Goal: Task Accomplishment & Management: Use online tool/utility

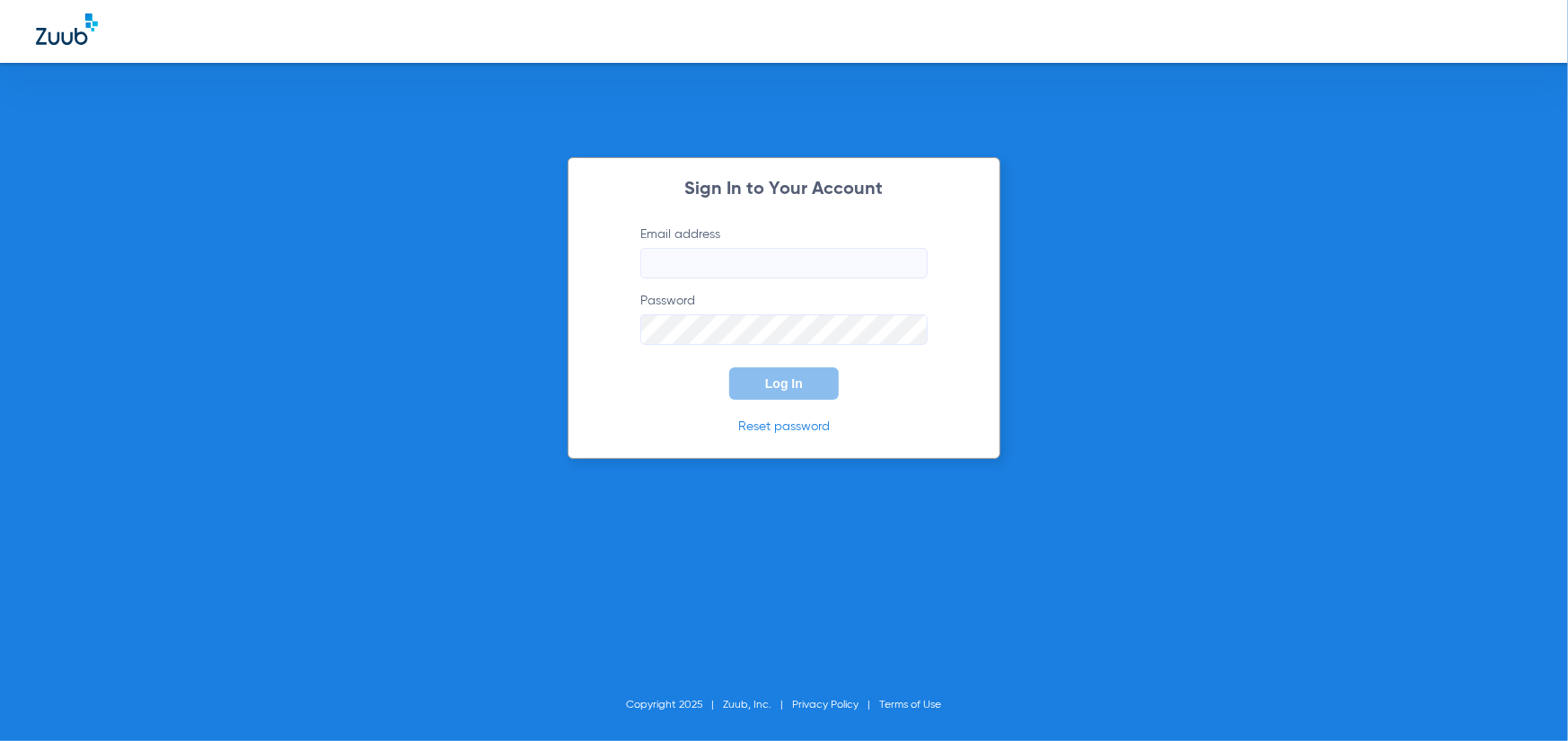
type input "[EMAIL_ADDRESS][DOMAIN_NAME]"
click at [755, 390] on button "Log In" at bounding box center [784, 383] width 109 height 33
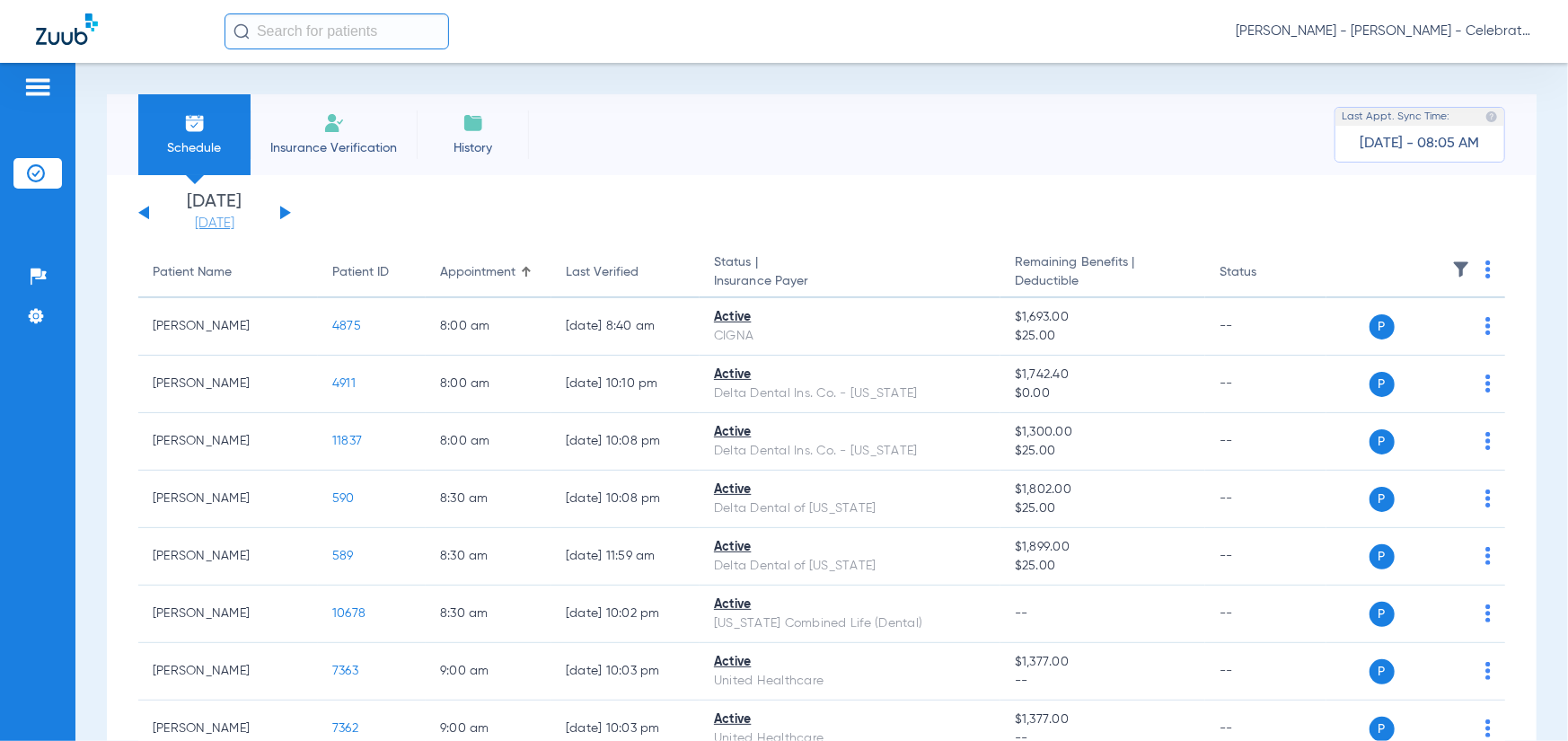
click at [200, 215] on link "[DATE]" at bounding box center [215, 224] width 107 height 18
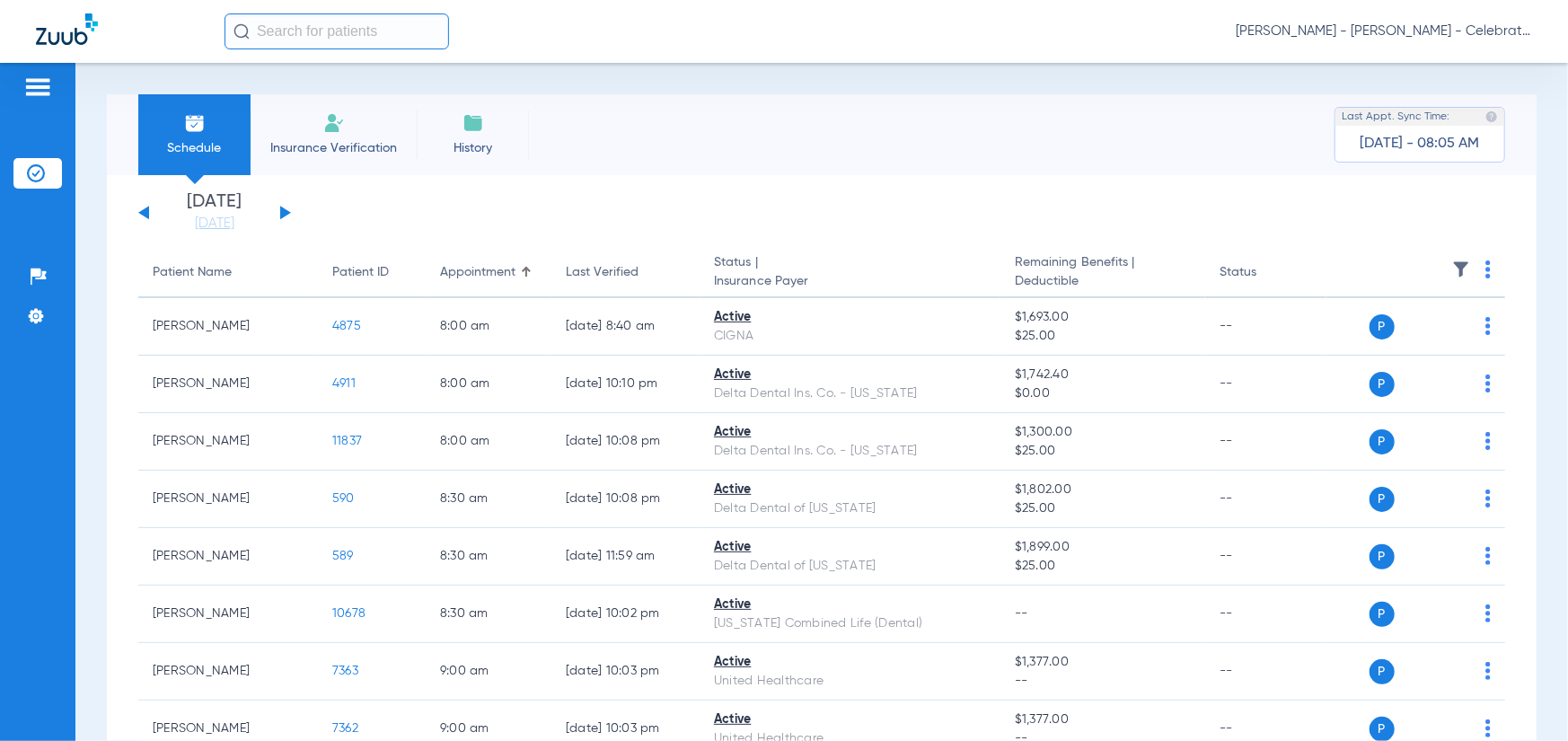
click at [278, 214] on div "[DATE] [DATE] [DATE] [DATE] [DATE] [DATE] [DATE] [DATE] [DATE] [DATE] [DATE] [D…" at bounding box center [215, 213] width 153 height 40
click at [281, 213] on button at bounding box center [285, 213] width 11 height 14
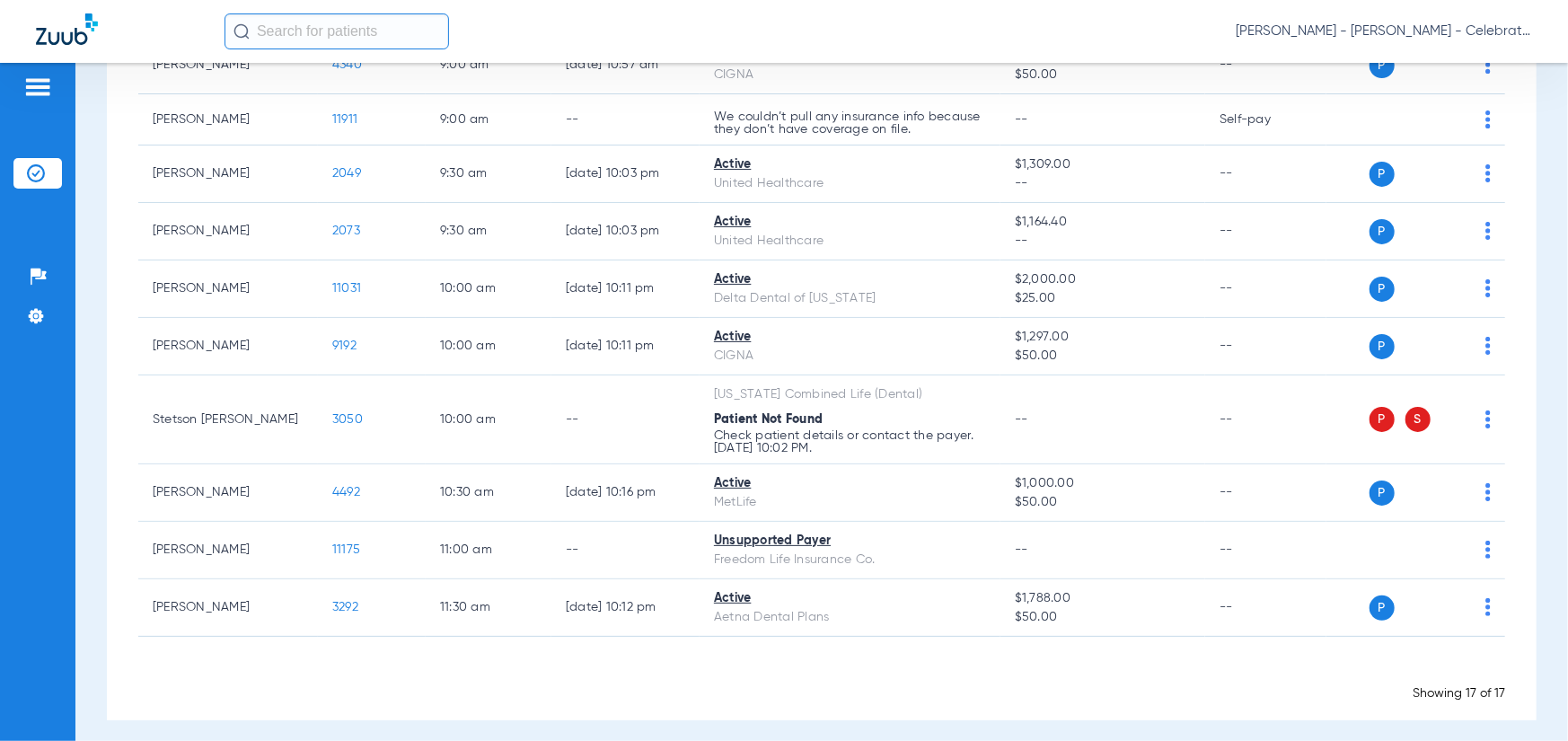
scroll to position [719, 0]
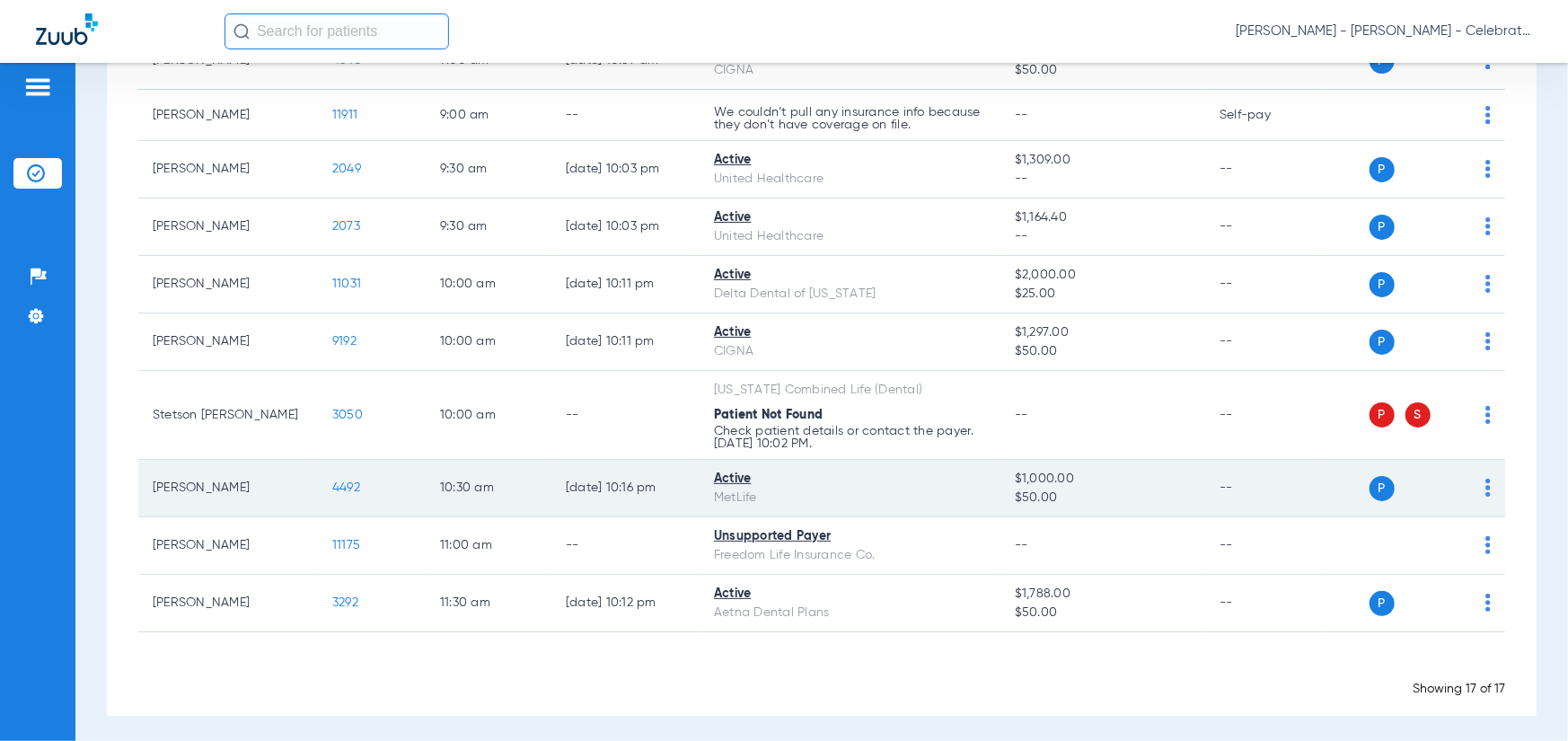
click at [339, 488] on span "4492" at bounding box center [346, 487] width 28 height 13
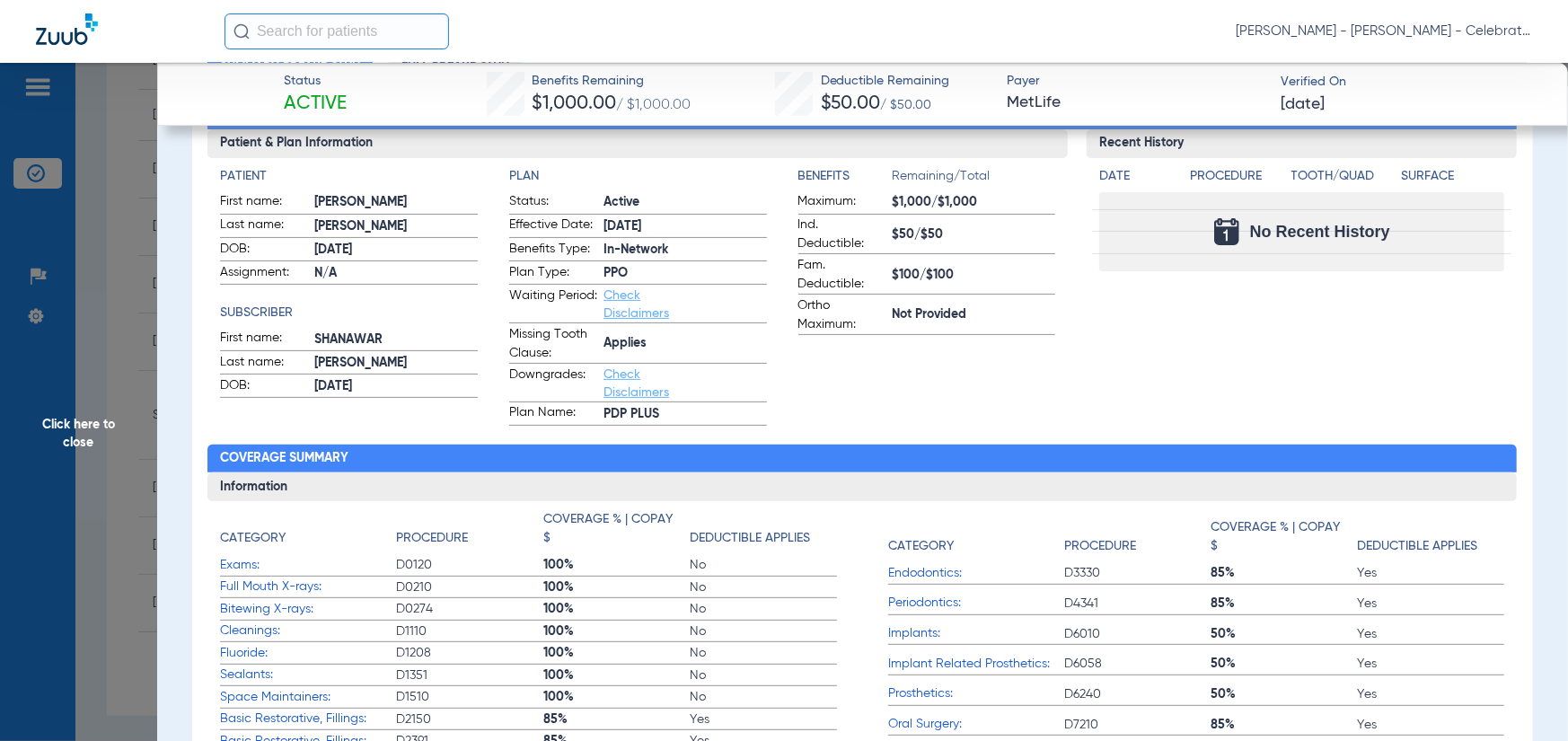
scroll to position [0, 0]
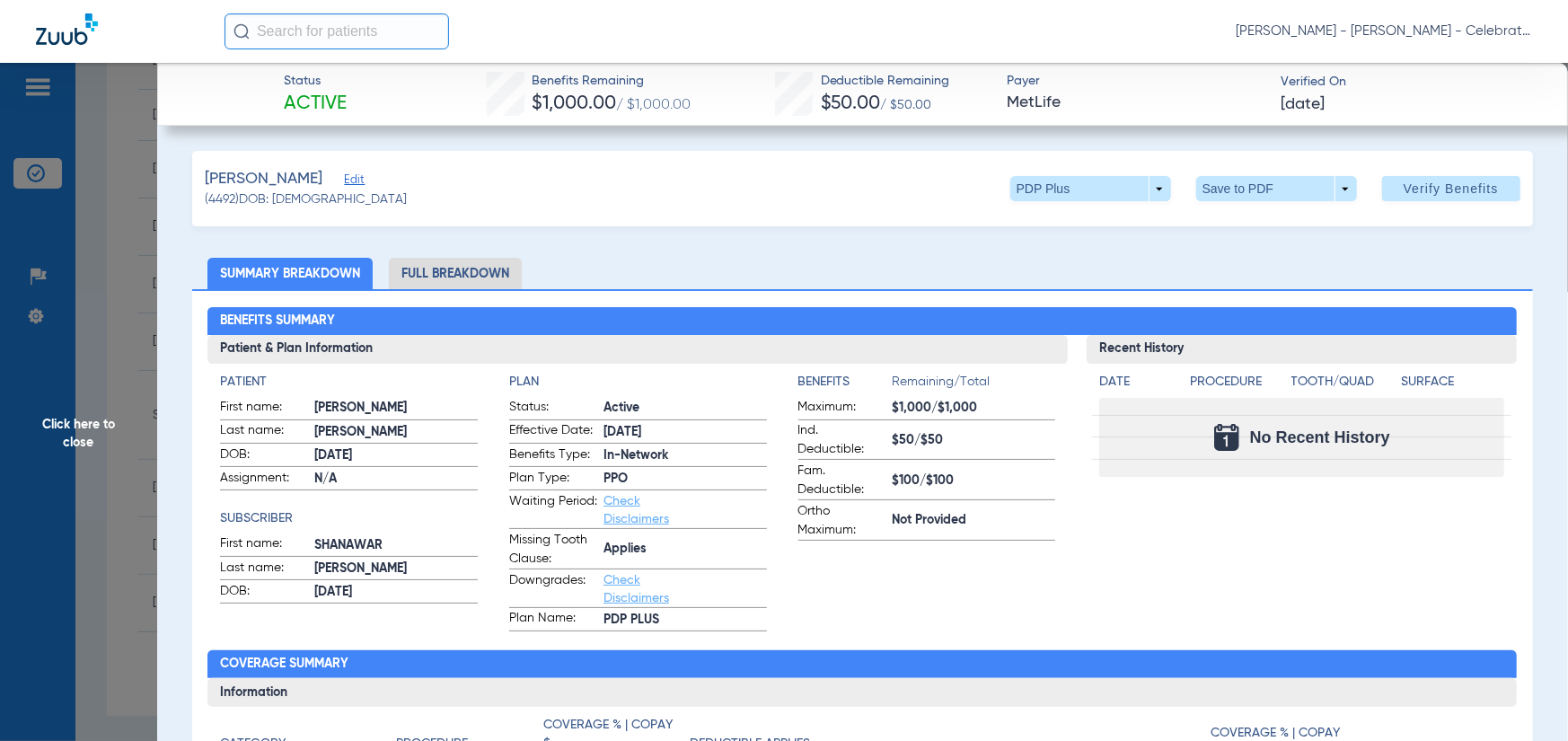
click at [441, 261] on li "Full Breakdown" at bounding box center [455, 274] width 133 height 32
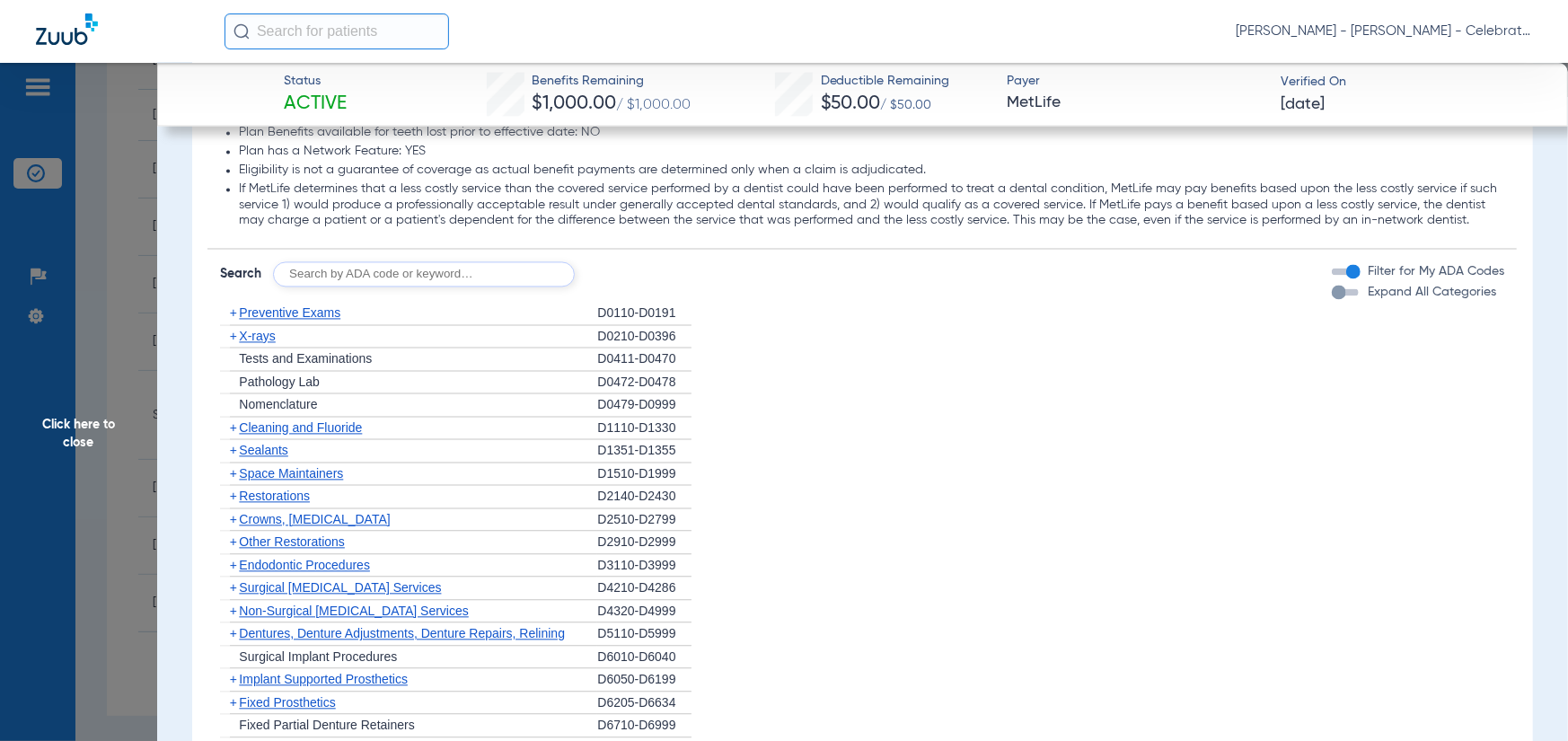
scroll to position [2336, 0]
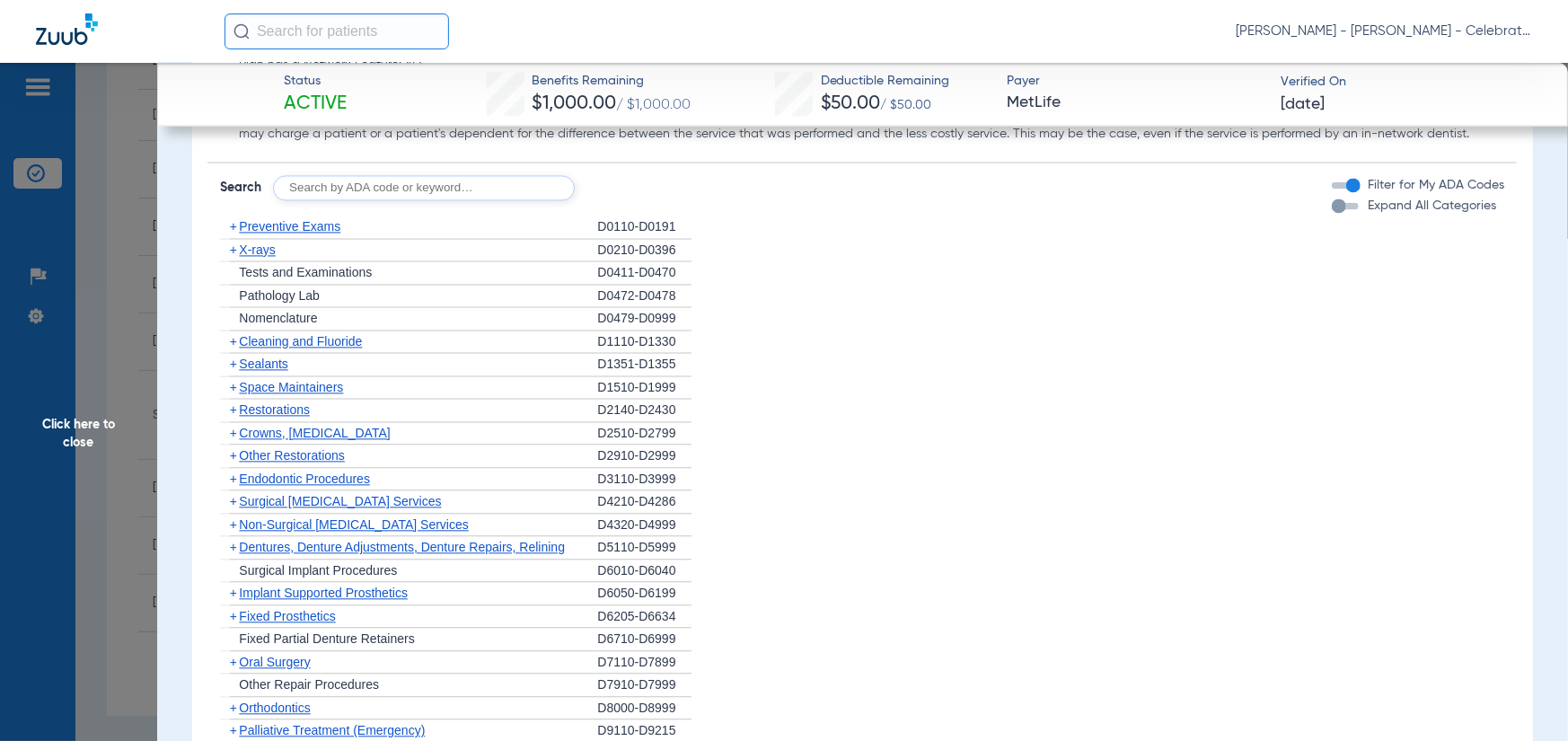
drag, startPoint x: 312, startPoint y: 236, endPoint x: 314, endPoint y: 245, distance: 9.2
click at [312, 234] on span "Preventive Exams" at bounding box center [289, 226] width 101 height 14
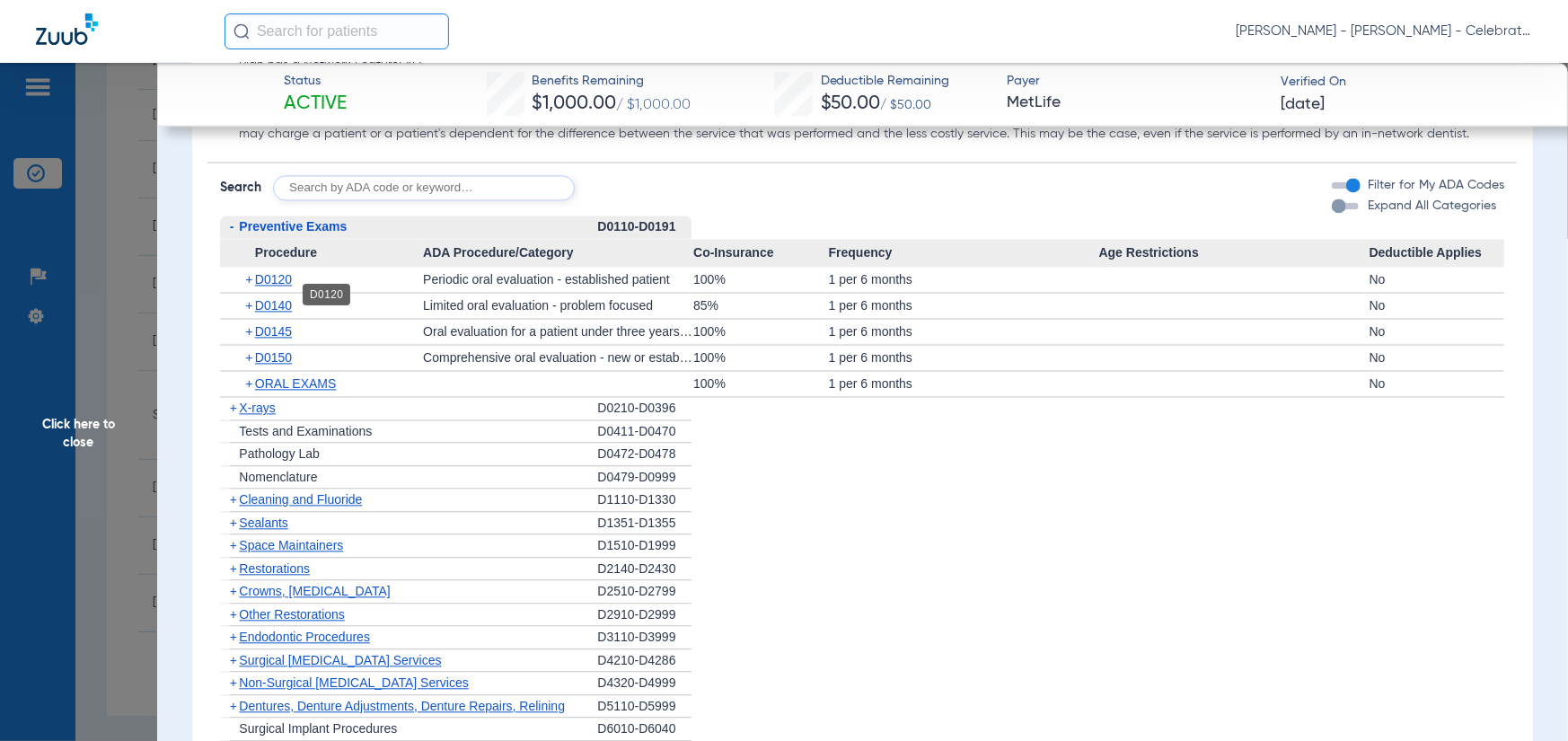
click at [279, 286] on span "D0120" at bounding box center [273, 279] width 37 height 14
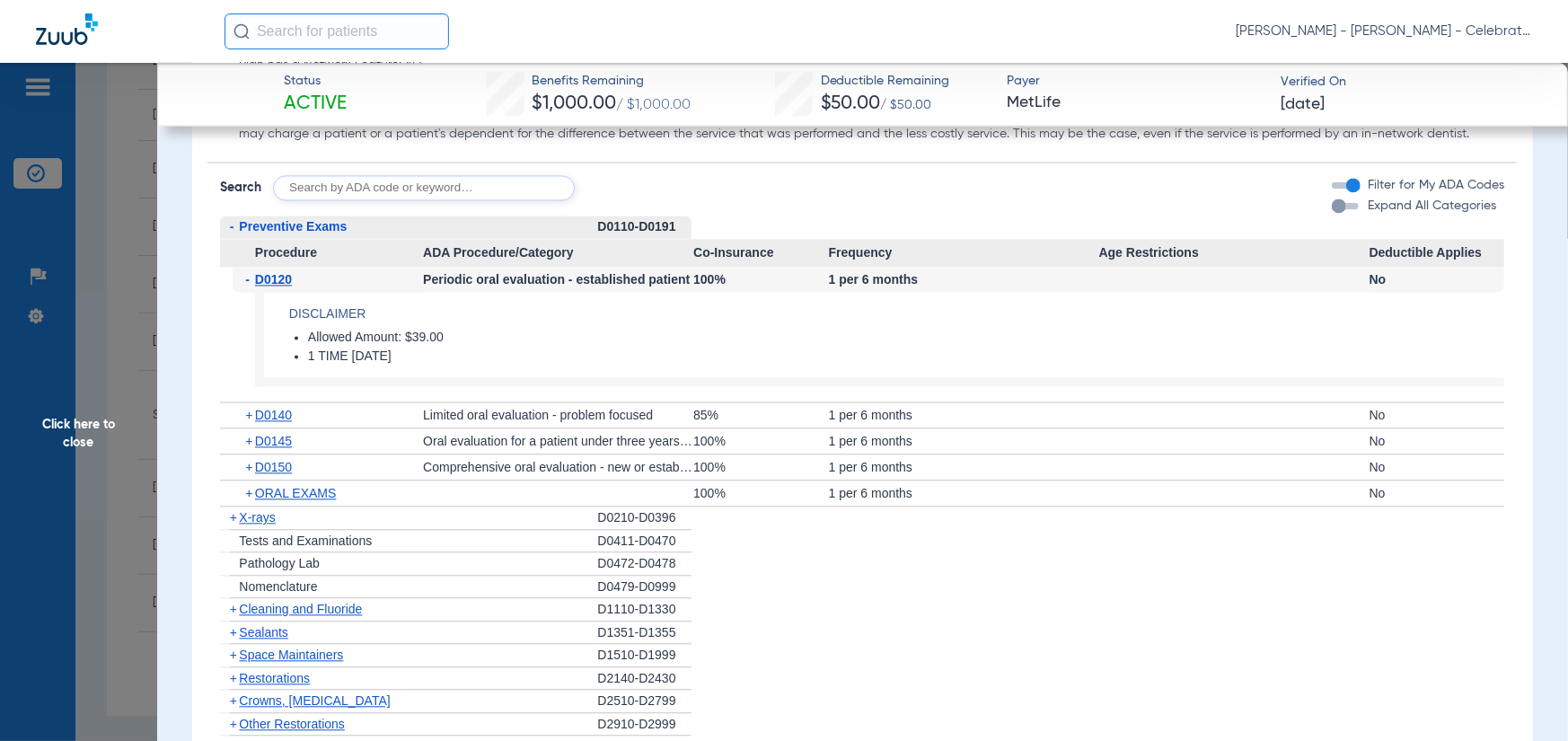
scroll to position [2606, 0]
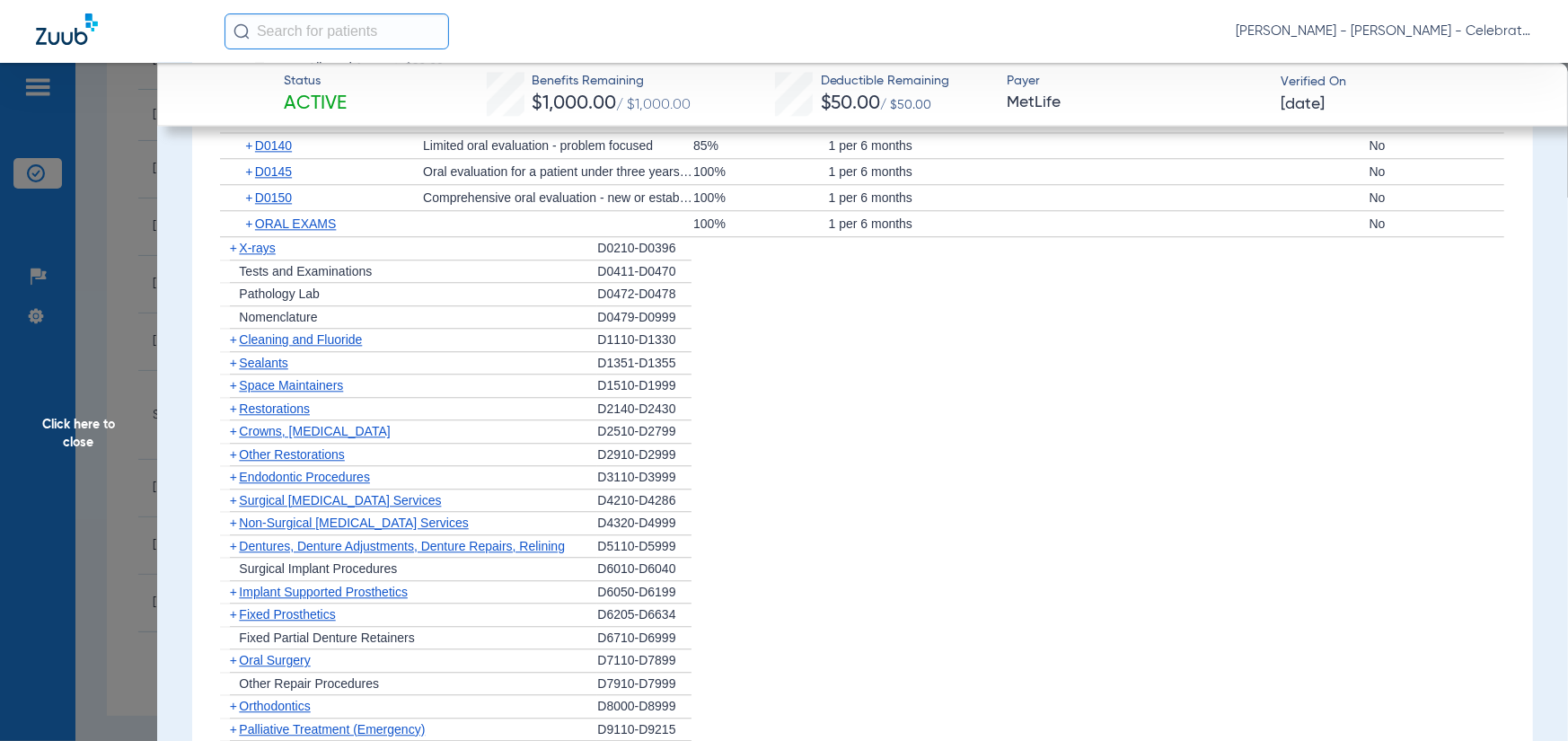
click at [248, 256] on span "X-rays" at bounding box center [257, 248] width 36 height 14
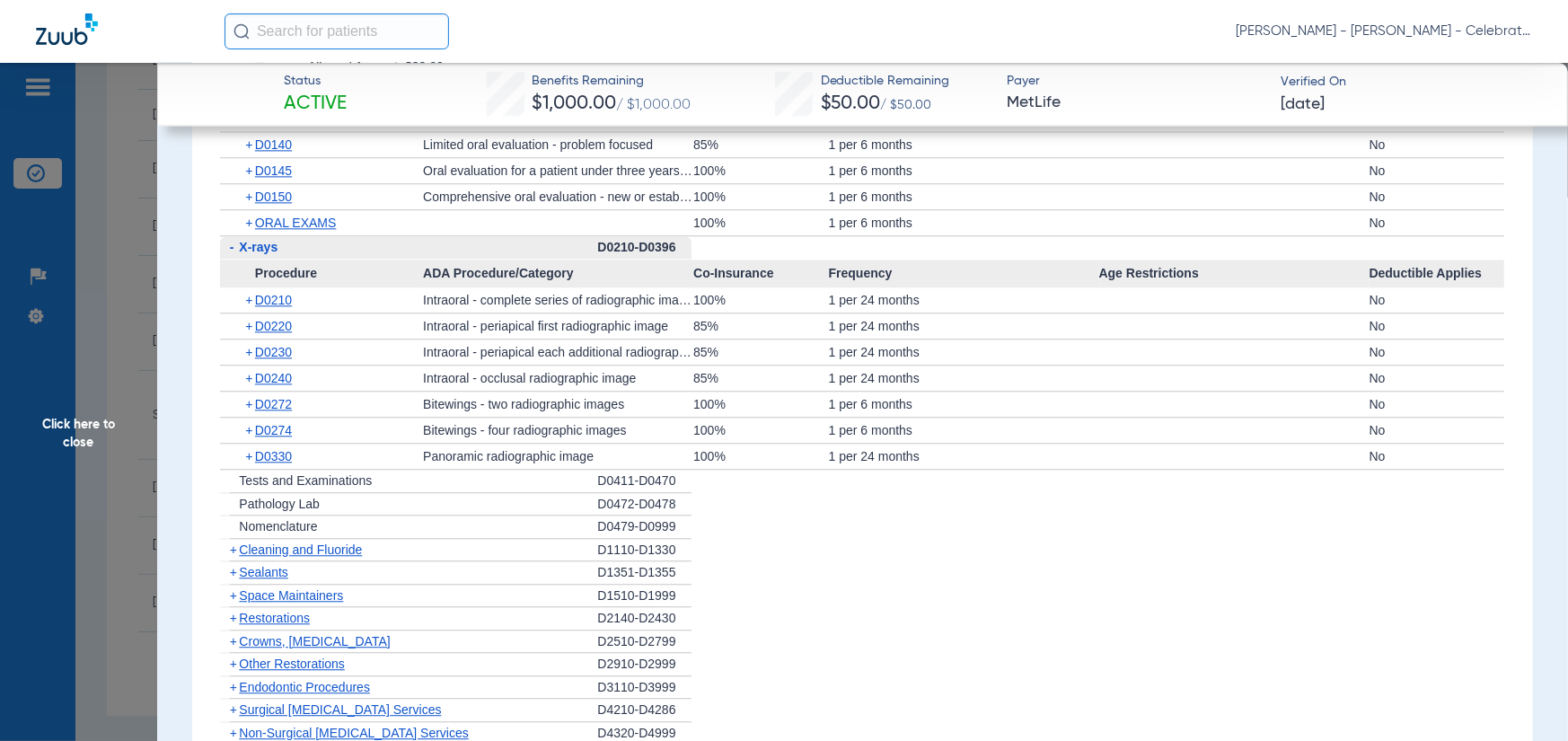
scroll to position [2605, 0]
click at [282, 464] on span "D0330" at bounding box center [273, 458] width 37 height 14
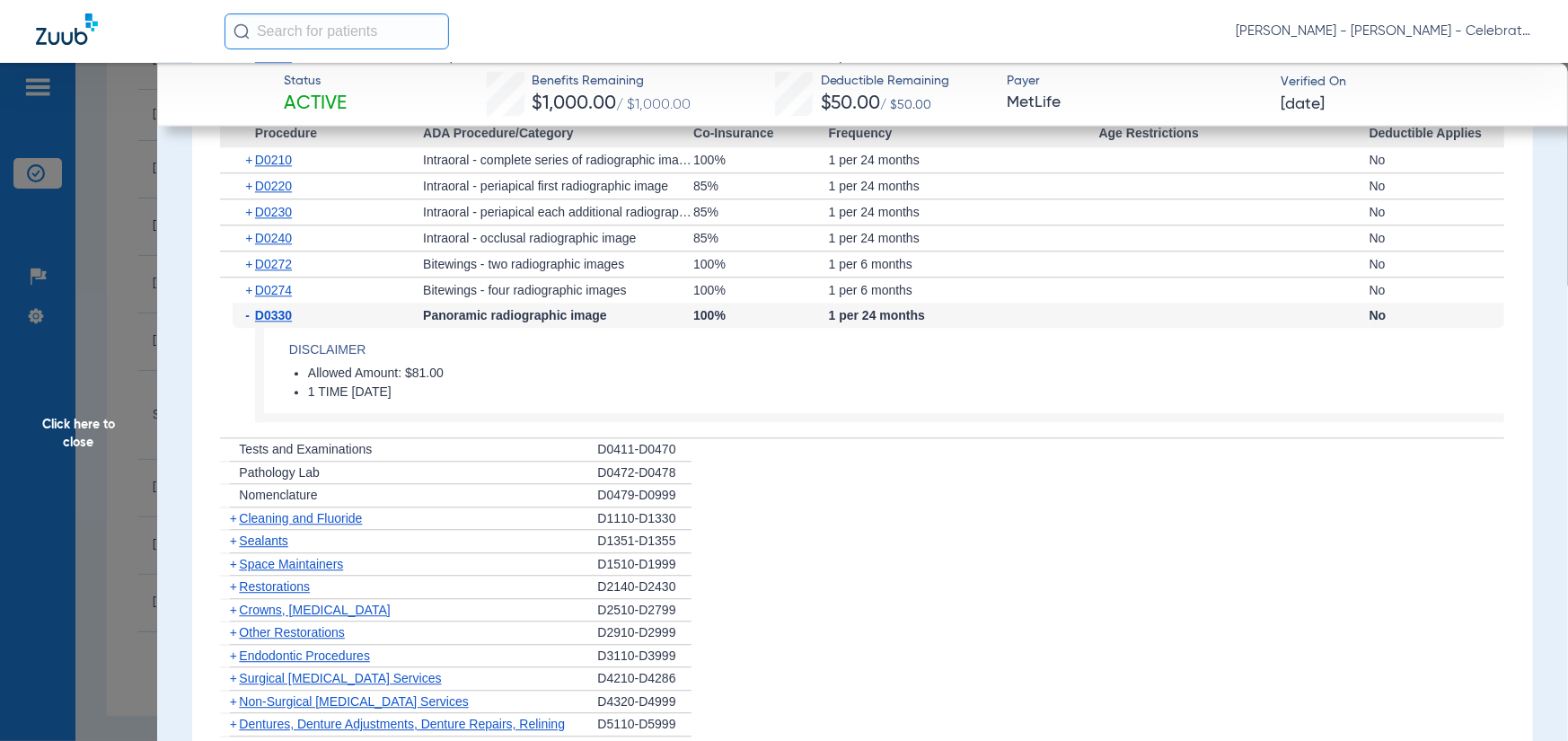
scroll to position [2874, 0]
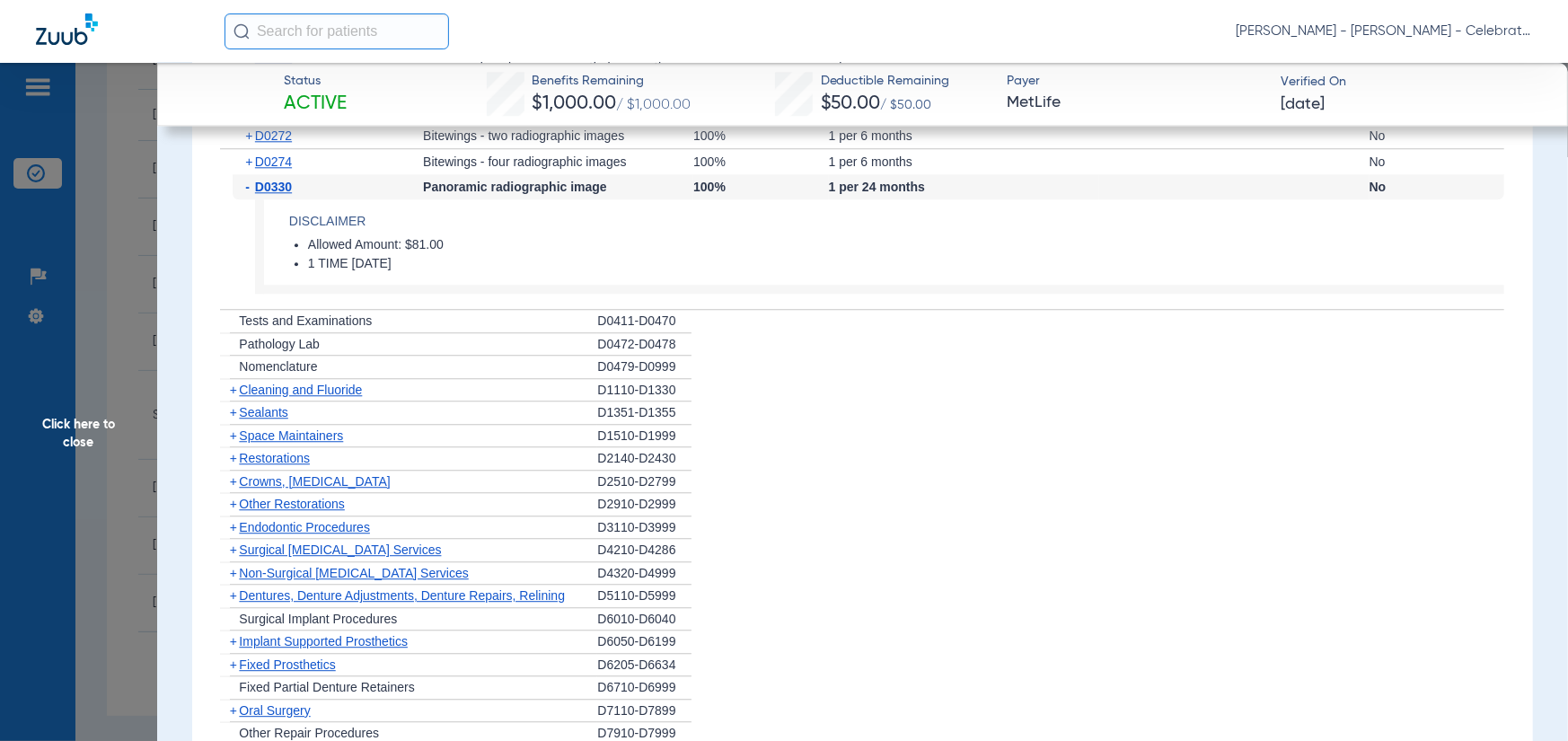
click at [288, 397] on span "Cleaning and Fluoride" at bounding box center [300, 390] width 123 height 14
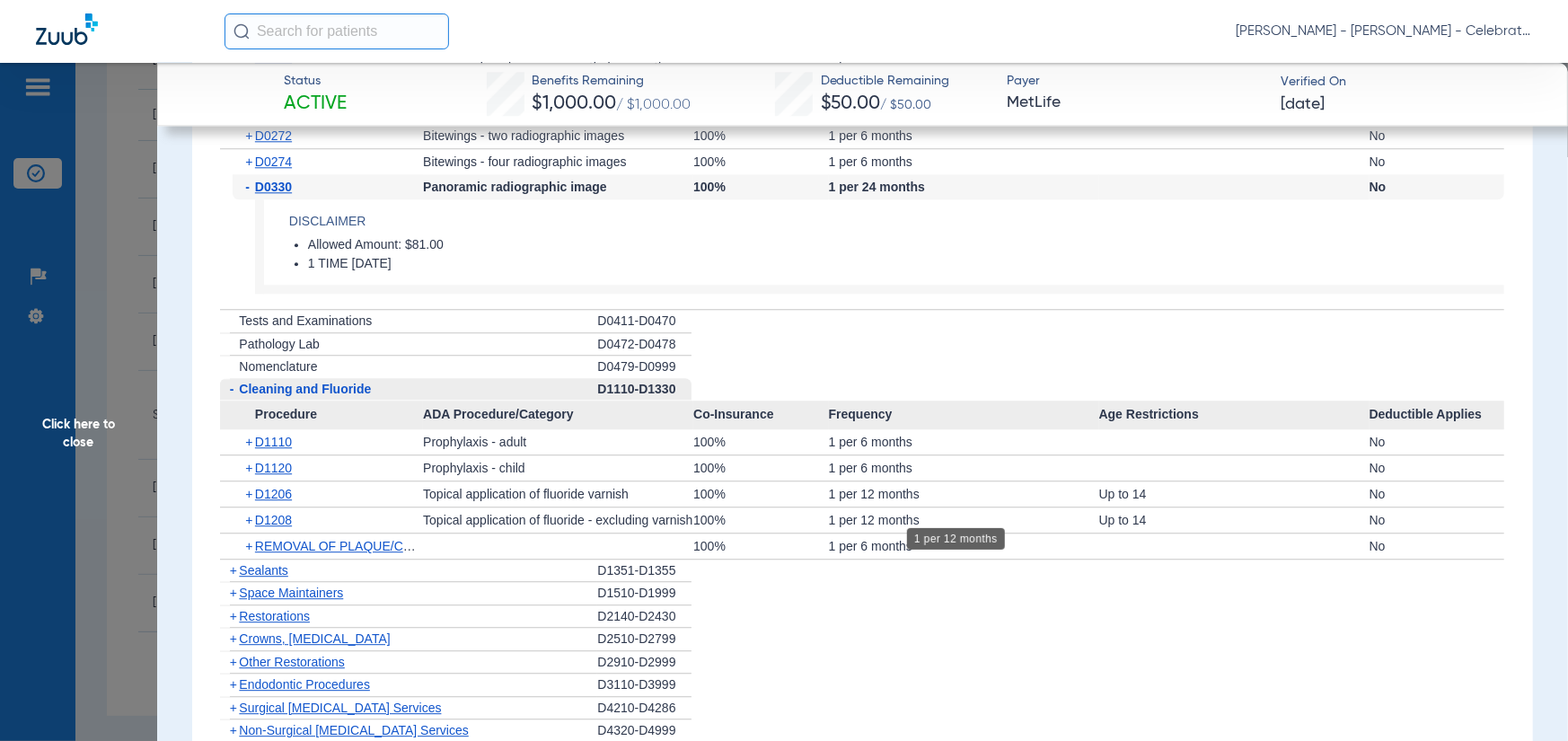
drag, startPoint x: 933, startPoint y: 503, endPoint x: 755, endPoint y: 505, distance: 178.0
click at [755, 505] on div "+ D1206 Topical application of fluoride varnish 100% 1 per 12 months Up to 14 No" at bounding box center [862, 493] width 1285 height 25
click at [279, 578] on span "Sealants" at bounding box center [262, 570] width 49 height 14
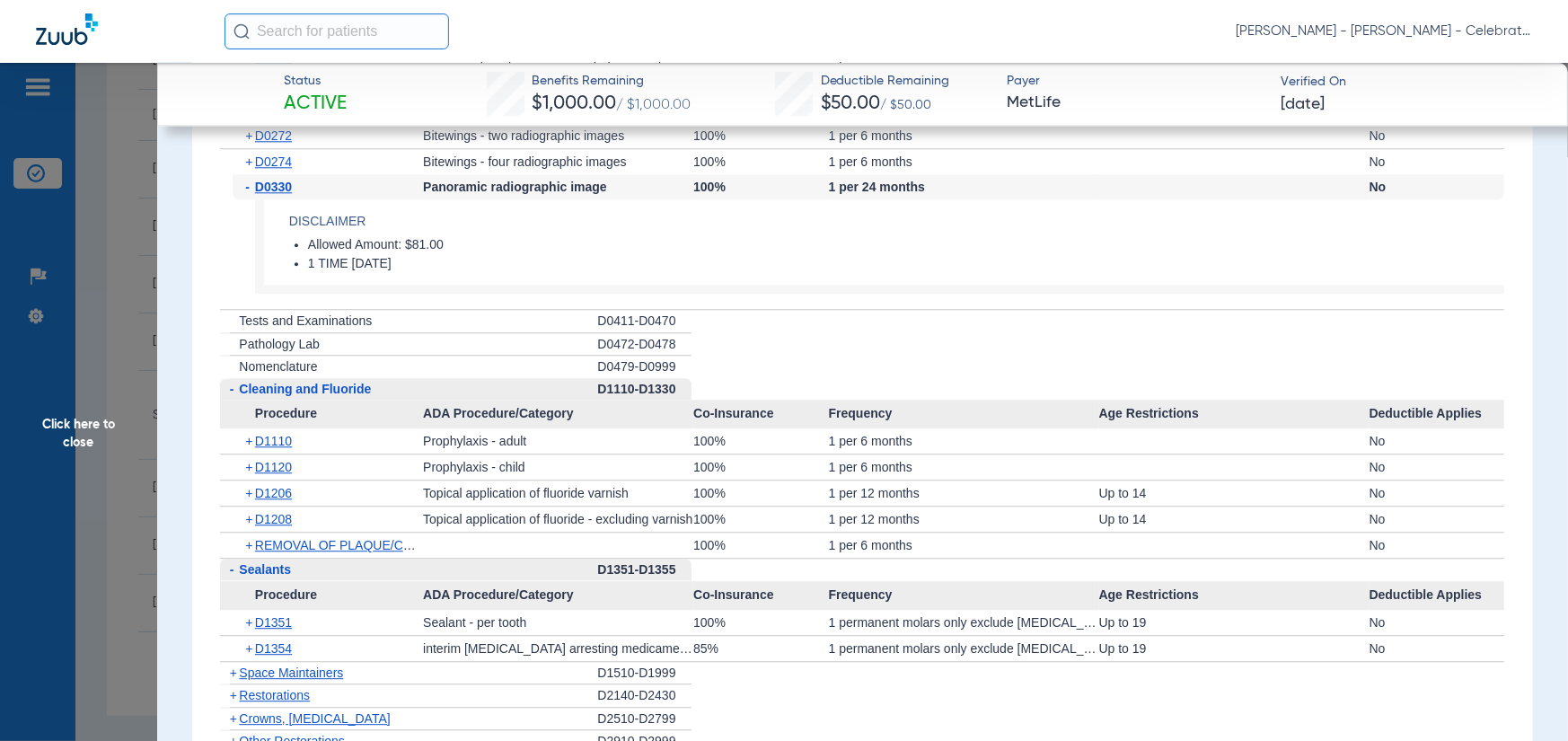
click at [69, 459] on span "Click here to close" at bounding box center [79, 433] width 157 height 741
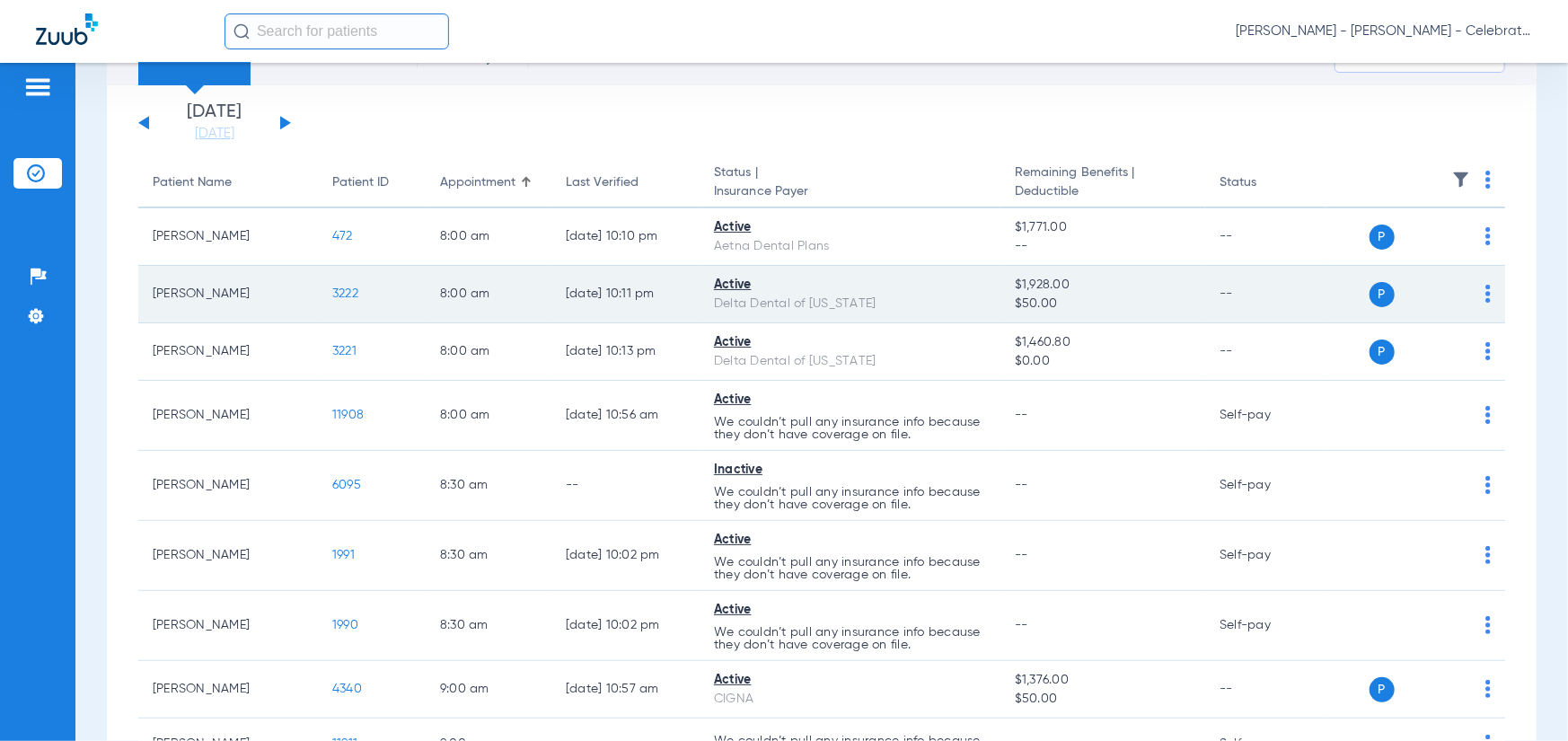
scroll to position [0, 0]
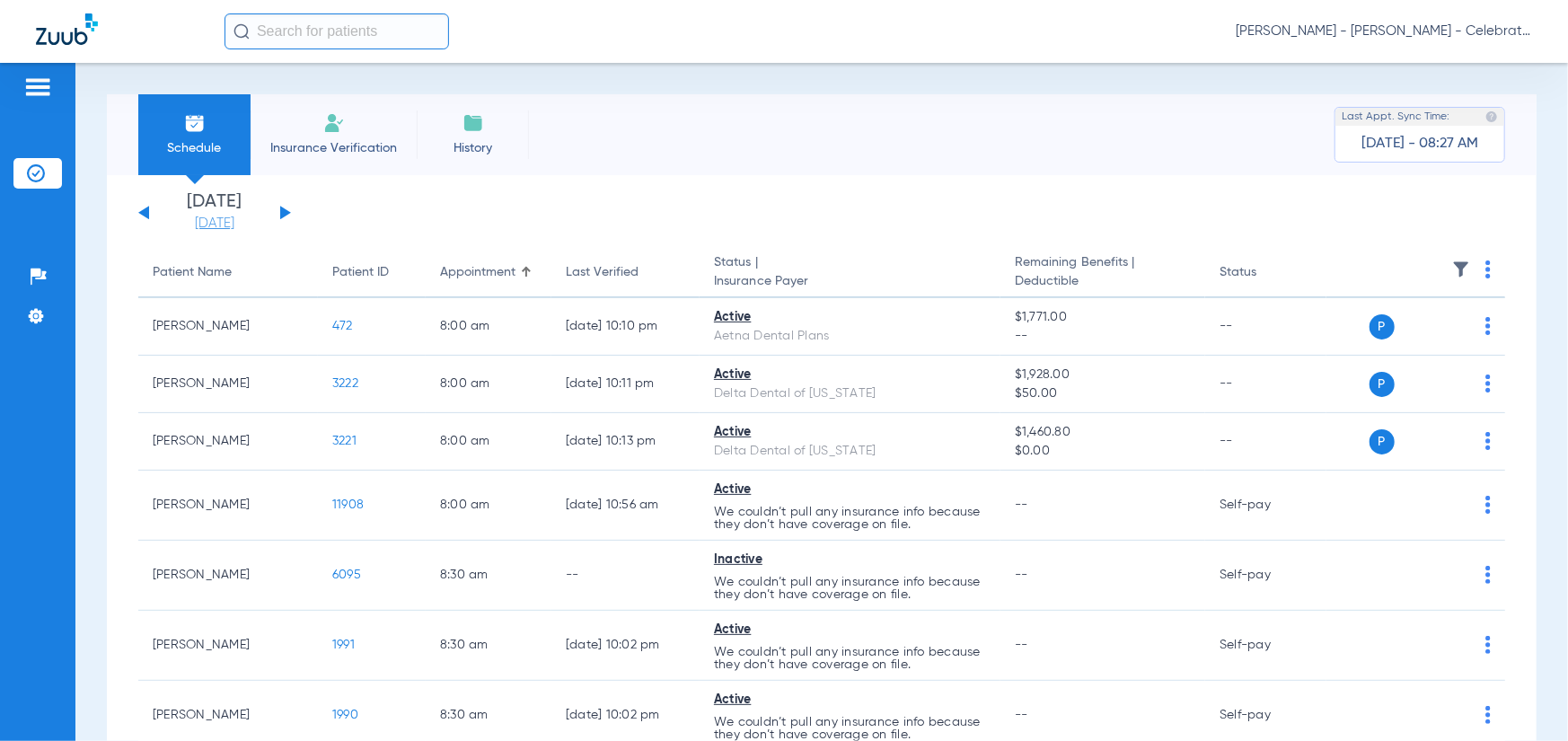
click at [207, 223] on link "[DATE]" at bounding box center [215, 224] width 107 height 18
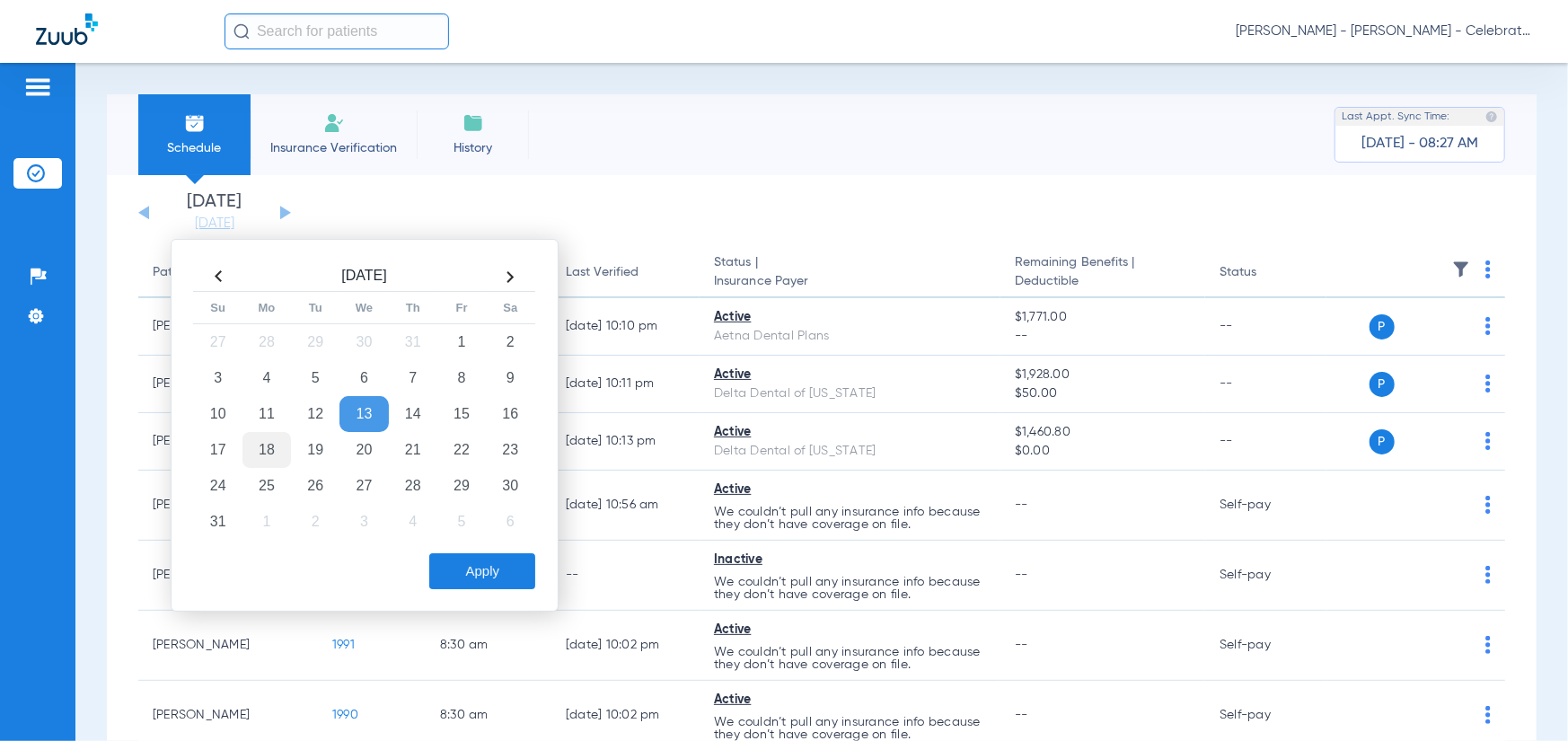
click at [264, 449] on td "18" at bounding box center [266, 451] width 49 height 36
drag, startPoint x: 501, startPoint y: 572, endPoint x: 456, endPoint y: 449, distance: 131.0
click at [501, 571] on button "Apply" at bounding box center [482, 571] width 106 height 36
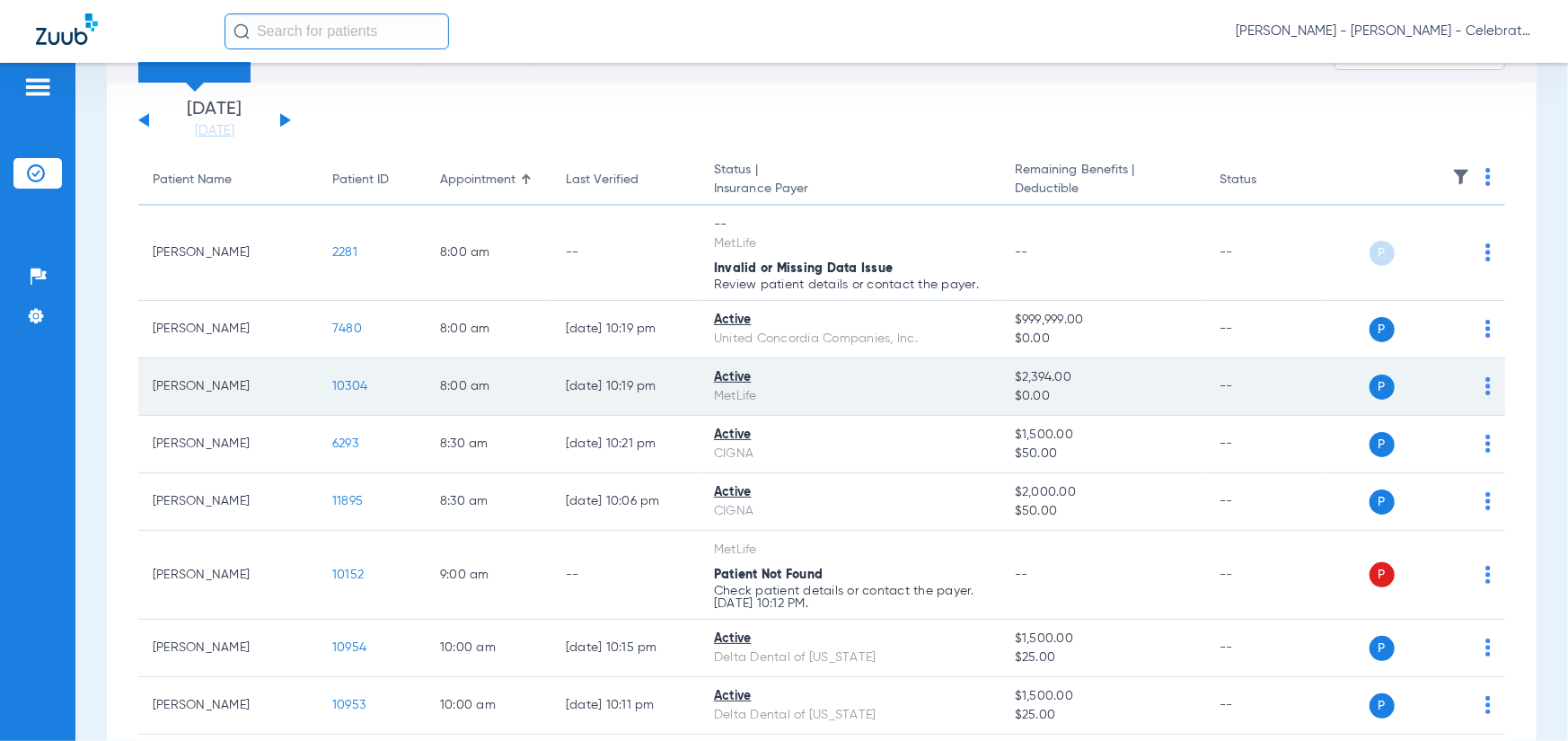
scroll to position [90, 0]
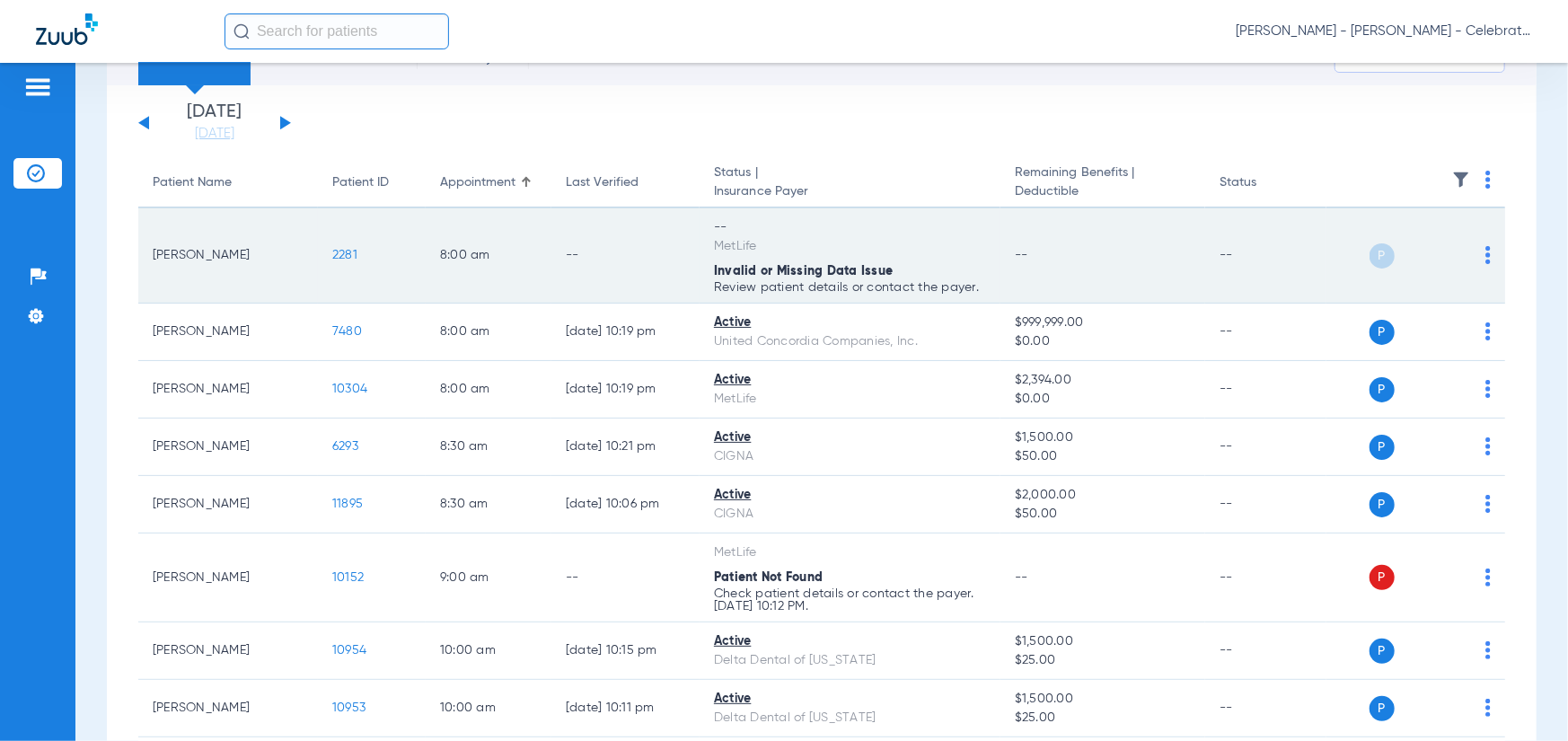
click at [343, 256] on span "2281" at bounding box center [344, 255] width 25 height 13
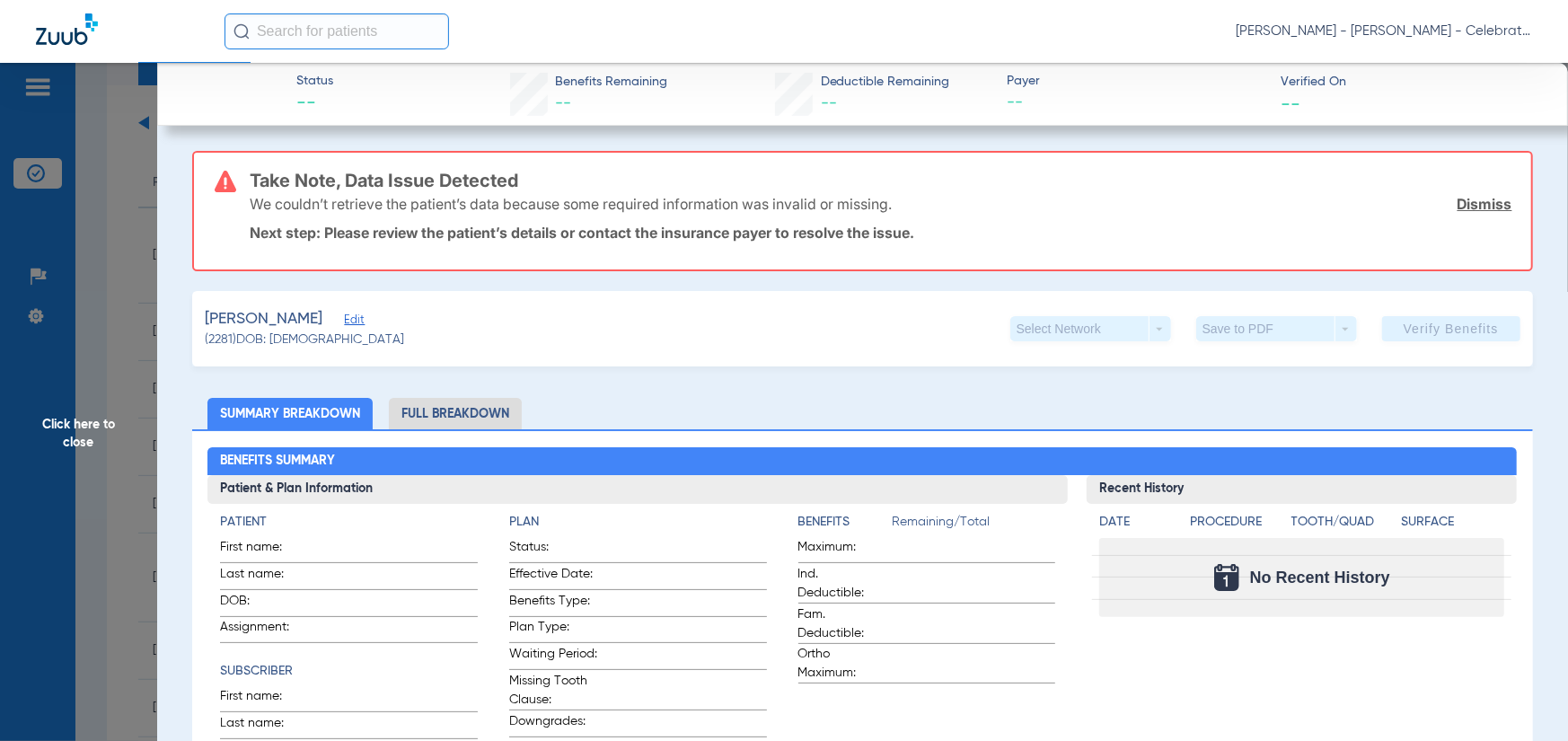
click at [346, 315] on span "Edit" at bounding box center [352, 321] width 16 height 17
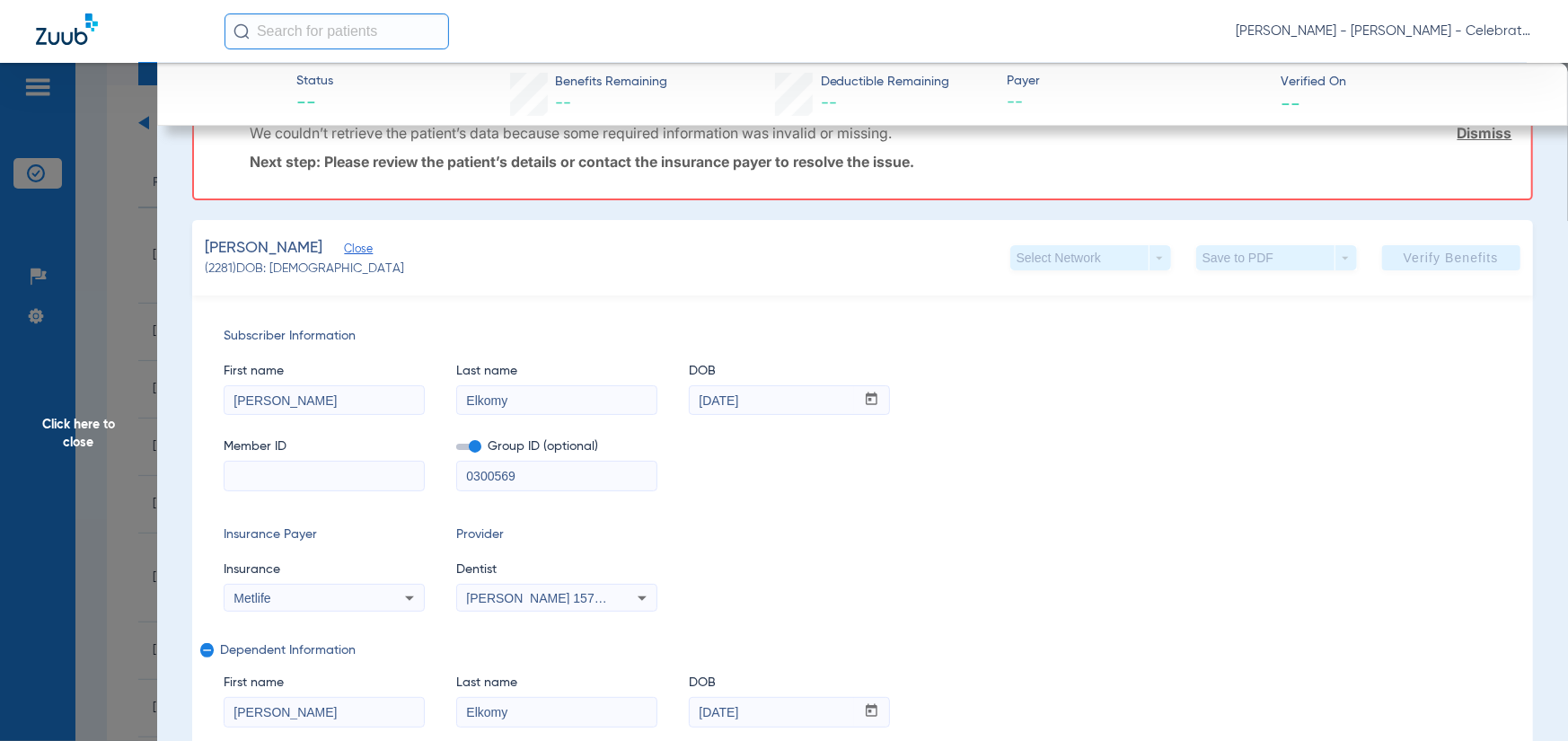
scroll to position [180, 0]
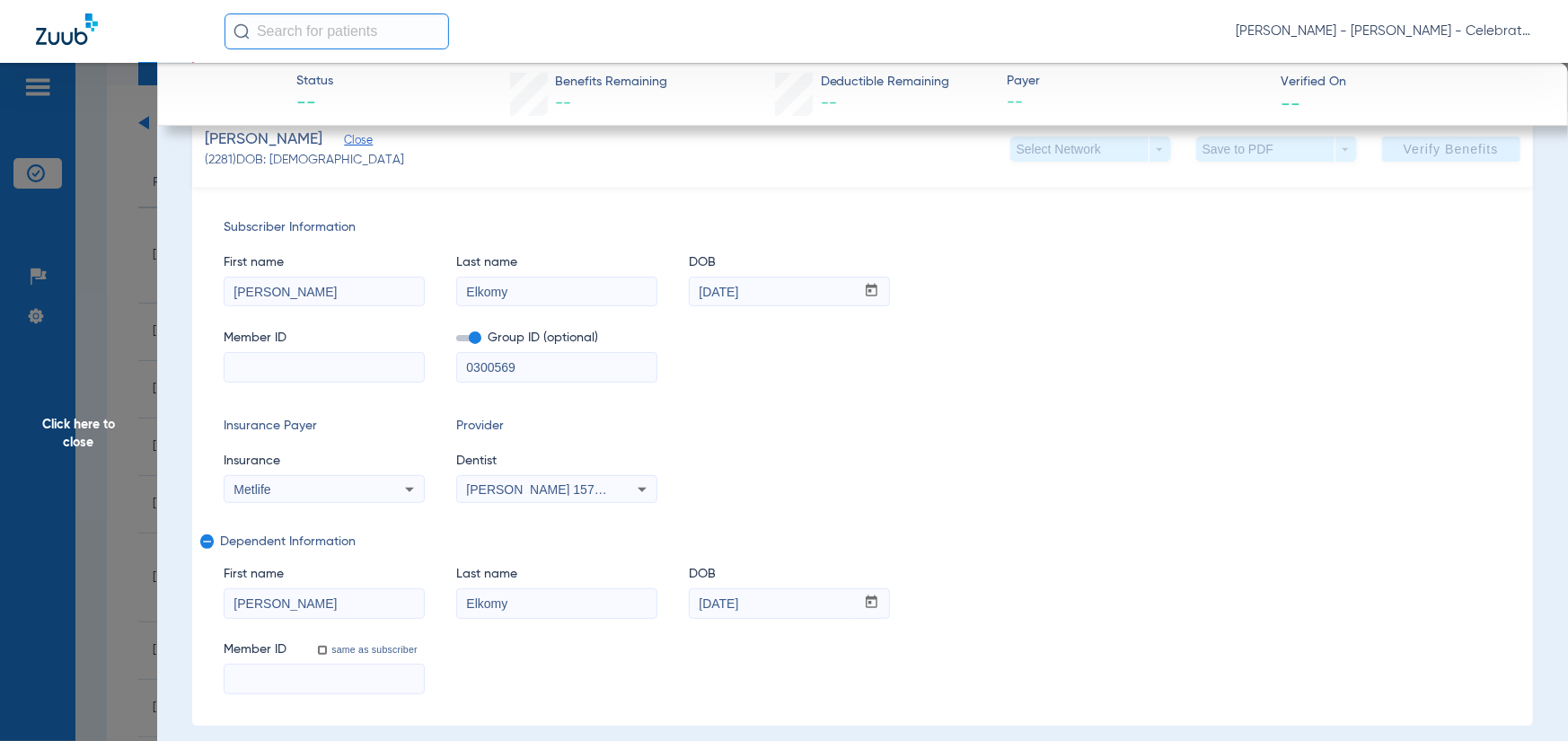
click at [279, 371] on input at bounding box center [324, 367] width 200 height 29
paste input "115572996"
type input "115572996"
drag, startPoint x: 907, startPoint y: 405, endPoint x: 653, endPoint y: 386, distance: 254.7
click at [907, 404] on div "Subscriber Information First name Mahmoud Last name Elkomy DOB mm / dd / yyyy 1…" at bounding box center [862, 457] width 1341 height 539
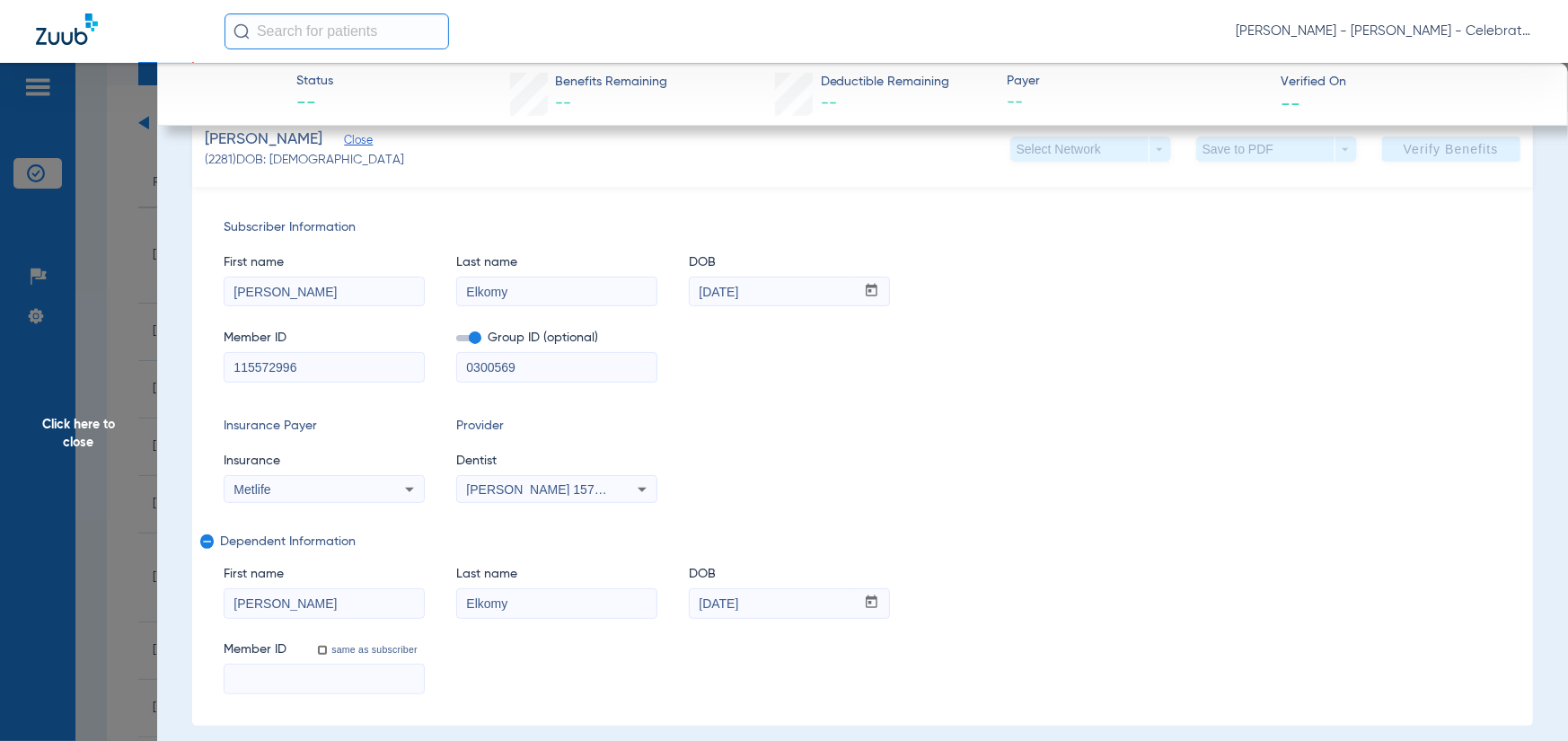
click at [469, 340] on span at bounding box center [468, 338] width 25 height 6
click at [456, 341] on input "checkbox" at bounding box center [456, 341] width 0 height 0
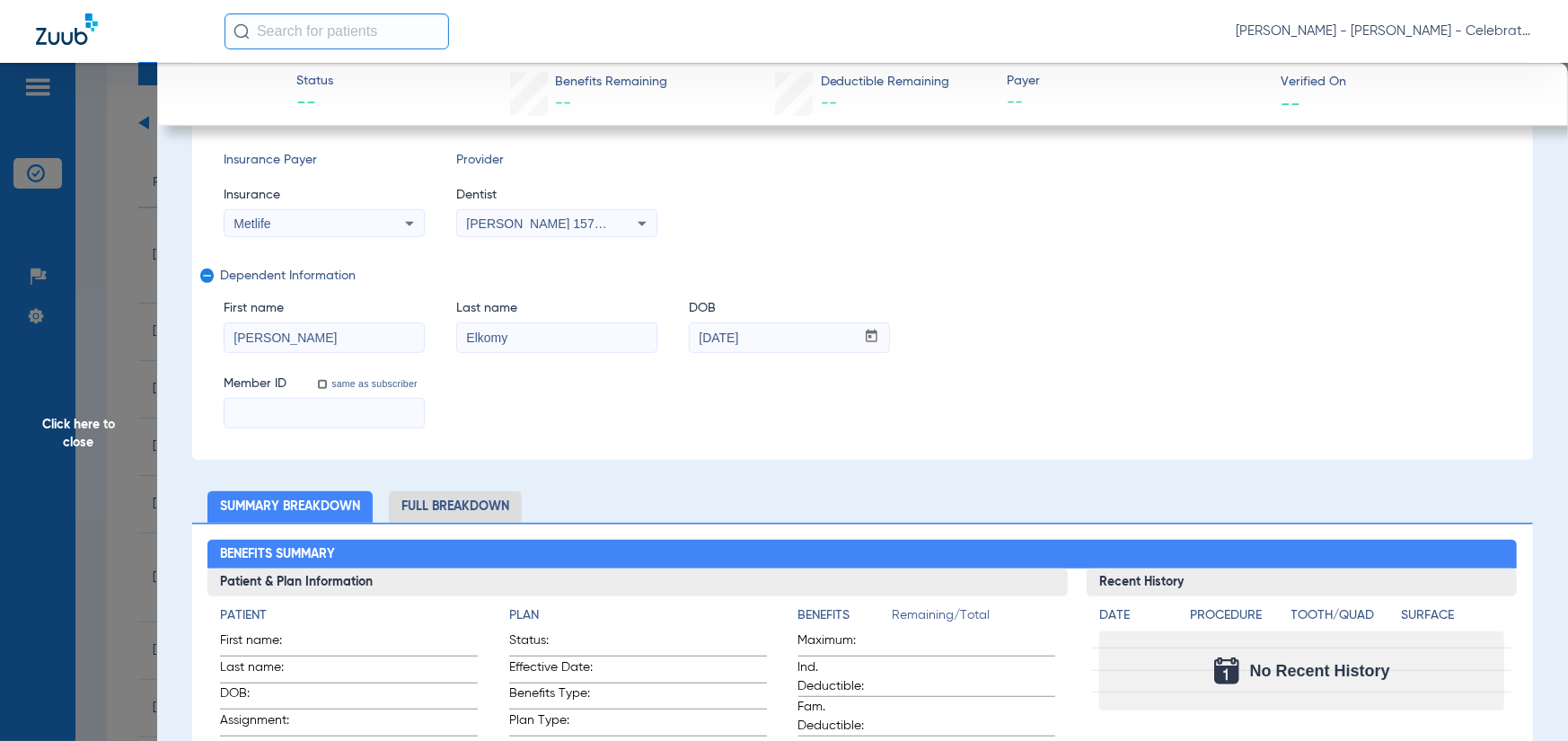
scroll to position [450, 0]
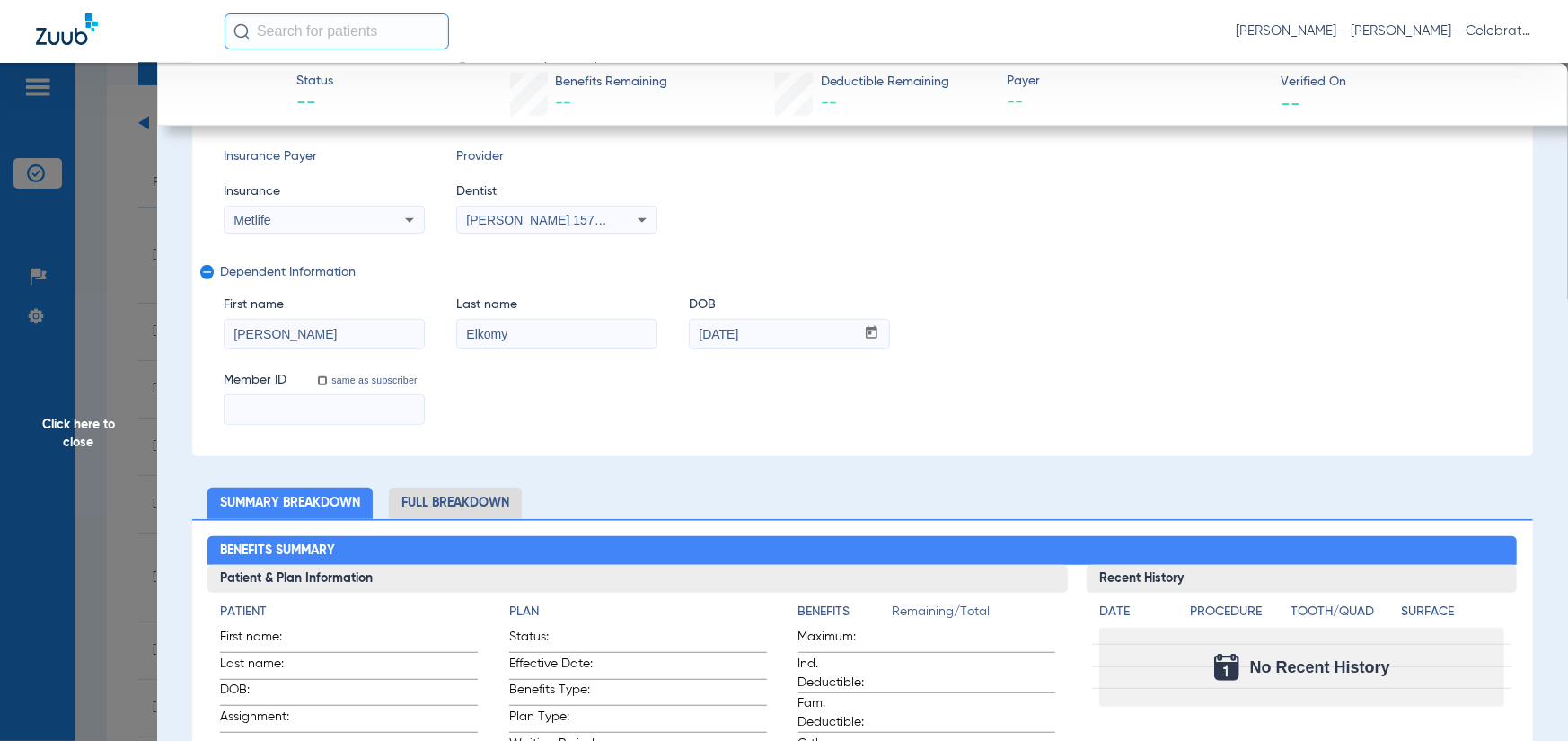
click at [312, 348] on div "First name Ahmed Last name Elkomy DOB mm / dd / yyyy 07/17/2013 Member ID same …" at bounding box center [862, 352] width 1278 height 145
click at [265, 413] on input at bounding box center [324, 409] width 200 height 29
paste input "115572996"
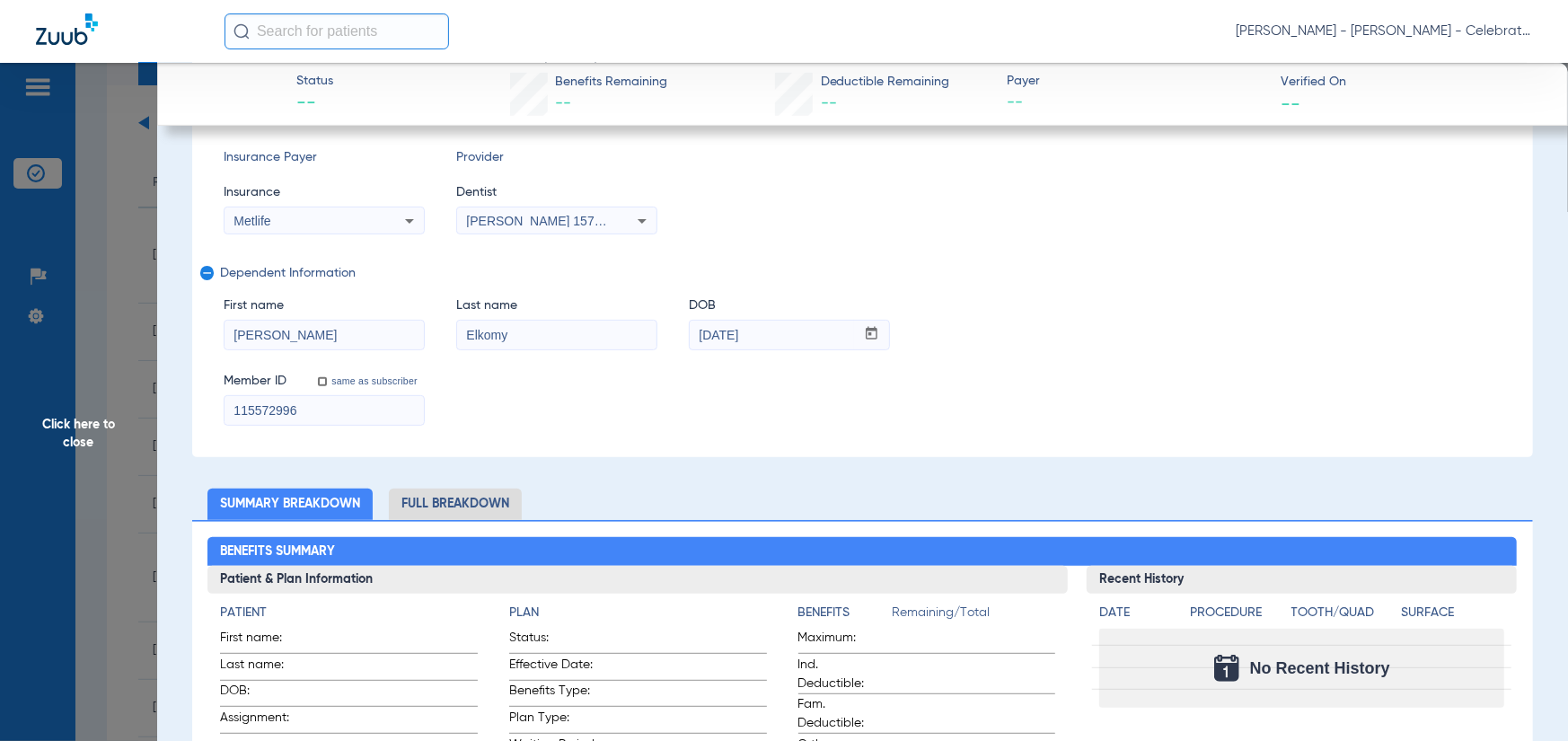
type input "115572996"
click at [1242, 288] on div "First name Ahmed Last name Elkomy DOB mm / dd / yyyy 07/17/2013" at bounding box center [862, 315] width 1278 height 70
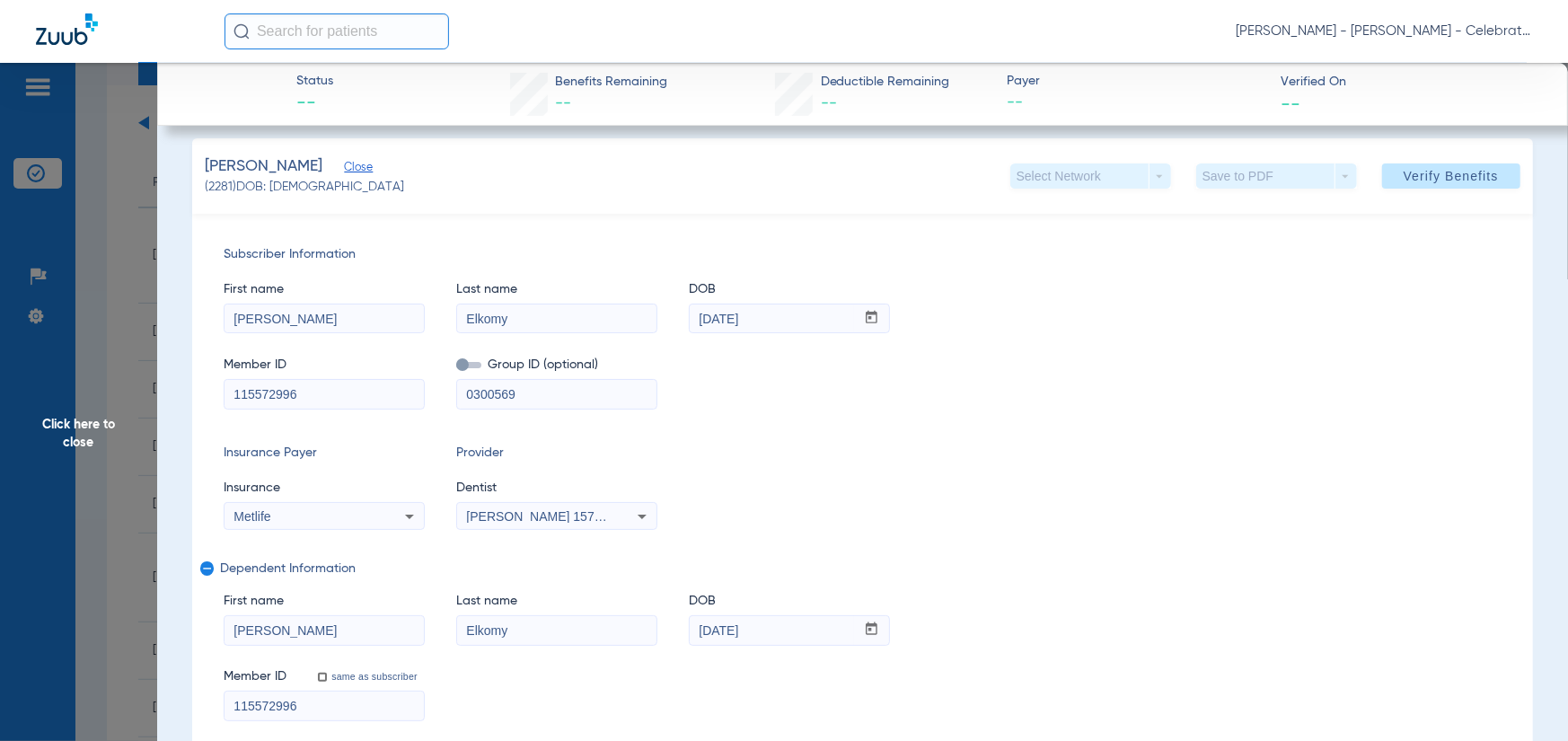
scroll to position [0, 0]
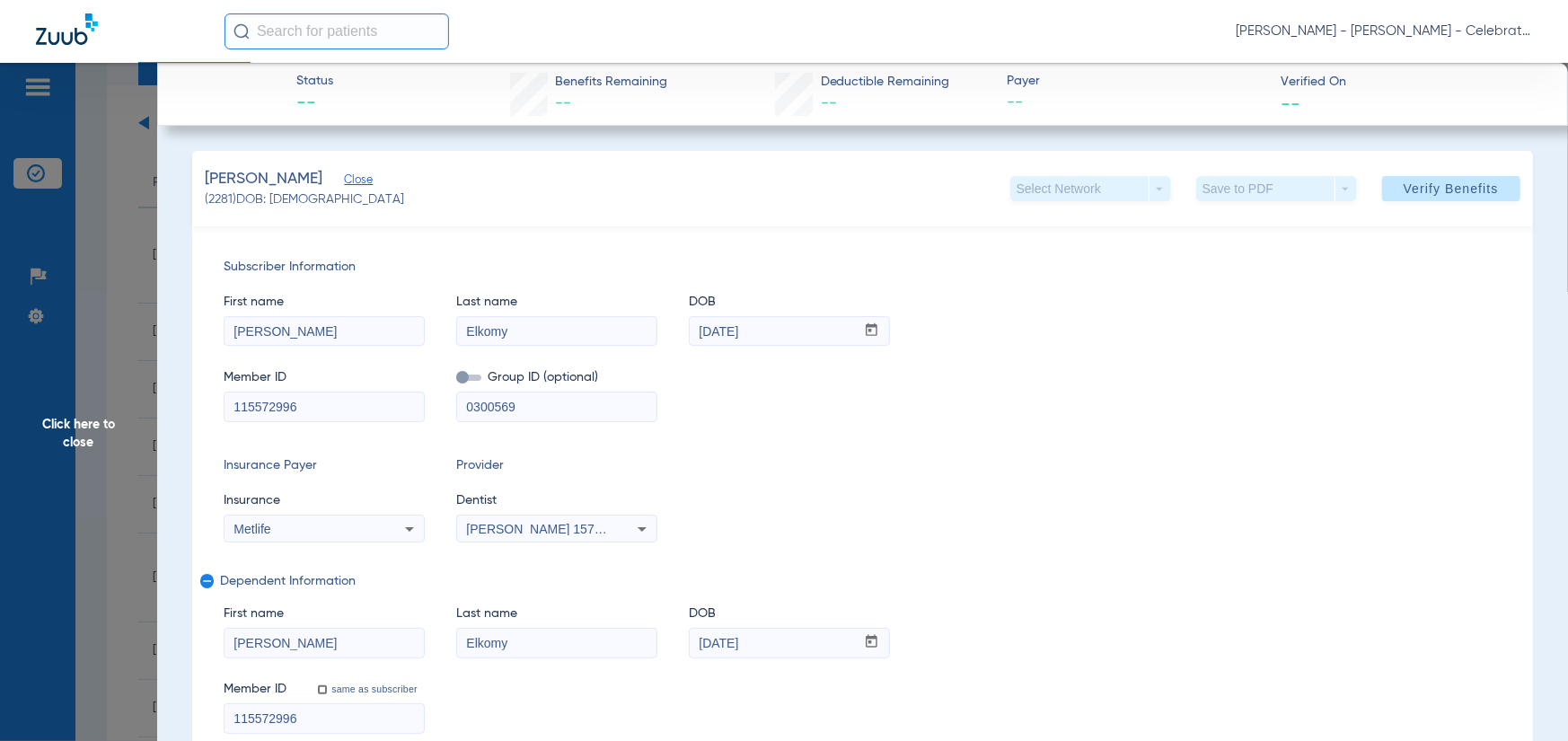
click at [1404, 195] on span "Verify Benefits" at bounding box center [1452, 188] width 95 height 14
click at [126, 473] on span "Click here to close" at bounding box center [79, 433] width 157 height 741
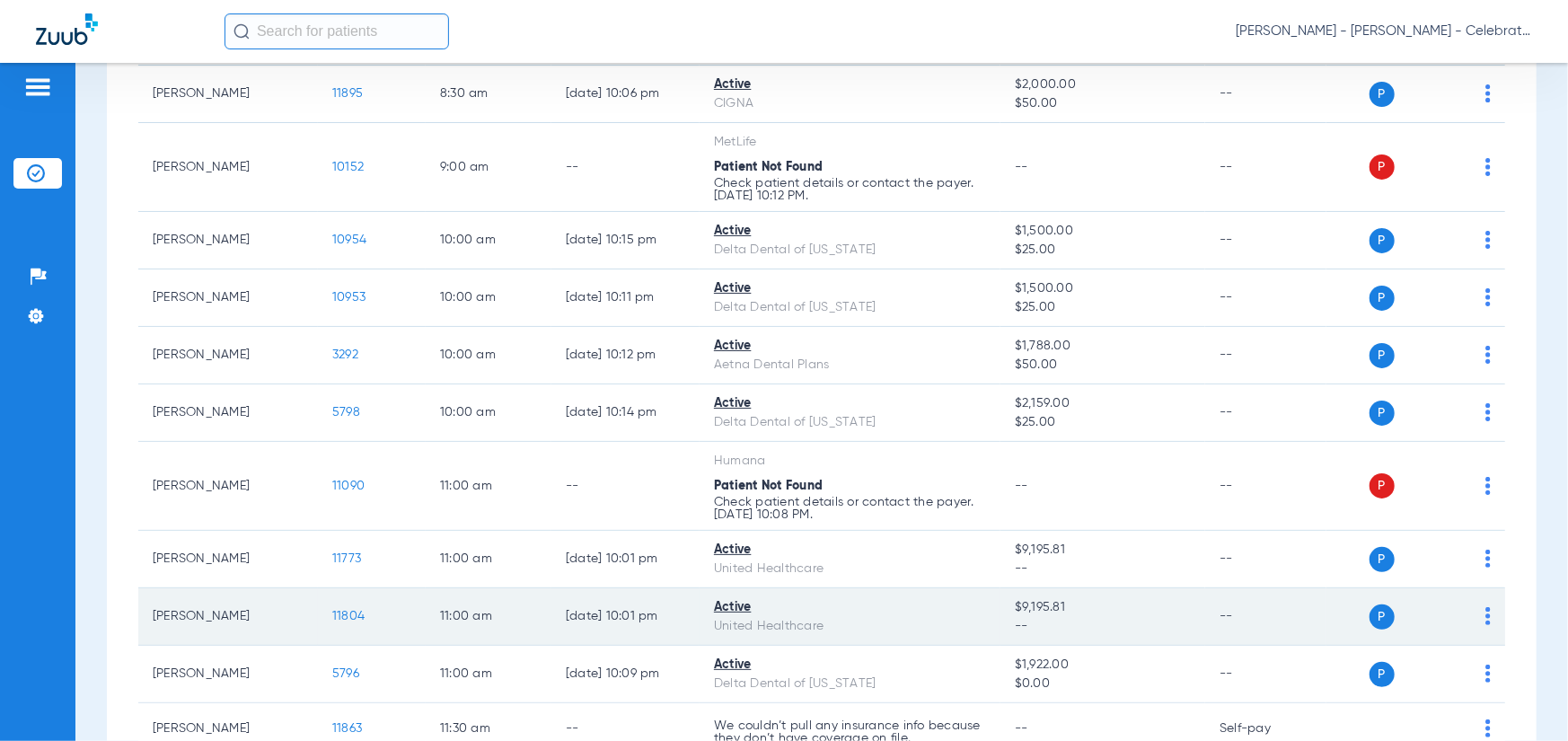
scroll to position [602, 0]
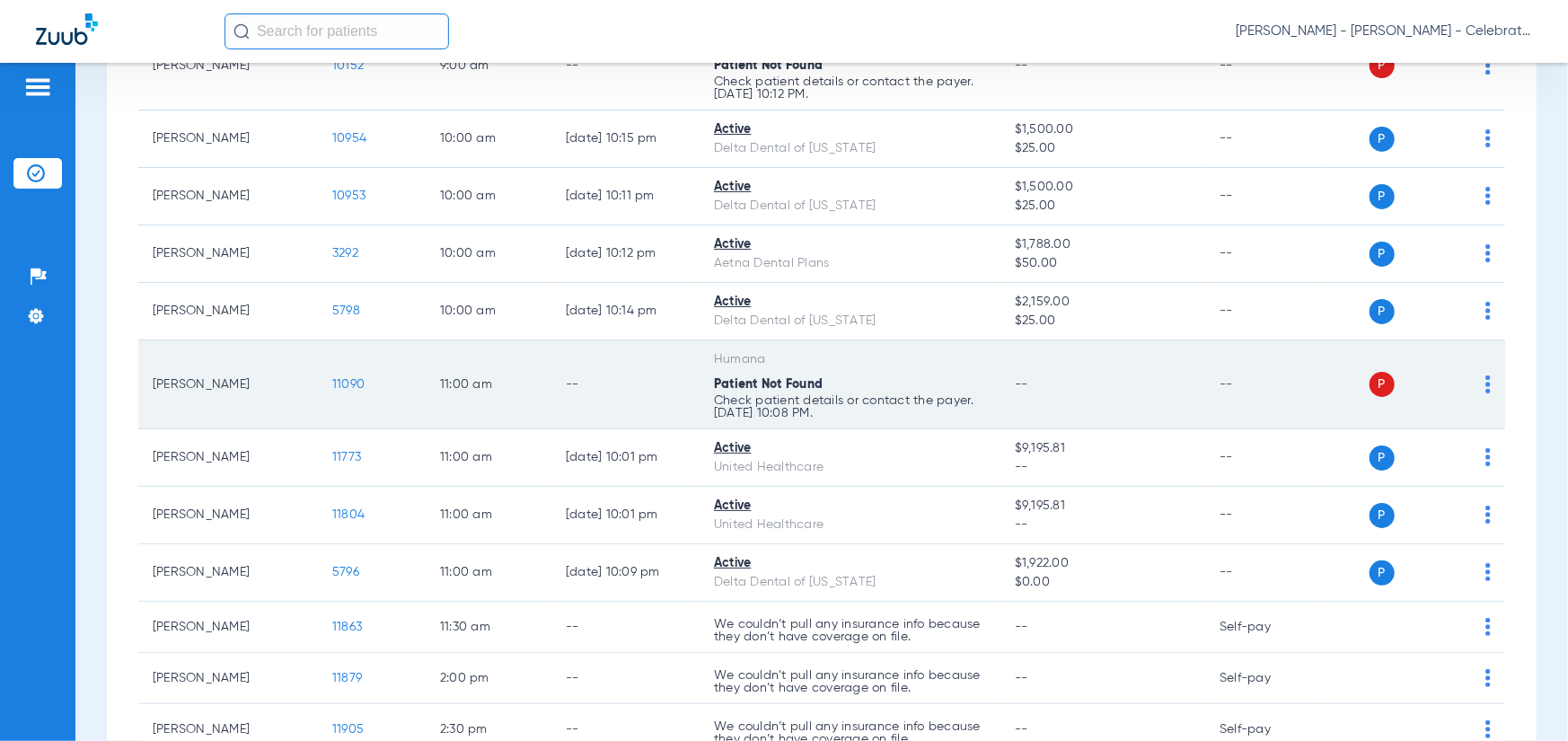
click at [336, 381] on span "11090" at bounding box center [348, 384] width 33 height 13
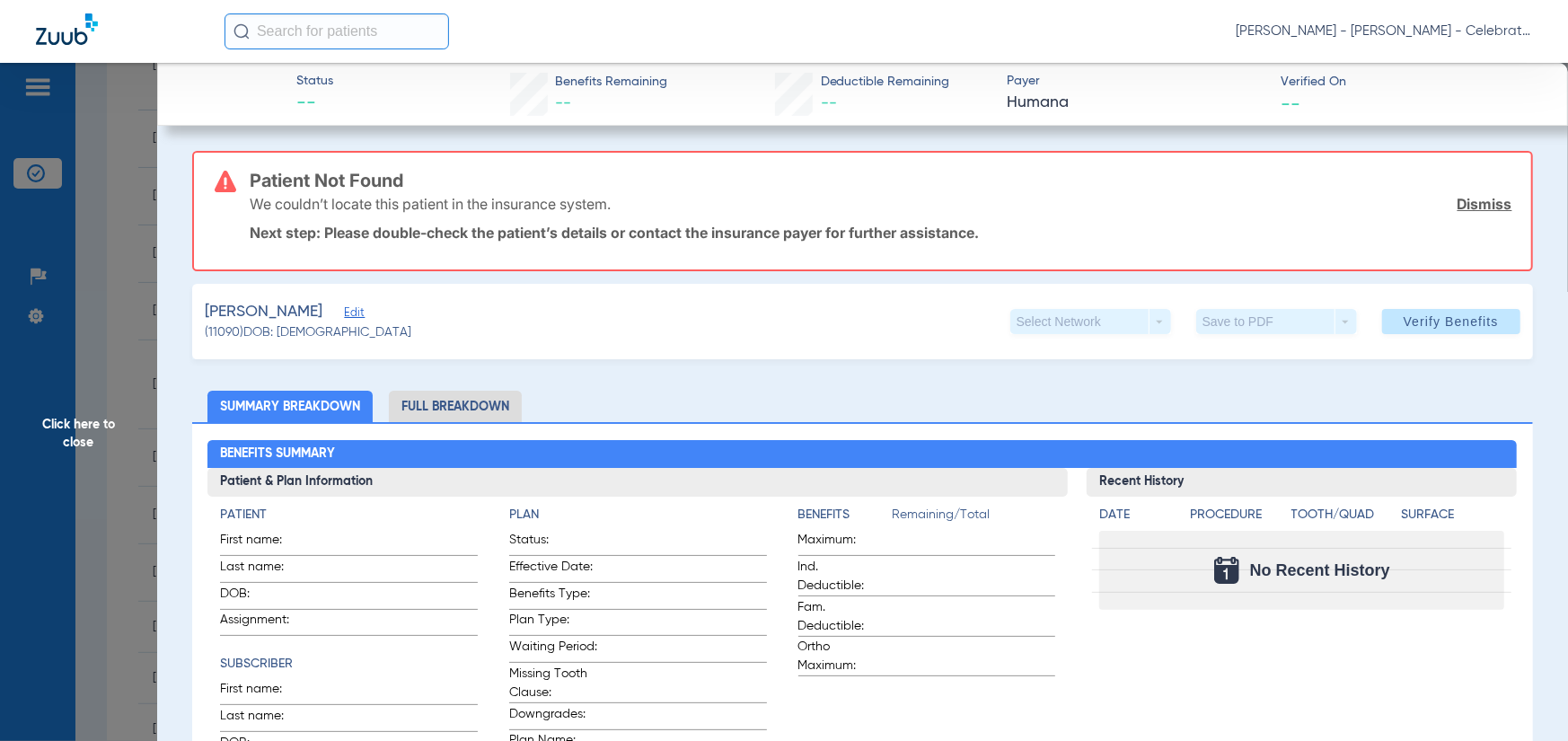
click at [346, 306] on span "Edit" at bounding box center [352, 314] width 16 height 17
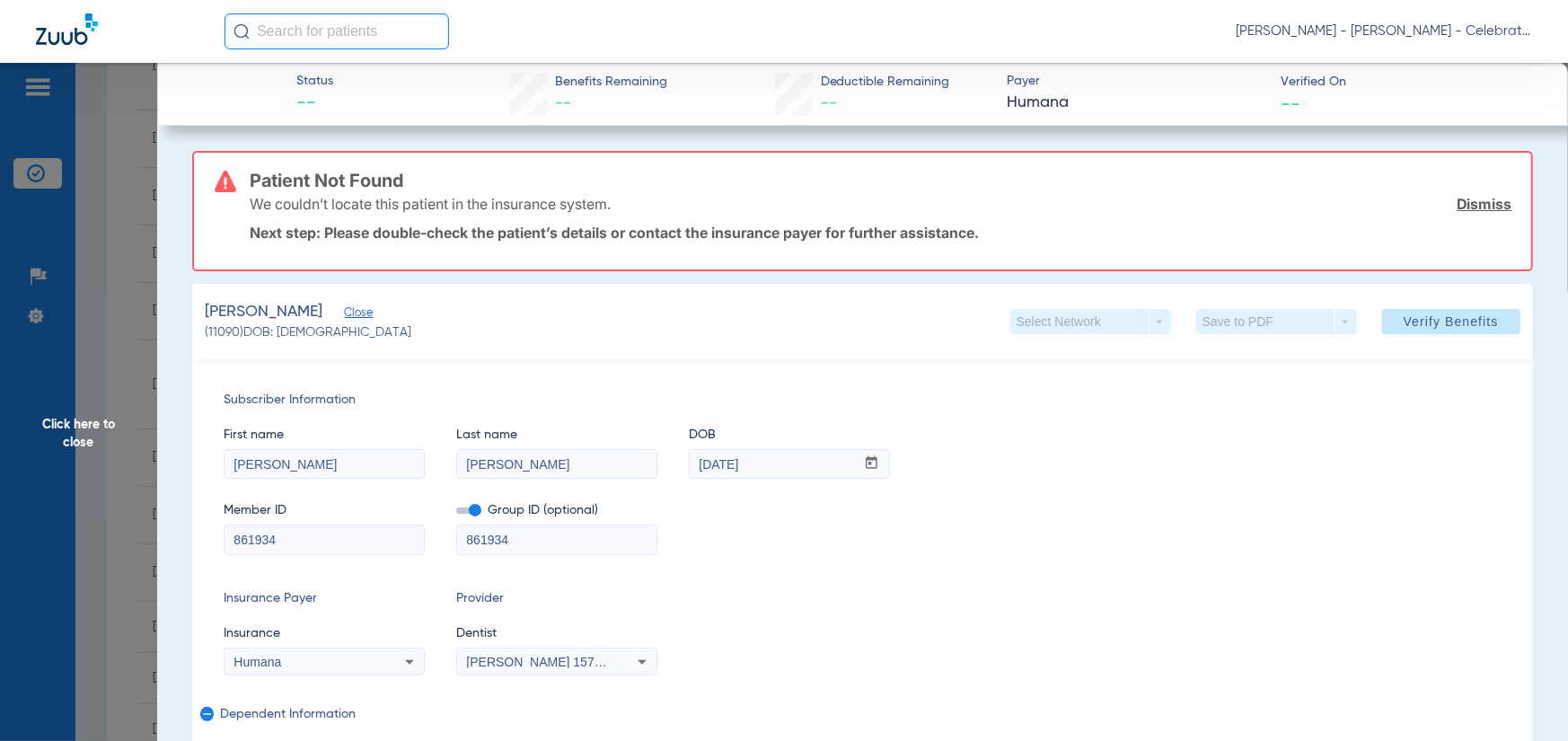
scroll to position [90, 0]
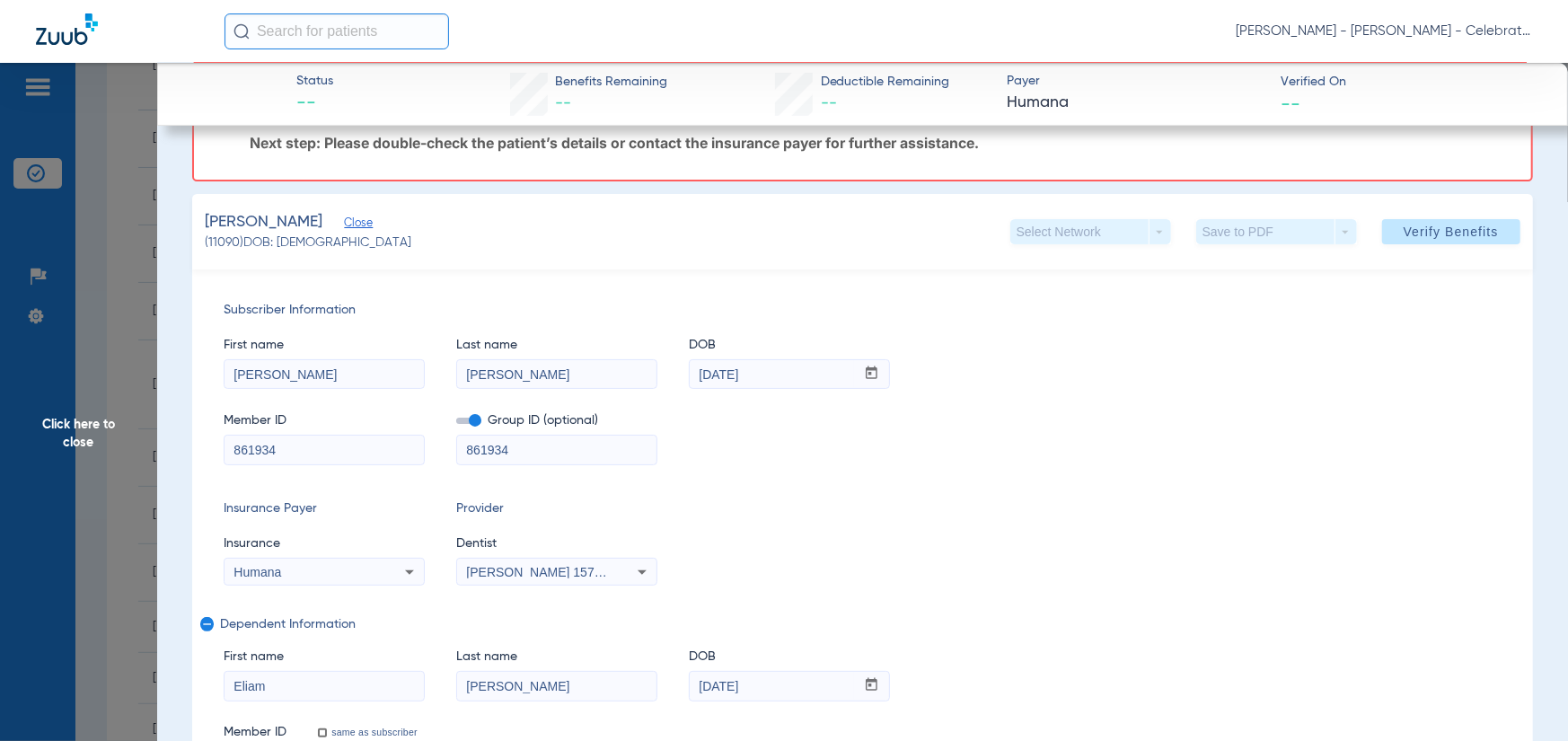
click at [469, 414] on label at bounding box center [468, 421] width 25 height 19
click at [456, 424] on input "checkbox" at bounding box center [456, 424] width 0 height 0
click at [469, 422] on span at bounding box center [468, 421] width 25 height 6
click at [456, 424] on input "checkbox" at bounding box center [456, 424] width 0 height 0
click at [472, 420] on span at bounding box center [468, 421] width 25 height 6
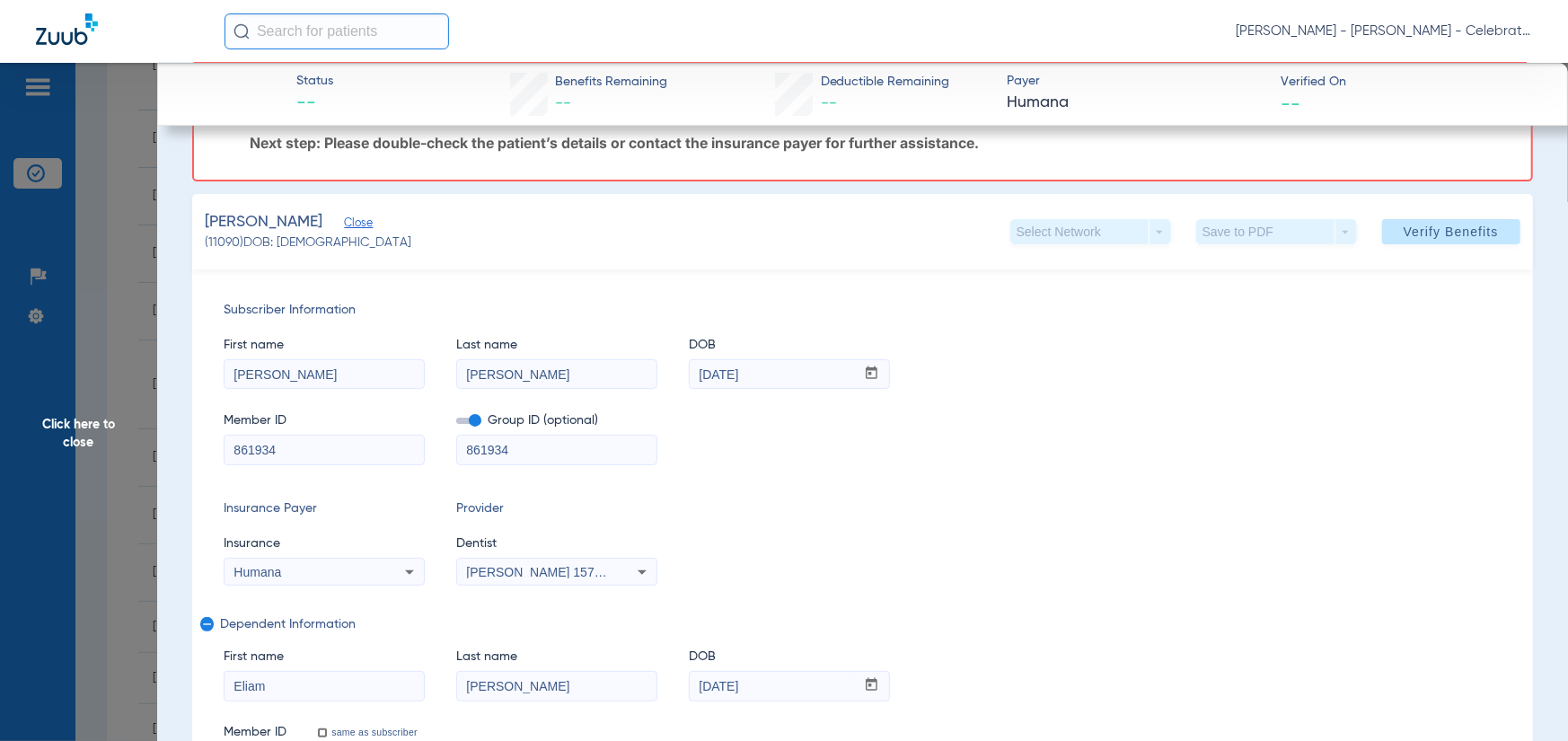
click at [456, 424] on input "checkbox" at bounding box center [456, 424] width 0 height 0
click at [318, 441] on input "861934" at bounding box center [324, 450] width 200 height 29
drag, startPoint x: 321, startPoint y: 449, endPoint x: 260, endPoint y: 438, distance: 62.0
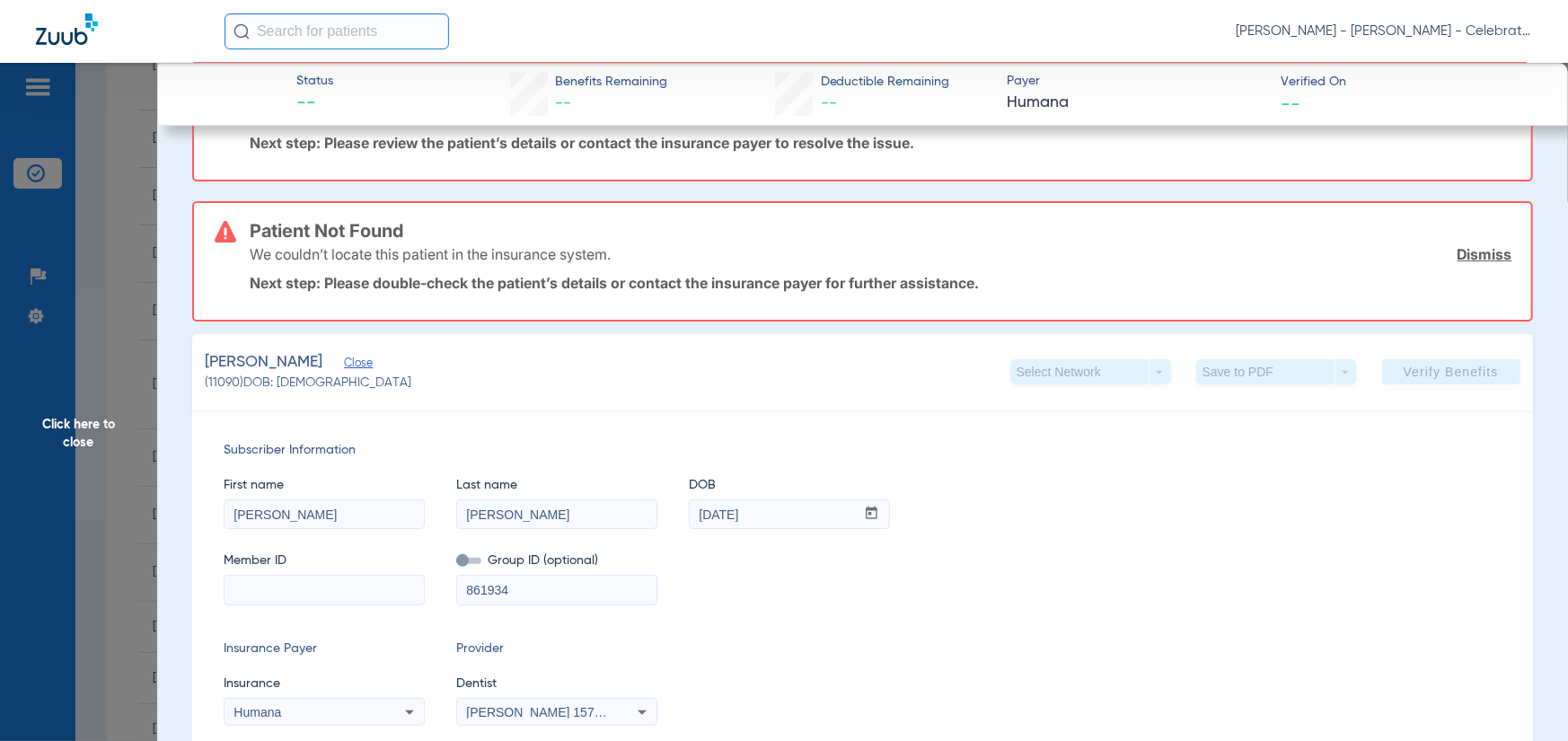
scroll to position [229, 0]
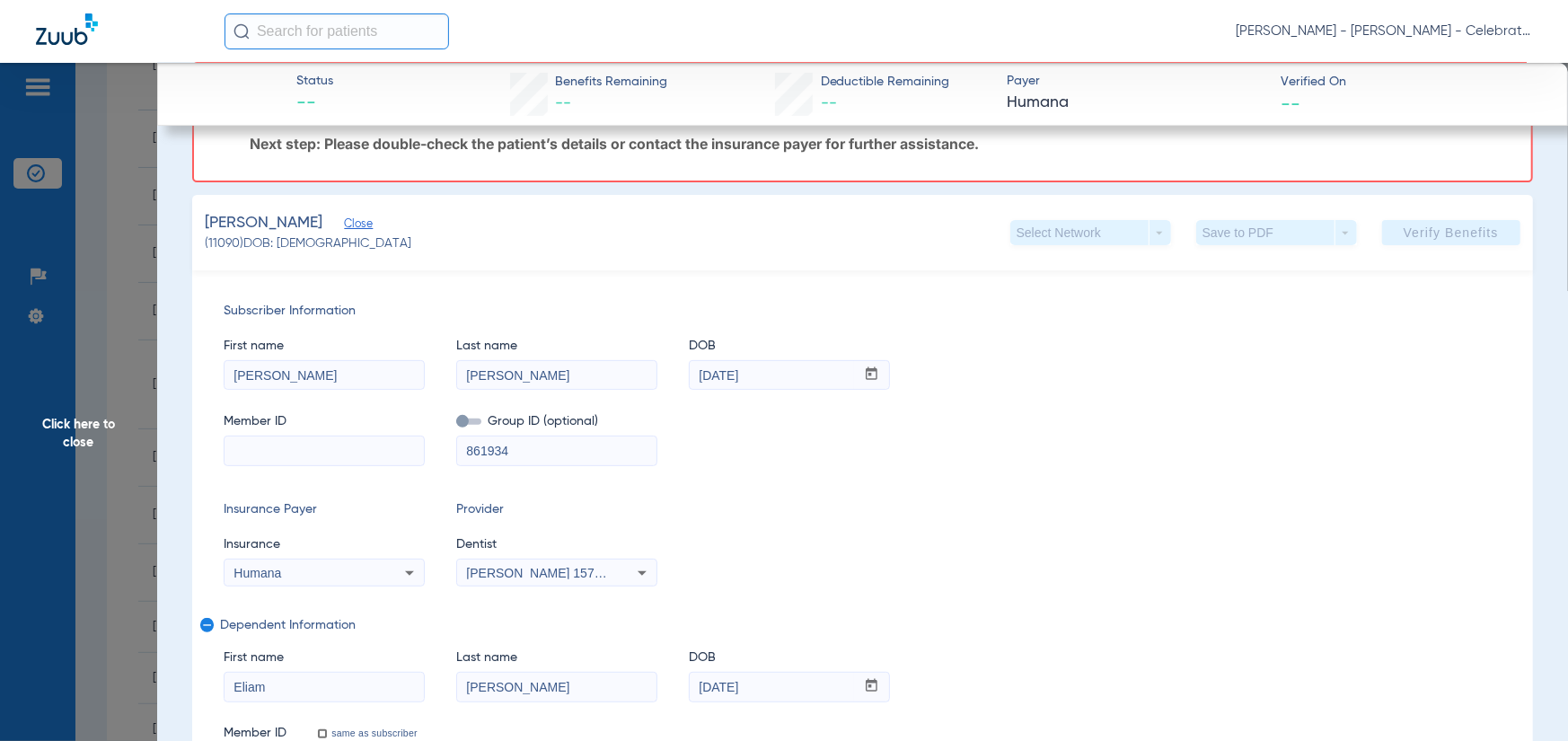
paste input "124248508"
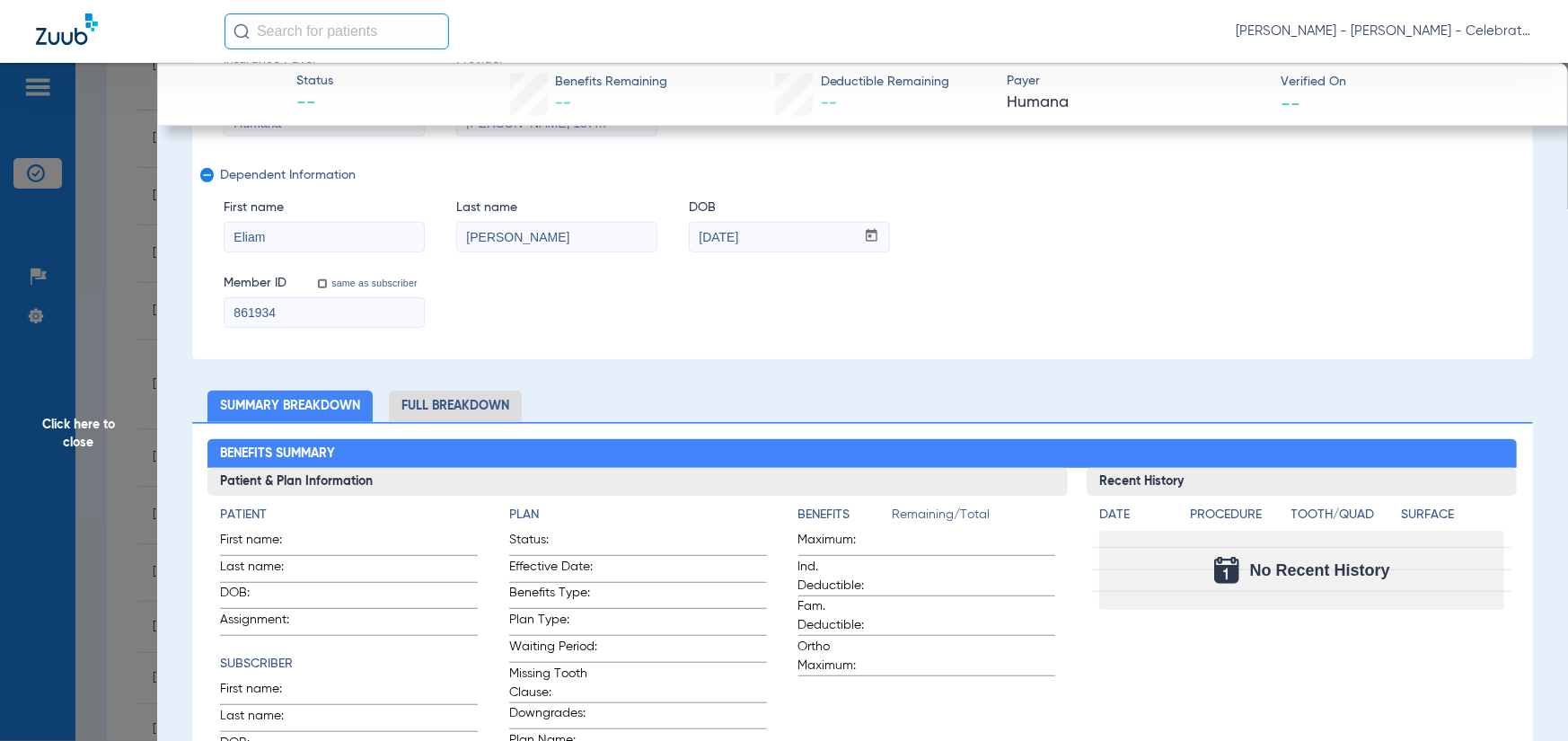
scroll to position [270, 0]
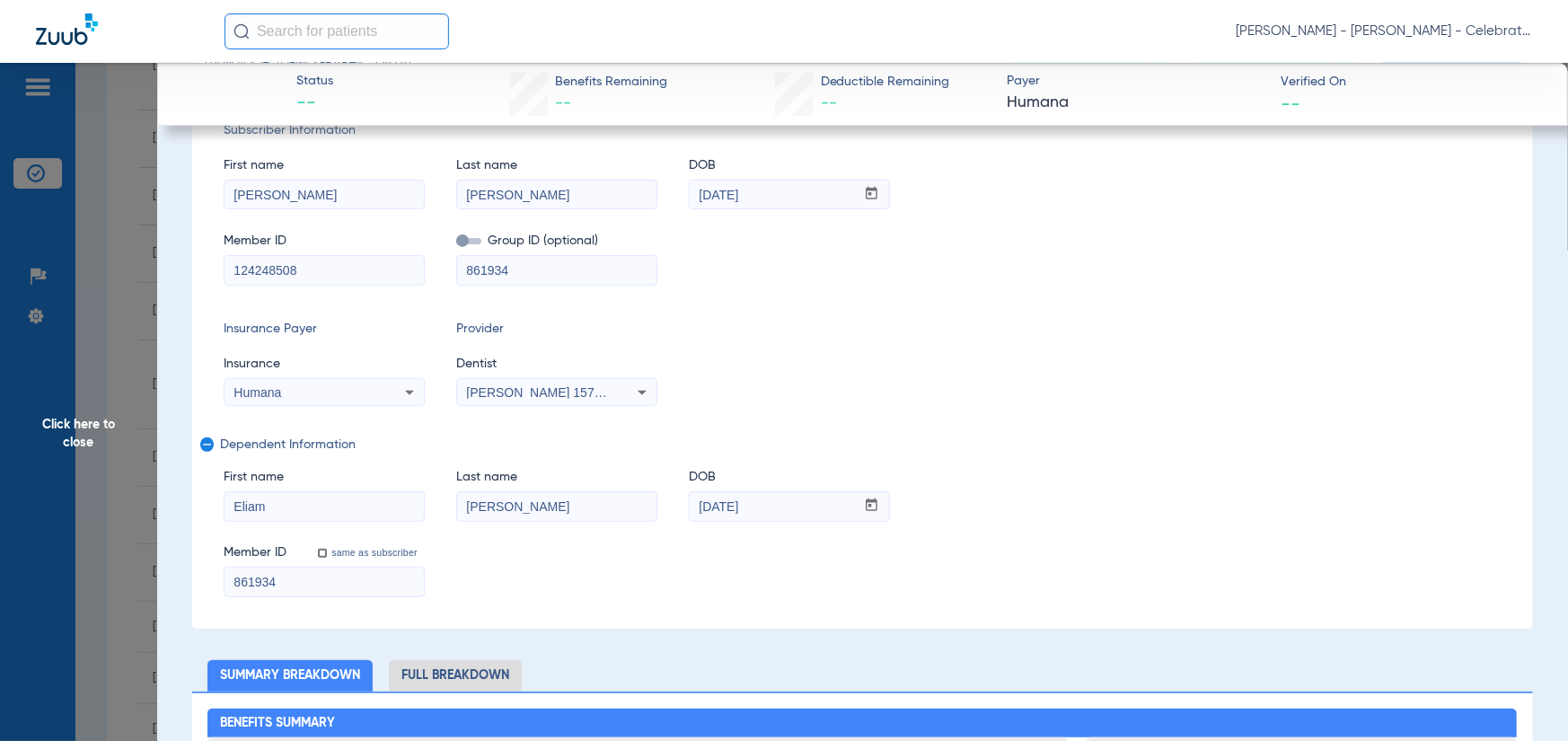
type input "124248508"
click at [300, 579] on input "861934" at bounding box center [324, 582] width 200 height 29
drag, startPoint x: 309, startPoint y: 581, endPoint x: 224, endPoint y: 590, distance: 85.5
click at [227, 591] on input "861934" at bounding box center [324, 582] width 200 height 29
paste input "124248508"
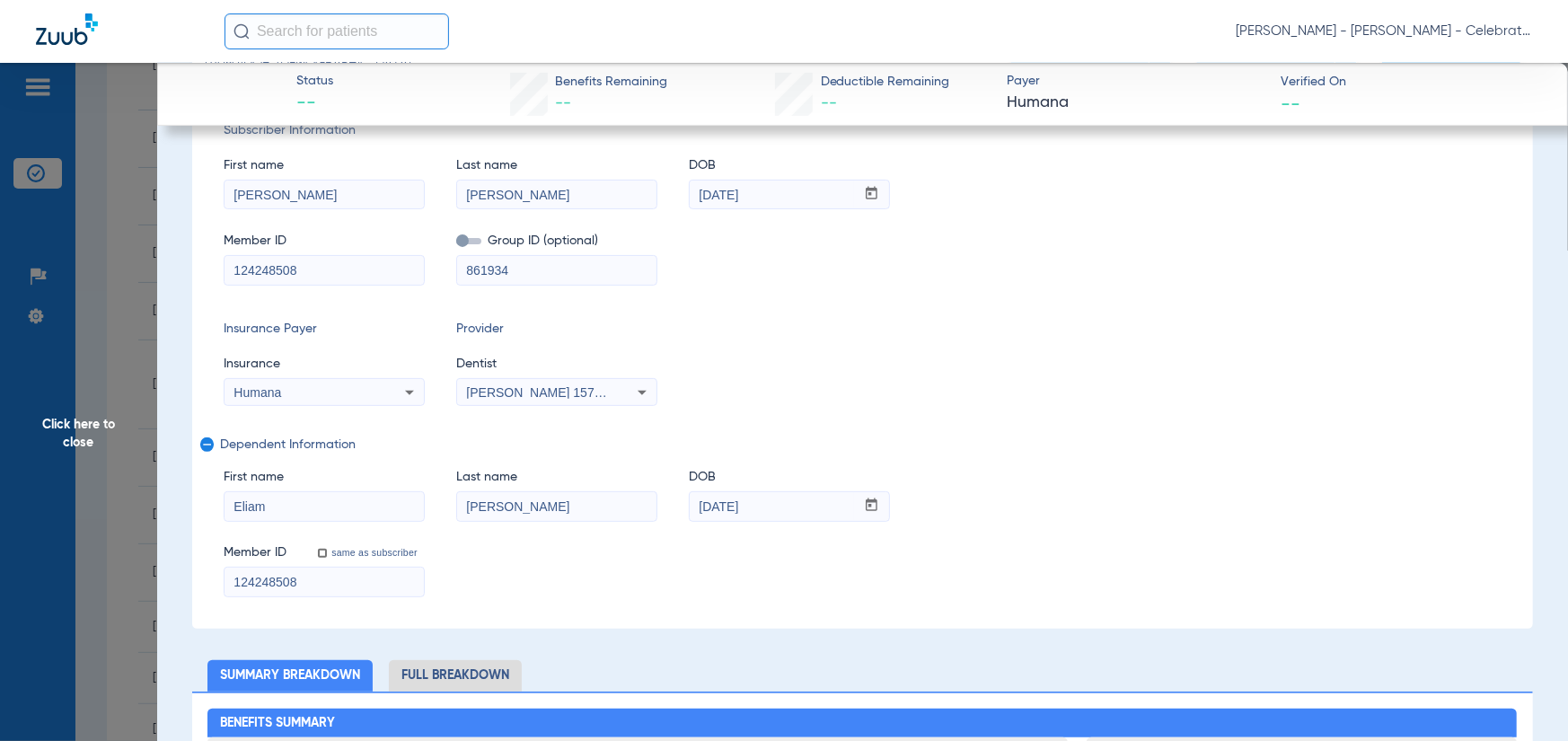
type input "124248508"
click at [916, 349] on div "Insurance Payer Insurance Humana Provider Dentist Michael Gooch 1578876595" at bounding box center [862, 363] width 1278 height 87
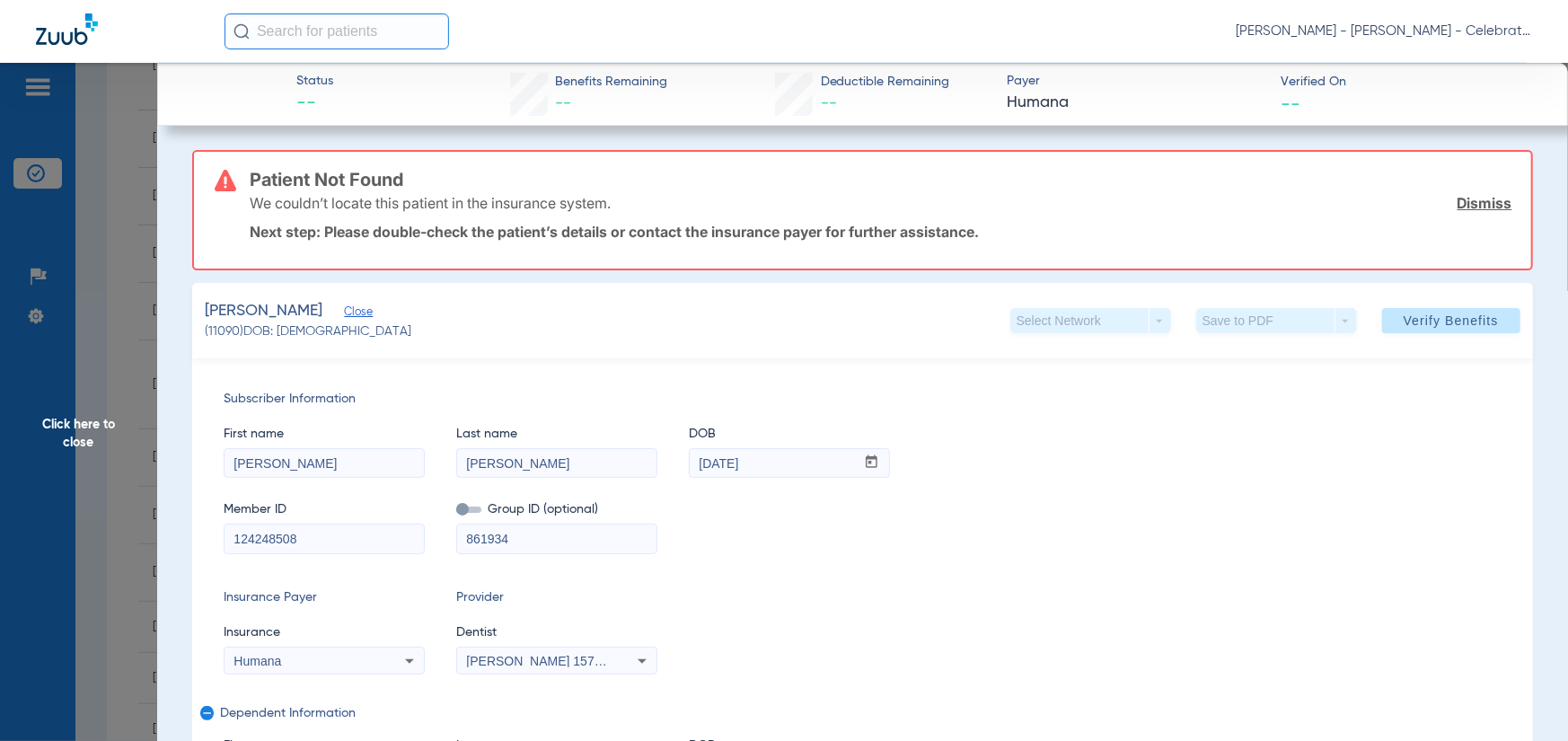
scroll to position [0, 0]
click at [1424, 321] on span "Verify Benefits" at bounding box center [1452, 321] width 95 height 14
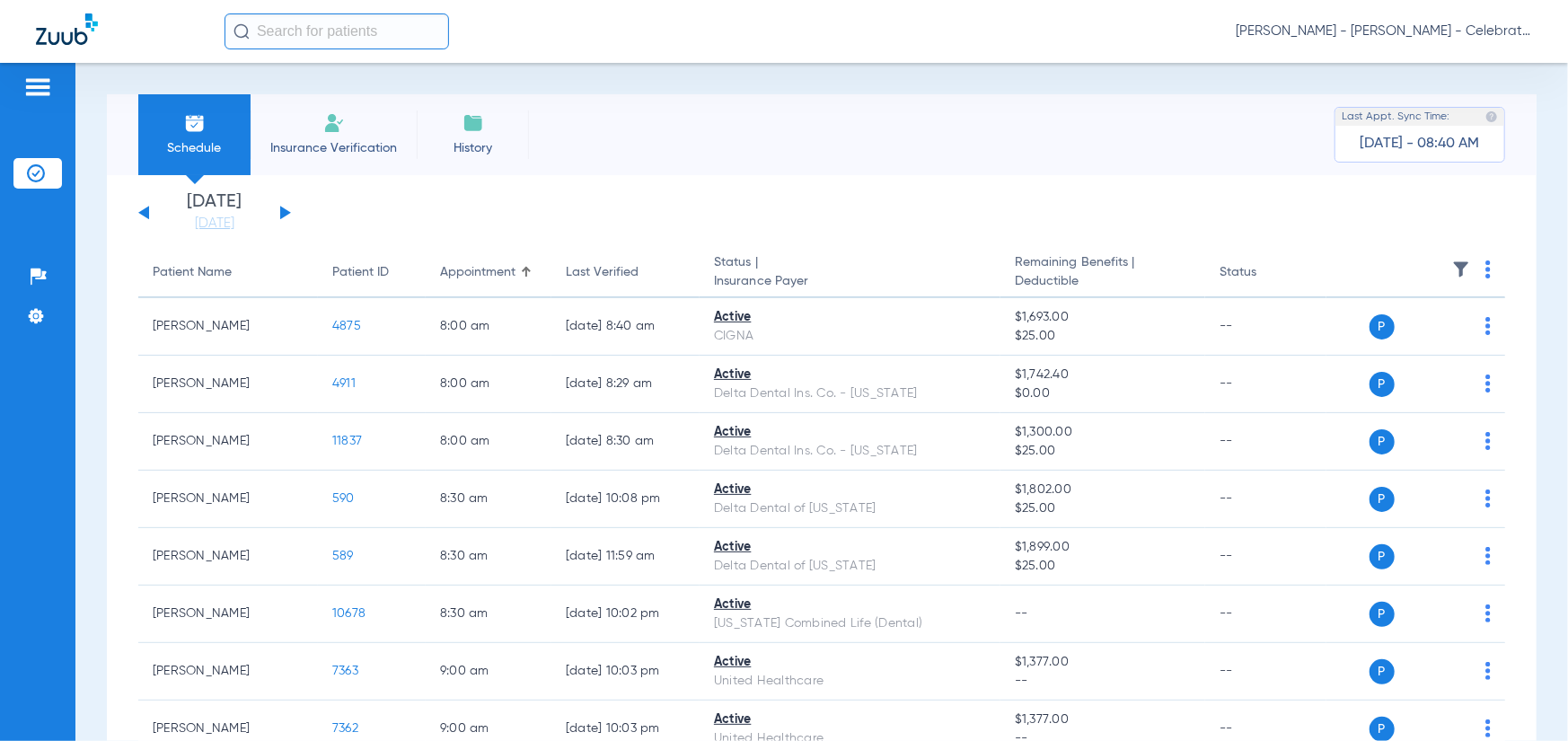
click at [206, 212] on li "[DATE] [DATE]" at bounding box center [215, 213] width 107 height 40
click at [211, 219] on link "[DATE]" at bounding box center [215, 224] width 107 height 18
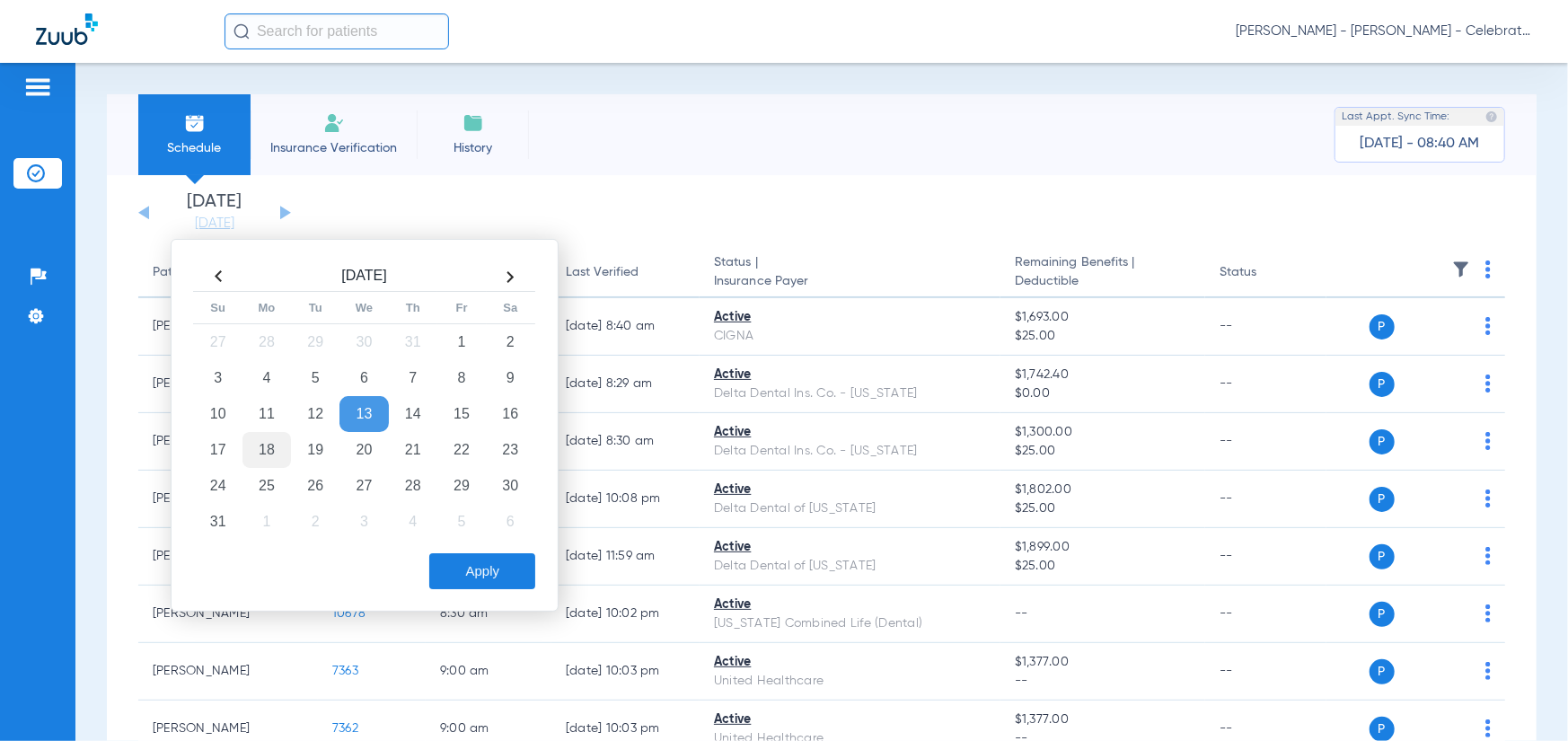
click at [262, 448] on td "18" at bounding box center [266, 451] width 49 height 36
click at [485, 561] on button "Apply" at bounding box center [482, 571] width 106 height 36
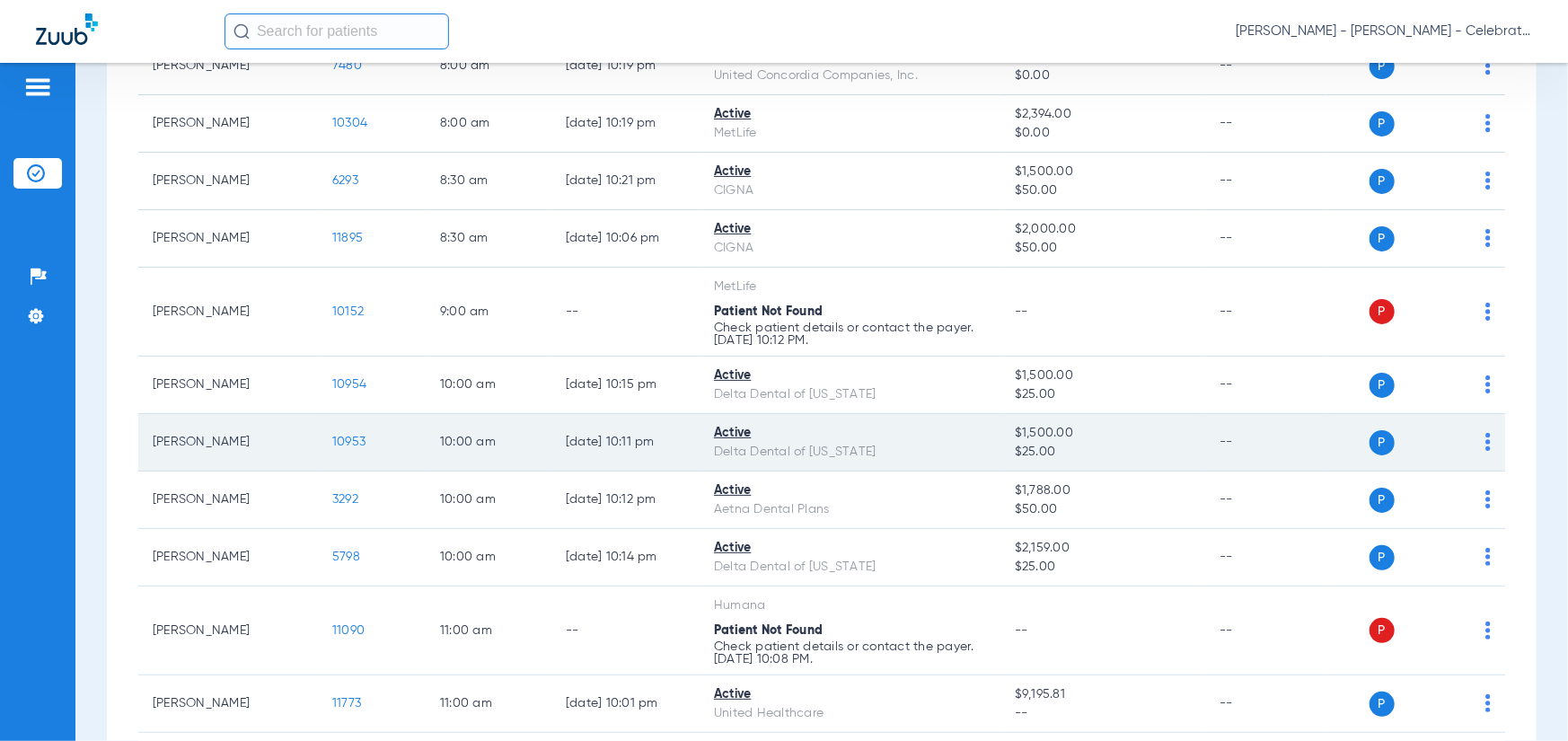
scroll to position [359, 0]
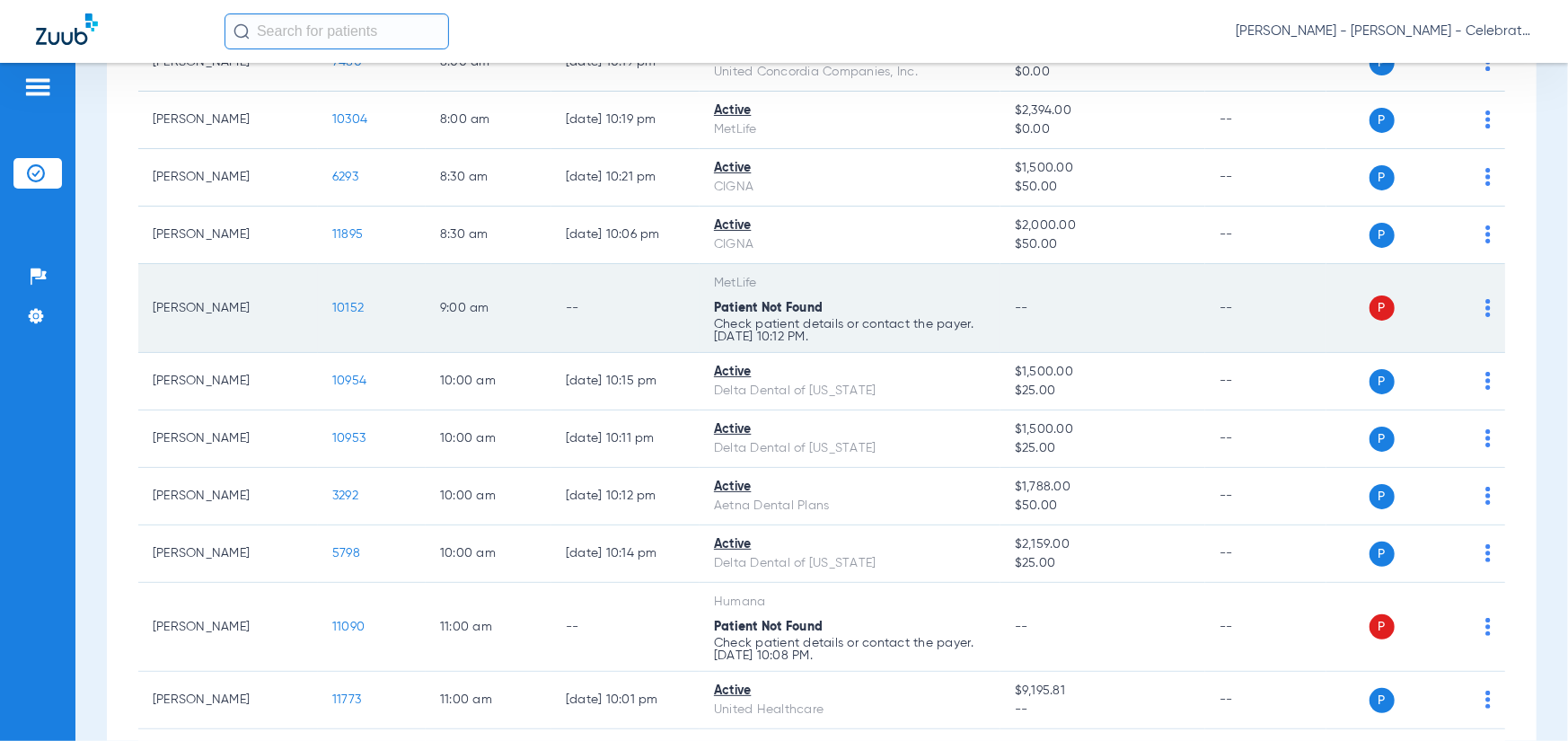
click at [350, 307] on span "10152" at bounding box center [348, 308] width 32 height 13
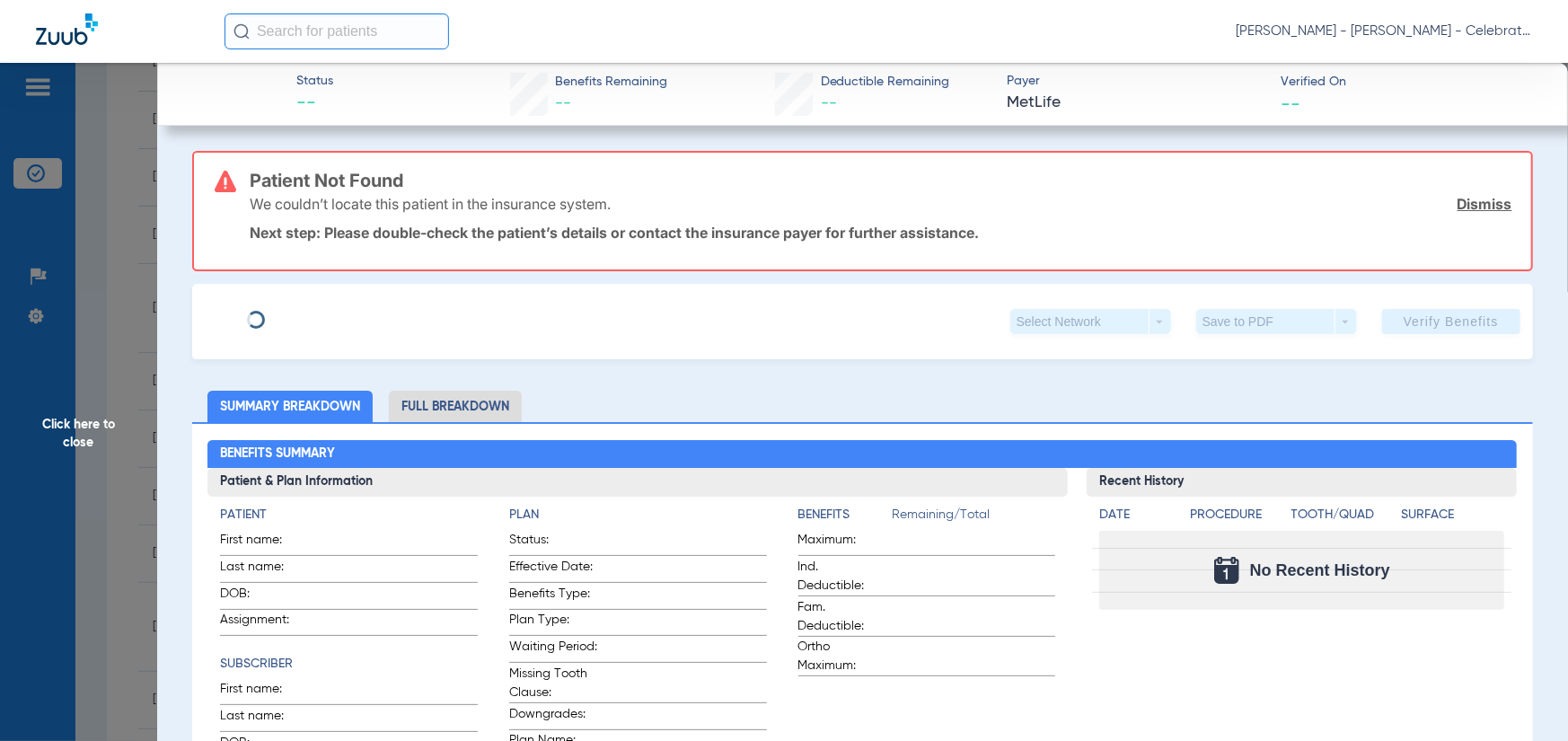
type input "Robert"
type input "Thomas"
type input "06/09/1980"
type input "Metlife"
type input "300860"
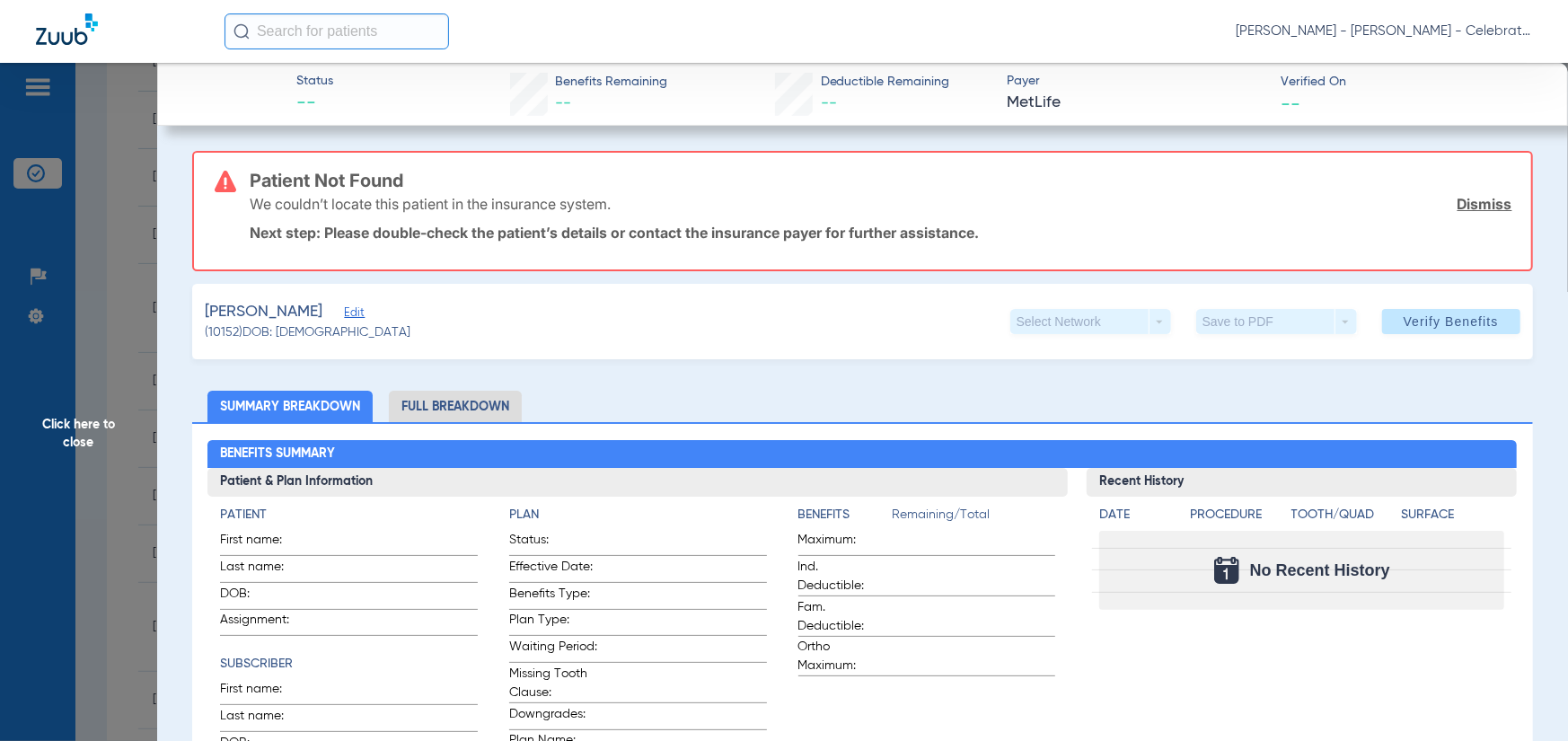
click at [344, 308] on span "Edit" at bounding box center [352, 314] width 16 height 17
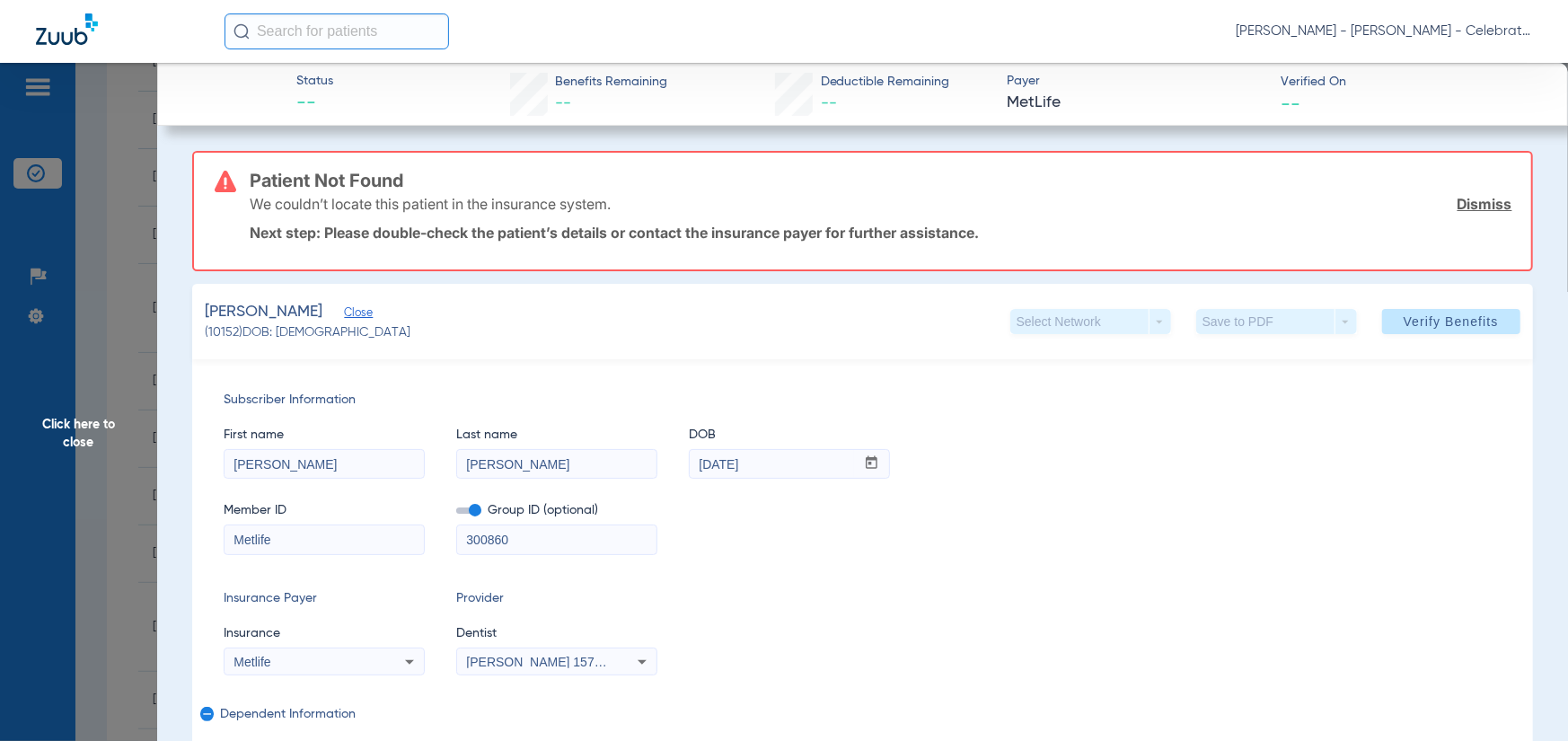
scroll to position [90, 0]
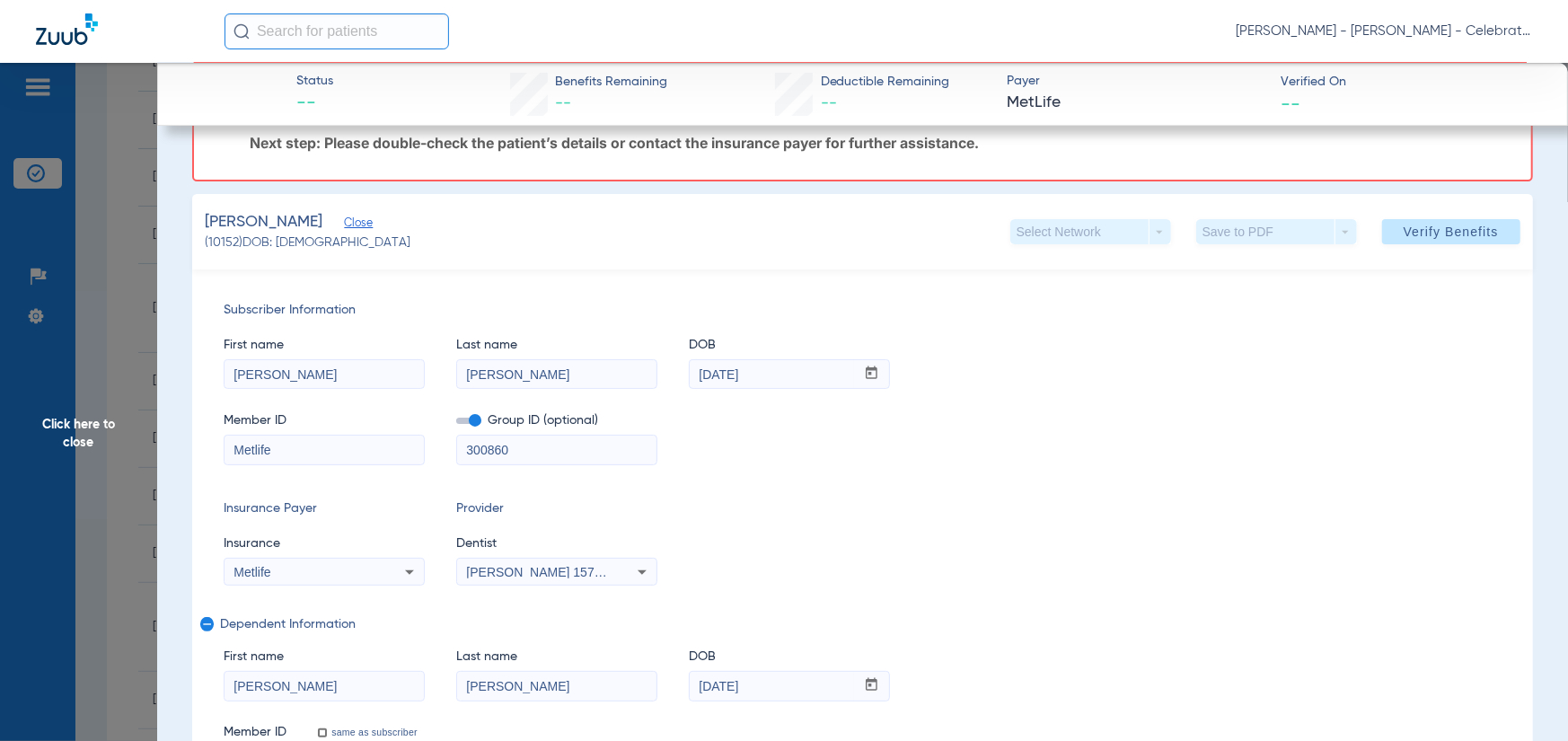
click at [305, 455] on input "Metlife" at bounding box center [324, 450] width 200 height 29
drag, startPoint x: 305, startPoint y: 455, endPoint x: 208, endPoint y: 447, distance: 97.3
click at [208, 447] on div "Subscriber Information First name Robert Last name Thomas DOB mm / dd / yyyy 06…" at bounding box center [862, 539] width 1341 height 539
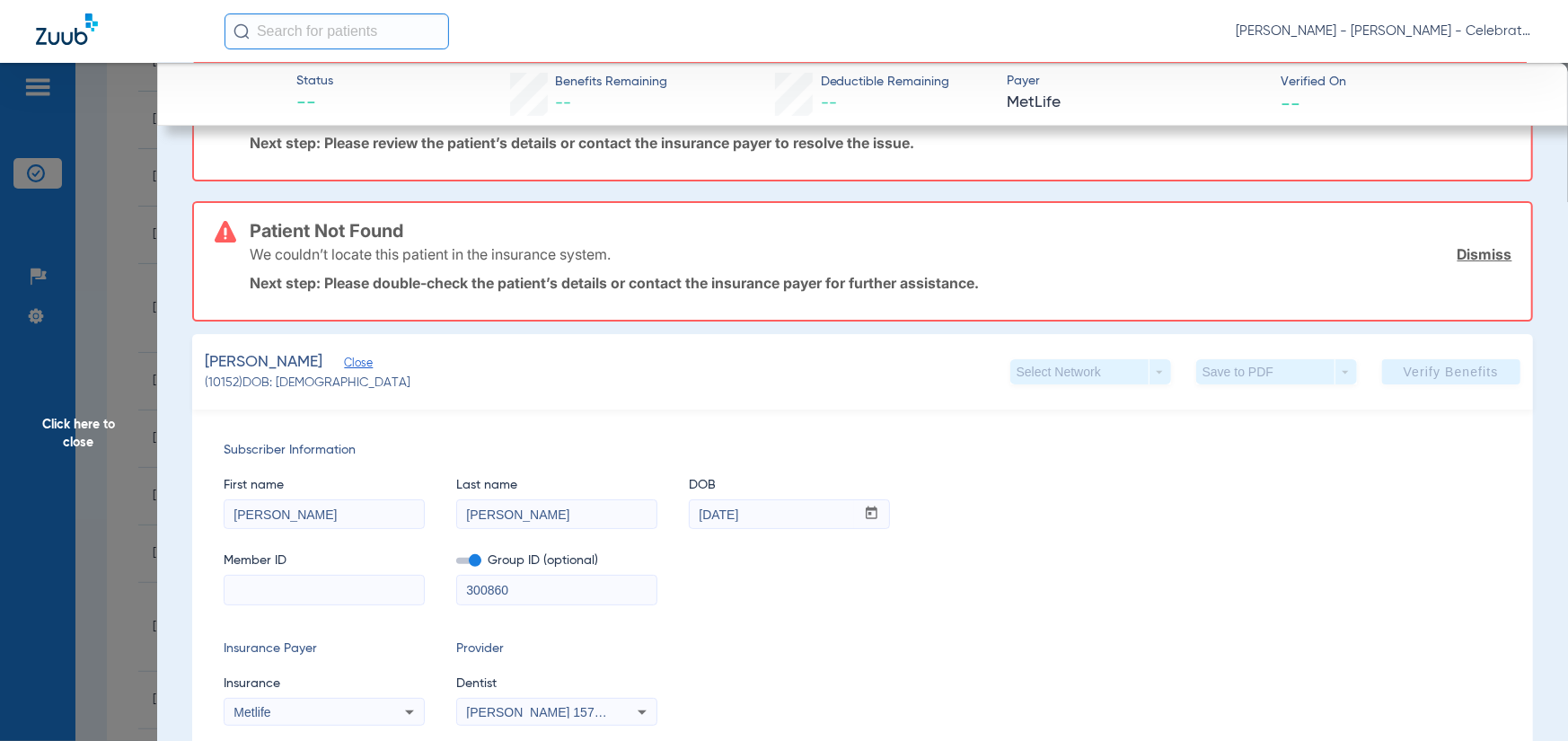
scroll to position [229, 0]
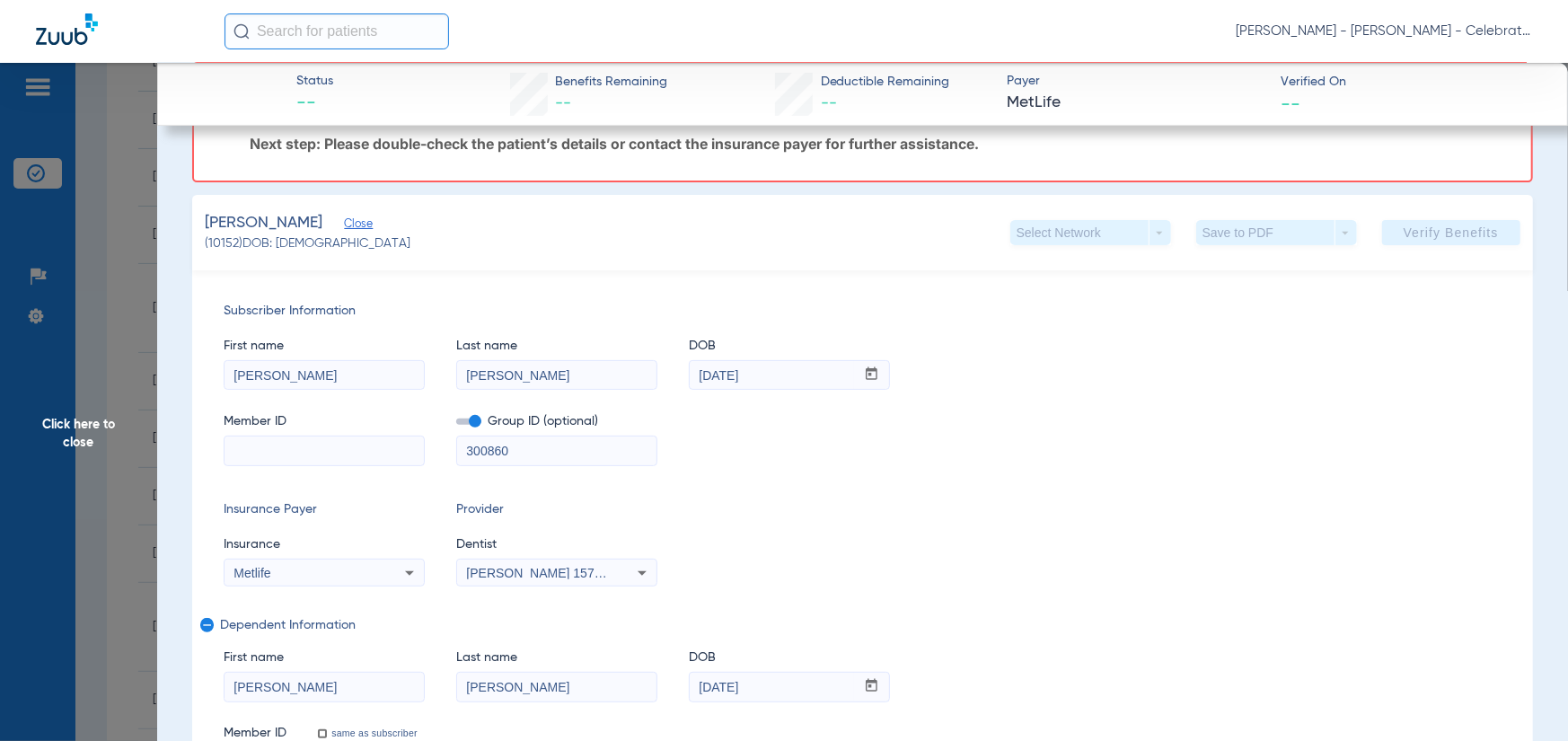
paste input "623031766"
type input "623031766"
click at [478, 418] on span at bounding box center [468, 421] width 25 height 6
click at [456, 424] on input "checkbox" at bounding box center [456, 424] width 0 height 0
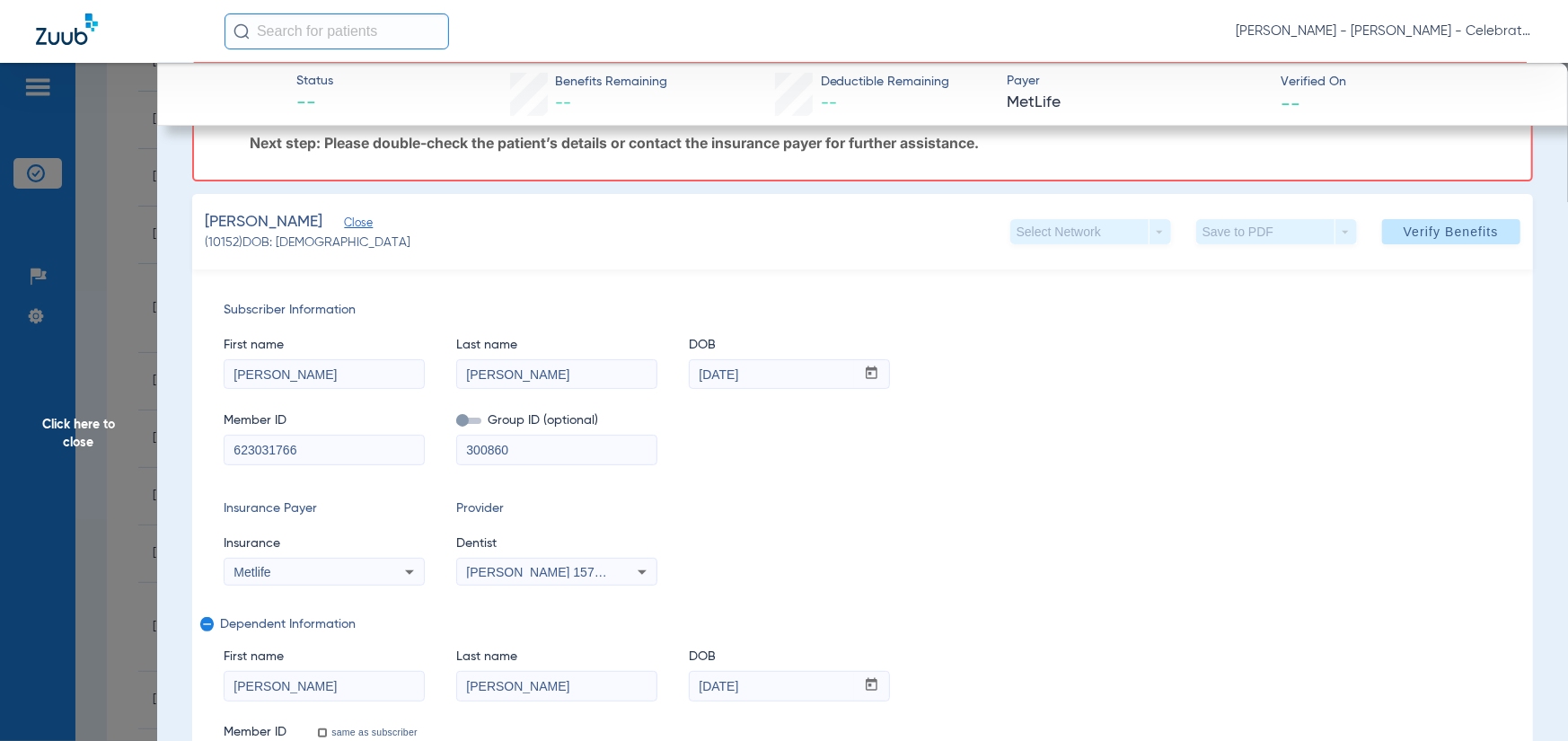
click at [800, 480] on div "Subscriber Information First name Robert Last name Thomas DOB mm / dd / yyyy 06…" at bounding box center [862, 539] width 1341 height 539
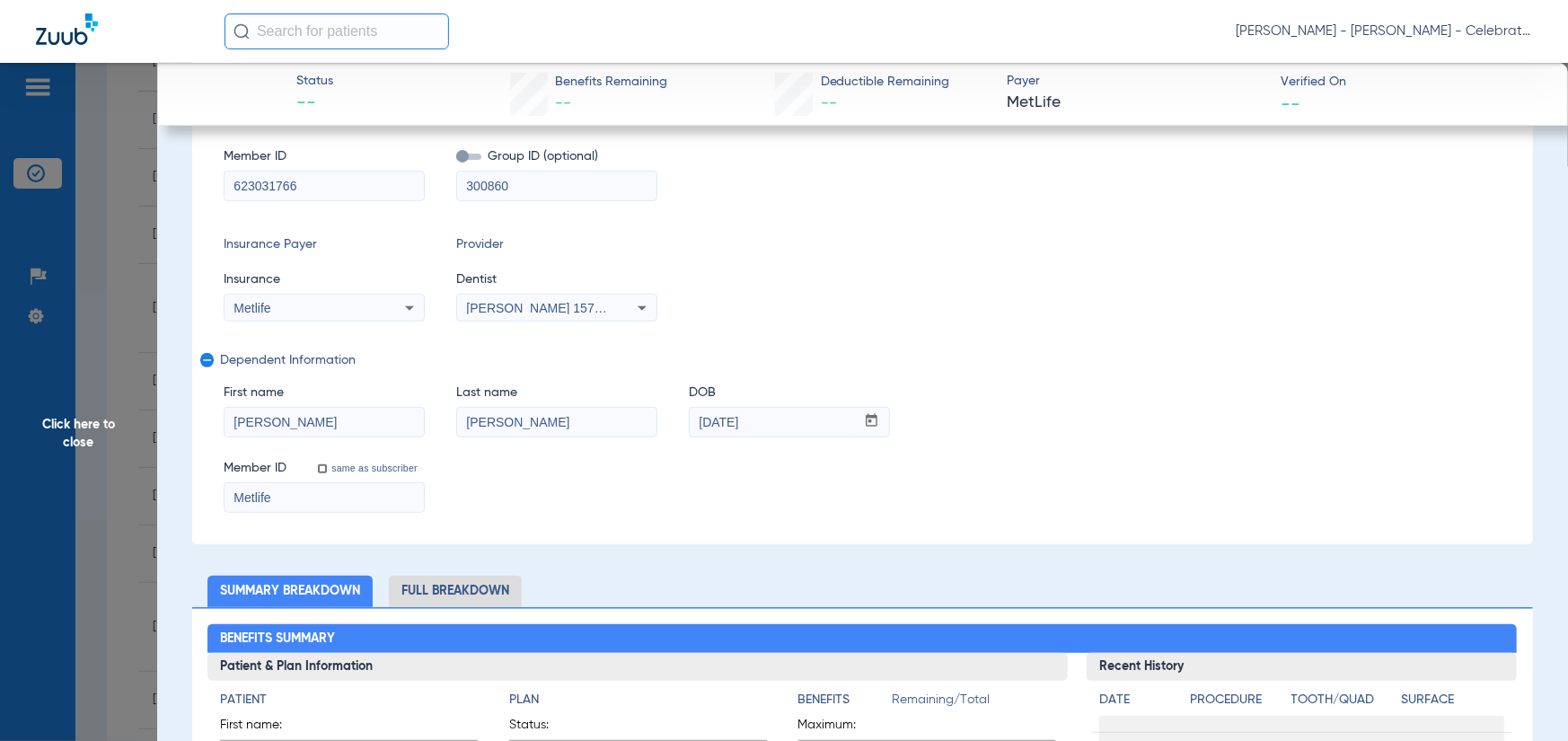
scroll to position [359, 0]
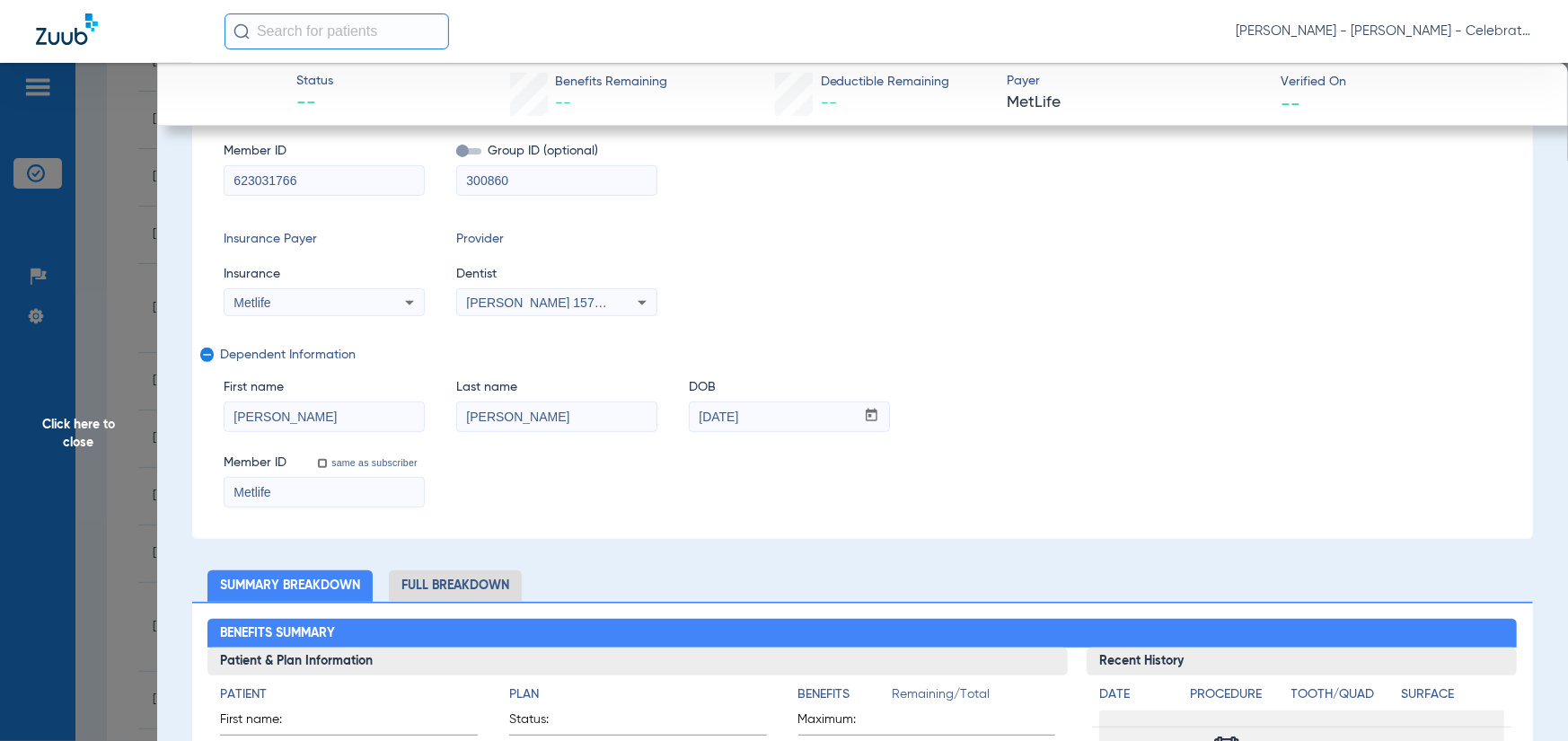
drag, startPoint x: 323, startPoint y: 418, endPoint x: 55, endPoint y: 439, distance: 268.8
click at [315, 505] on input "Metlife" at bounding box center [324, 492] width 200 height 29
drag, startPoint x: 311, startPoint y: 496, endPoint x: 294, endPoint y: 509, distance: 21.4
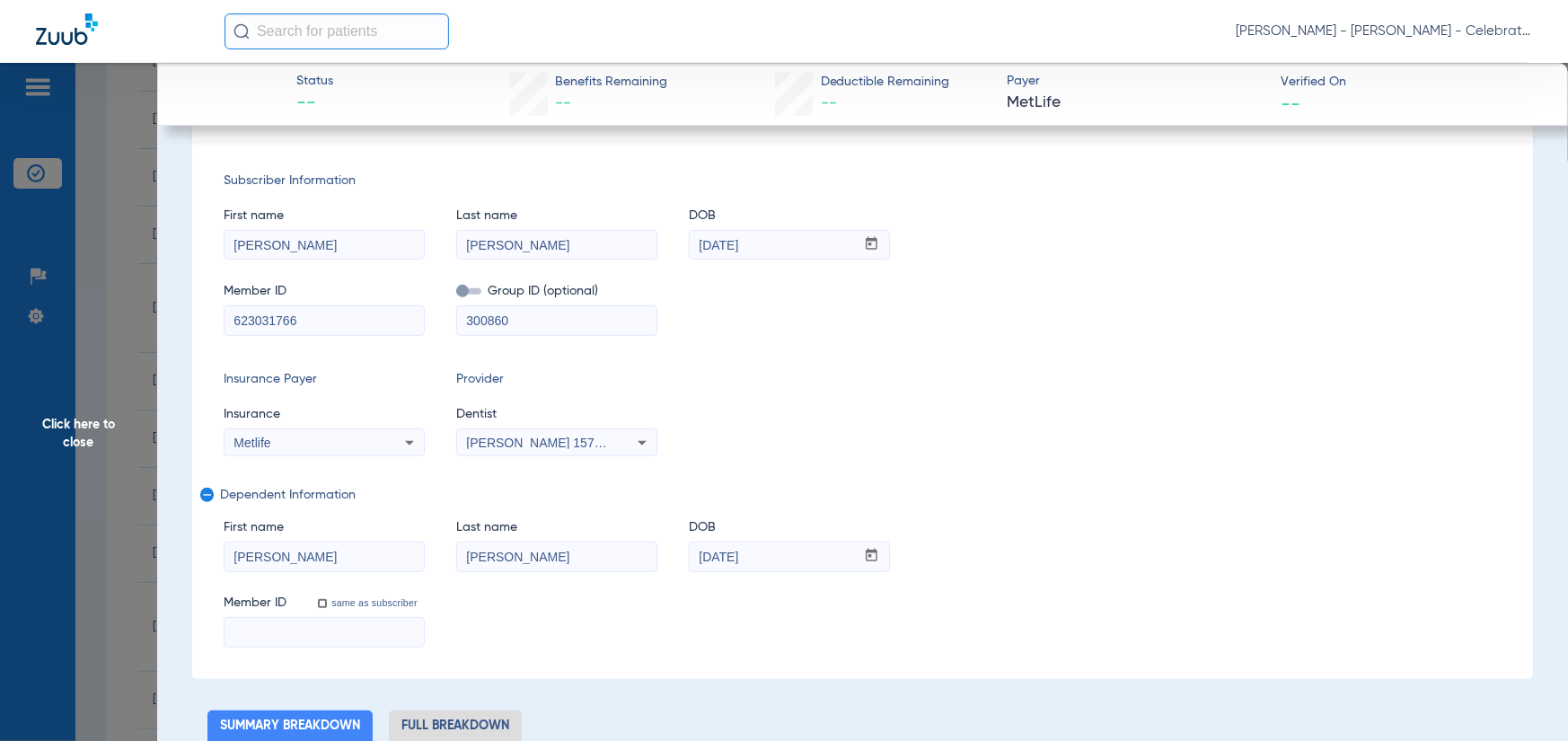
scroll to position [499, 0]
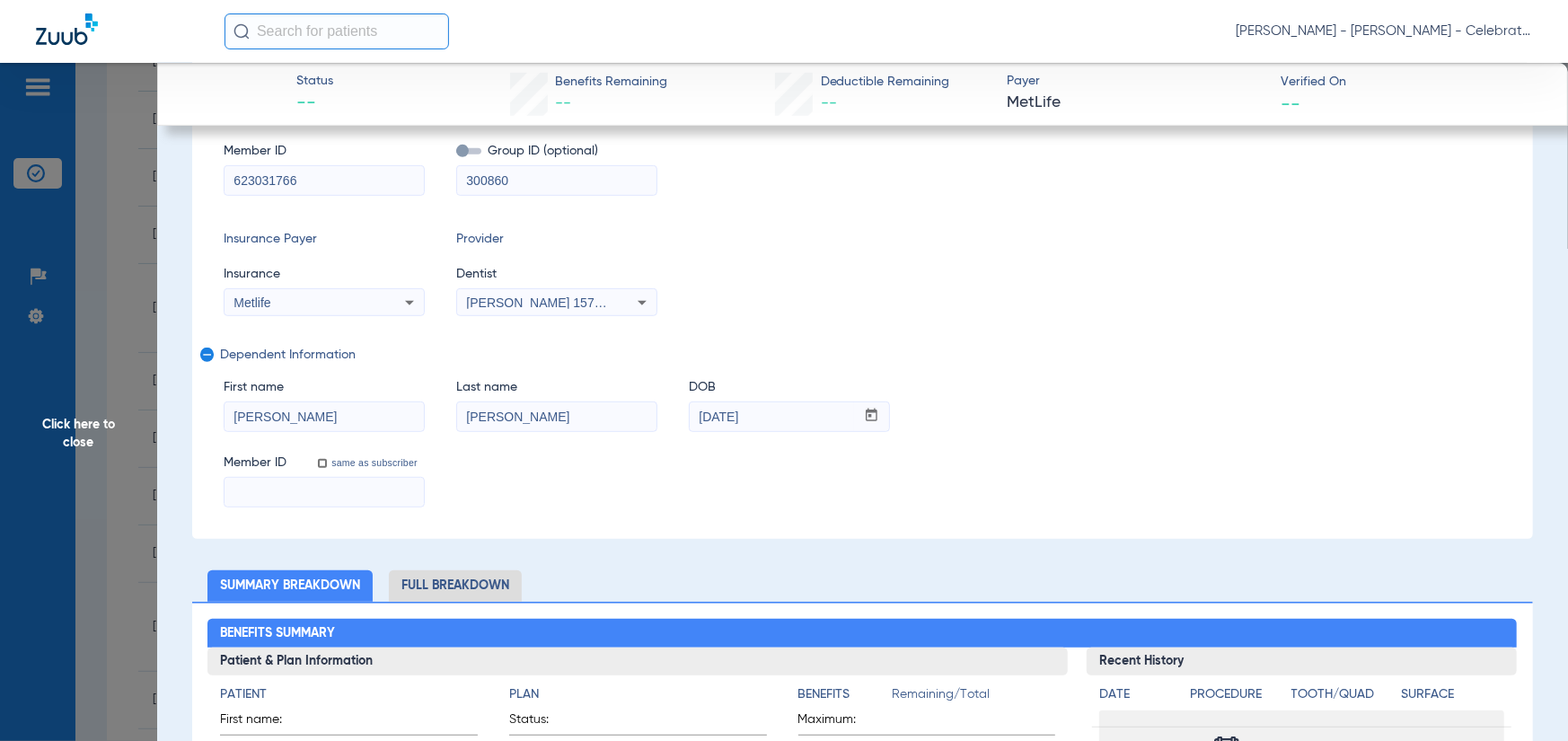
paste input "623031766"
type input "623031766"
click at [1219, 237] on div "Insurance Payer Insurance Metlife Provider Dentist Michael Gooch 1578876595" at bounding box center [862, 273] width 1278 height 87
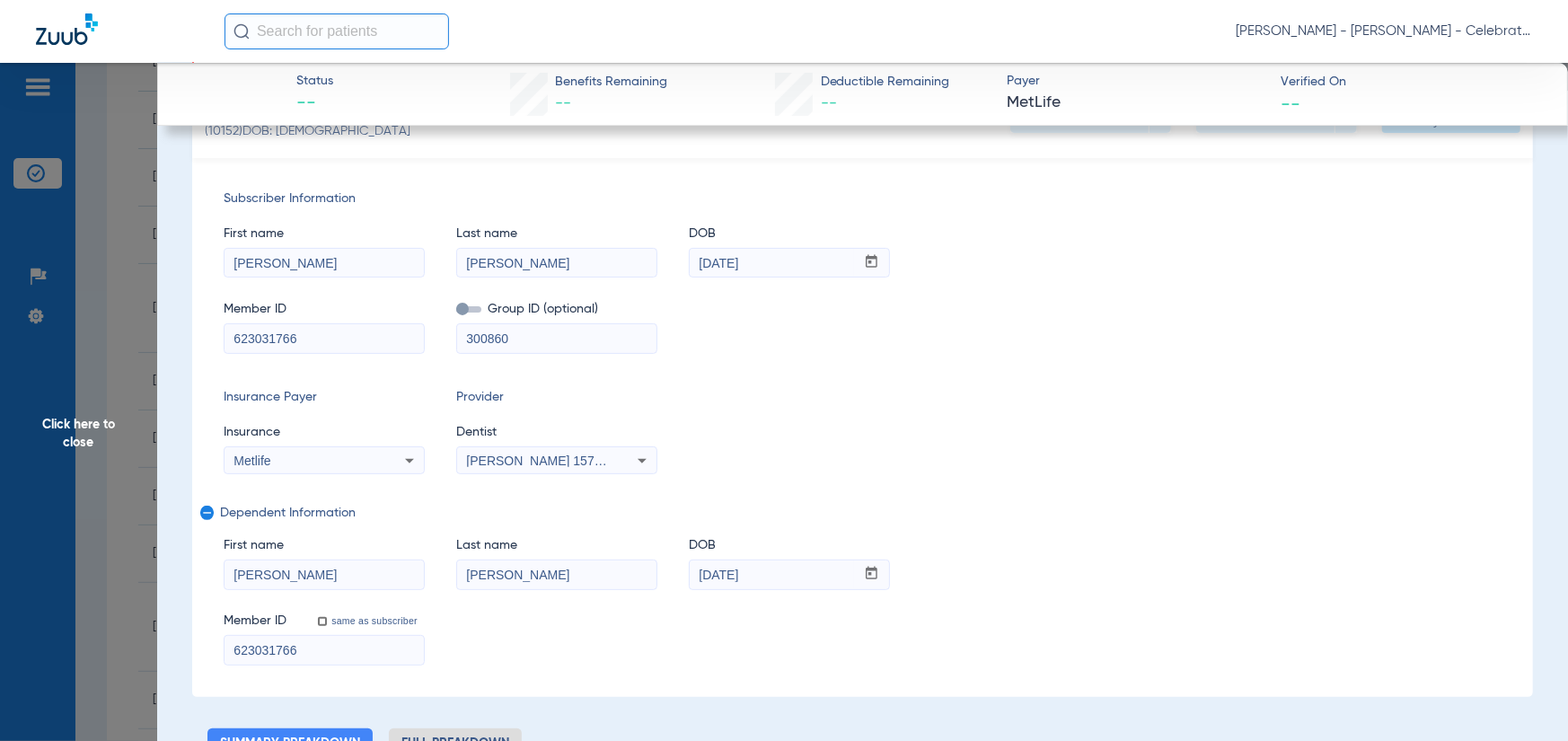
scroll to position [0, 0]
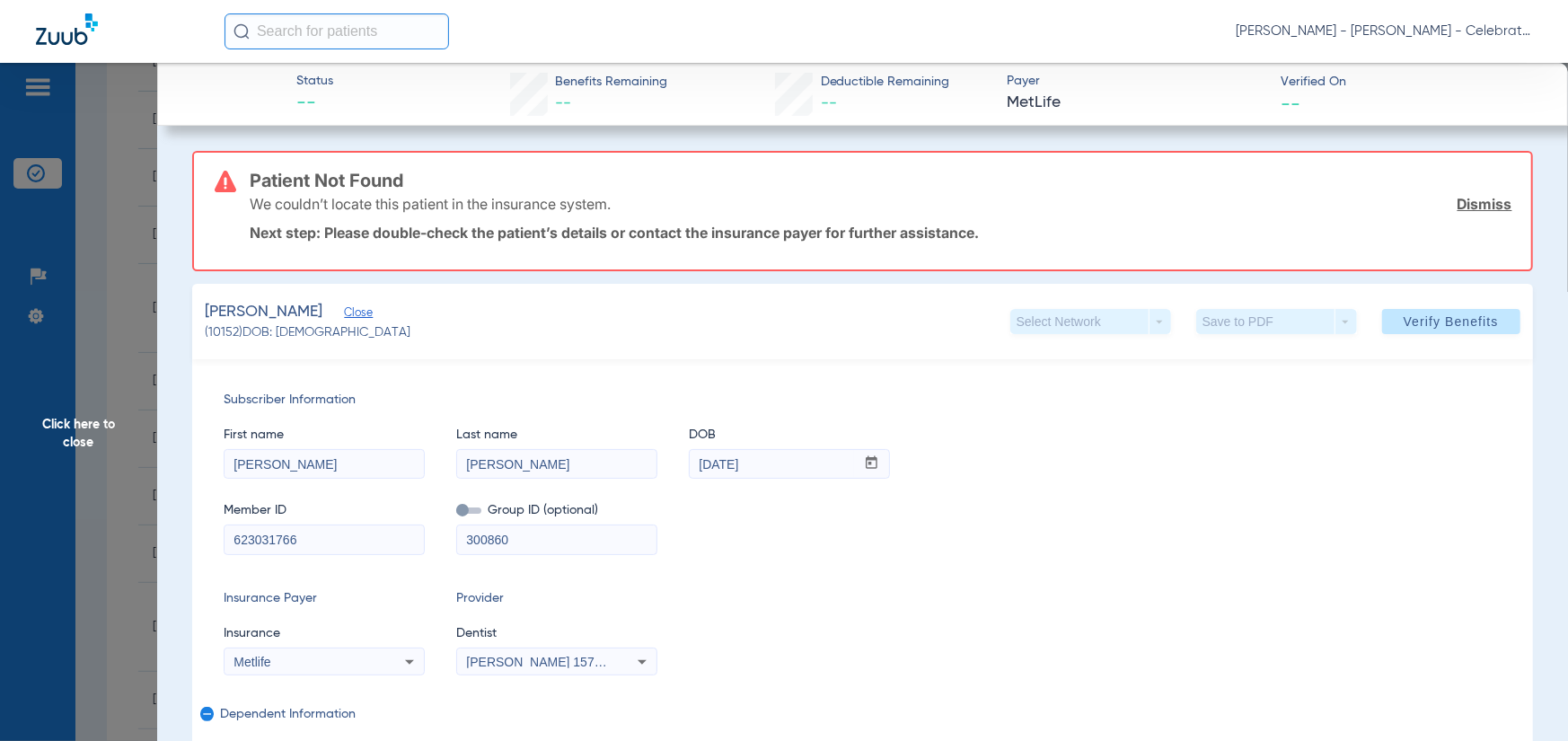
click at [1441, 312] on span at bounding box center [1451, 321] width 138 height 43
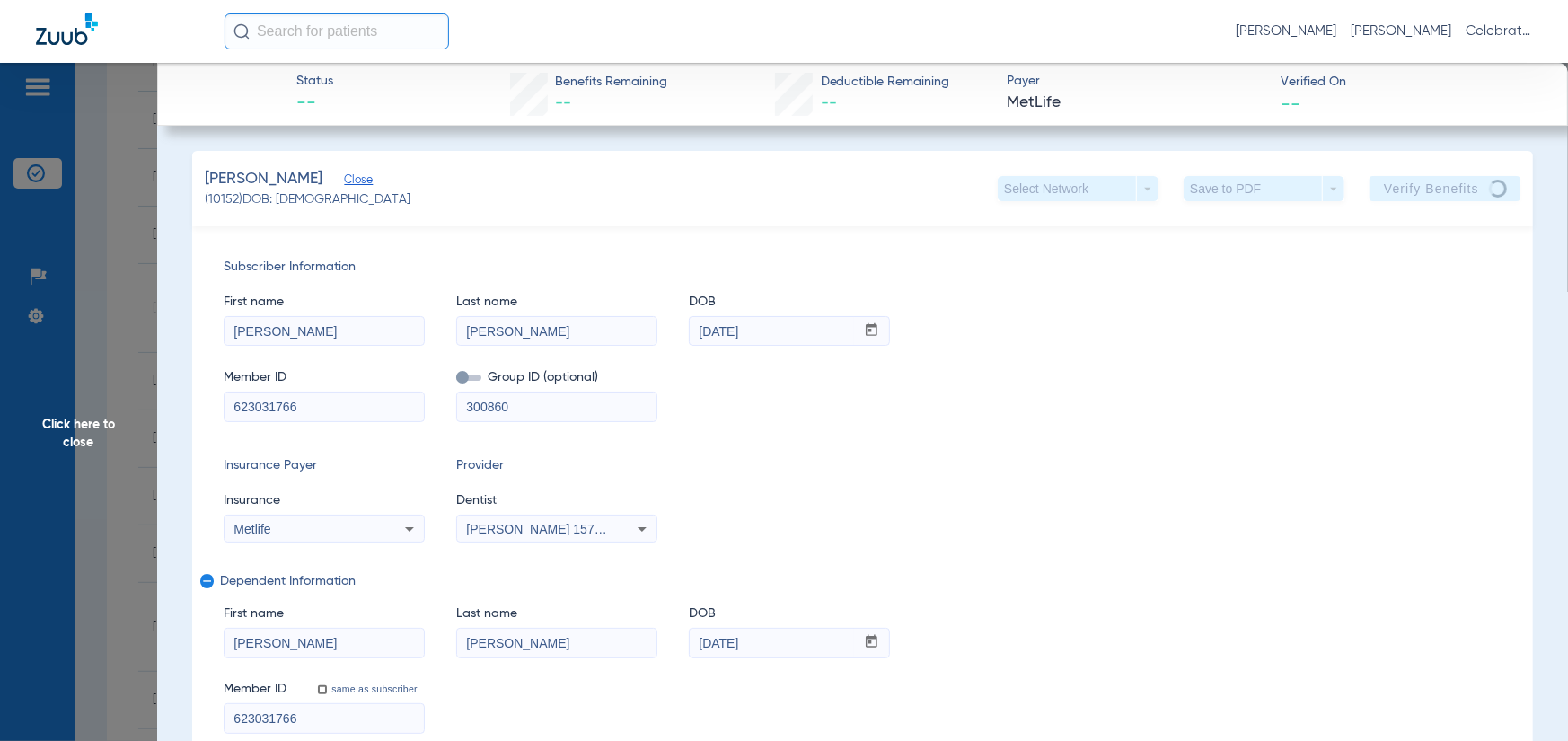
drag, startPoint x: 136, startPoint y: 440, endPoint x: 108, endPoint y: 438, distance: 28.1
click at [132, 440] on span "Click here to close" at bounding box center [79, 433] width 157 height 741
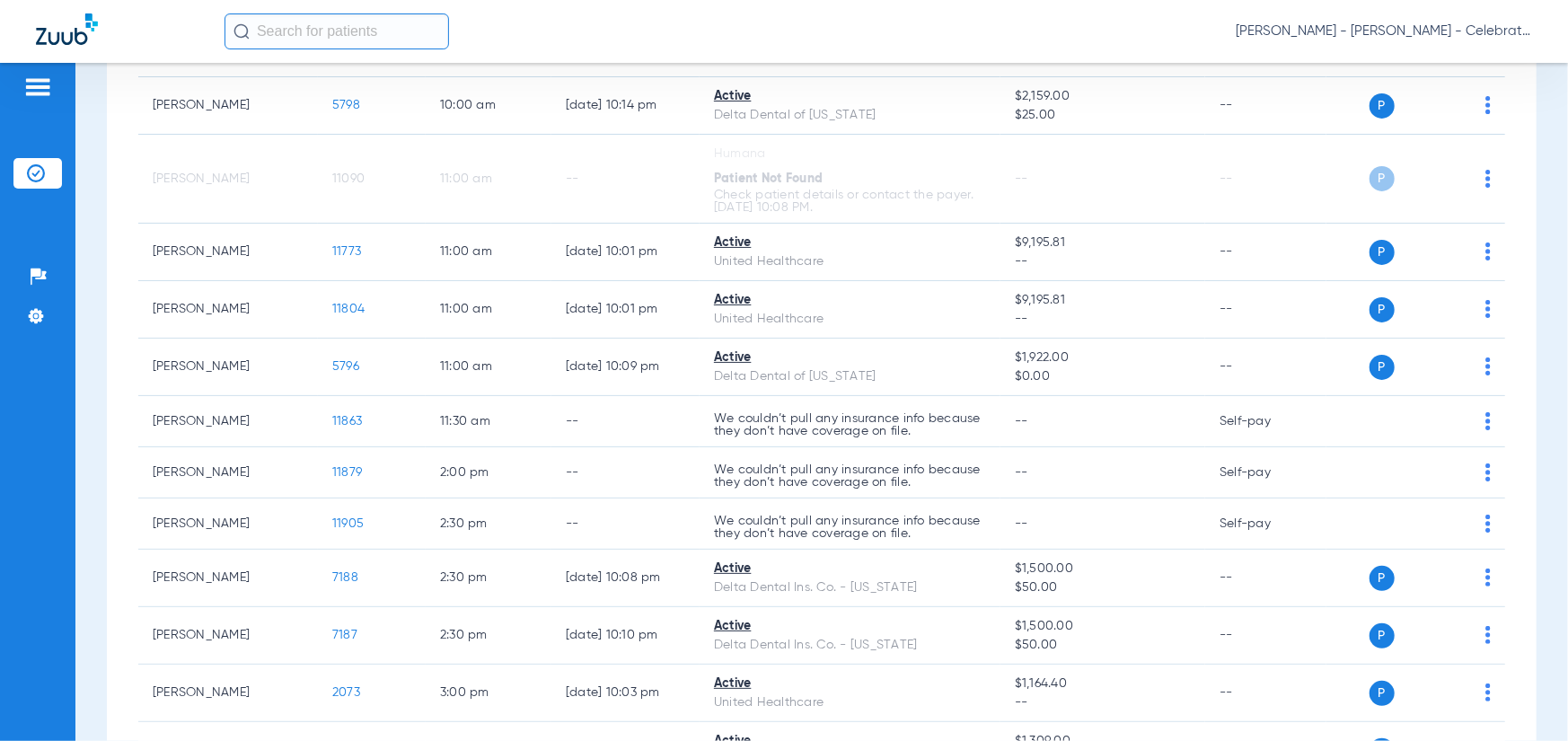
scroll to position [809, 0]
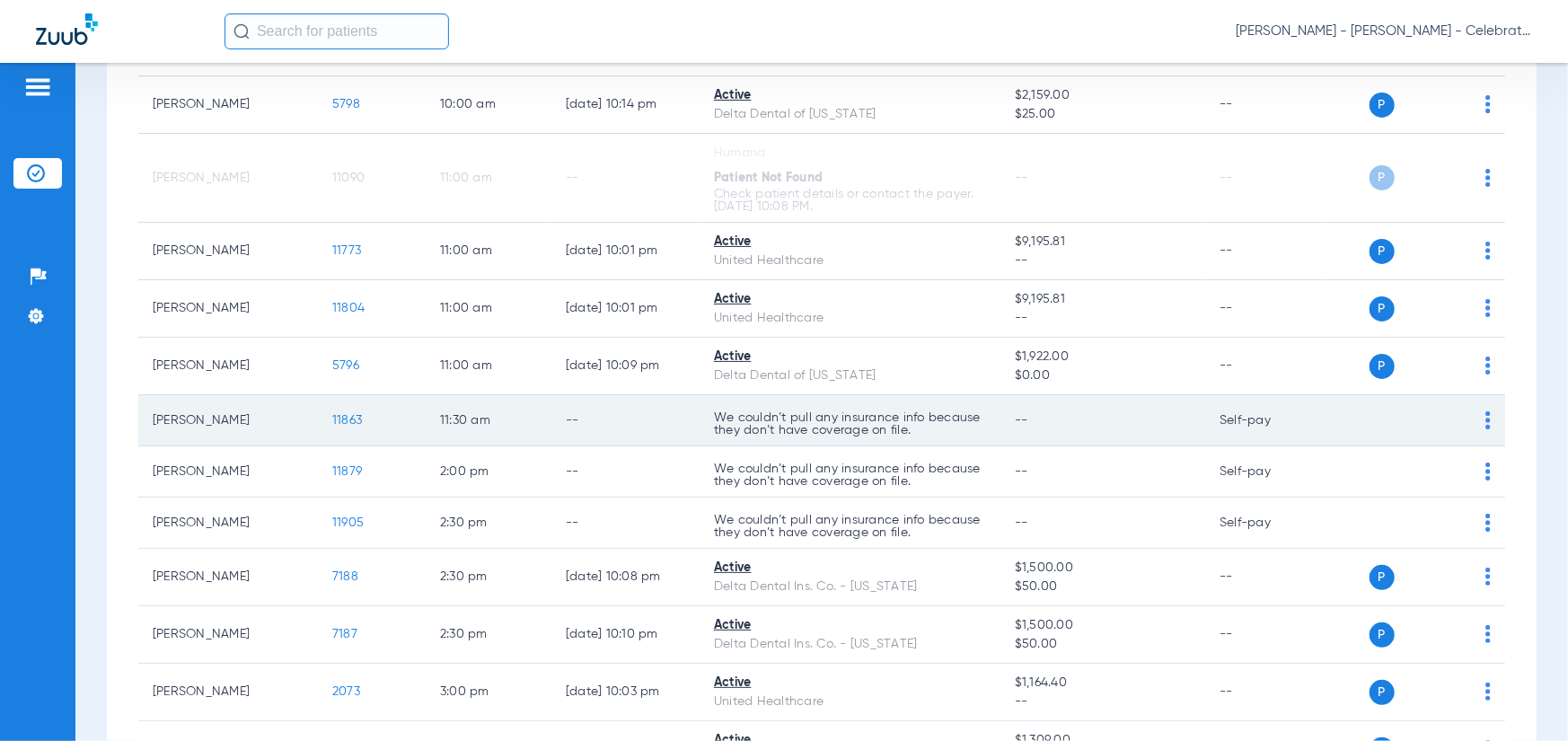
click at [353, 418] on span "11863" at bounding box center [347, 420] width 30 height 13
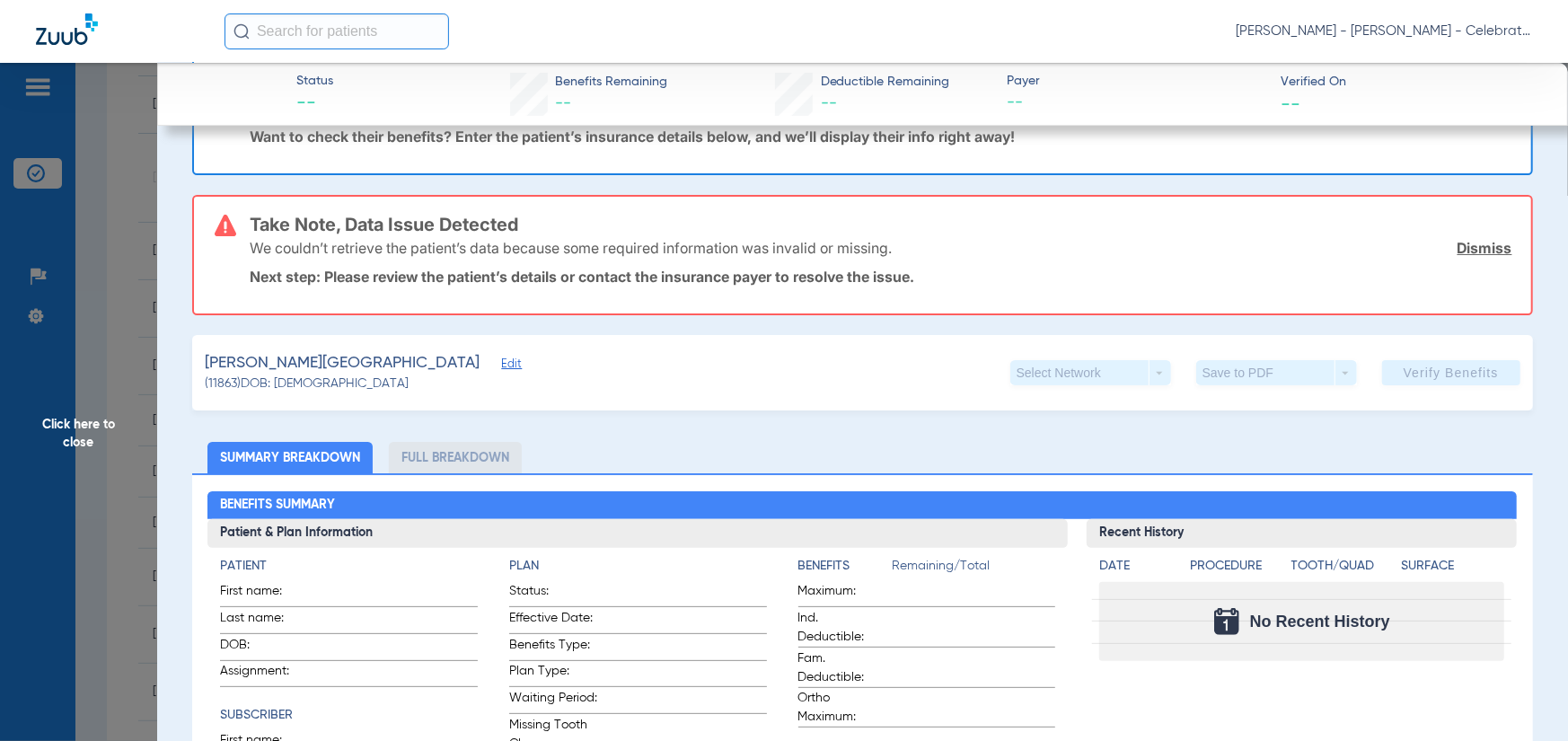
scroll to position [180, 0]
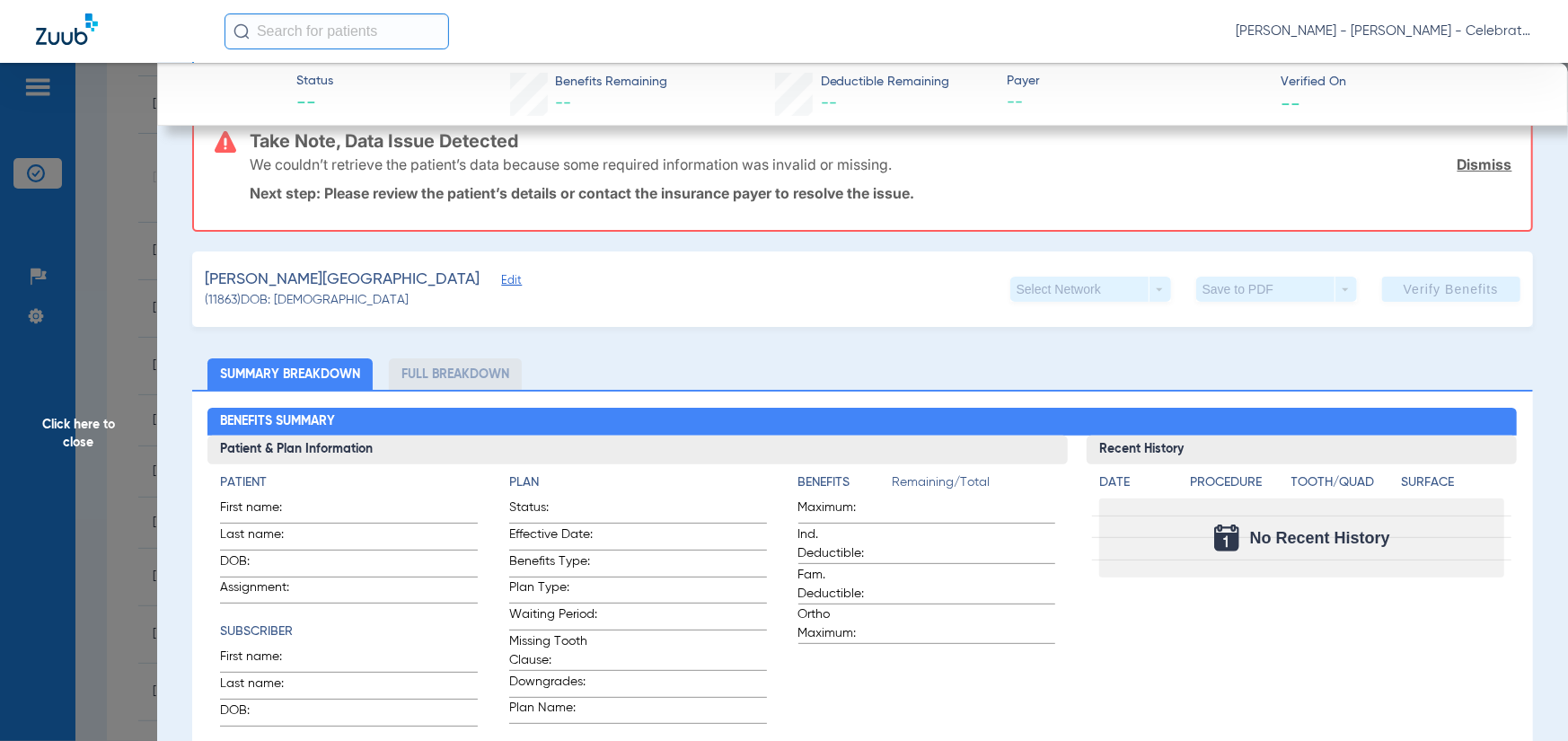
click at [90, 428] on span "Click here to close" at bounding box center [79, 433] width 157 height 741
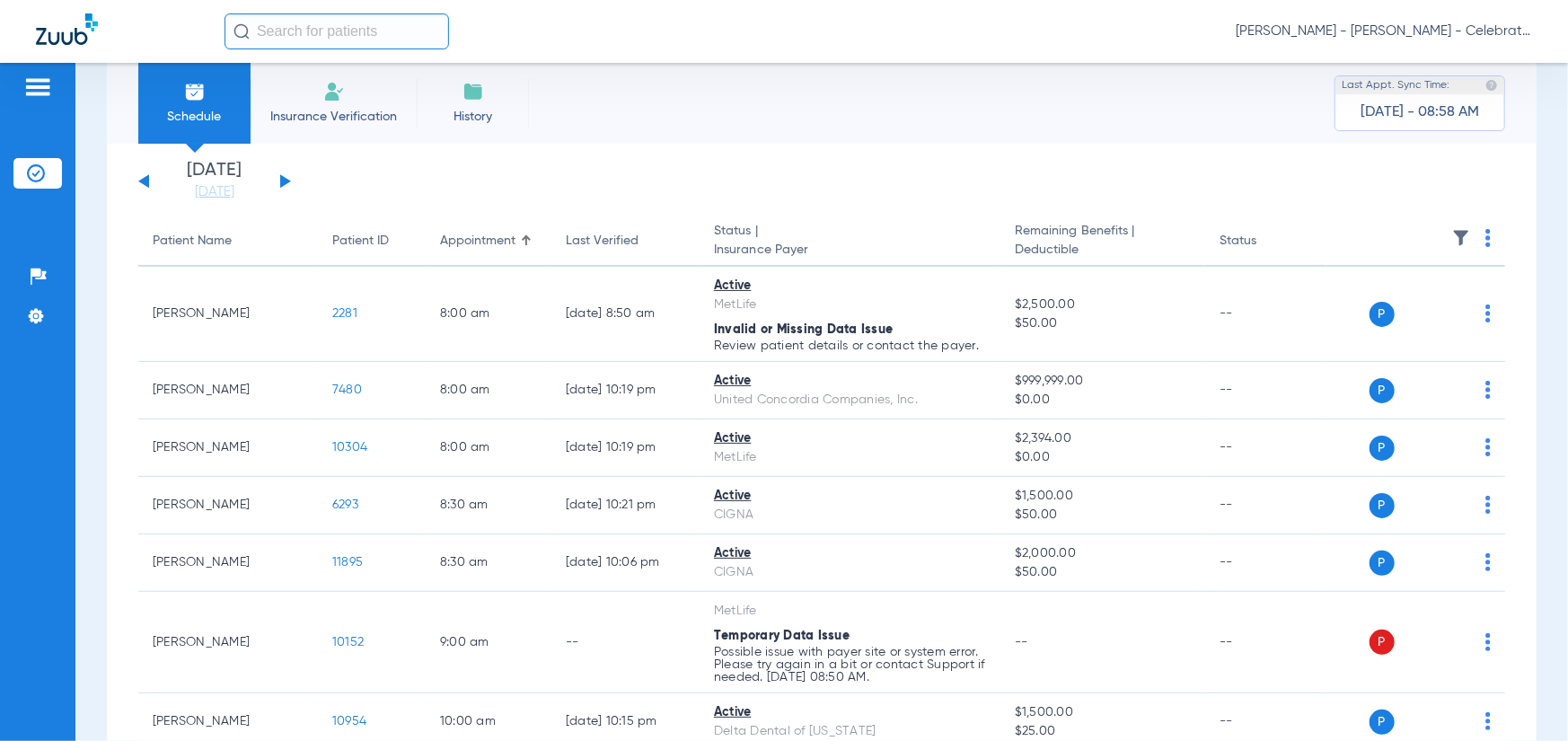
scroll to position [0, 0]
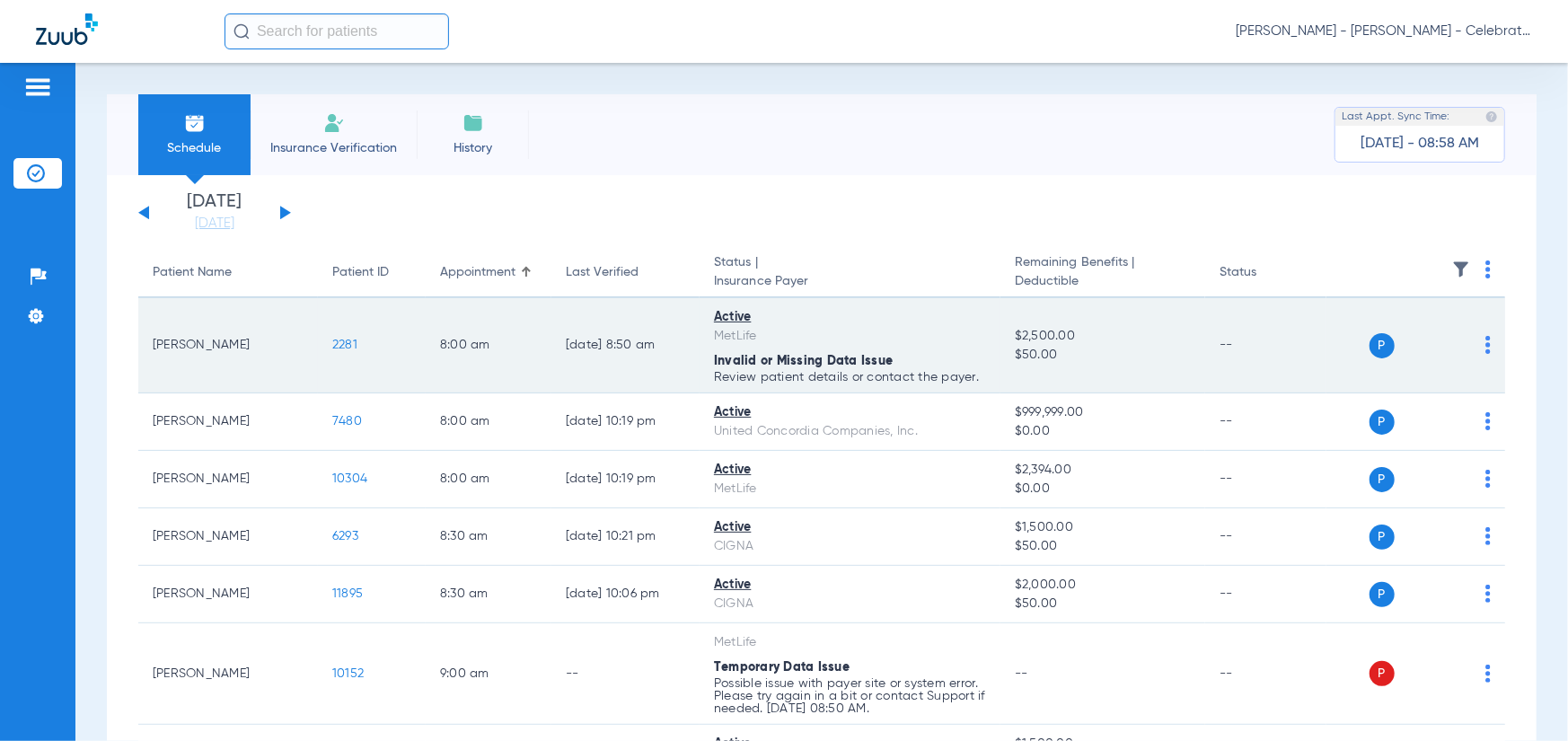
click at [357, 351] on span "2281" at bounding box center [344, 345] width 25 height 13
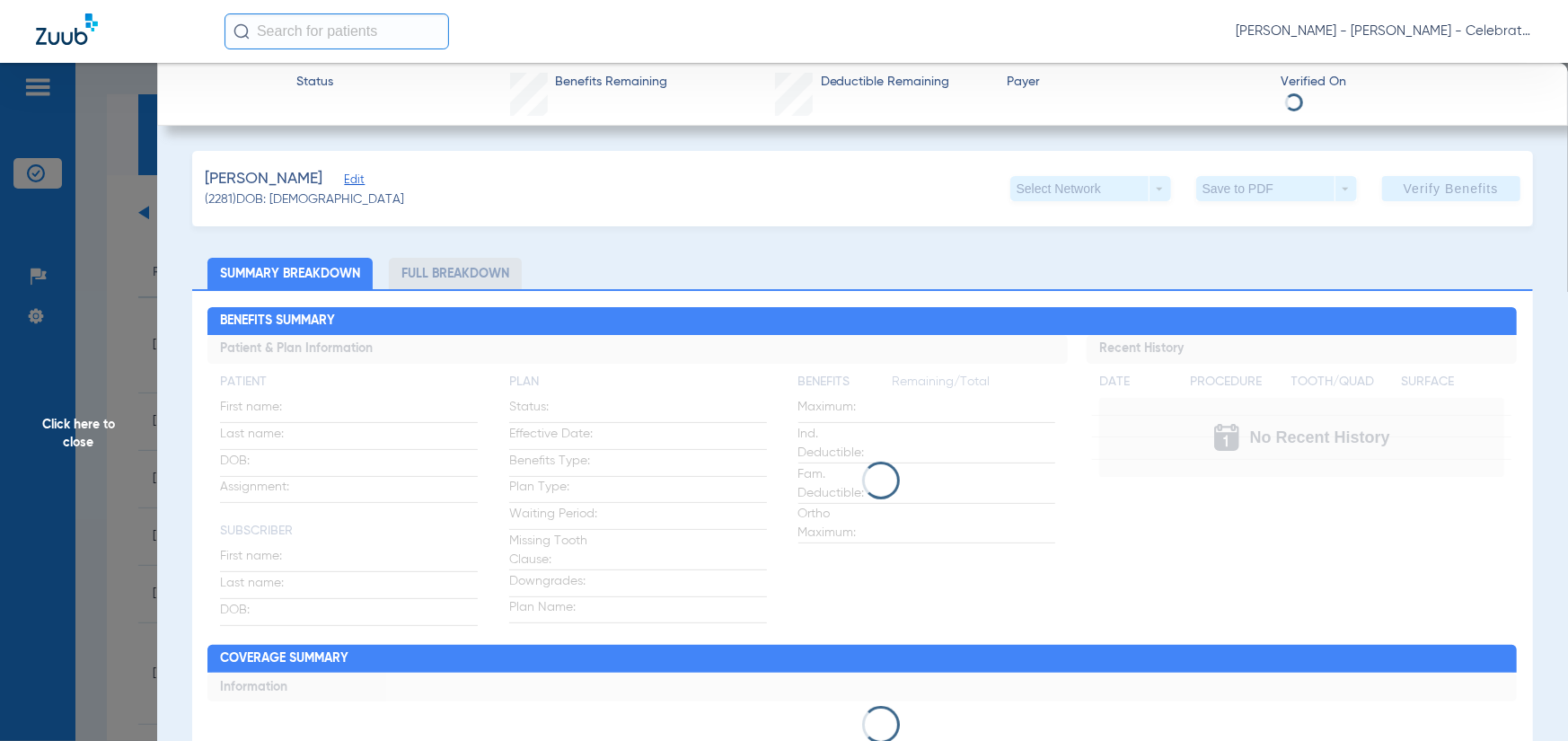
click at [431, 290] on div "Benefits Summary Patient & Plan Information Patient First name: Last name: DOB:…" at bounding box center [862, 541] width 1341 height 503
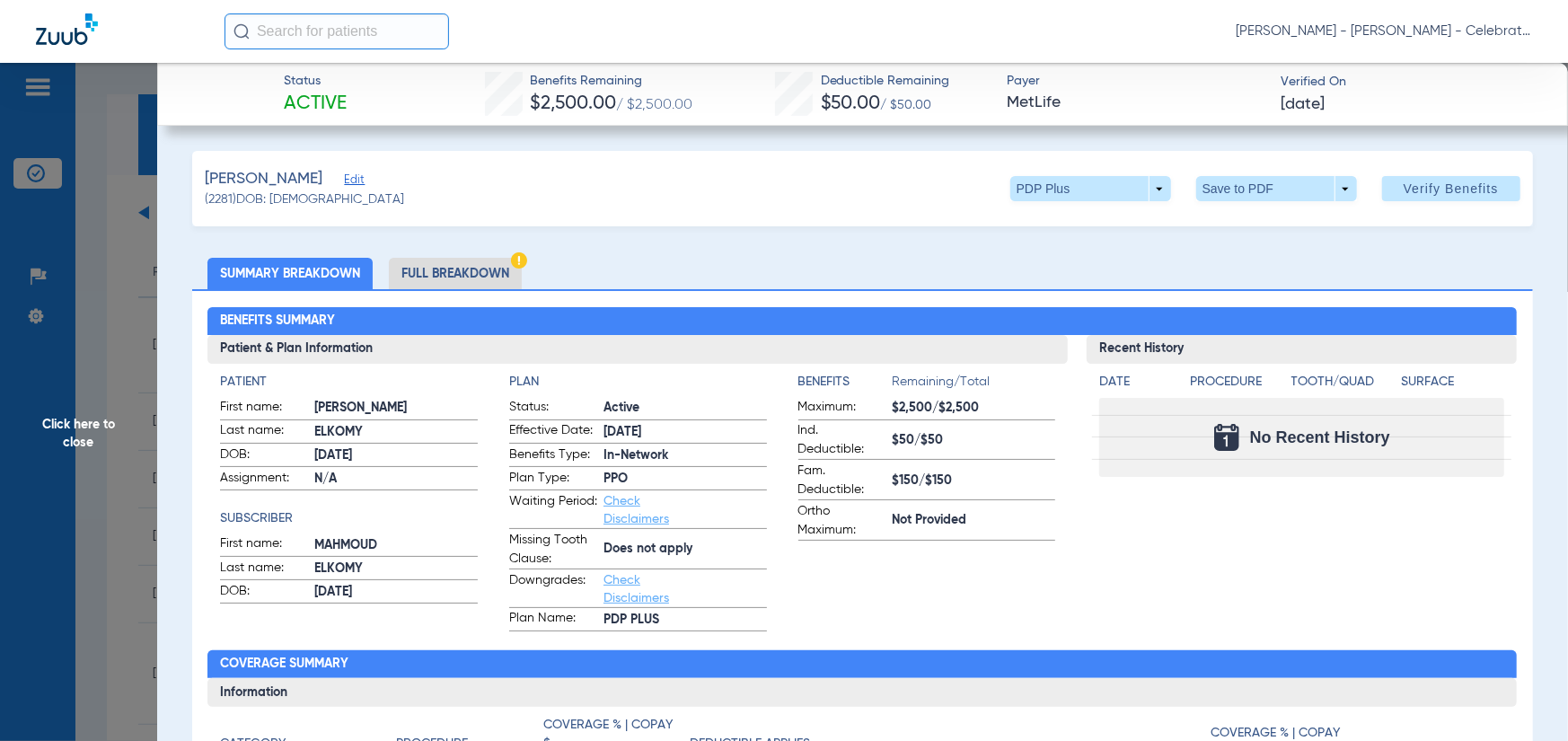
drag, startPoint x: 439, startPoint y: 275, endPoint x: 18, endPoint y: 172, distance: 433.4
click at [439, 275] on li "Full Breakdown" at bounding box center [455, 274] width 133 height 32
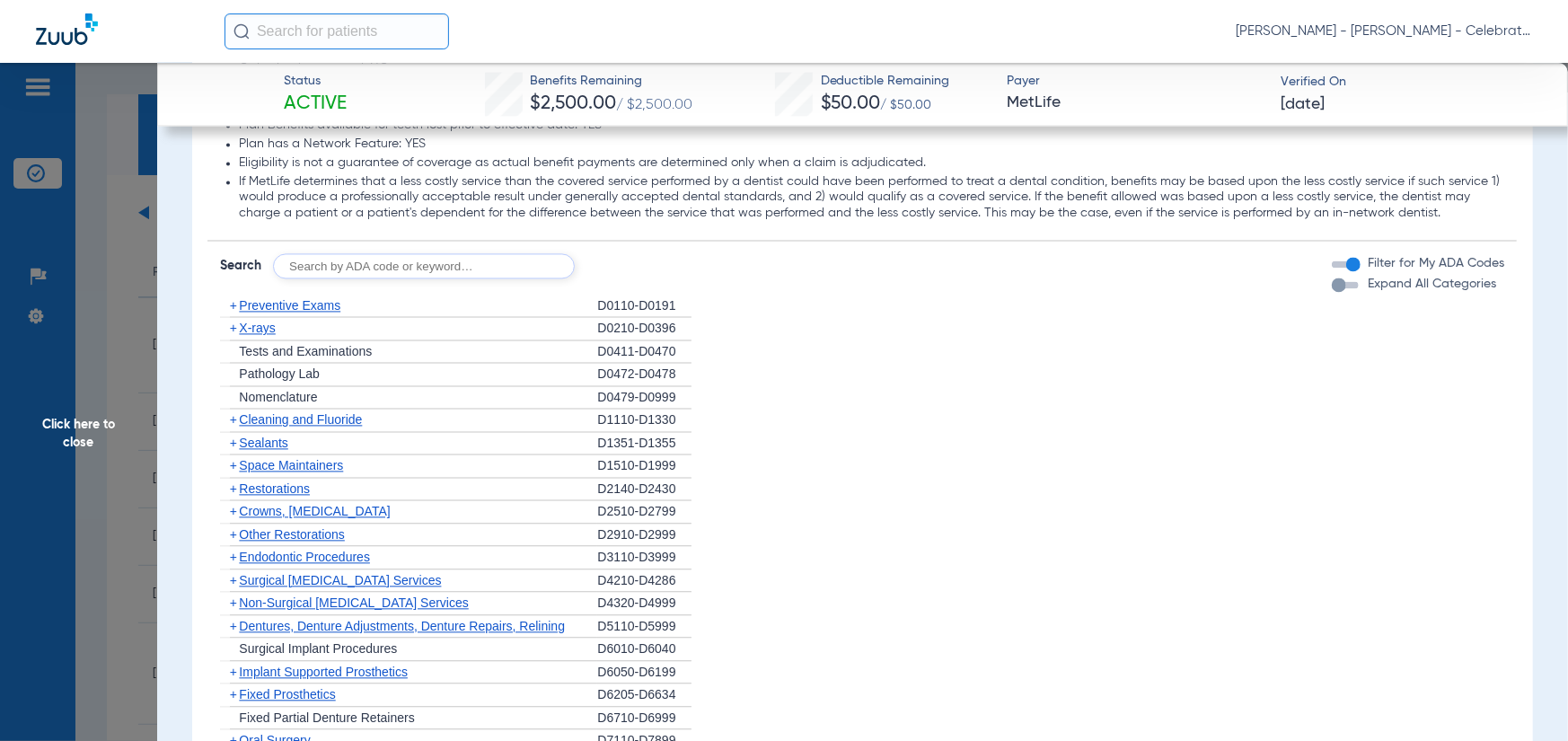
scroll to position [2336, 0]
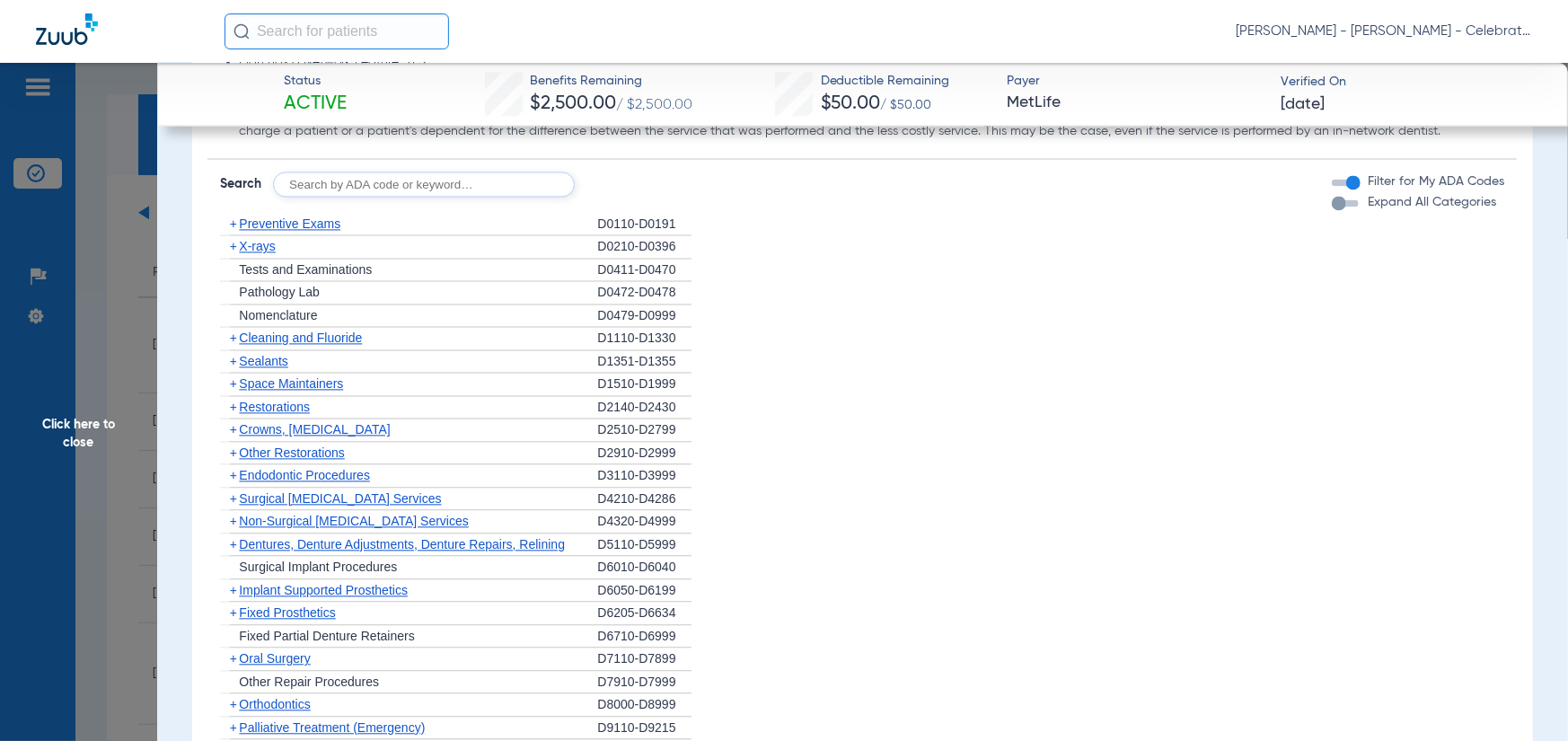
click at [277, 226] on div "Disclaimers BASIC PLAN - In Network: The maximums and deductibles for these ser…" at bounding box center [862, 50] width 1309 height 1544
drag, startPoint x: 277, startPoint y: 230, endPoint x: 282, endPoint y: 240, distance: 11.2
click at [277, 231] on div "+ Preventive Exams" at bounding box center [408, 224] width 377 height 23
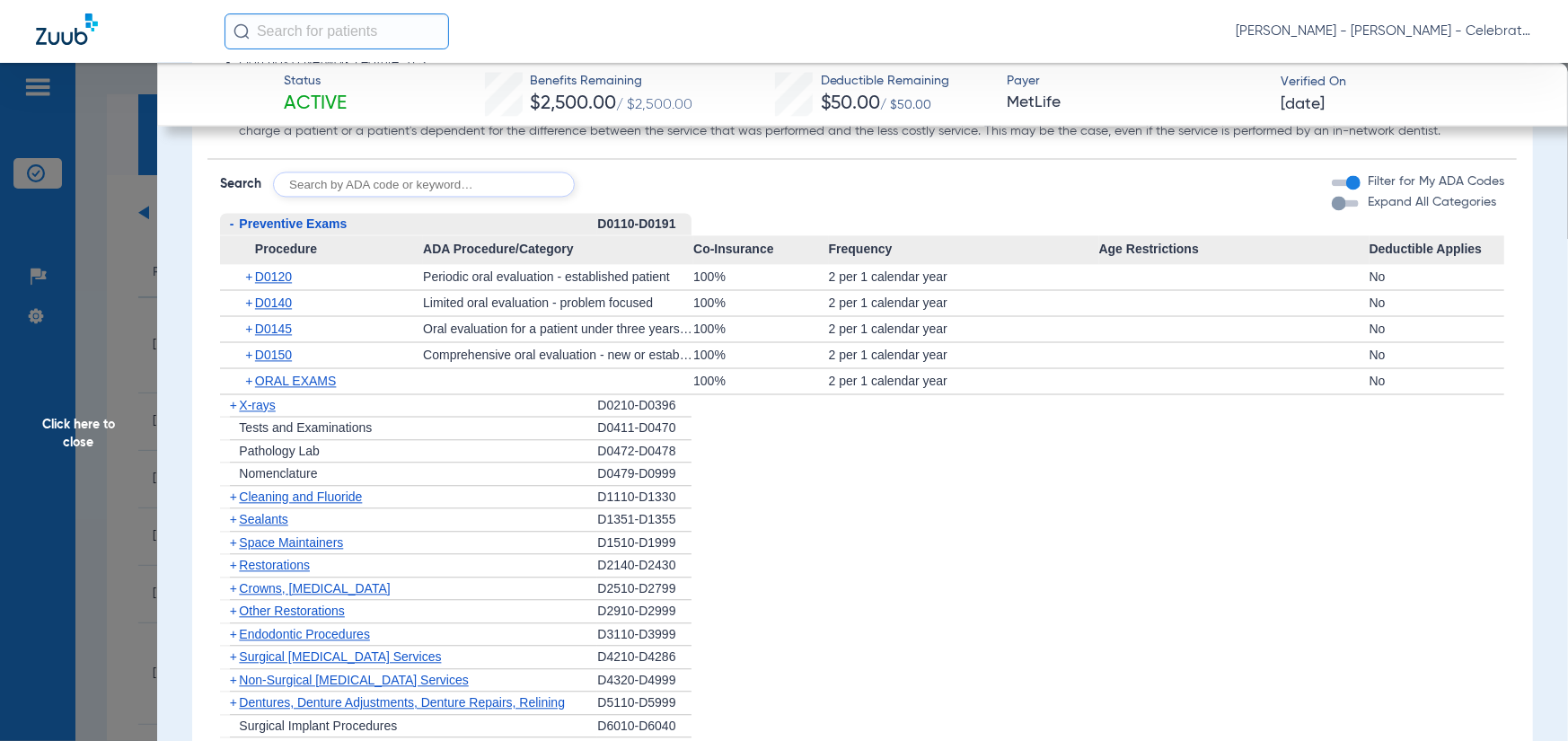
click at [283, 231] on span "Preventive Exams" at bounding box center [292, 224] width 107 height 14
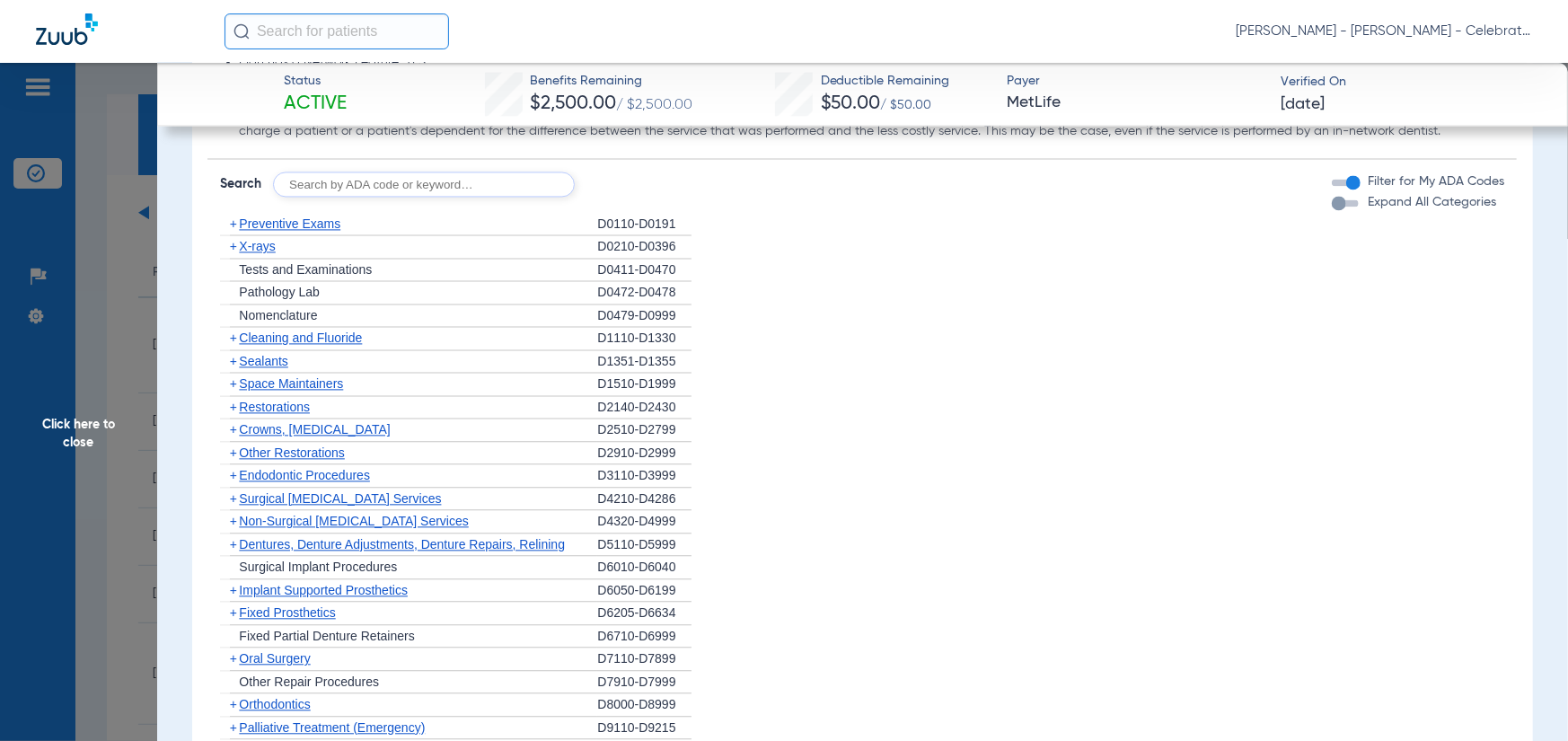
click at [292, 231] on span "Preventive Exams" at bounding box center [289, 224] width 101 height 14
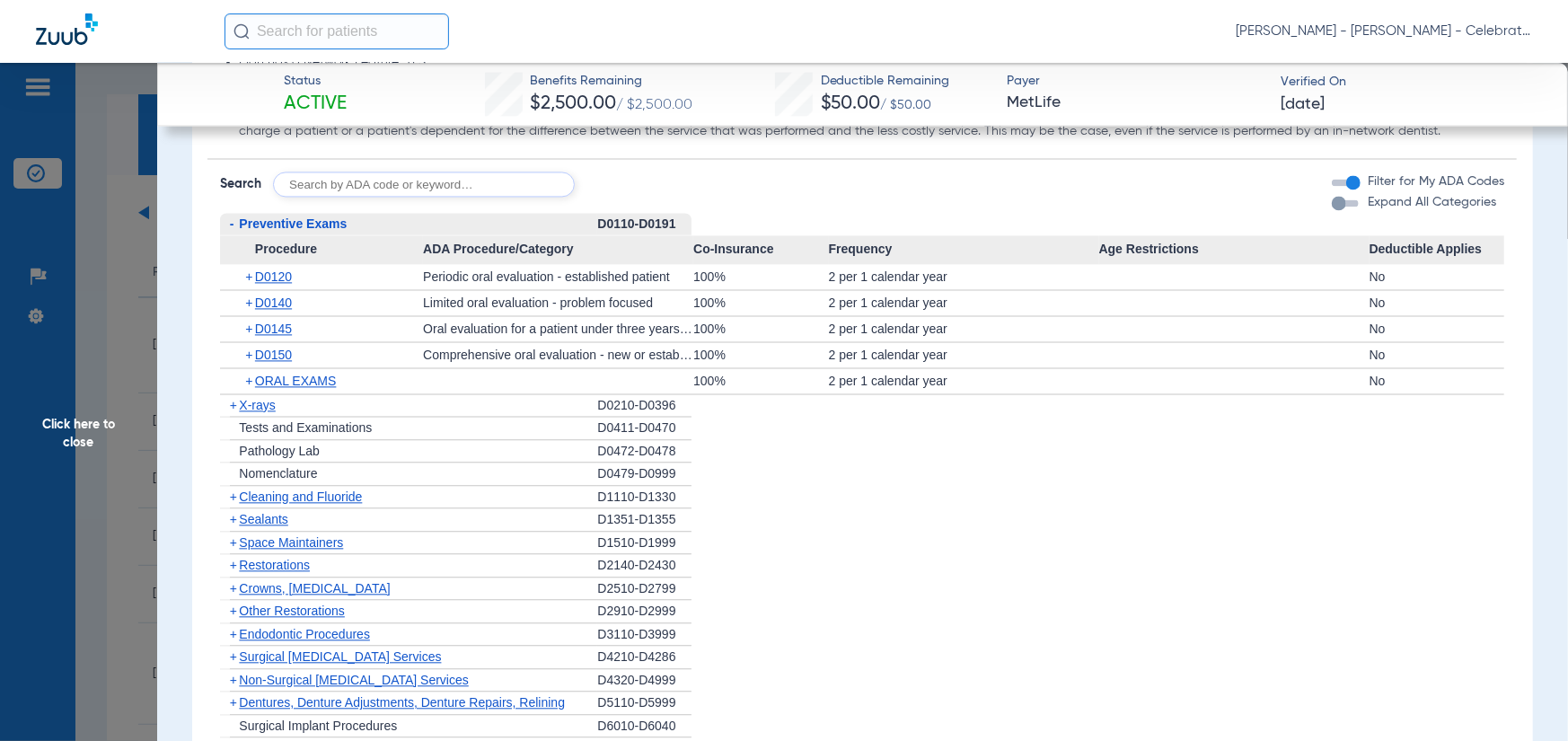
click at [262, 413] on span "X-rays" at bounding box center [257, 405] width 36 height 14
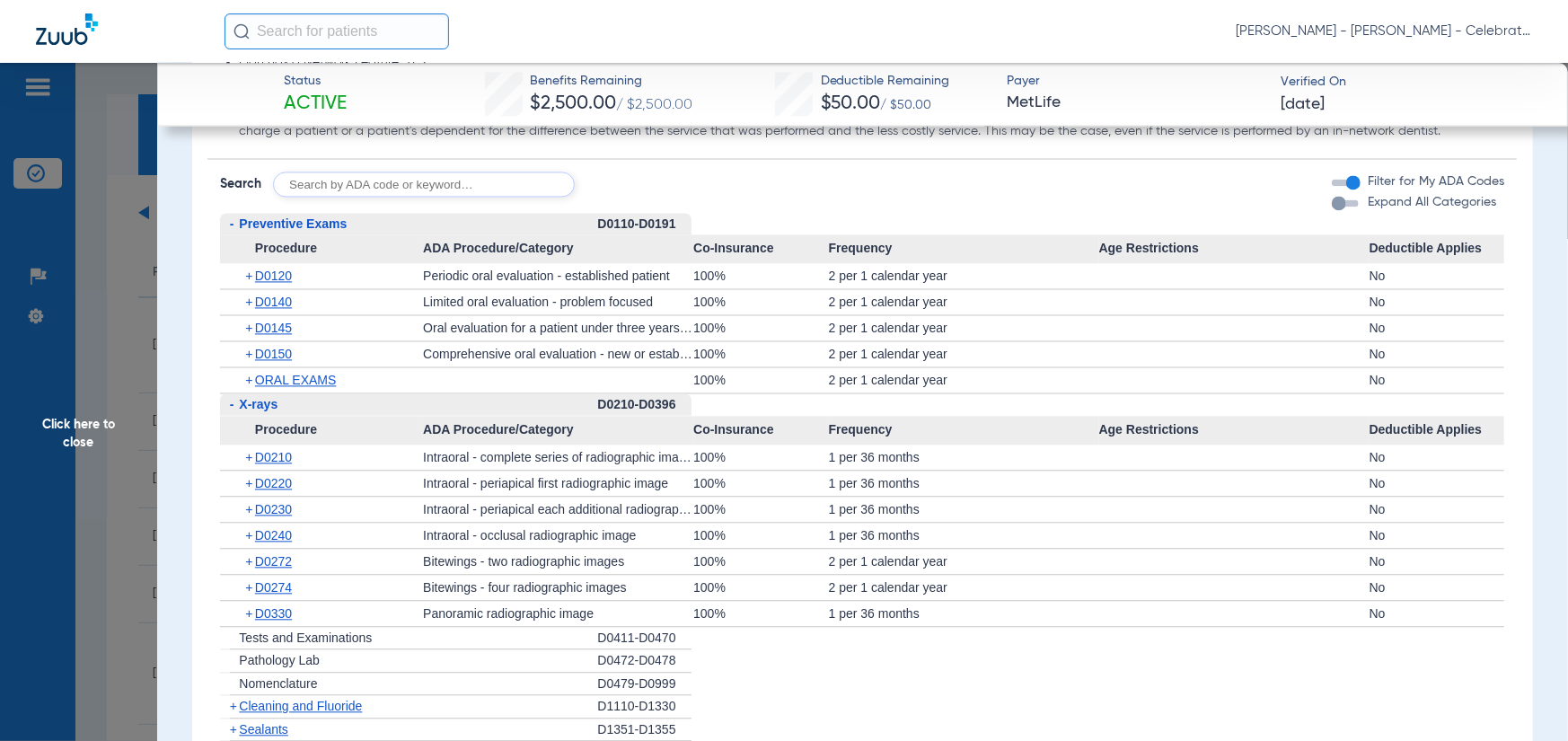
scroll to position [2515, 0]
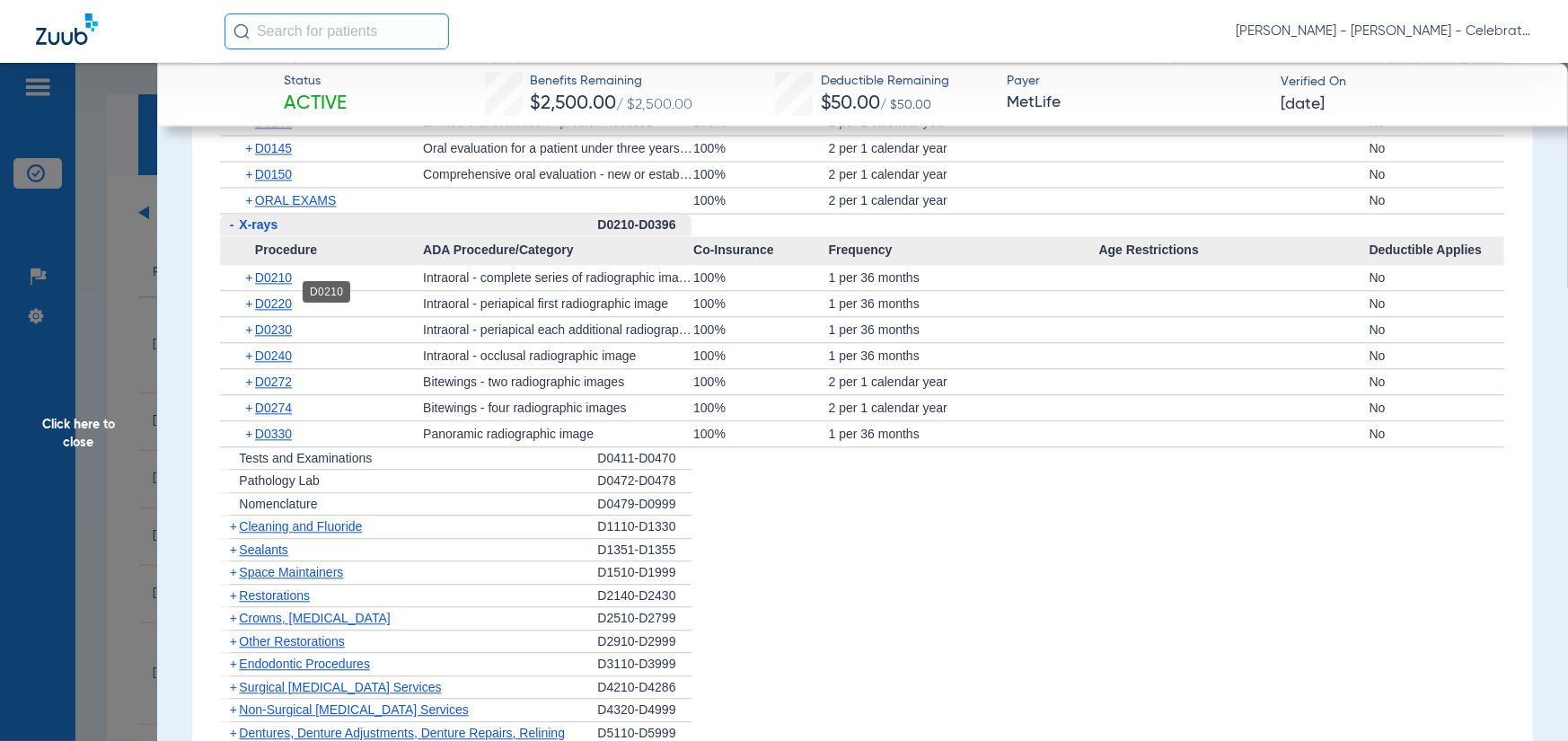
click at [284, 284] on span "D0210" at bounding box center [273, 278] width 37 height 14
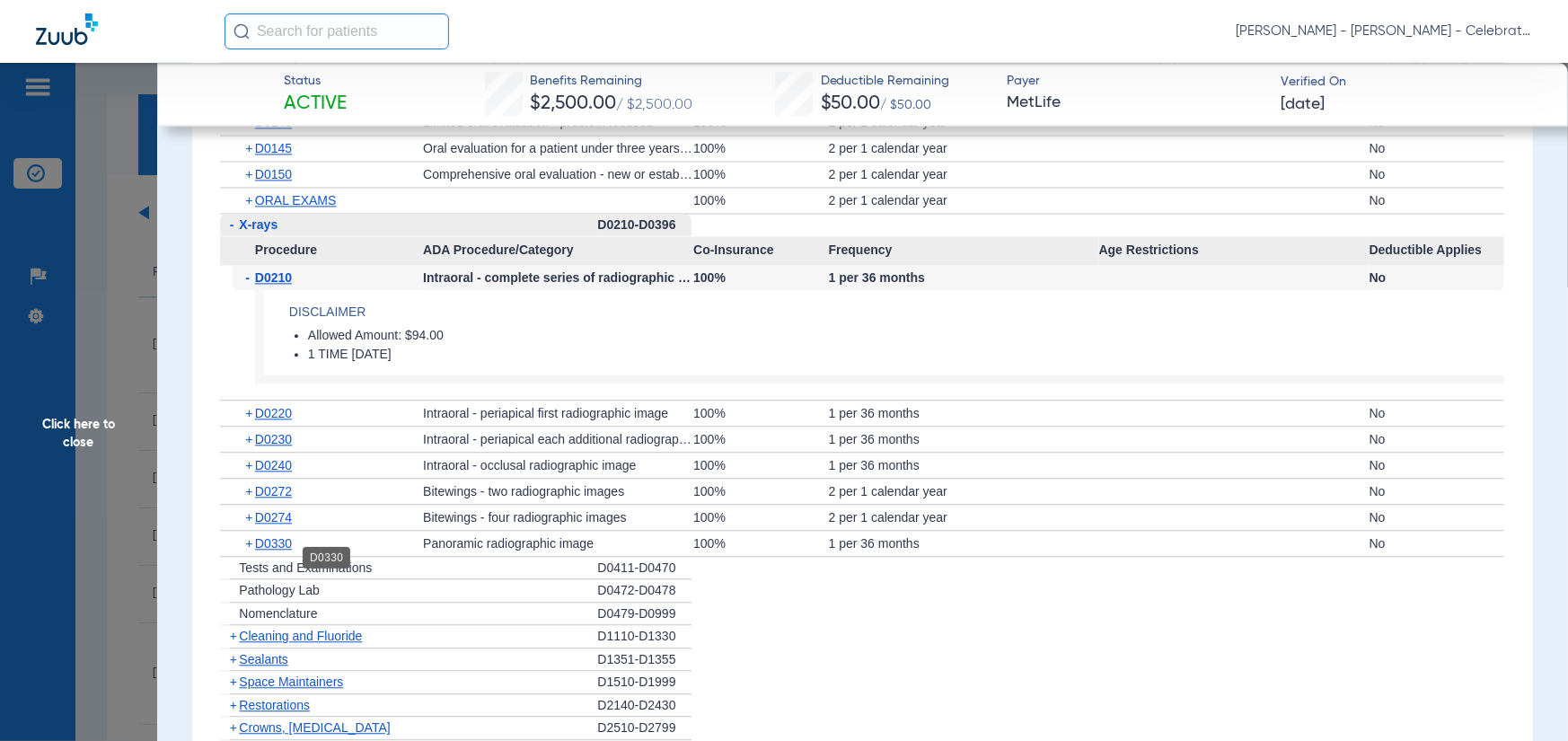
click at [274, 551] on span "D0330" at bounding box center [273, 543] width 37 height 14
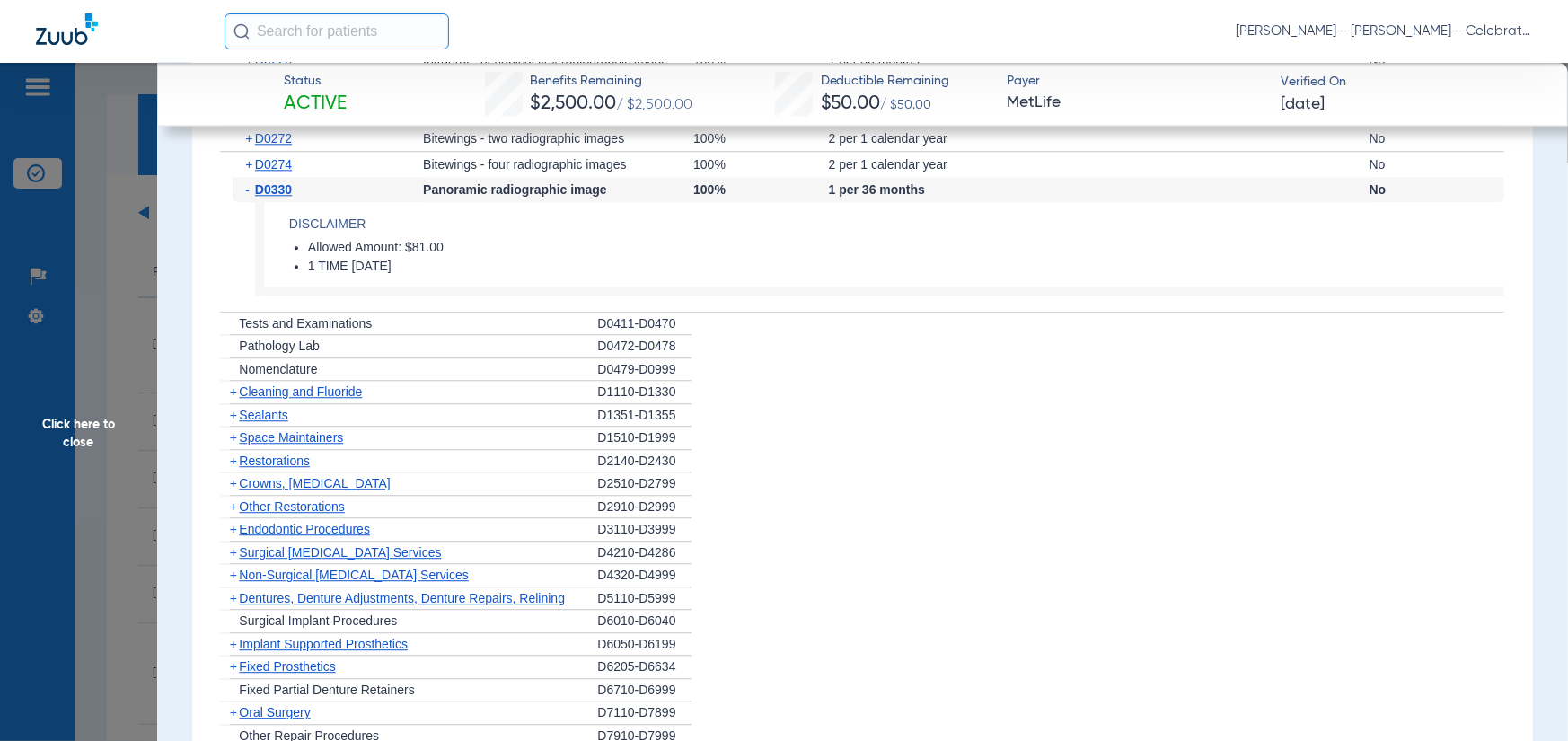
scroll to position [2875, 0]
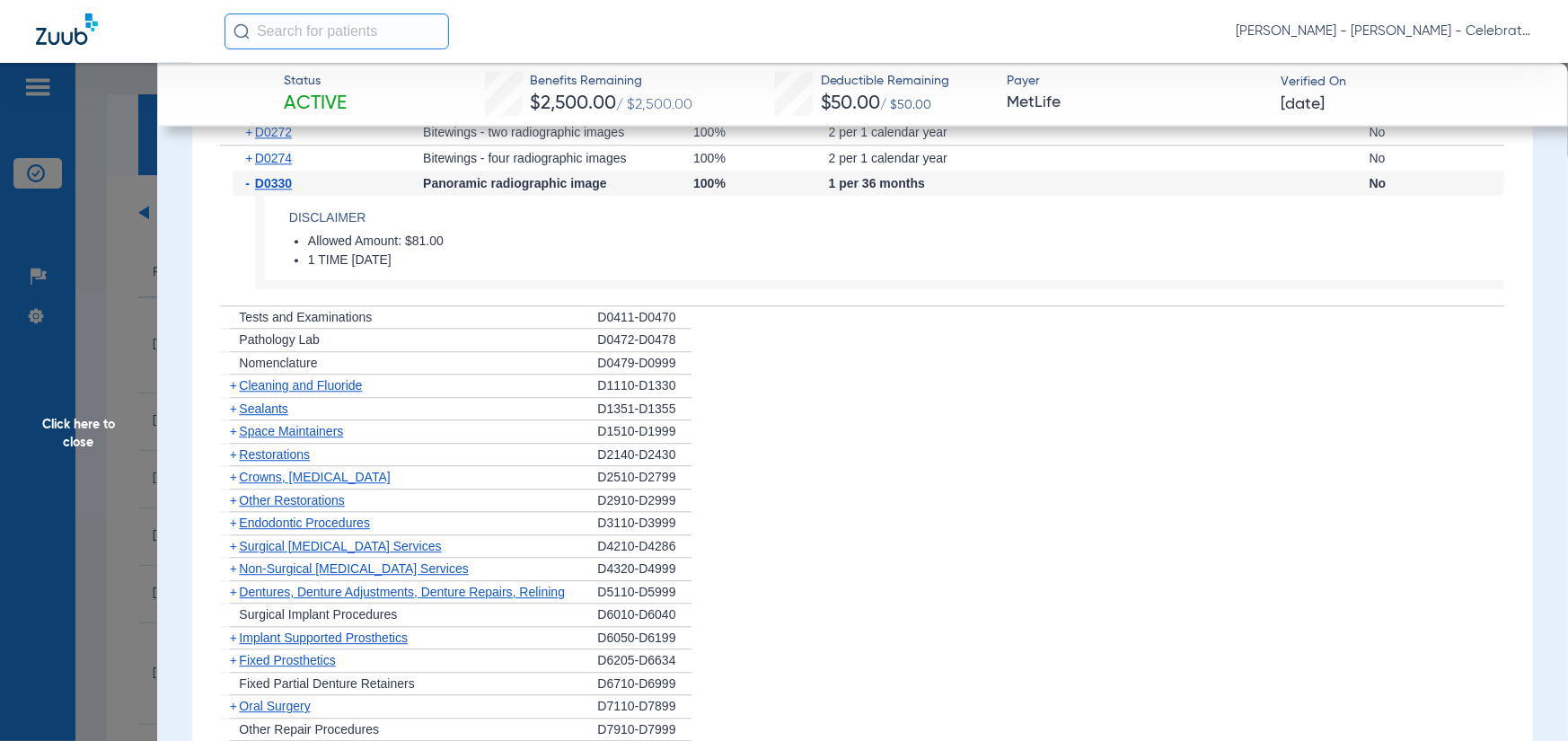
click at [269, 393] on span "Cleaning and Fluoride" at bounding box center [300, 385] width 123 height 14
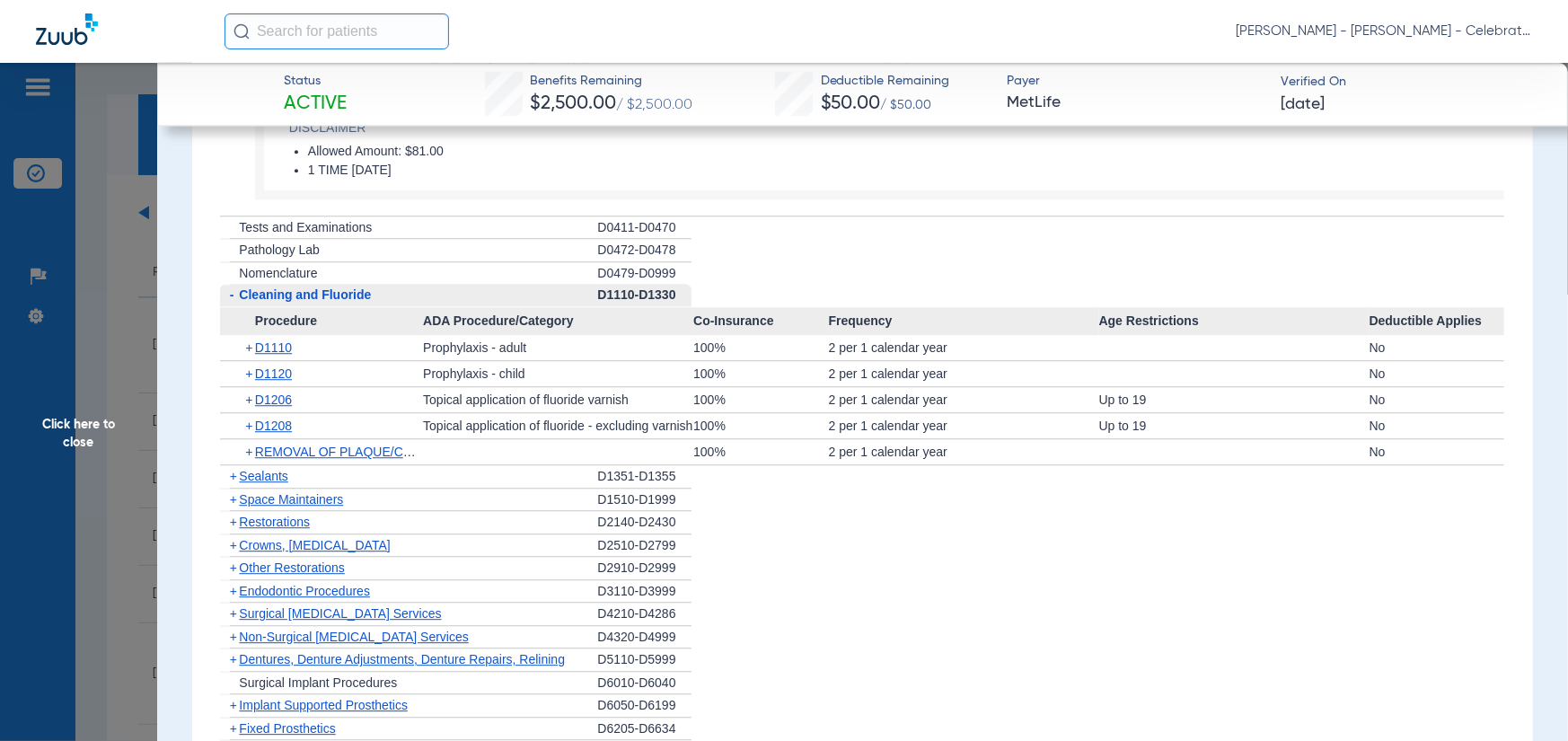
scroll to position [3145, 0]
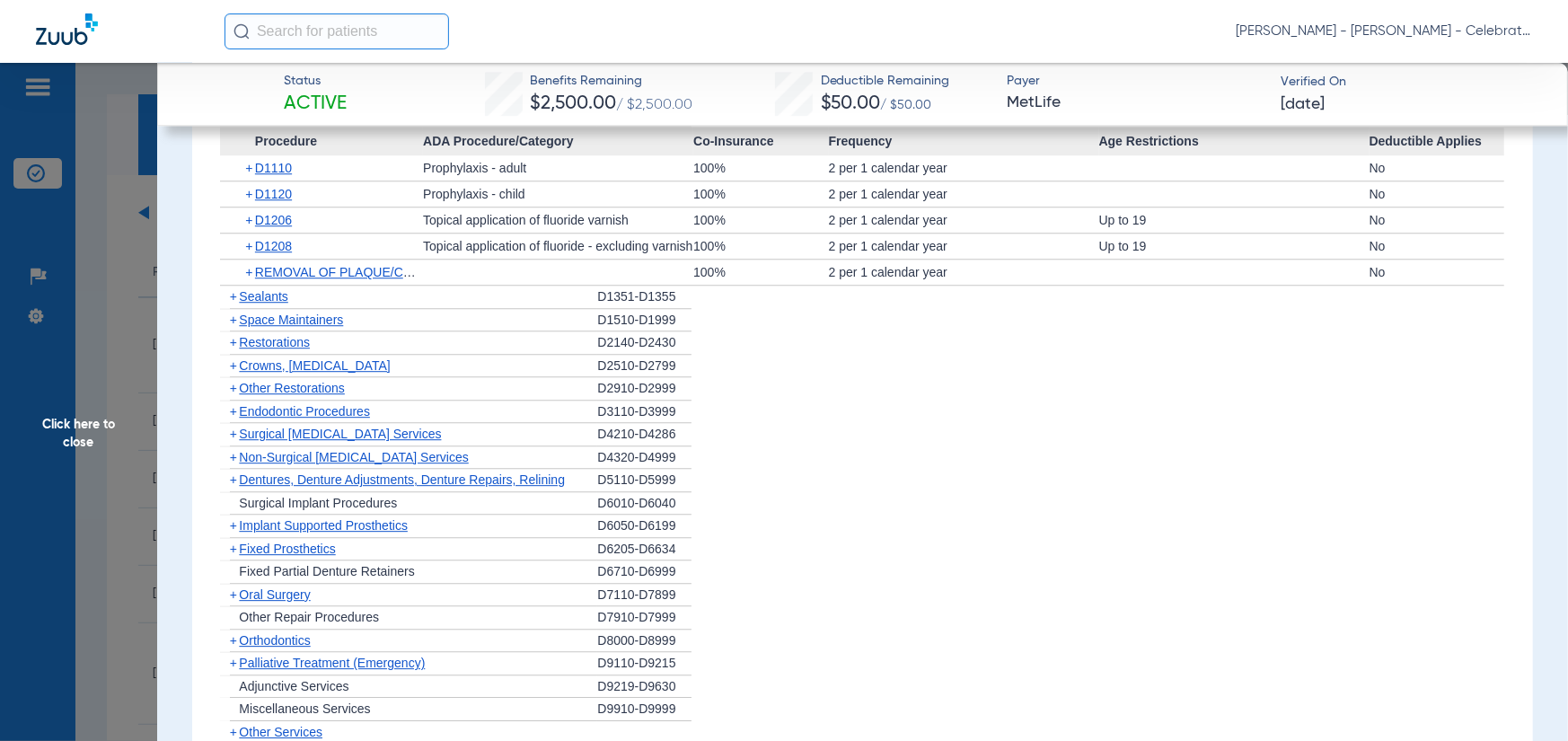
click at [258, 303] on span "Sealants" at bounding box center [262, 296] width 49 height 14
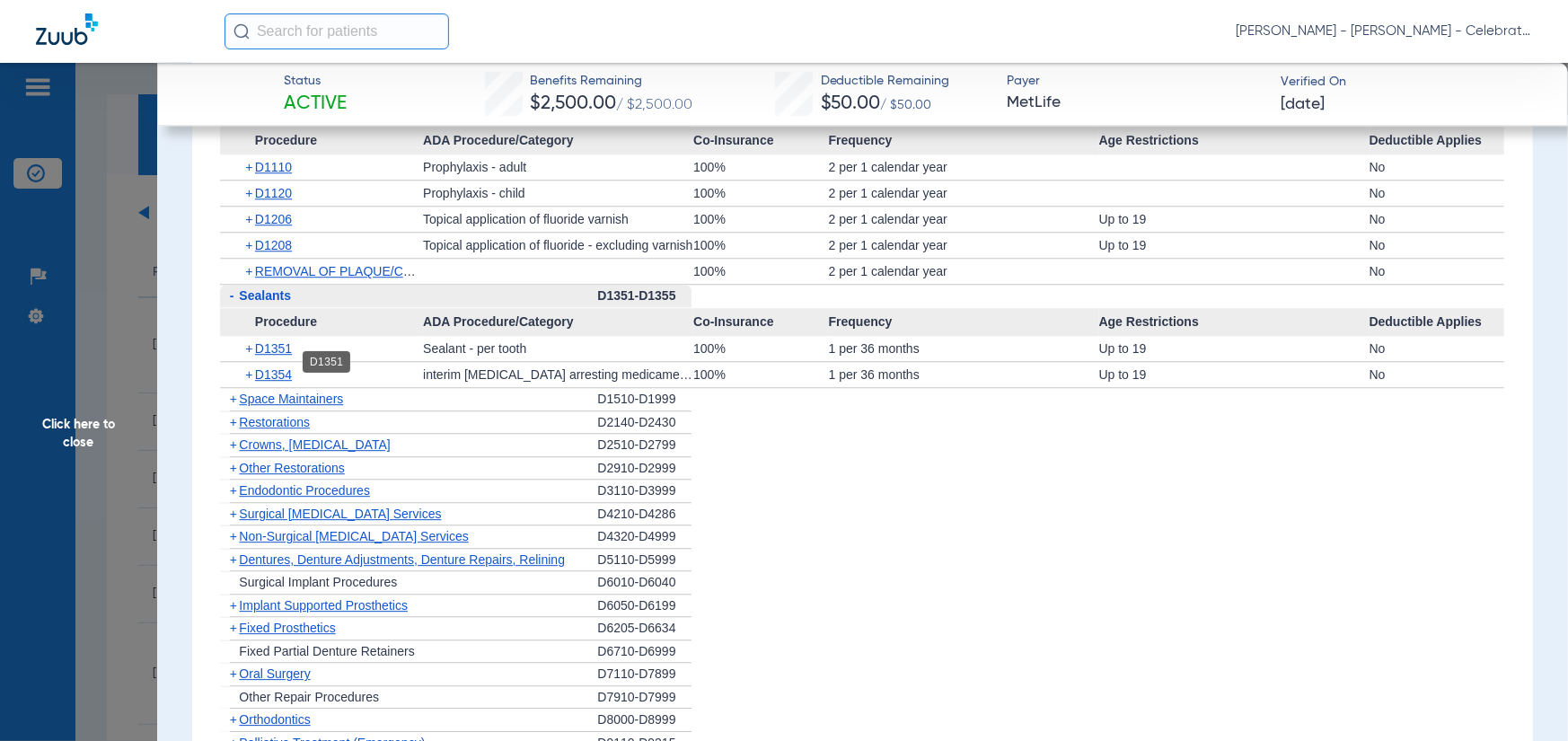
click at [267, 356] on span "D1351" at bounding box center [273, 348] width 37 height 14
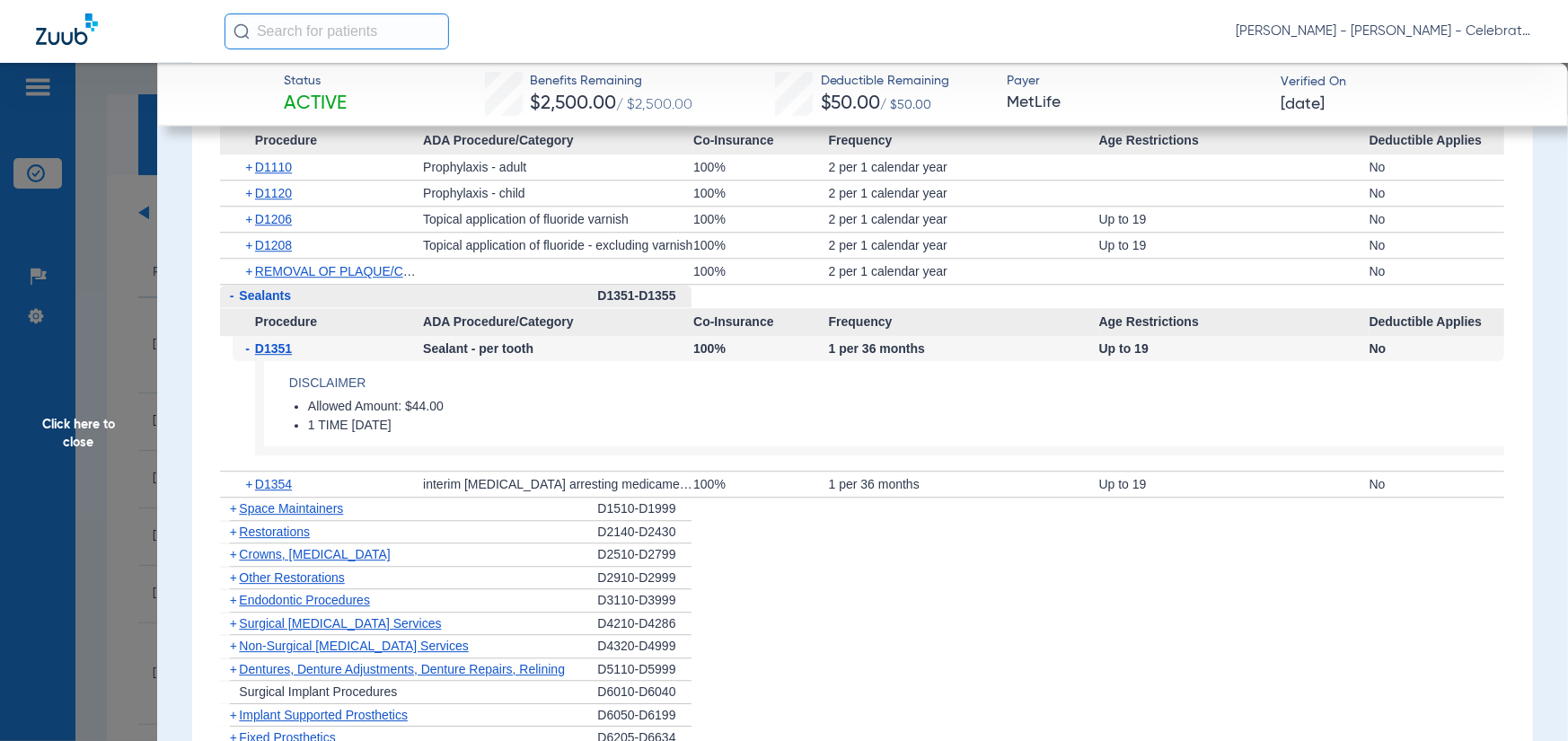
scroll to position [3235, 0]
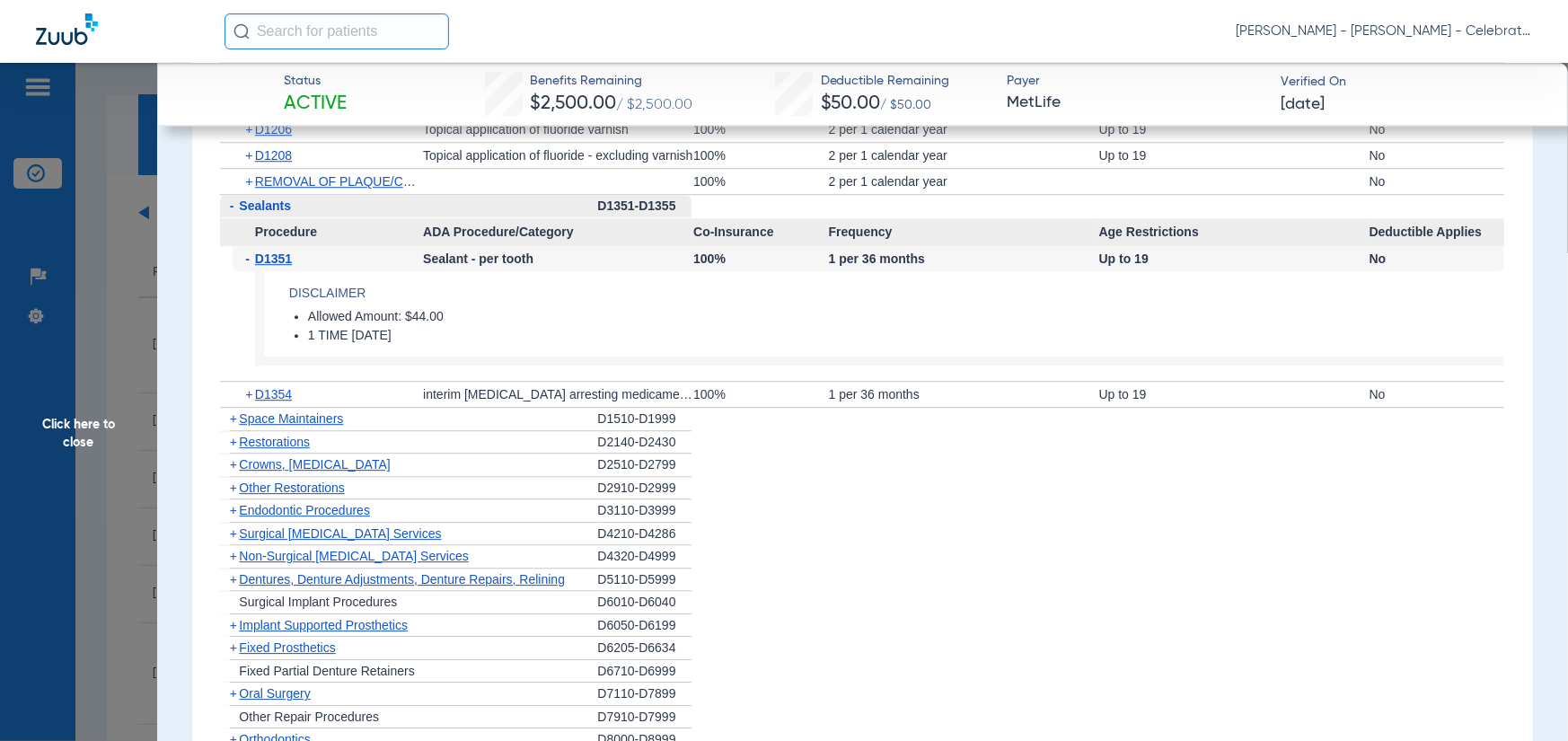
drag, startPoint x: 109, startPoint y: 434, endPoint x: 4, endPoint y: 270, distance: 194.7
click at [109, 434] on span "Click here to close" at bounding box center [79, 433] width 157 height 741
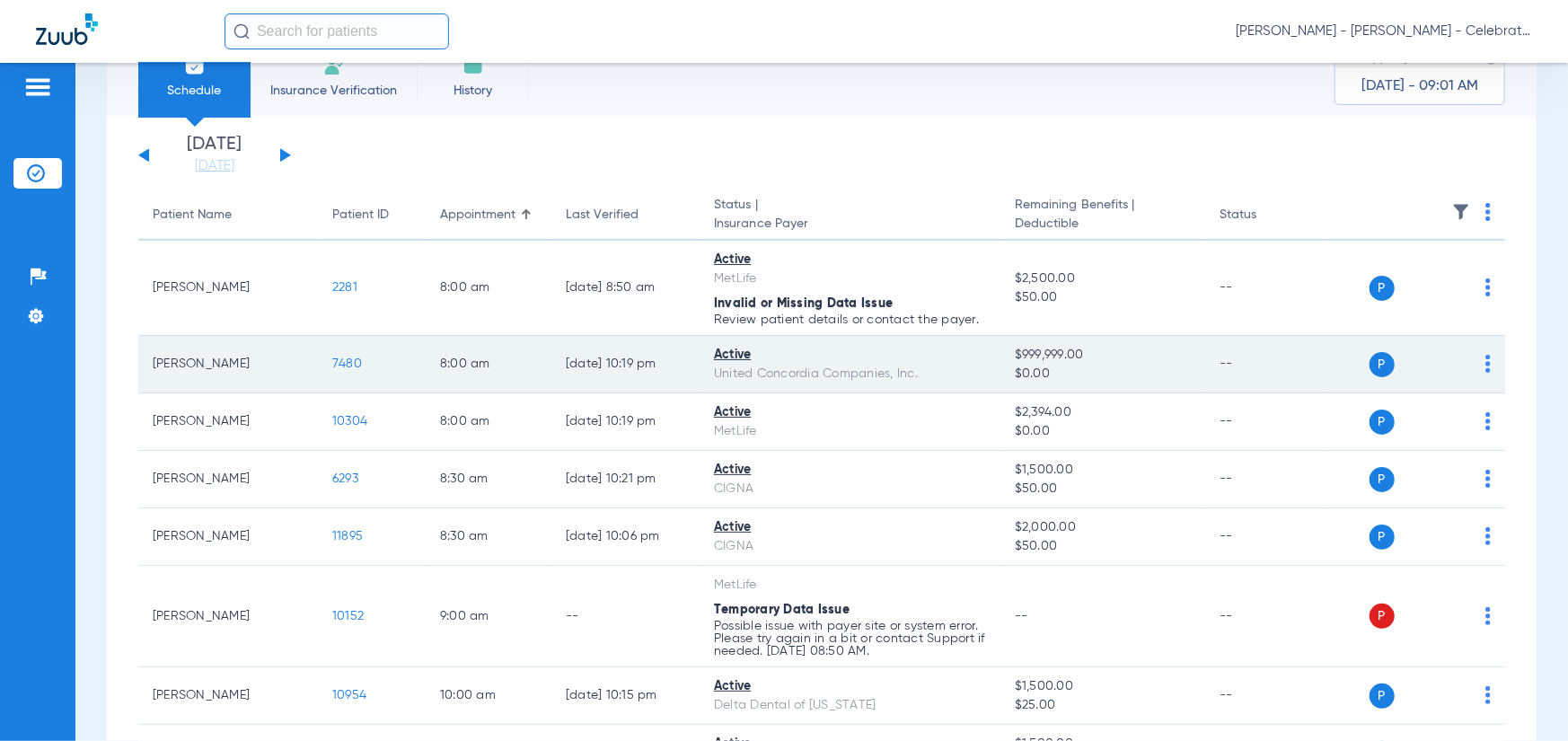
scroll to position [90, 0]
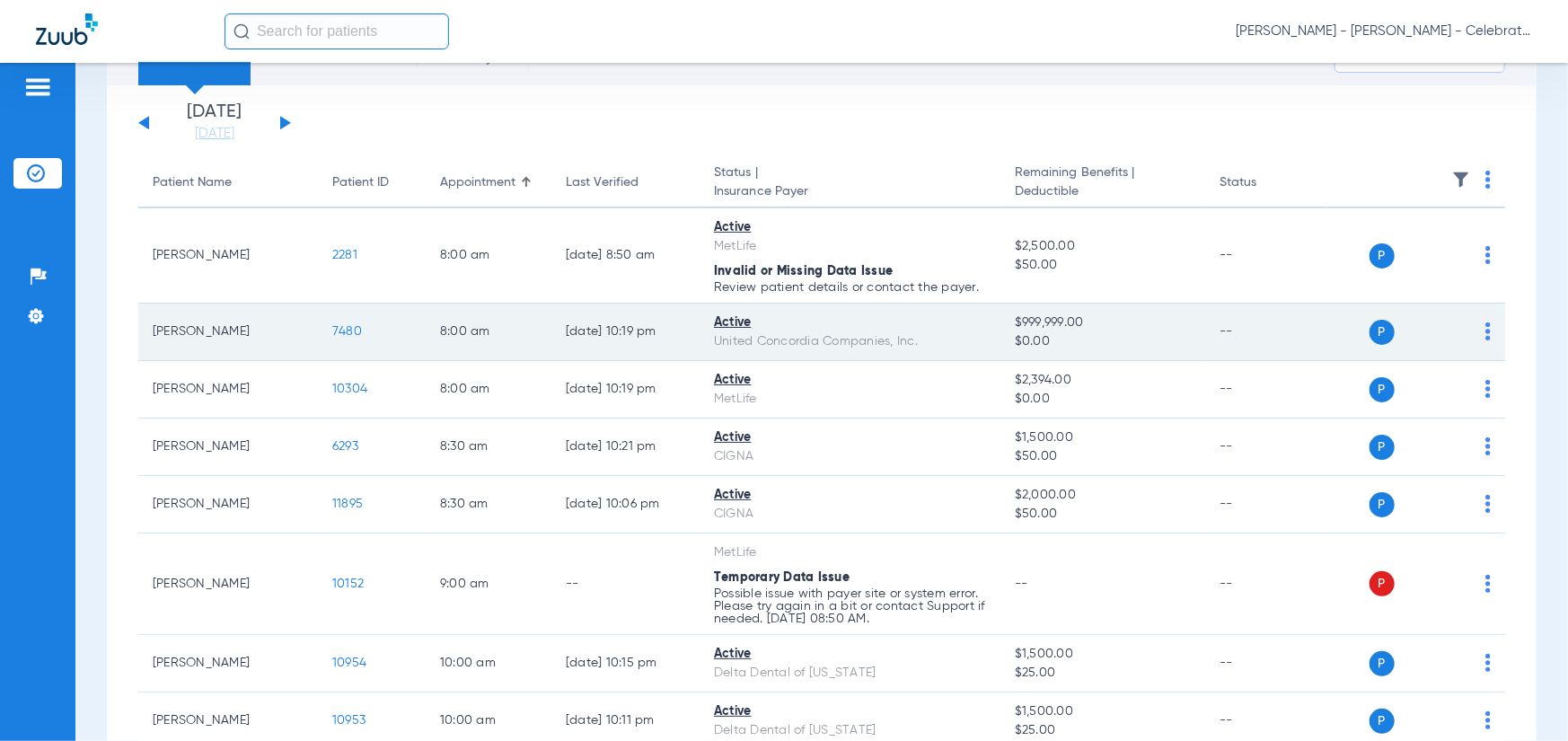
click at [347, 330] on span "7480" at bounding box center [347, 331] width 30 height 13
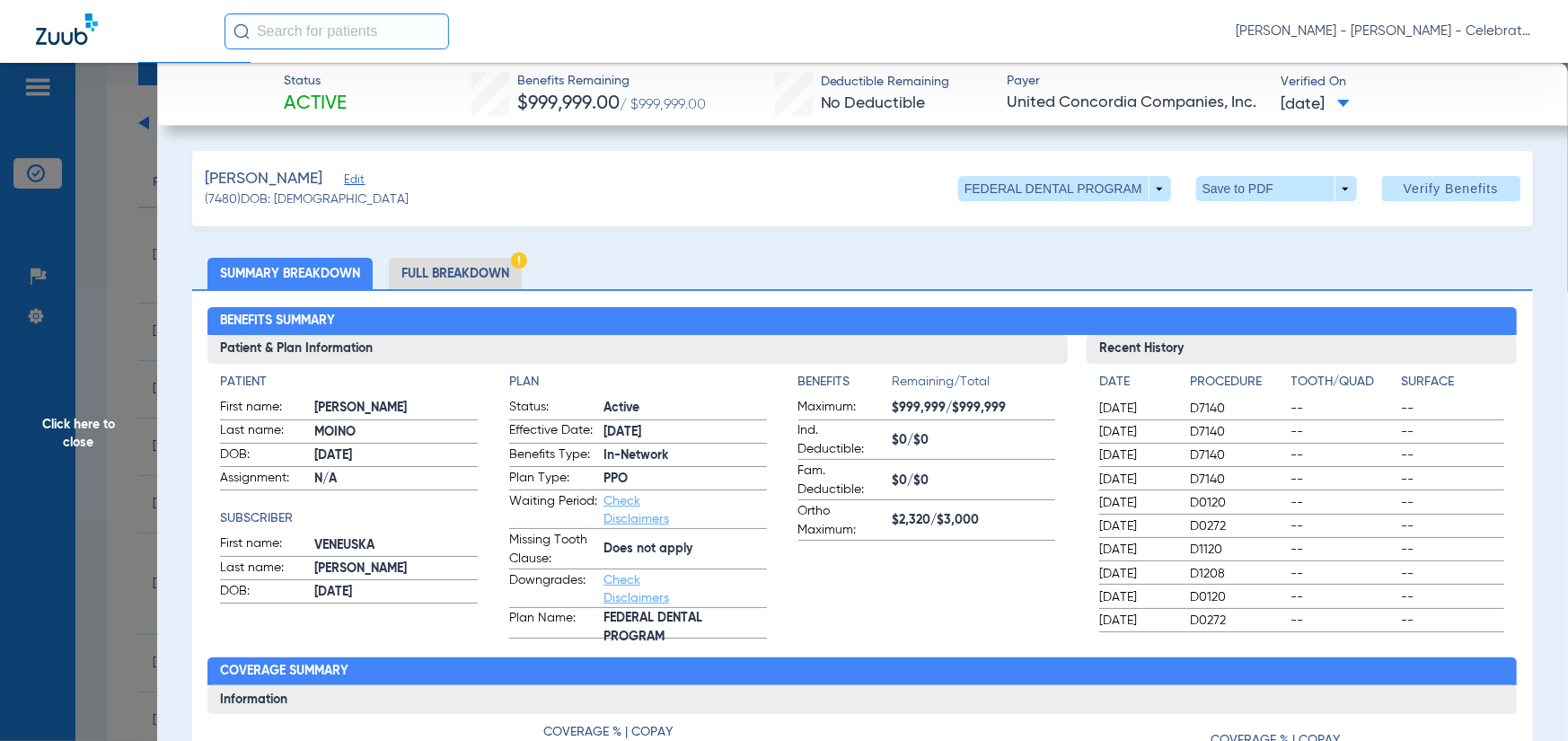
click at [142, 382] on span "Click here to close" at bounding box center [79, 433] width 157 height 741
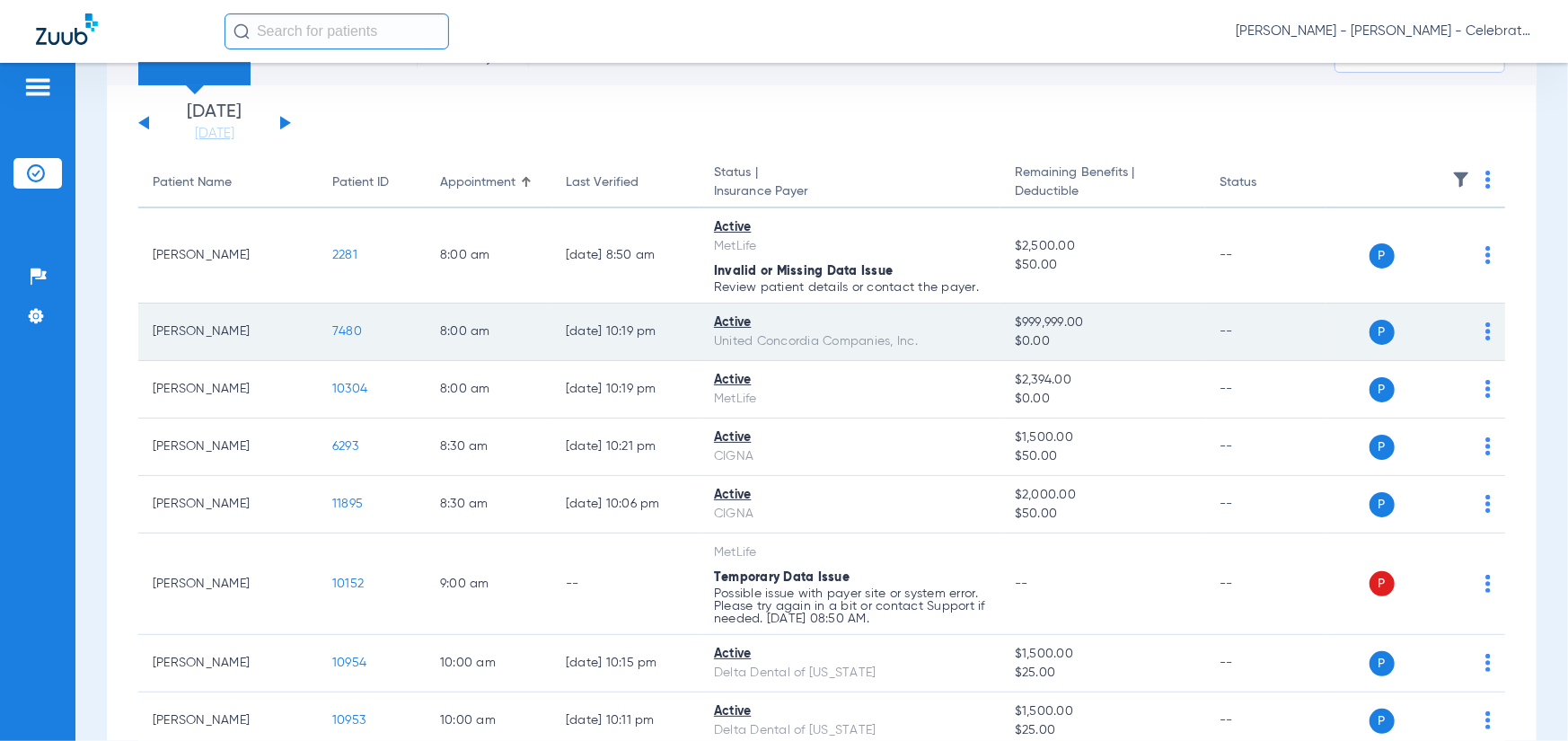
click at [349, 334] on span "7480" at bounding box center [347, 331] width 30 height 13
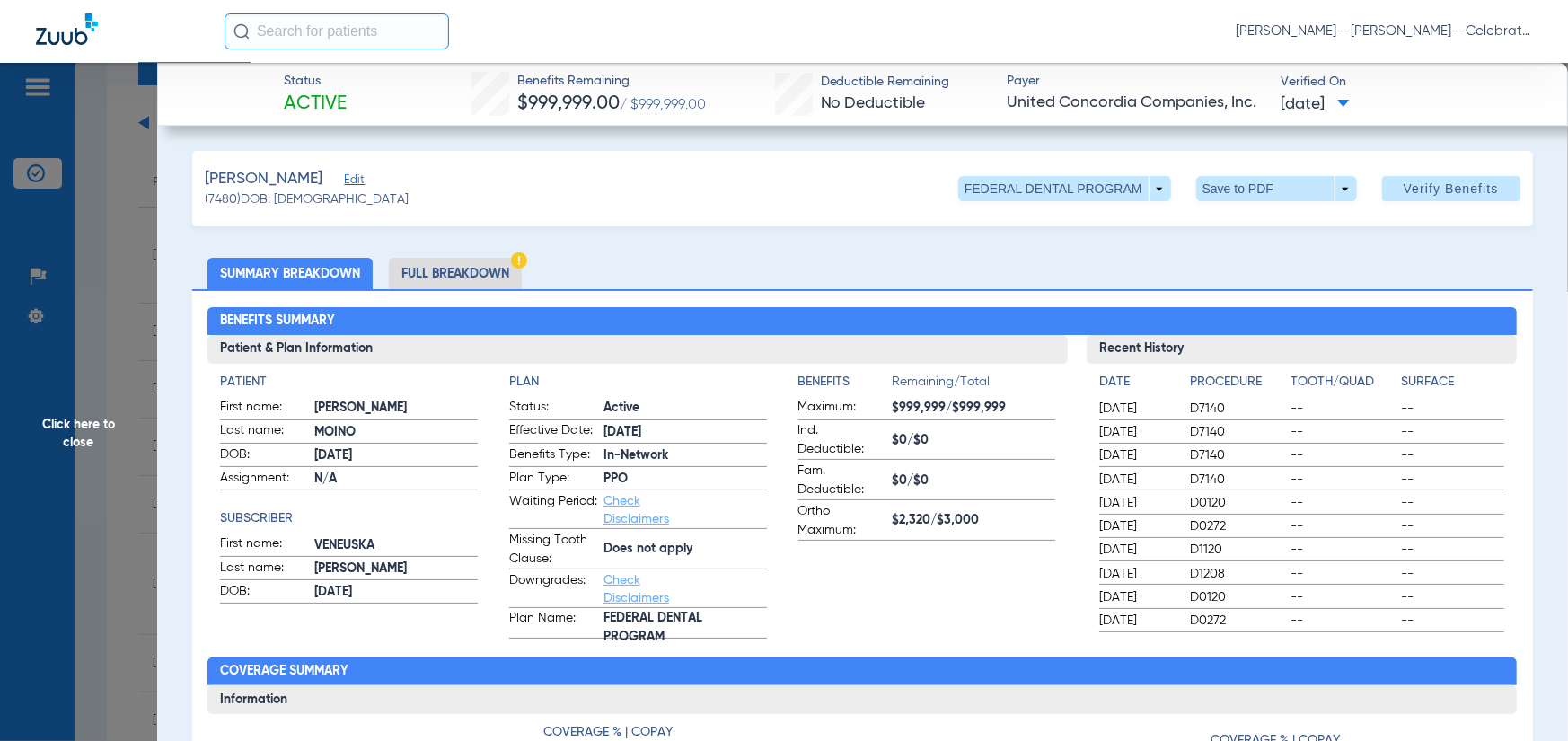
click at [412, 274] on li "Full Breakdown" at bounding box center [455, 274] width 133 height 32
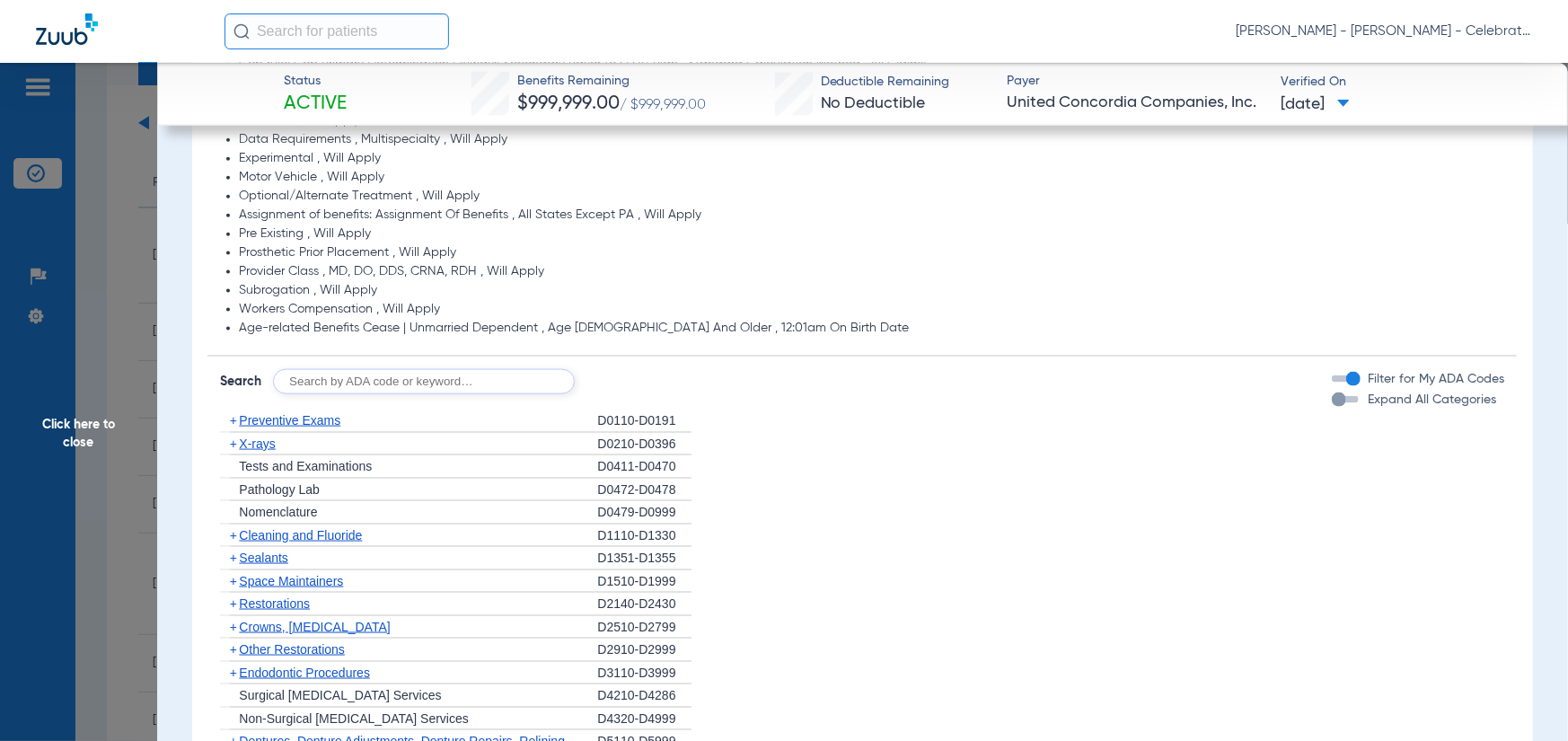
scroll to position [1617, 0]
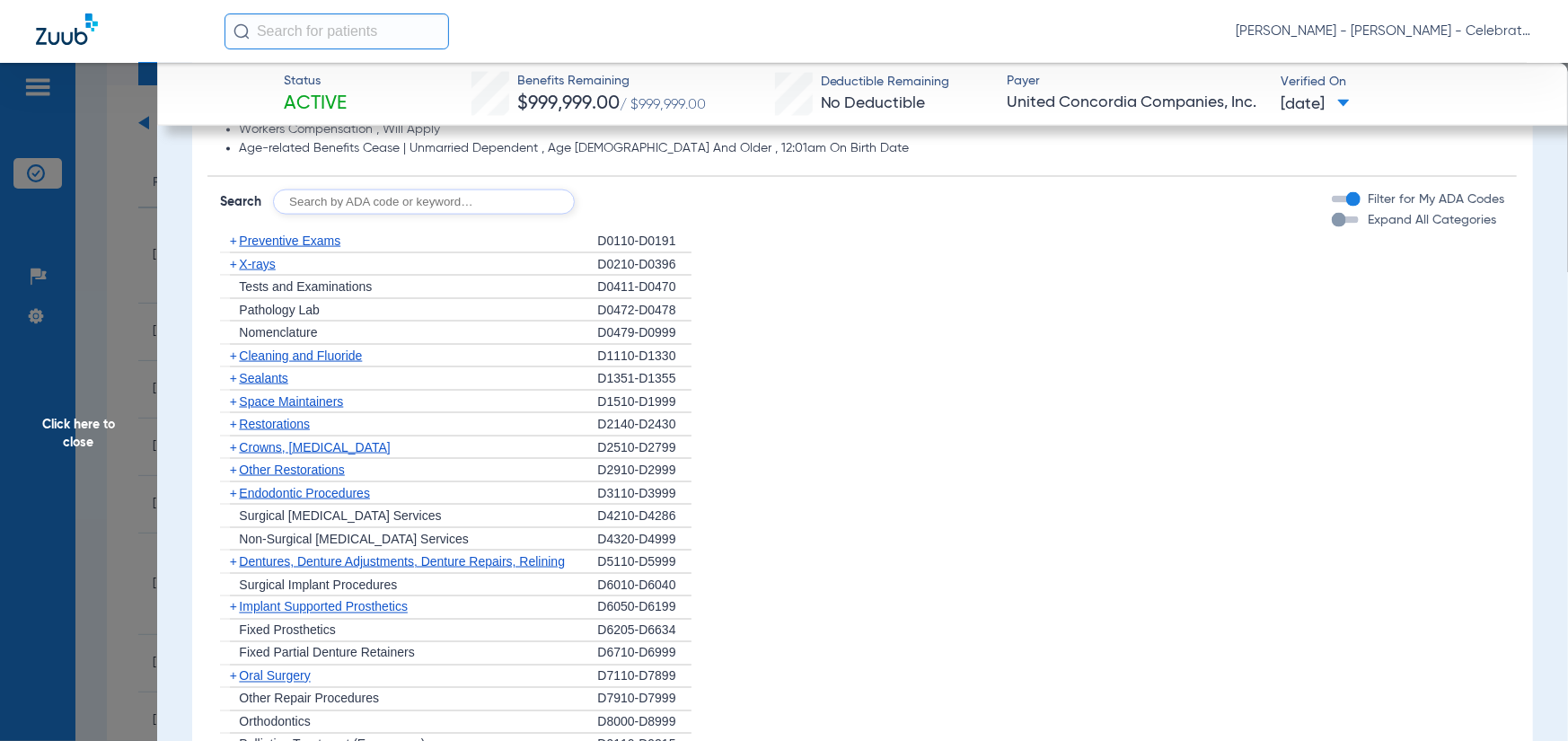
click at [321, 237] on span "Preventive Exams" at bounding box center [289, 241] width 101 height 14
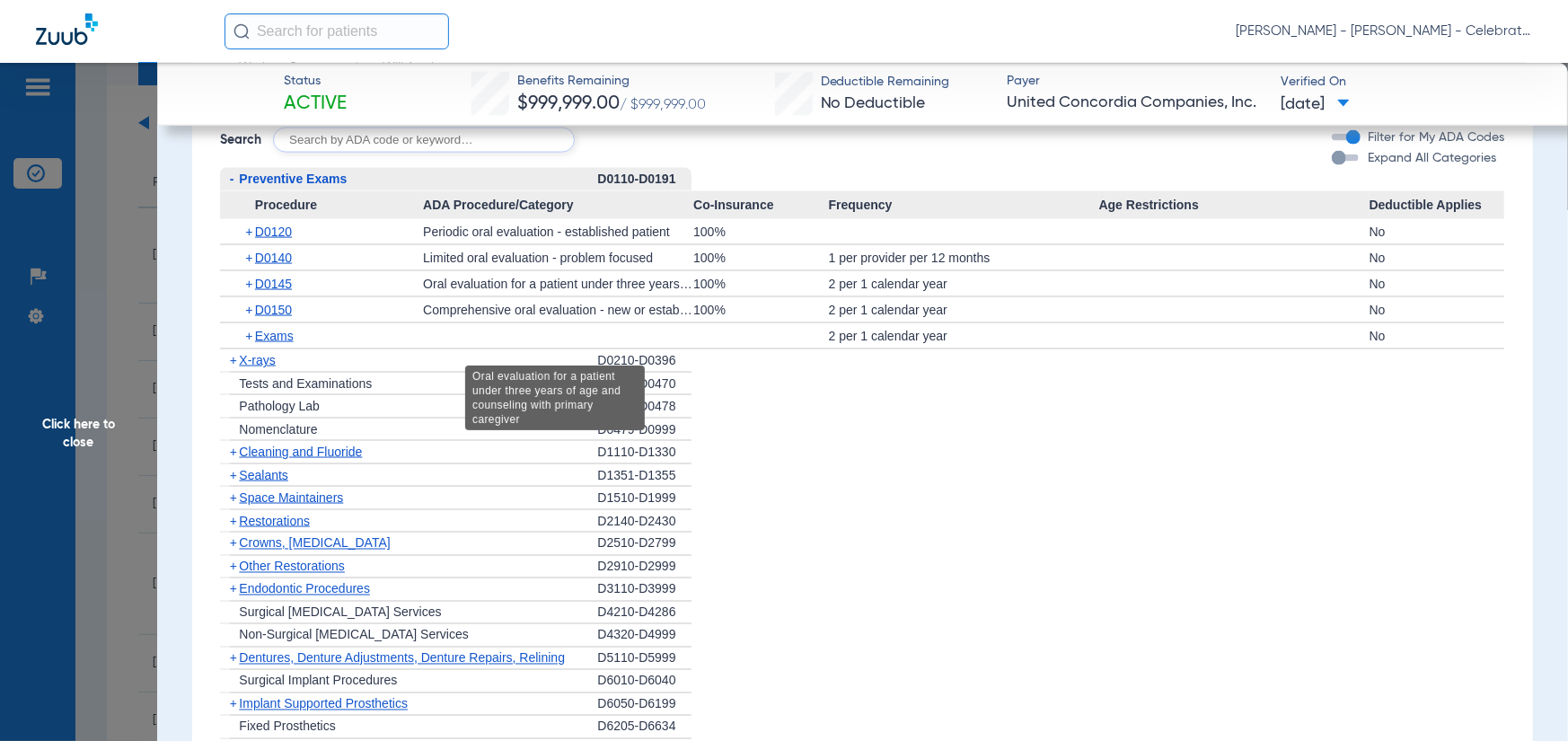
scroll to position [1707, 0]
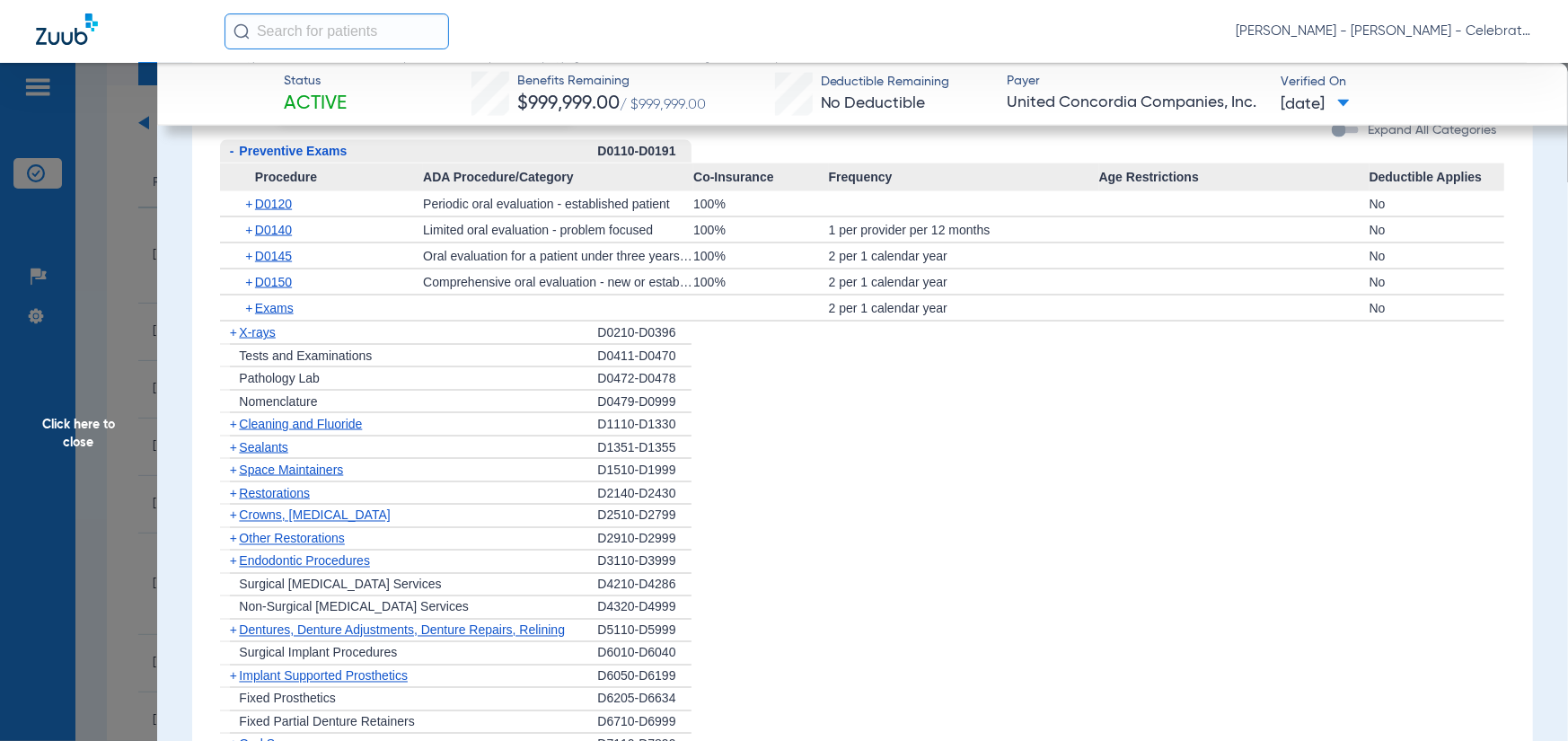
click at [252, 336] on span "X-rays" at bounding box center [257, 332] width 36 height 14
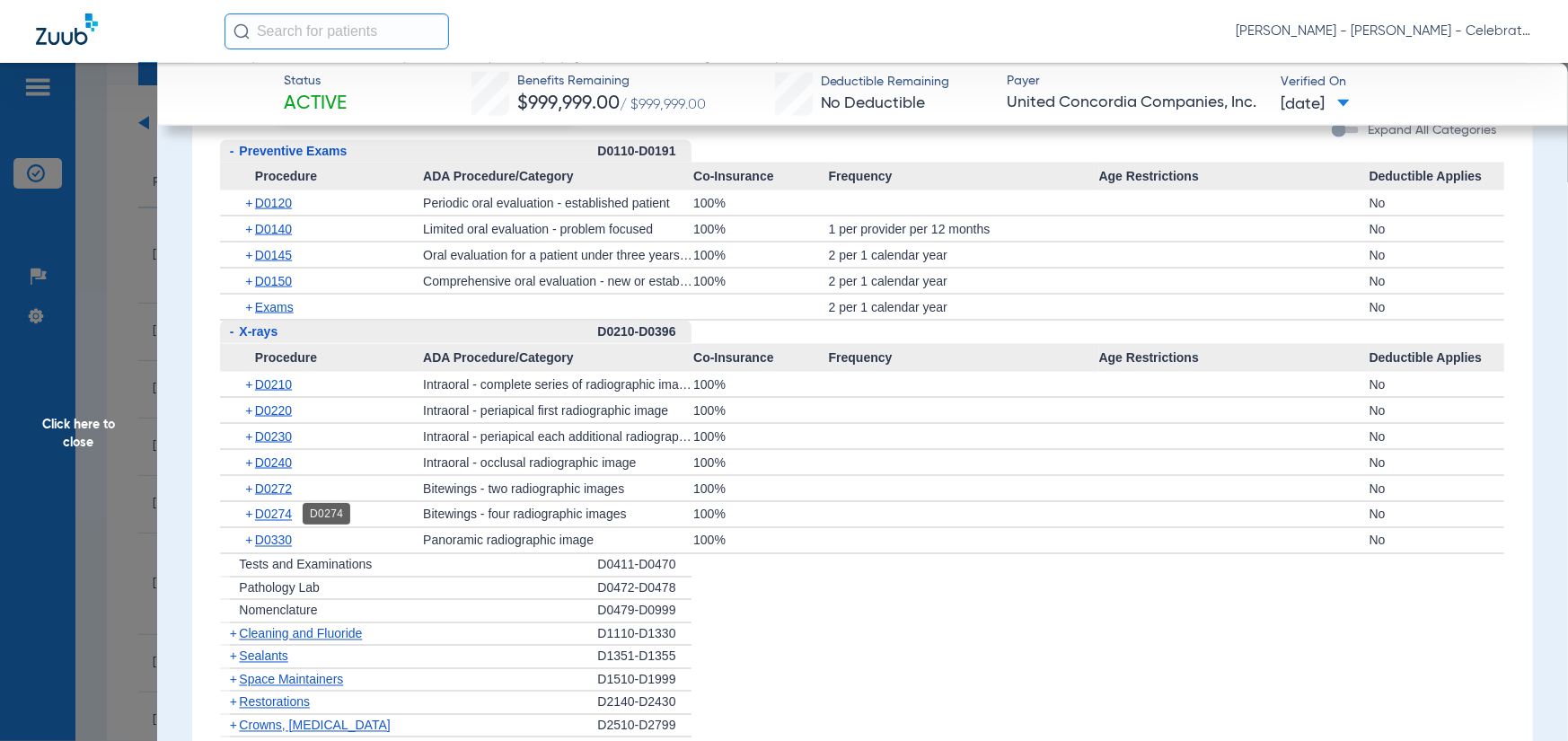
click at [277, 518] on span "D0274" at bounding box center [273, 514] width 37 height 14
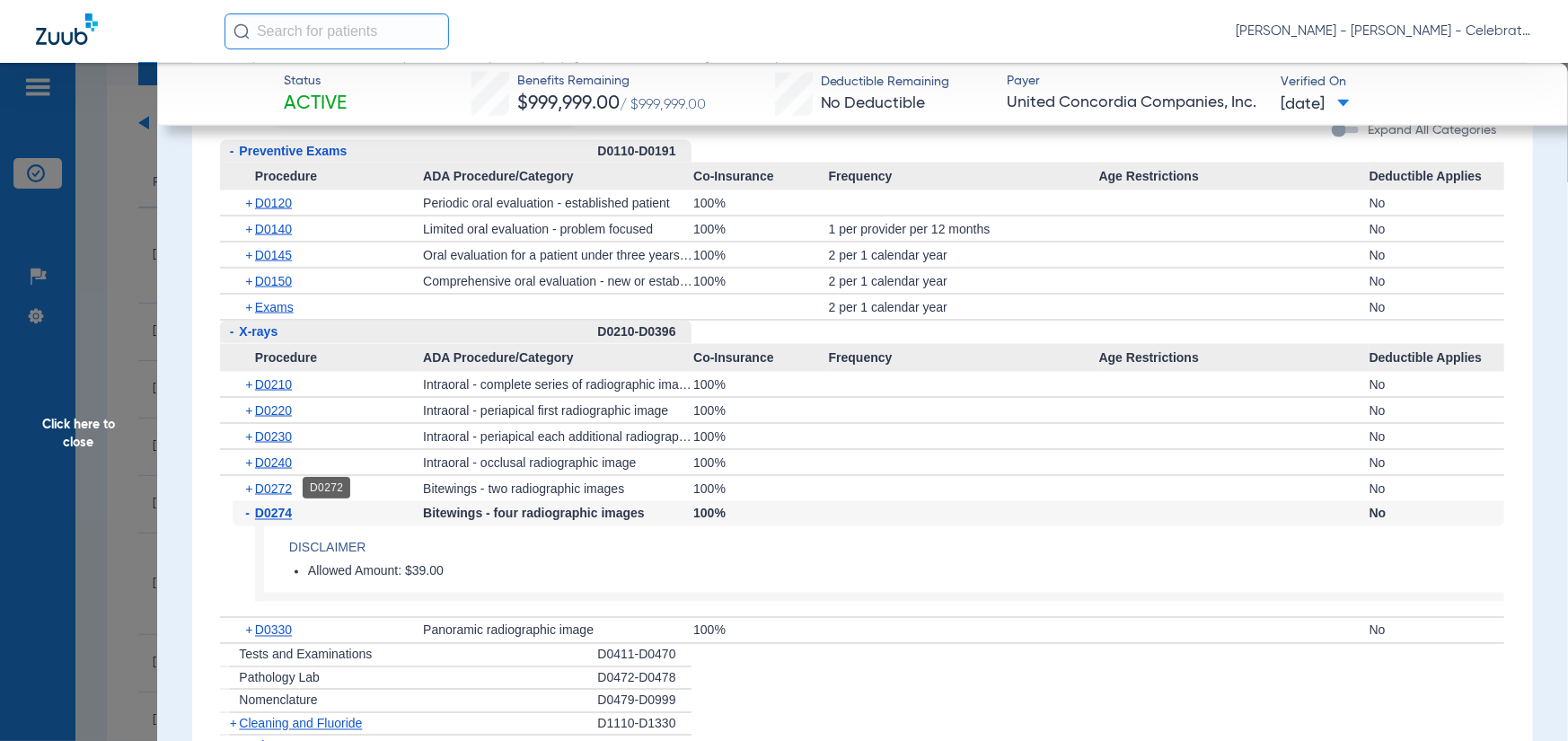
click at [283, 493] on span "D0272" at bounding box center [273, 488] width 37 height 14
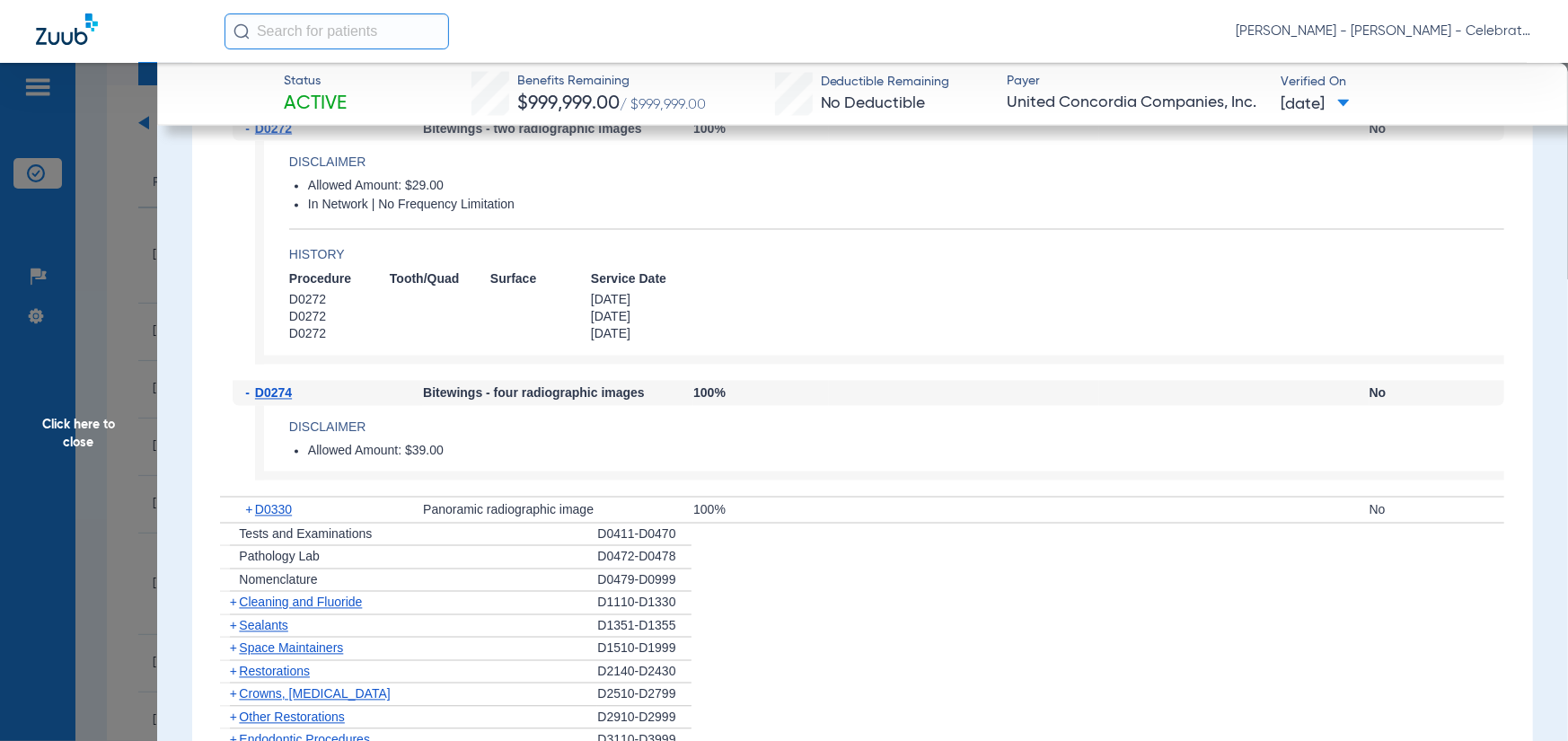
scroll to position [2156, 0]
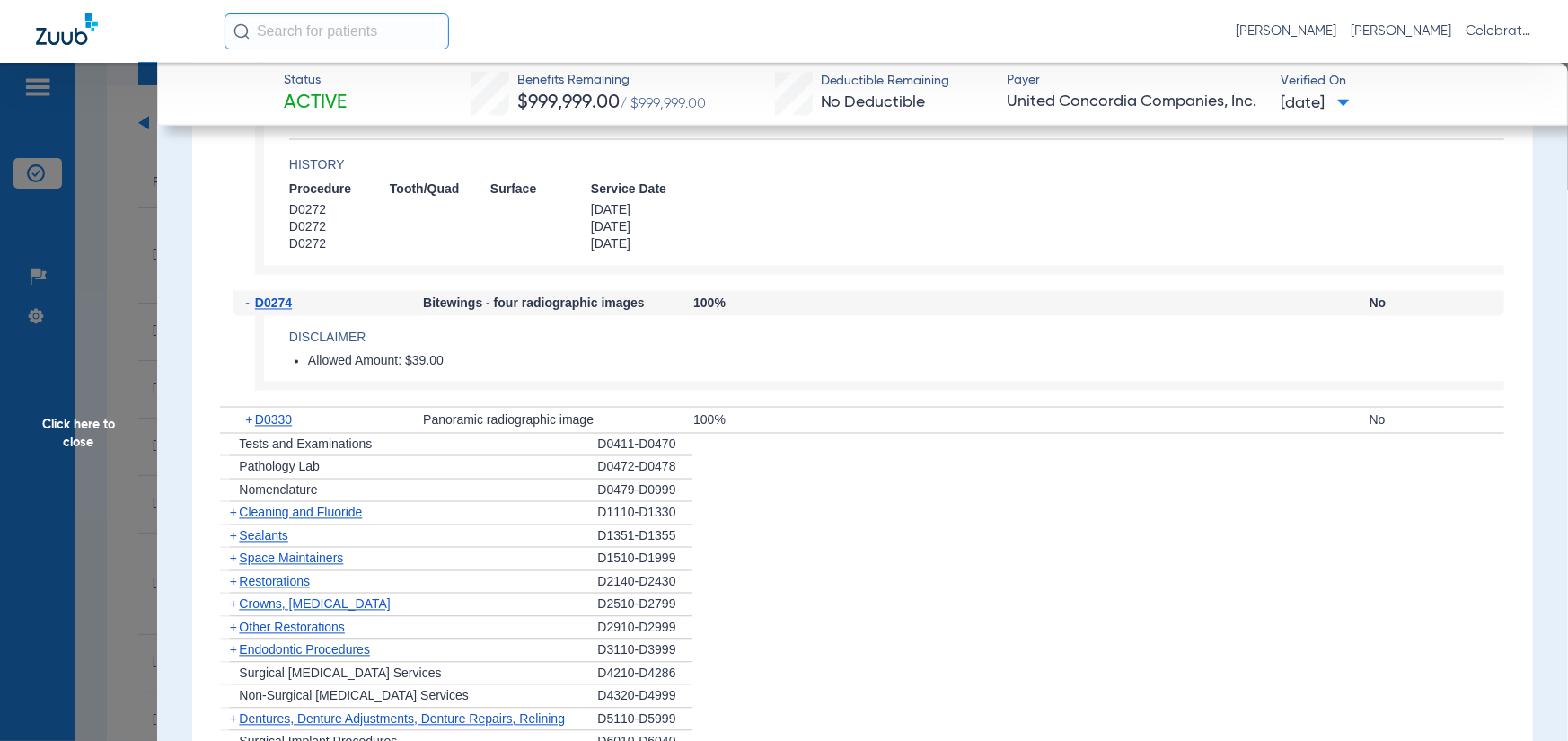
click at [350, 508] on span "Cleaning and Fluoride" at bounding box center [300, 513] width 123 height 14
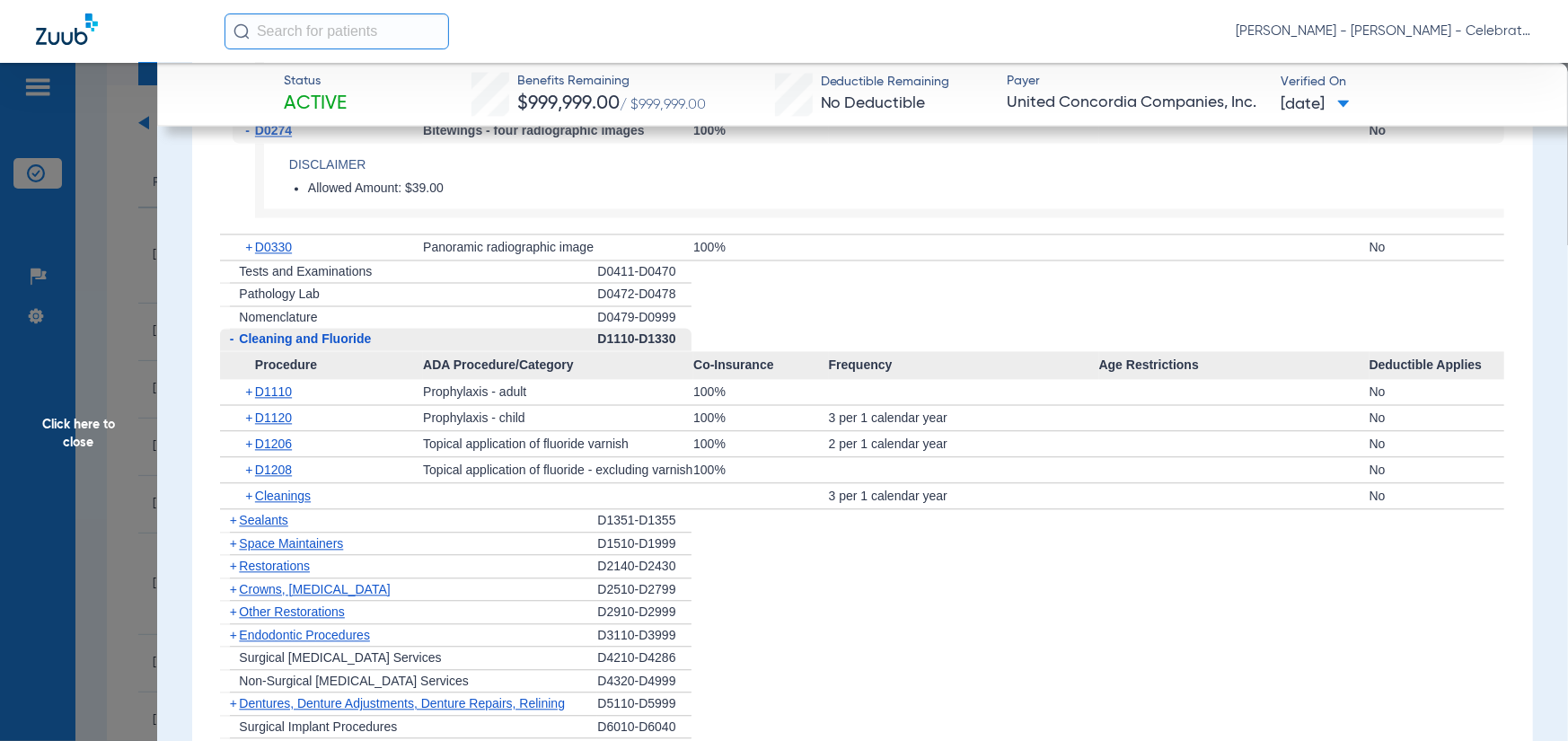
scroll to position [2336, 0]
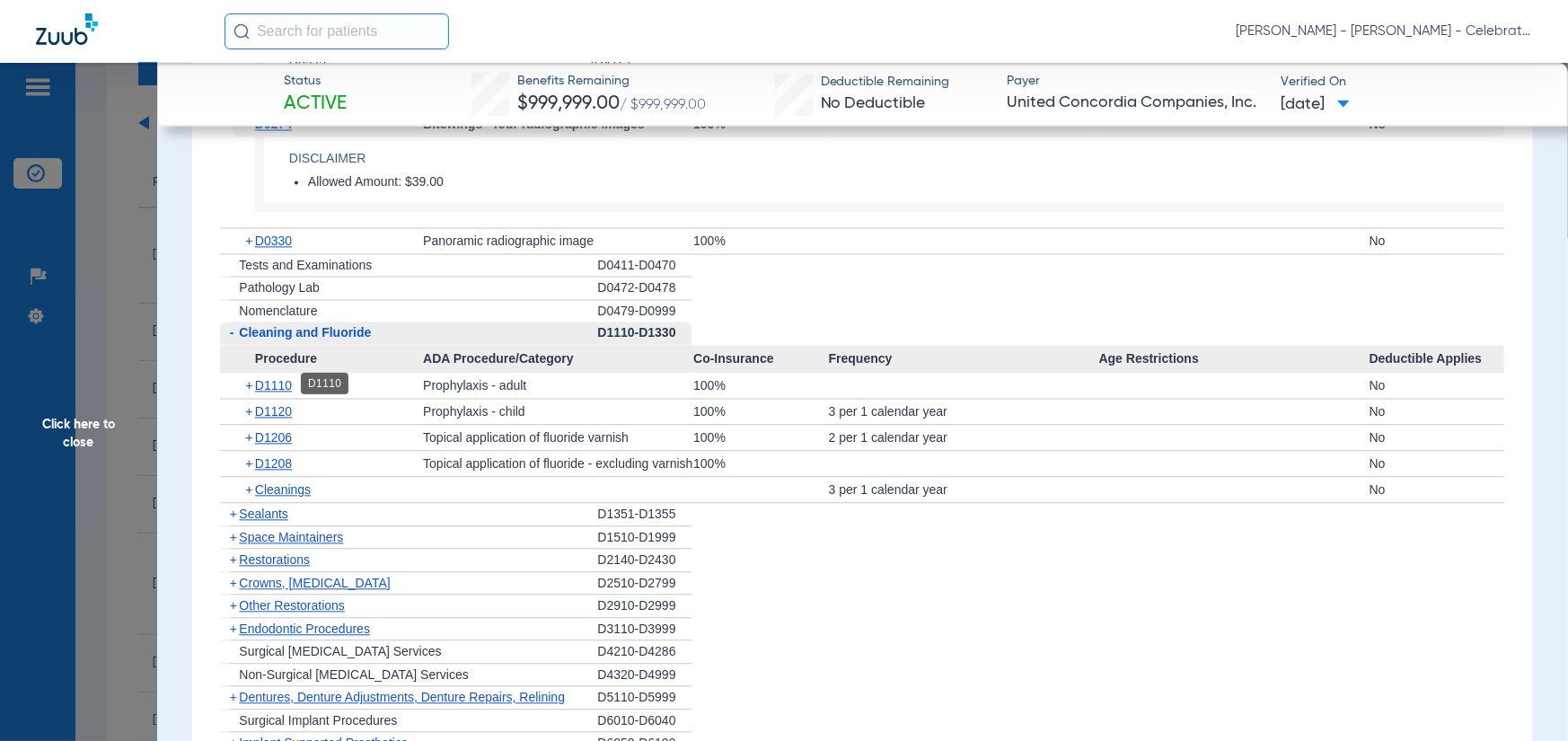
click at [263, 386] on span "D1110" at bounding box center [273, 385] width 37 height 14
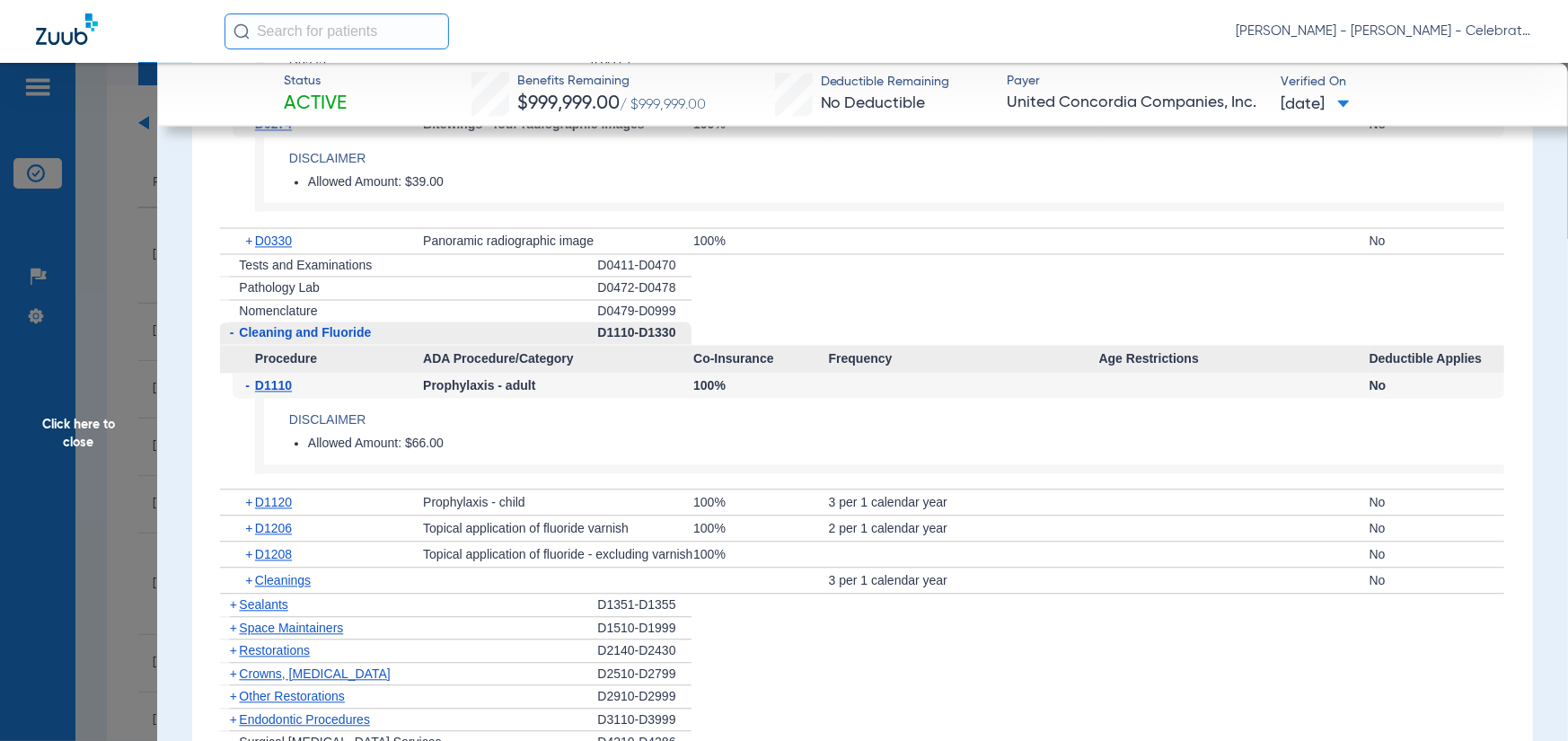
click at [263, 386] on span "D1110" at bounding box center [273, 385] width 37 height 14
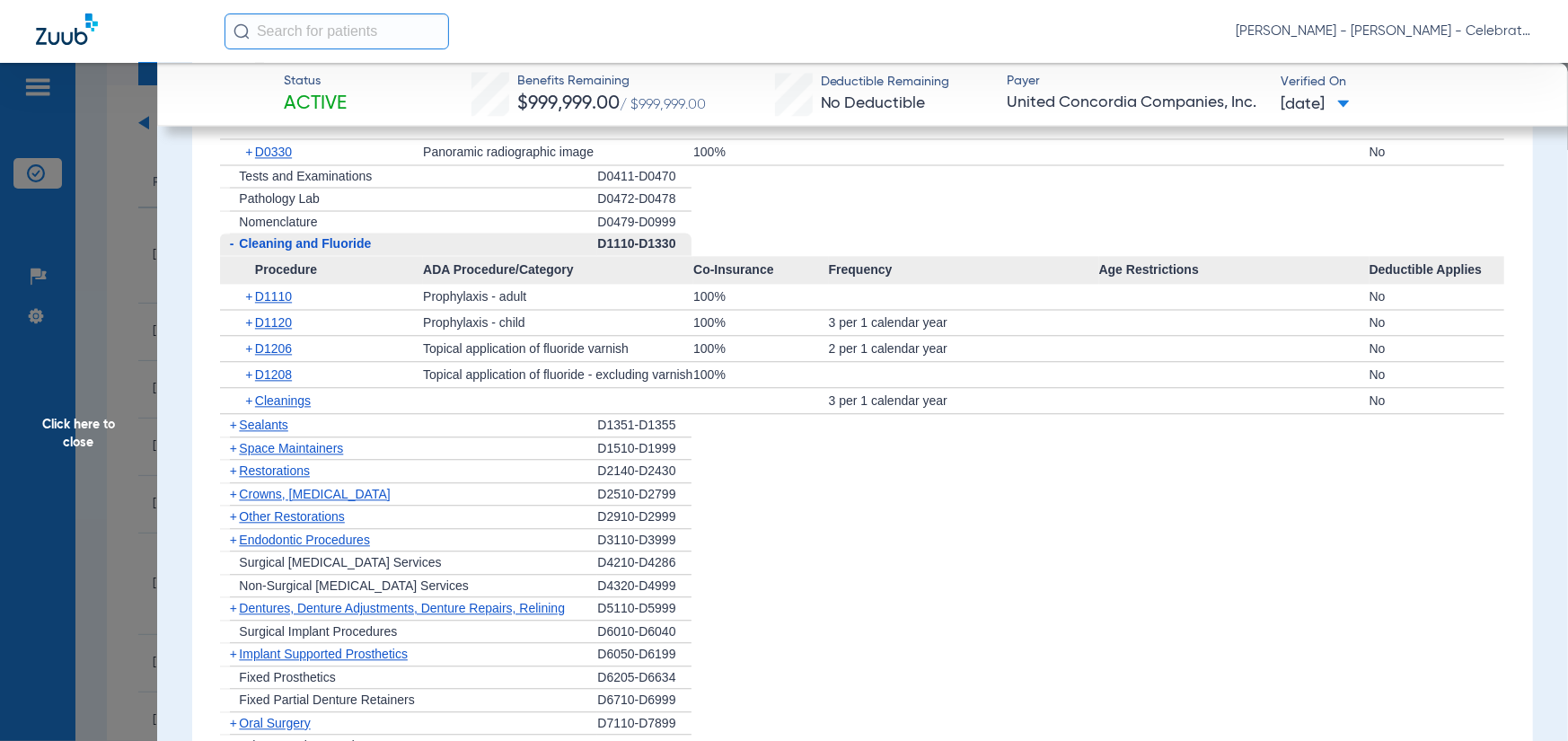
scroll to position [2426, 0]
click at [260, 425] on span "Sealants" at bounding box center [262, 424] width 49 height 14
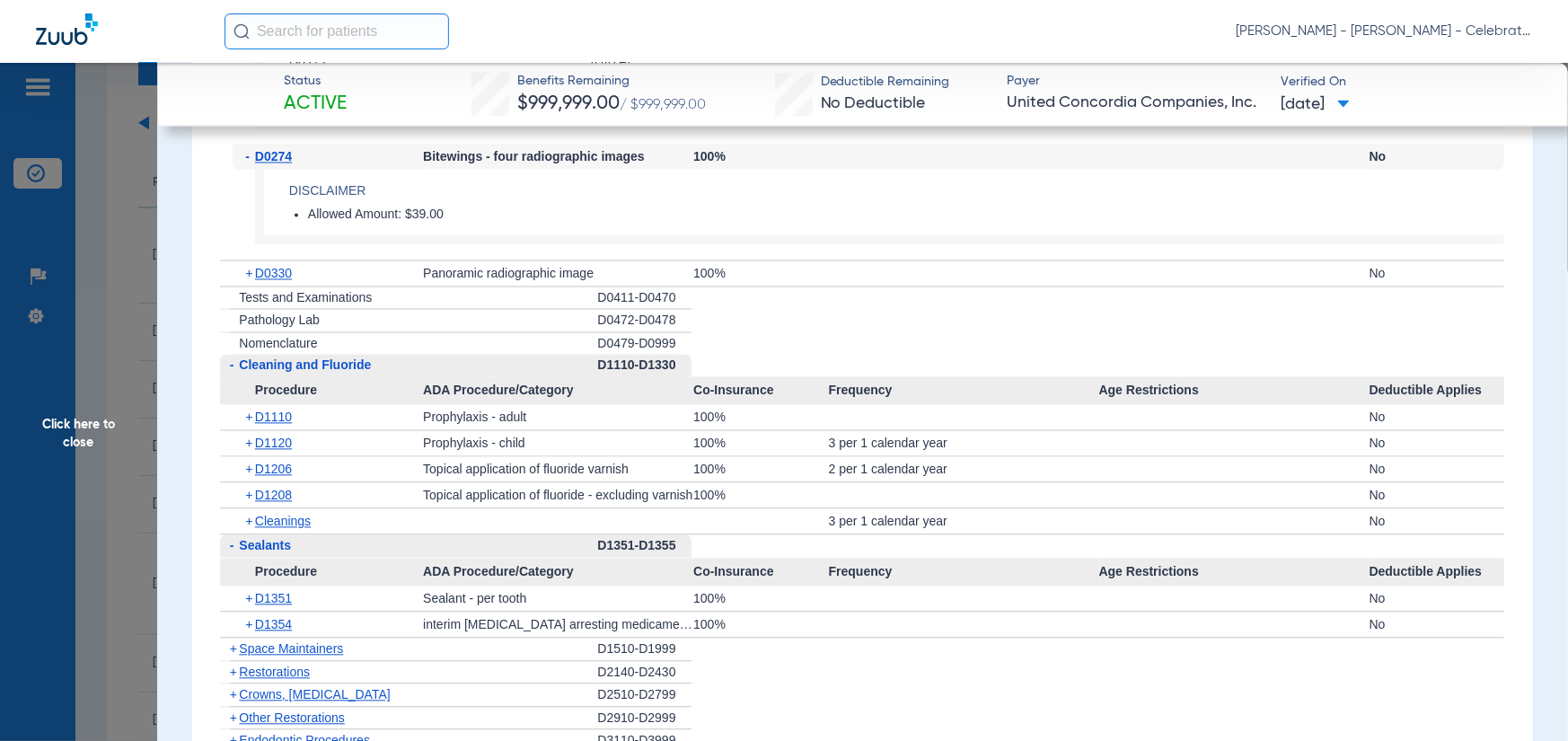
scroll to position [2336, 0]
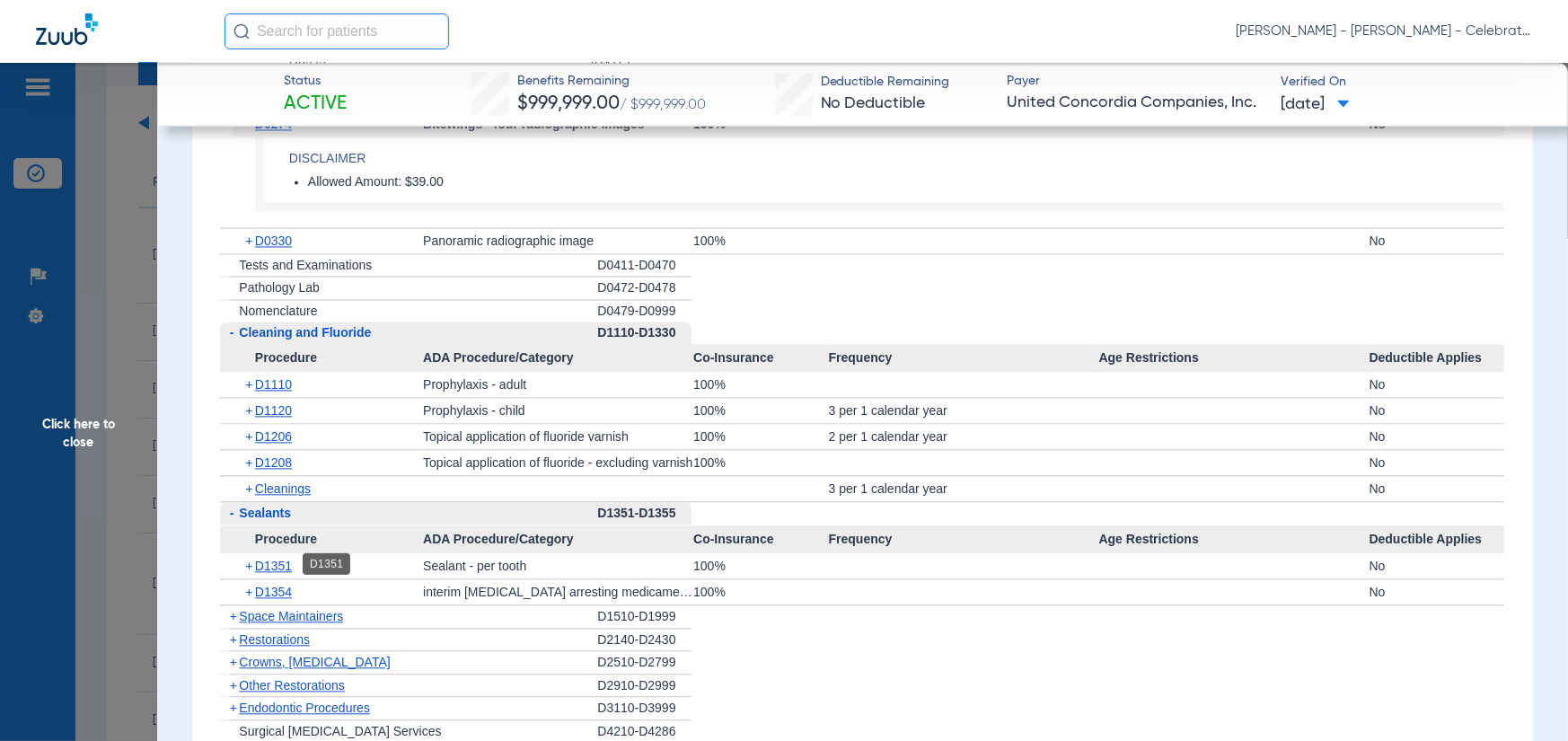
click at [271, 564] on span "D1351" at bounding box center [273, 566] width 37 height 14
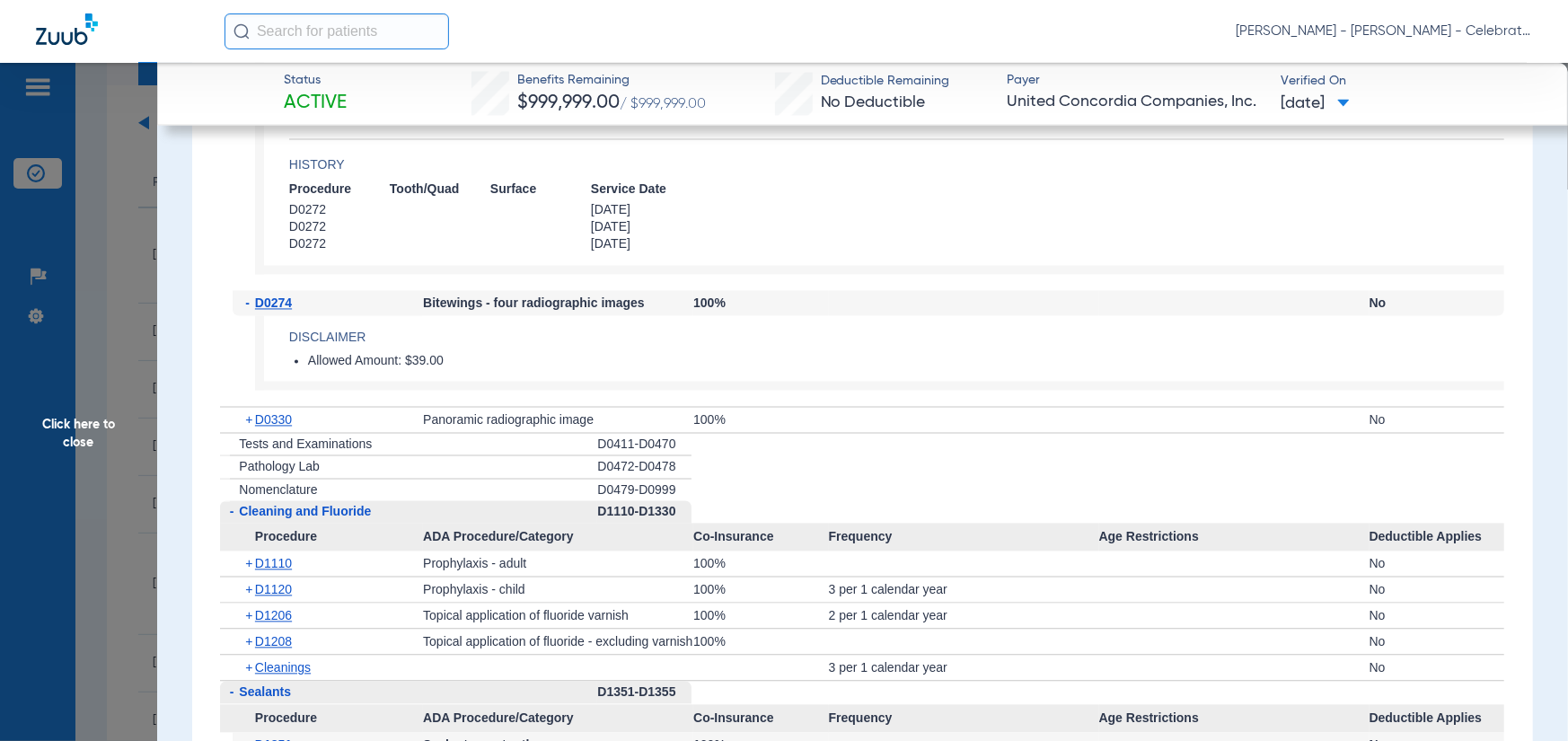
scroll to position [1976, 0]
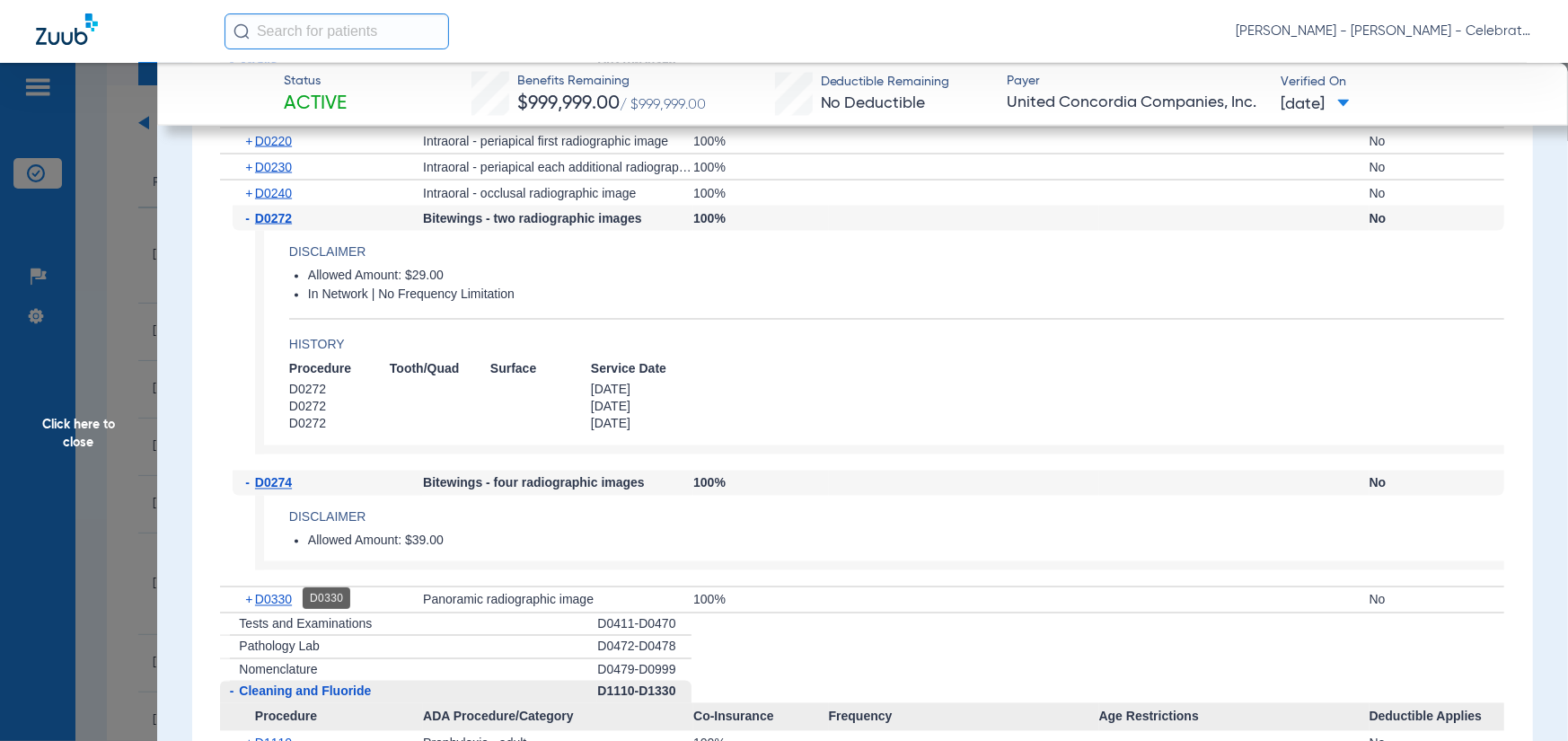
click at [261, 593] on span "D0330" at bounding box center [273, 600] width 37 height 14
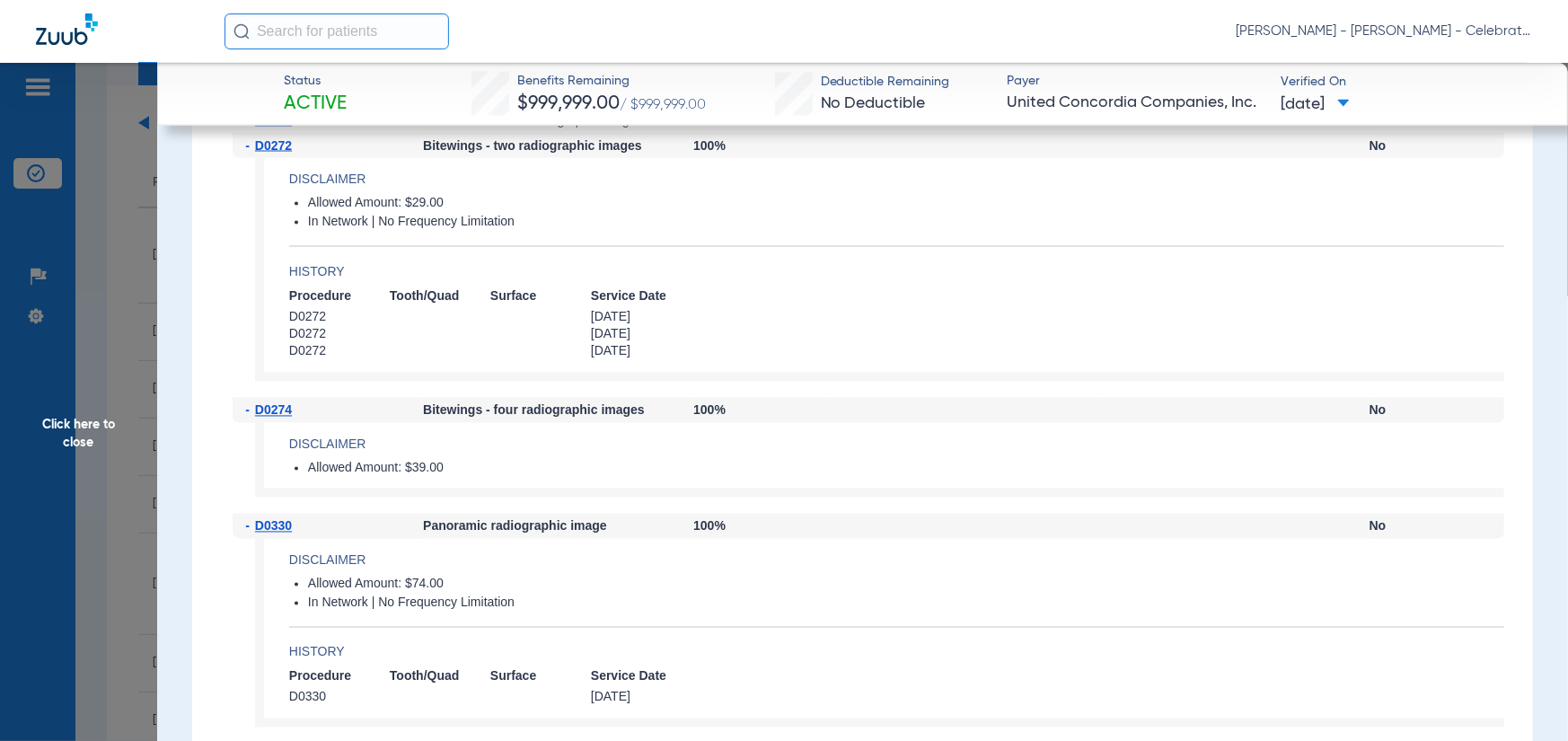
scroll to position [2156, 0]
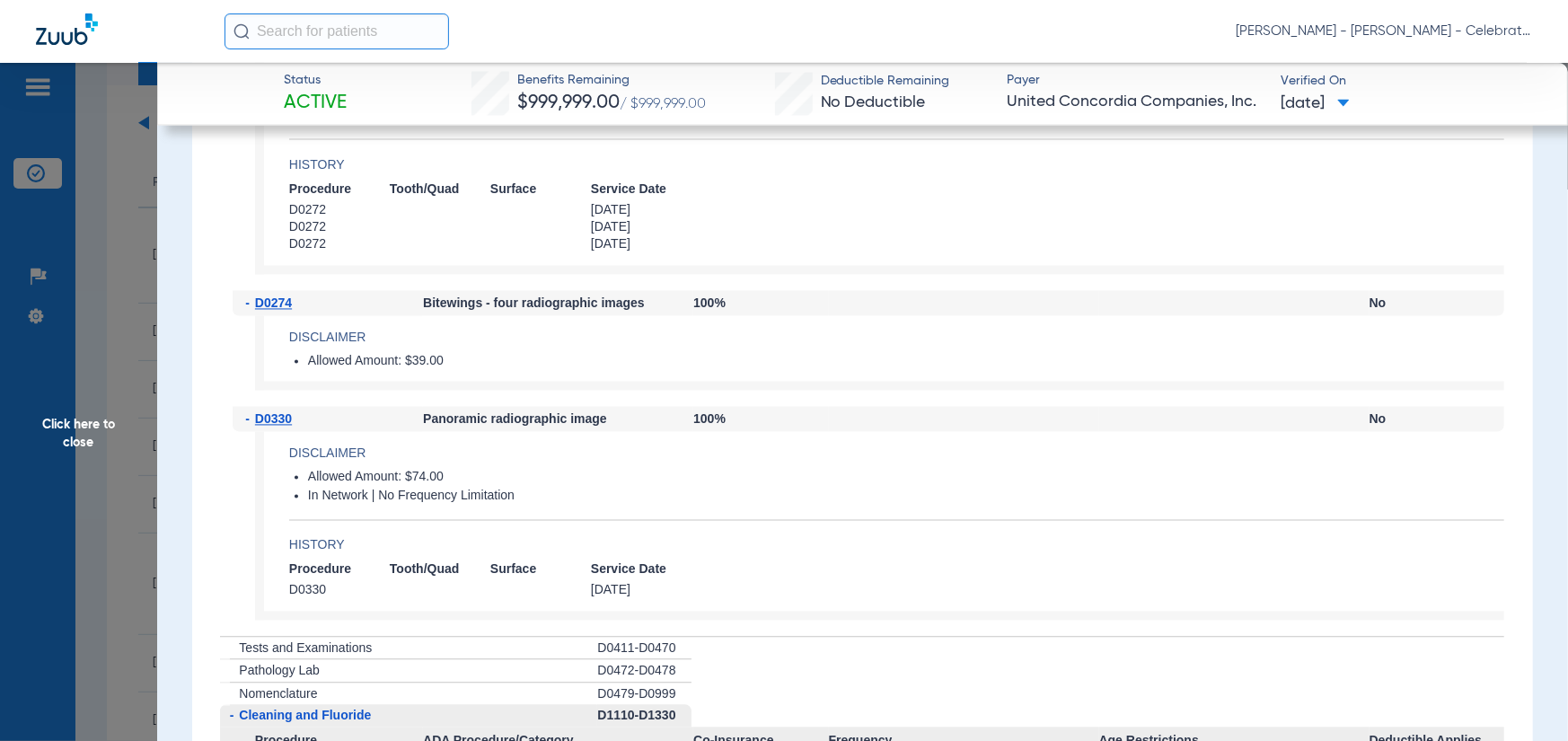
click at [111, 434] on span "Click here to close" at bounding box center [79, 433] width 157 height 741
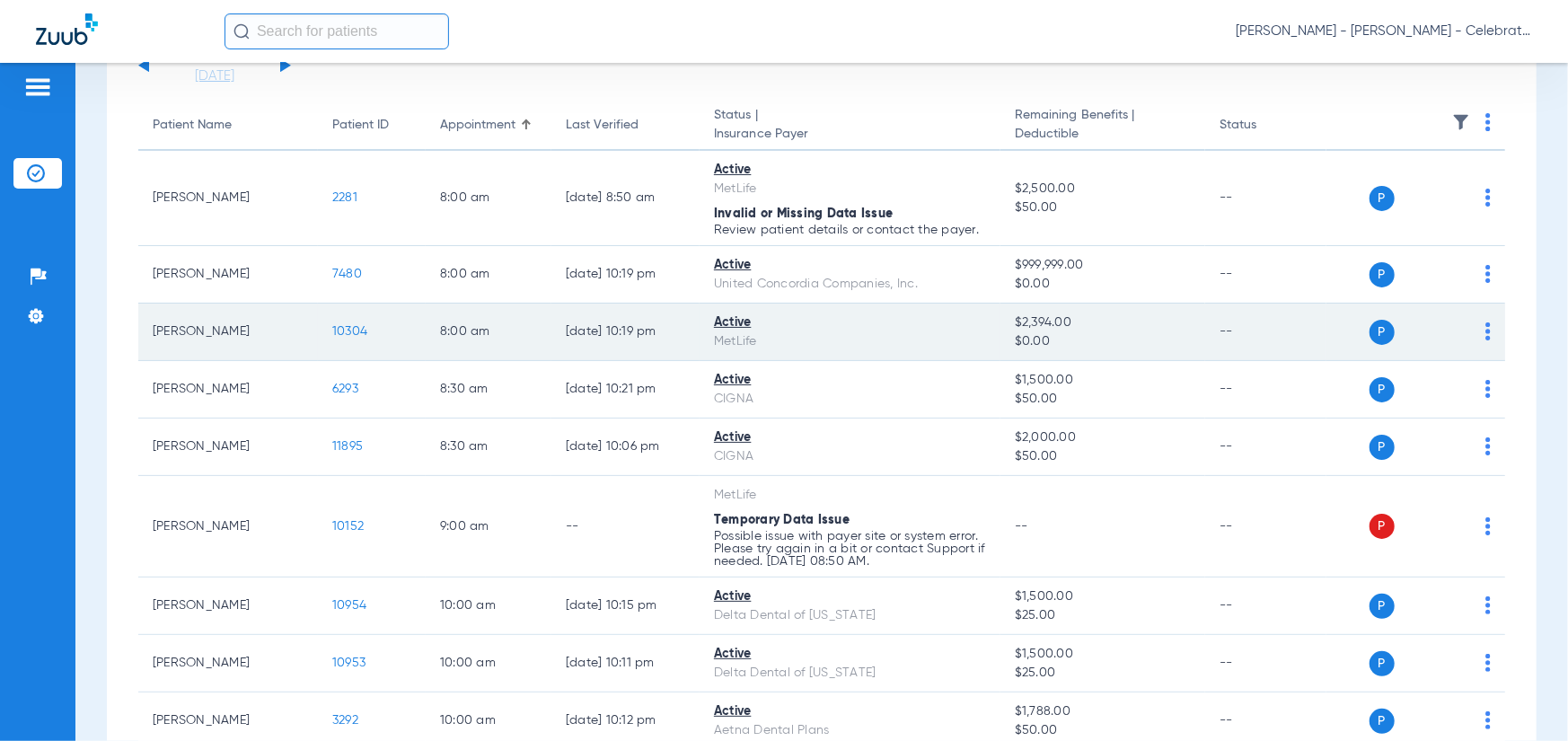
scroll to position [180, 0]
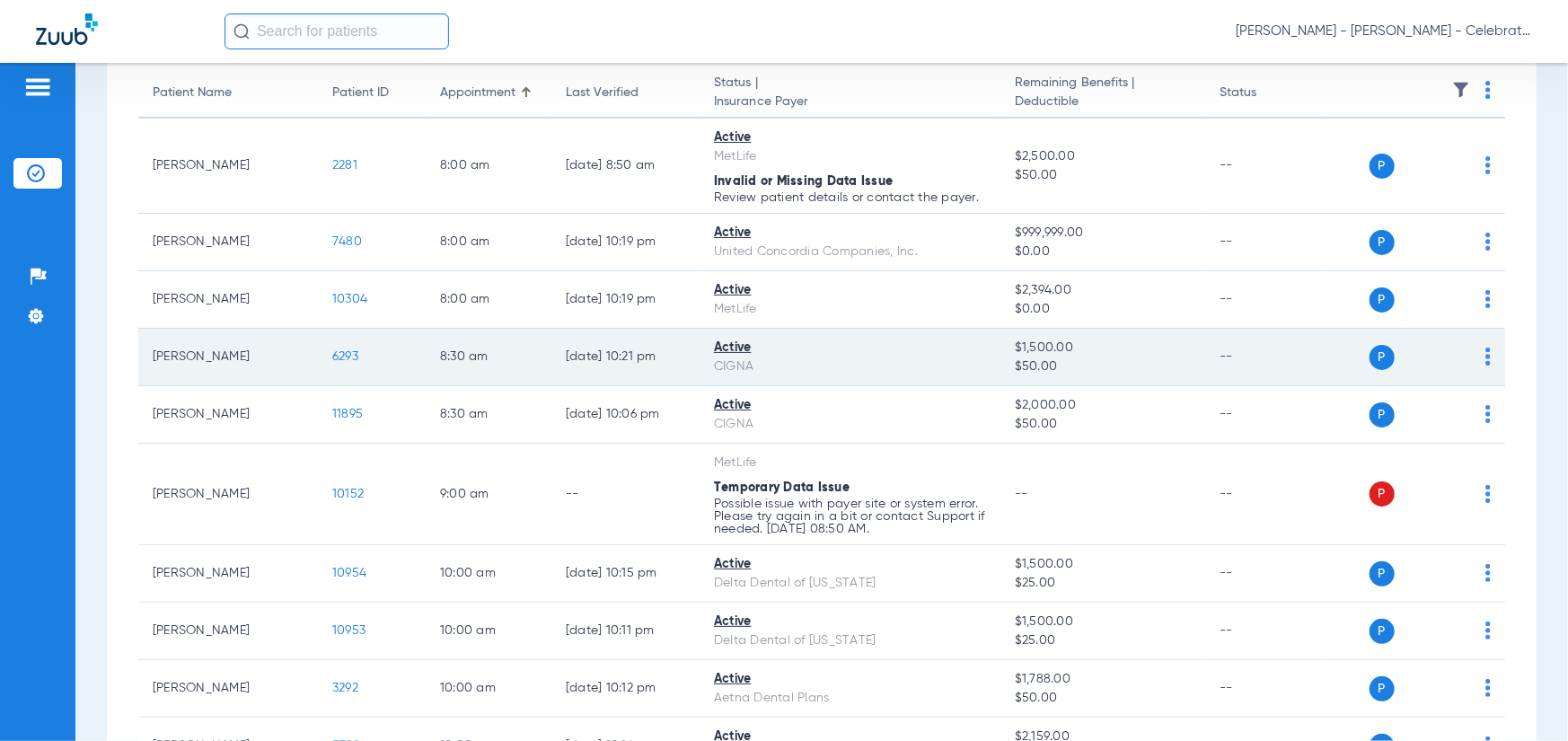
click at [342, 353] on span "6293" at bounding box center [345, 356] width 26 height 13
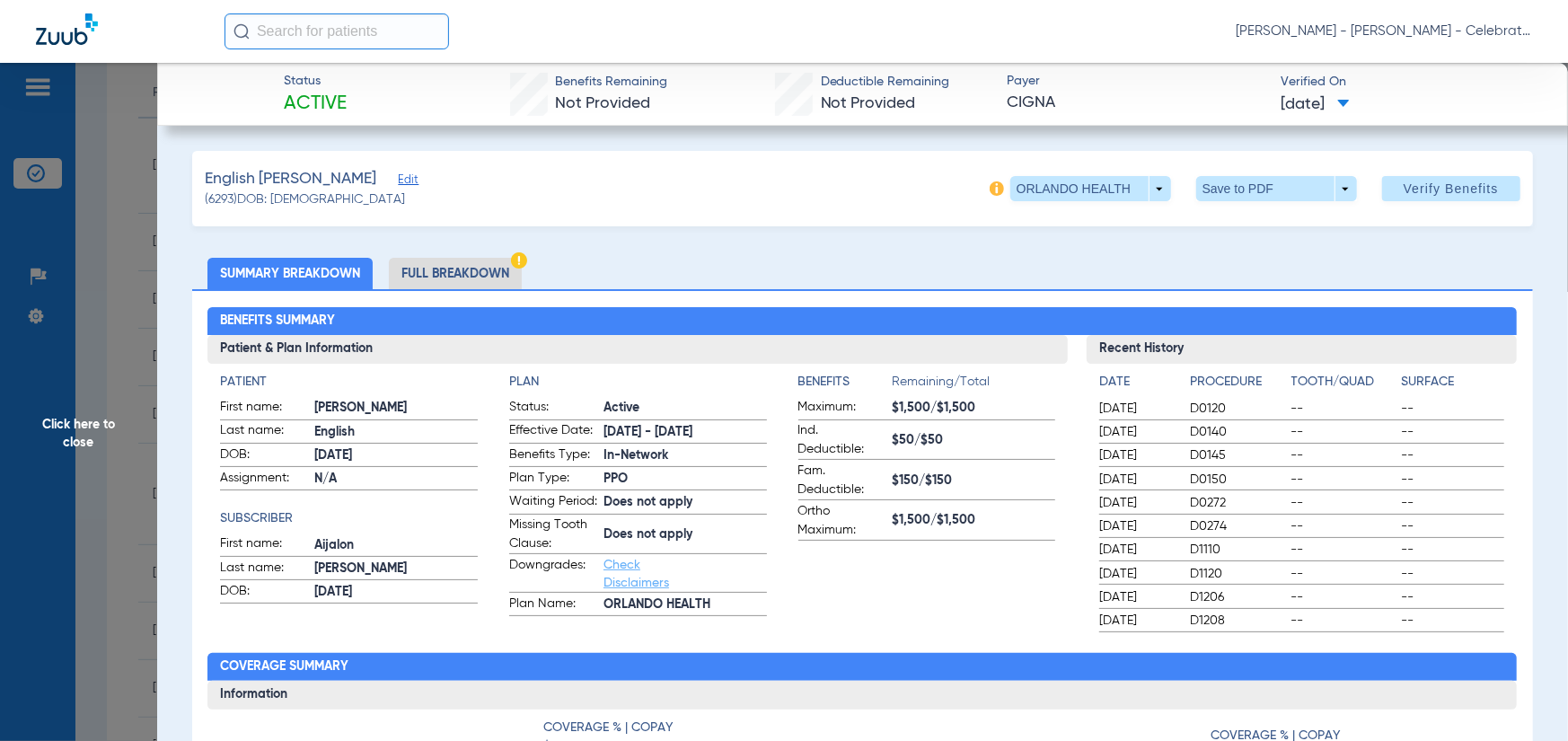
click at [462, 273] on li "Full Breakdown" at bounding box center [455, 274] width 133 height 32
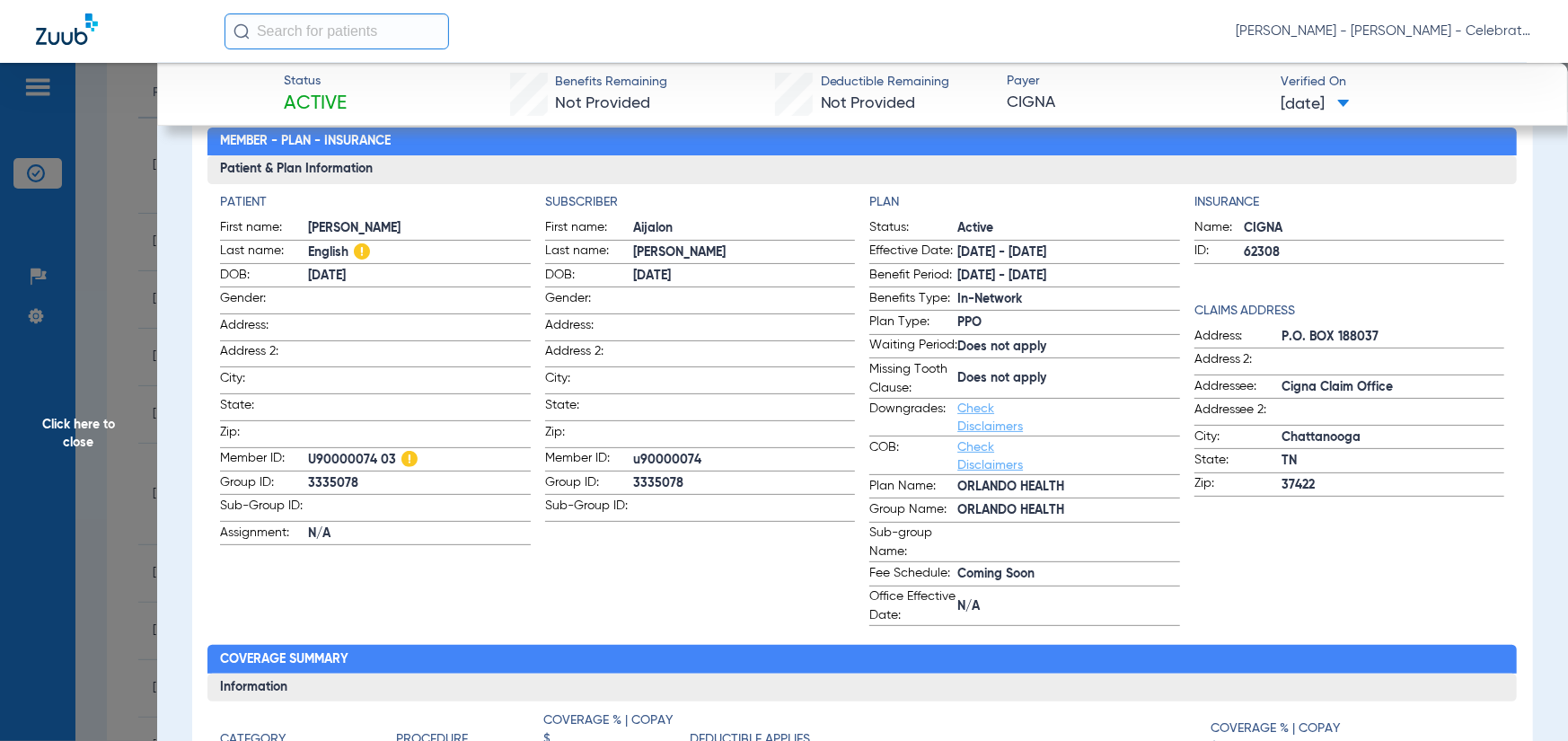
drag, startPoint x: 374, startPoint y: 456, endPoint x: 310, endPoint y: 454, distance: 64.0
click at [311, 454] on span "U90000074 03" at bounding box center [419, 460] width 222 height 19
copy span "U90000074"
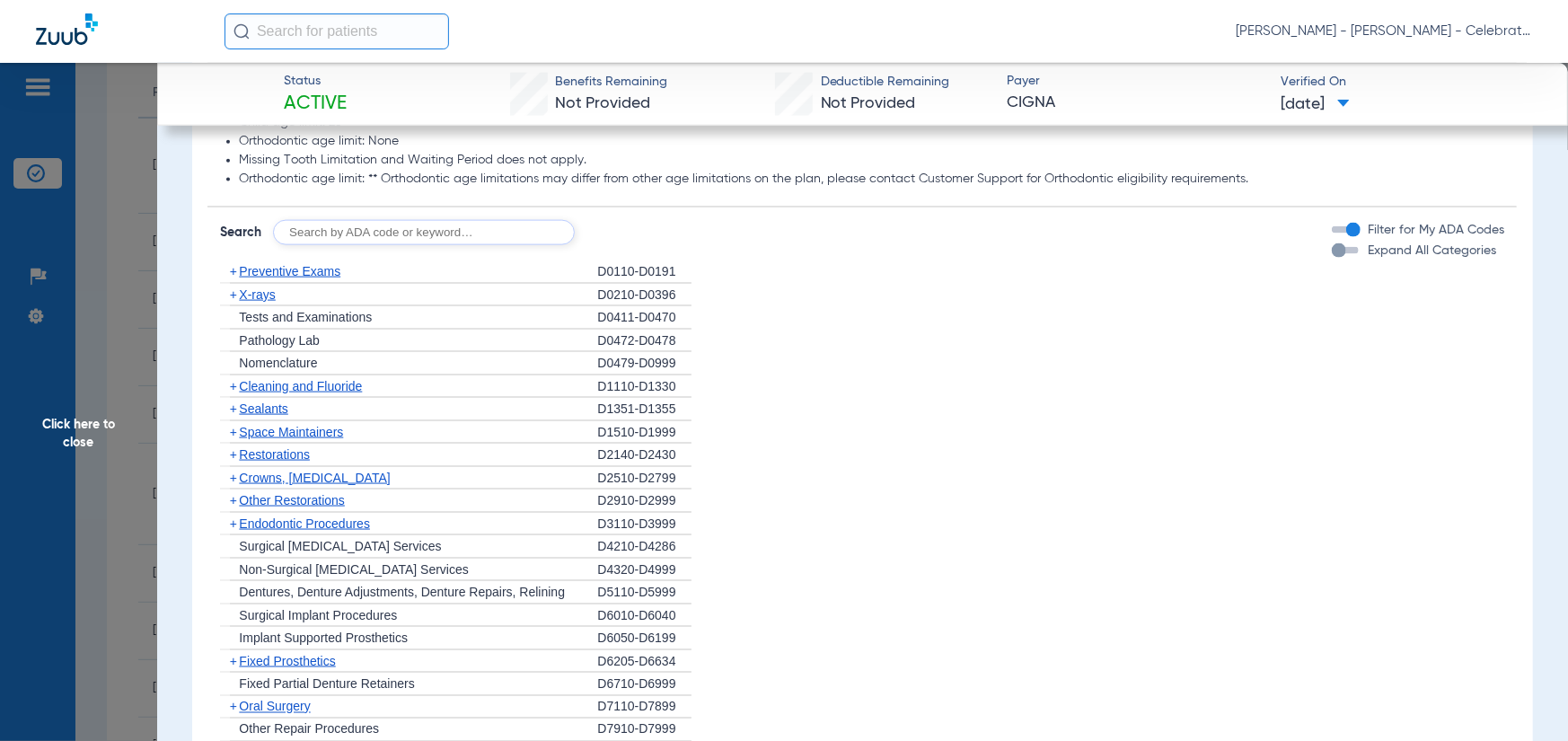
scroll to position [1528, 0]
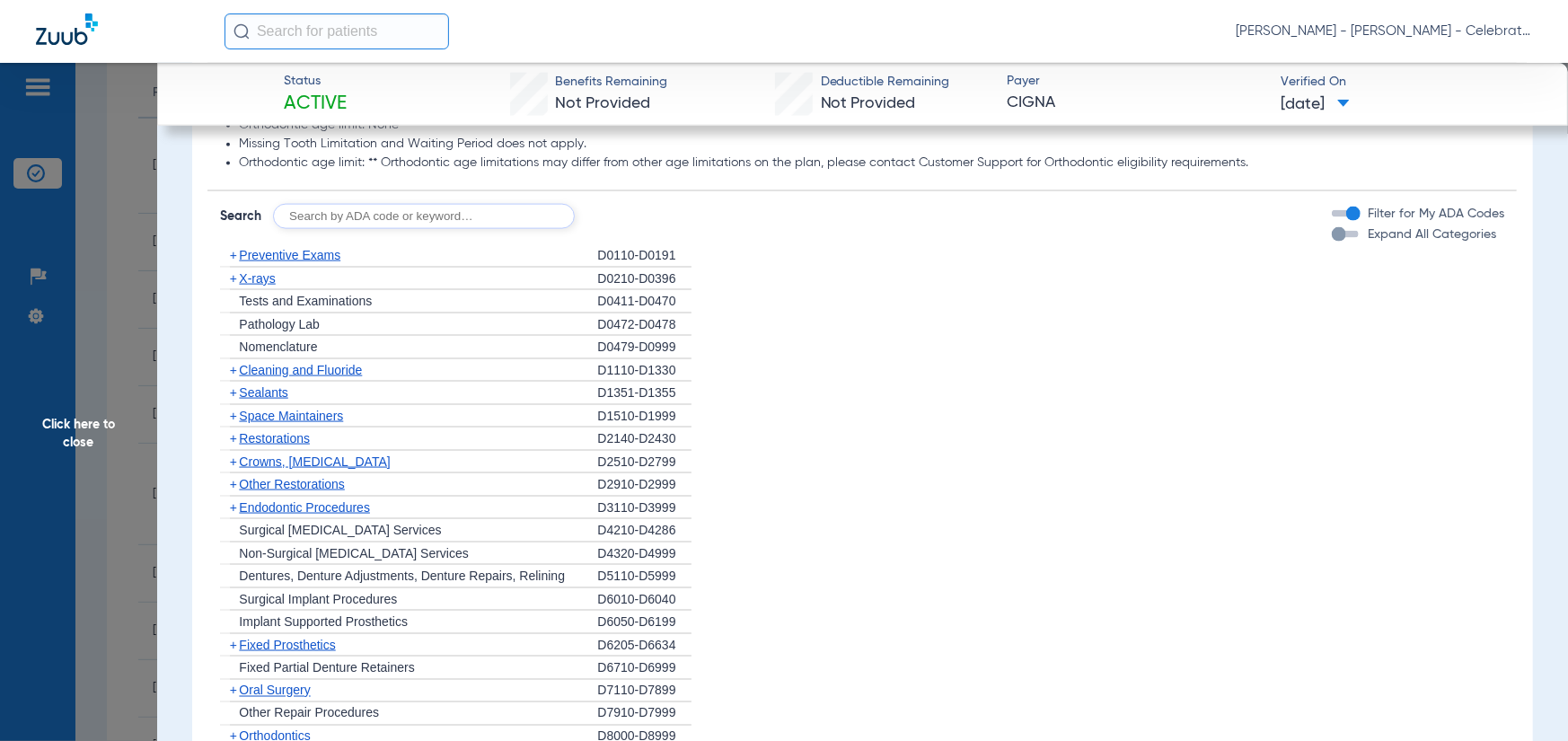
click at [257, 263] on span "Preventive Exams" at bounding box center [289, 255] width 101 height 14
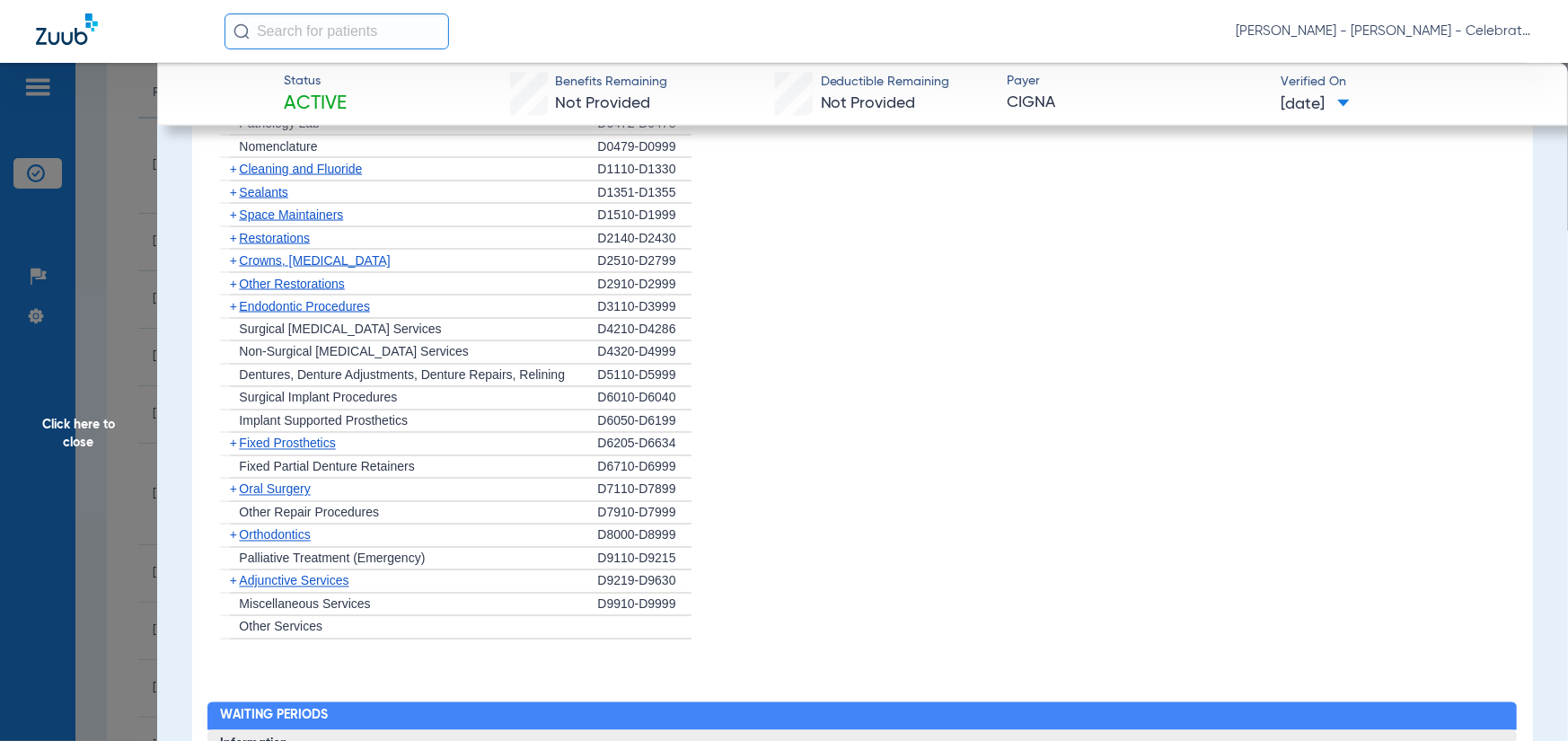
scroll to position [1617, 0]
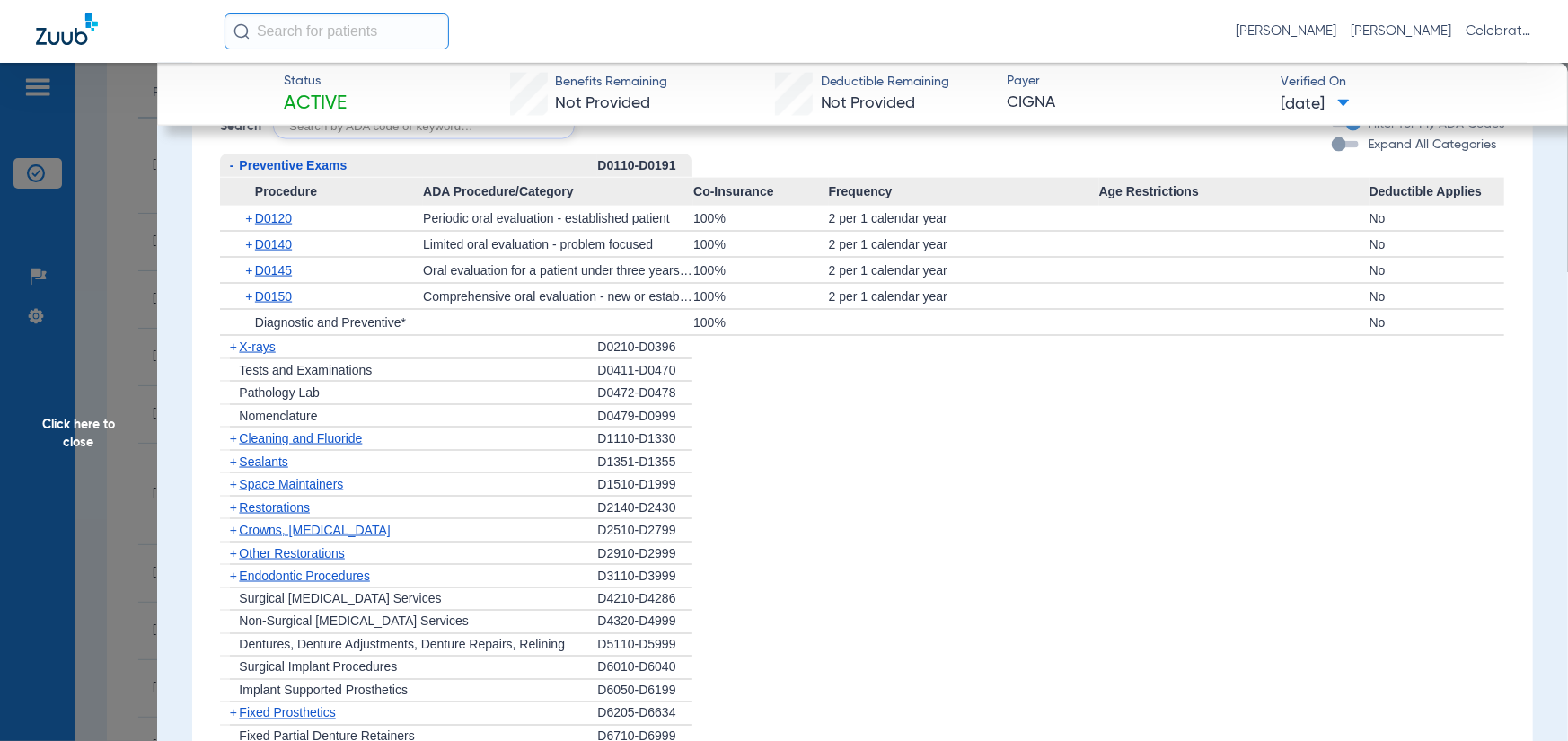
click at [263, 354] on span "X-rays" at bounding box center [257, 346] width 36 height 14
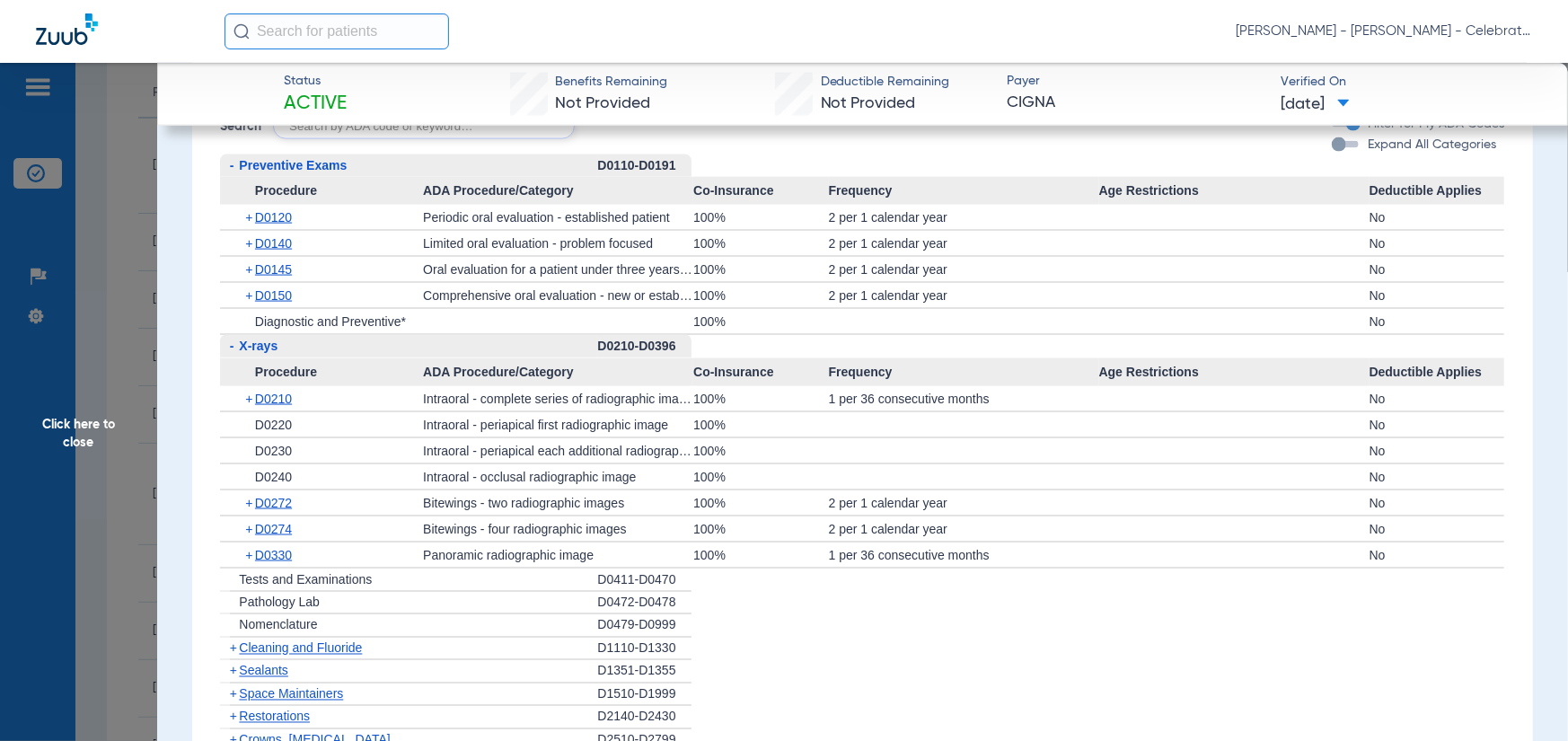
scroll to position [1707, 0]
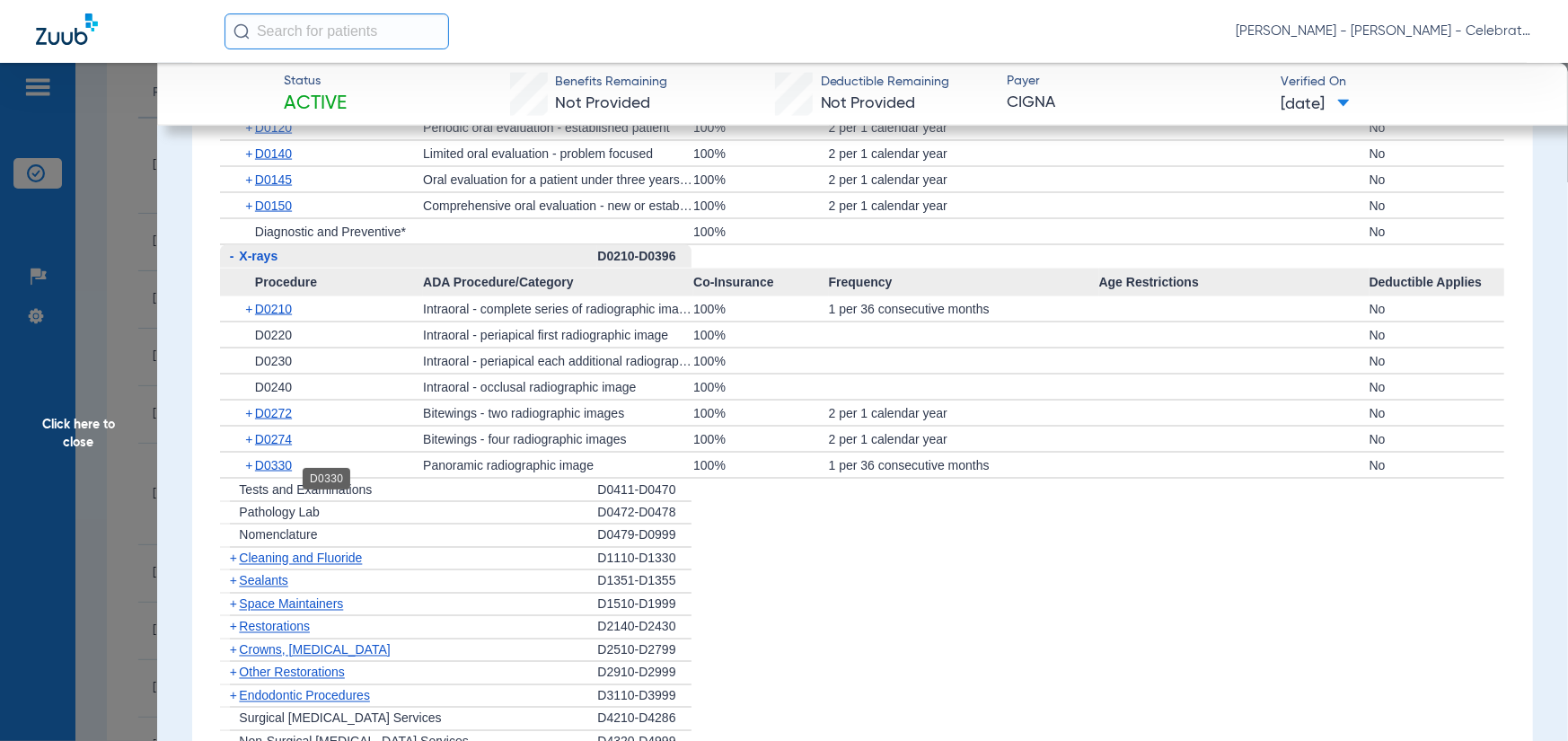
drag, startPoint x: 255, startPoint y: 474, endPoint x: 318, endPoint y: 452, distance: 66.7
click at [256, 472] on span "D0330" at bounding box center [273, 465] width 37 height 14
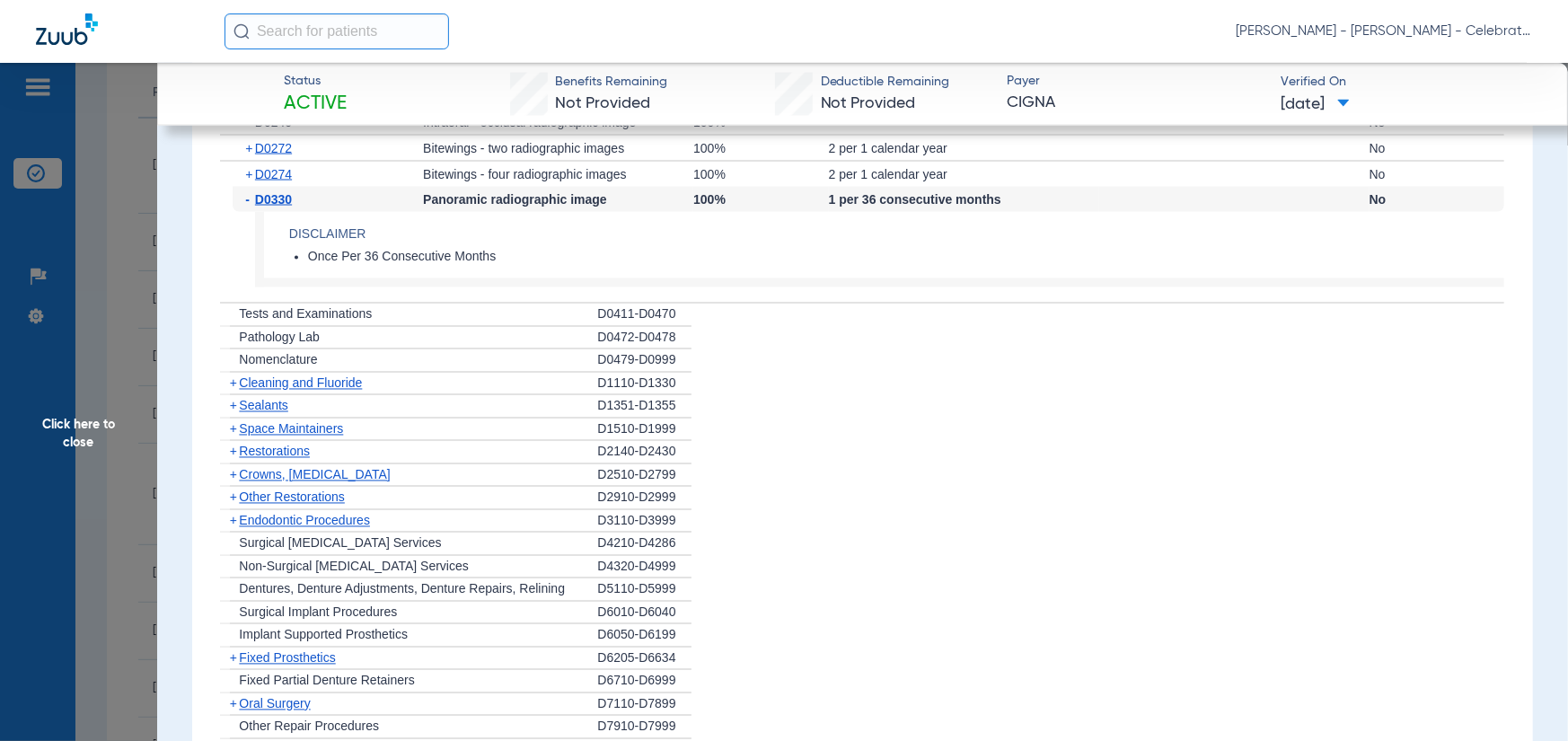
scroll to position [1976, 0]
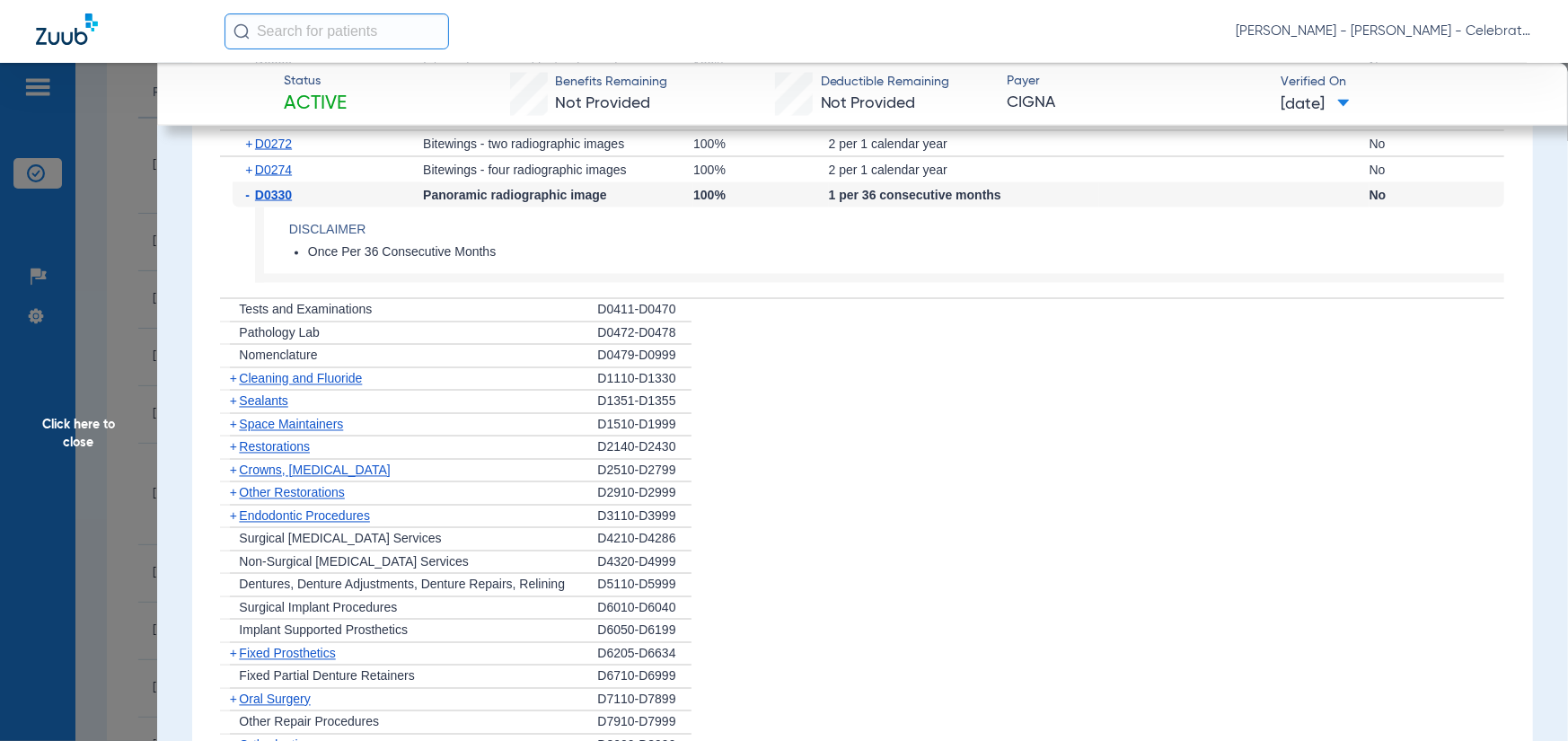
click at [268, 386] on span "Cleaning and Fluoride" at bounding box center [300, 379] width 123 height 14
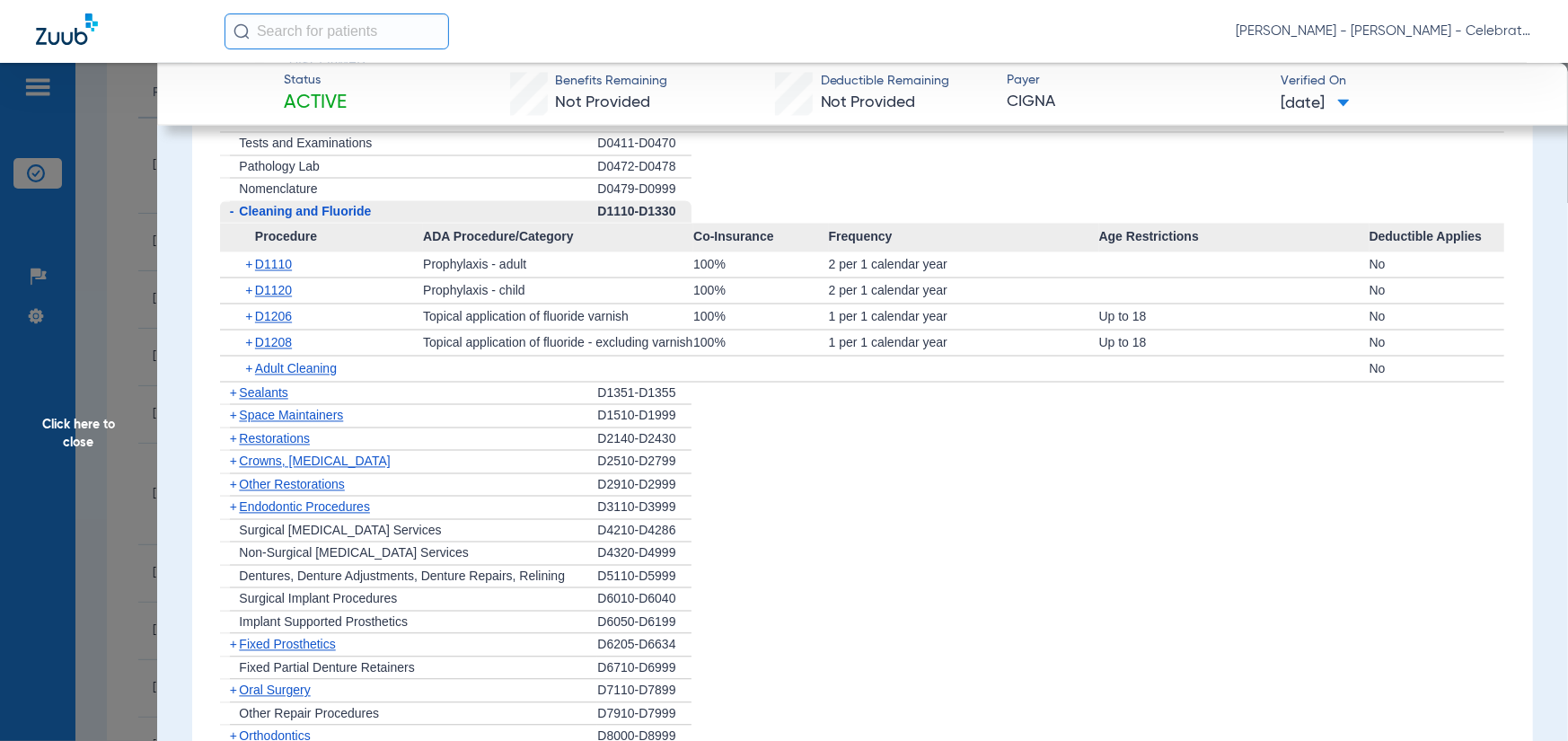
scroll to position [2156, 0]
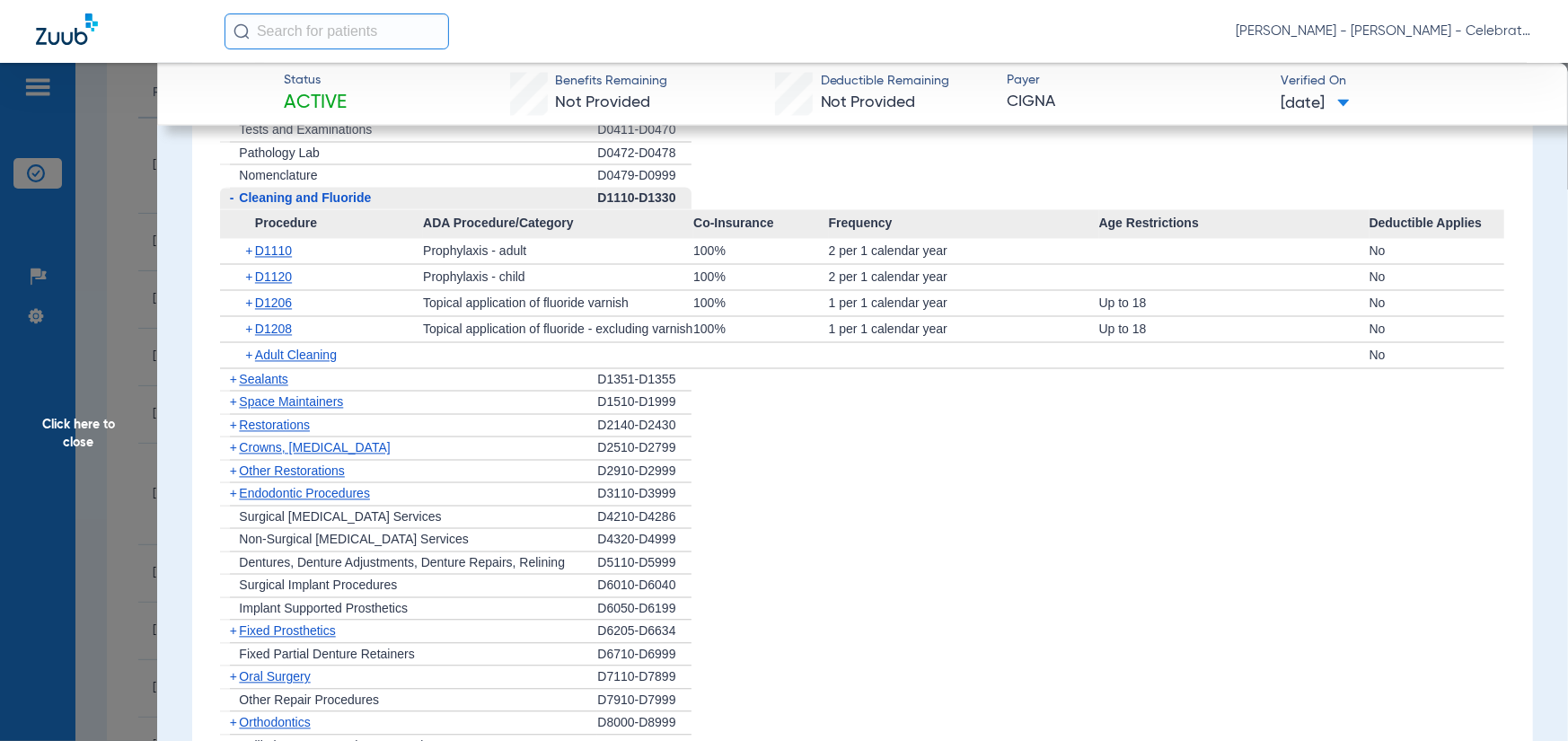
click at [264, 342] on div "+ D1208" at bounding box center [328, 329] width 191 height 25
click at [267, 337] on span "D1208" at bounding box center [273, 329] width 37 height 14
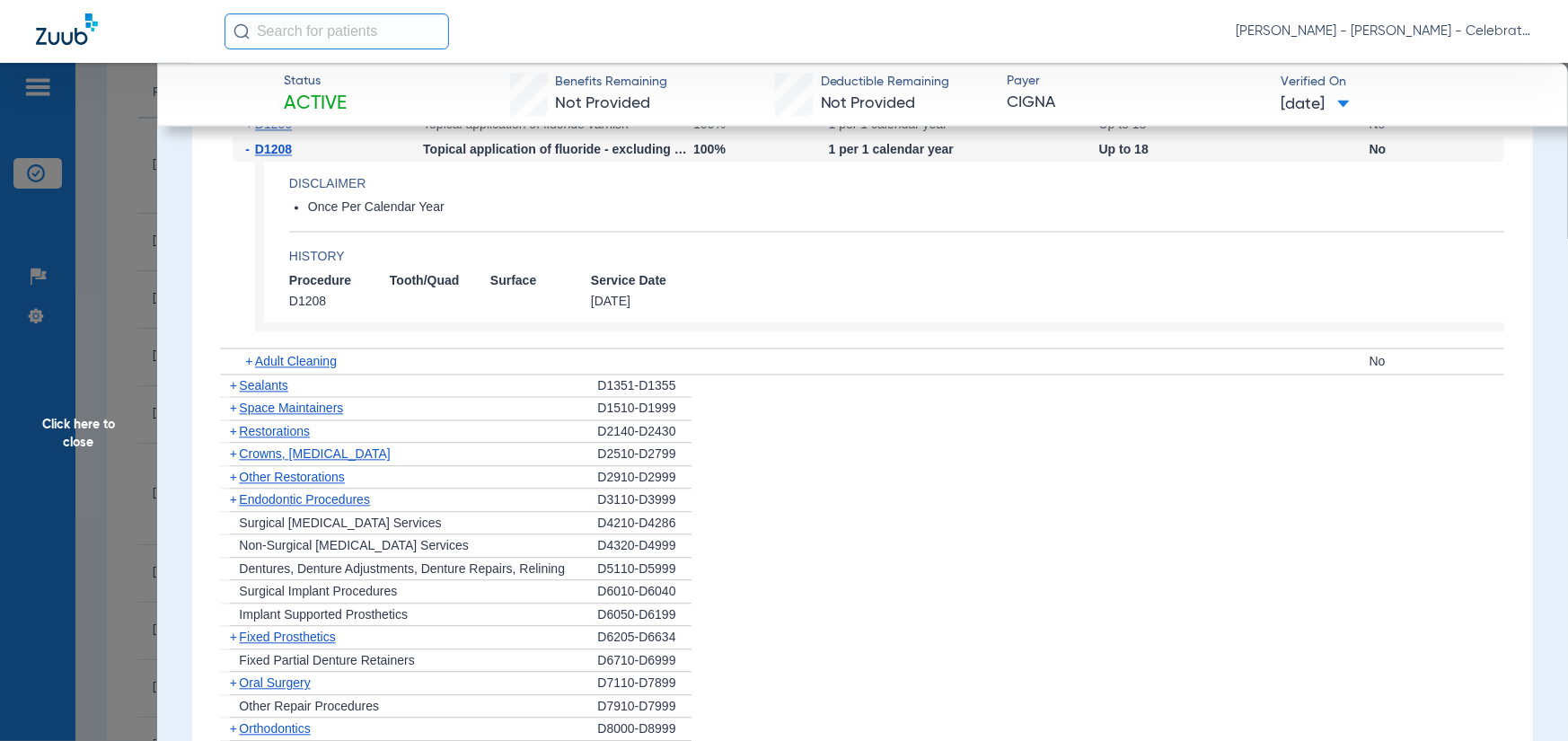
click at [263, 393] on span "Sealants" at bounding box center [262, 385] width 49 height 14
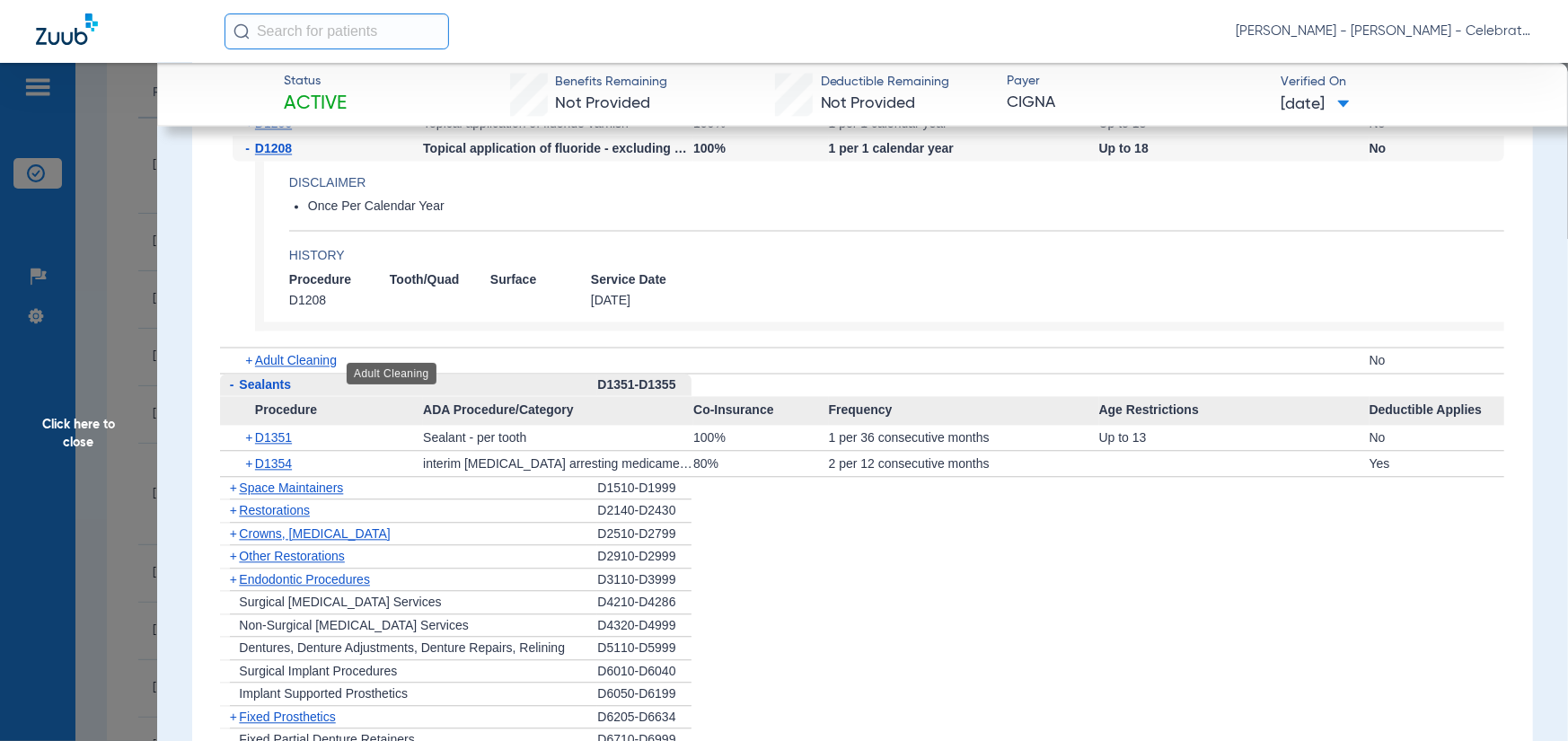
scroll to position [2335, 0]
click at [123, 451] on span "Click here to close" at bounding box center [79, 433] width 157 height 741
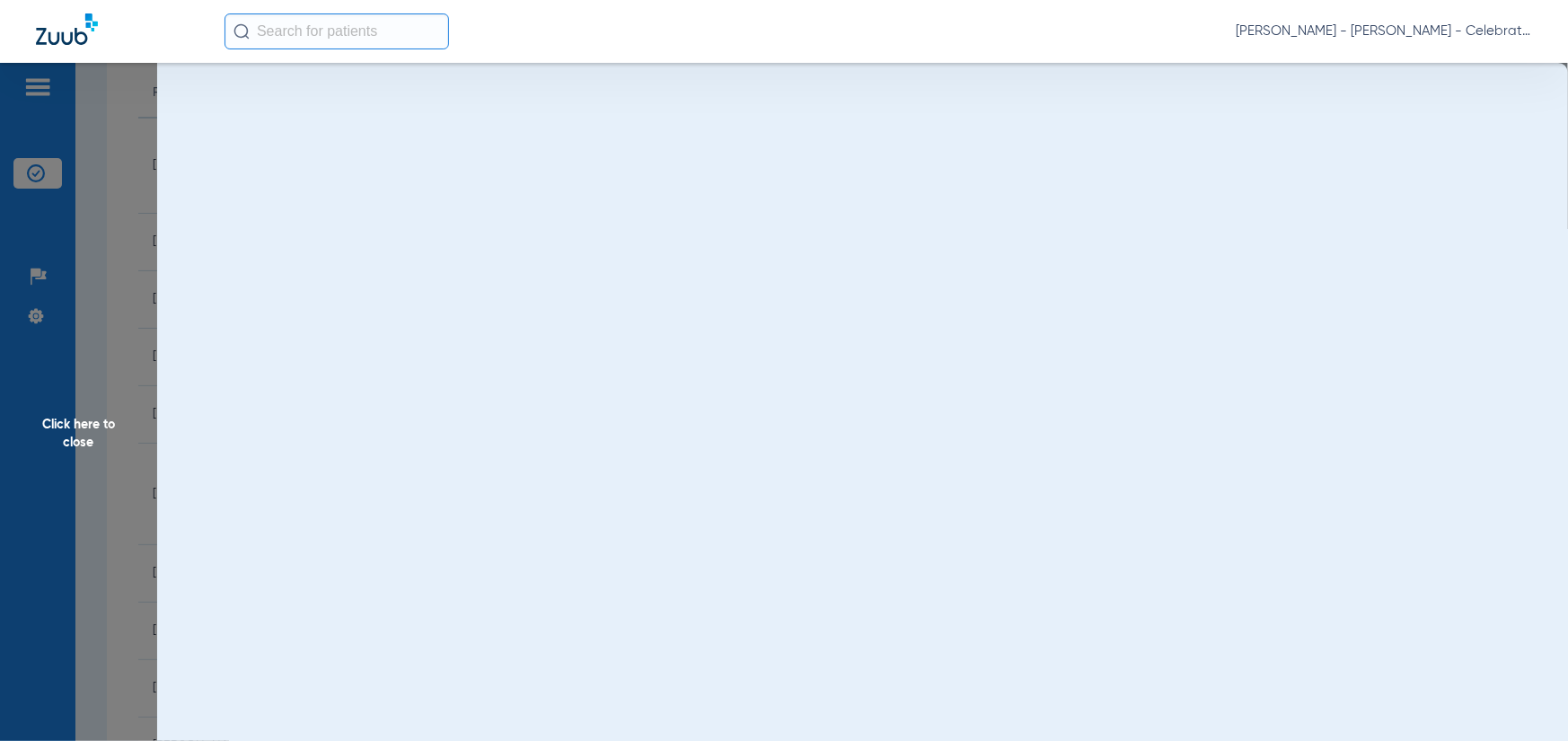
scroll to position [0, 0]
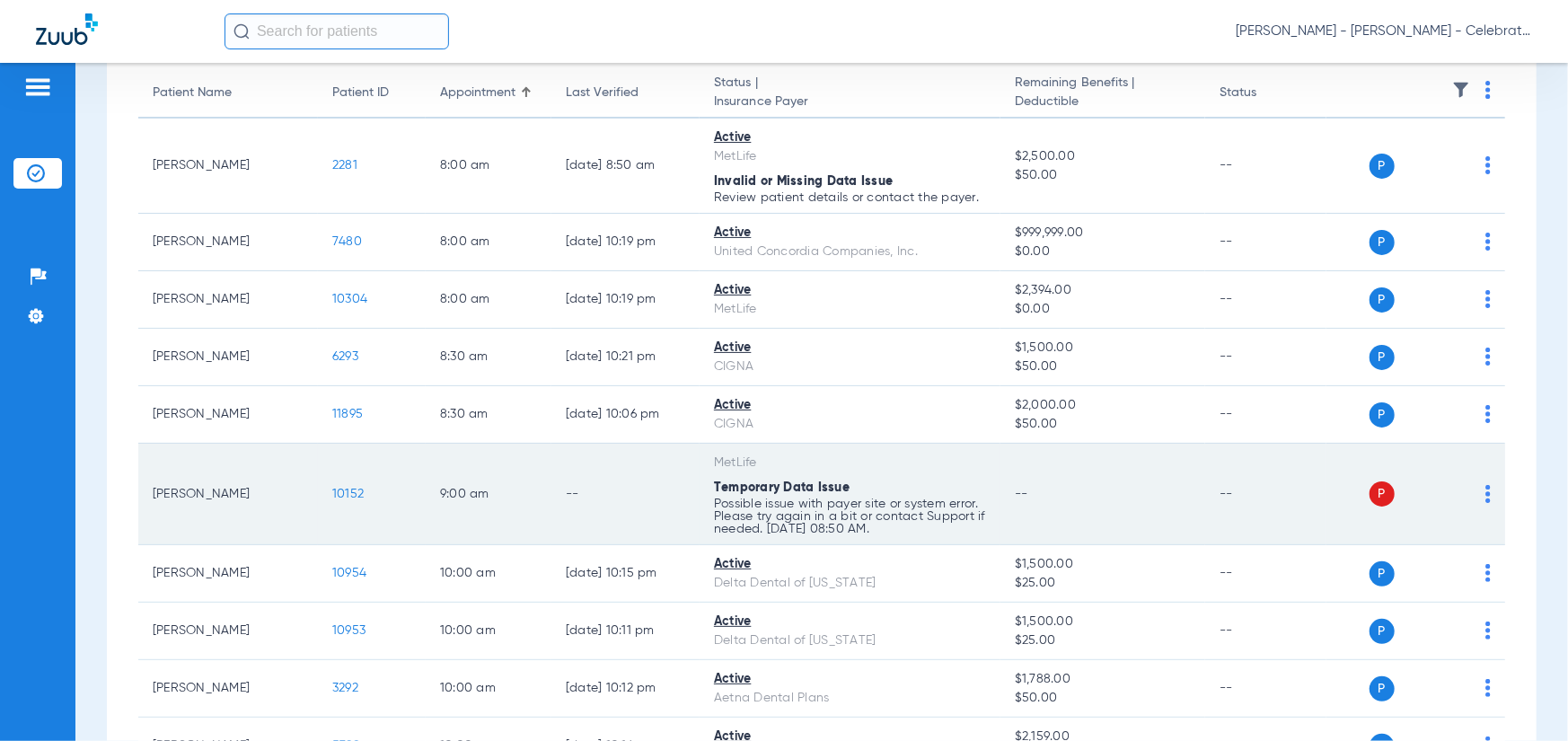
click at [348, 495] on span "10152" at bounding box center [348, 494] width 32 height 13
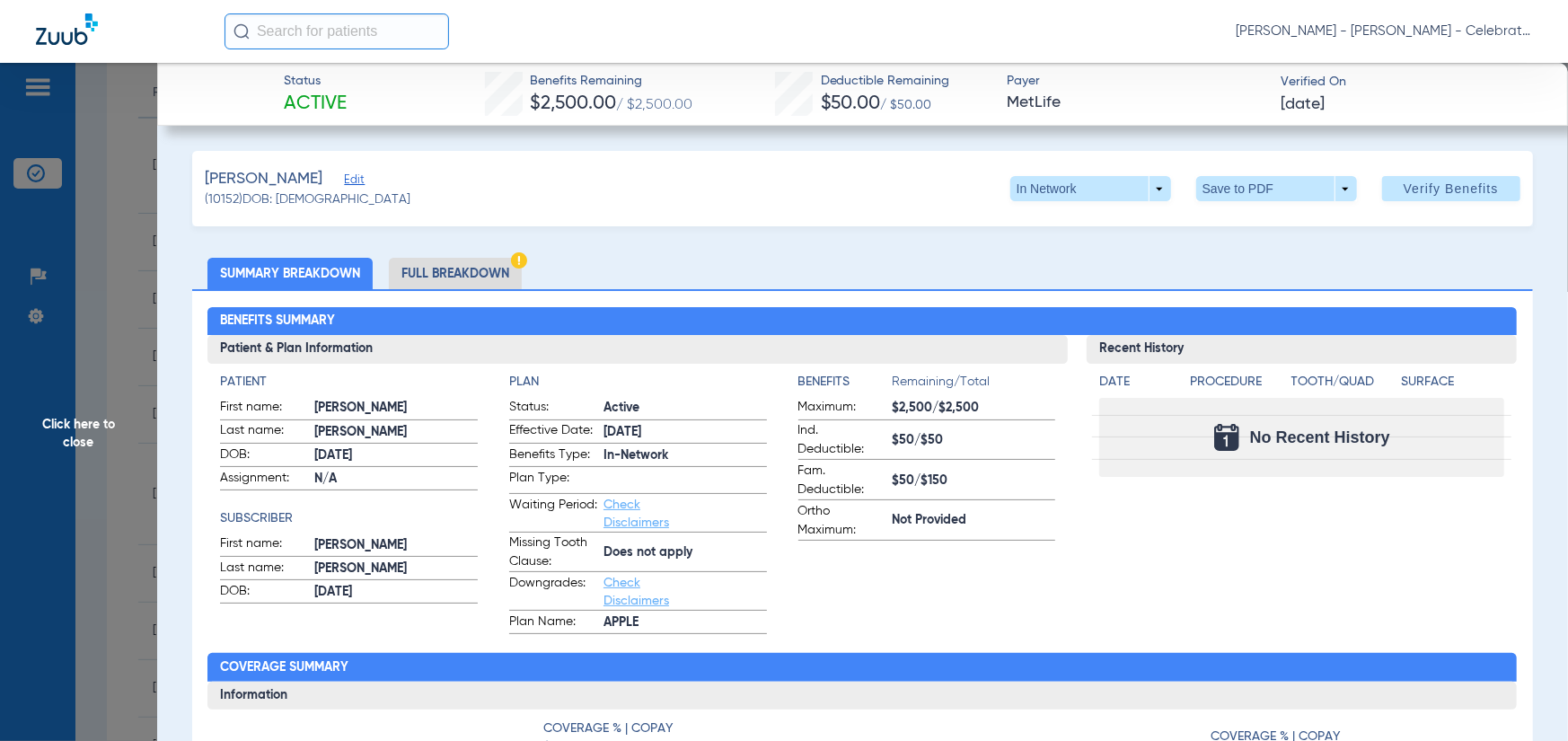
click at [437, 288] on li "Full Breakdown" at bounding box center [455, 274] width 133 height 32
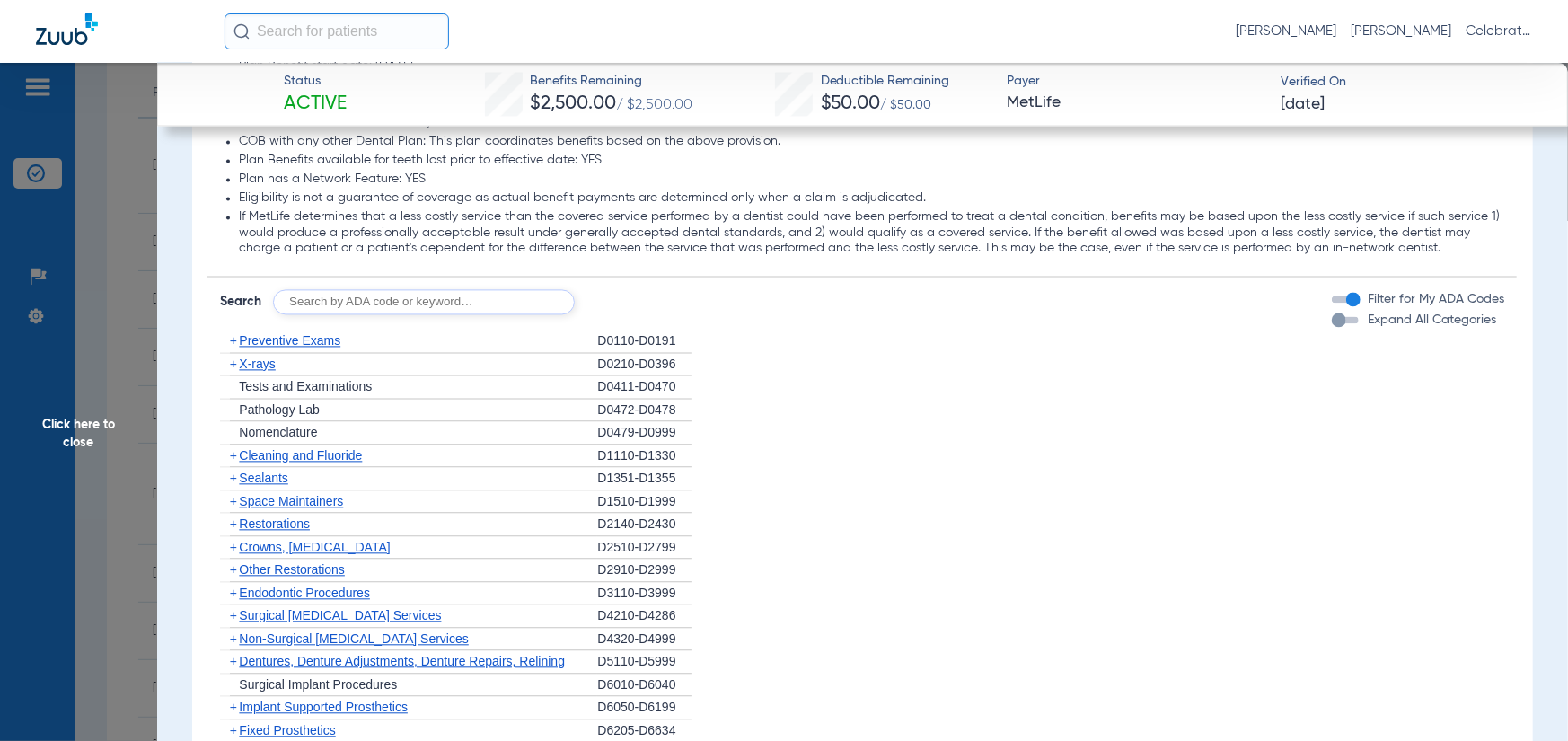
scroll to position [2515, 0]
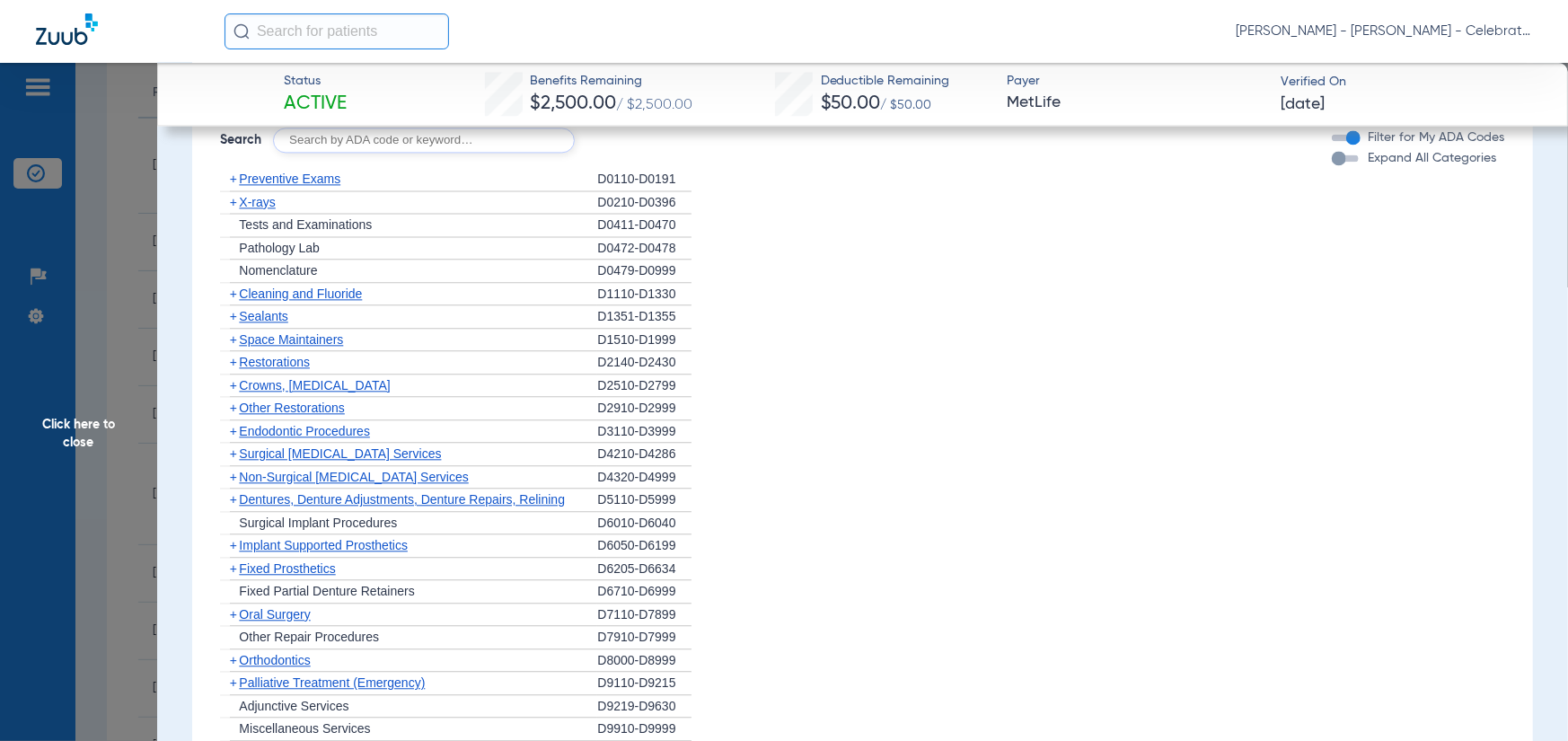
click at [246, 186] on span "Preventive Exams" at bounding box center [289, 179] width 101 height 14
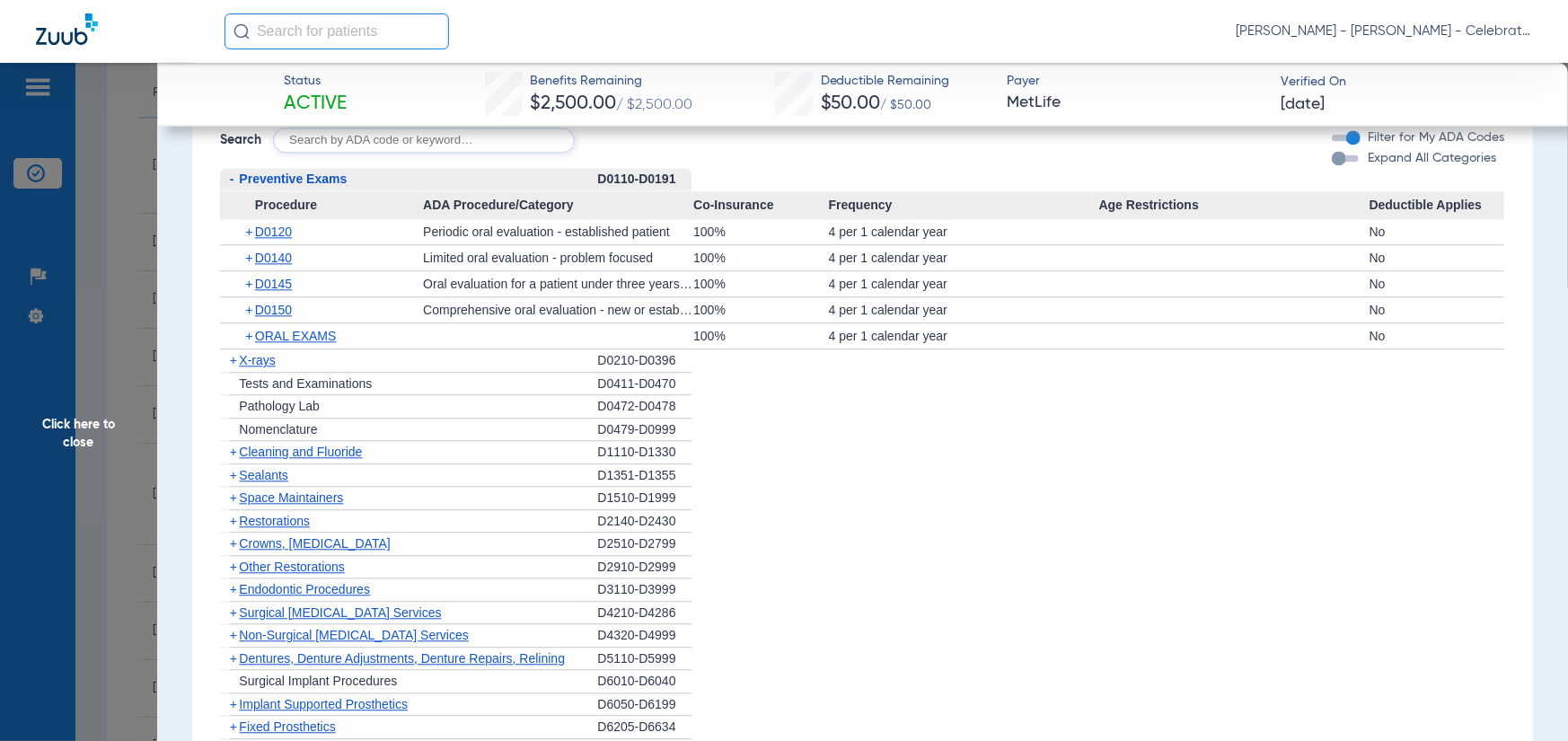
click at [267, 367] on span "X-rays" at bounding box center [257, 360] width 36 height 14
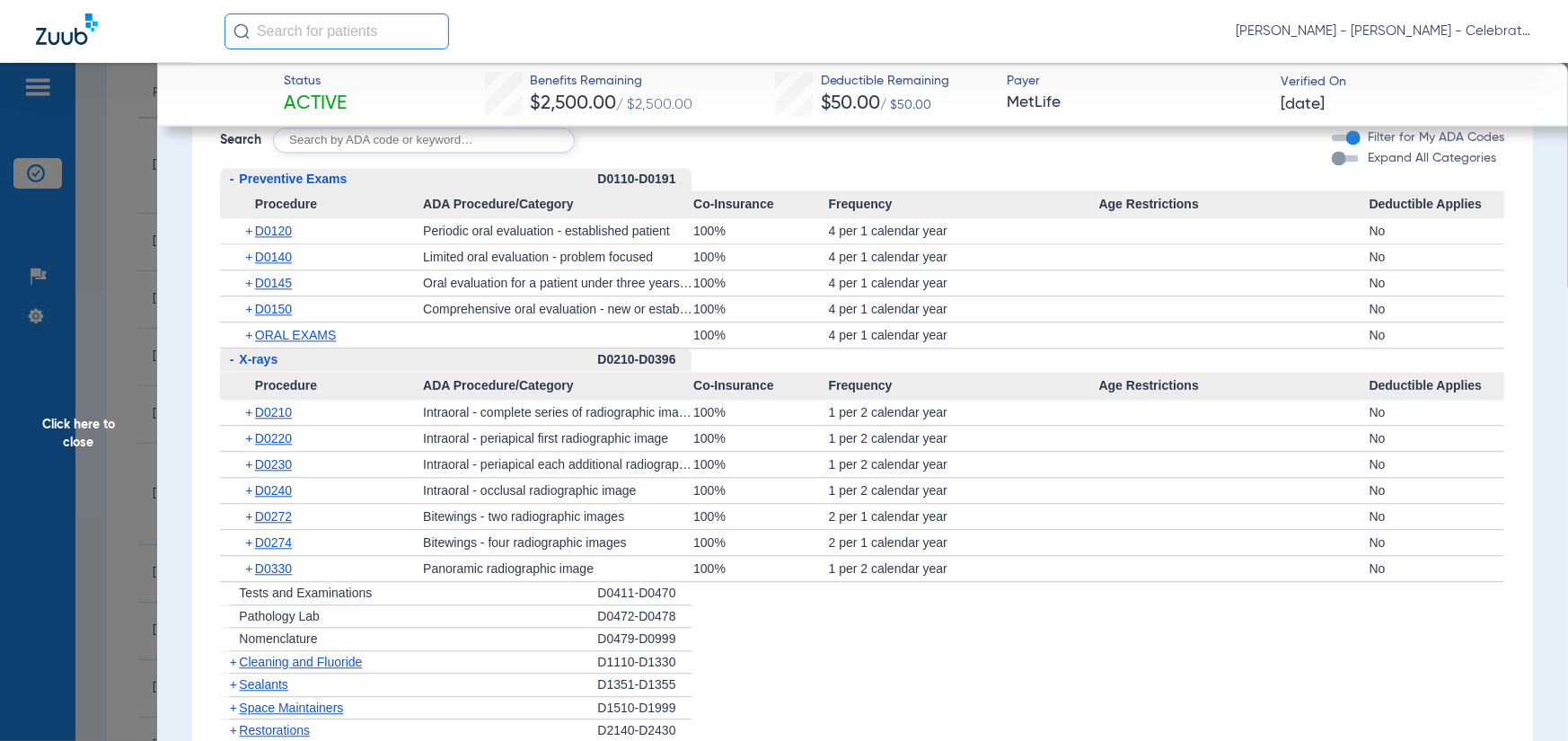
scroll to position [2606, 0]
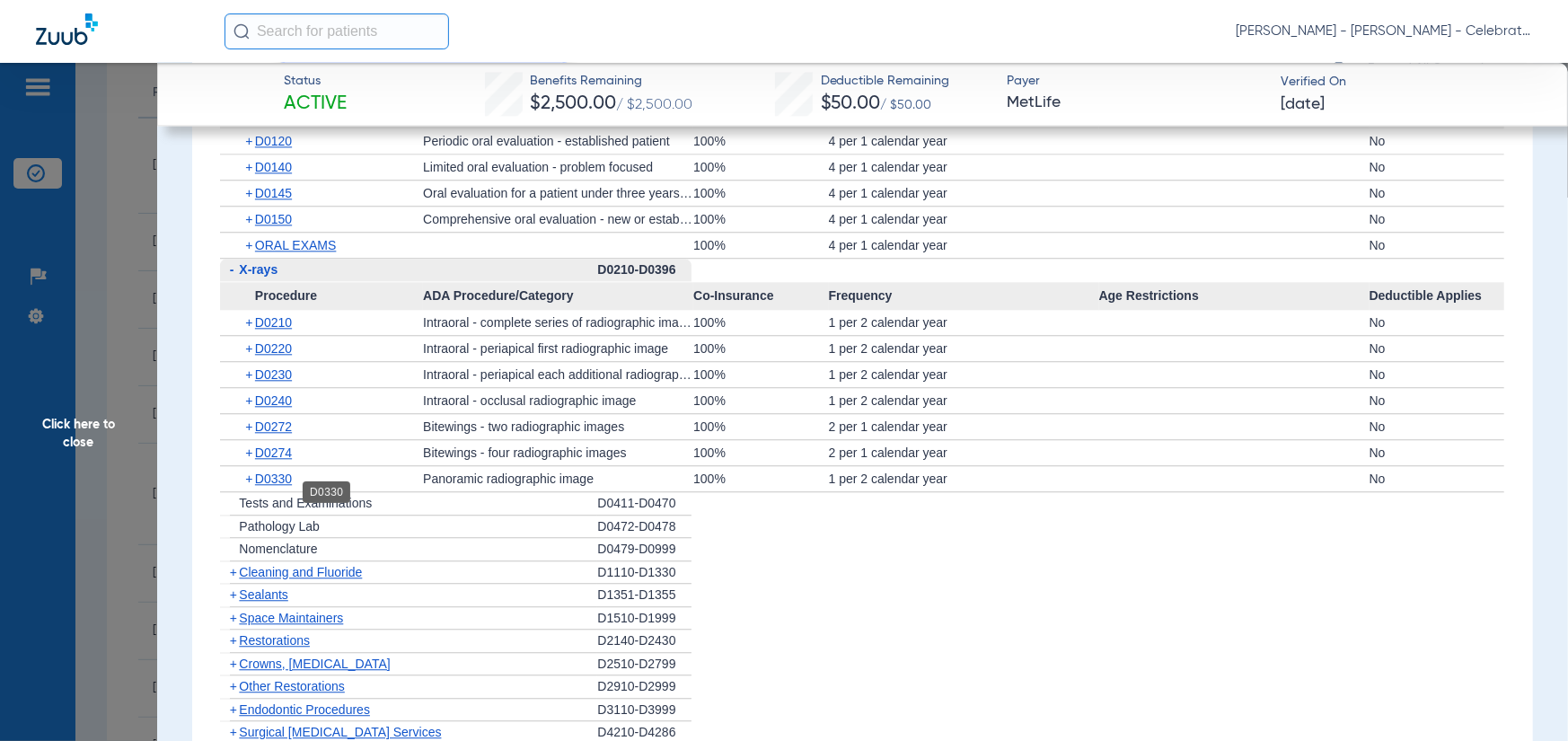
click at [257, 486] on span "D0330" at bounding box center [273, 478] width 37 height 14
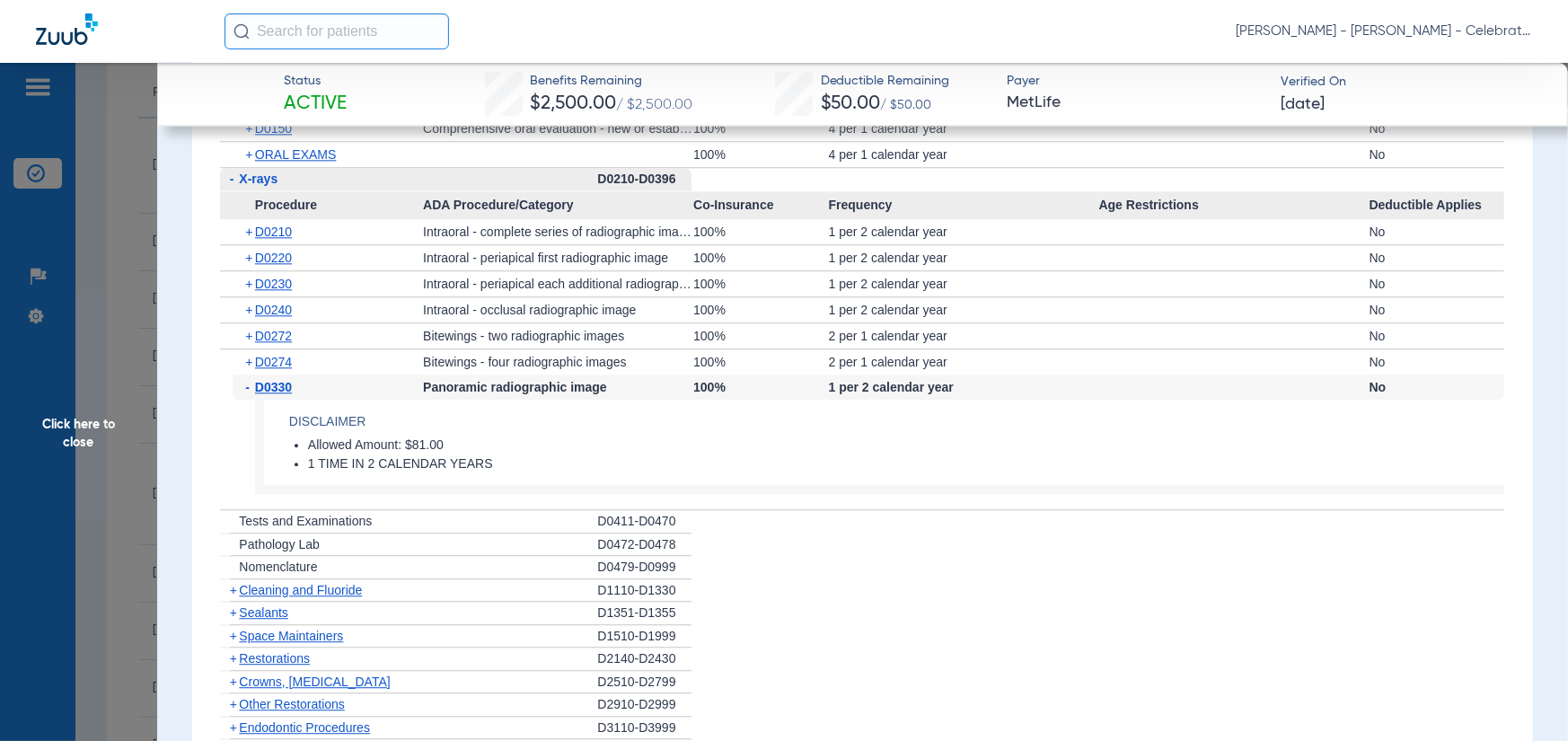
scroll to position [2785, 0]
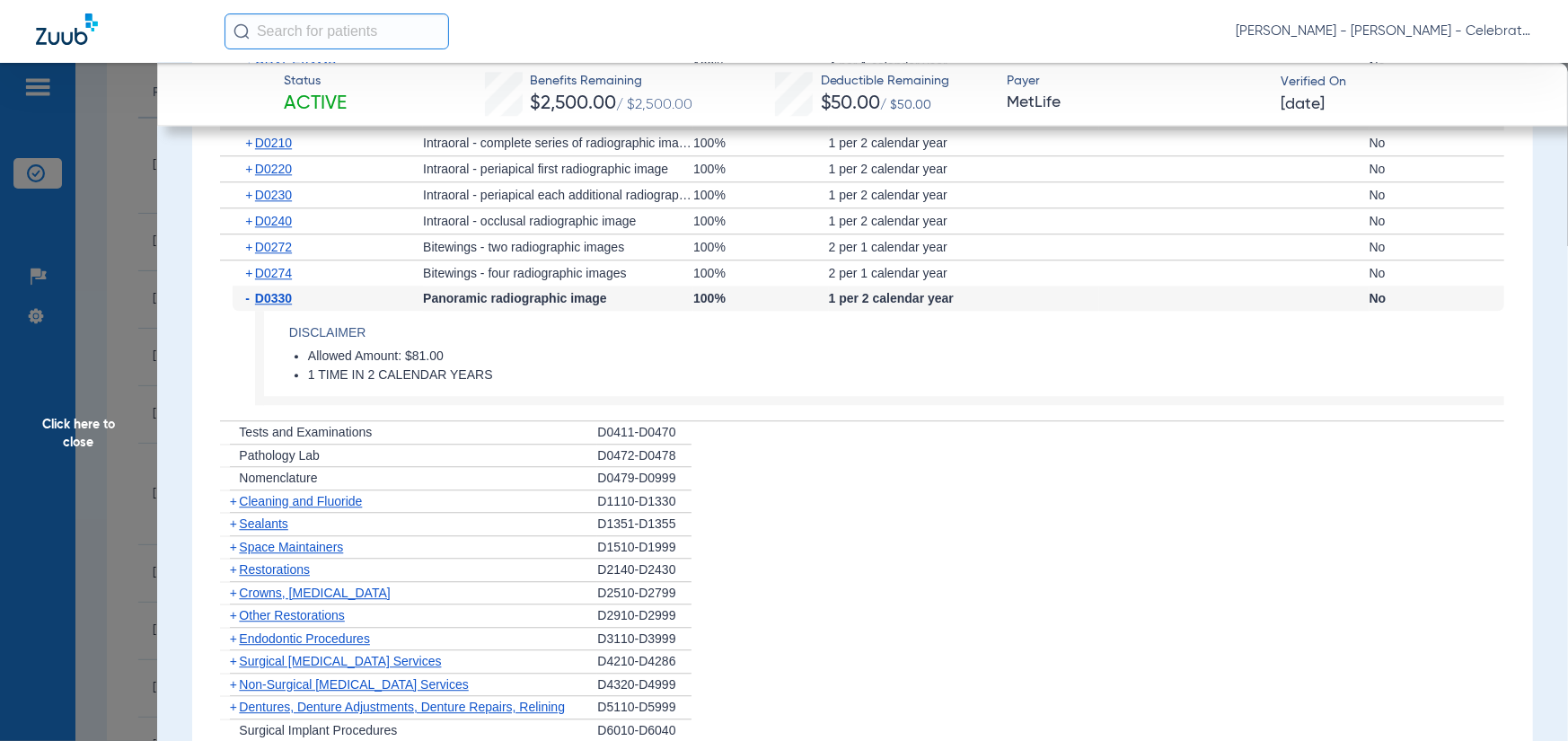
click at [321, 508] on span "Cleaning and Fluoride" at bounding box center [300, 501] width 123 height 14
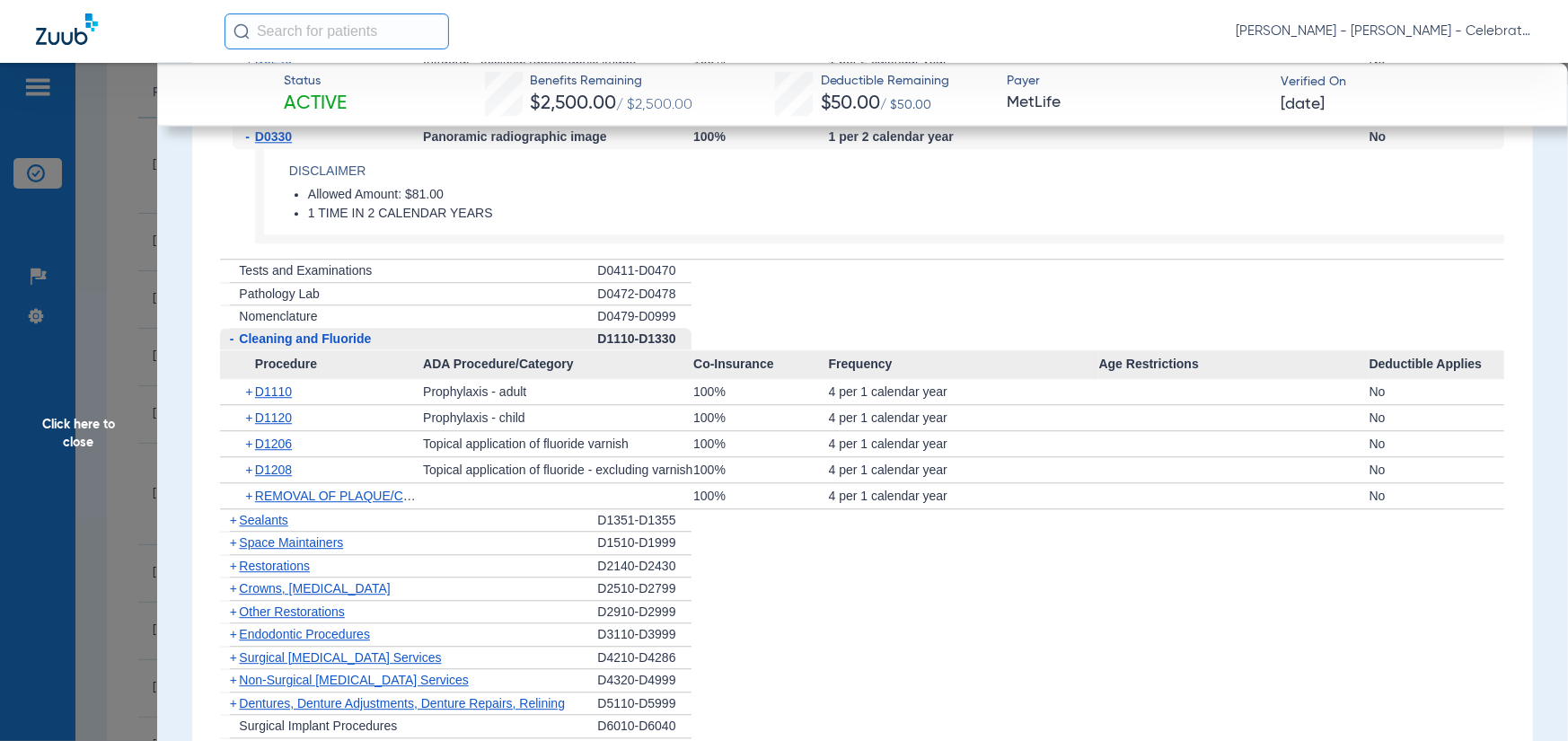
scroll to position [2965, 0]
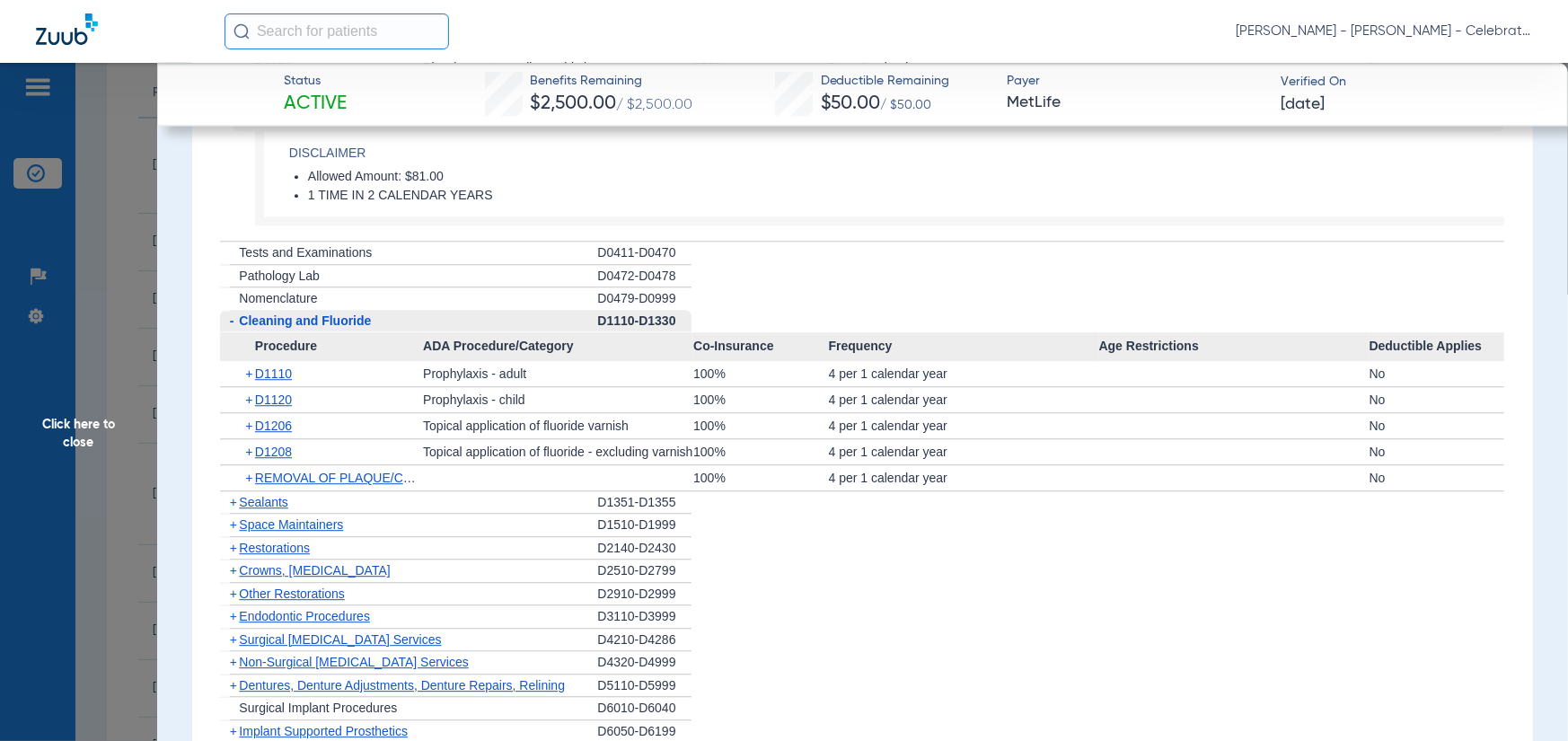
click at [255, 509] on span "Sealants" at bounding box center [262, 502] width 49 height 14
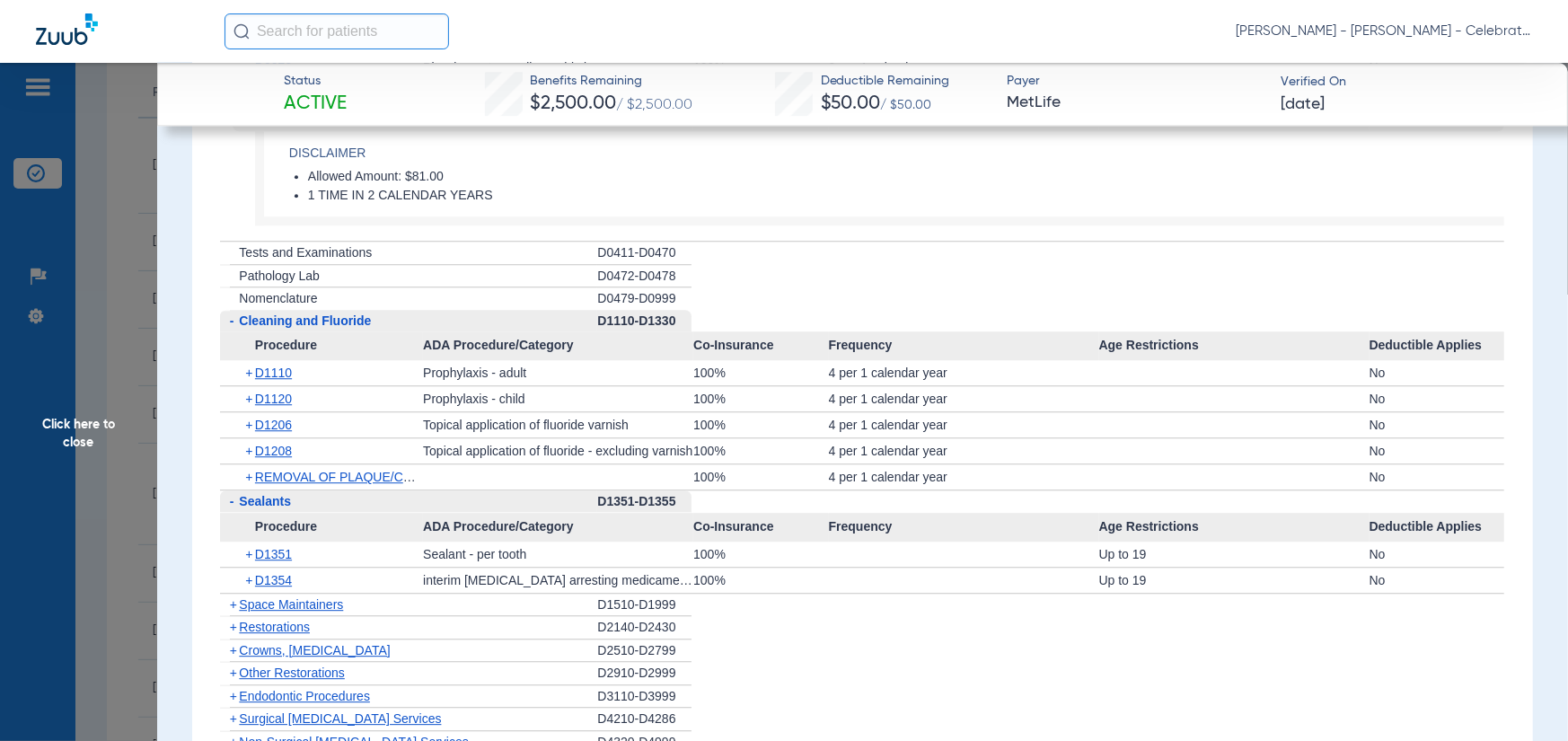
scroll to position [3055, 0]
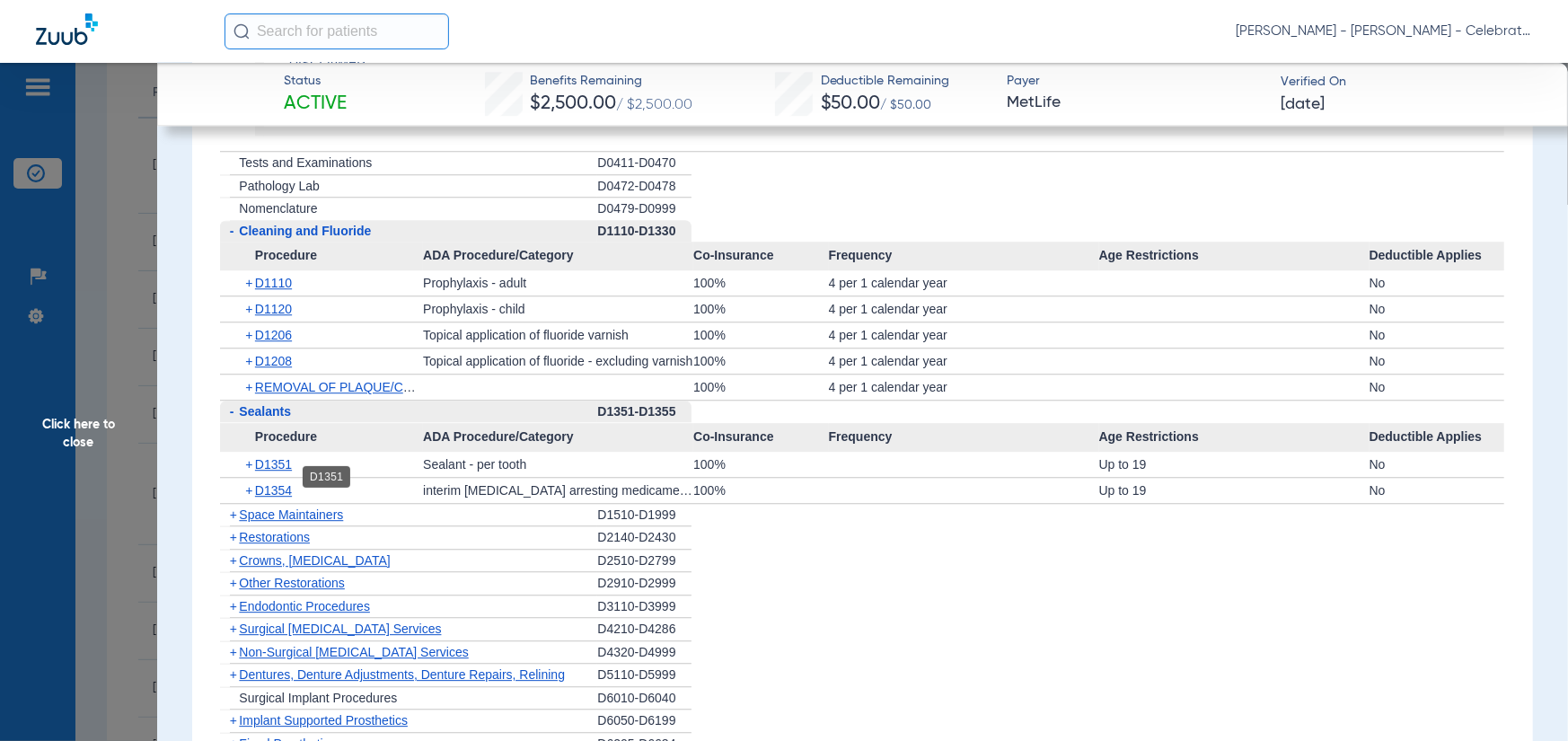
click at [256, 471] on span "D1351" at bounding box center [273, 464] width 37 height 14
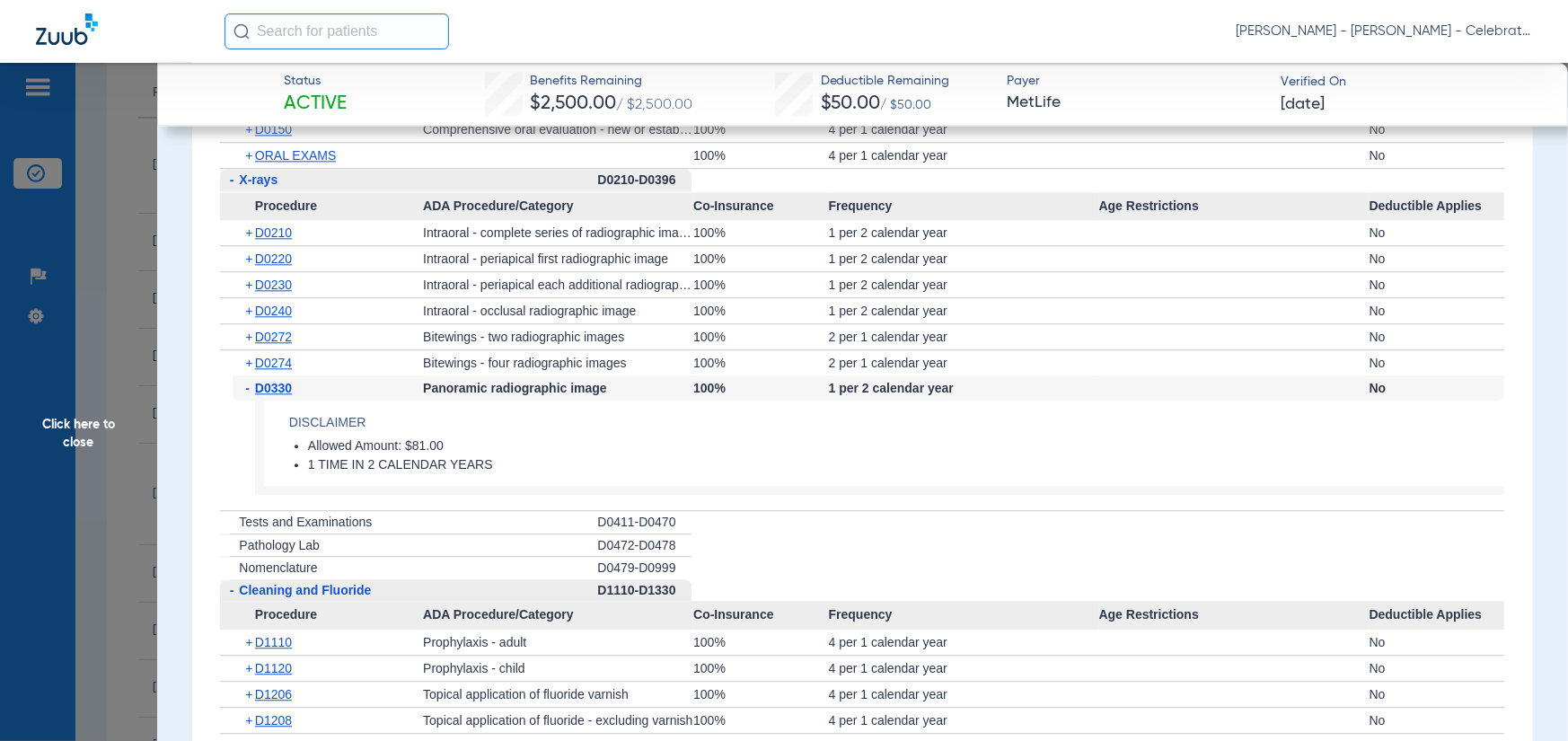
scroll to position [2336, 0]
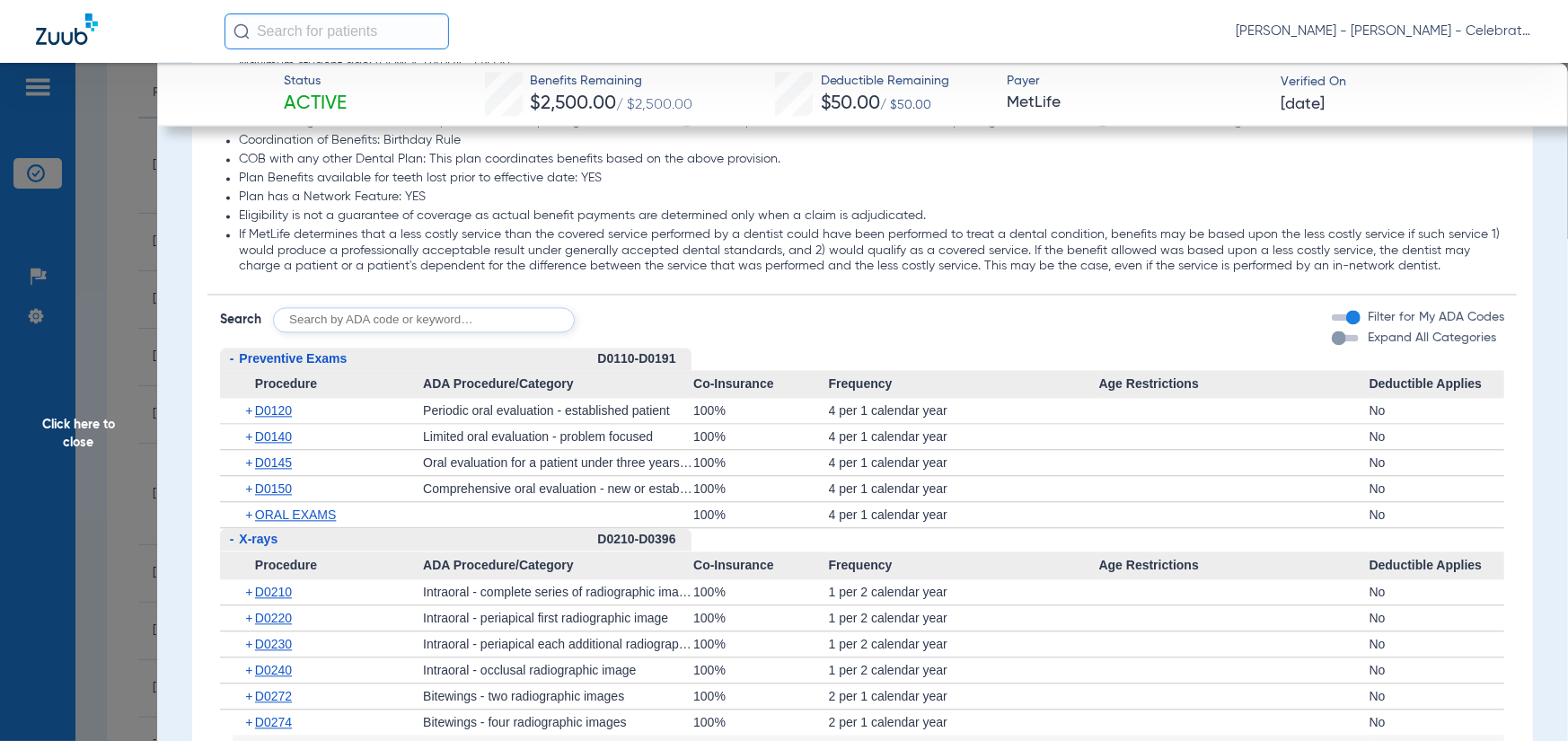
drag, startPoint x: 175, startPoint y: 433, endPoint x: 162, endPoint y: 423, distance: 16.4
click at [175, 431] on app-member-insurance-verification-view "Status Active Benefits Remaining $2,500.00 / $2,500.00 Deductible Remaining $50…" at bounding box center [862, 32] width 1411 height 4611
drag, startPoint x: 90, startPoint y: 393, endPoint x: 125, endPoint y: 361, distance: 47.4
click at [90, 393] on span "Click here to close" at bounding box center [79, 433] width 157 height 741
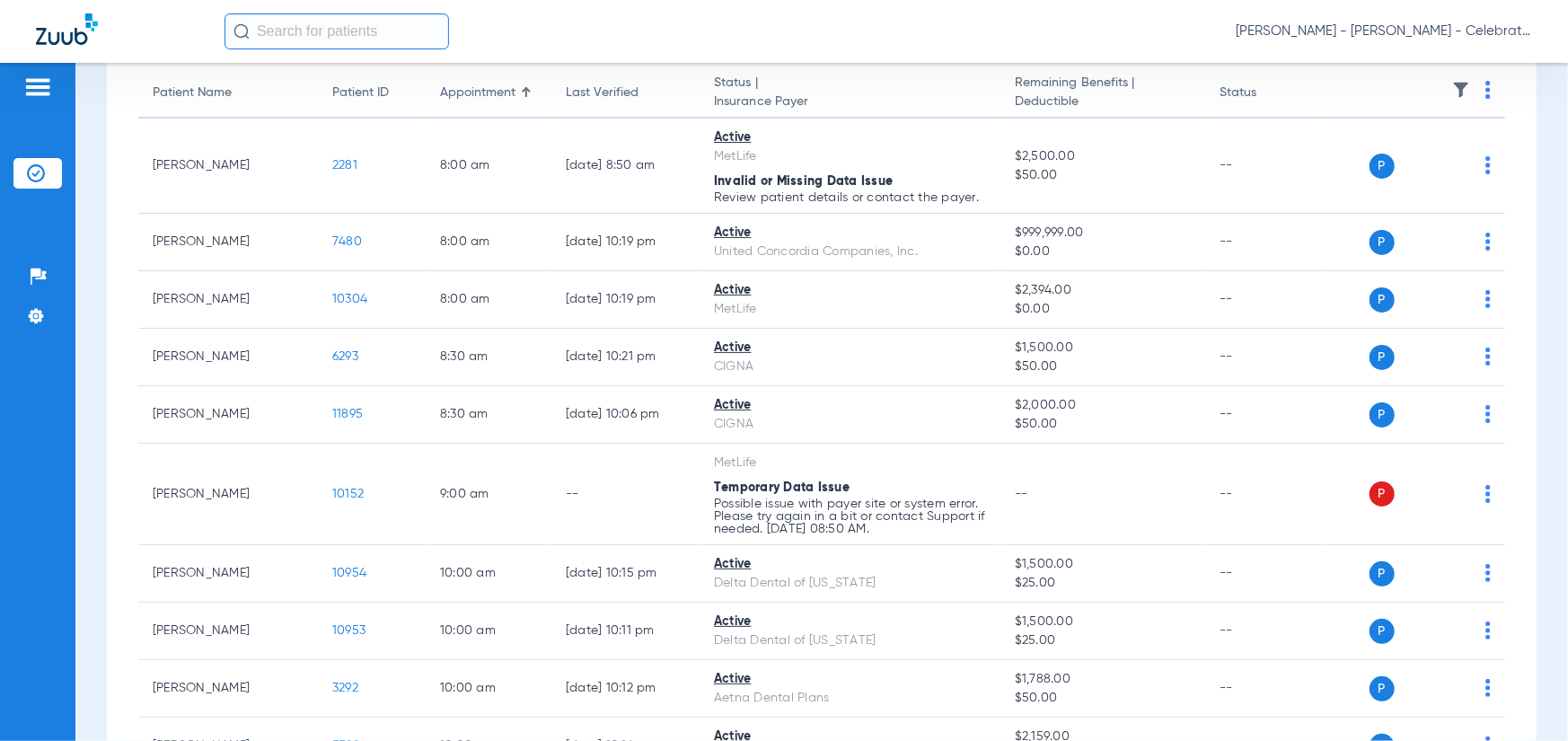
scroll to position [270, 0]
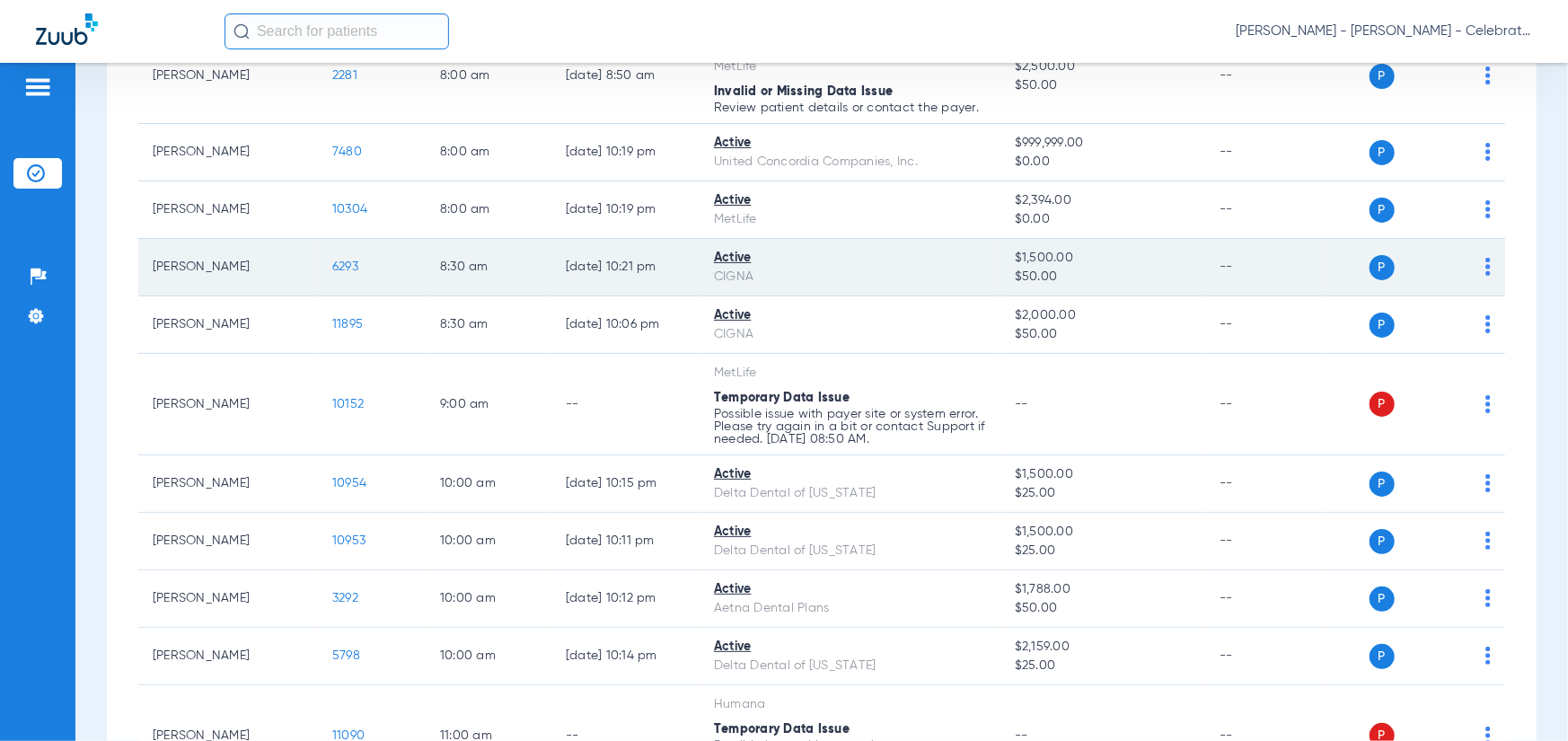
click at [351, 262] on span "6293" at bounding box center [345, 267] width 26 height 13
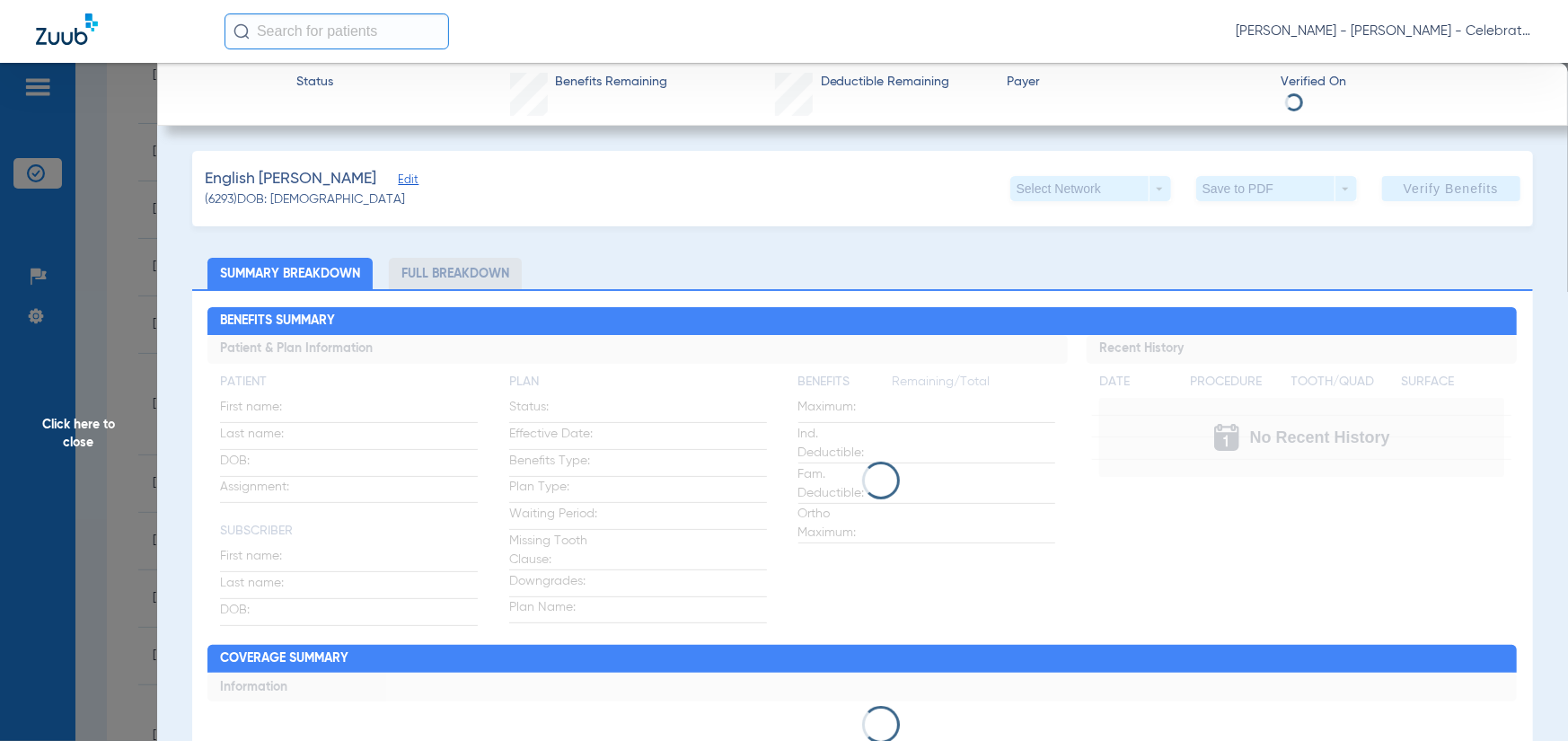
click at [111, 292] on span "Click here to close" at bounding box center [79, 433] width 157 height 741
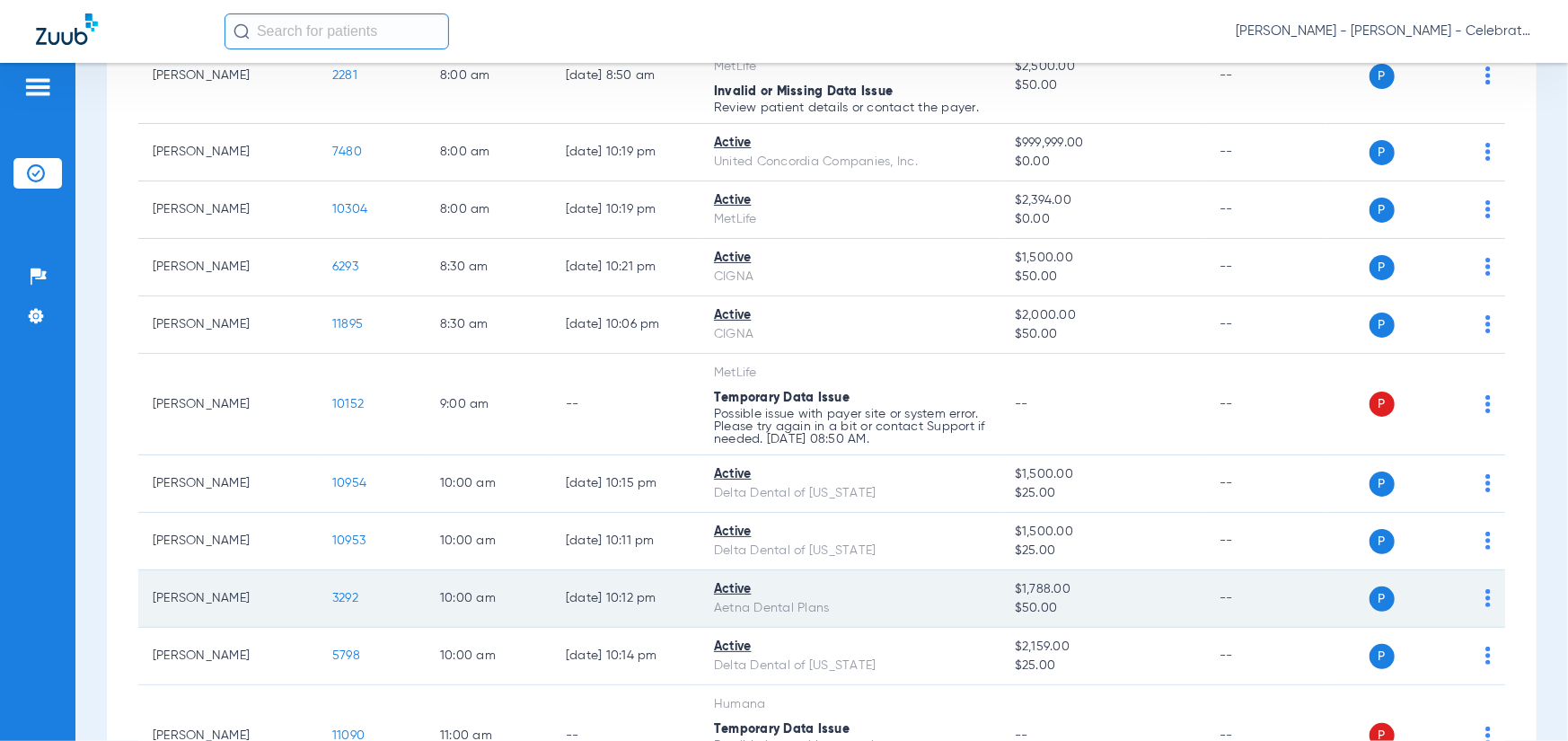
drag, startPoint x: 356, startPoint y: 647, endPoint x: 324, endPoint y: 609, distance: 49.7
click at [353, 647] on td "5798" at bounding box center [372, 656] width 107 height 58
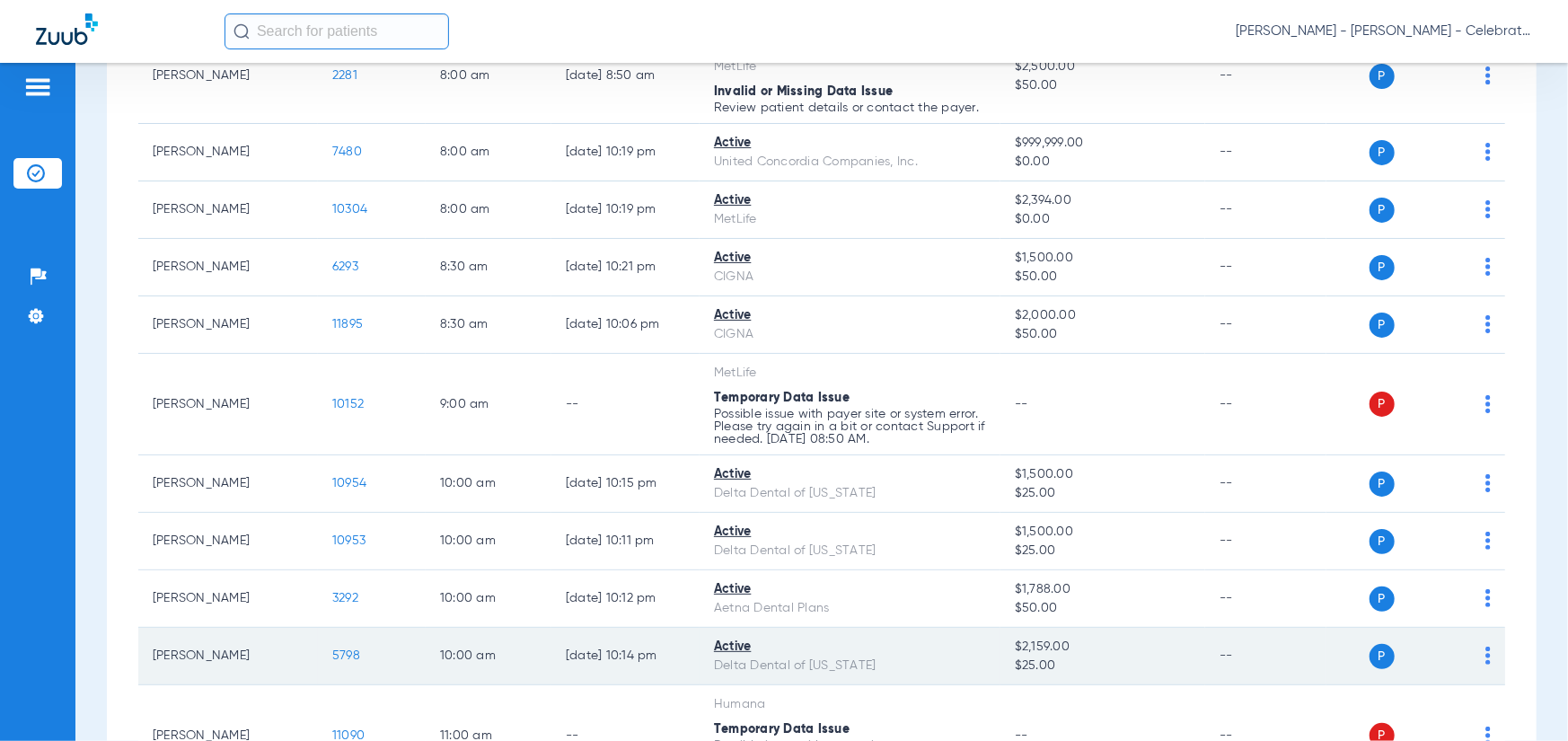
click at [349, 661] on span "5798" at bounding box center [346, 655] width 28 height 13
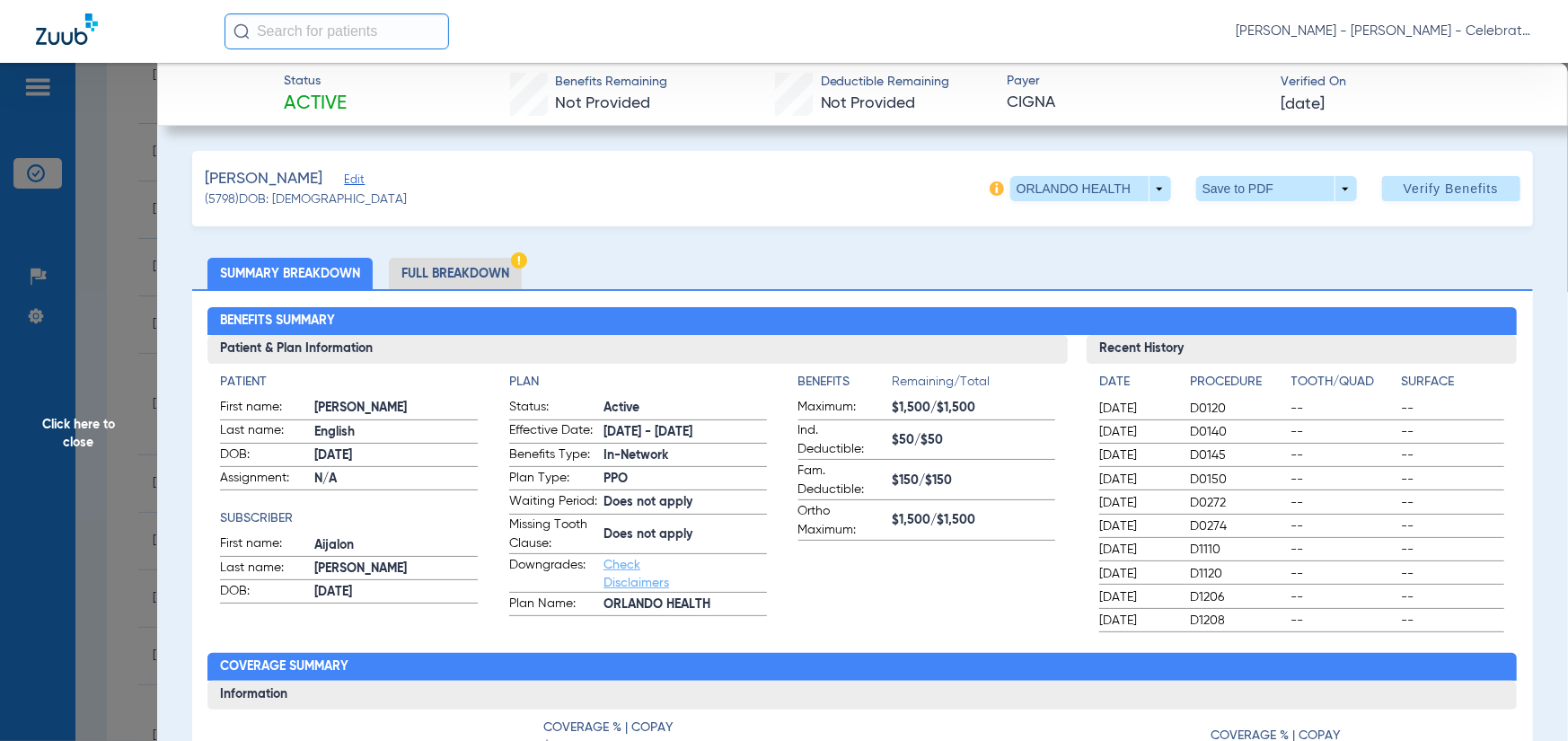
click at [465, 259] on li "Full Breakdown" at bounding box center [455, 274] width 133 height 32
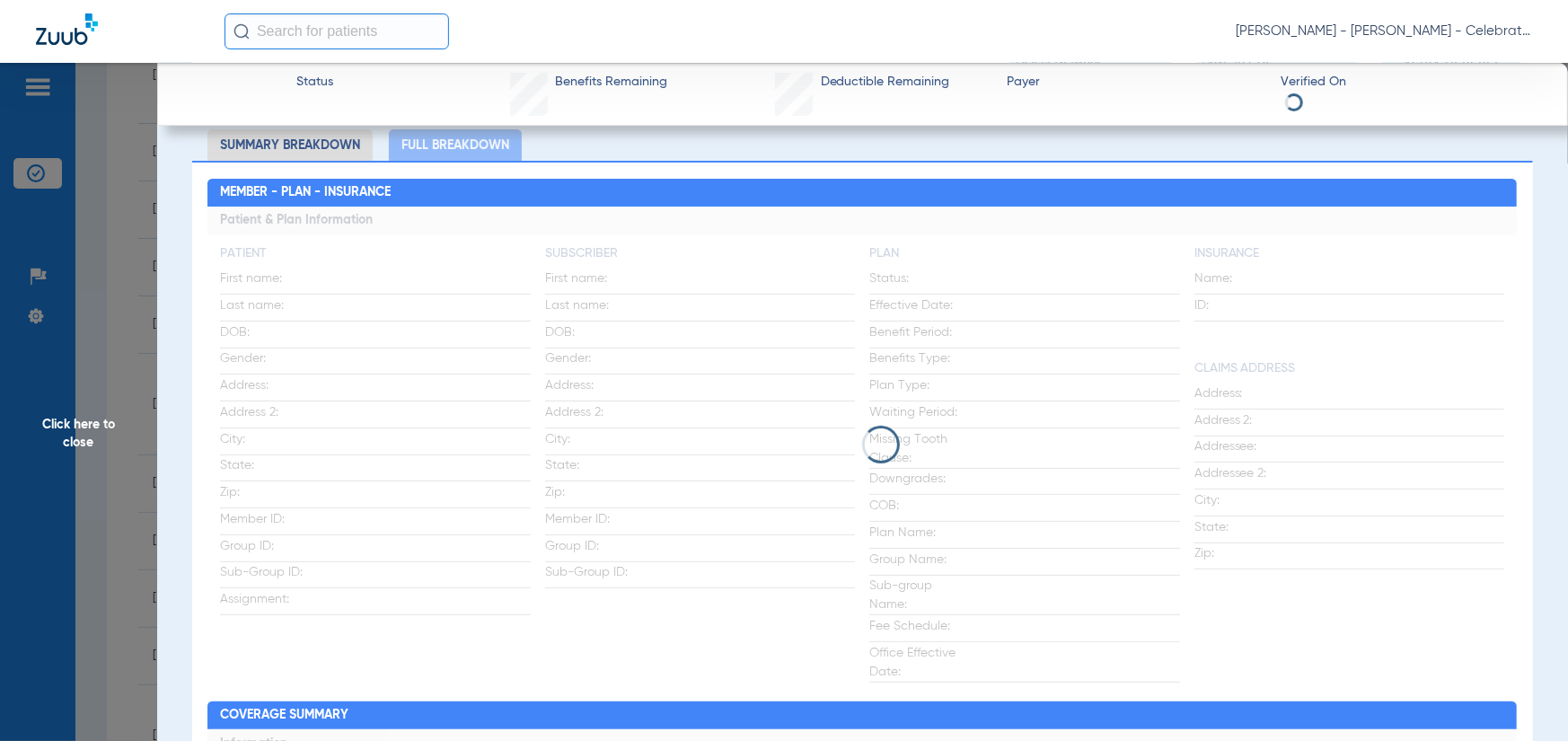
scroll to position [0, 0]
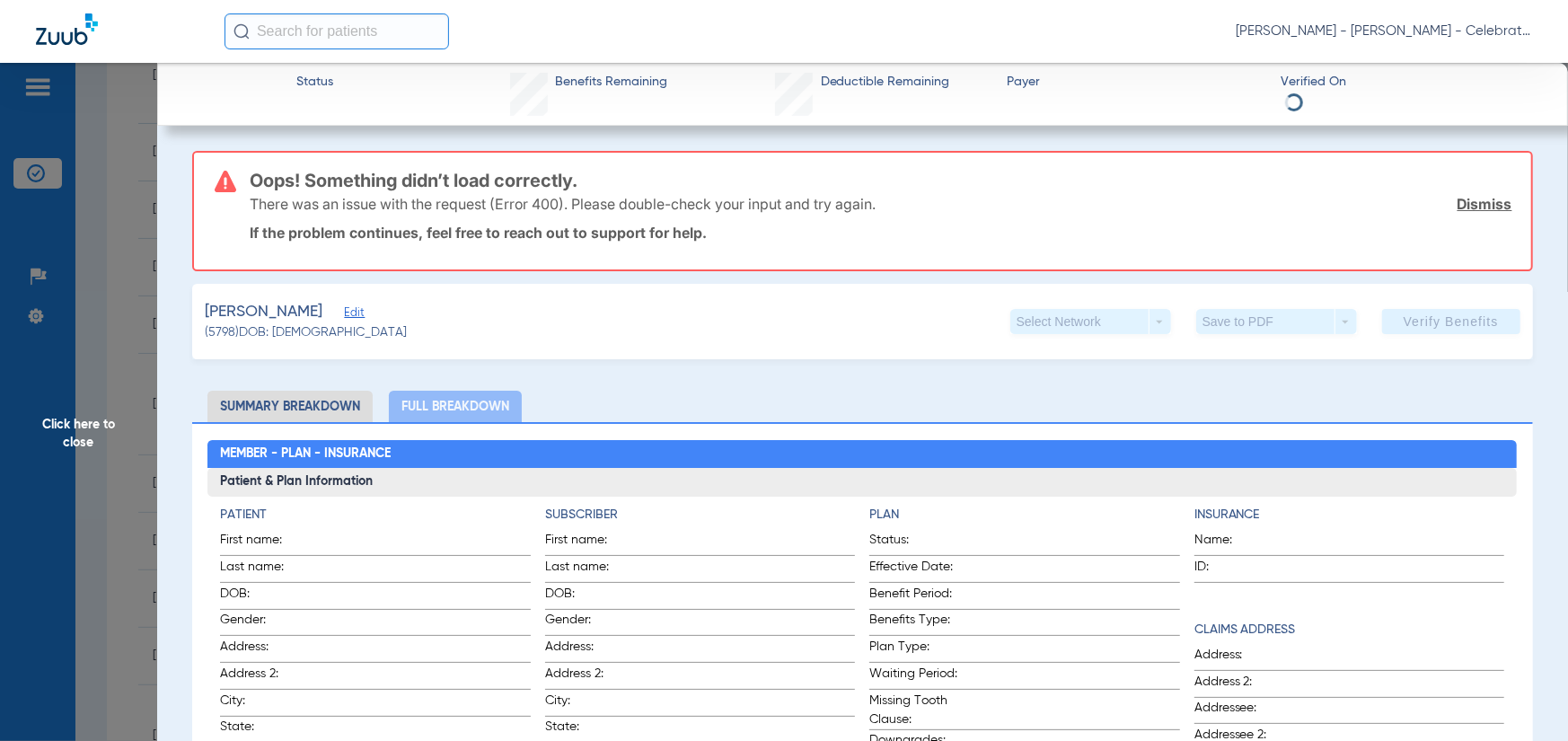
click at [275, 405] on li "Summary Breakdown" at bounding box center [290, 407] width 165 height 32
click at [357, 315] on span "Edit" at bounding box center [352, 314] width 16 height 17
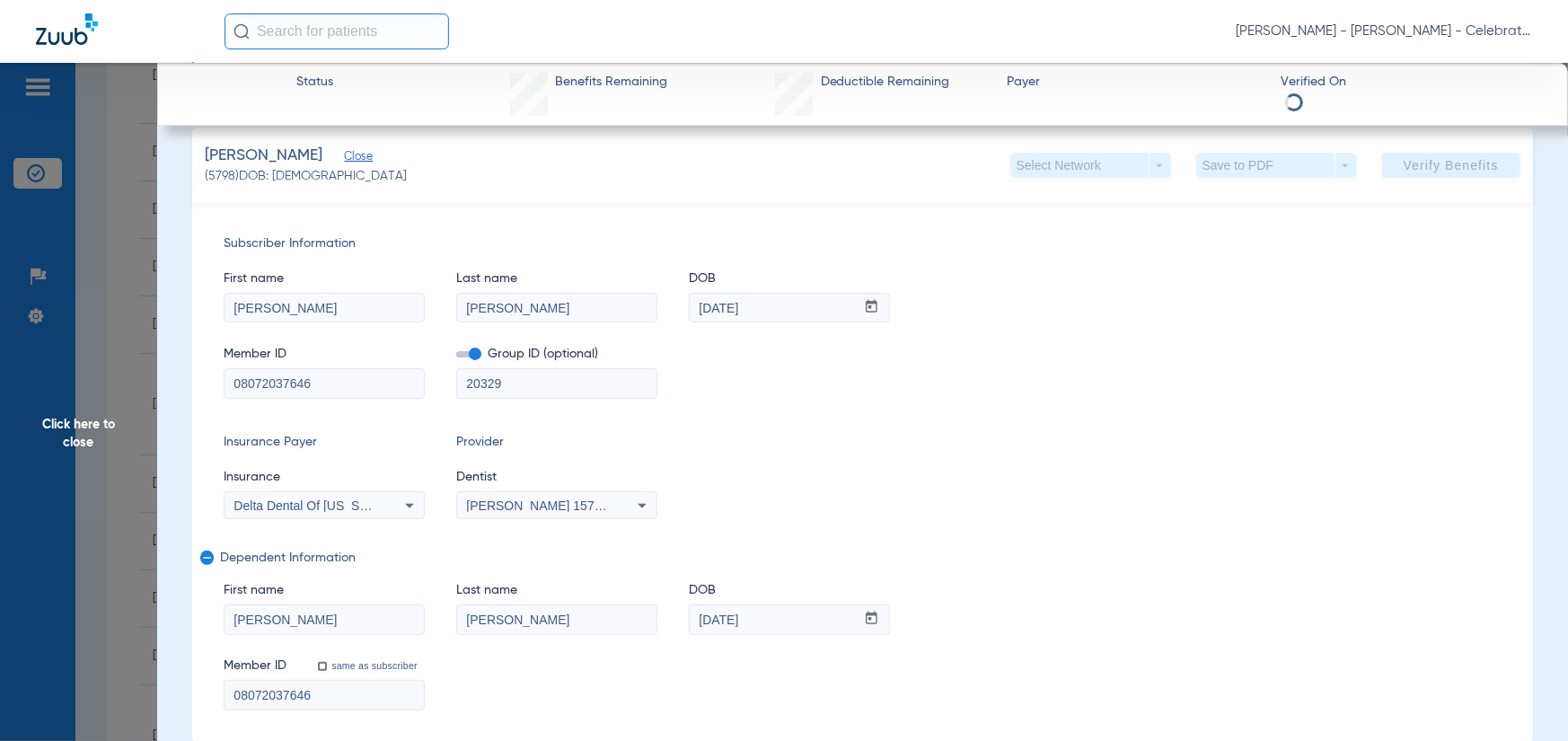
scroll to position [180, 0]
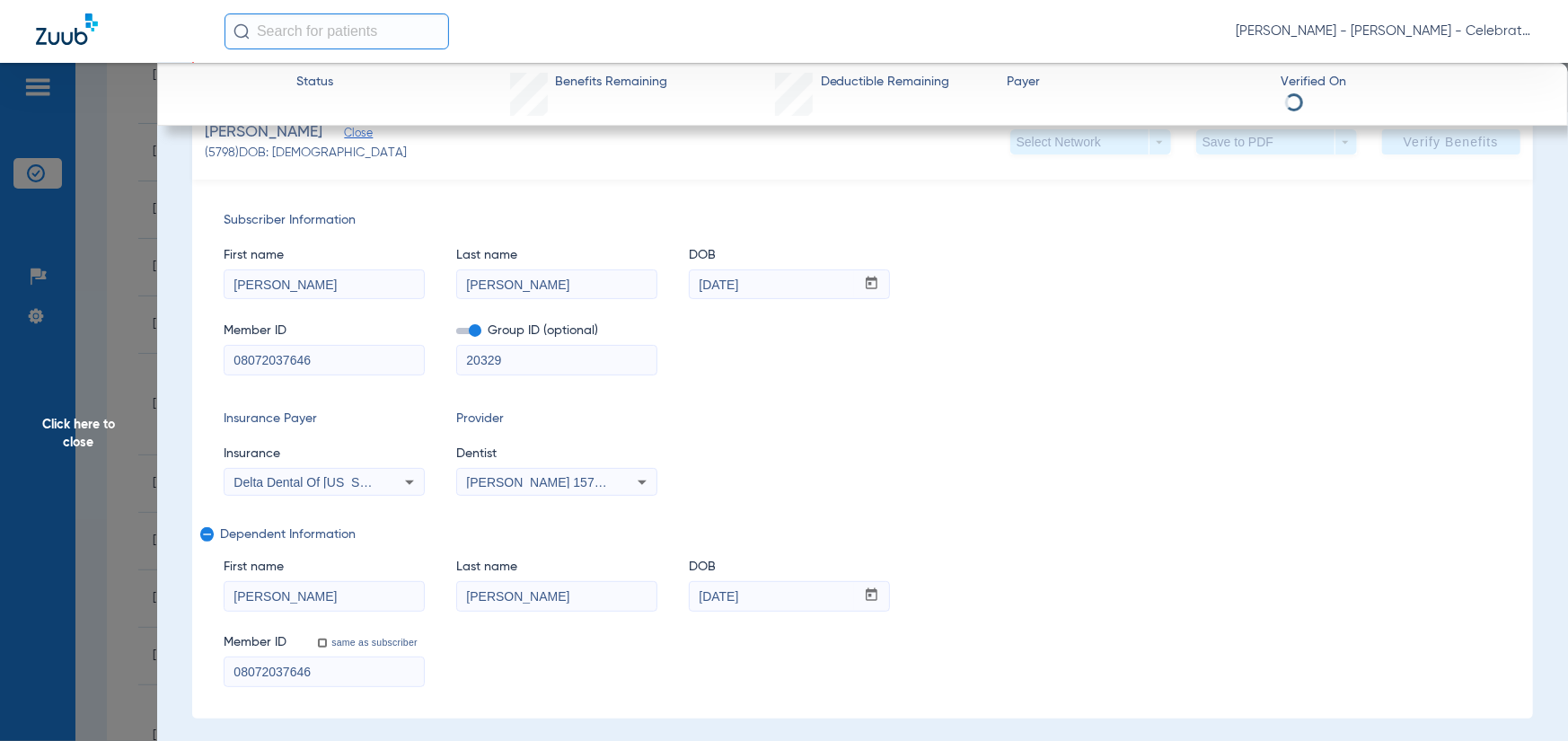
click at [475, 329] on span at bounding box center [468, 331] width 25 height 6
click at [456, 334] on input "checkbox" at bounding box center [456, 334] width 0 height 0
click at [961, 475] on div "Insurance Payer Insurance Delta Dental Of Illinois Provider Dentist Michael Goo…" at bounding box center [862, 453] width 1278 height 87
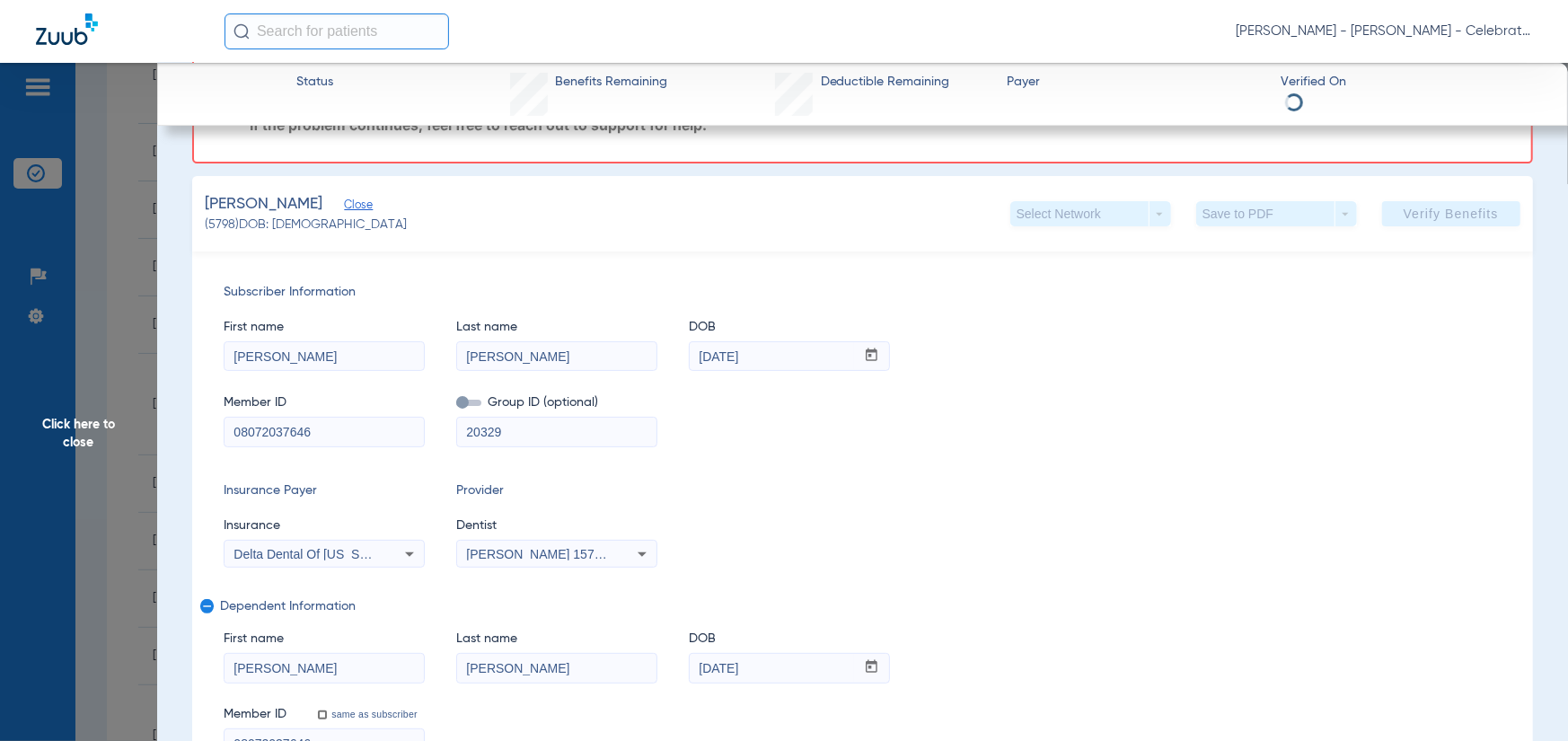
scroll to position [0, 0]
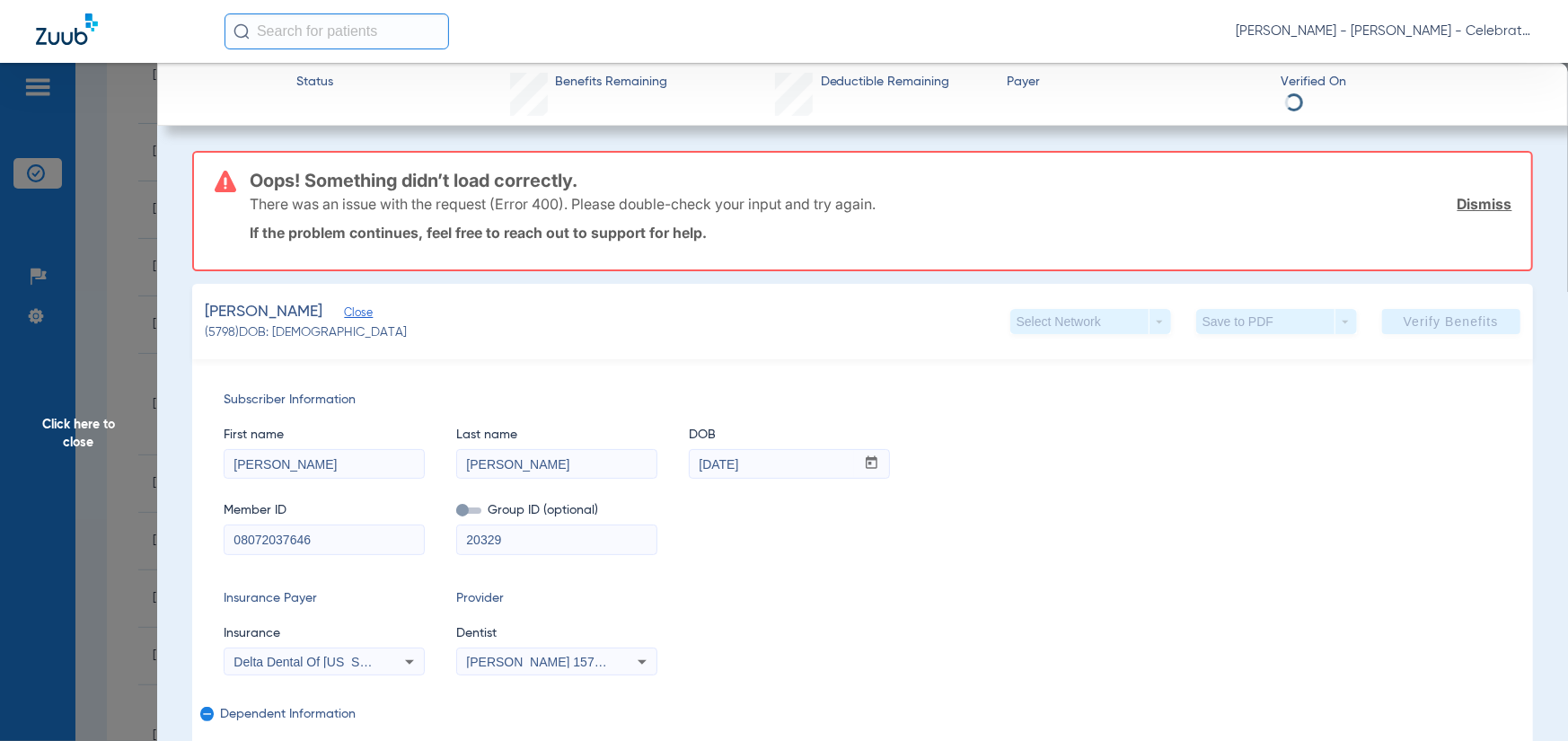
click at [1482, 198] on link "Dismiss" at bounding box center [1484, 204] width 55 height 18
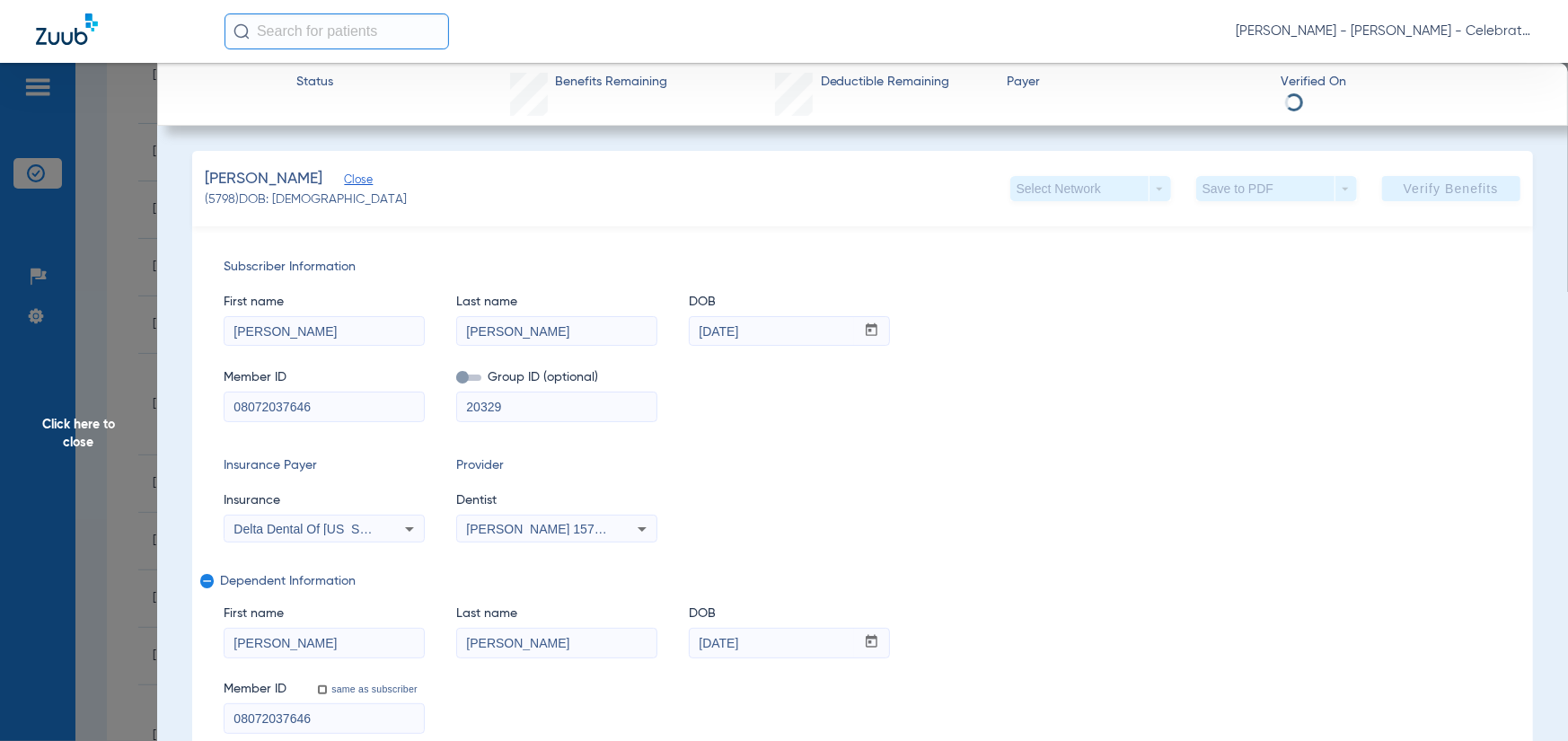
click at [138, 405] on span "Click here to close" at bounding box center [79, 433] width 157 height 741
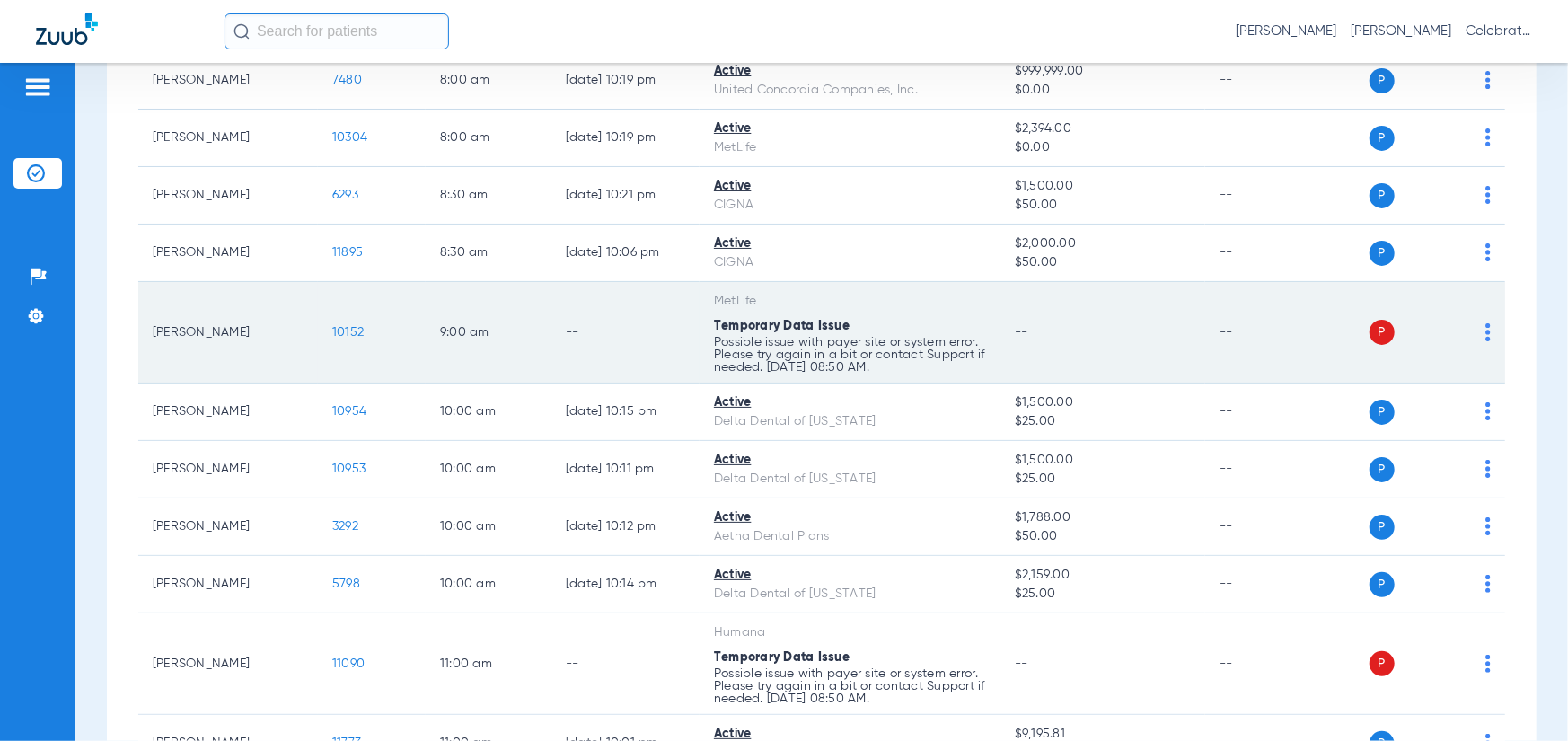
scroll to position [450, 0]
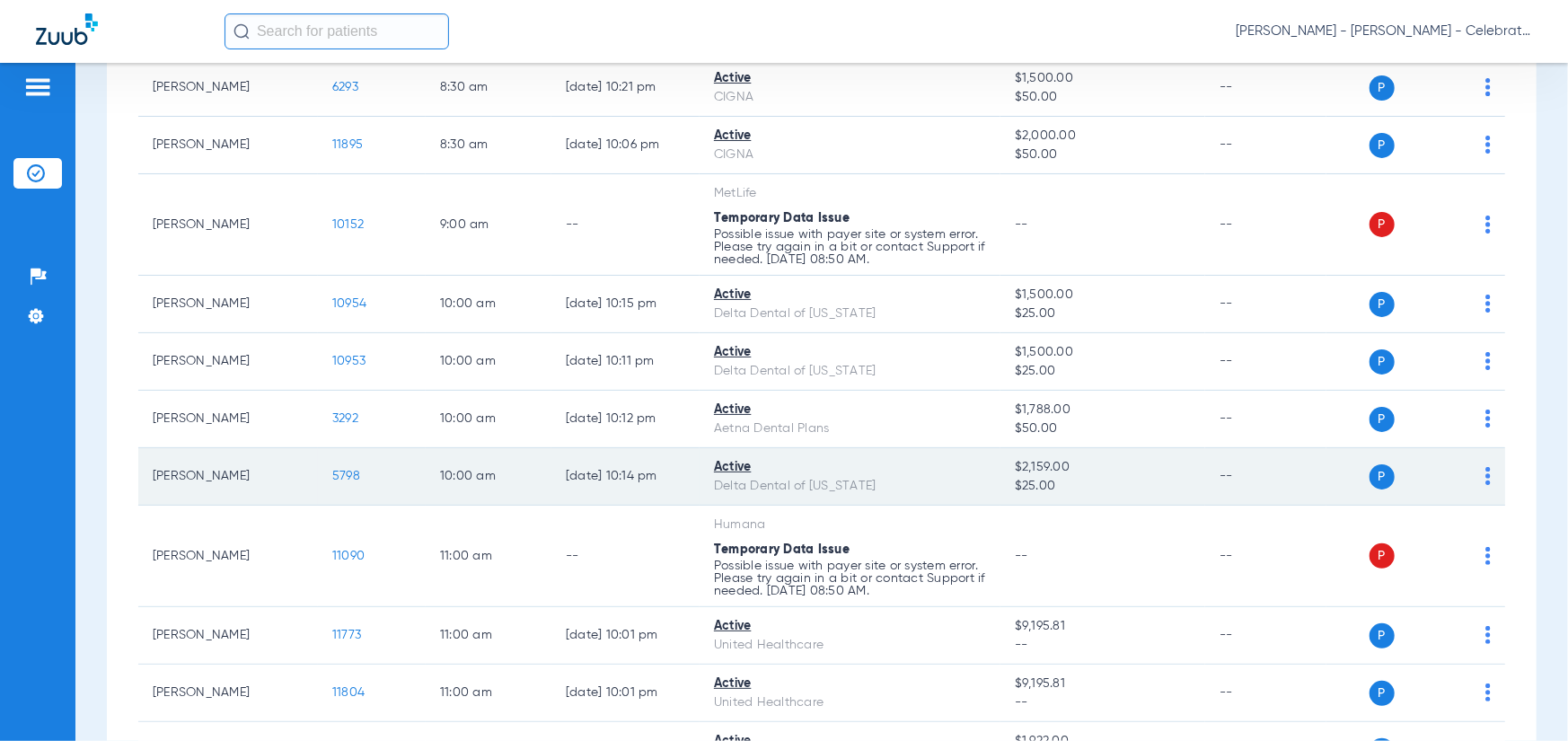
click at [341, 484] on td "5798" at bounding box center [372, 477] width 107 height 58
click at [342, 475] on span "5798" at bounding box center [346, 475] width 28 height 13
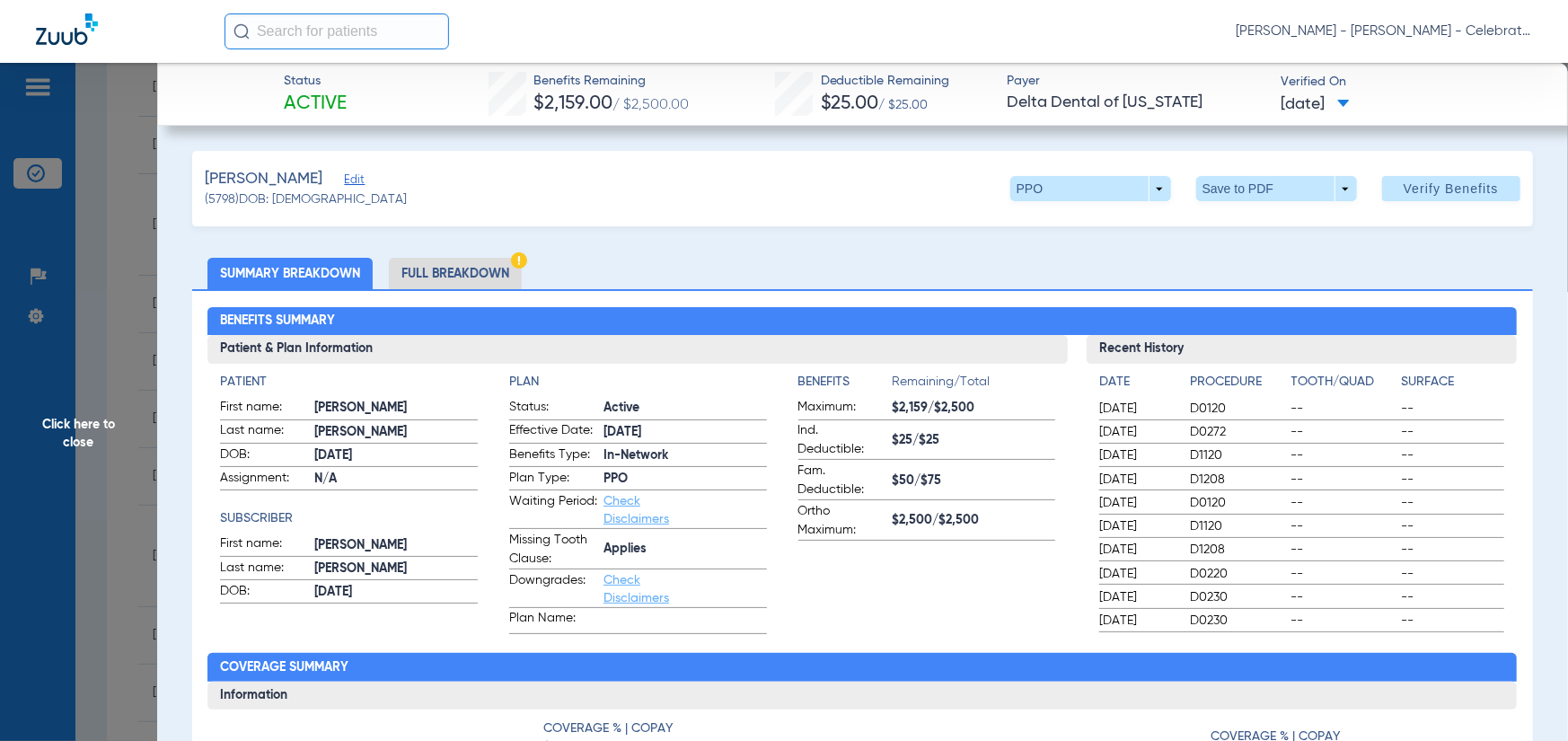
click at [442, 278] on li "Full Breakdown" at bounding box center [455, 274] width 133 height 32
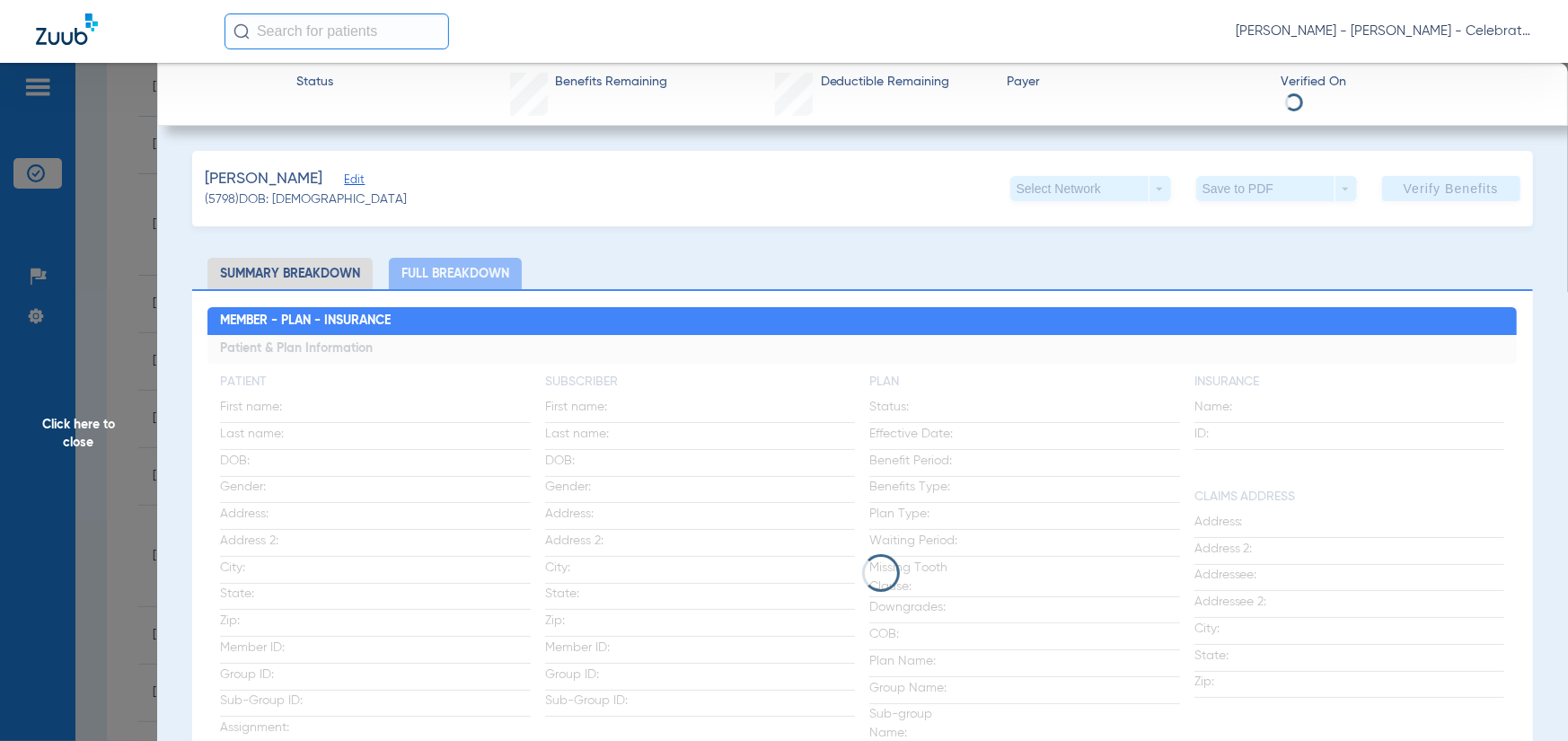
click at [301, 268] on li "Summary Breakdown" at bounding box center [290, 274] width 165 height 32
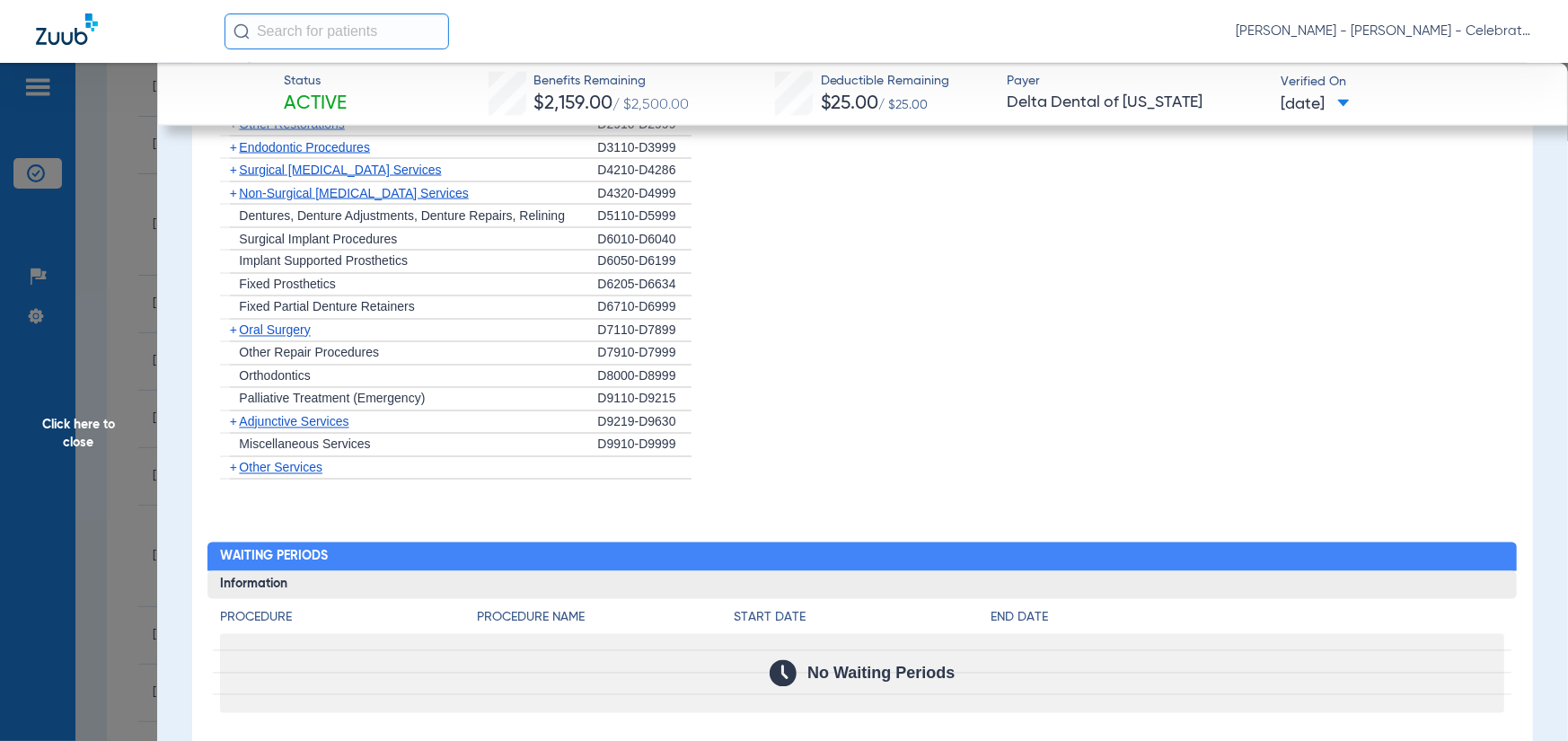
scroll to position [1797, 0]
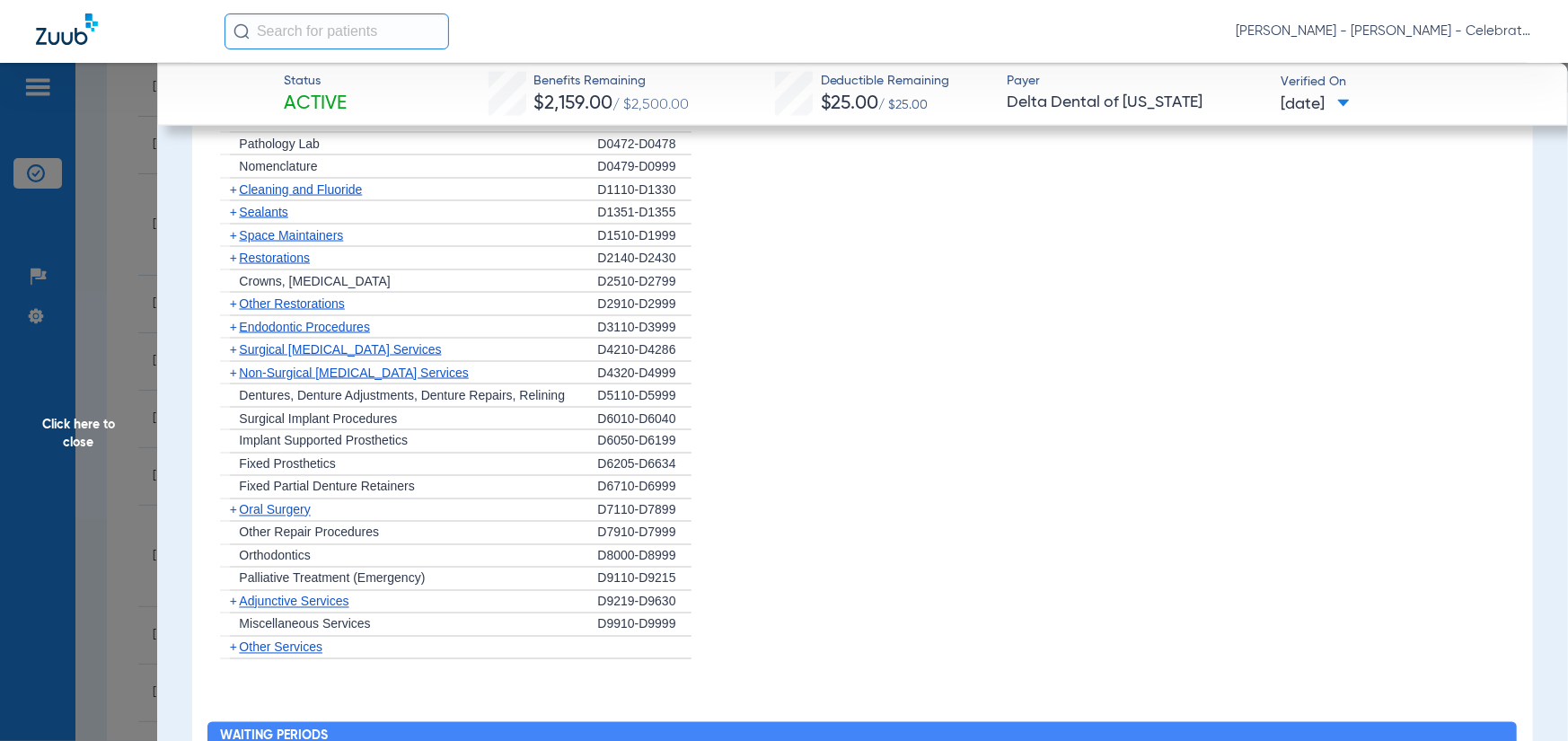
click at [245, 303] on div "+ Other Restorations" at bounding box center [408, 303] width 377 height 23
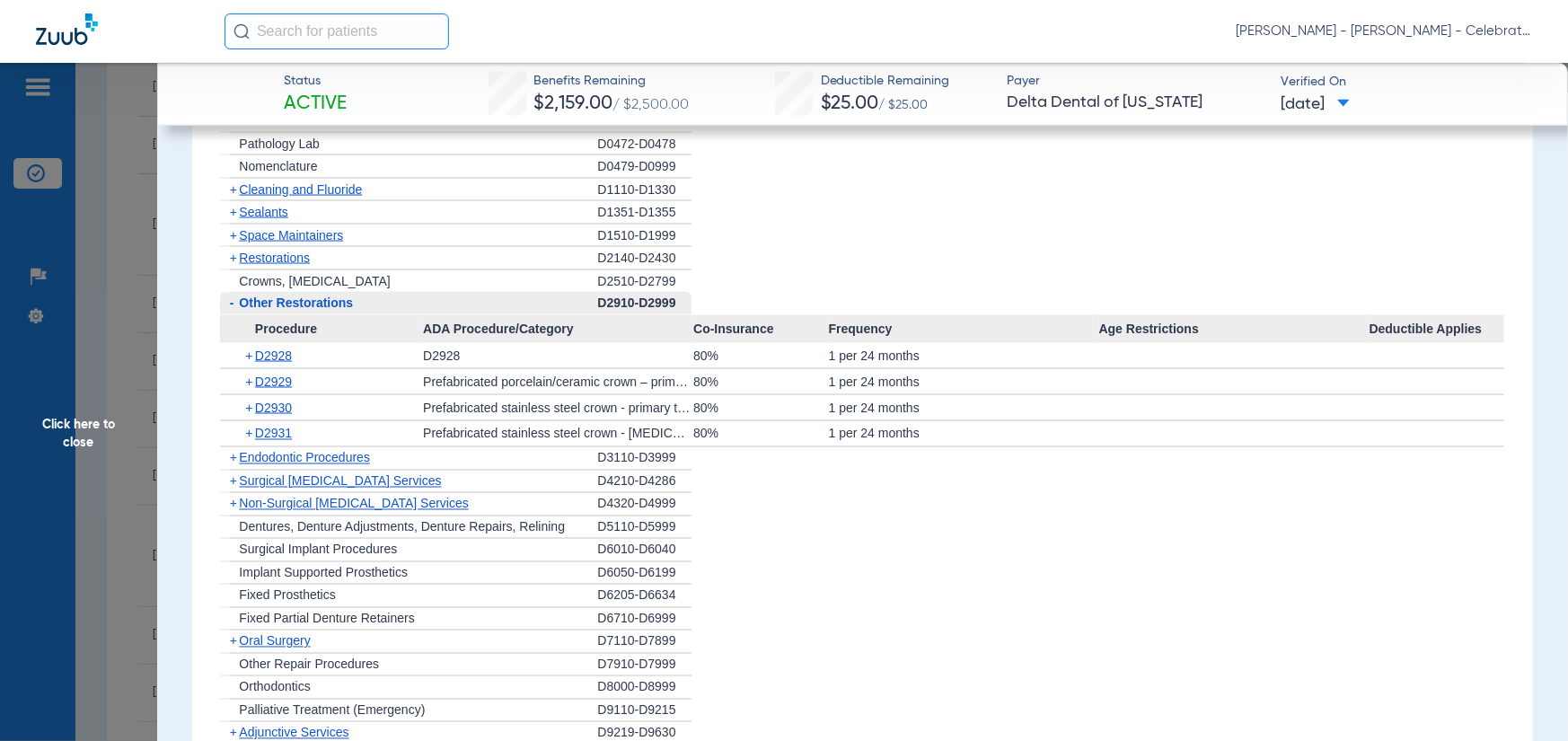
click at [251, 251] on span "Restorations" at bounding box center [273, 258] width 71 height 14
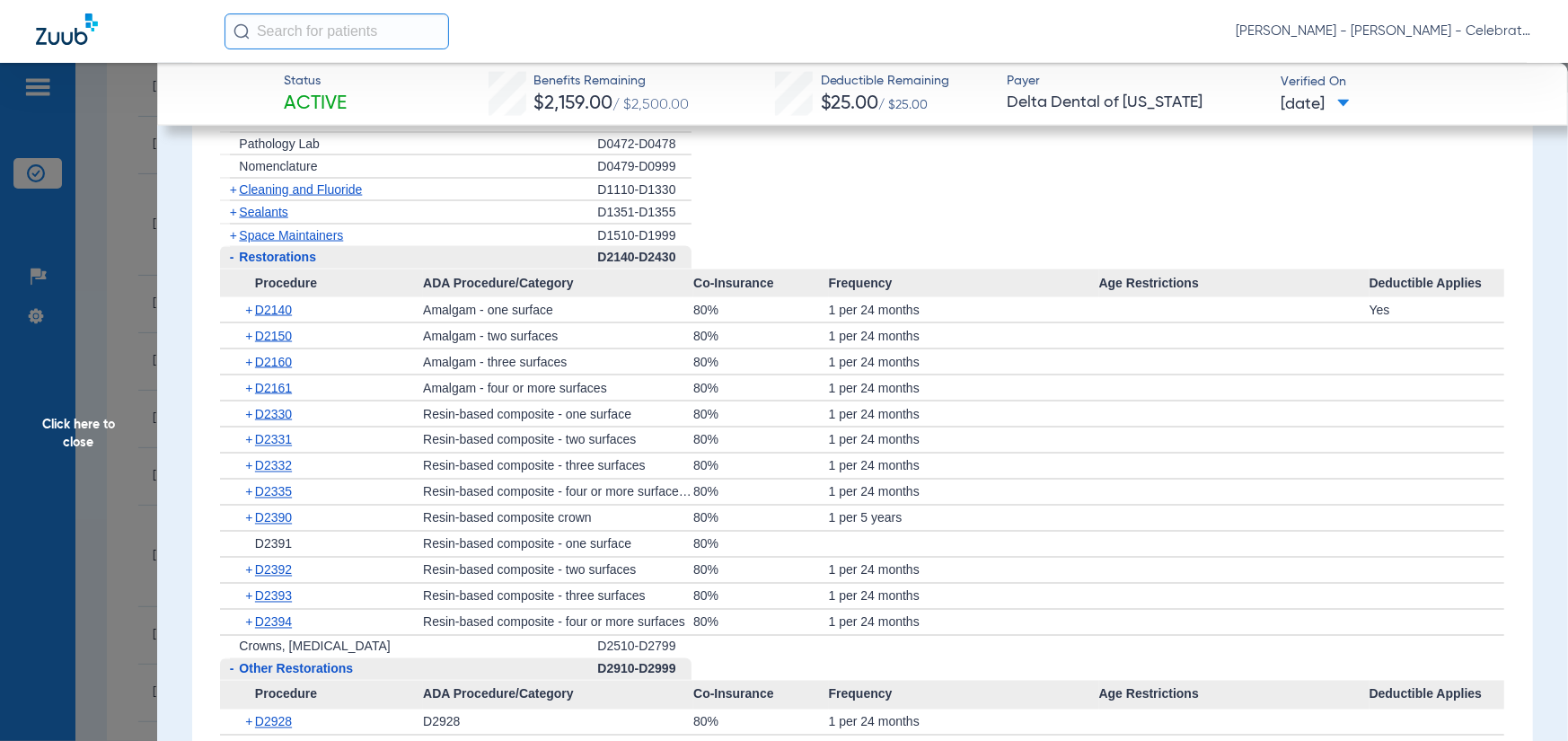
click at [176, 372] on app-member-insurance-verification-view "Status Active Benefits Remaining $2,159.00 / $2,500.00 Deductible Remaining $25…" at bounding box center [862, 208] width 1411 height 3886
click at [111, 390] on span "Click here to close" at bounding box center [79, 433] width 157 height 741
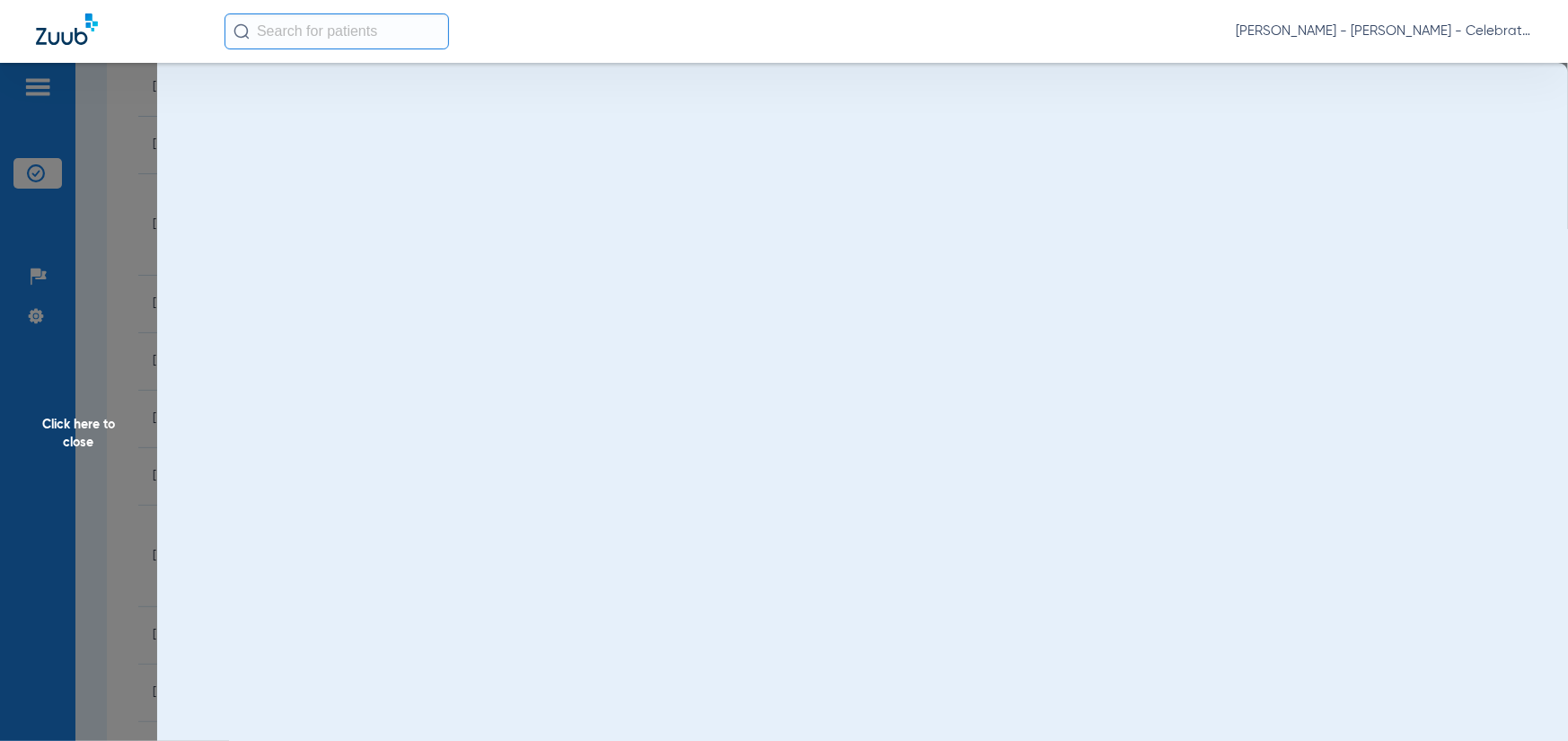
scroll to position [0, 0]
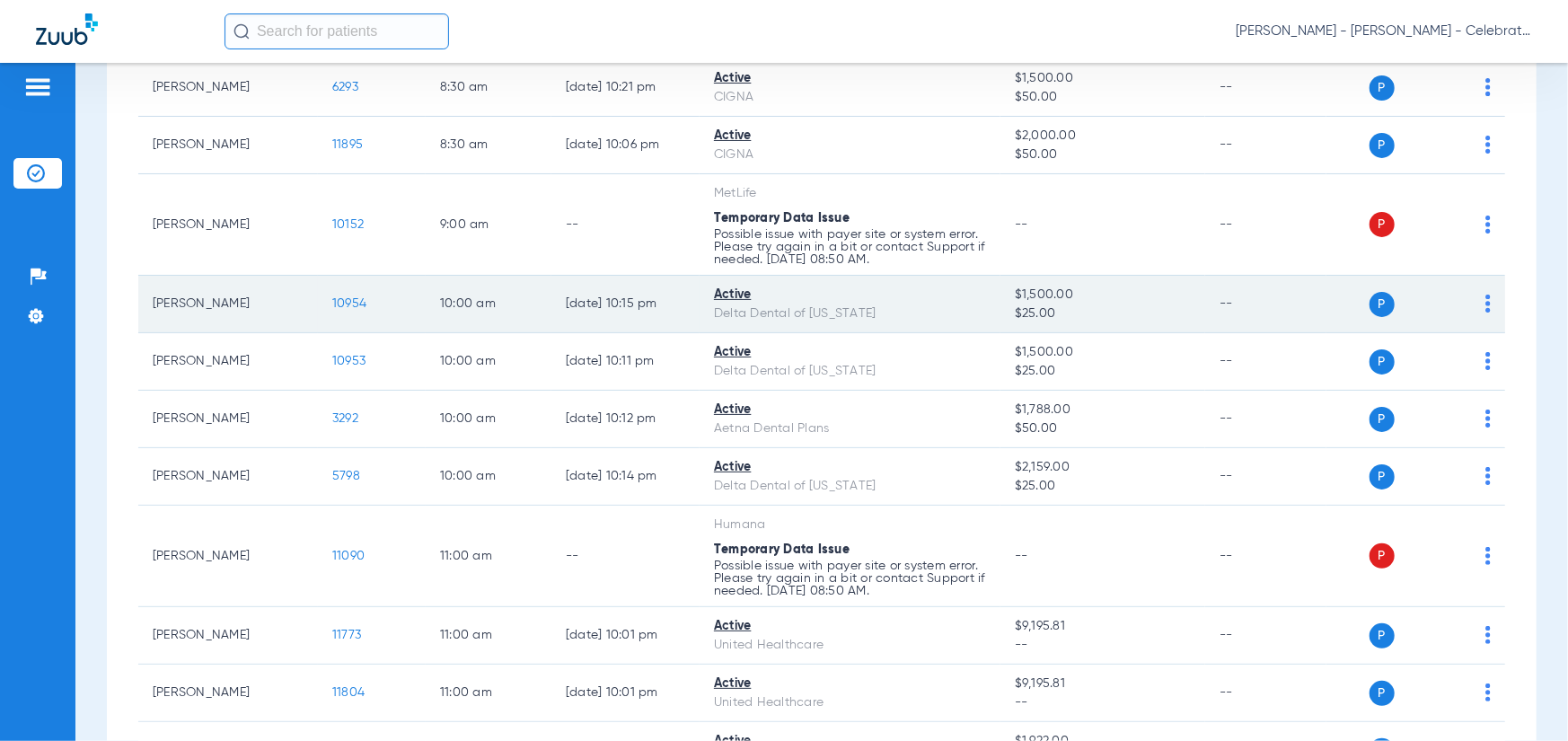
click at [353, 304] on span "10954" at bounding box center [349, 303] width 34 height 13
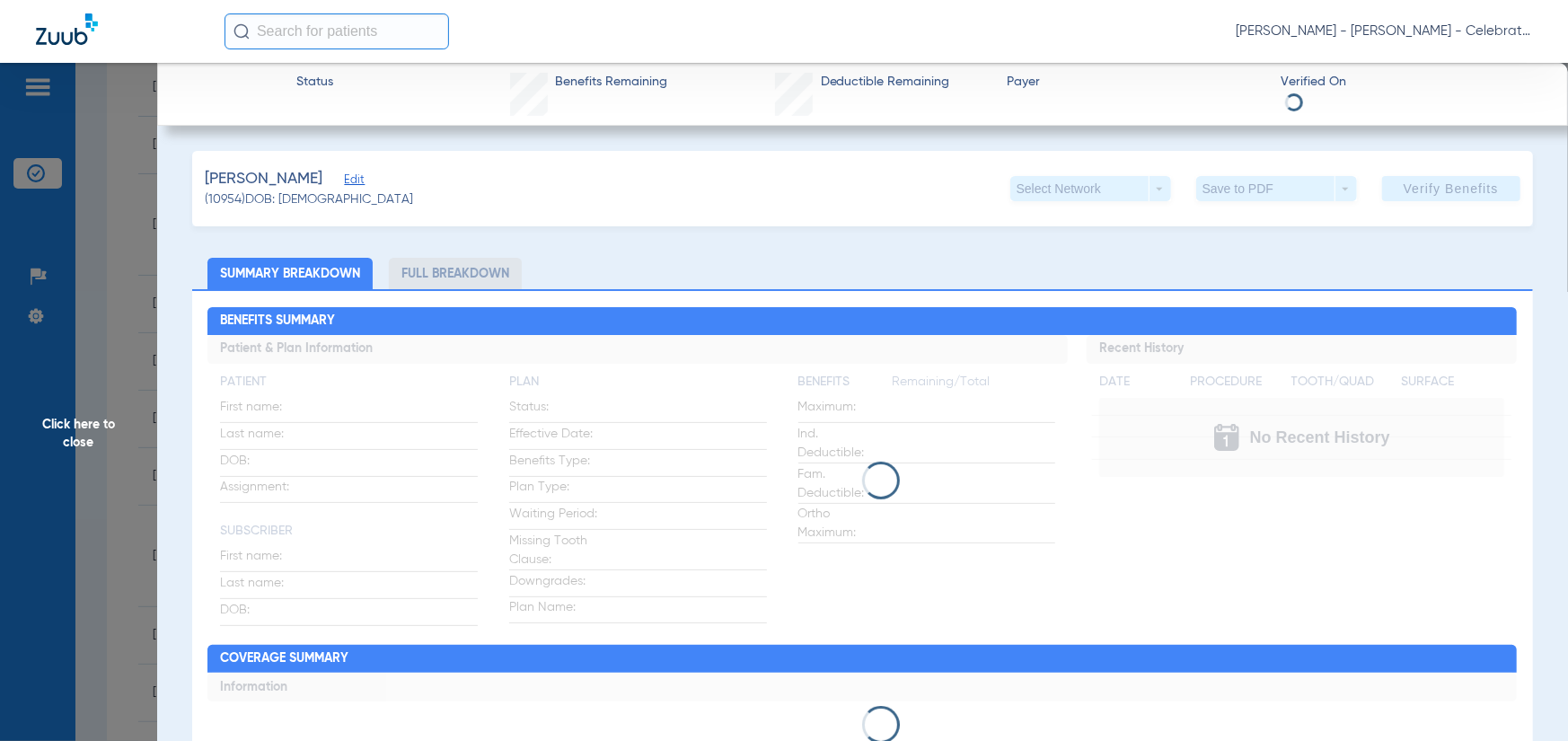
click at [492, 276] on li "Full Breakdown" at bounding box center [455, 274] width 133 height 32
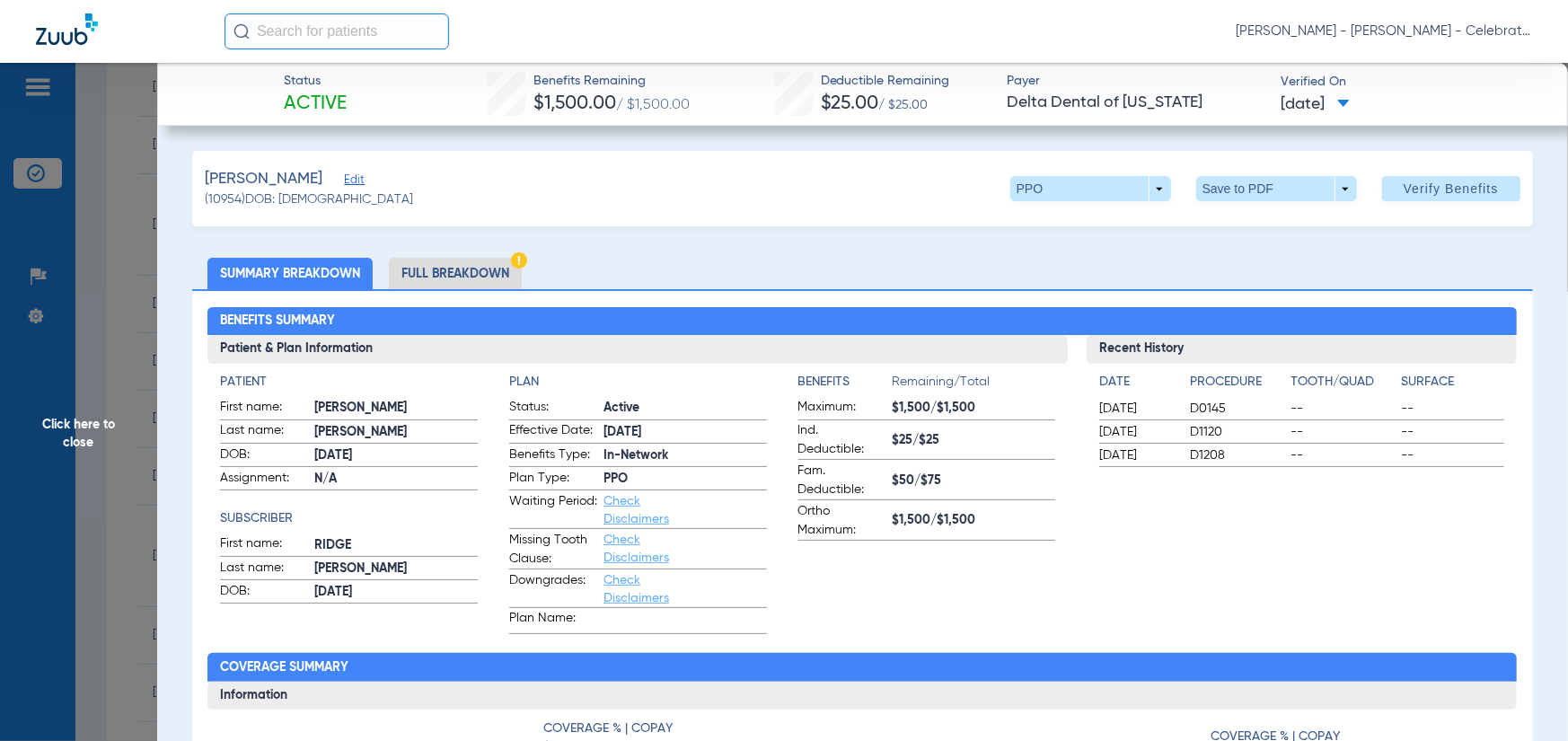
drag, startPoint x: 488, startPoint y: 264, endPoint x: 470, endPoint y: 250, distance: 22.8
click at [487, 264] on li "Full Breakdown" at bounding box center [455, 274] width 133 height 32
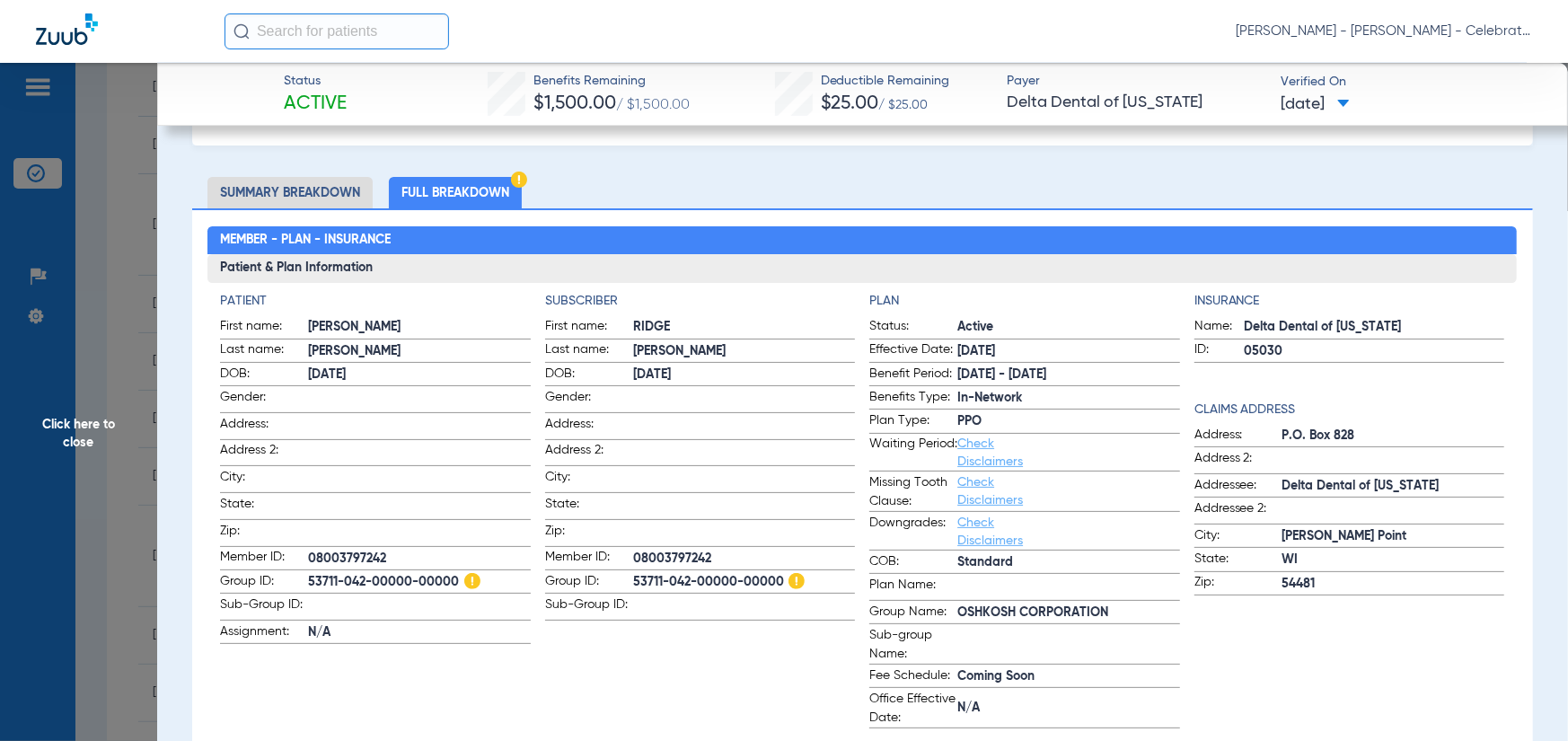
scroll to position [180, 0]
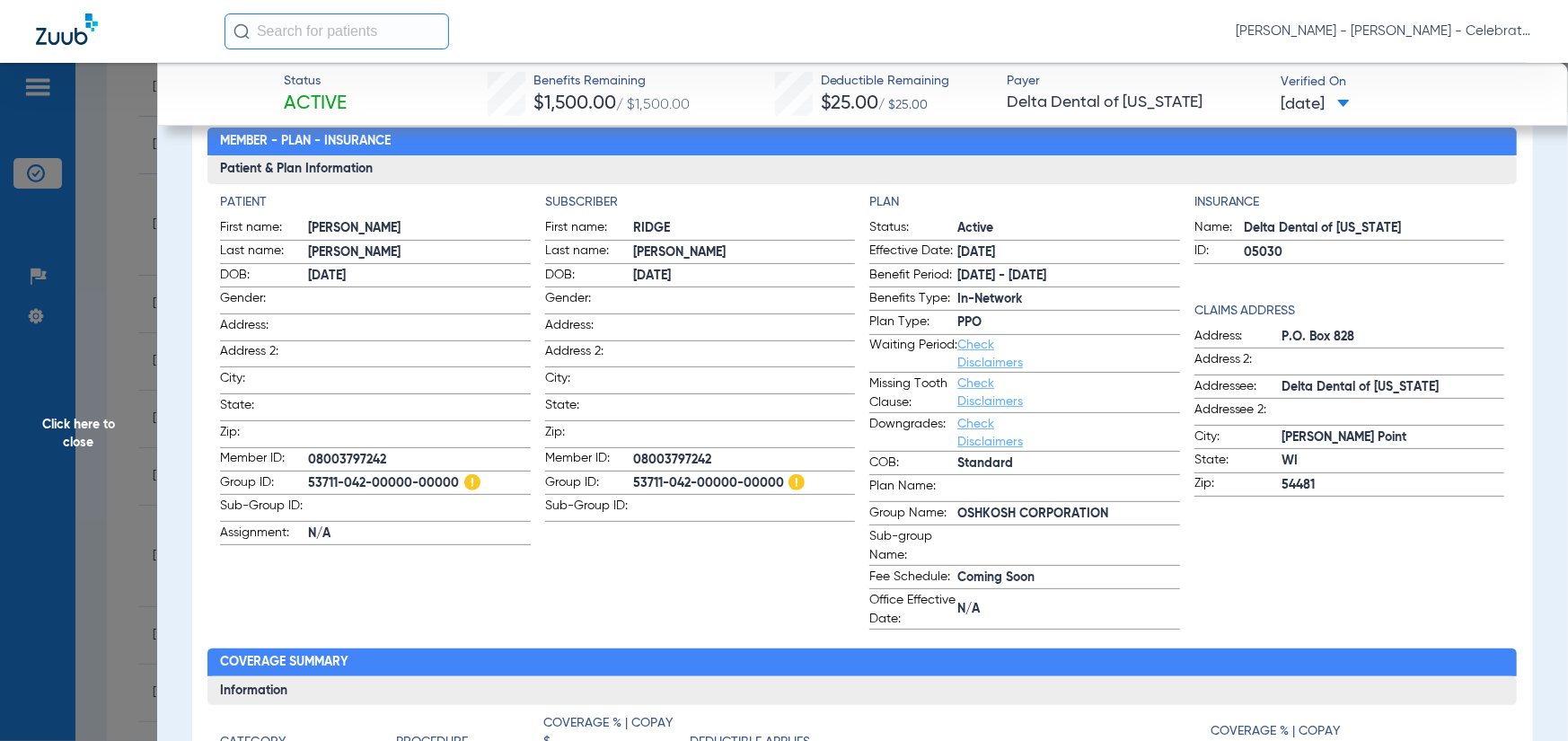
click at [481, 404] on span at bounding box center [419, 405] width 222 height 19
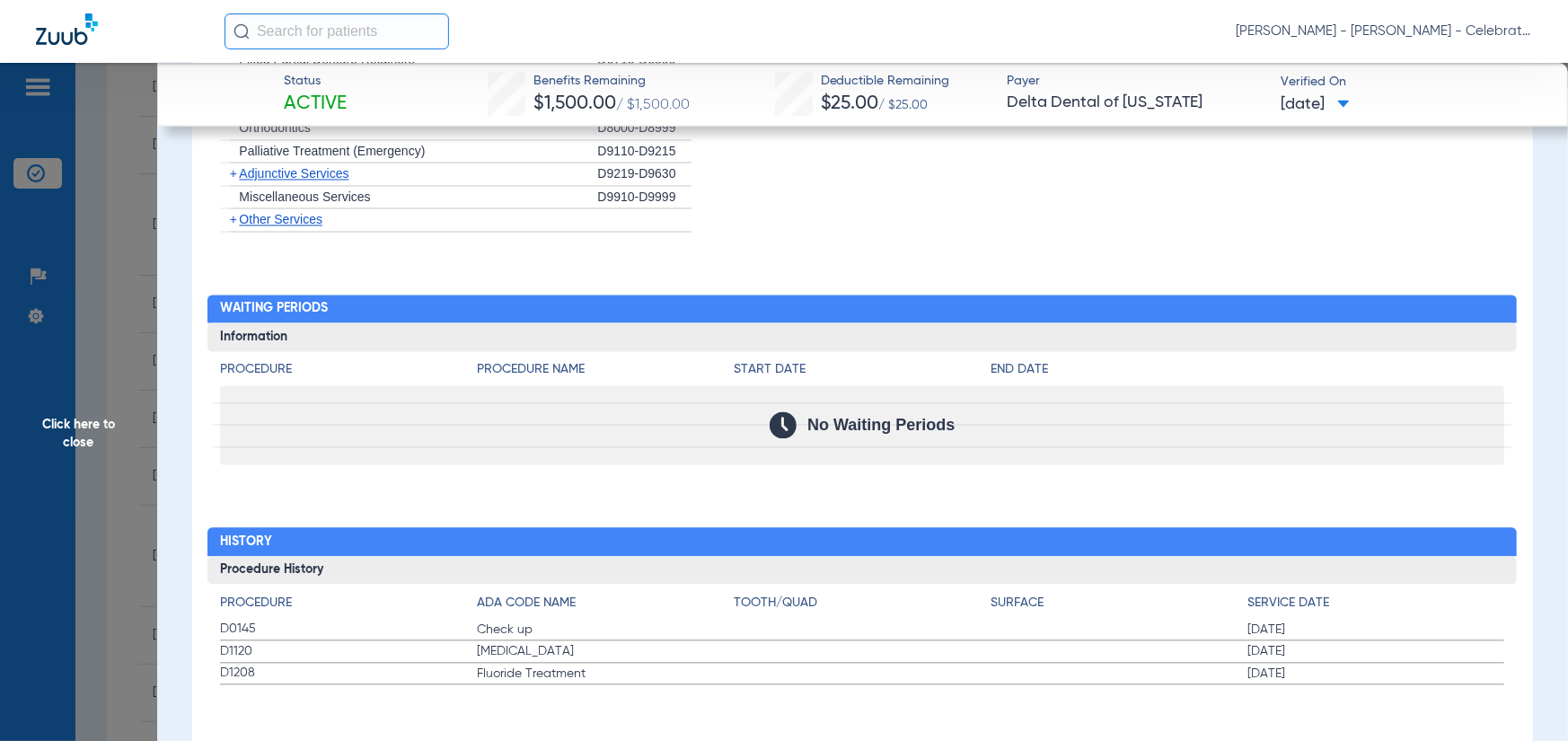
scroll to position [1809, 0]
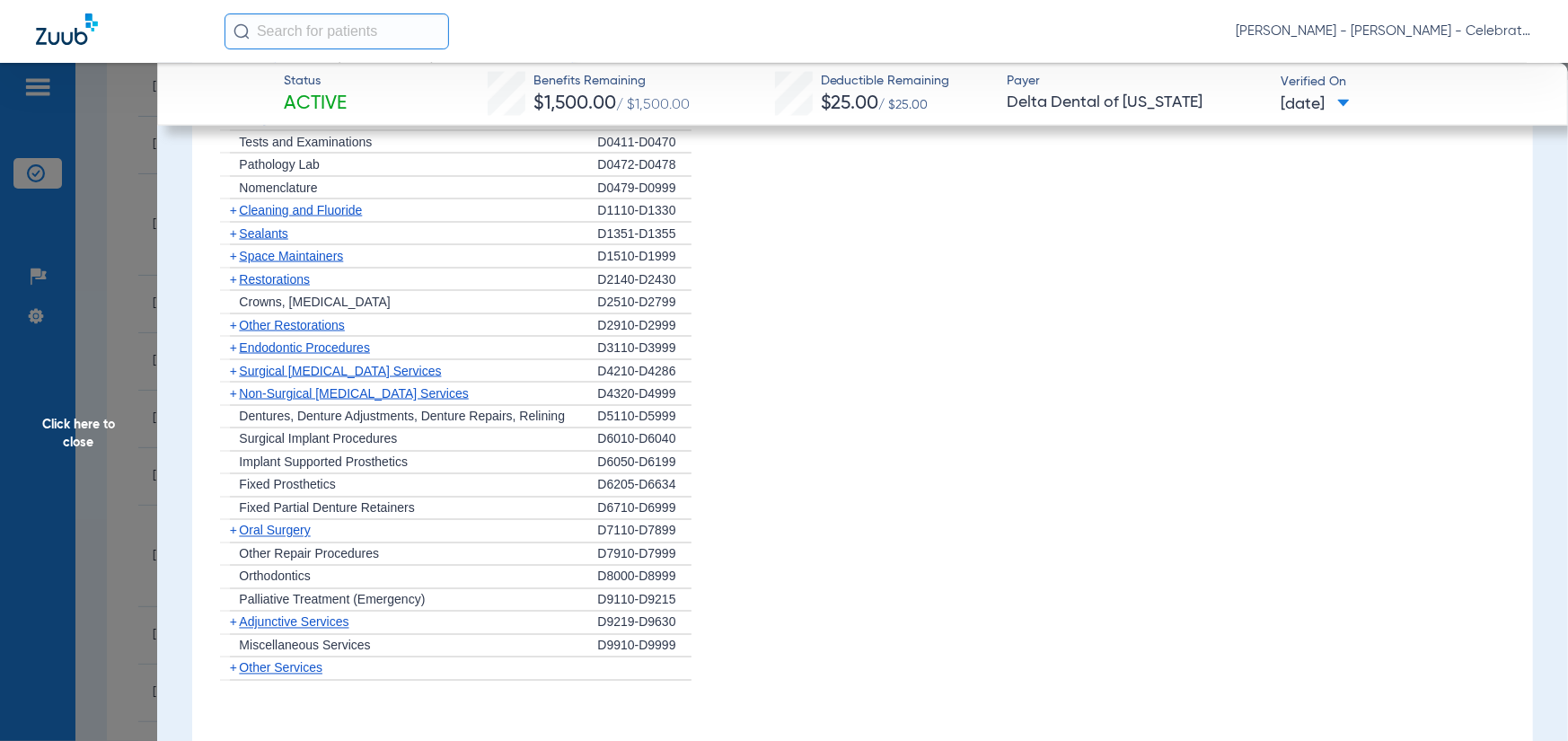
click at [268, 534] on span "Oral Surgery" at bounding box center [273, 531] width 71 height 14
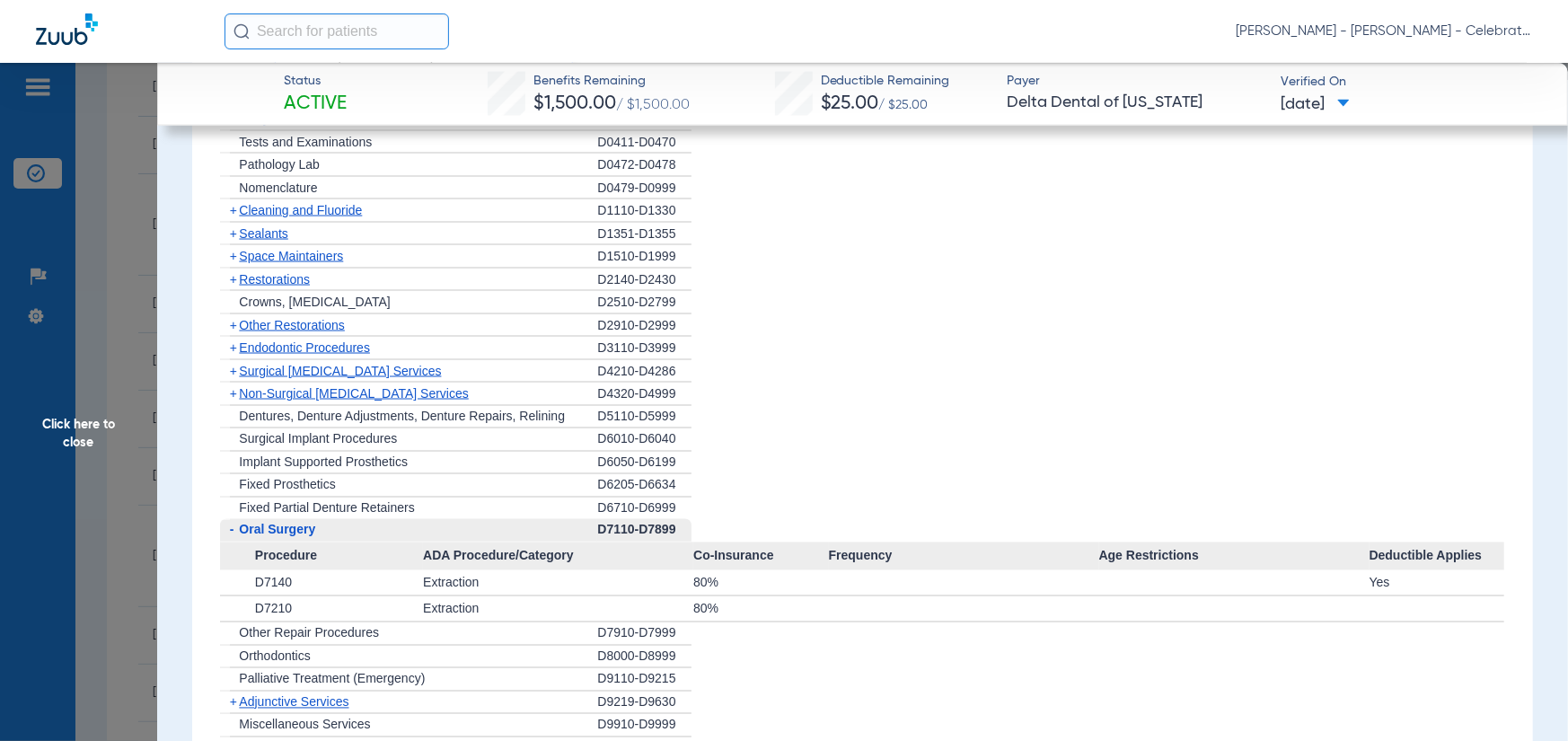
click at [248, 343] on span "Endodontic Procedures" at bounding box center [304, 347] width 131 height 14
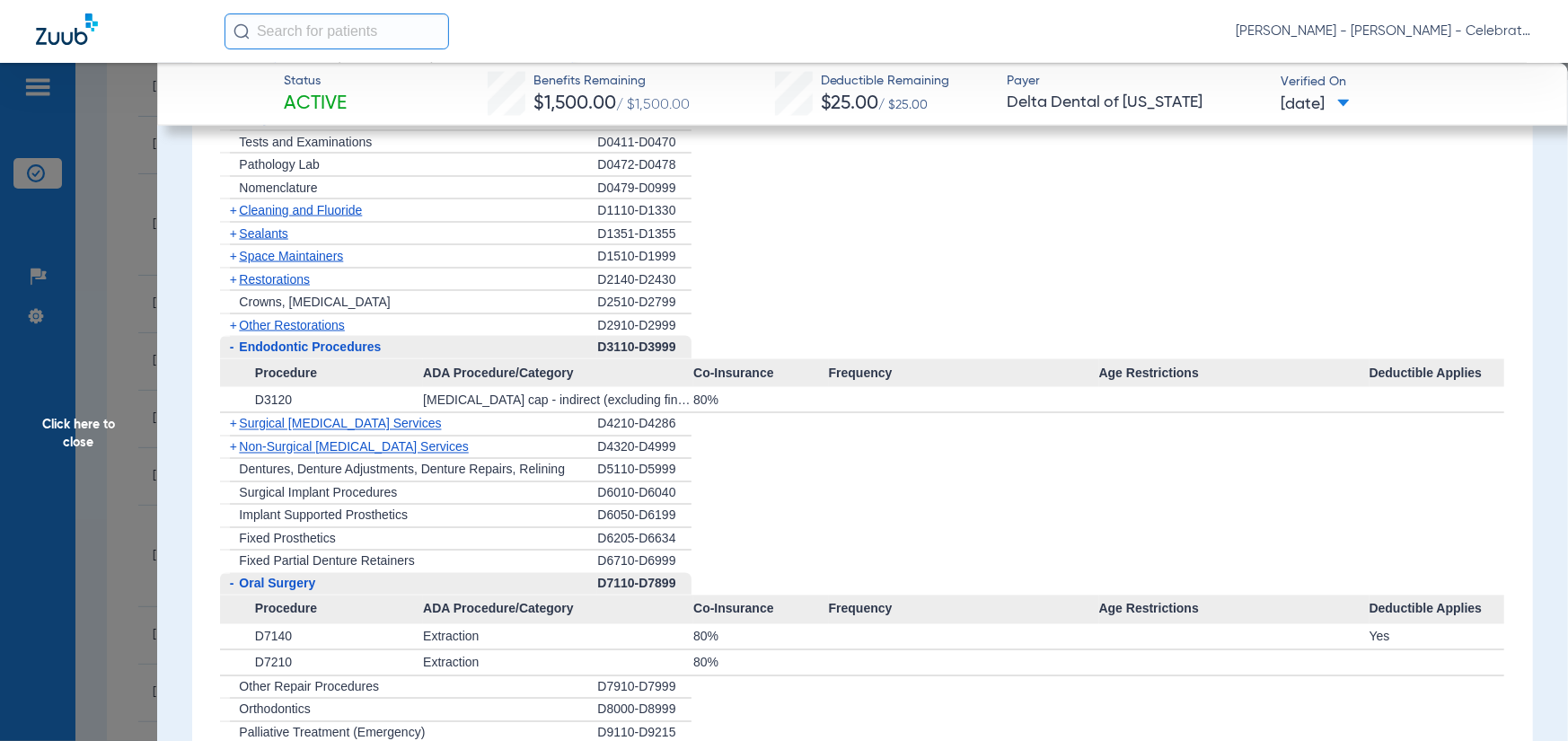
click at [251, 323] on span "Other Restorations" at bounding box center [291, 325] width 106 height 14
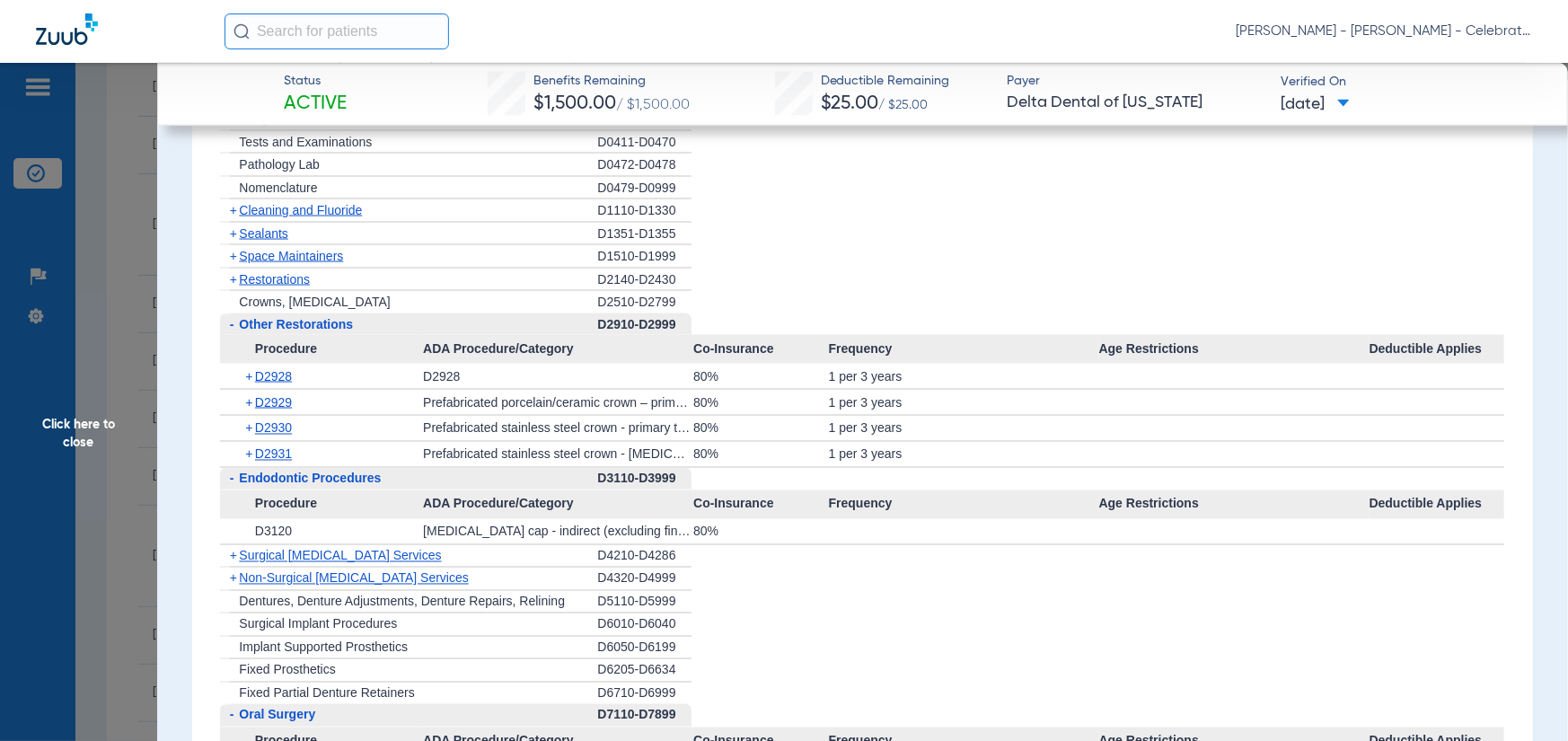
click at [259, 273] on span "Restorations" at bounding box center [273, 279] width 71 height 14
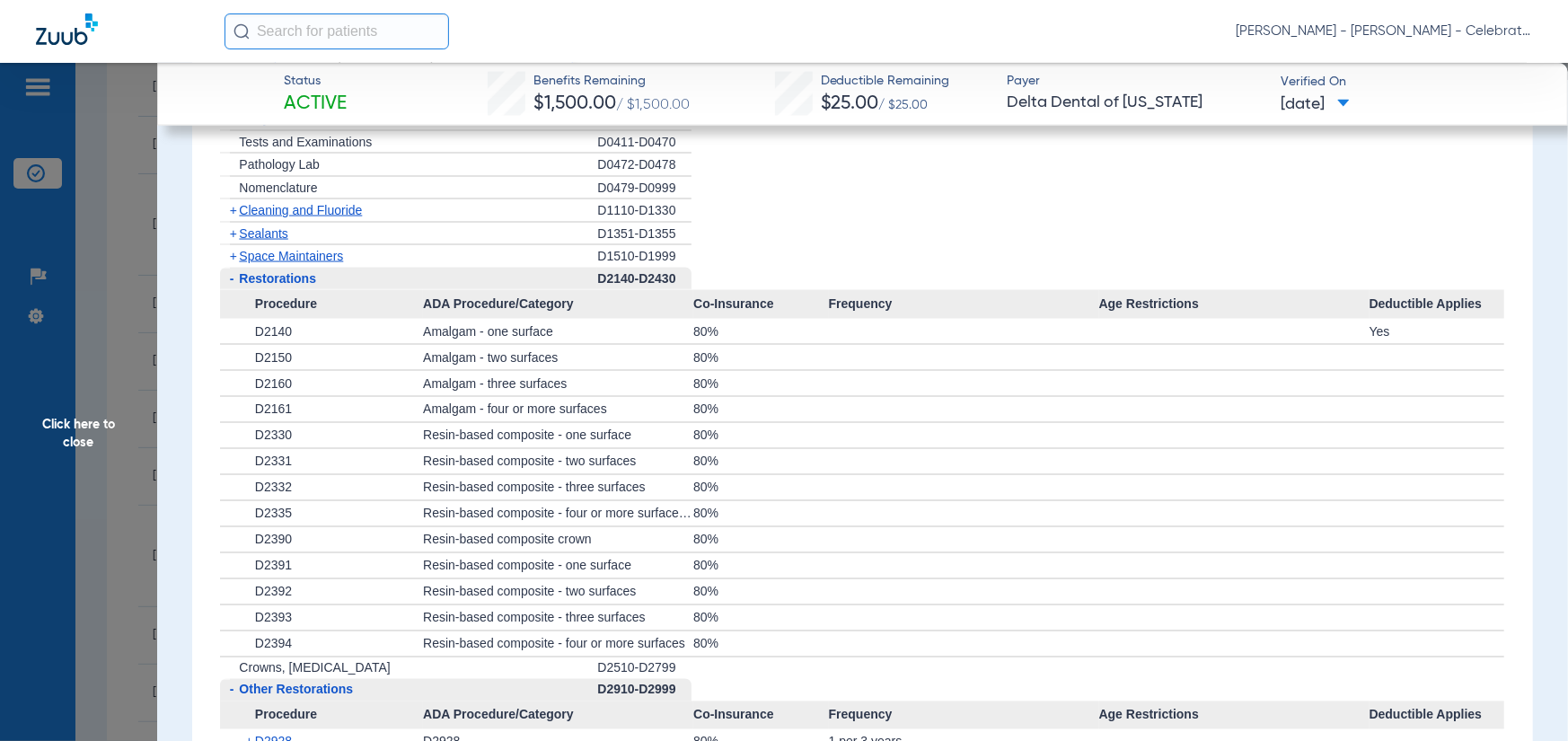
click at [264, 253] on span "Space Maintainers" at bounding box center [290, 256] width 104 height 14
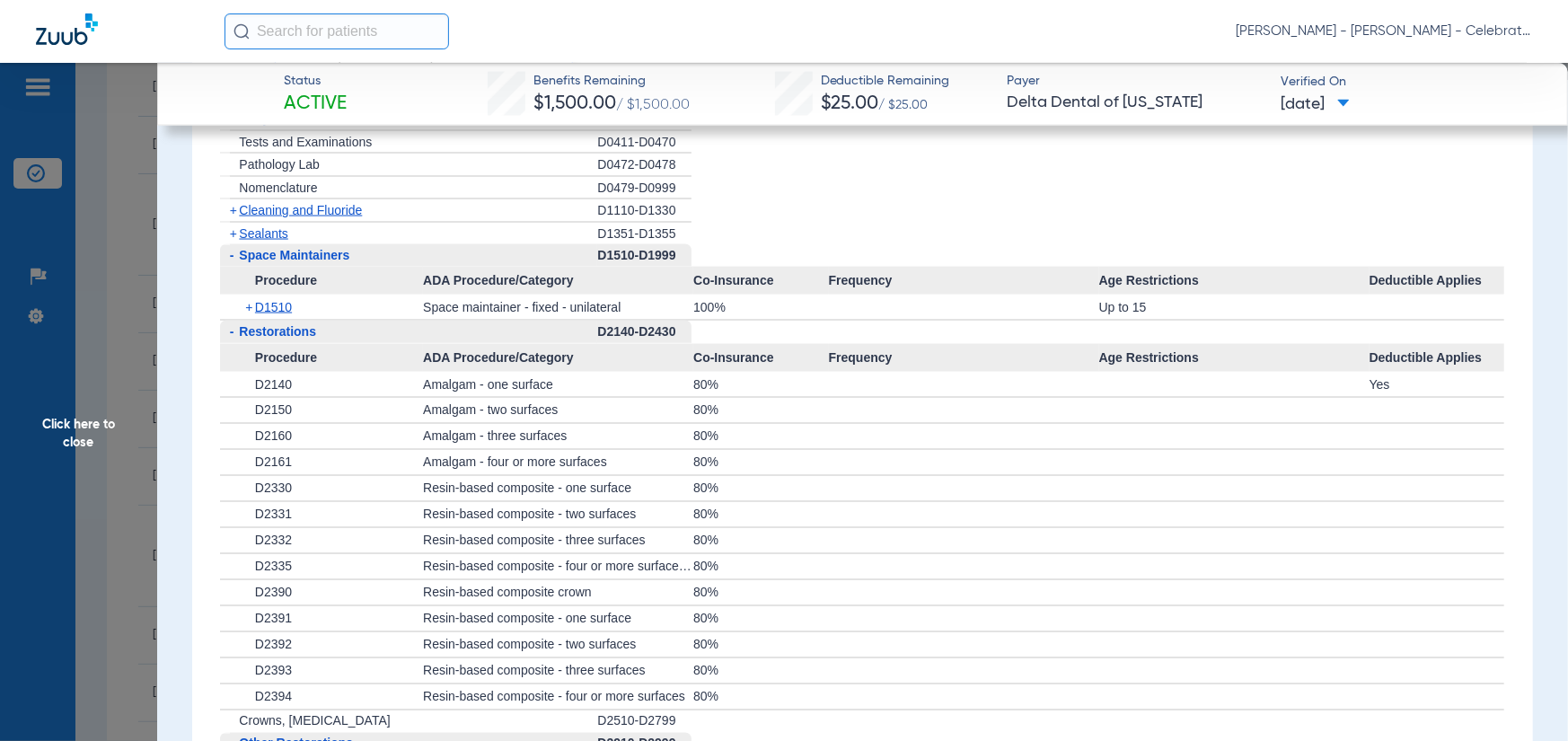
click at [252, 237] on span "Sealants" at bounding box center [262, 234] width 49 height 14
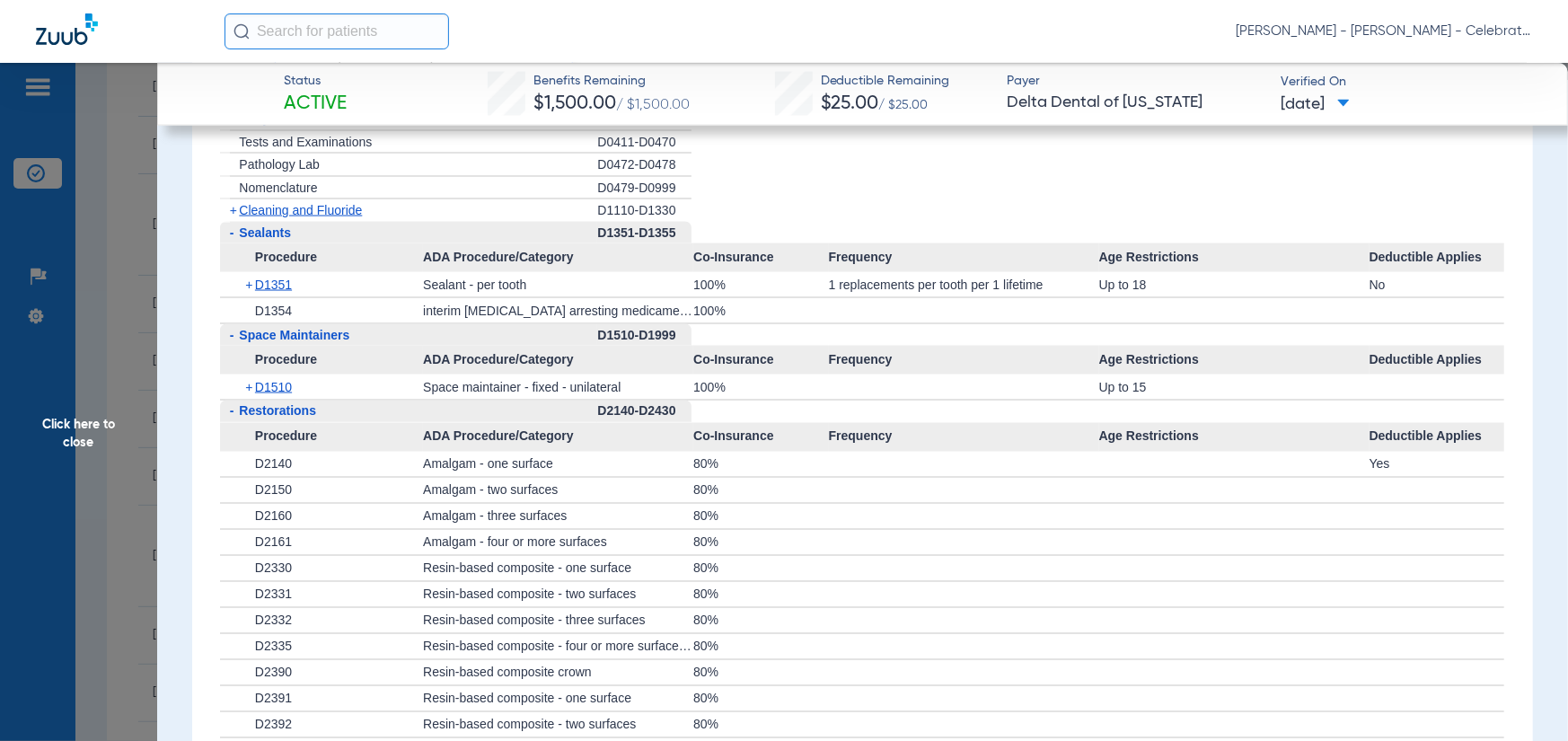
click at [269, 201] on div "+ Cleaning and Fluoride" at bounding box center [408, 211] width 377 height 23
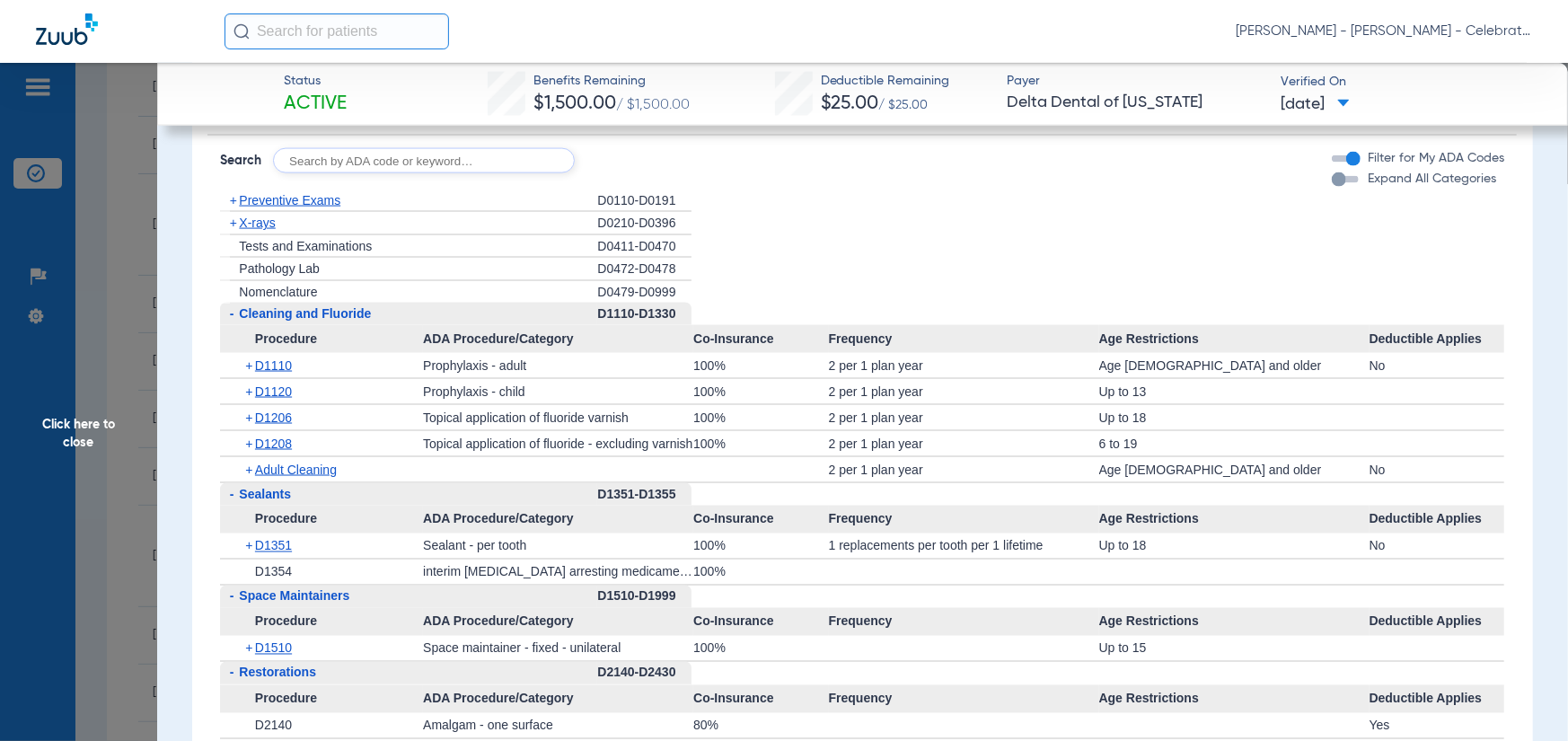
scroll to position [1540, 0]
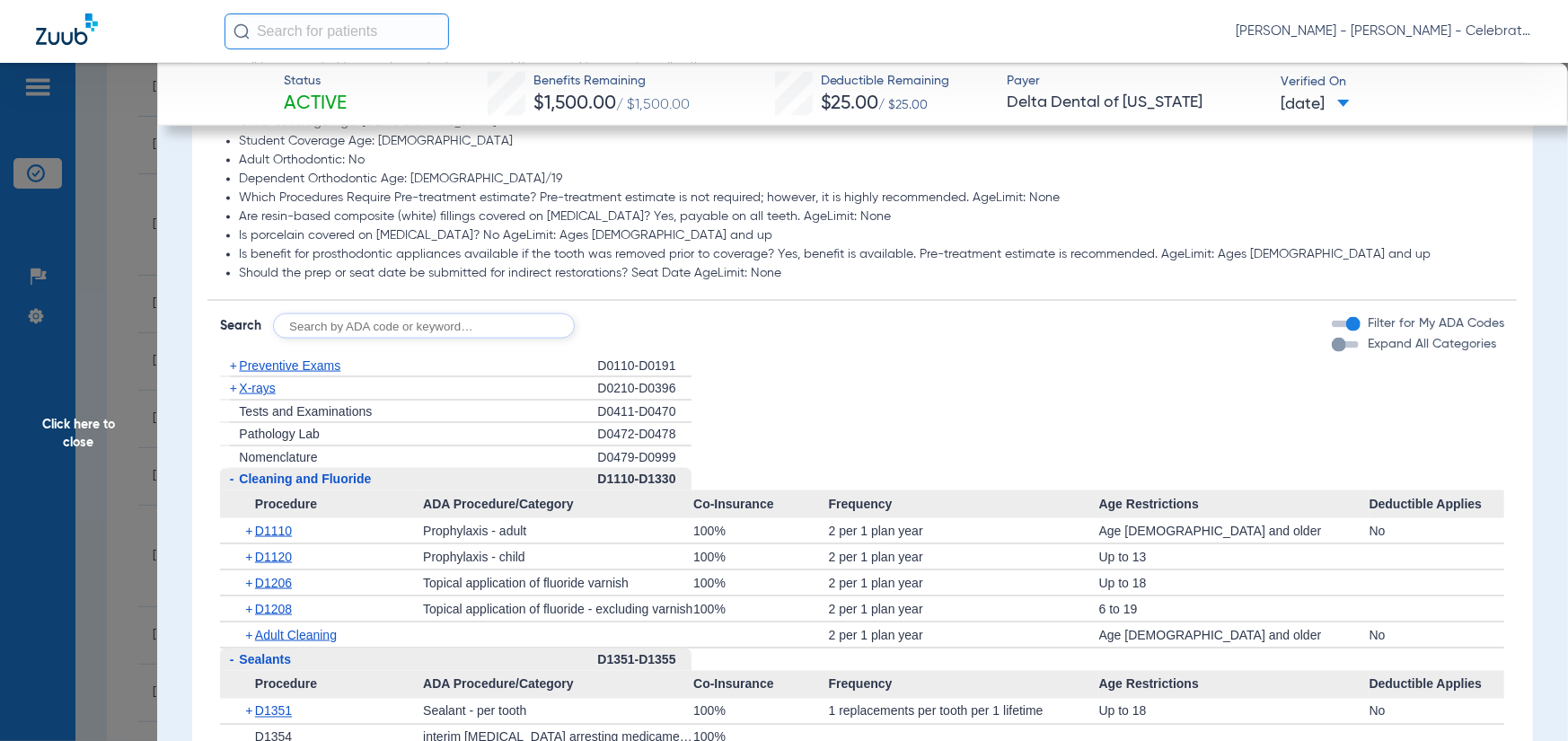
click at [260, 385] on span "X-rays" at bounding box center [257, 388] width 36 height 14
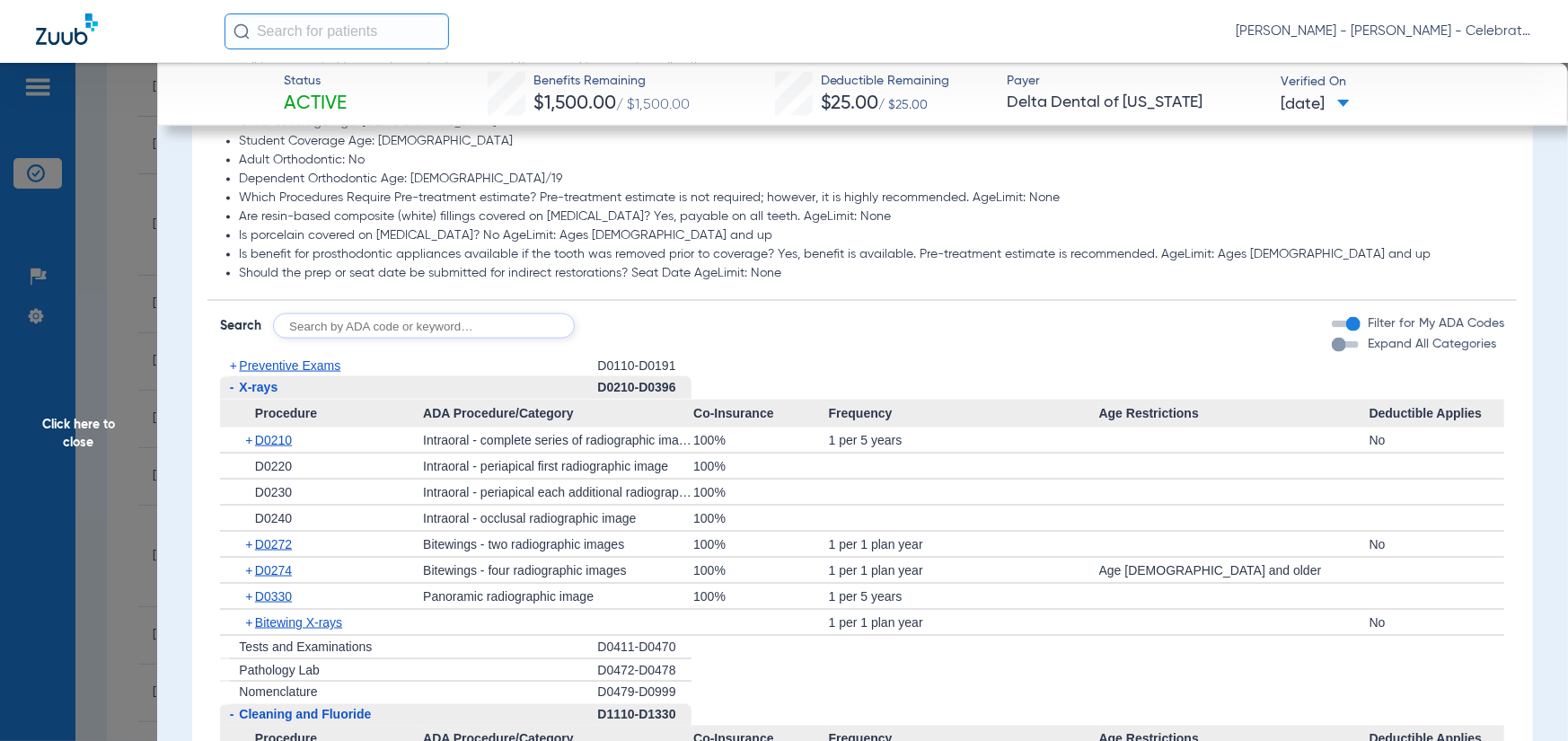
click at [261, 364] on span "Preventive Exams" at bounding box center [289, 365] width 101 height 14
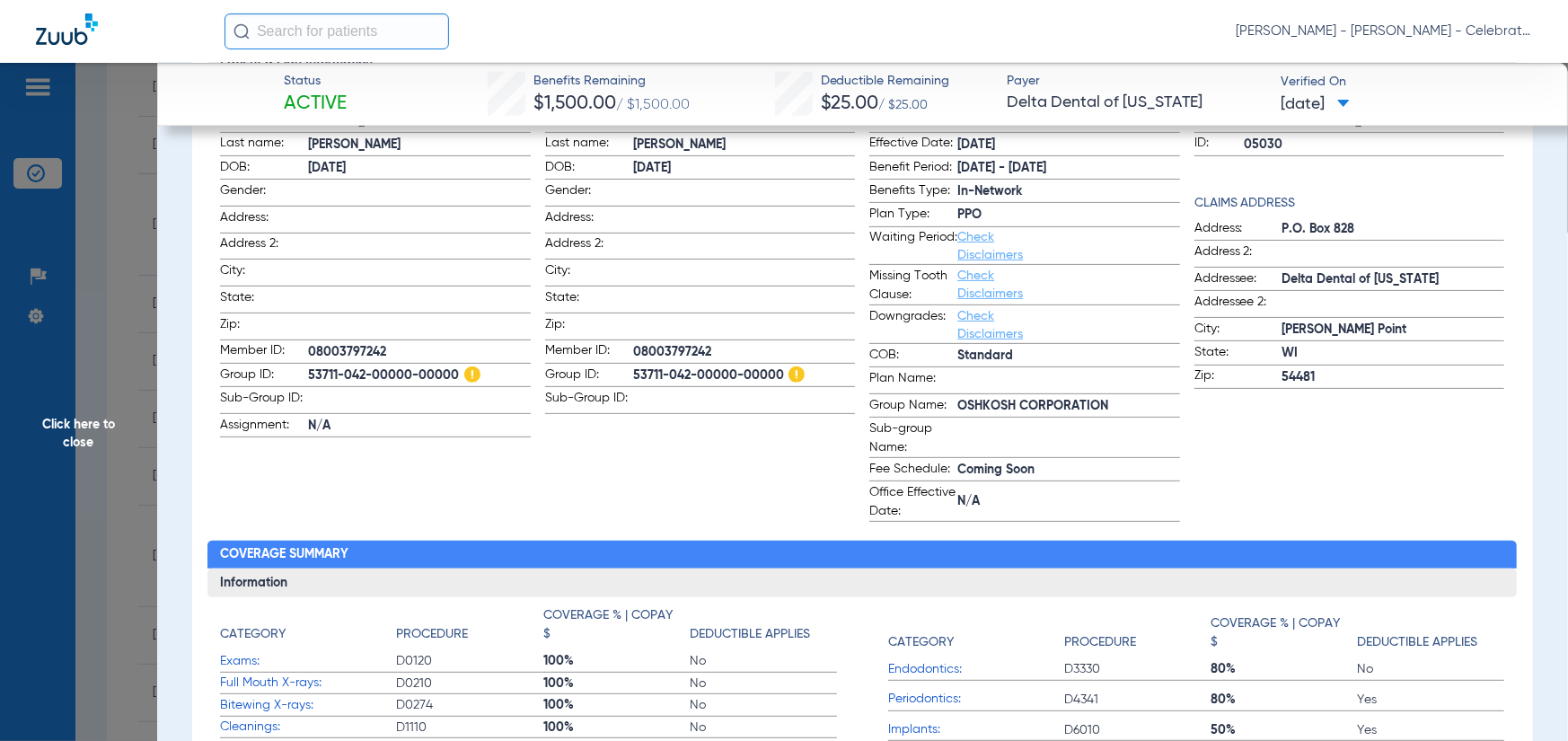
scroll to position [629, 0]
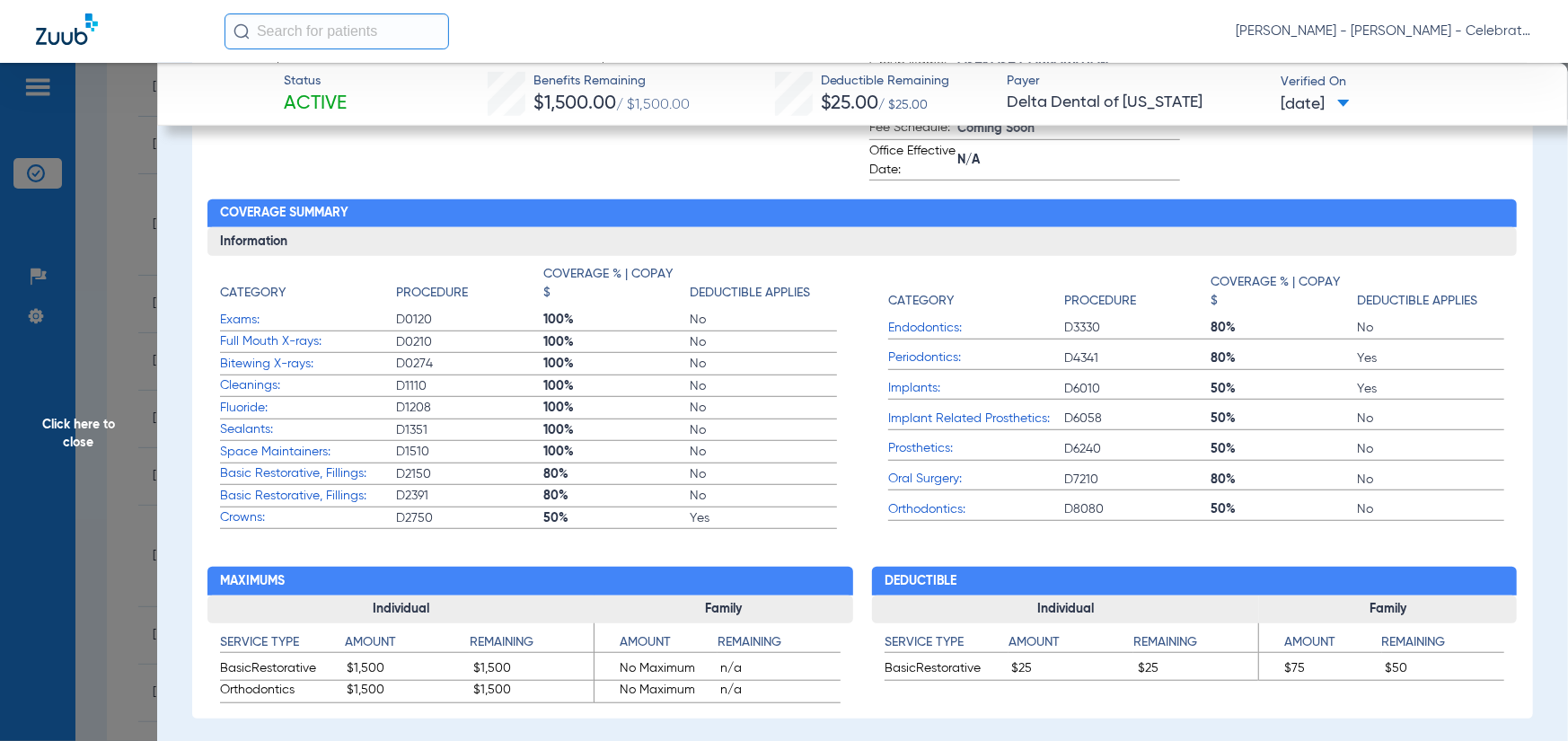
click at [38, 424] on span "Click here to close" at bounding box center [79, 433] width 157 height 741
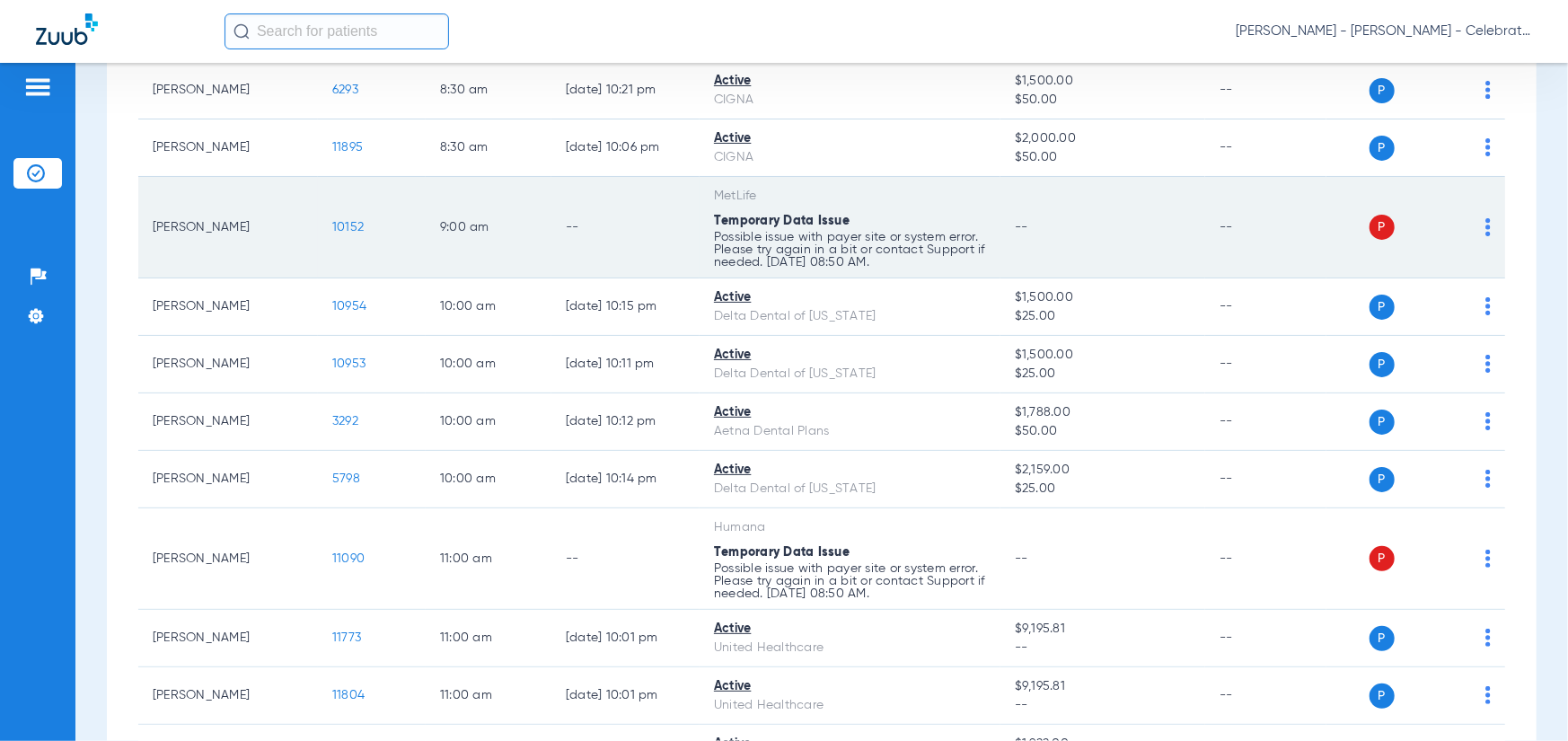
scroll to position [450, 0]
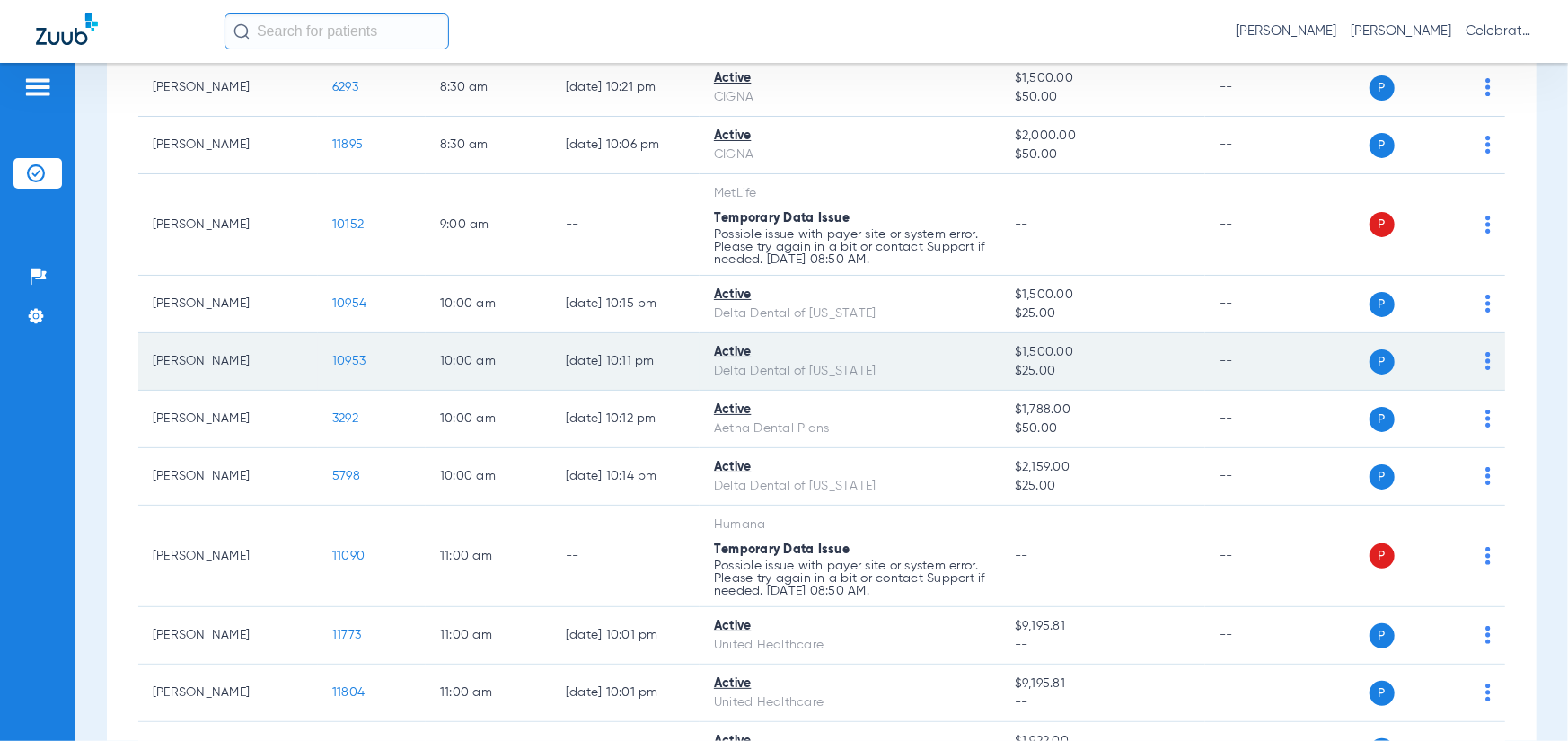
click at [348, 362] on span "10953" at bounding box center [348, 361] width 33 height 13
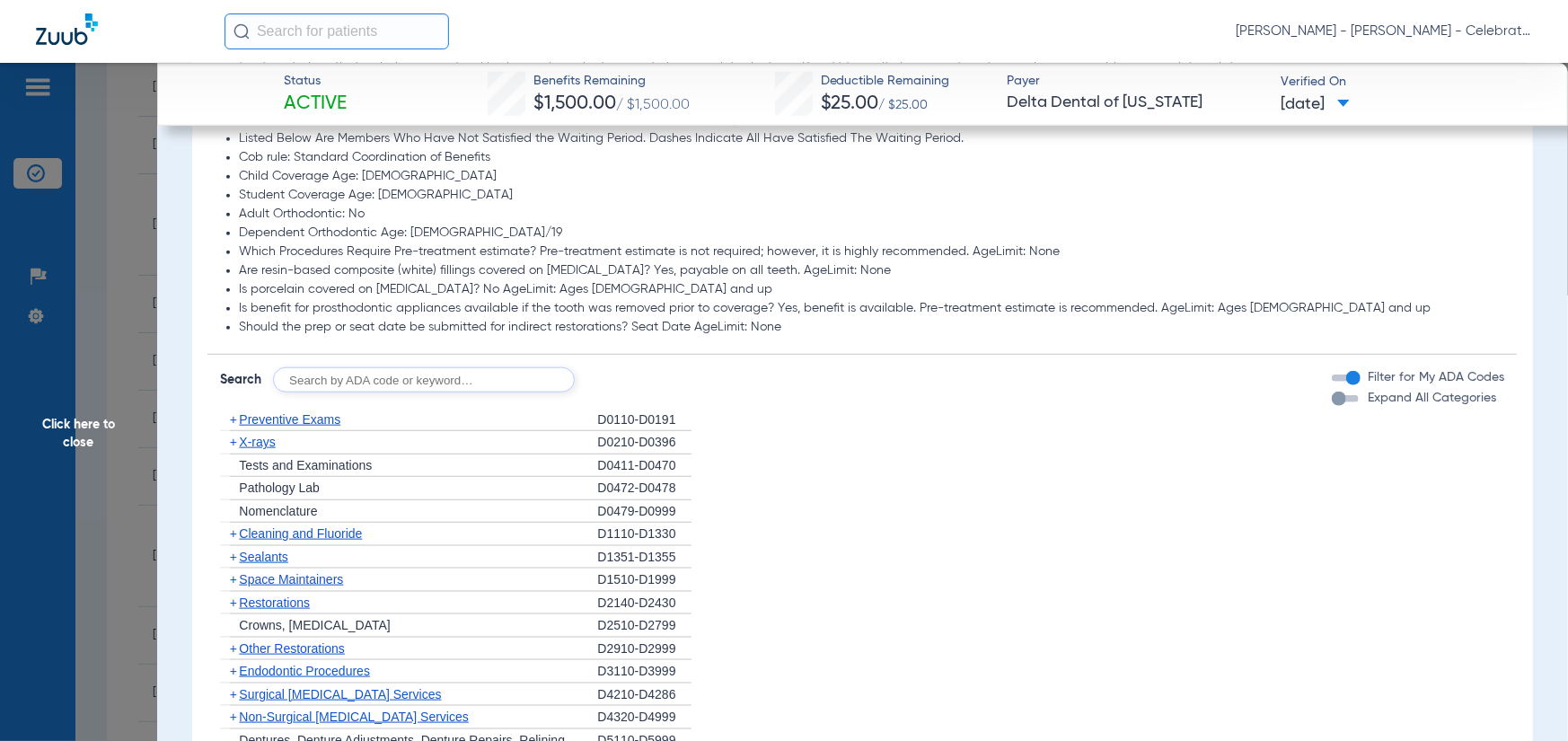
scroll to position [1168, 0]
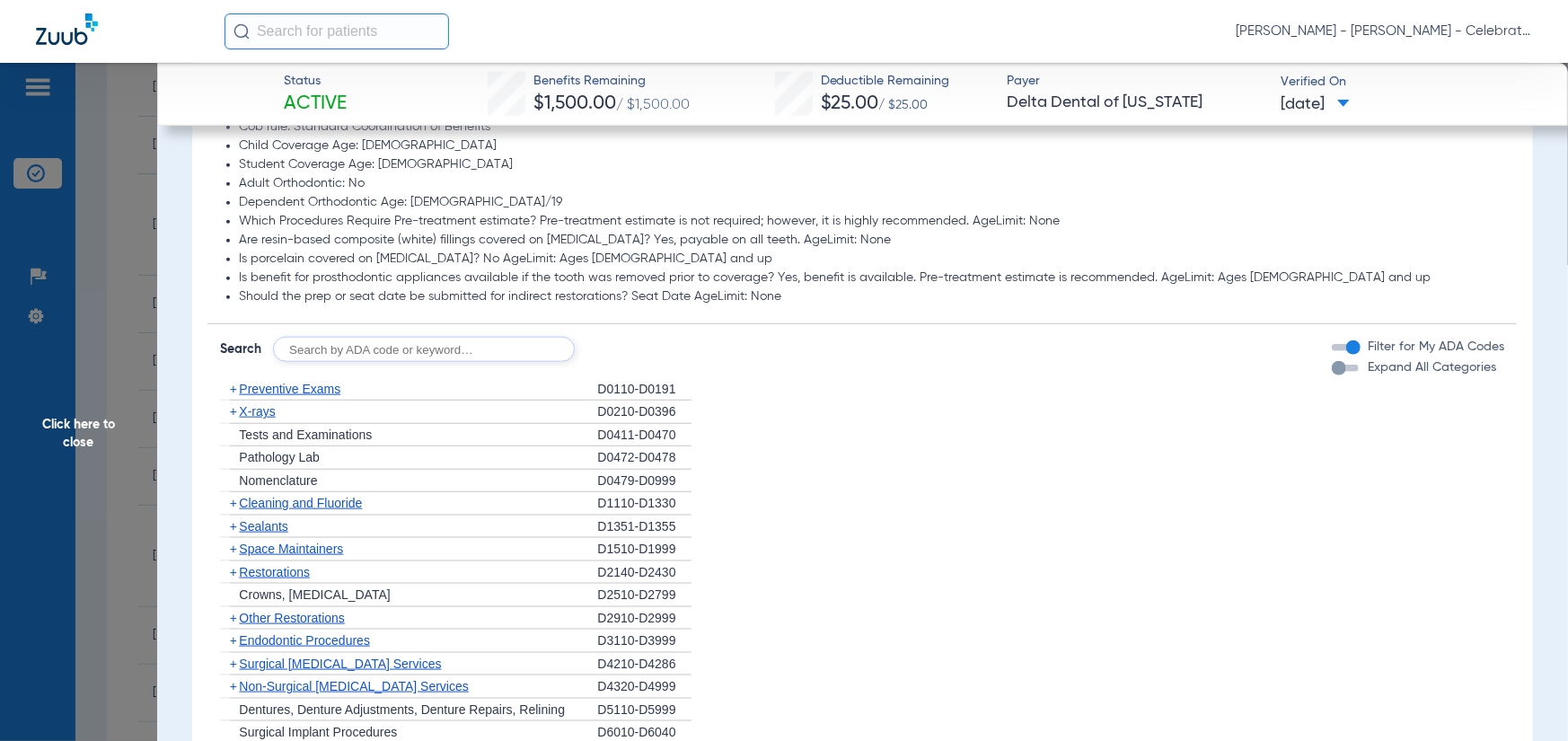
click at [320, 385] on span "Preventive Exams" at bounding box center [289, 389] width 101 height 14
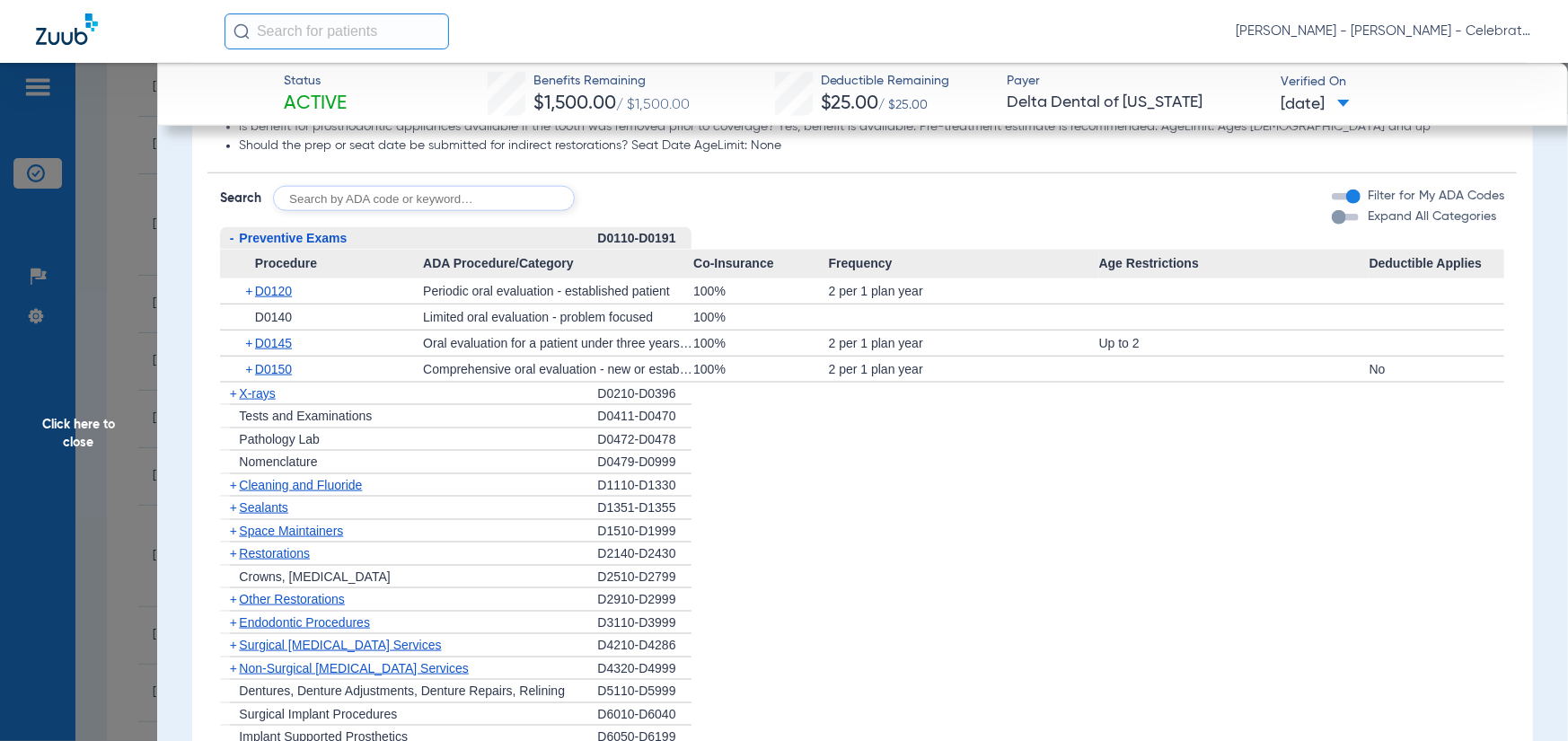
scroll to position [1437, 0]
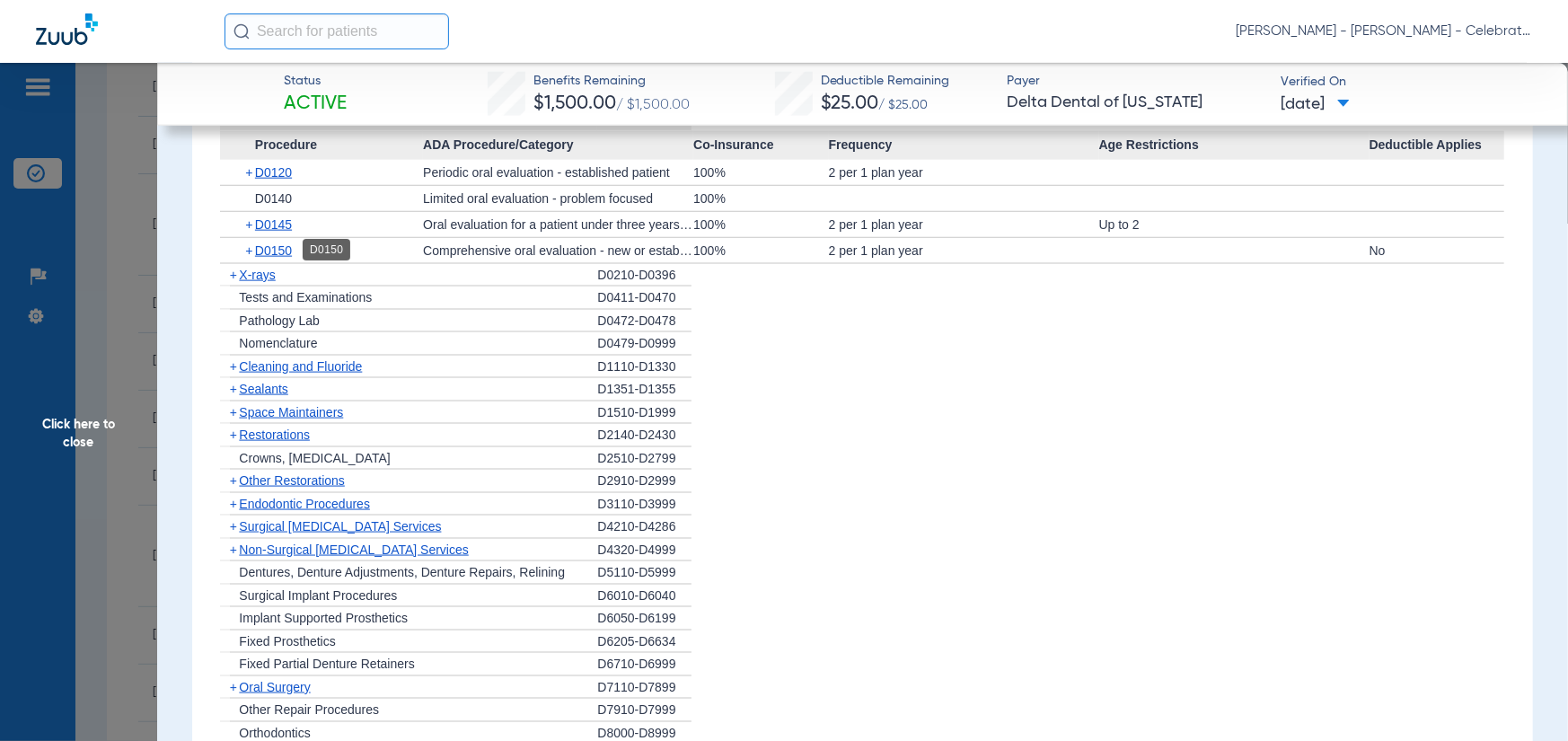
click at [252, 278] on span "X-rays" at bounding box center [257, 275] width 36 height 14
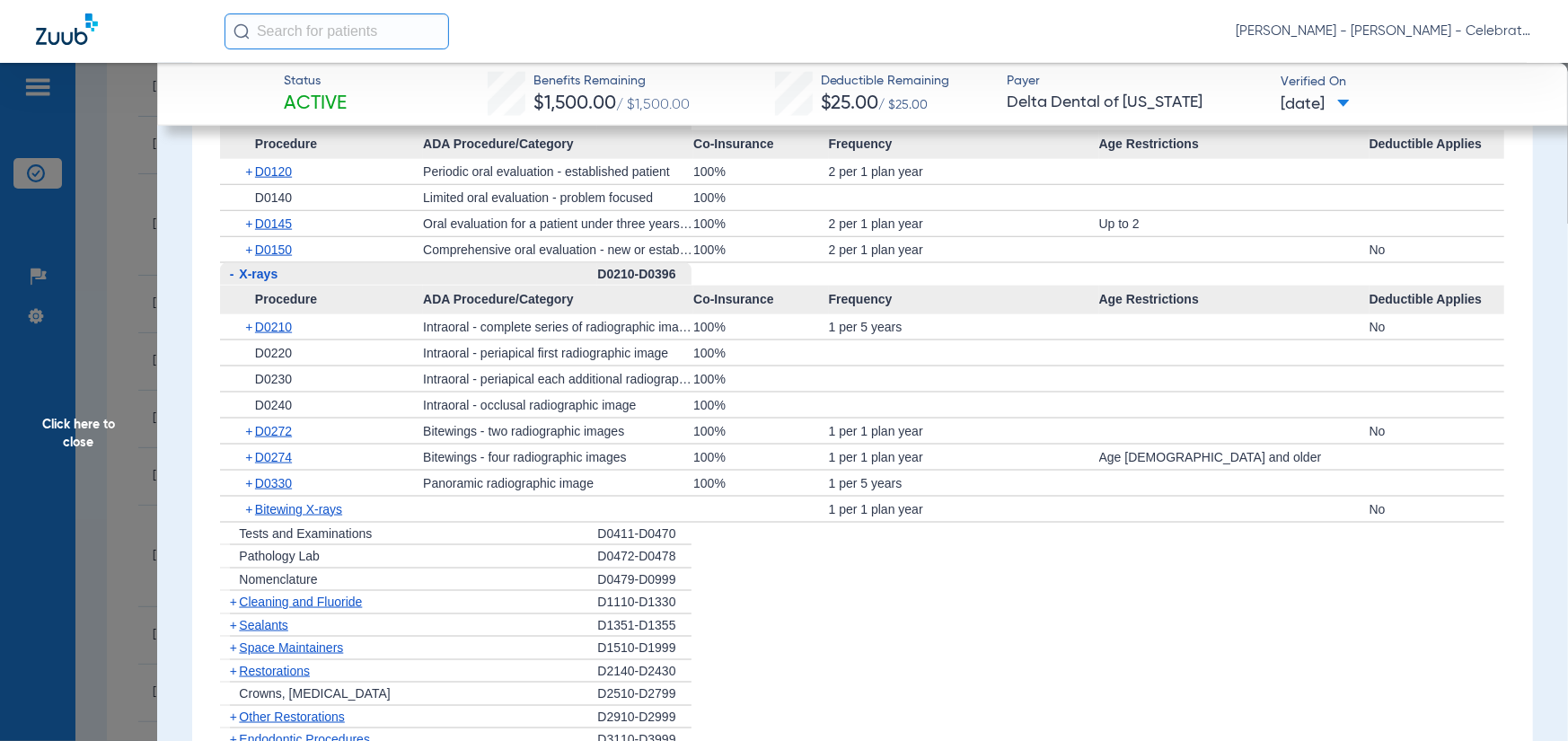
click at [284, 601] on span "Cleaning and Fluoride" at bounding box center [300, 602] width 123 height 14
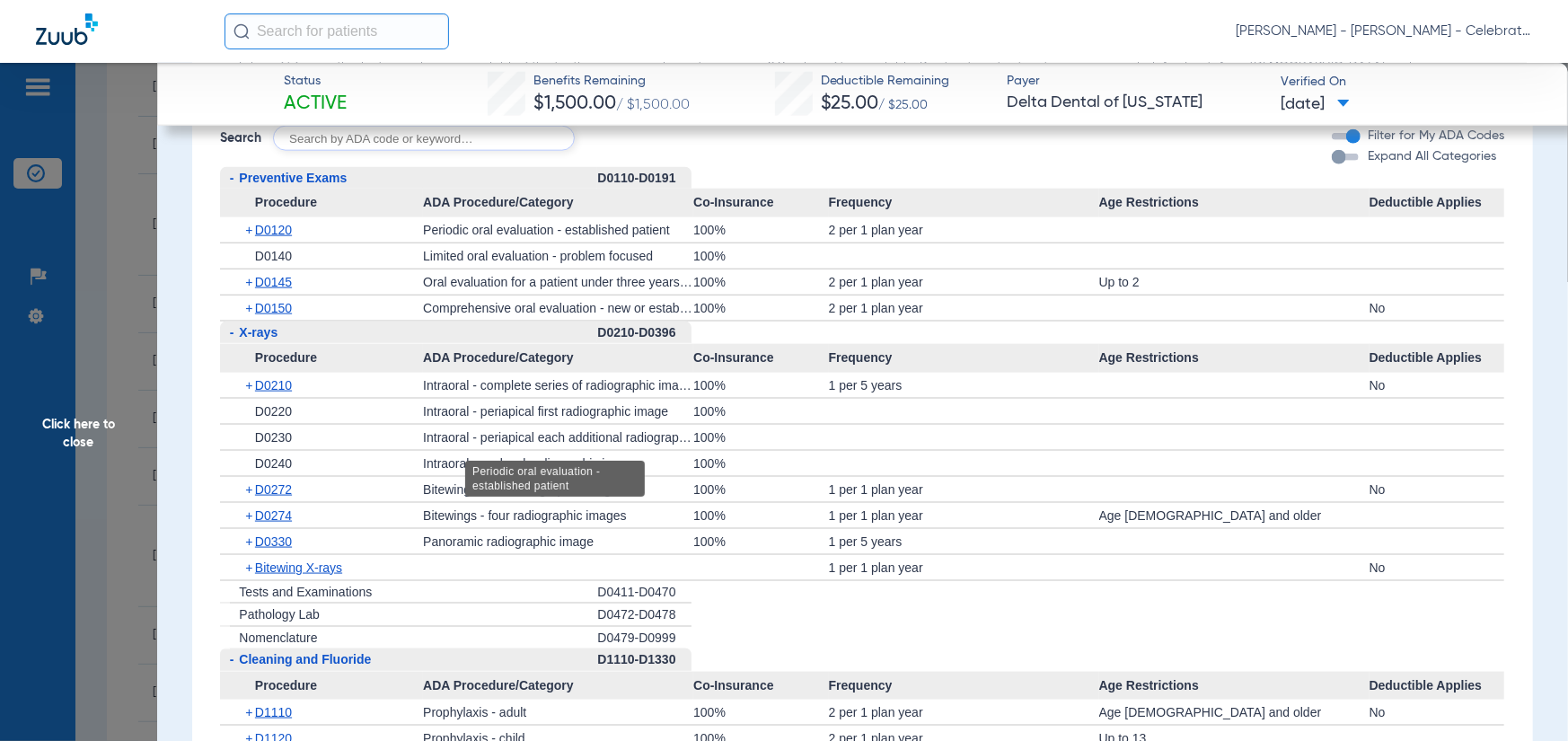
scroll to position [1168, 0]
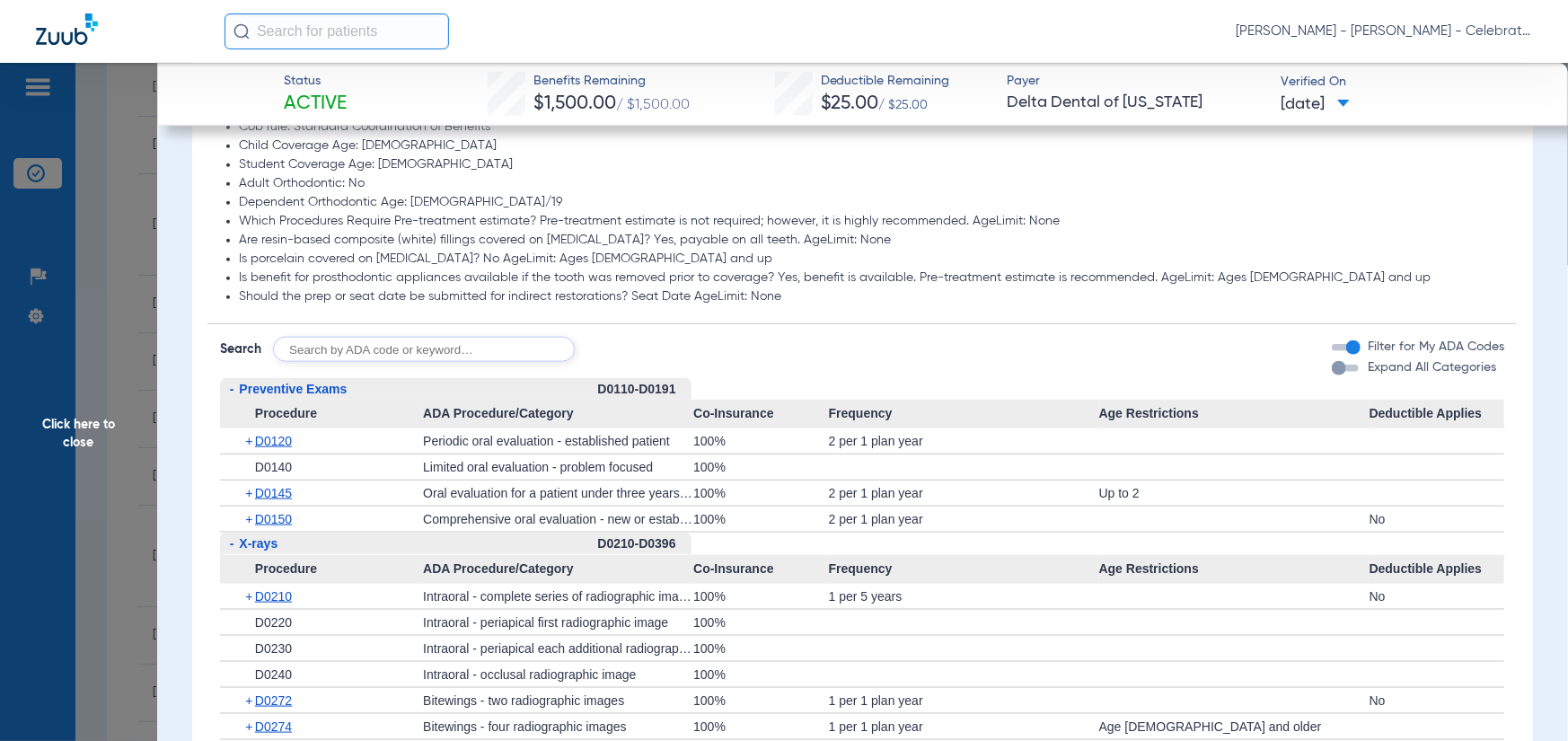
click at [82, 464] on span "Click here to close" at bounding box center [79, 433] width 157 height 741
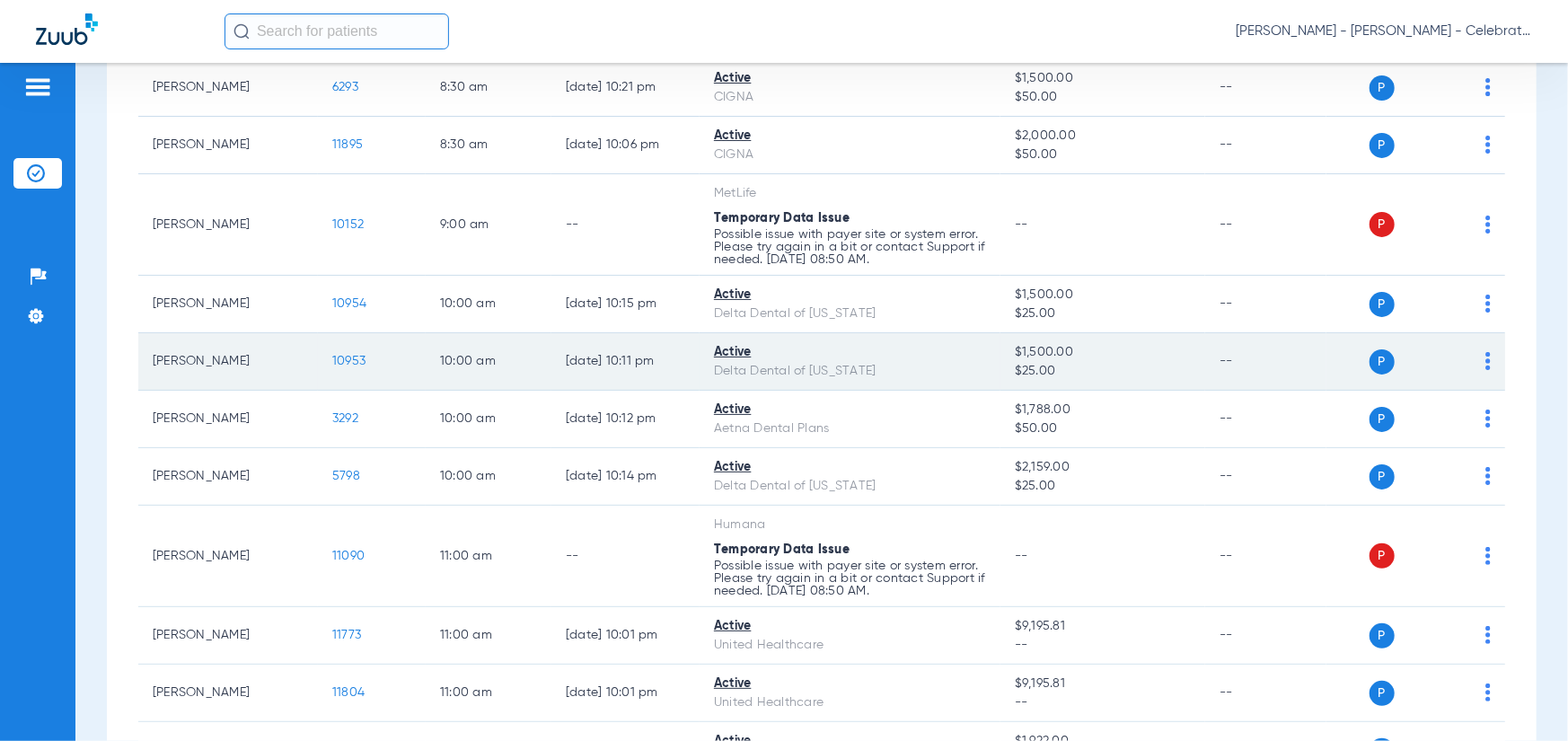
scroll to position [539, 0]
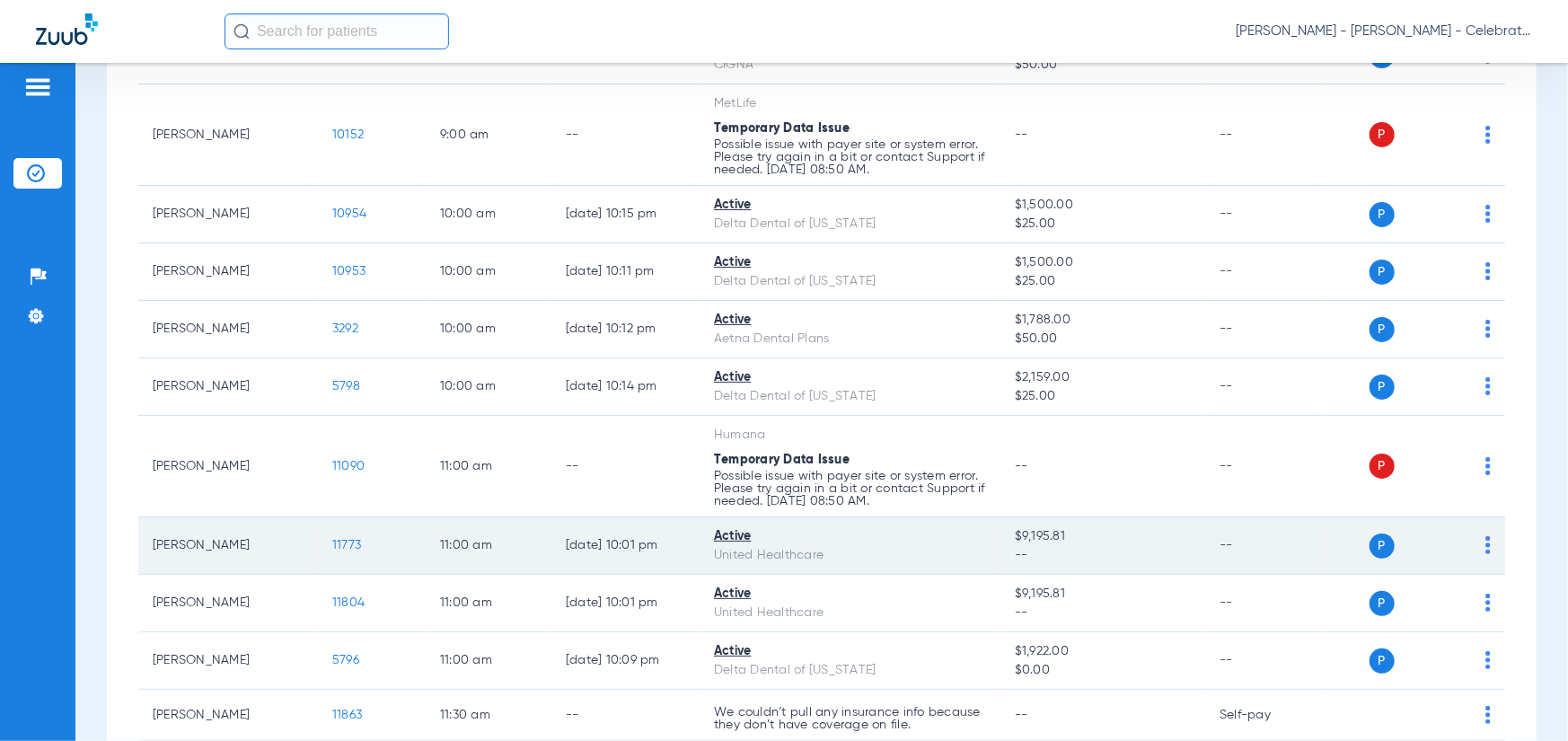
click at [349, 541] on span "11773" at bounding box center [346, 545] width 29 height 13
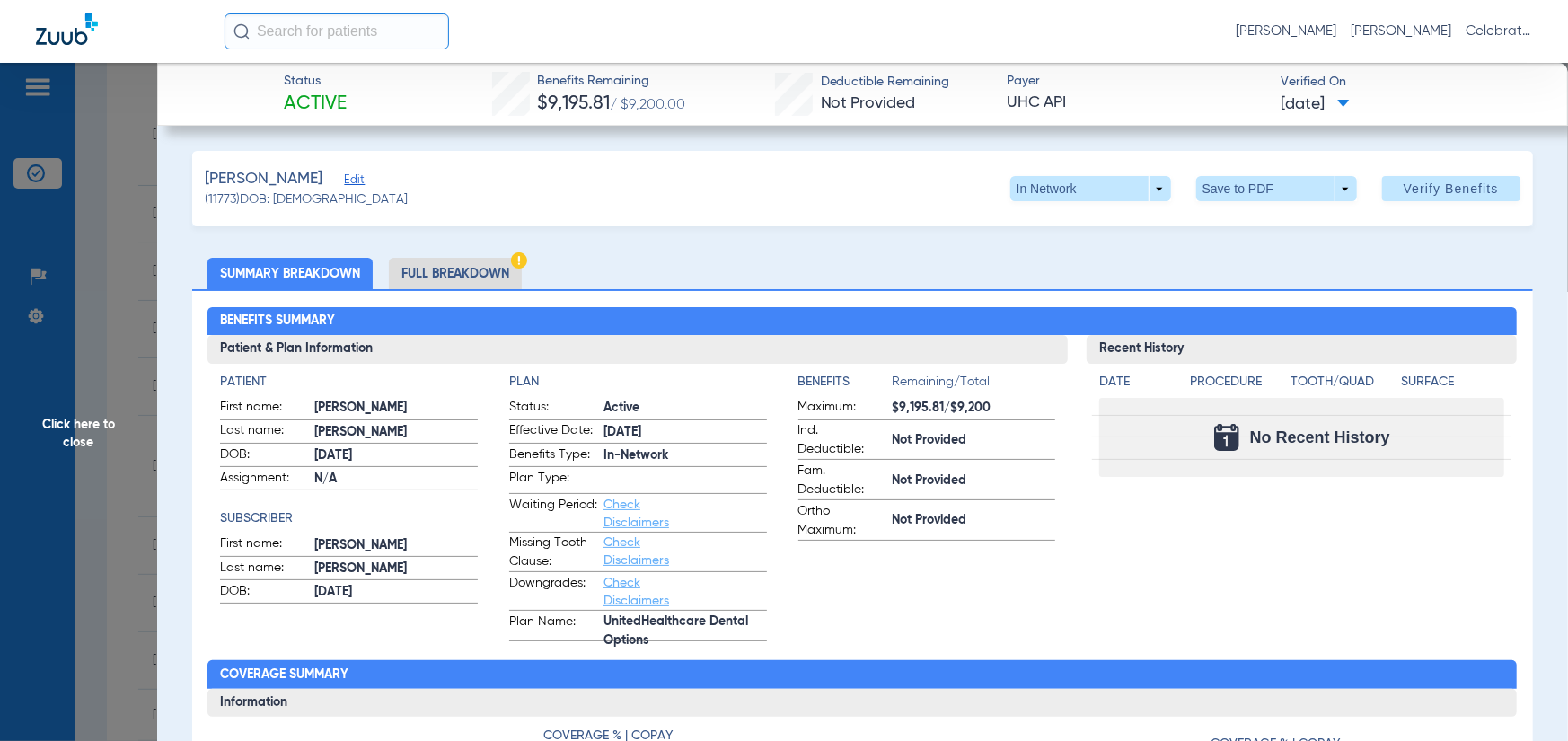
click at [419, 277] on li "Full Breakdown" at bounding box center [455, 274] width 133 height 32
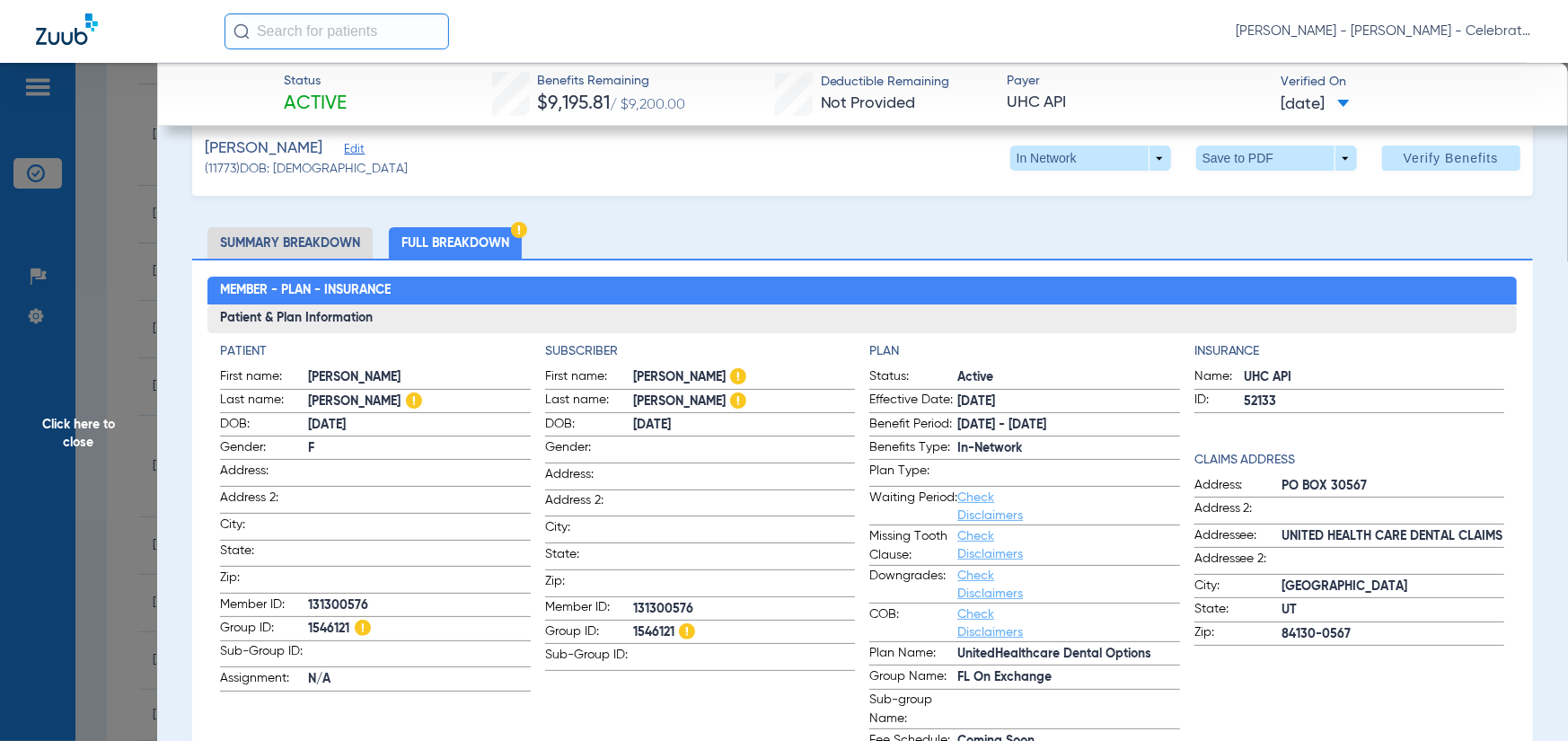
scroll to position [0, 0]
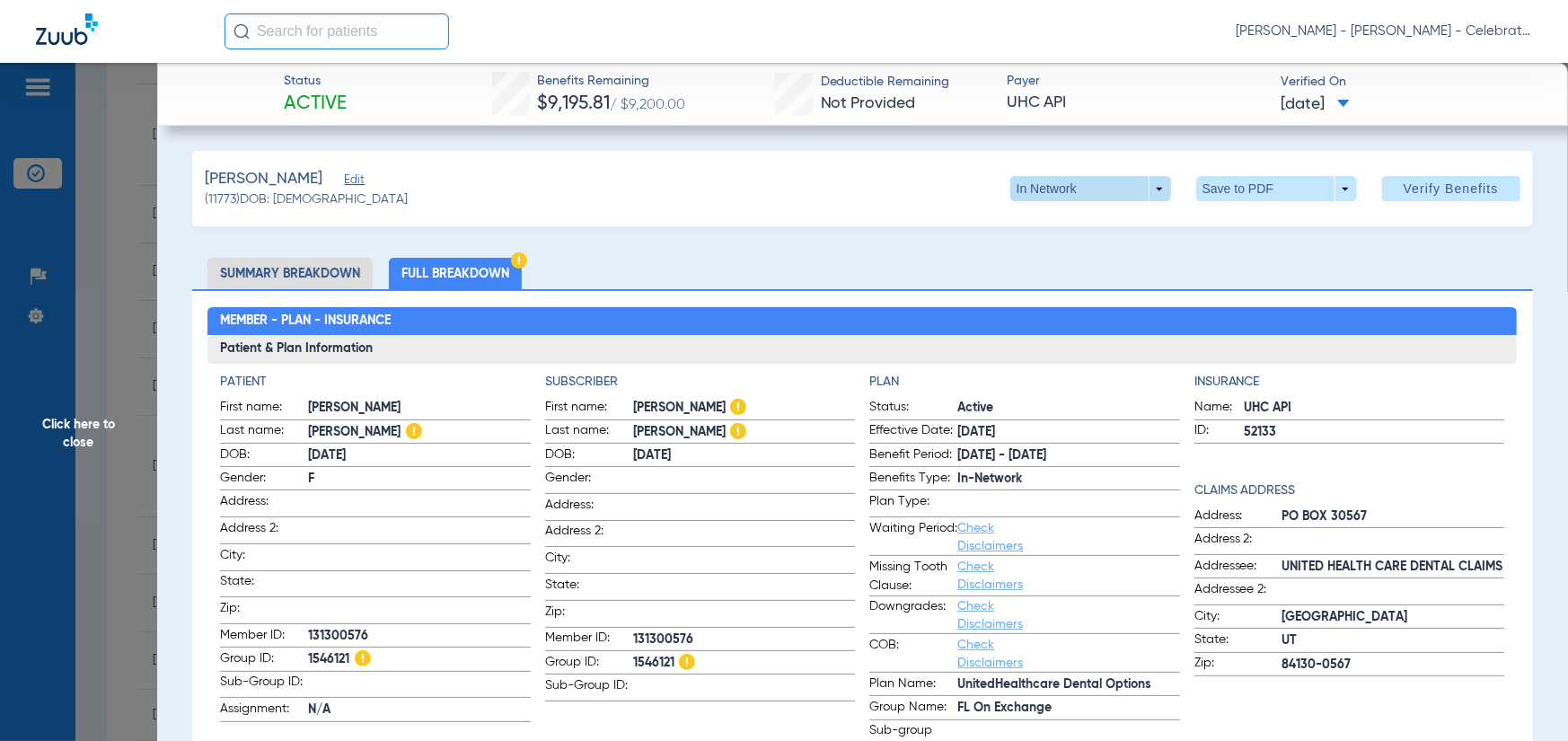
click at [1073, 188] on span at bounding box center [1090, 188] width 43 height 43
click at [793, 233] on div at bounding box center [784, 370] width 1568 height 741
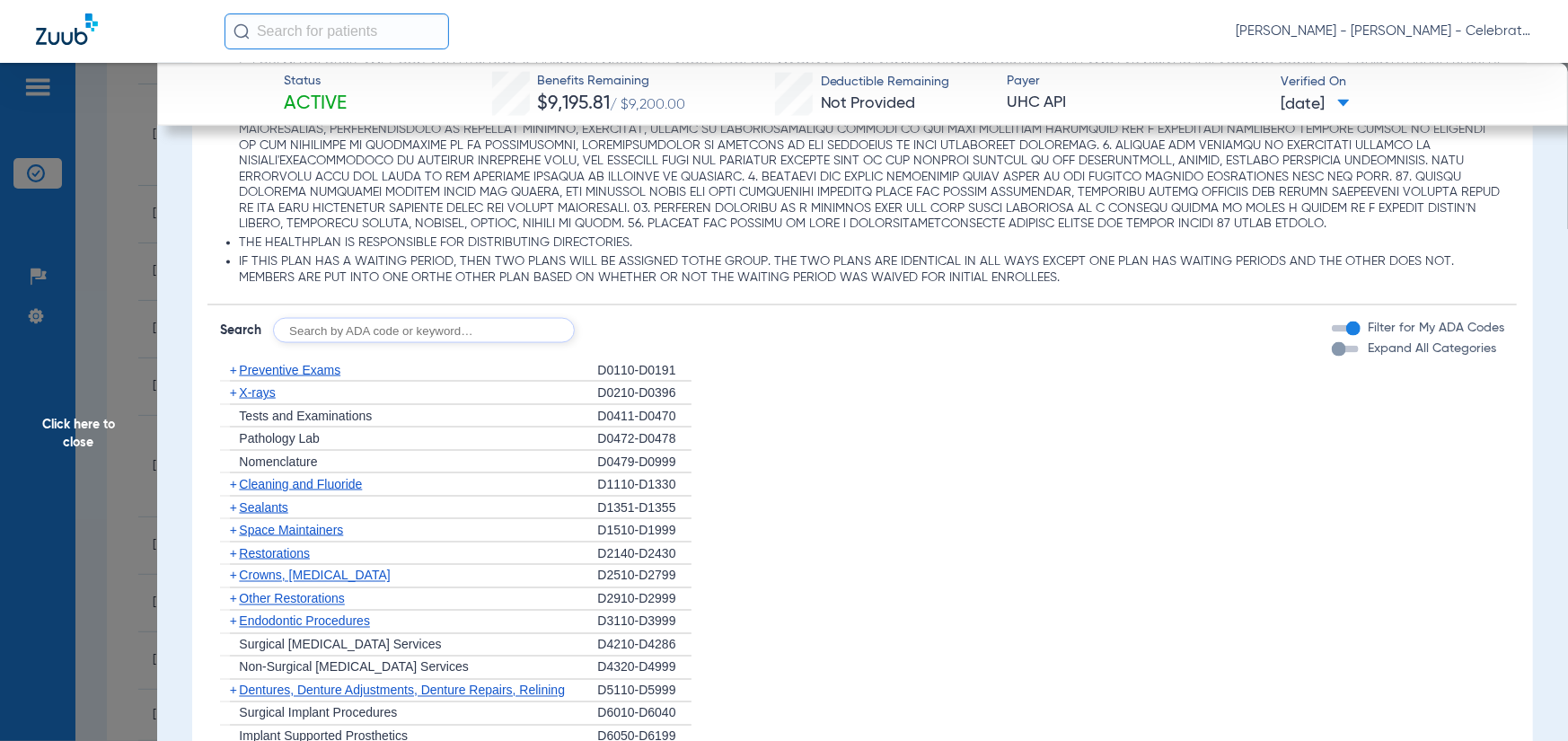
scroll to position [1617, 0]
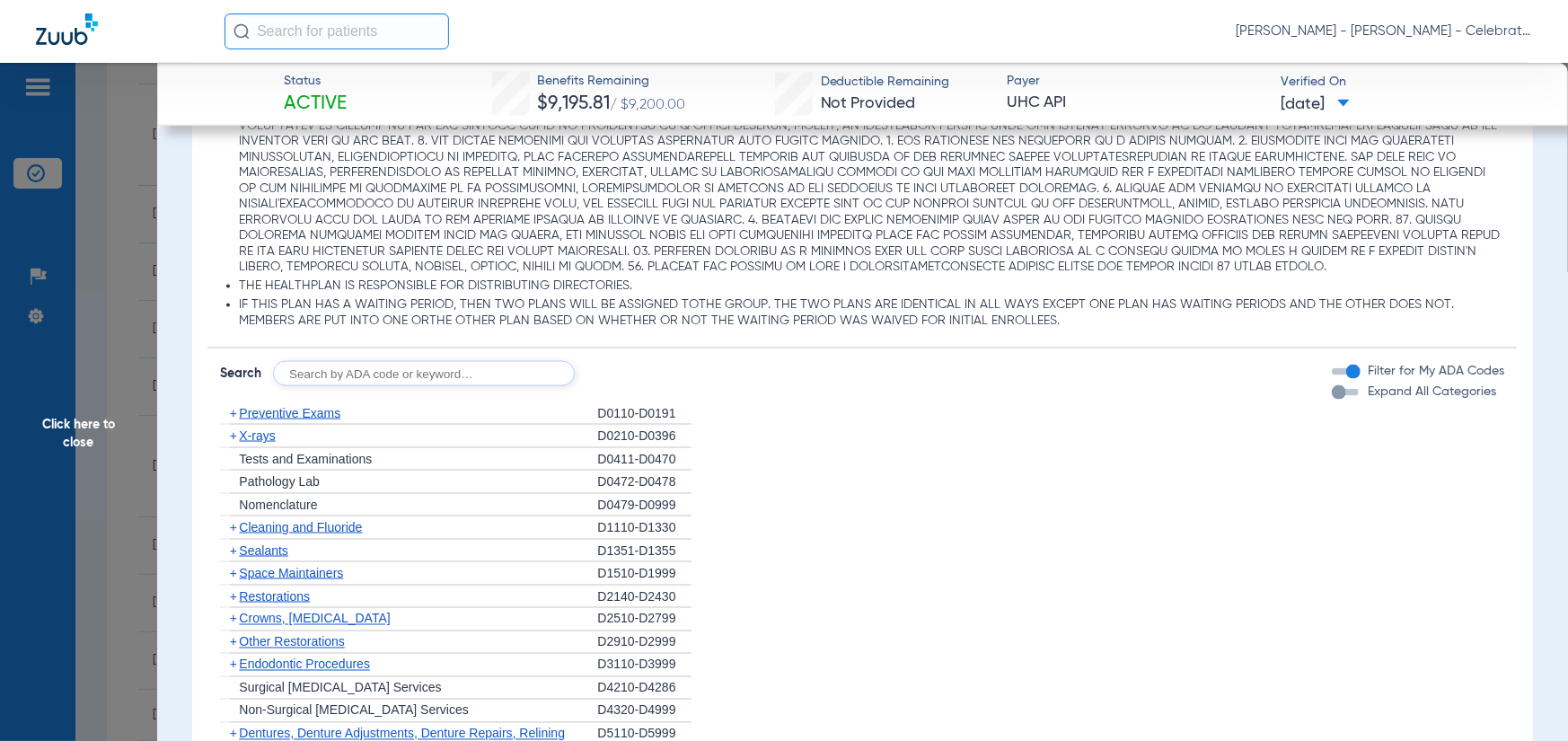
click at [296, 411] on span "Preventive Exams" at bounding box center [289, 413] width 101 height 14
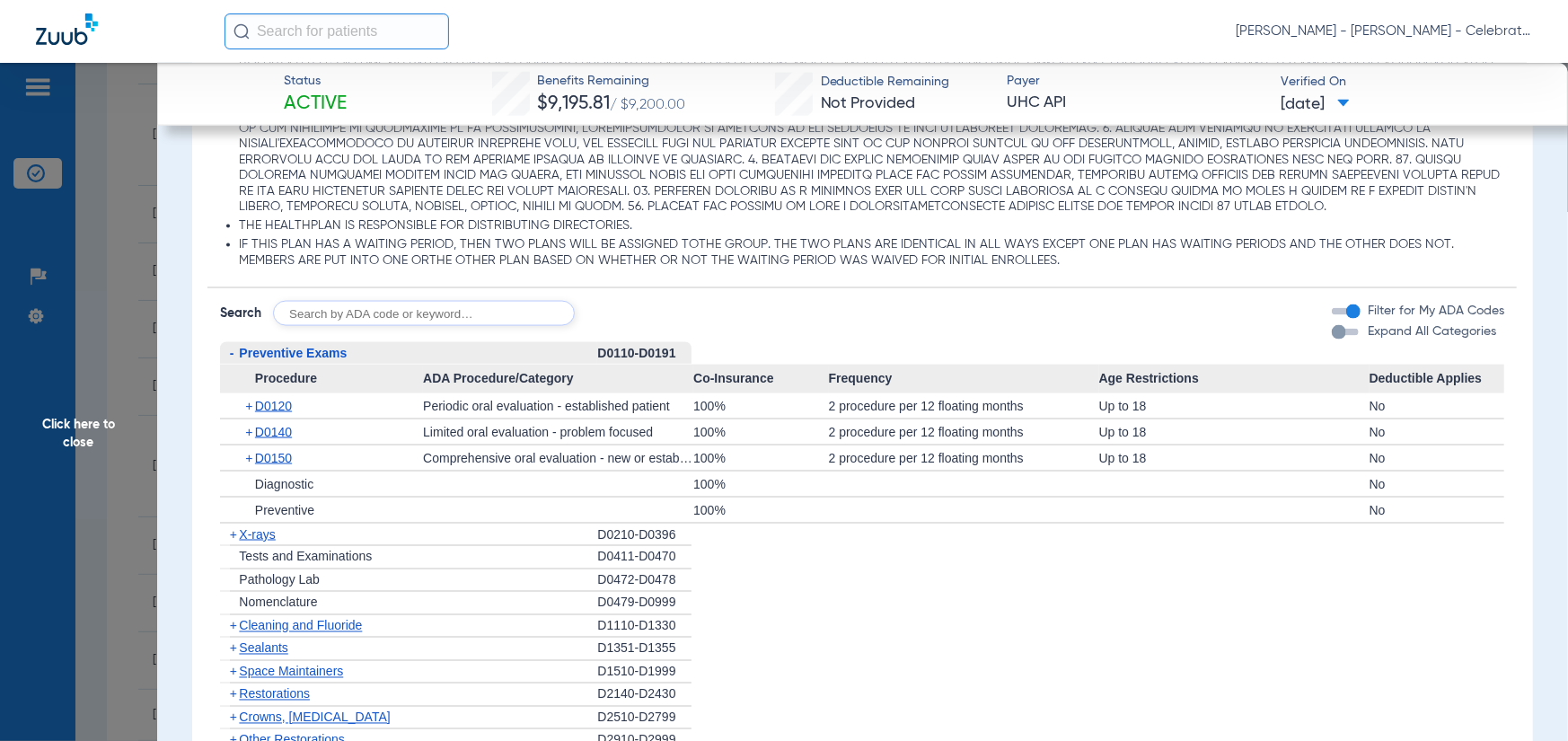
scroll to position [1707, 0]
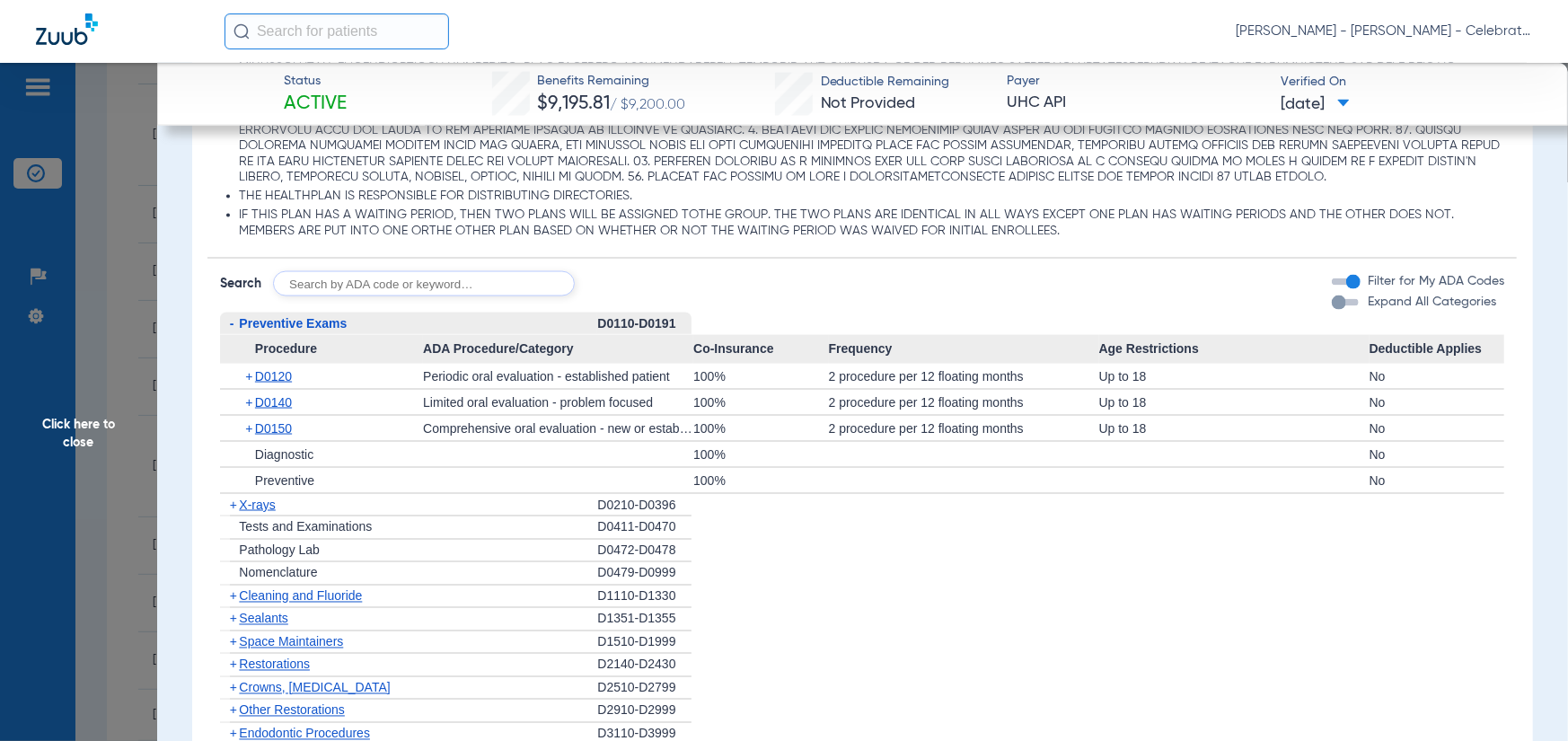
drag, startPoint x: 243, startPoint y: 505, endPoint x: 301, endPoint y: 409, distance: 112.2
click at [244, 505] on span "X-rays" at bounding box center [257, 504] width 36 height 14
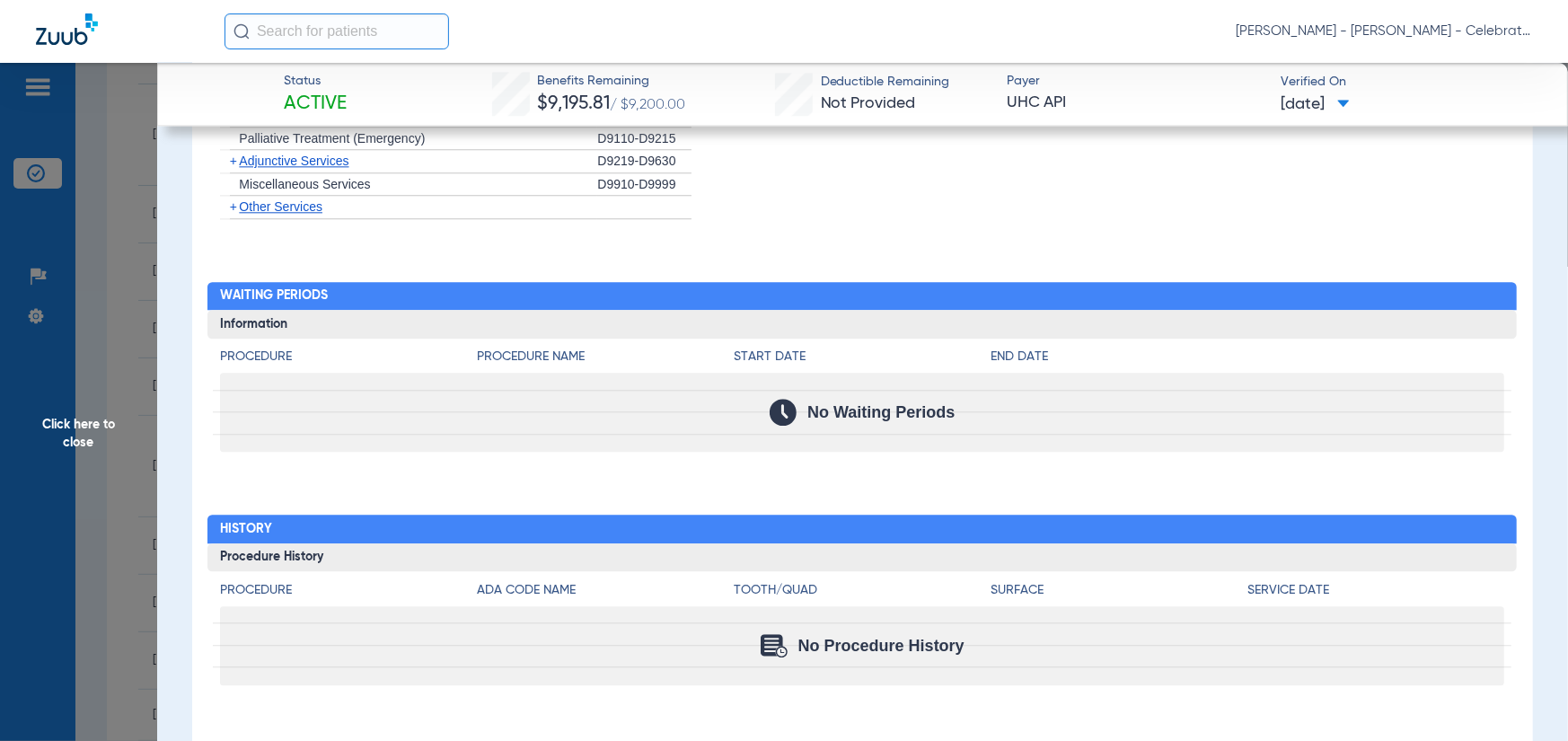
scroll to position [0, 0]
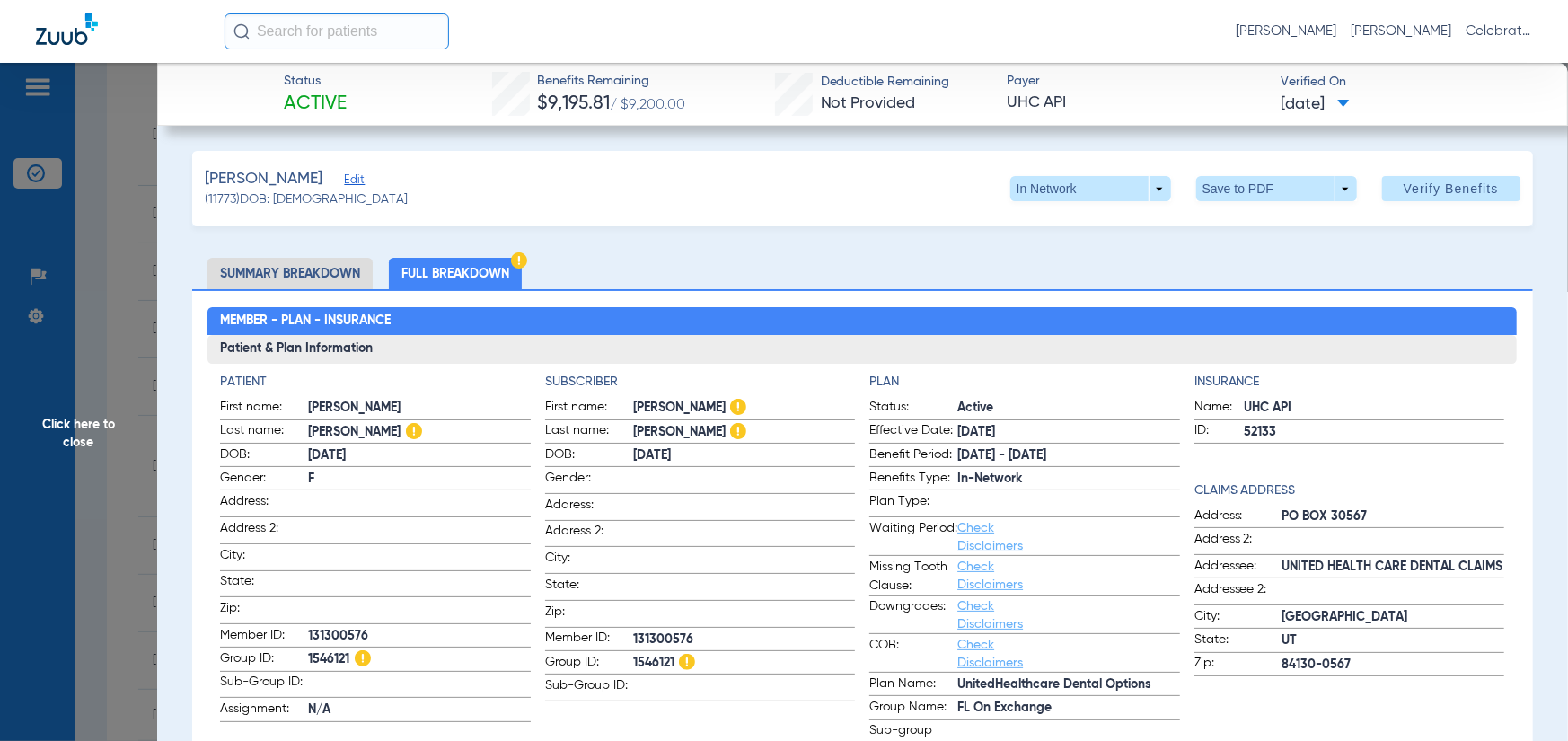
click at [135, 466] on span "Click here to close" at bounding box center [79, 433] width 157 height 741
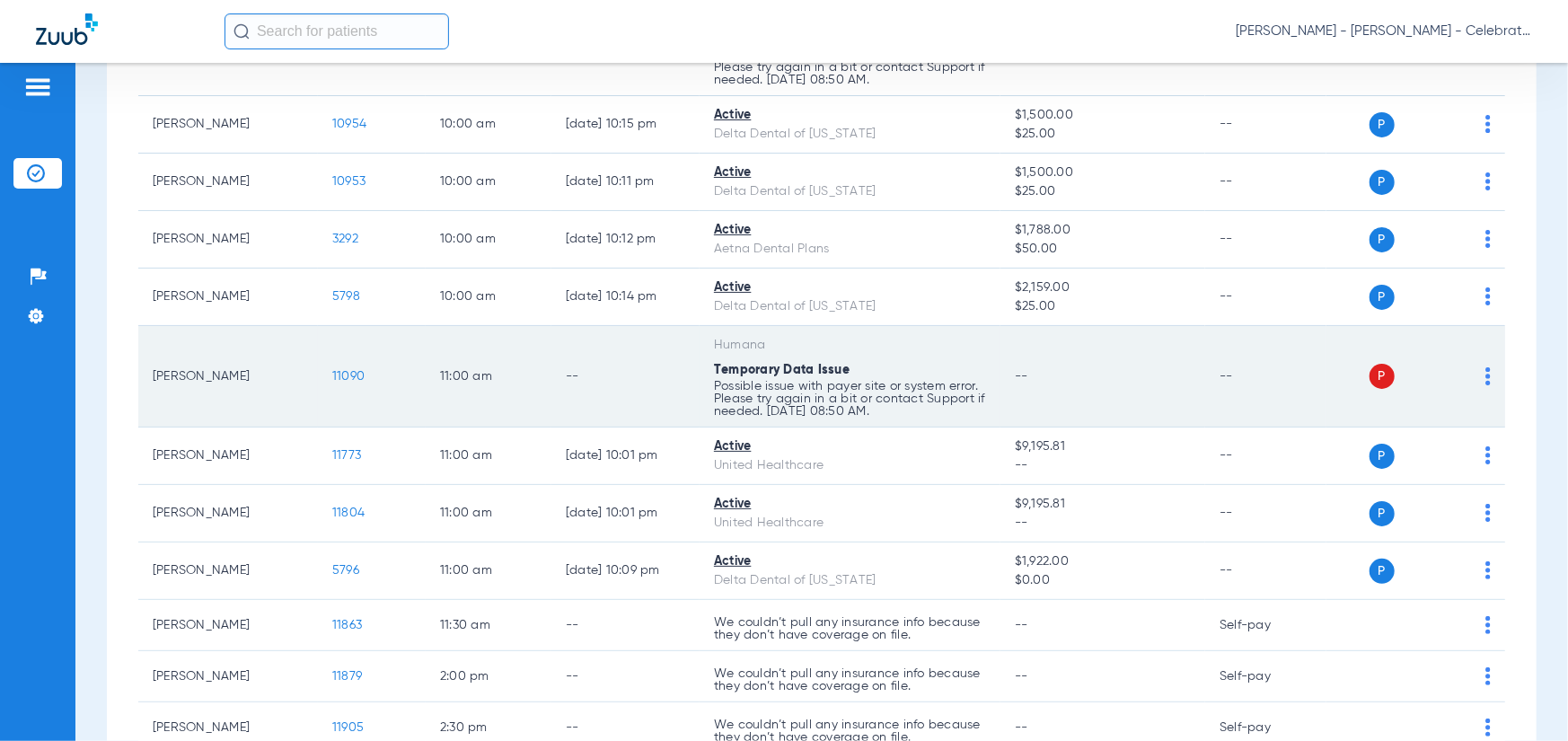
scroll to position [719, 0]
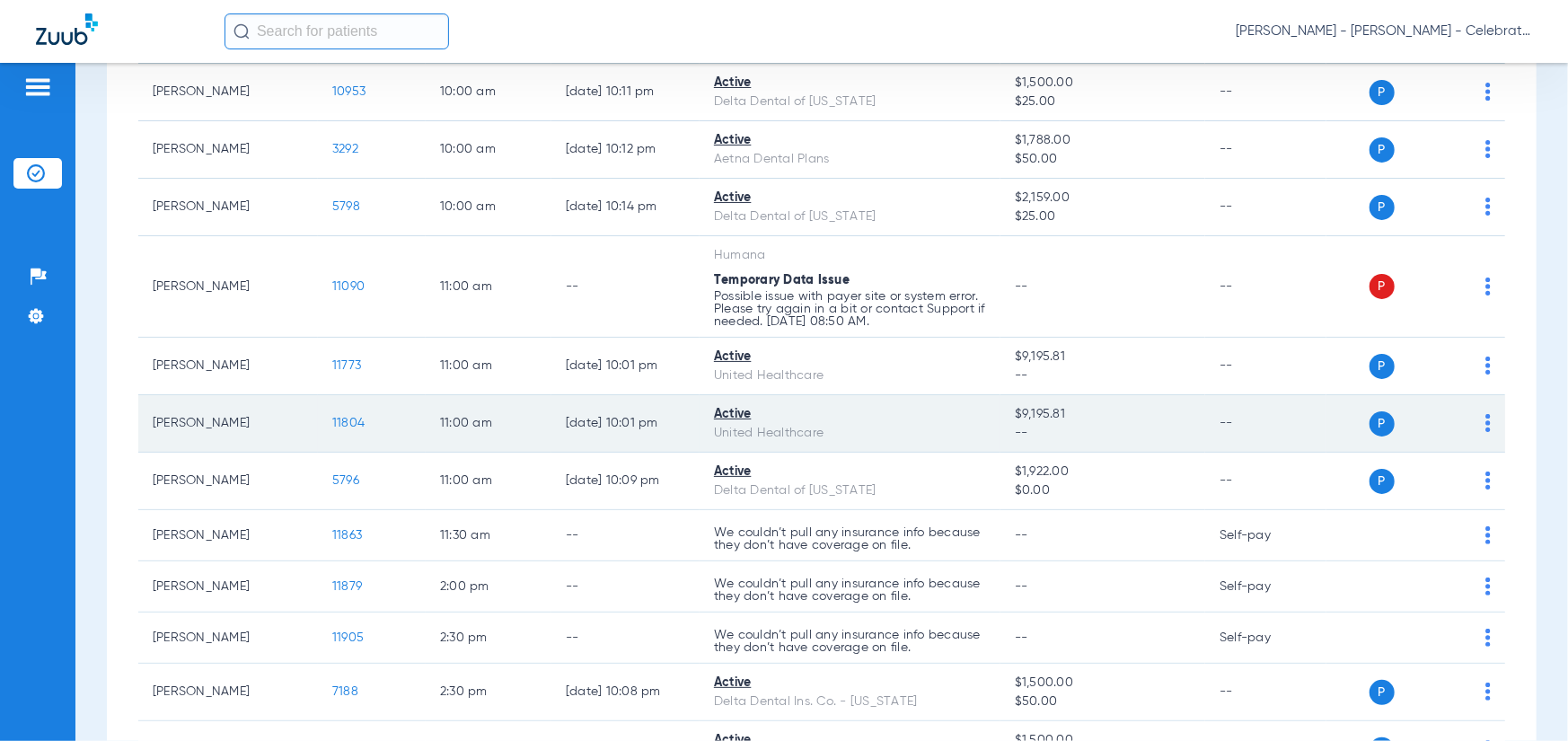
click at [354, 423] on span "11804" at bounding box center [348, 423] width 33 height 13
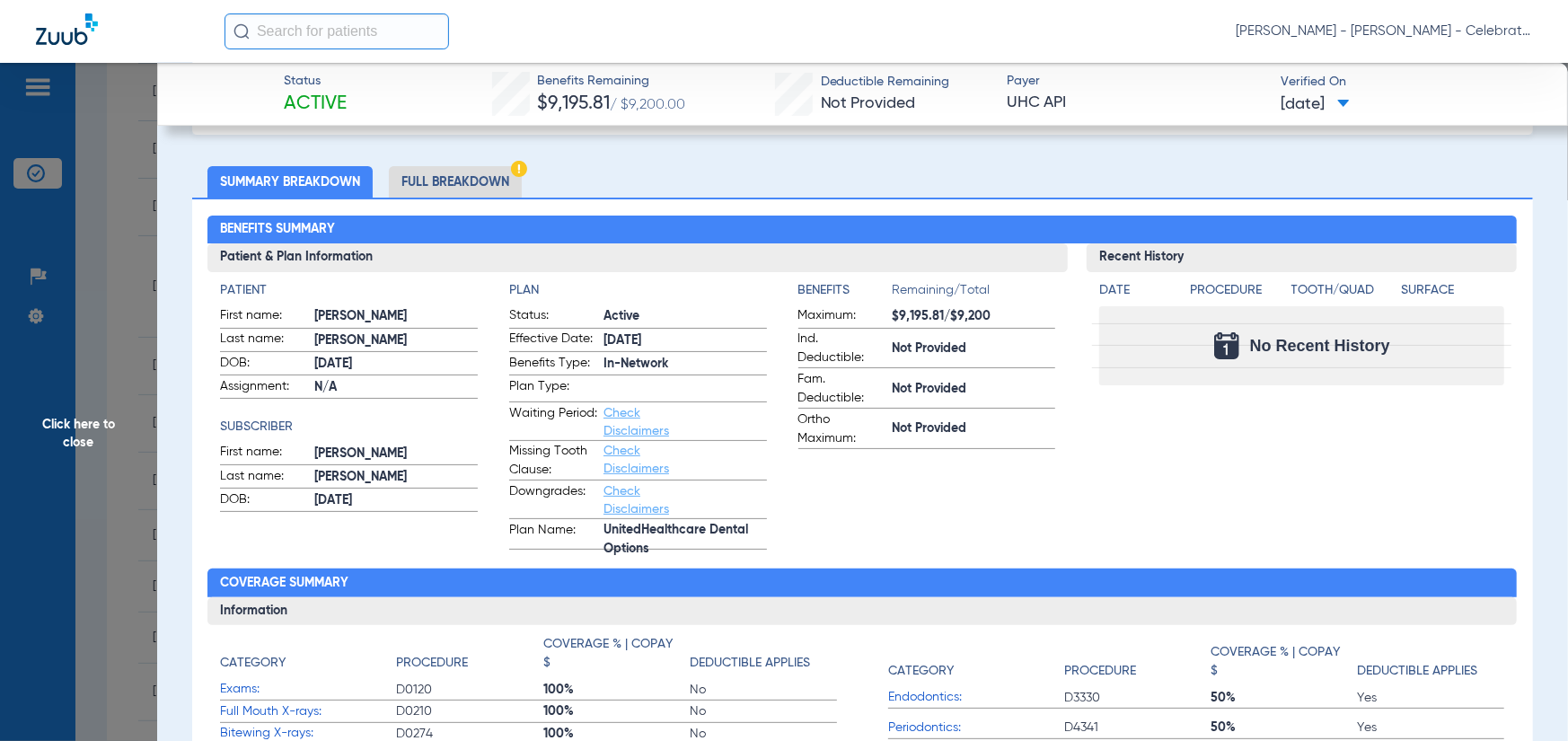
scroll to position [0, 0]
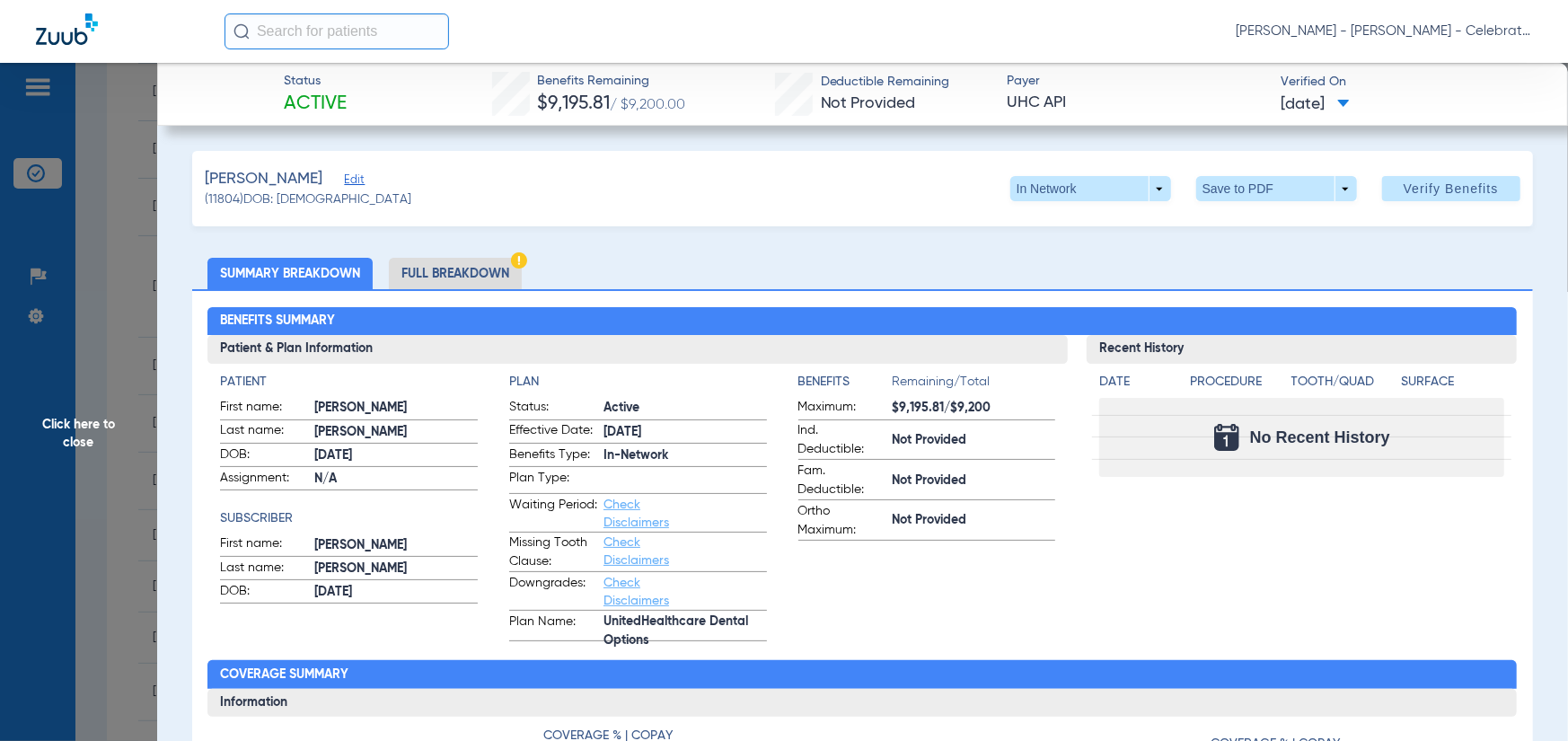
drag, startPoint x: 429, startPoint y: 259, endPoint x: 462, endPoint y: 267, distance: 34.0
click at [429, 259] on li "Full Breakdown" at bounding box center [455, 274] width 133 height 32
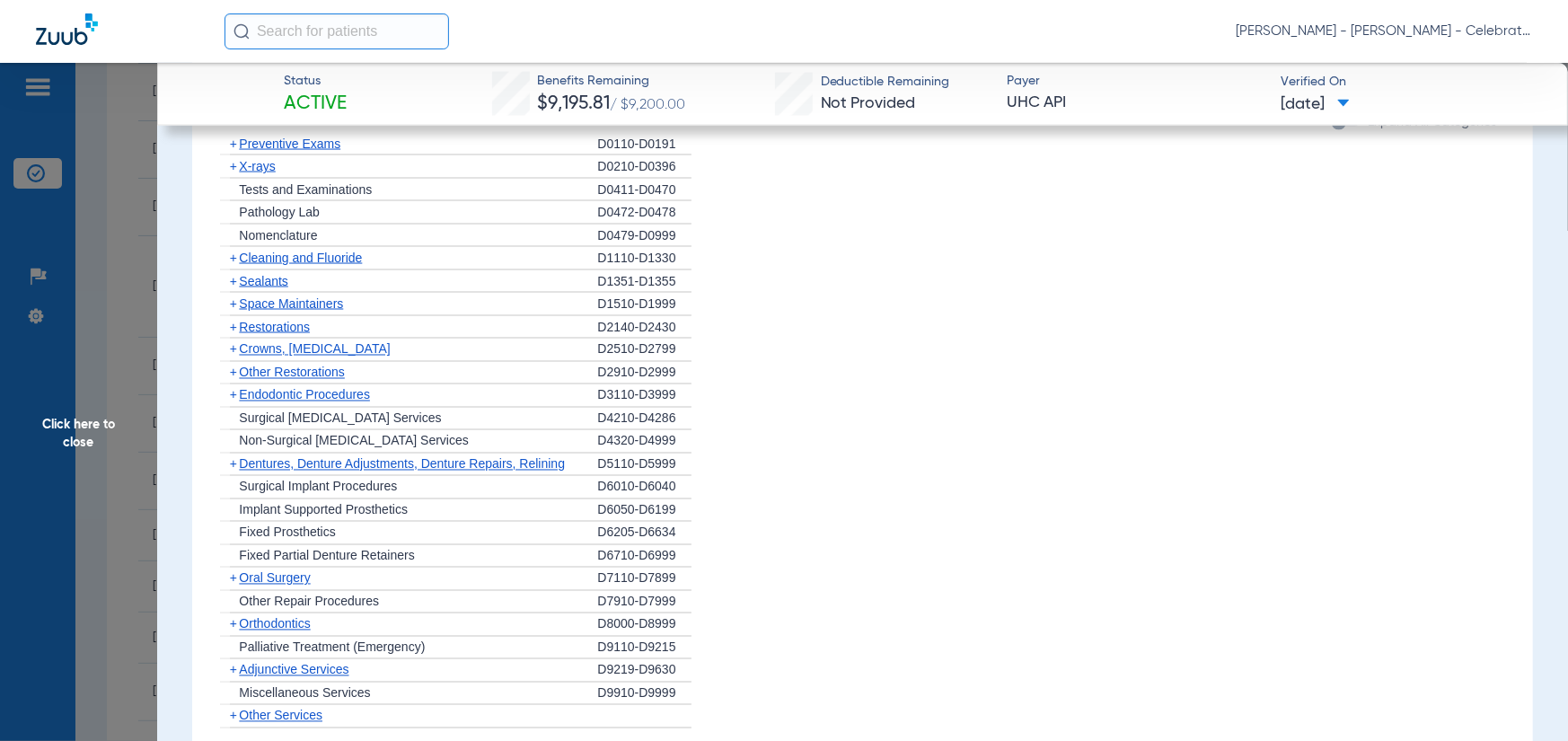
scroll to position [1707, 0]
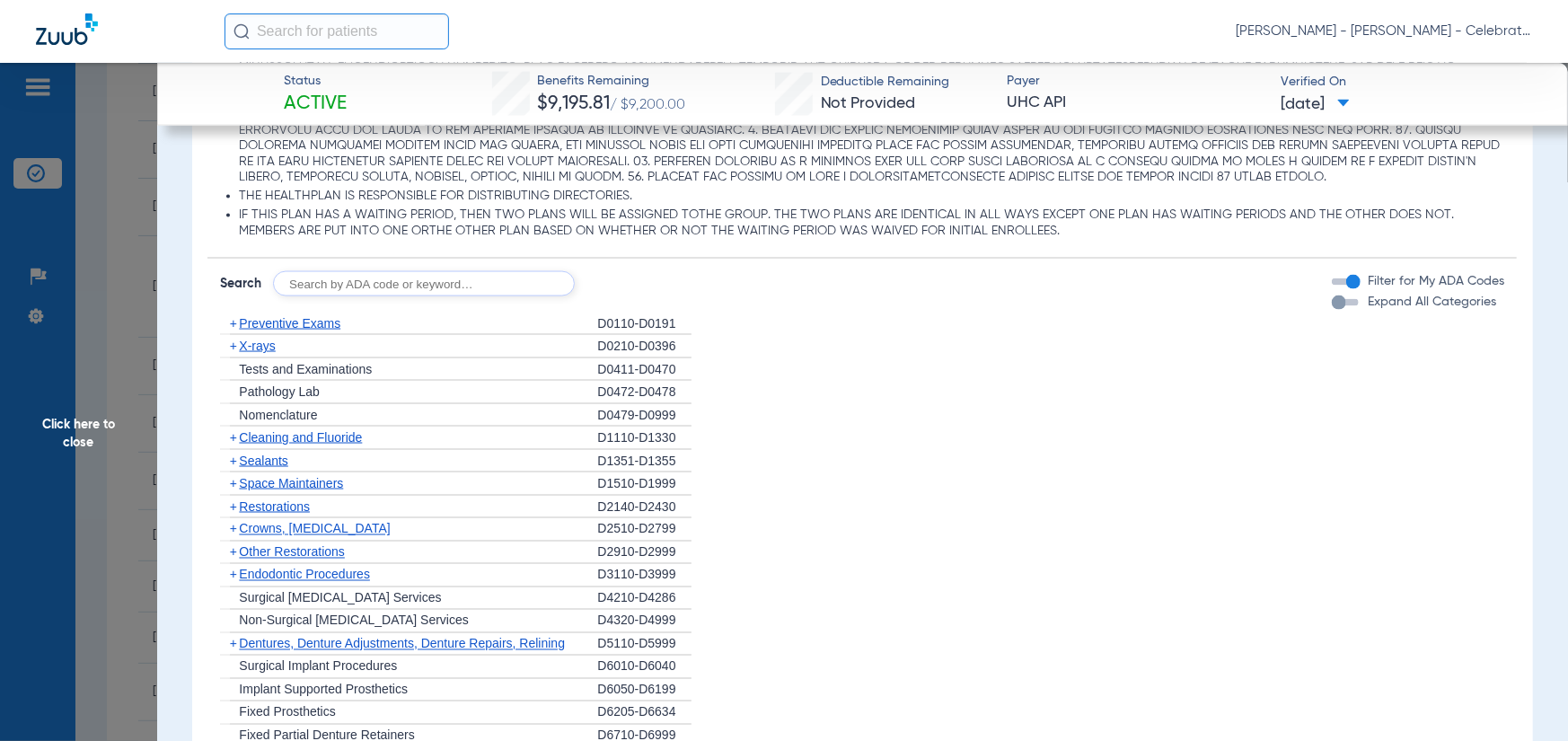
click at [280, 316] on span "Preventive Exams" at bounding box center [289, 323] width 101 height 14
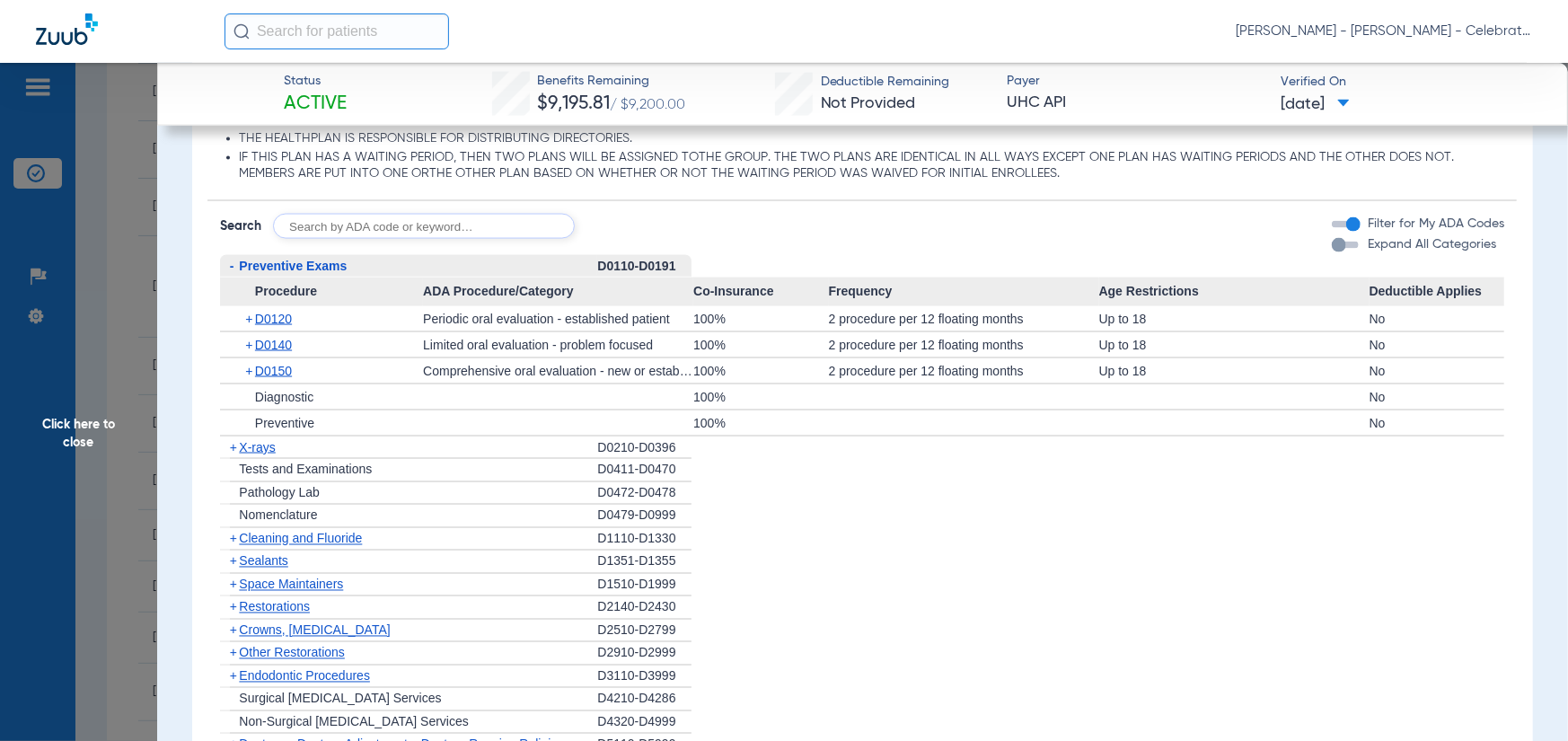
scroll to position [1797, 0]
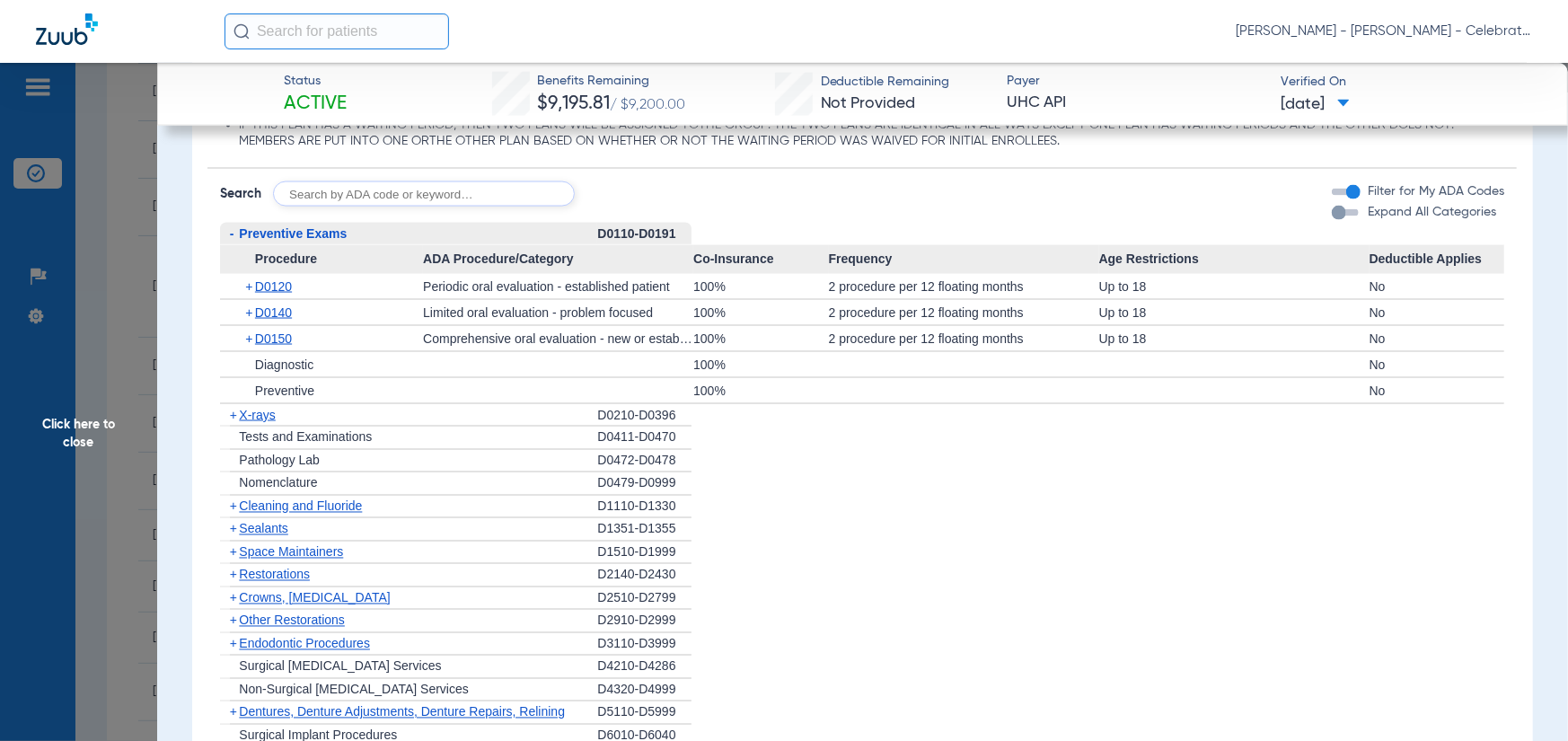
click at [271, 411] on span "X-rays" at bounding box center [257, 415] width 36 height 14
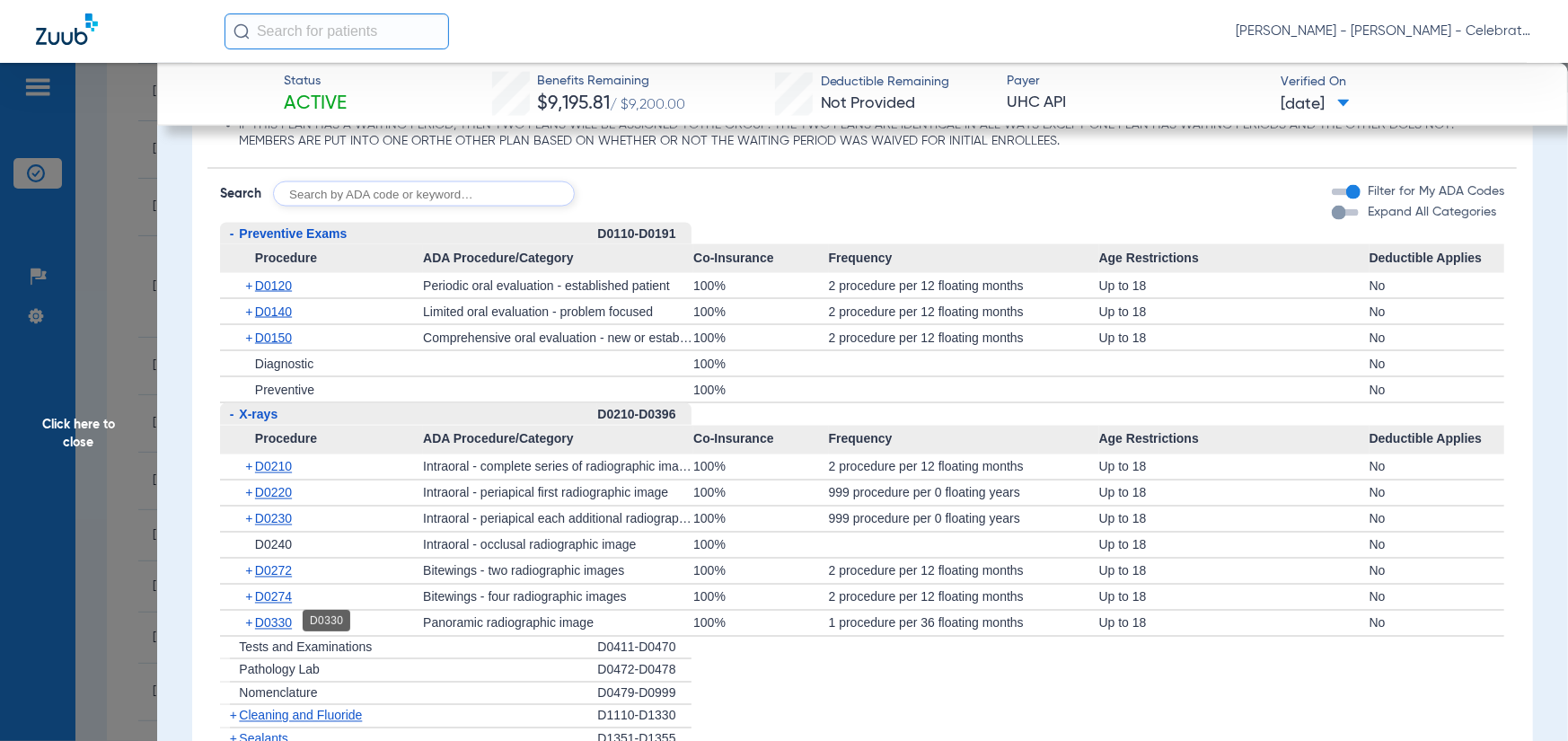
click at [277, 617] on span "D0330" at bounding box center [273, 624] width 37 height 14
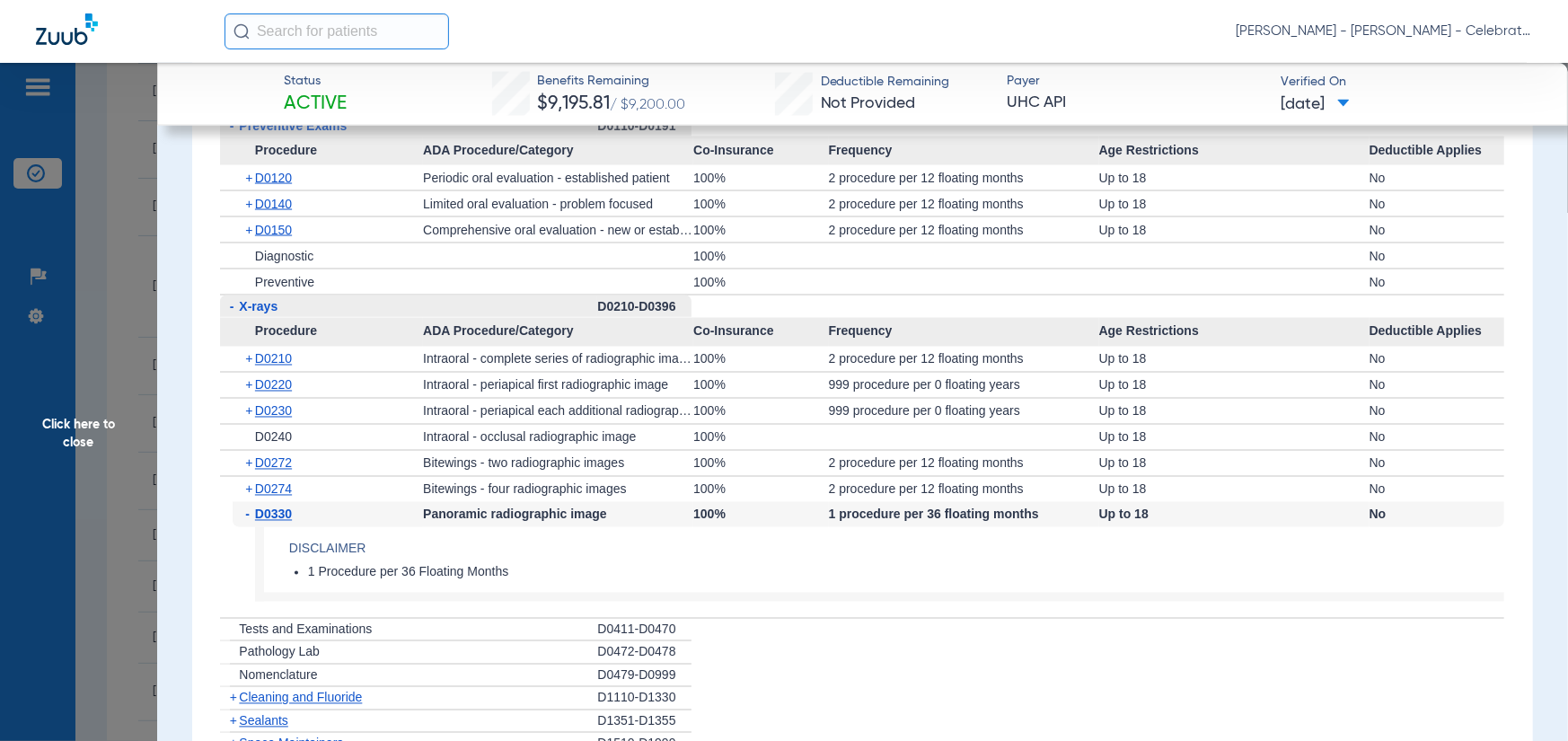
scroll to position [1887, 0]
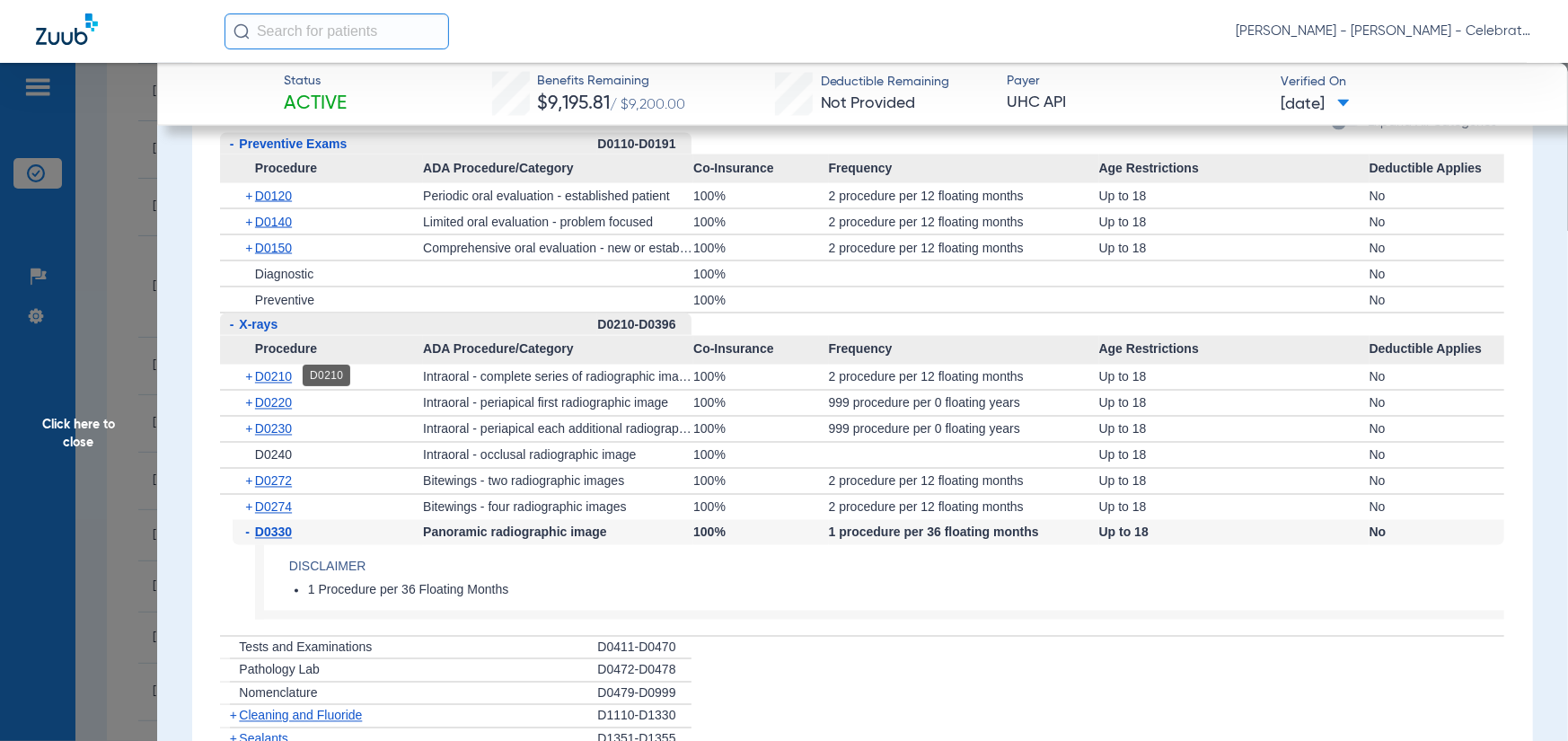
click at [275, 374] on span "D0210" at bounding box center [273, 377] width 37 height 14
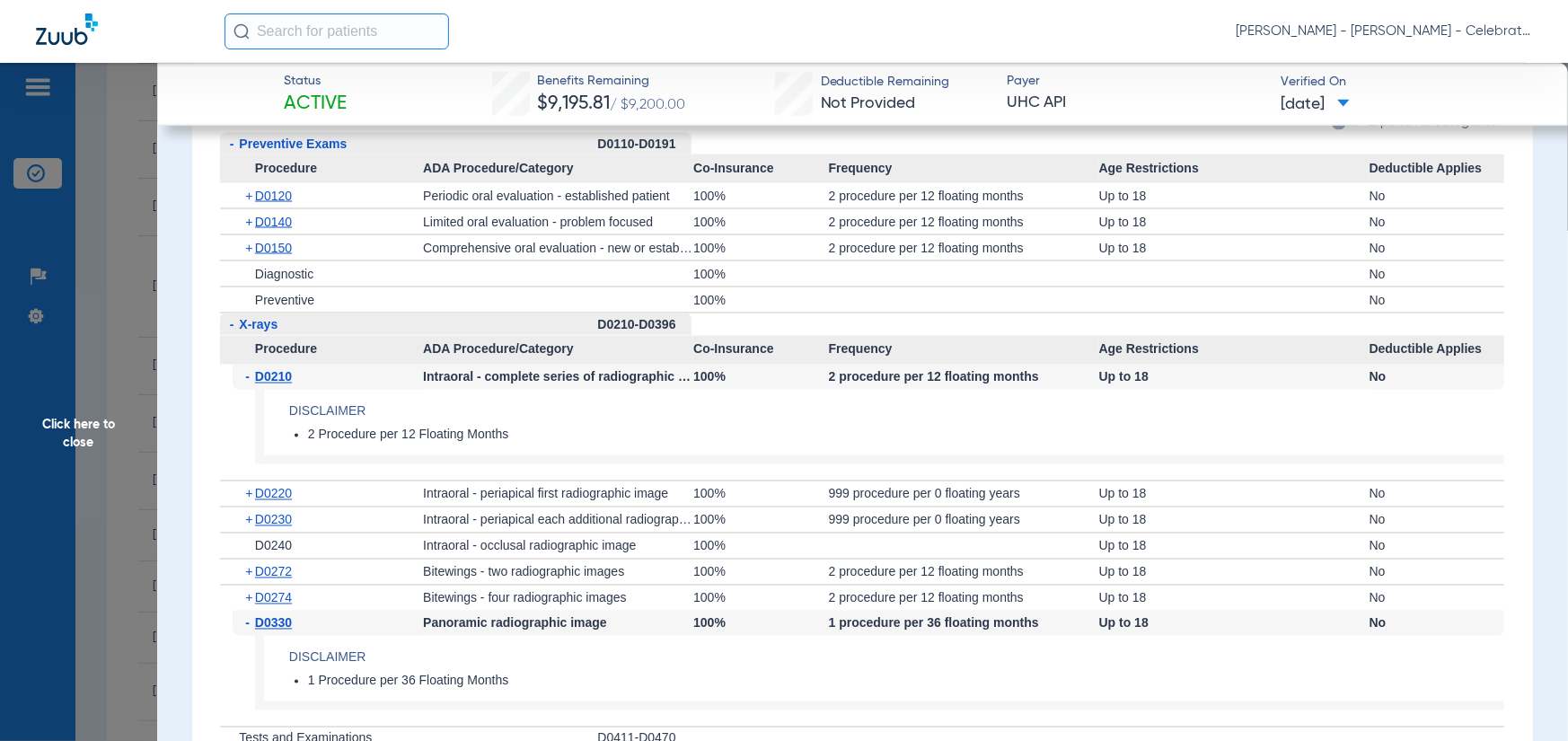
click at [81, 404] on span "Click here to close" at bounding box center [79, 433] width 157 height 741
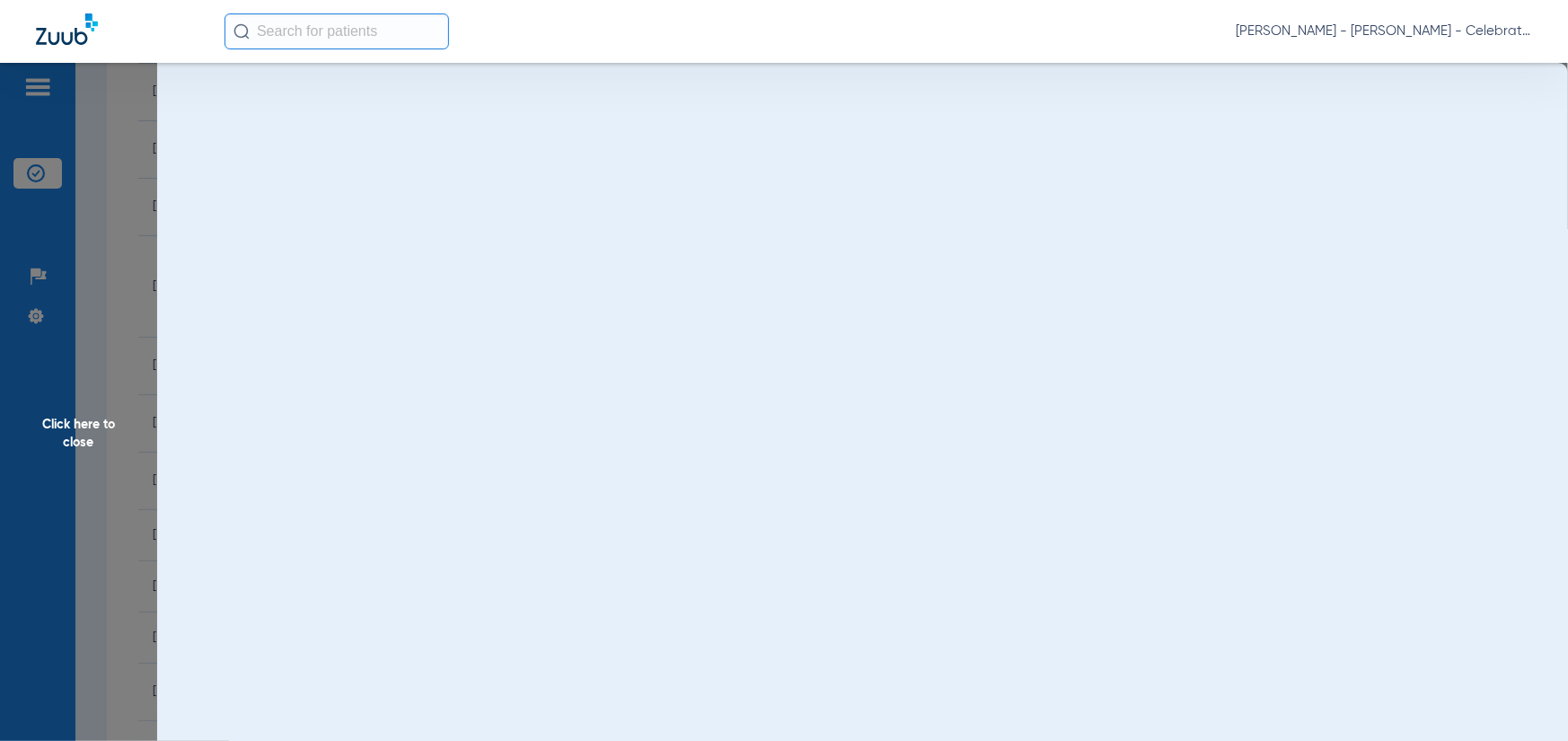
scroll to position [0, 0]
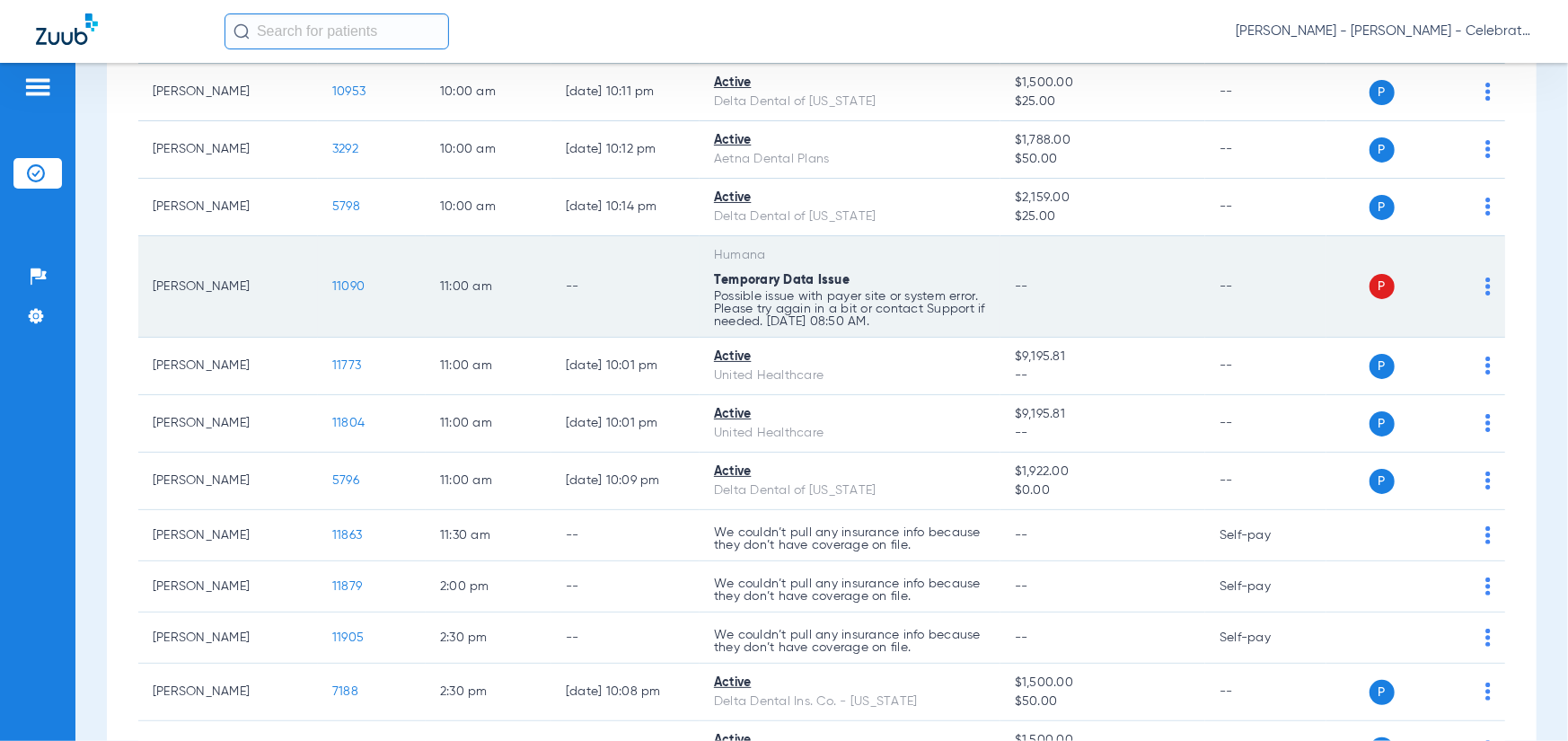
click at [343, 288] on span "11090" at bounding box center [348, 286] width 33 height 13
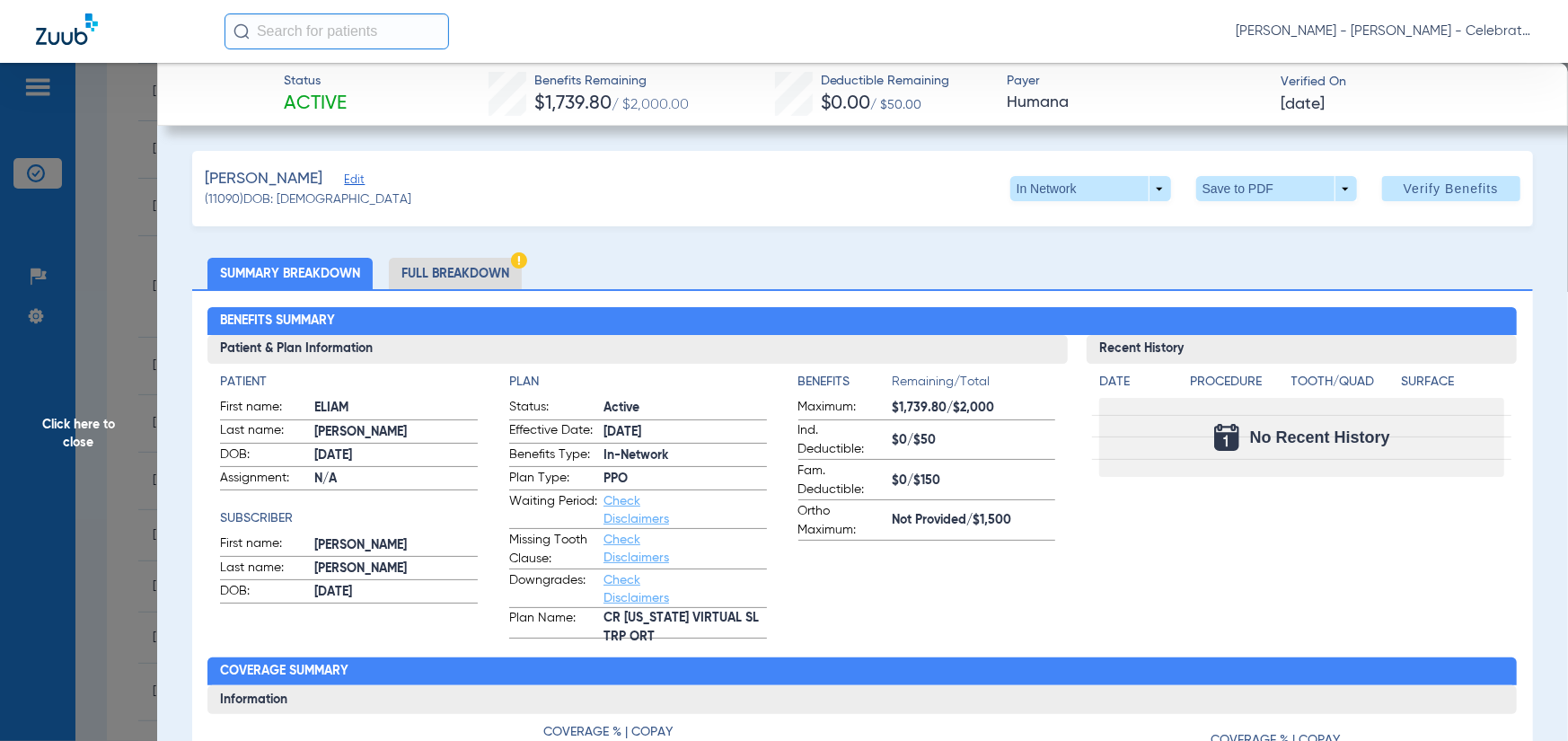
click at [470, 263] on li "Full Breakdown" at bounding box center [455, 274] width 133 height 32
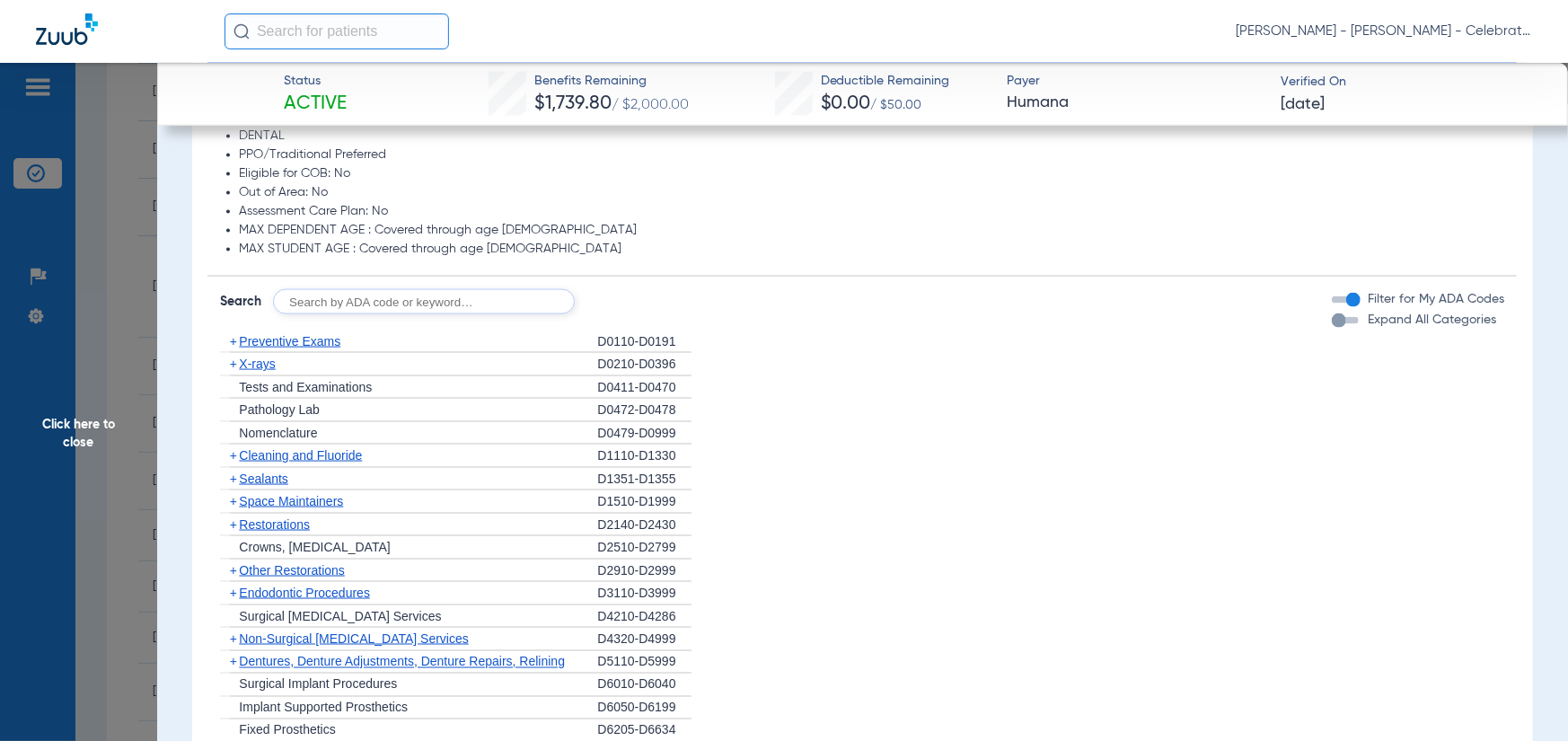
scroll to position [1617, 0]
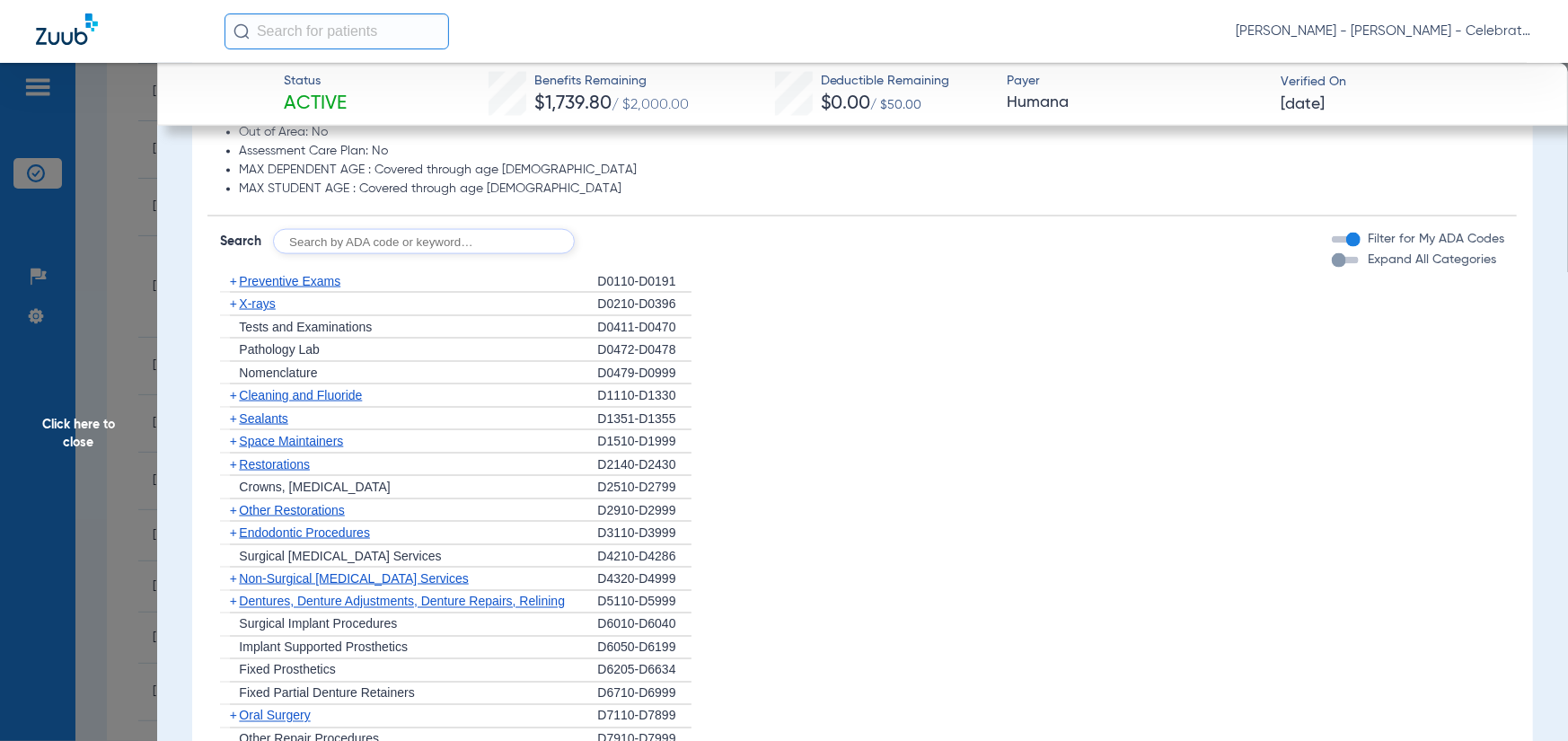
click at [275, 275] on span "Preventive Exams" at bounding box center [289, 281] width 101 height 14
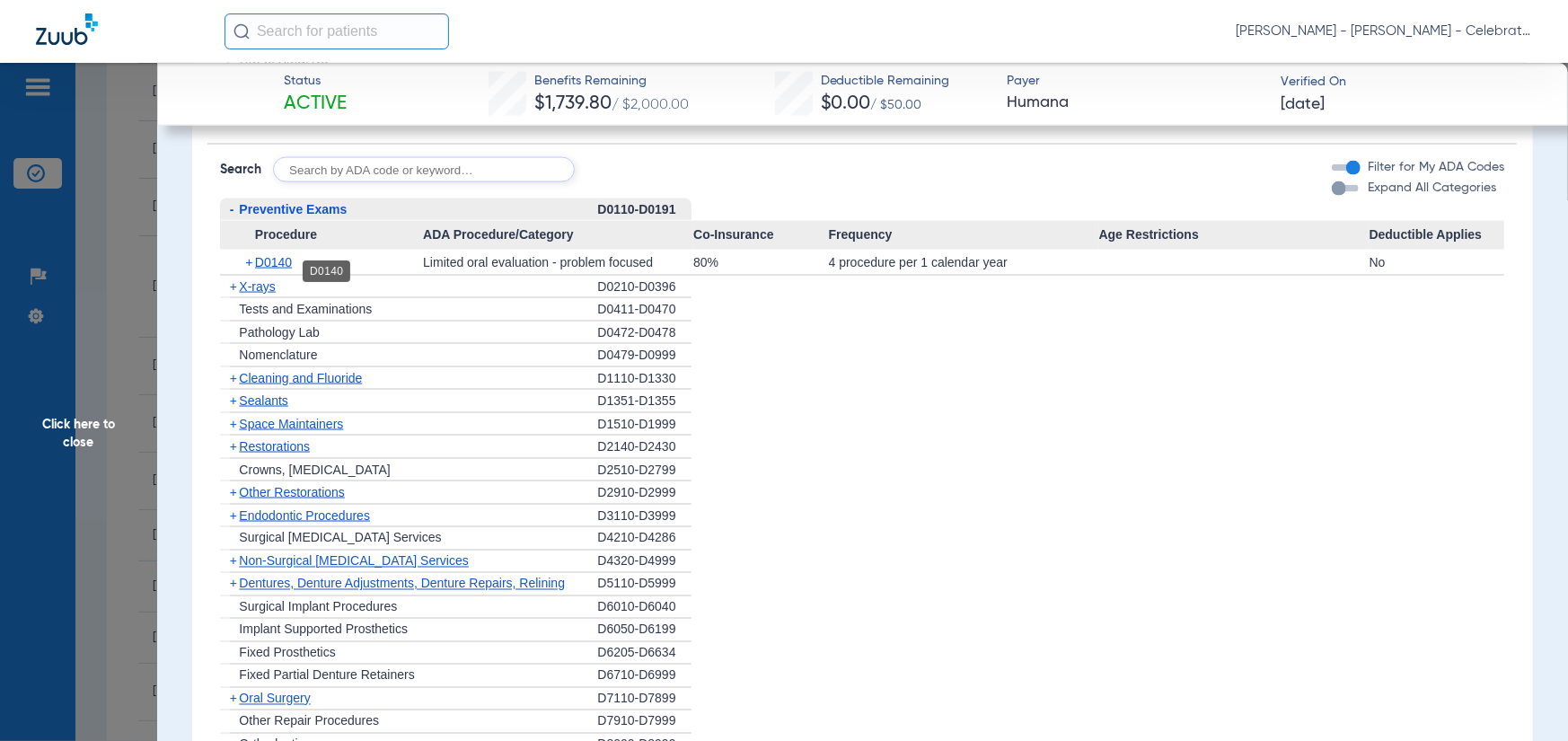
scroll to position [1707, 0]
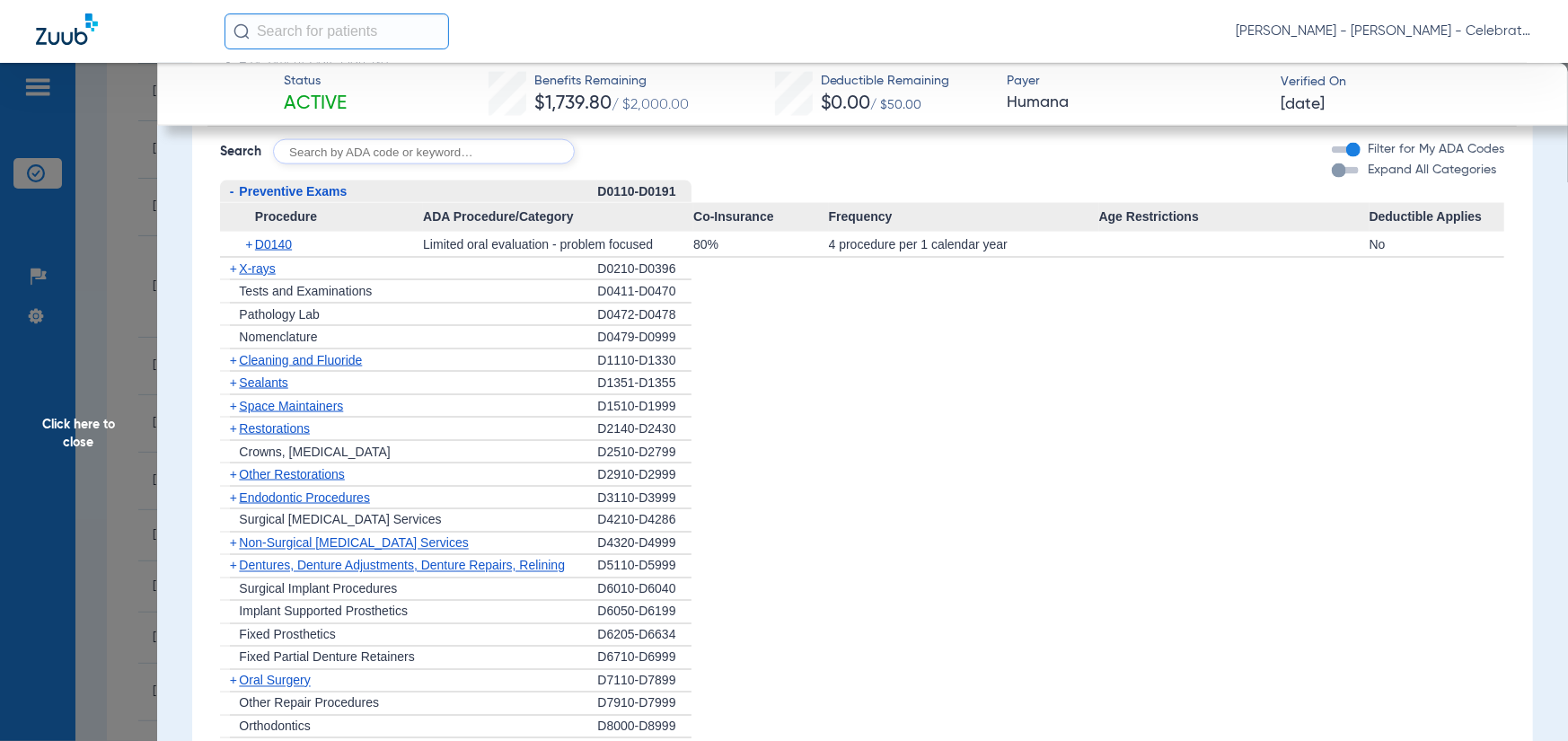
click at [247, 267] on span "X-rays" at bounding box center [257, 269] width 36 height 14
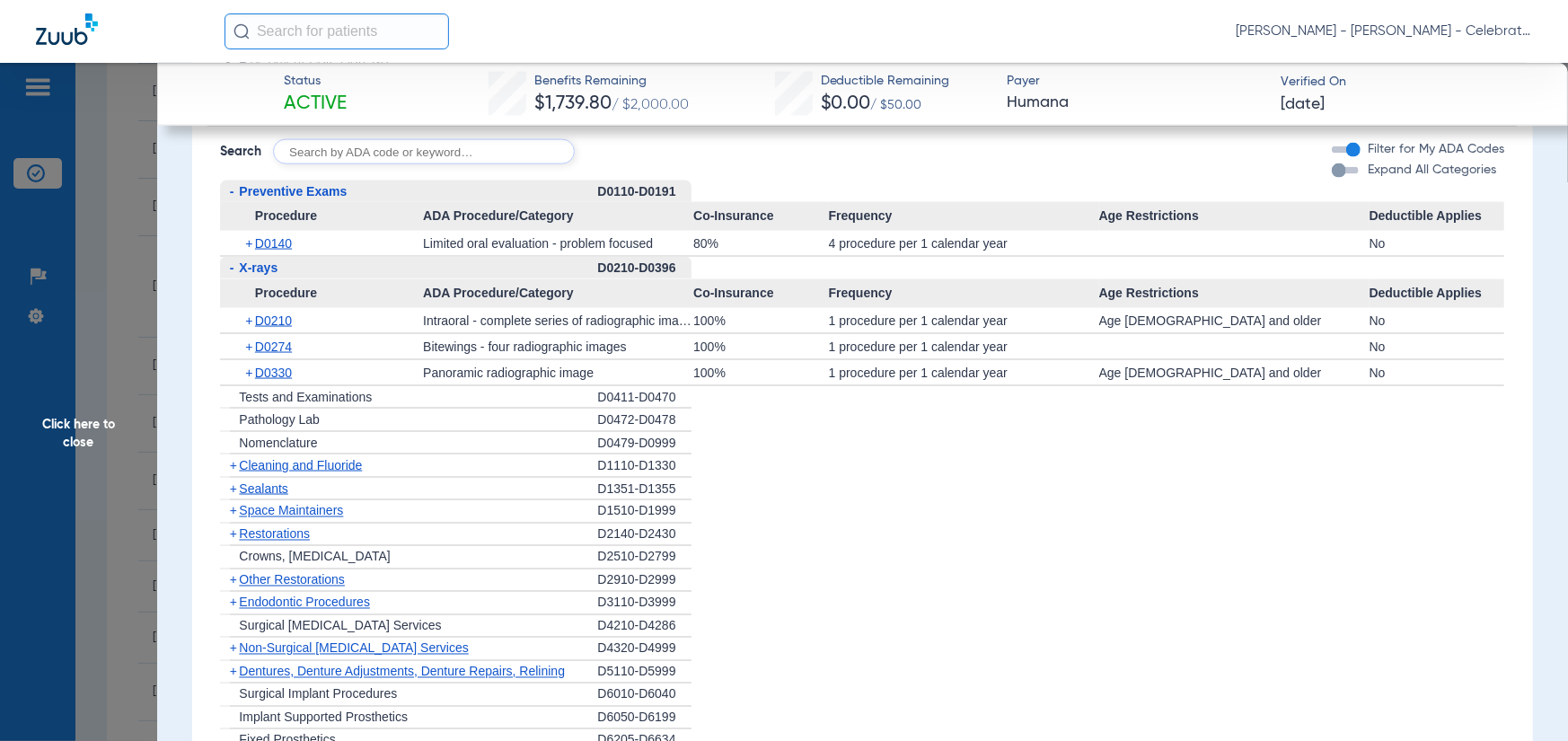
scroll to position [1797, 0]
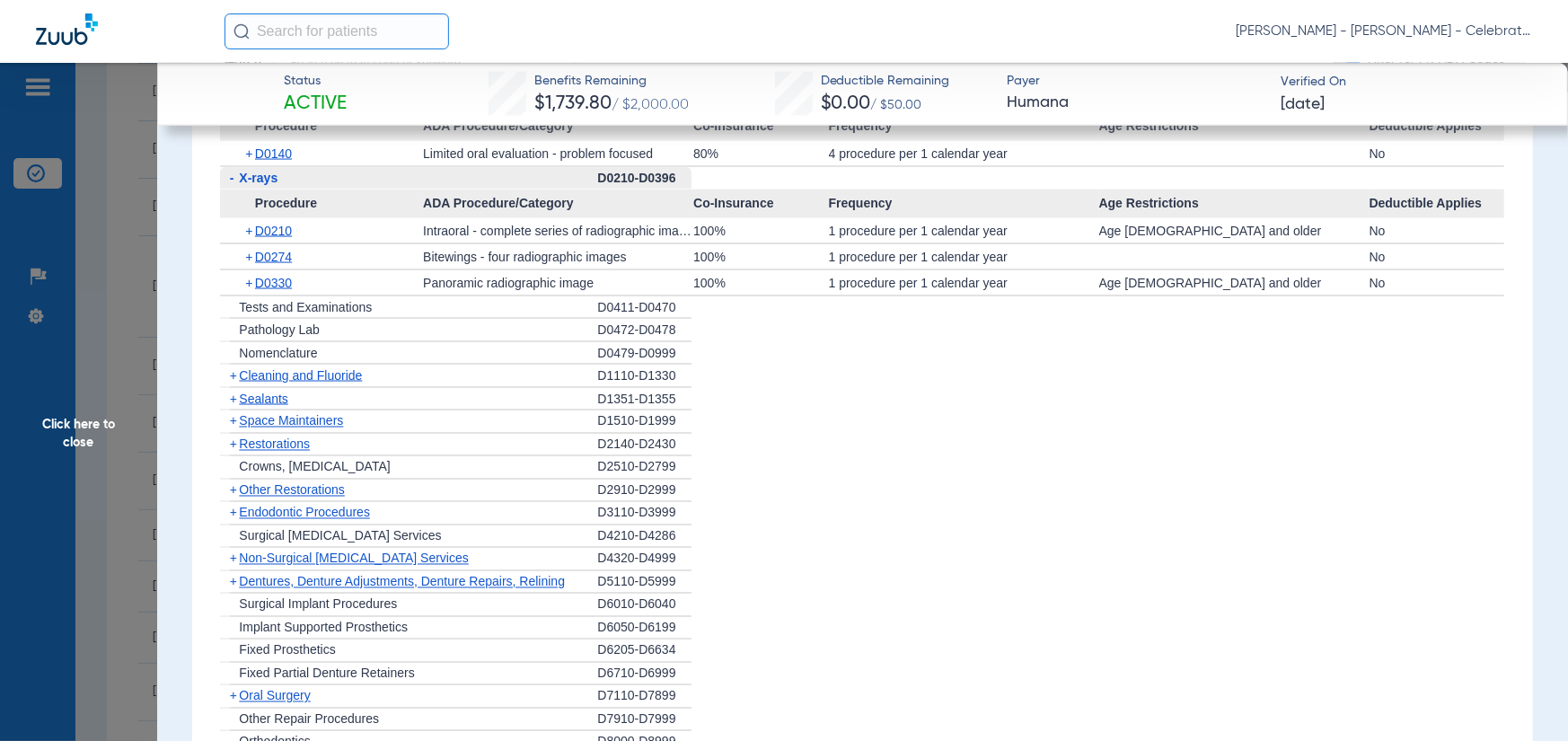
click at [269, 374] on span "Cleaning and Fluoride" at bounding box center [300, 375] width 123 height 14
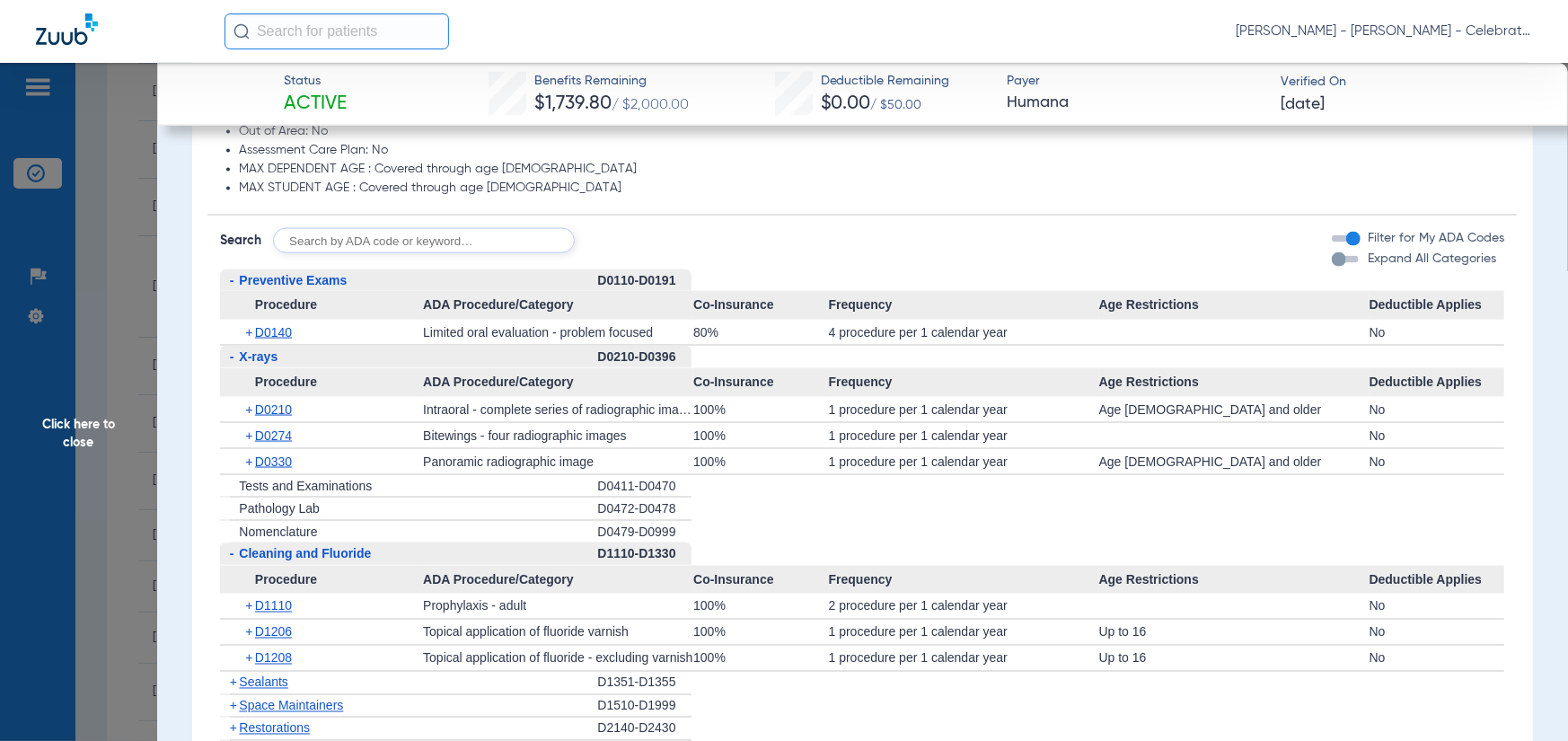
scroll to position [1707, 0]
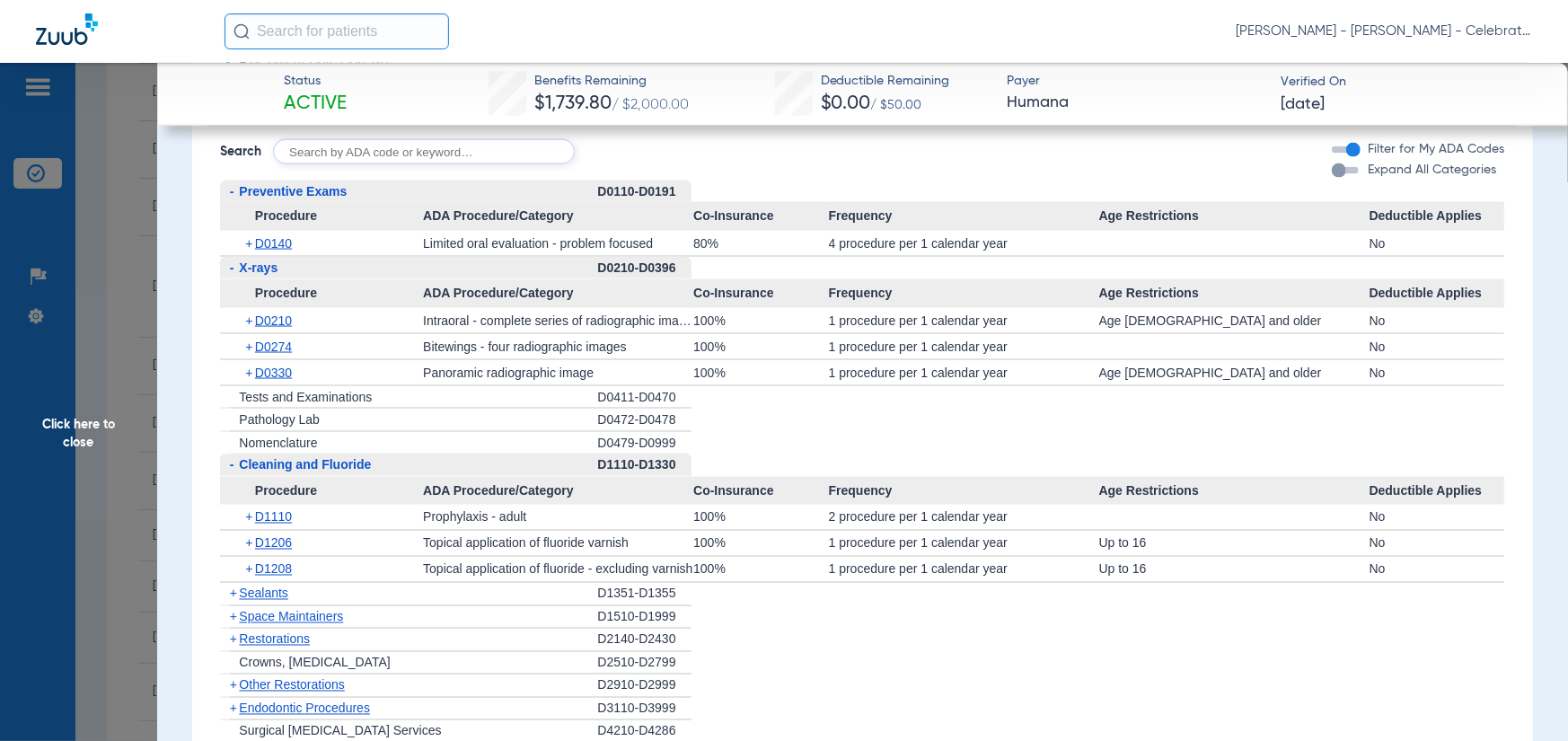
click at [276, 597] on span "Sealants" at bounding box center [262, 594] width 49 height 14
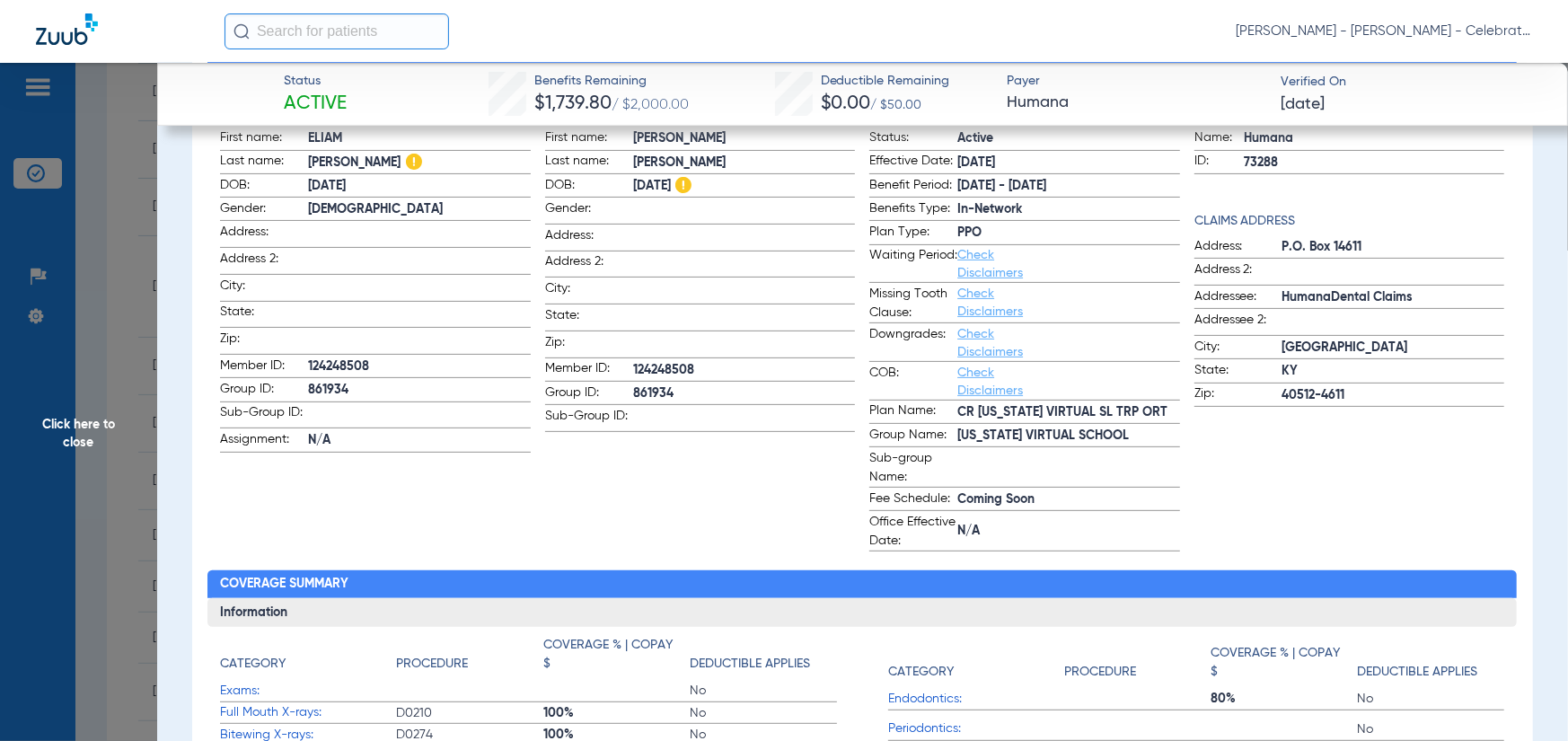
scroll to position [180, 0]
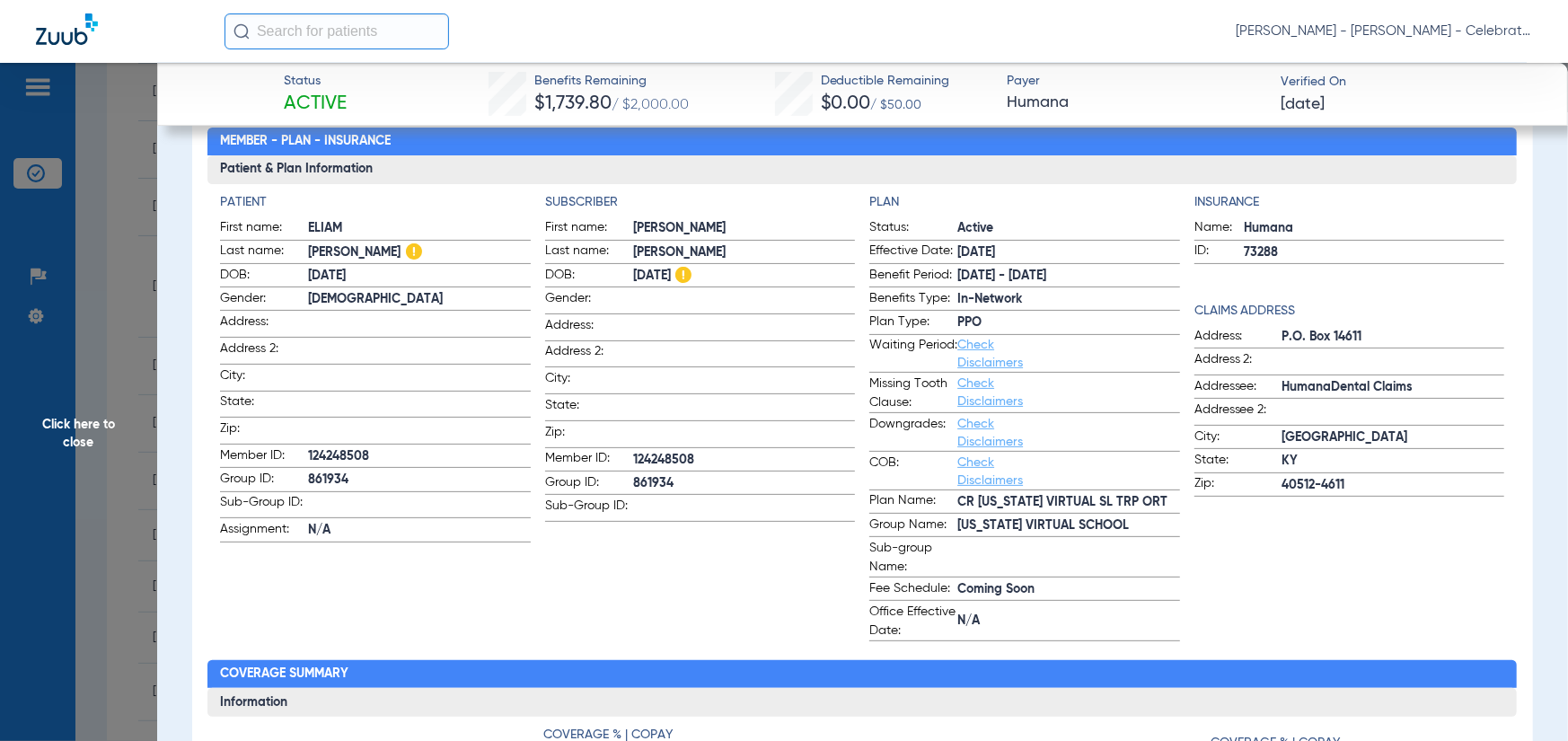
click at [30, 440] on span "Click here to close" at bounding box center [79, 433] width 157 height 741
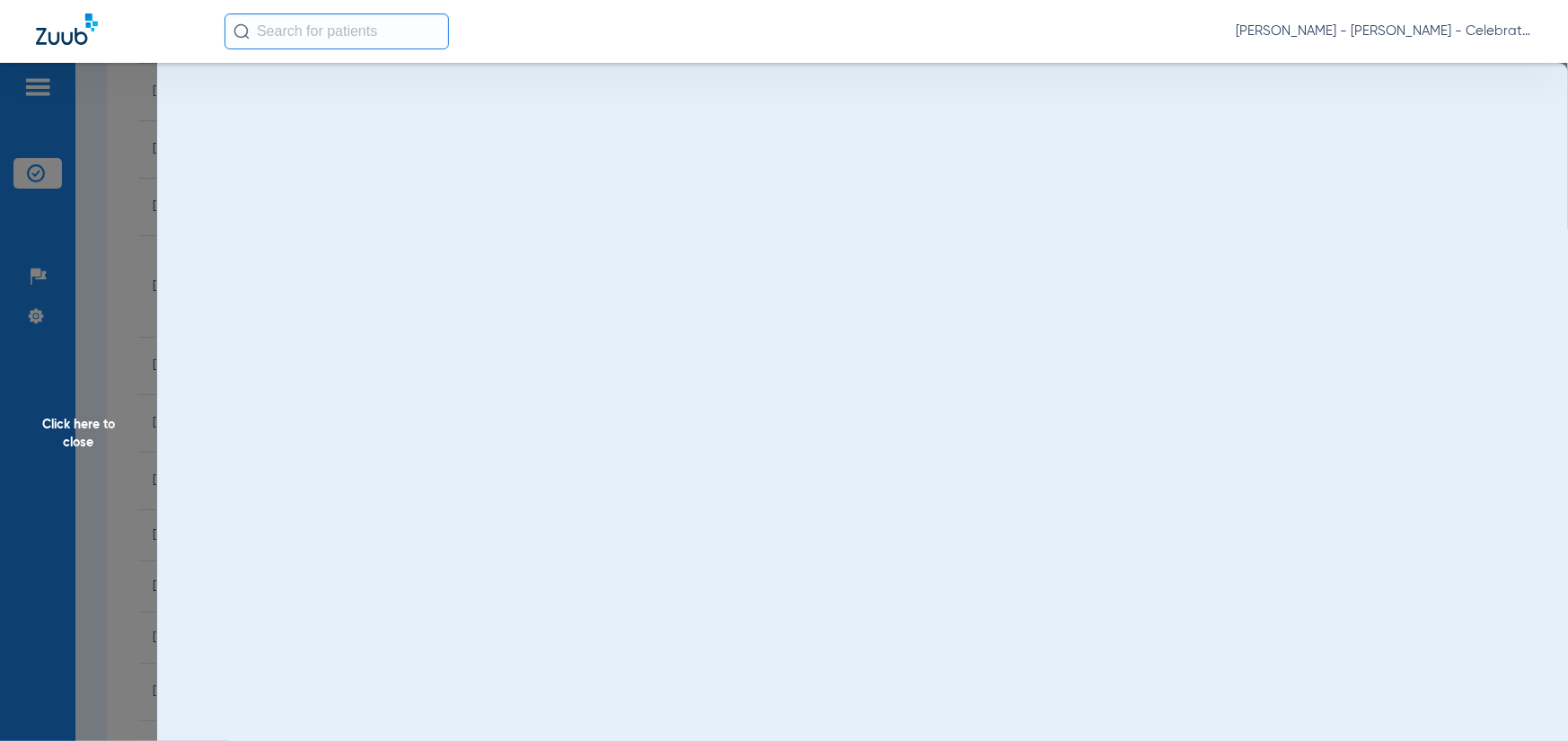
scroll to position [0, 0]
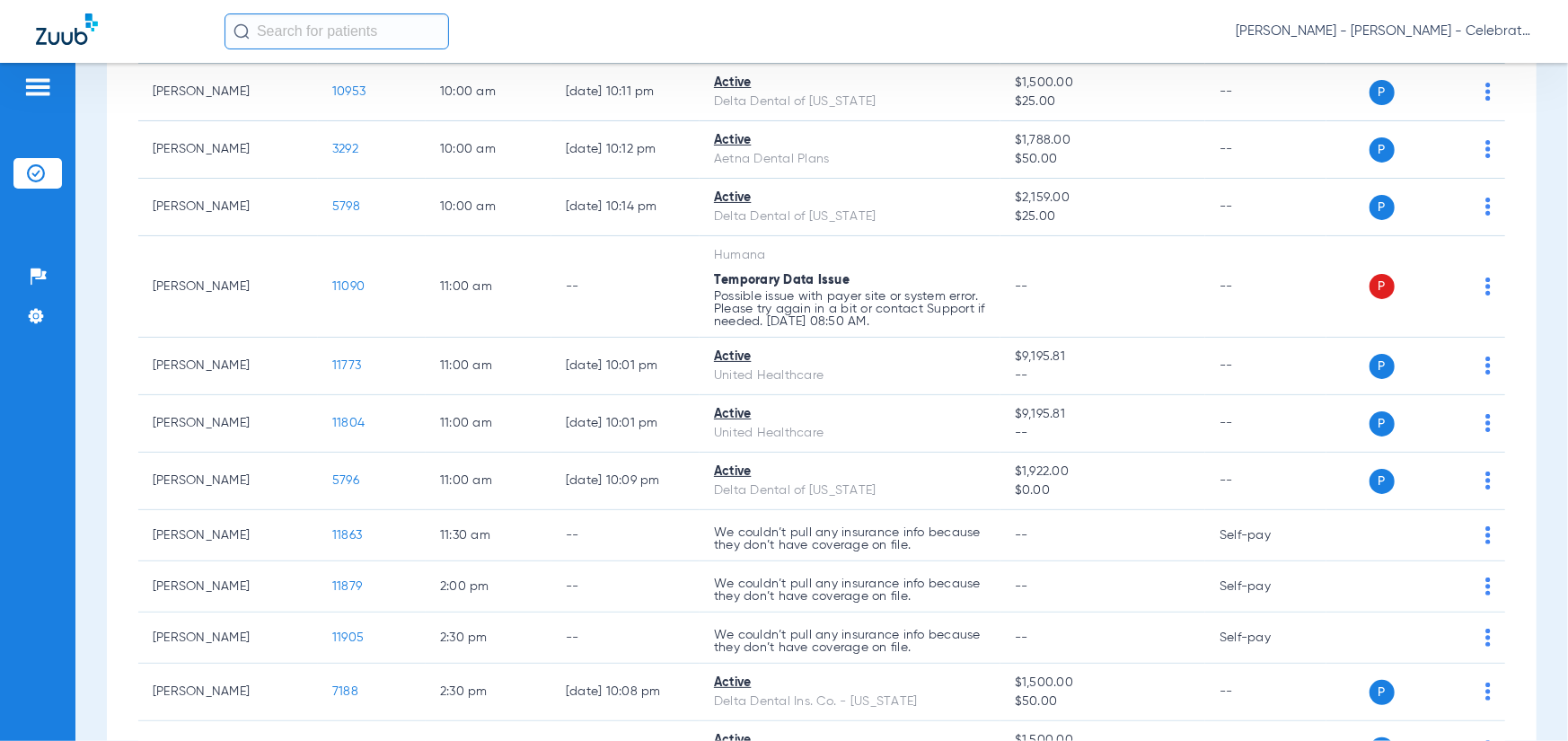
click at [107, 395] on div "[DATE] [DATE] [DATE] [DATE] [DATE] [DATE] [DATE] [DATE] [DATE] [DATE] [DATE] [D…" at bounding box center [822, 398] width 1430 height 1885
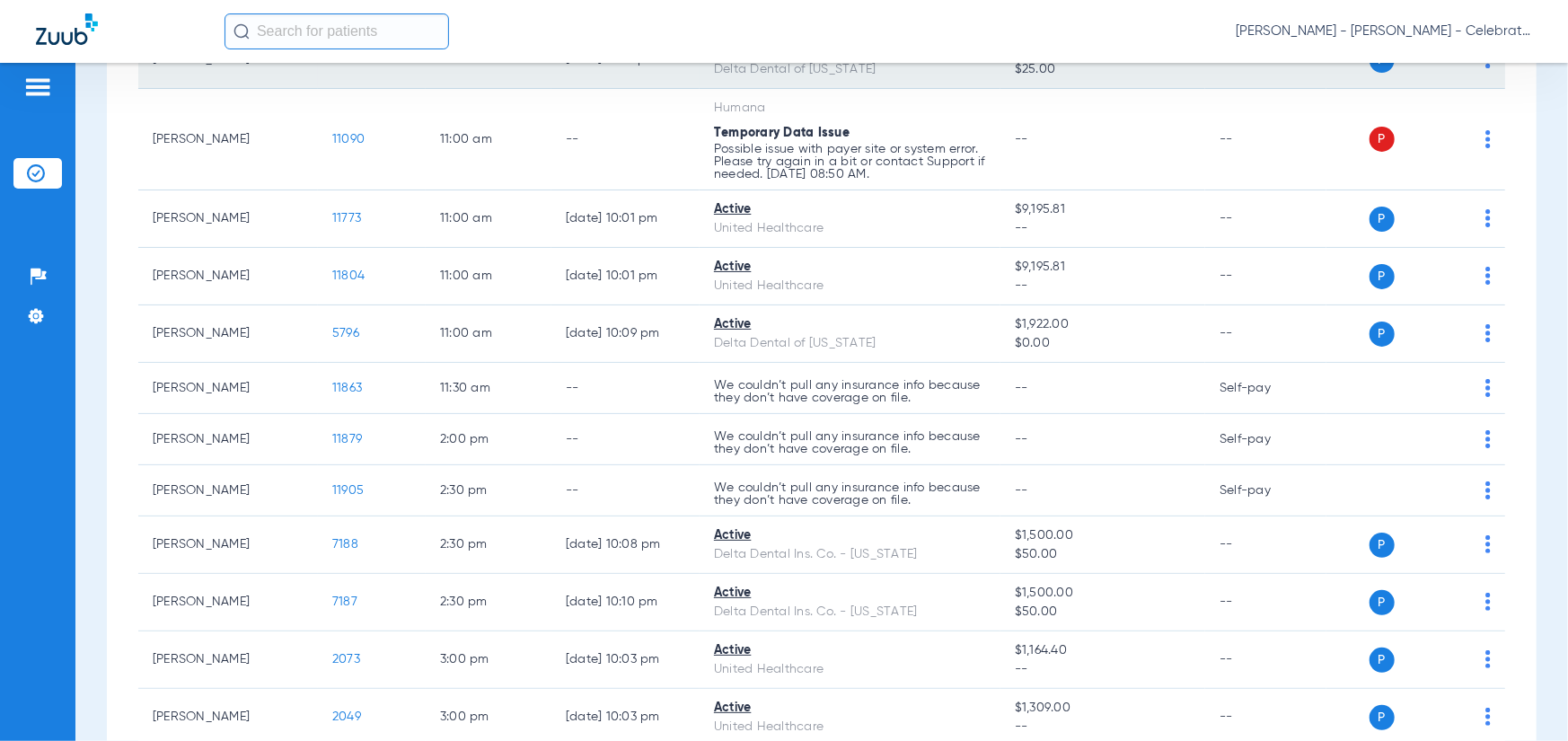
scroll to position [898, 0]
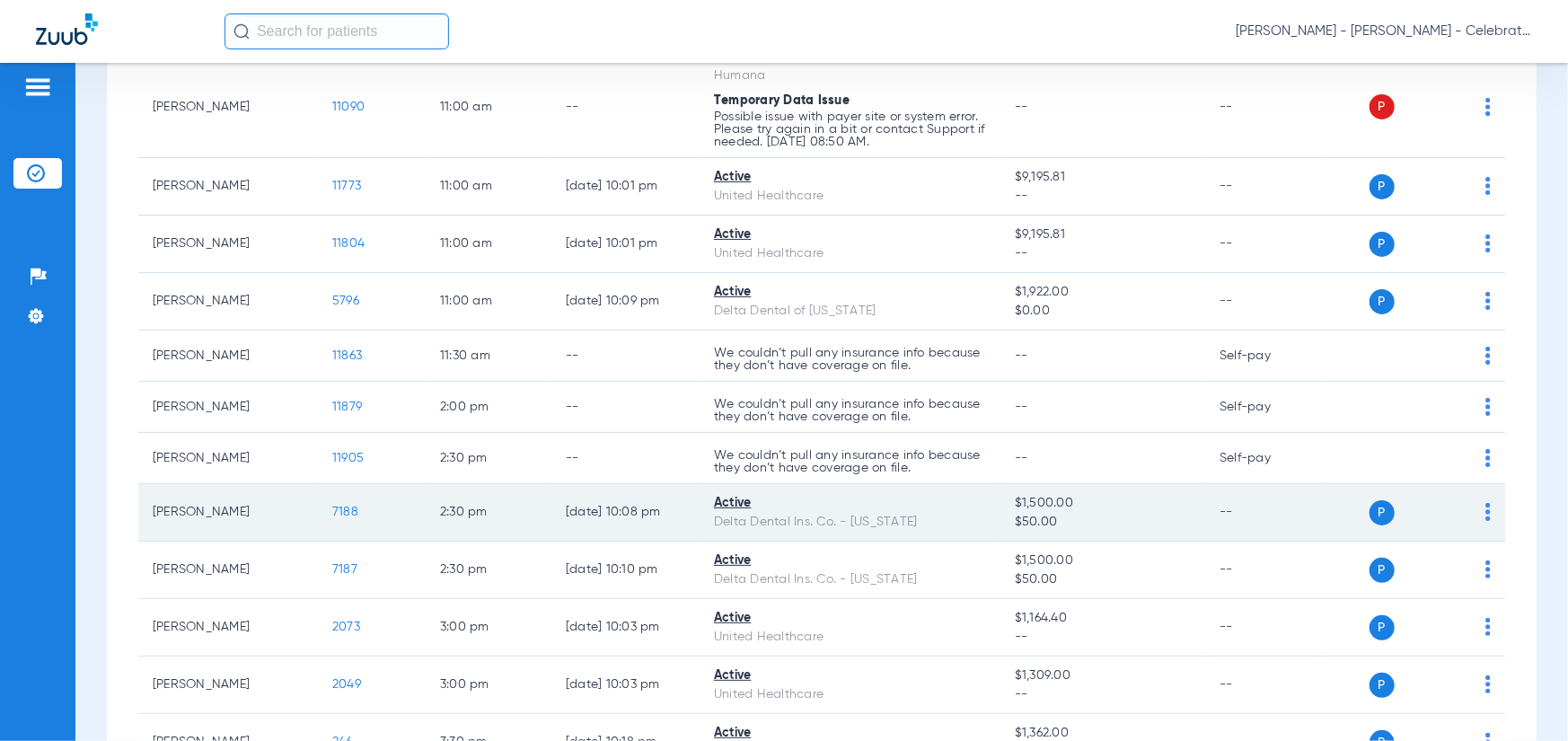
click at [353, 512] on span "7188" at bounding box center [345, 512] width 26 height 13
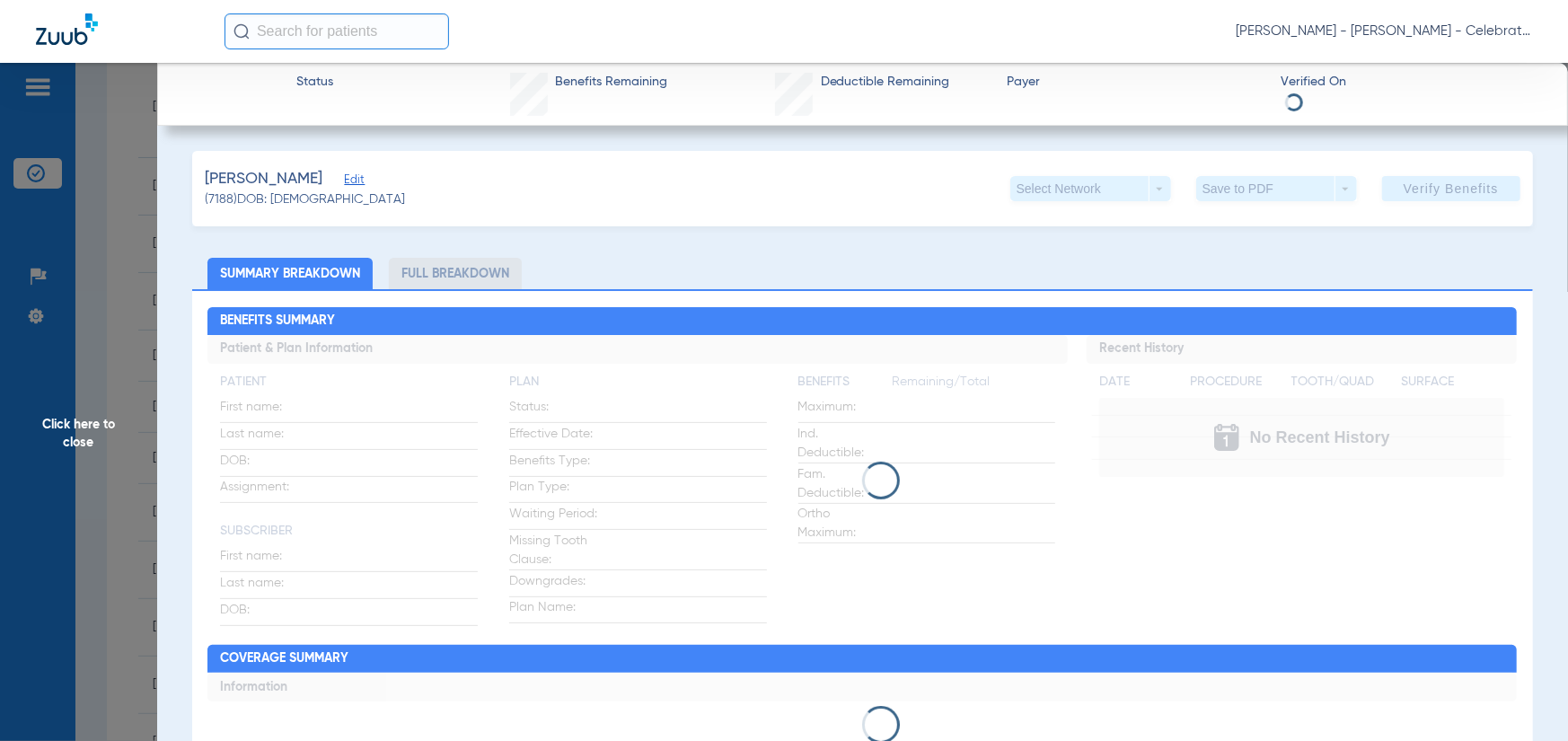
click at [433, 287] on li "Full Breakdown" at bounding box center [455, 274] width 133 height 32
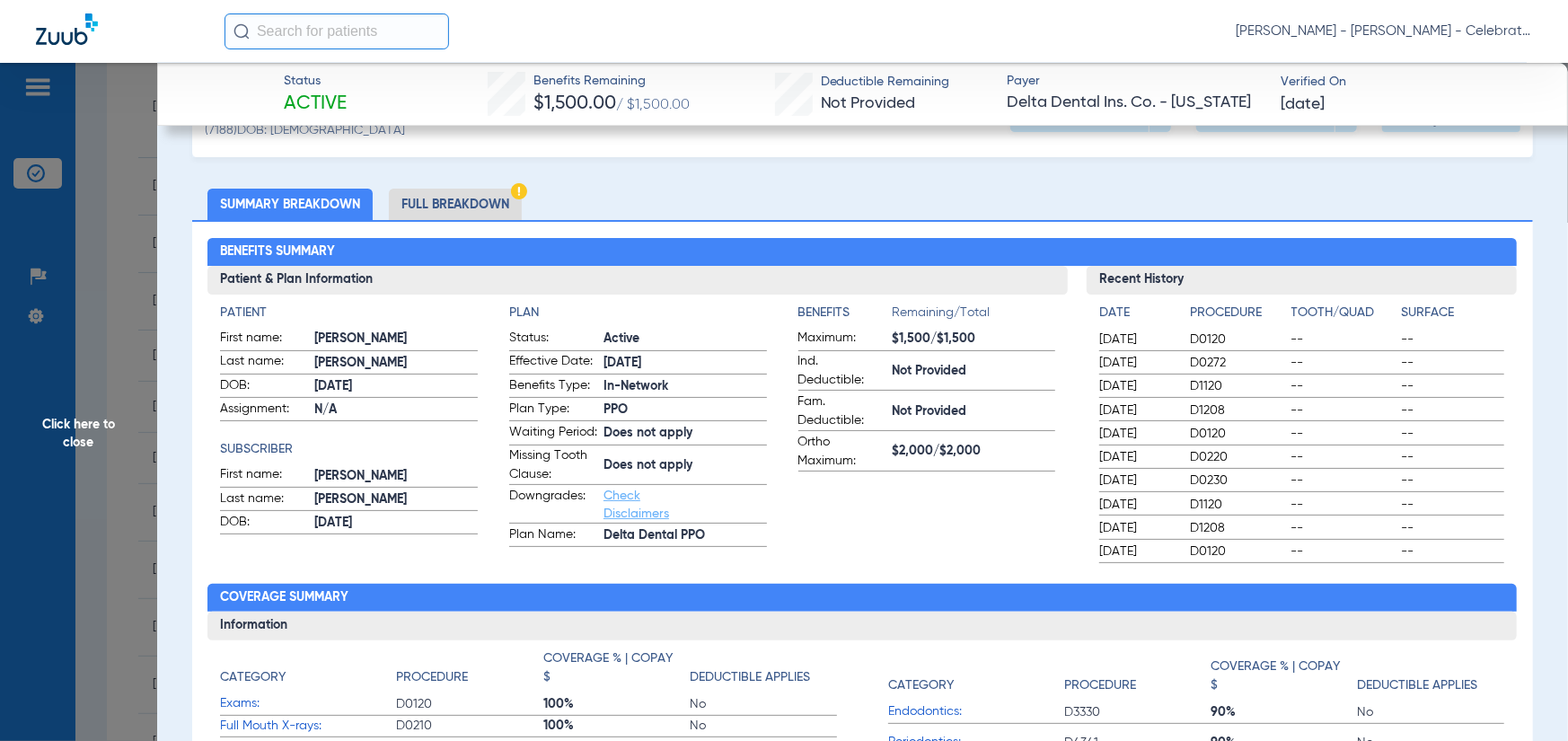
scroll to position [90, 0]
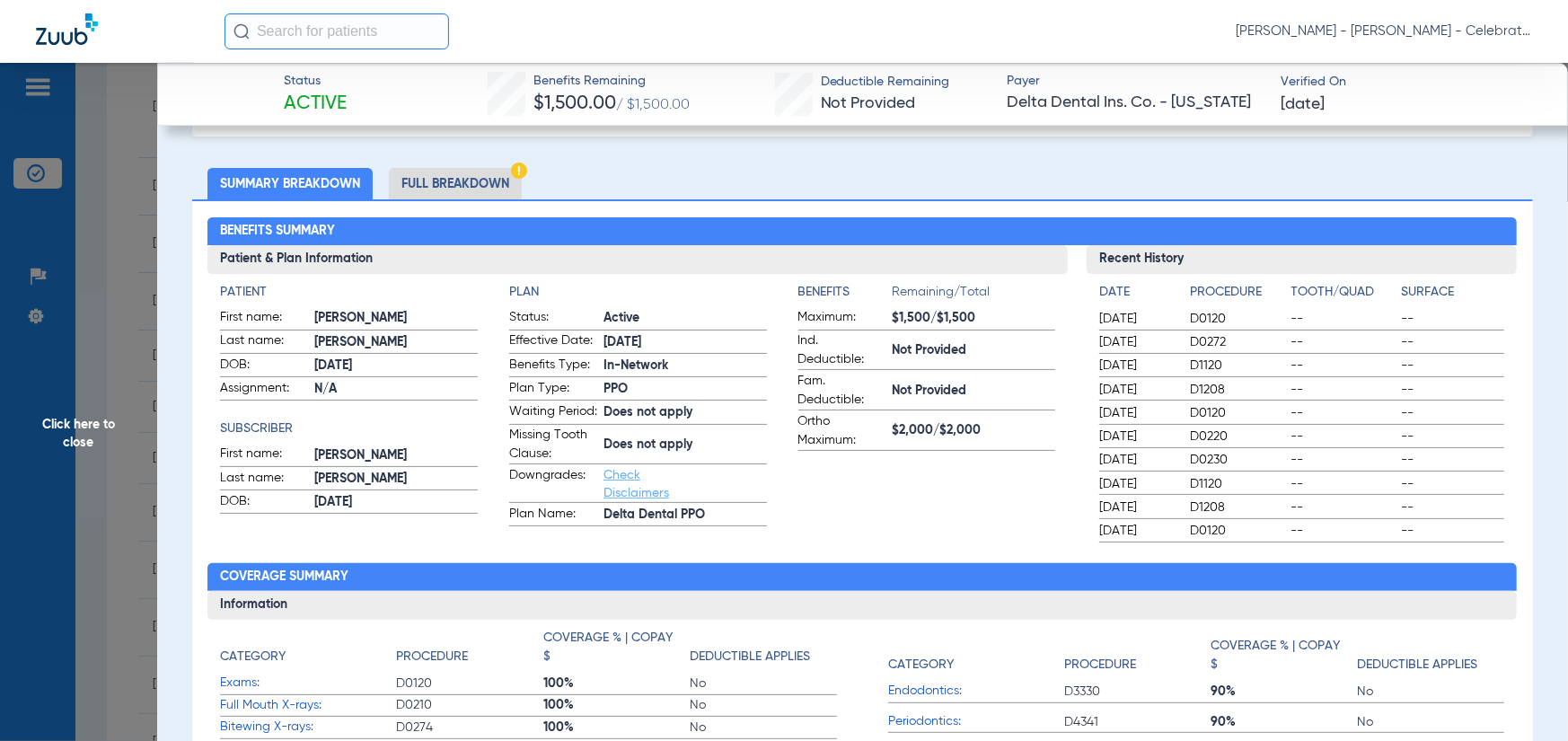
click at [427, 180] on li "Full Breakdown" at bounding box center [455, 184] width 133 height 32
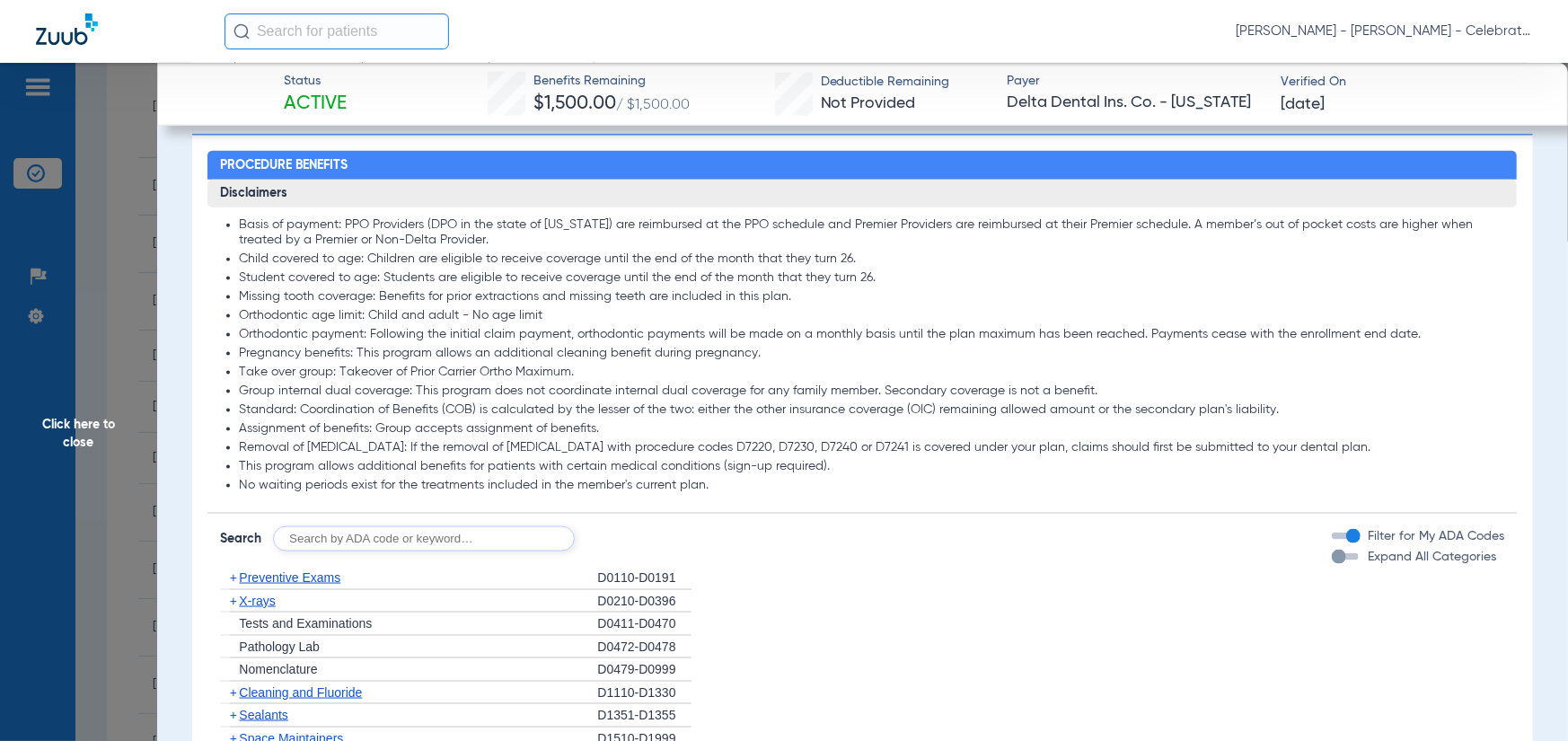
scroll to position [1437, 0]
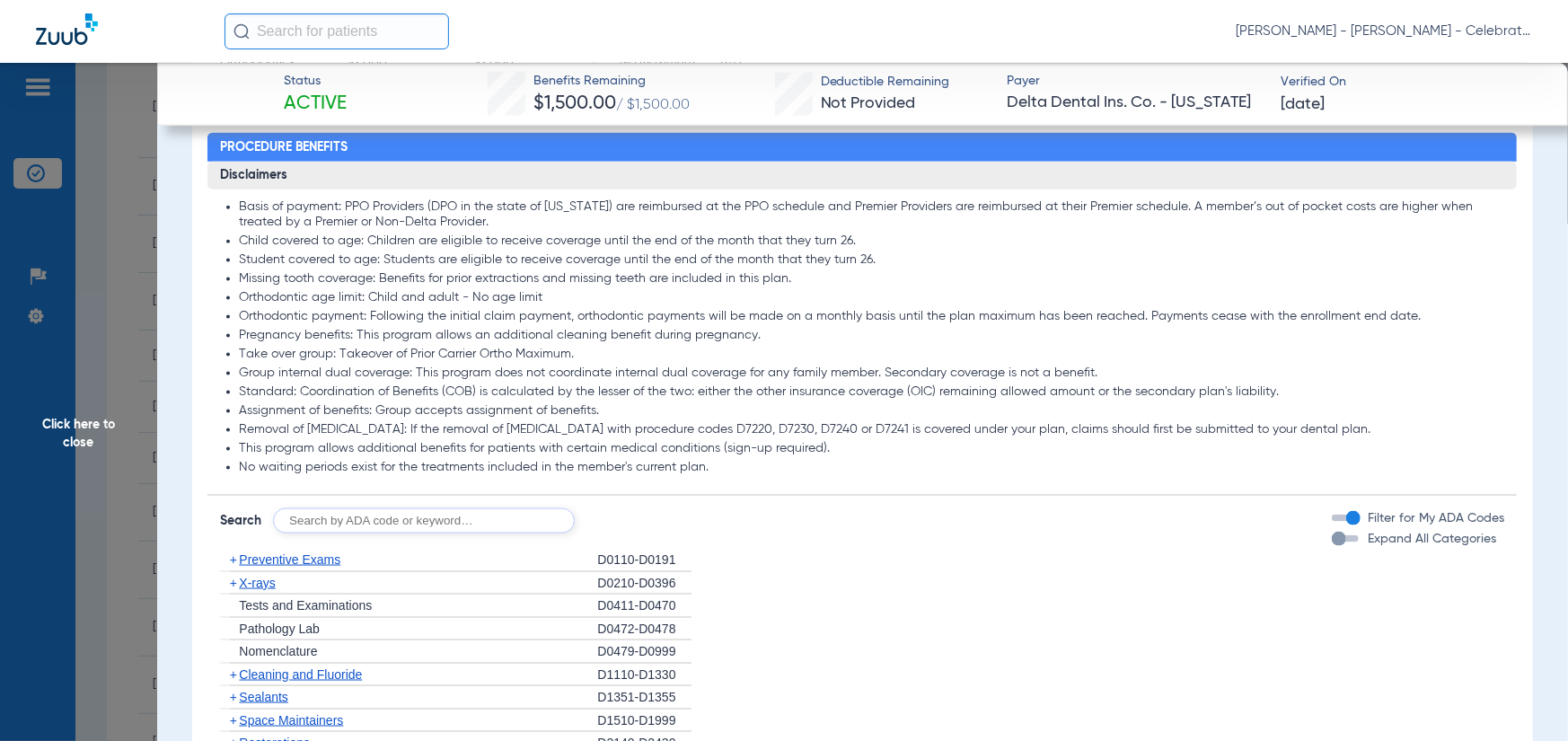
click at [168, 609] on app-member-insurance-verification-view "Status Active Benefits Remaining $1,500.00 / $1,500.00 Deductible Remaining Not…" at bounding box center [862, 393] width 1411 height 3536
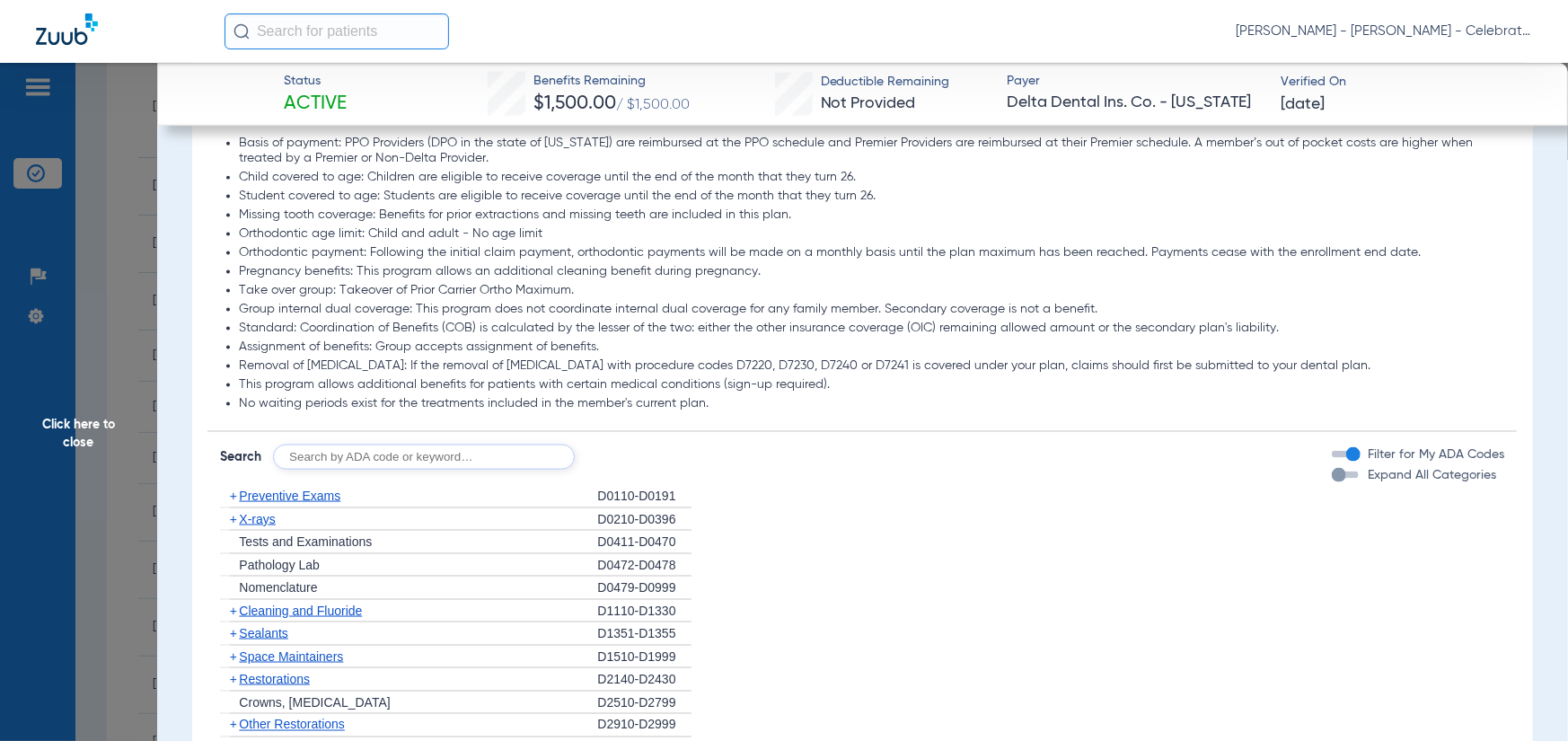
scroll to position [1528, 0]
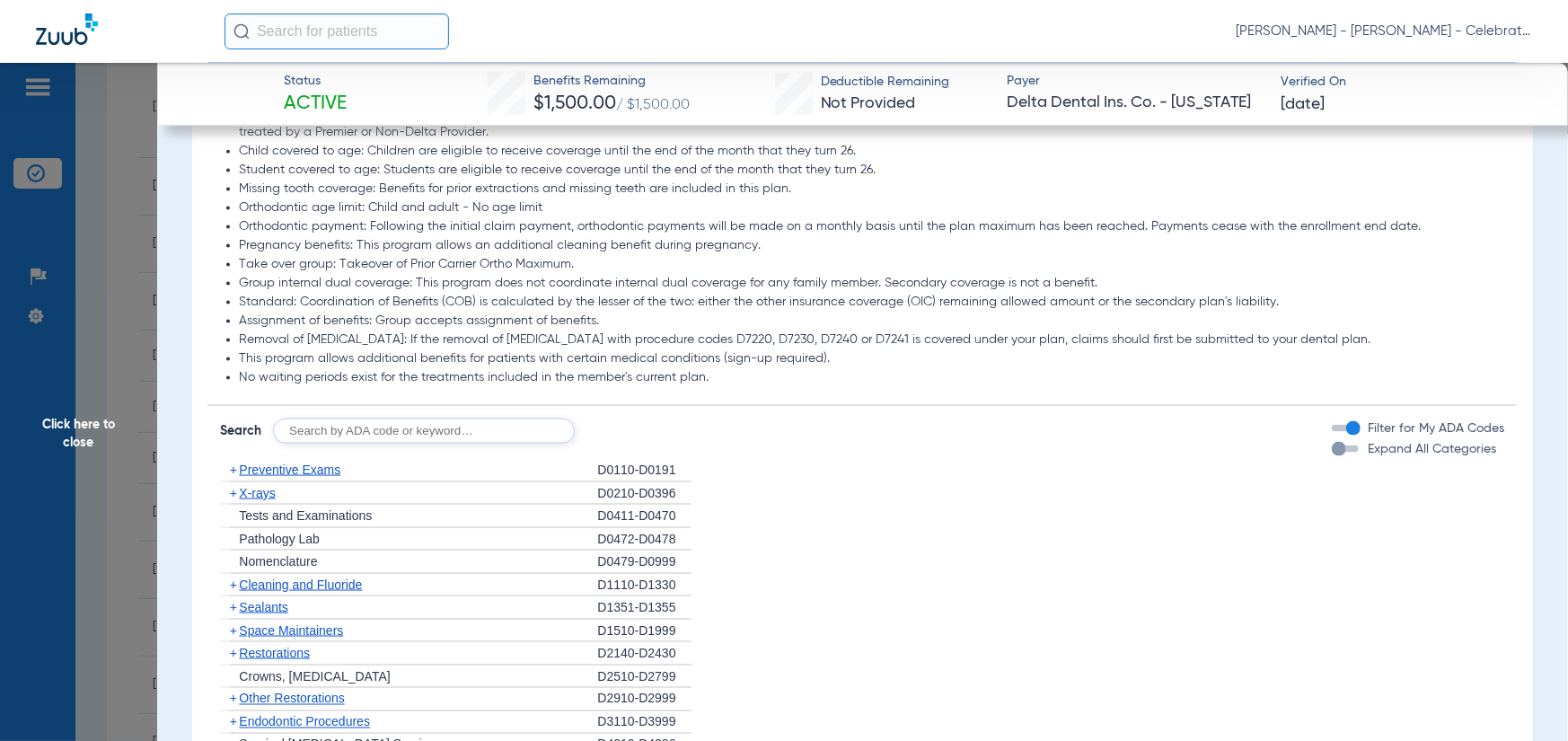
click at [311, 477] on span "Preventive Exams" at bounding box center [289, 469] width 101 height 14
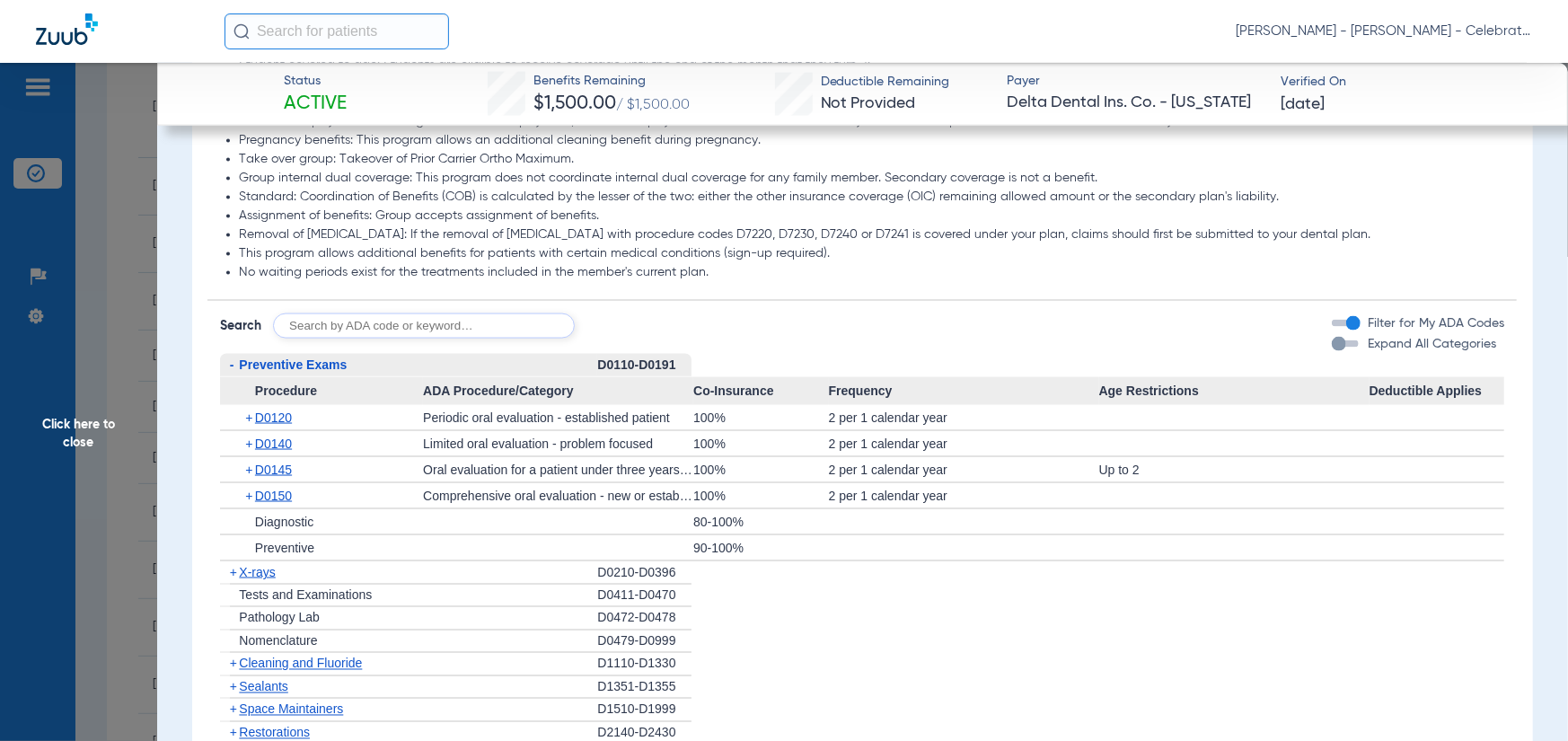
scroll to position [1797, 0]
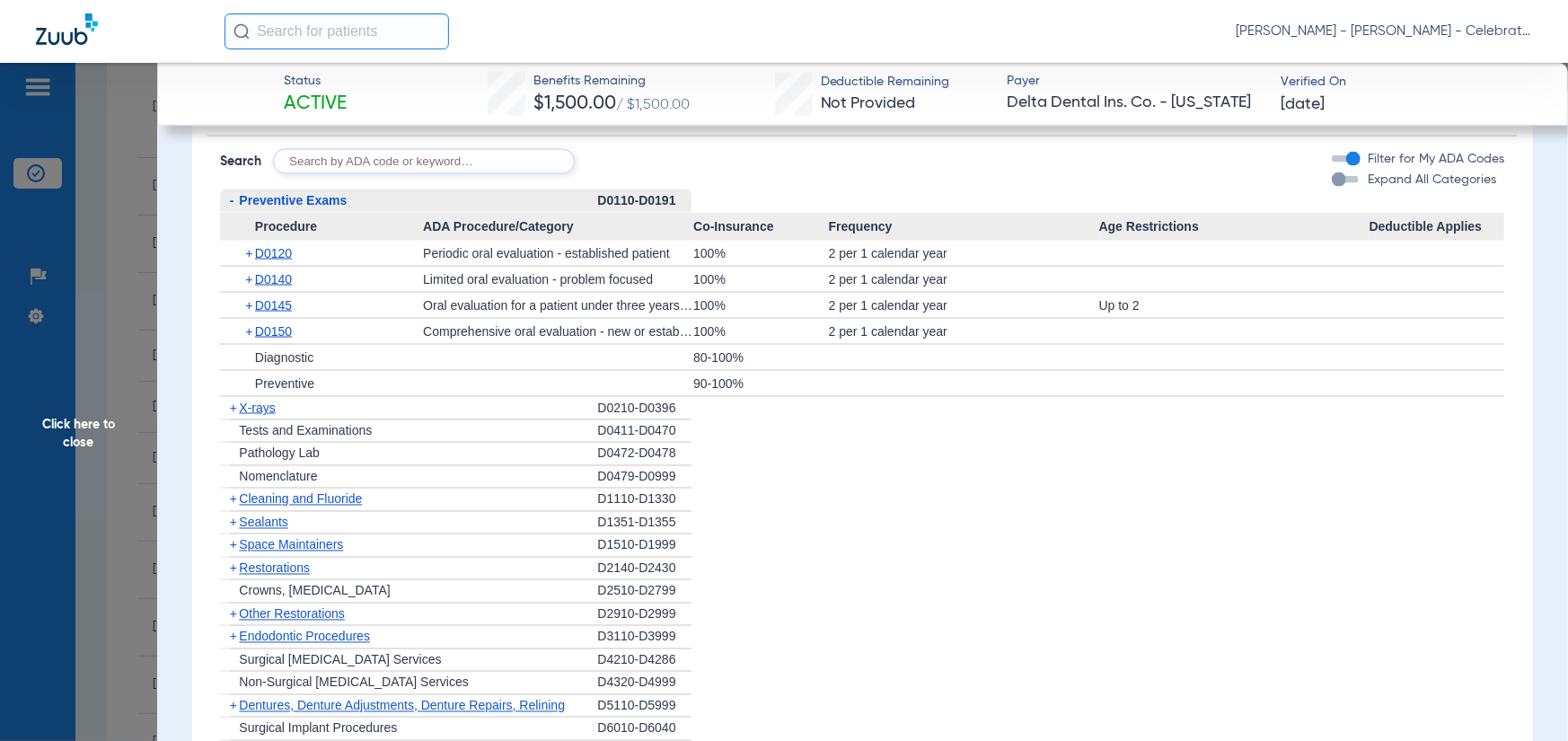
click at [256, 415] on span "X-rays" at bounding box center [257, 408] width 36 height 14
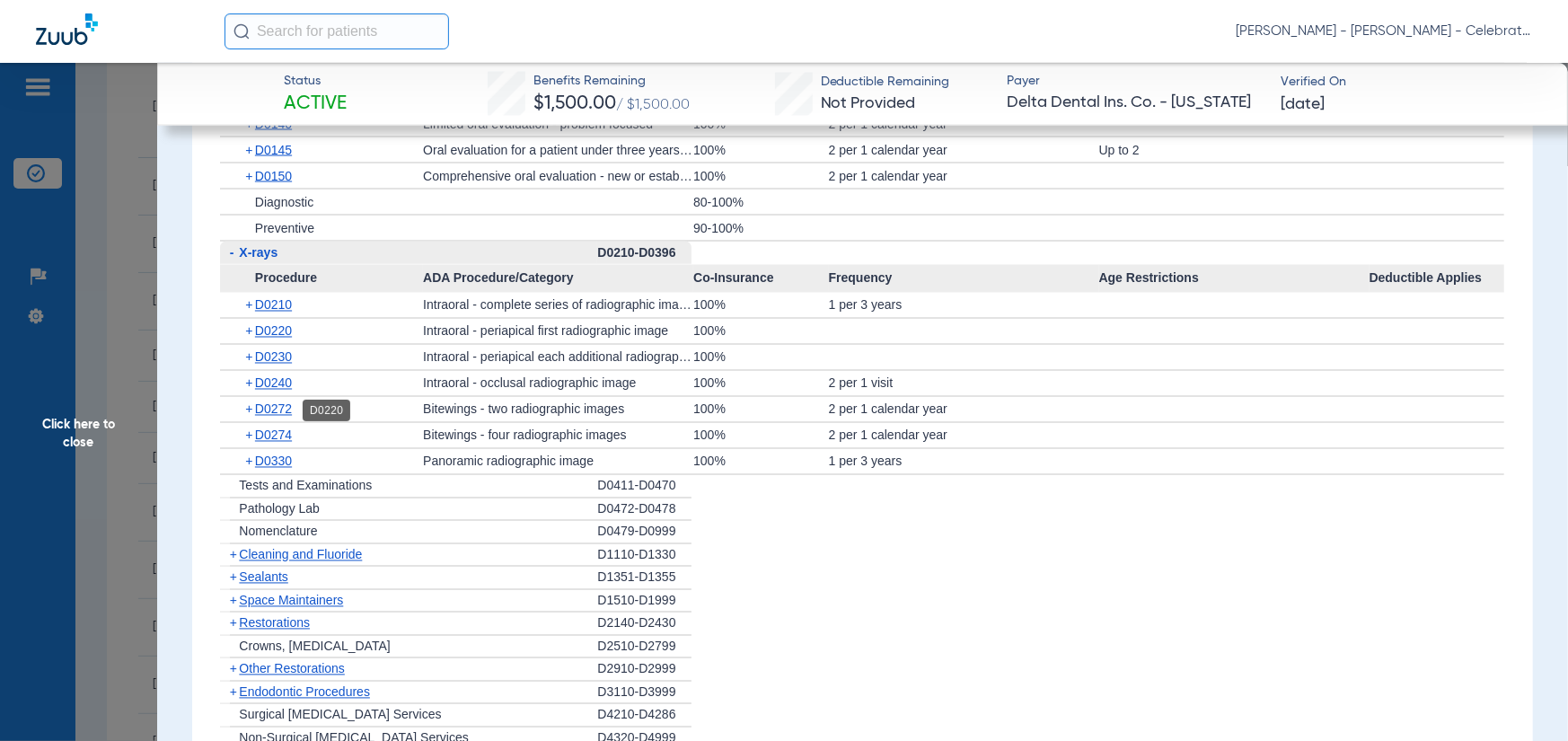
scroll to position [1976, 0]
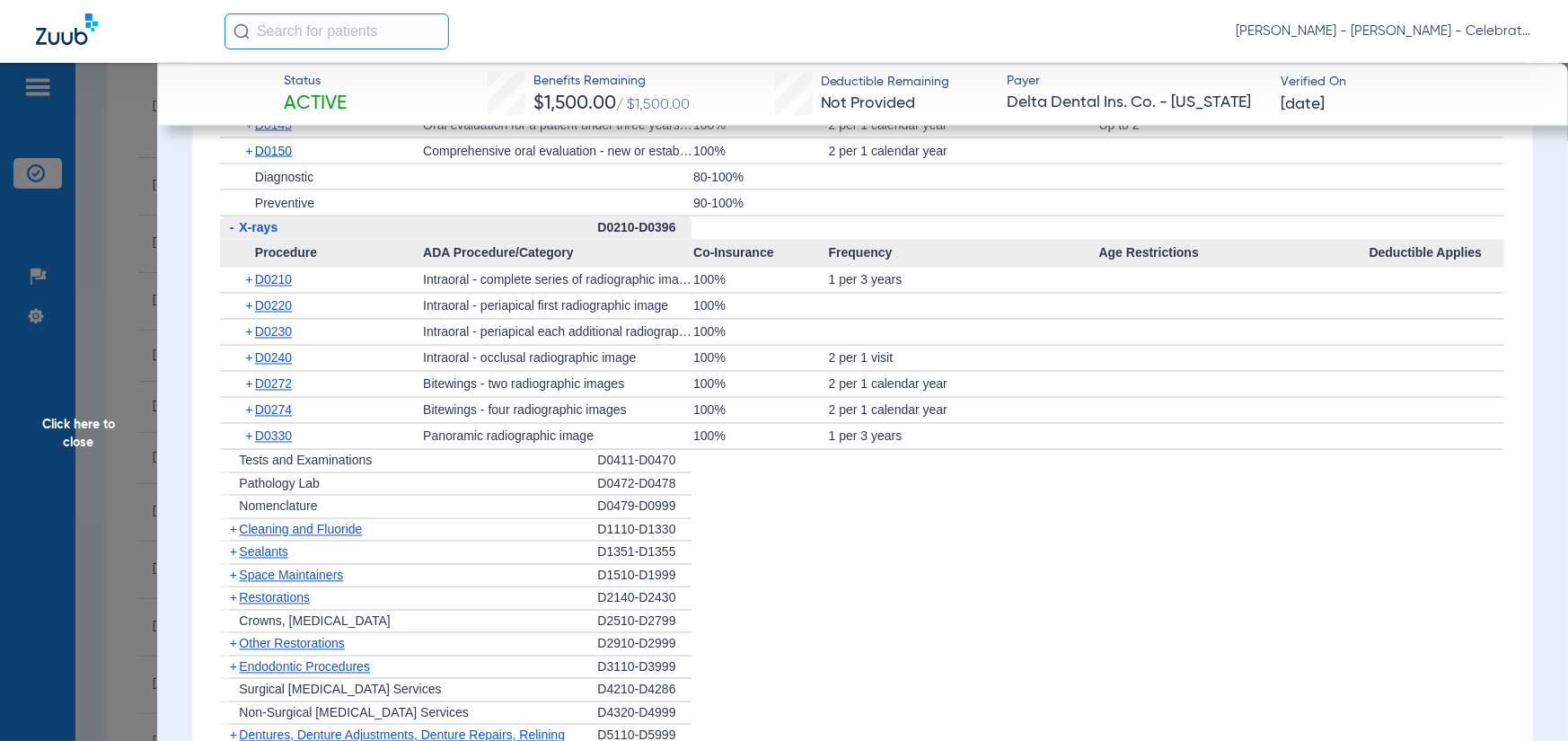
click at [267, 537] on span "Cleaning and Fluoride" at bounding box center [300, 530] width 123 height 14
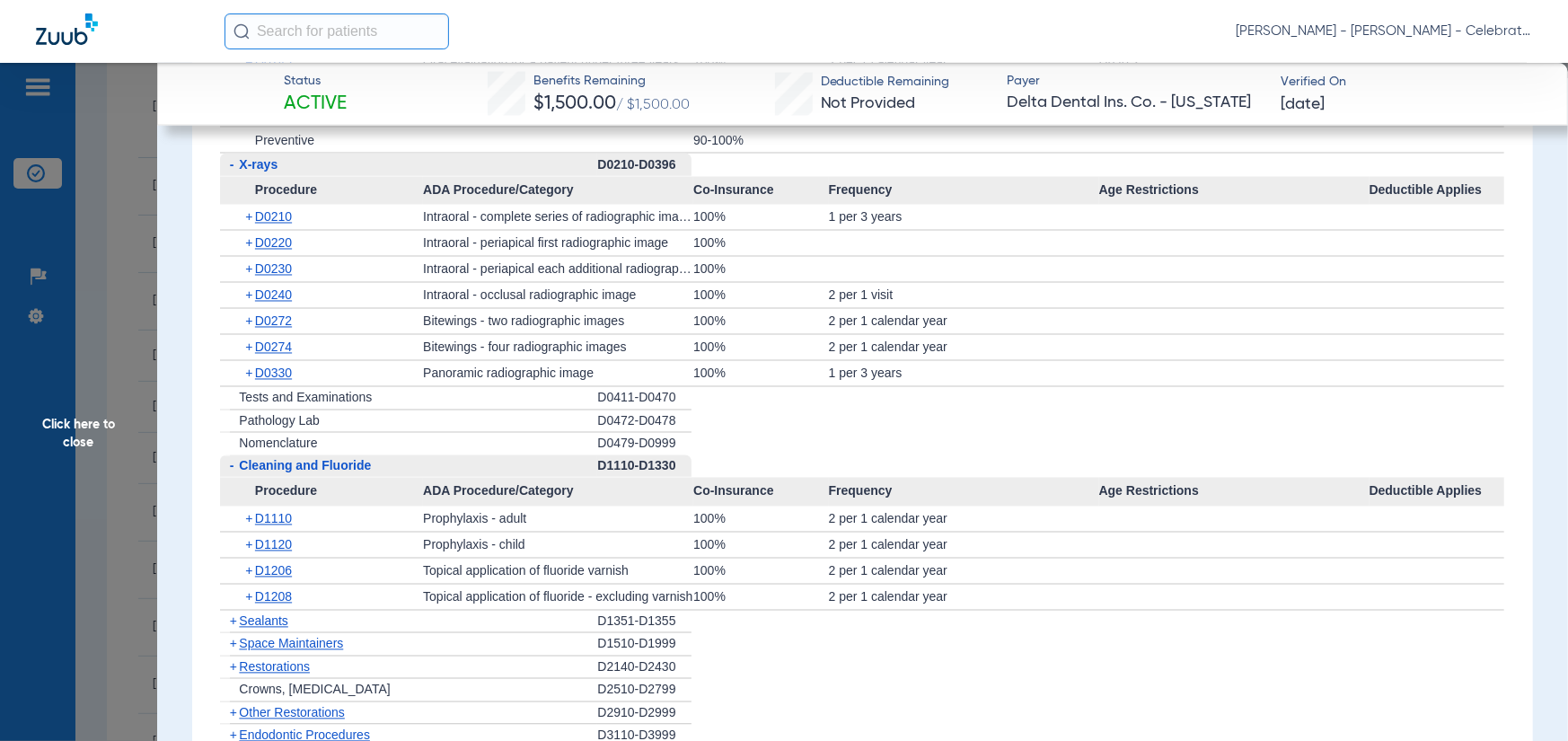
scroll to position [2067, 0]
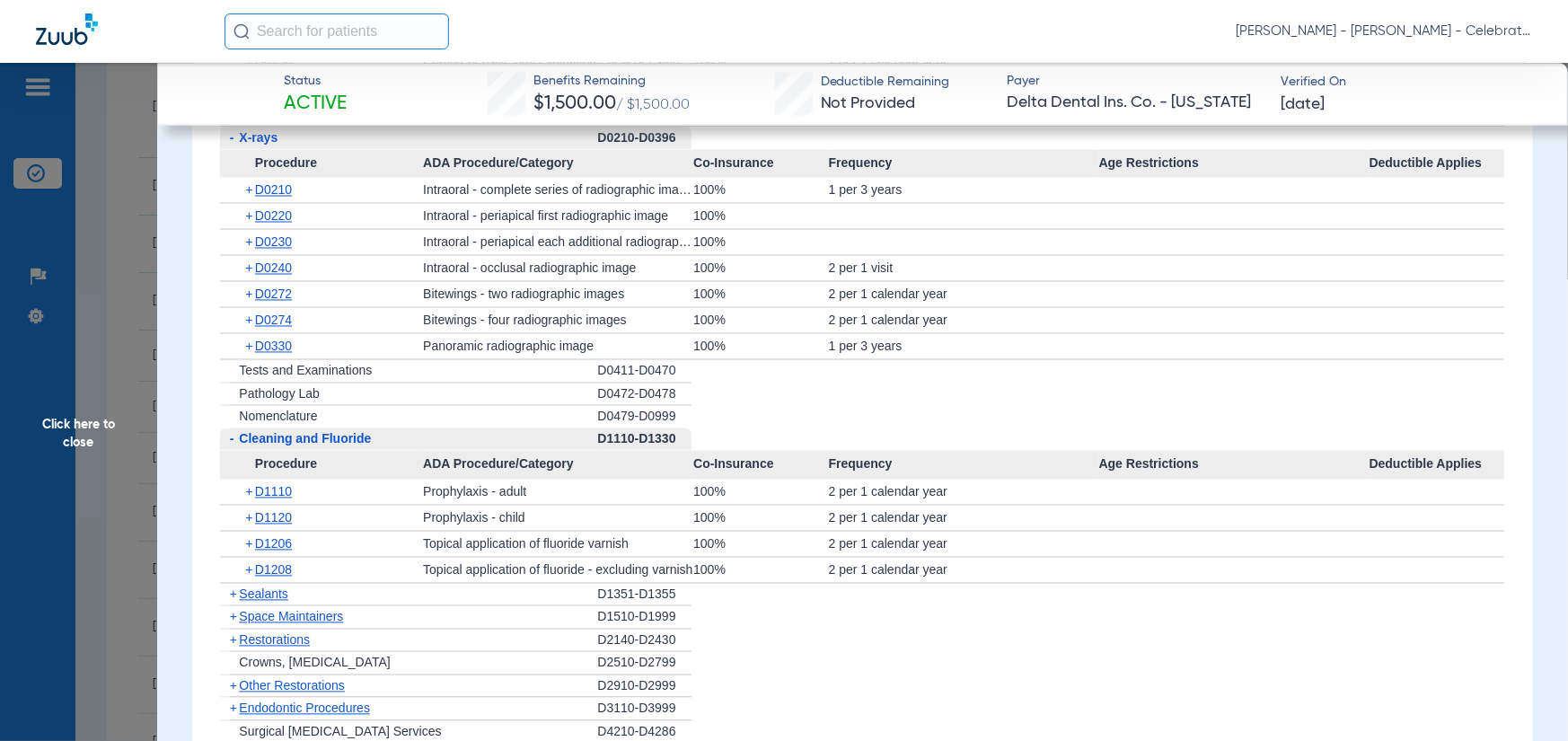
click at [119, 425] on span "Click here to close" at bounding box center [79, 433] width 157 height 741
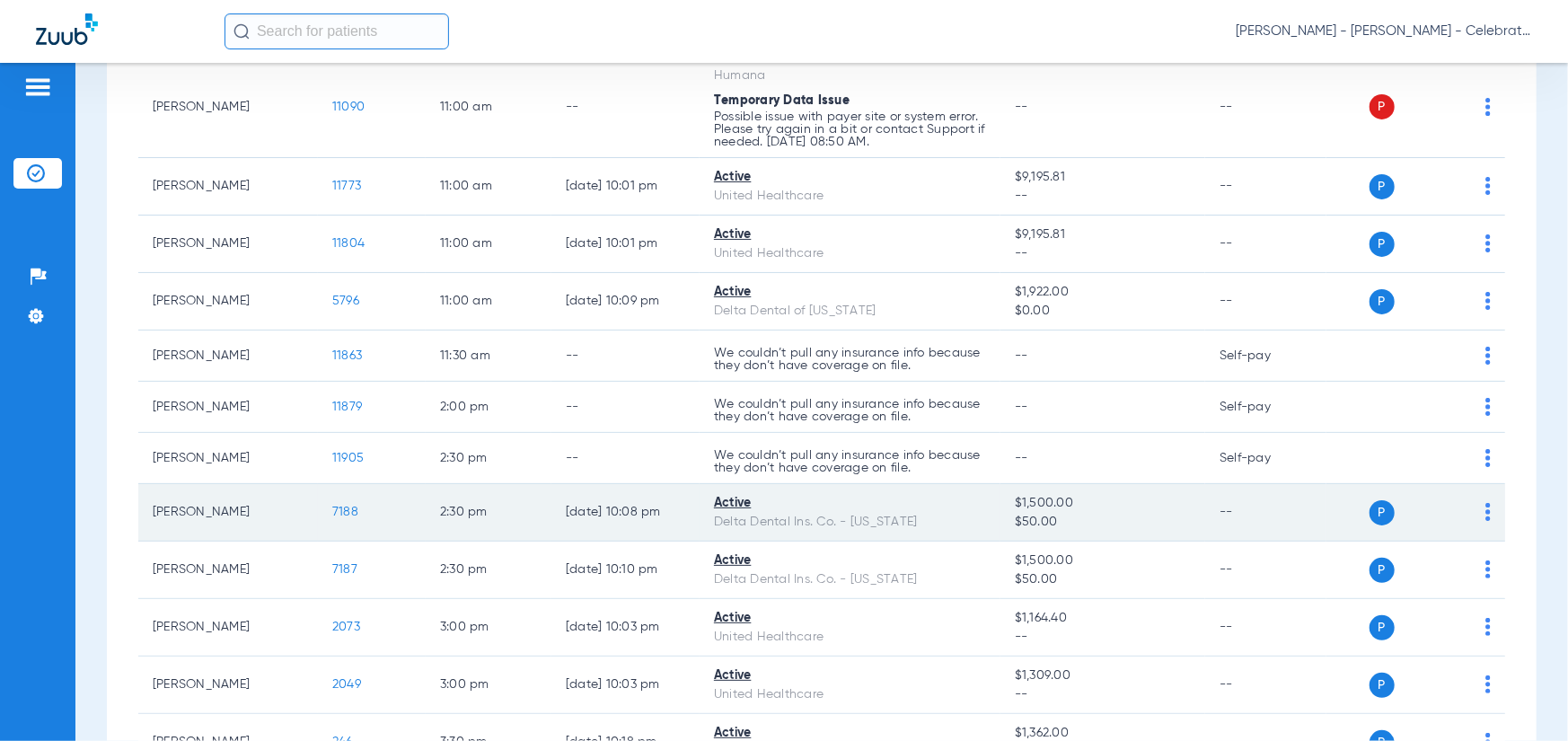
click at [339, 507] on span "7188" at bounding box center [345, 512] width 26 height 13
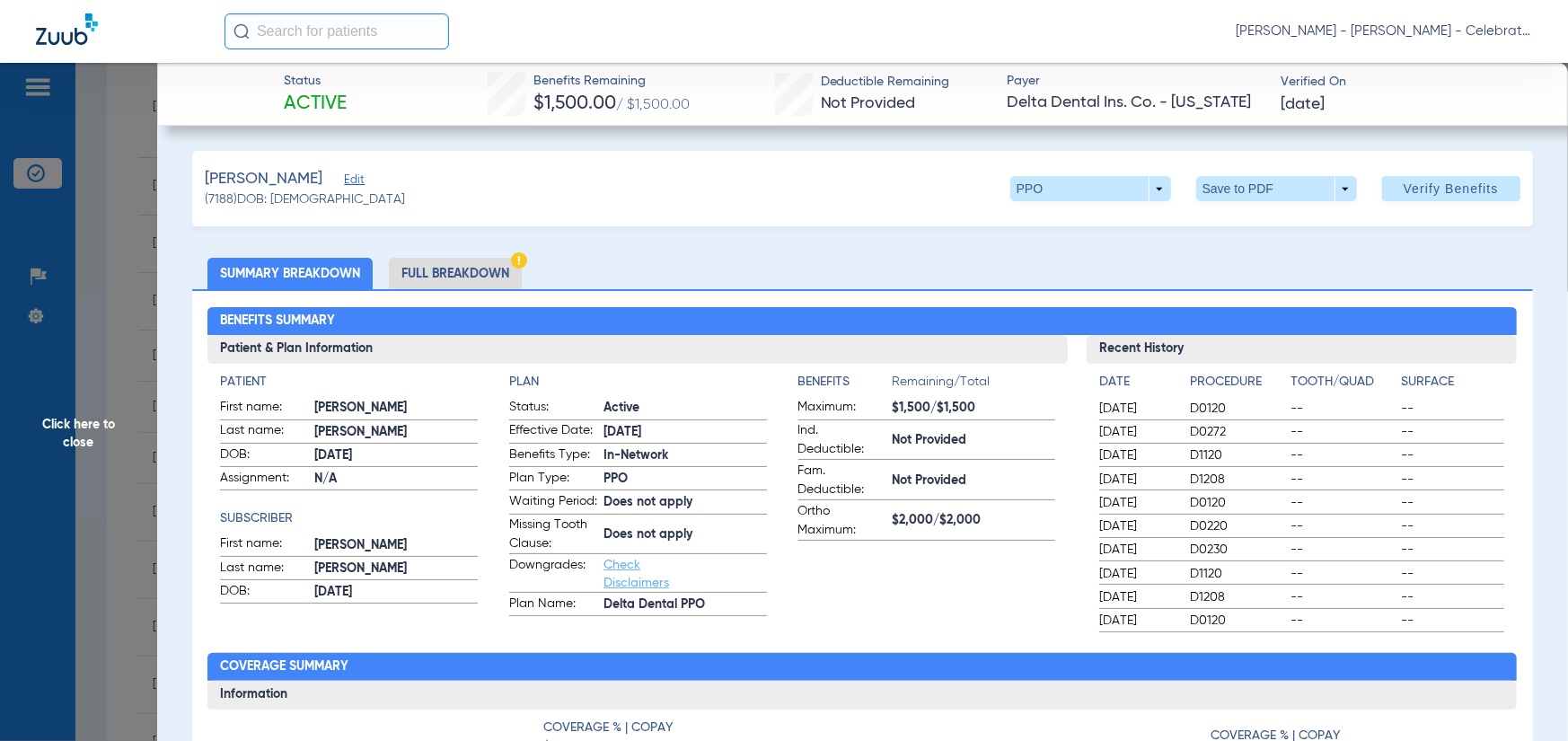
drag, startPoint x: 451, startPoint y: 265, endPoint x: 342, endPoint y: 201, distance: 126.4
click at [448, 265] on li "Full Breakdown" at bounding box center [455, 274] width 133 height 32
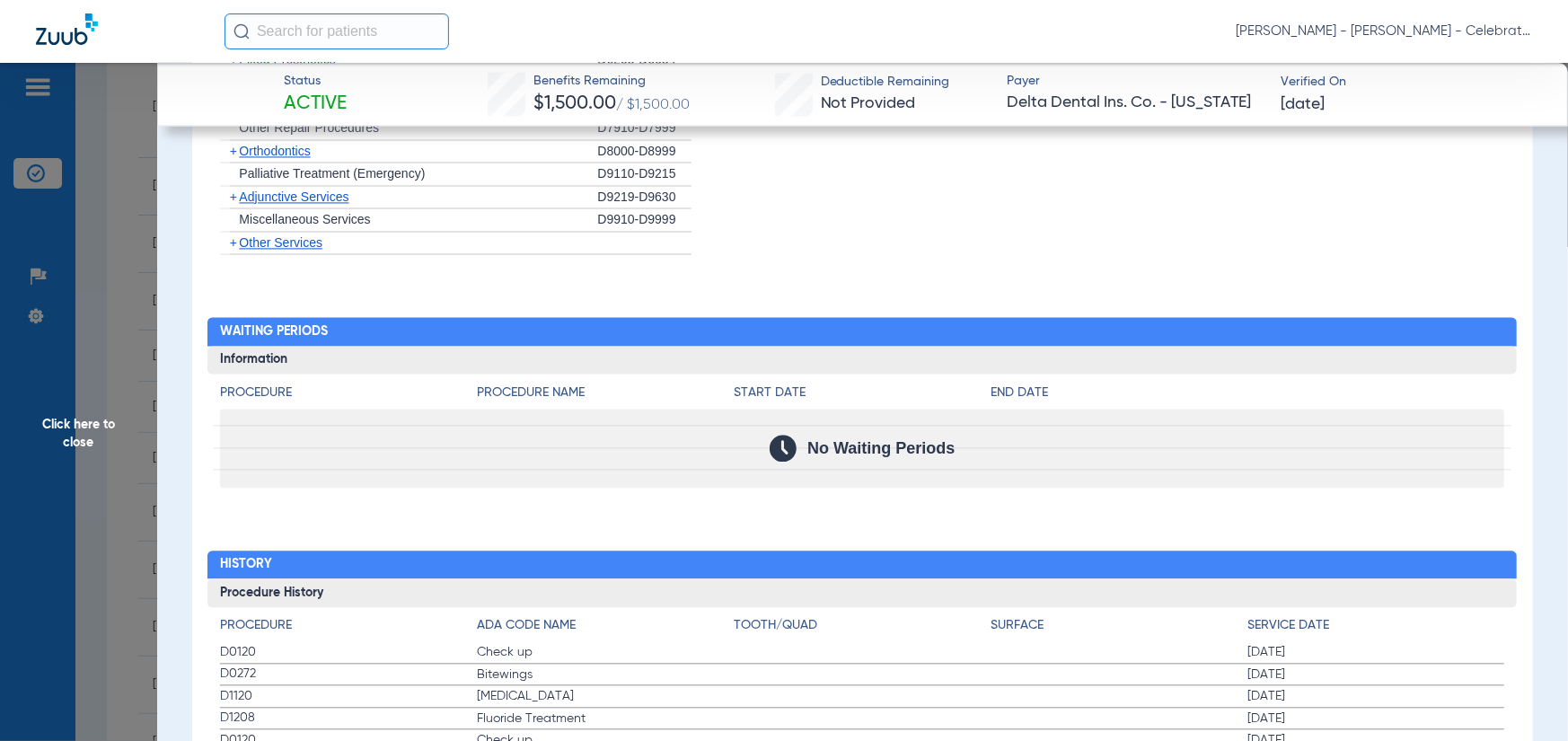
scroll to position [1968, 0]
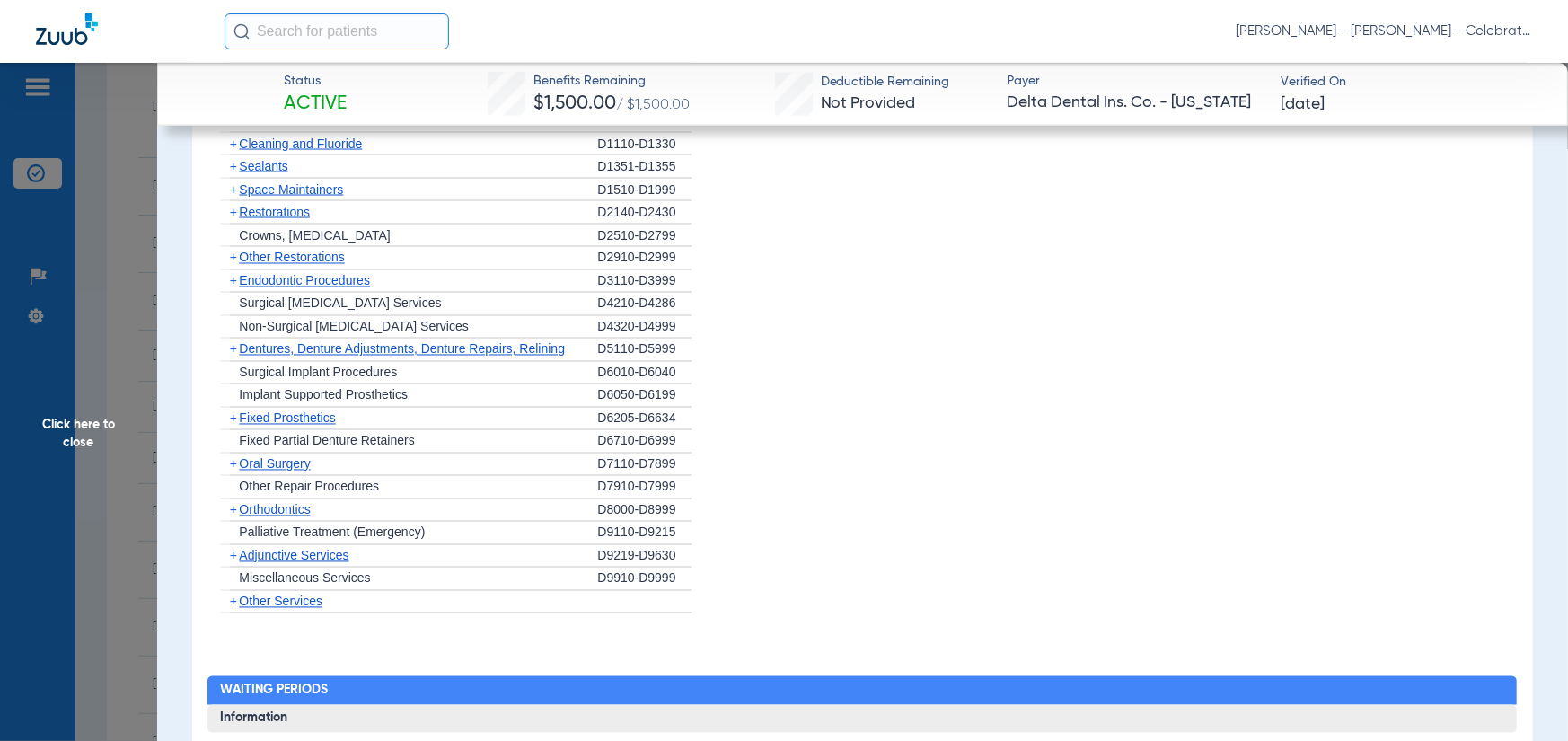
click at [280, 471] on span "Oral Surgery" at bounding box center [273, 464] width 71 height 14
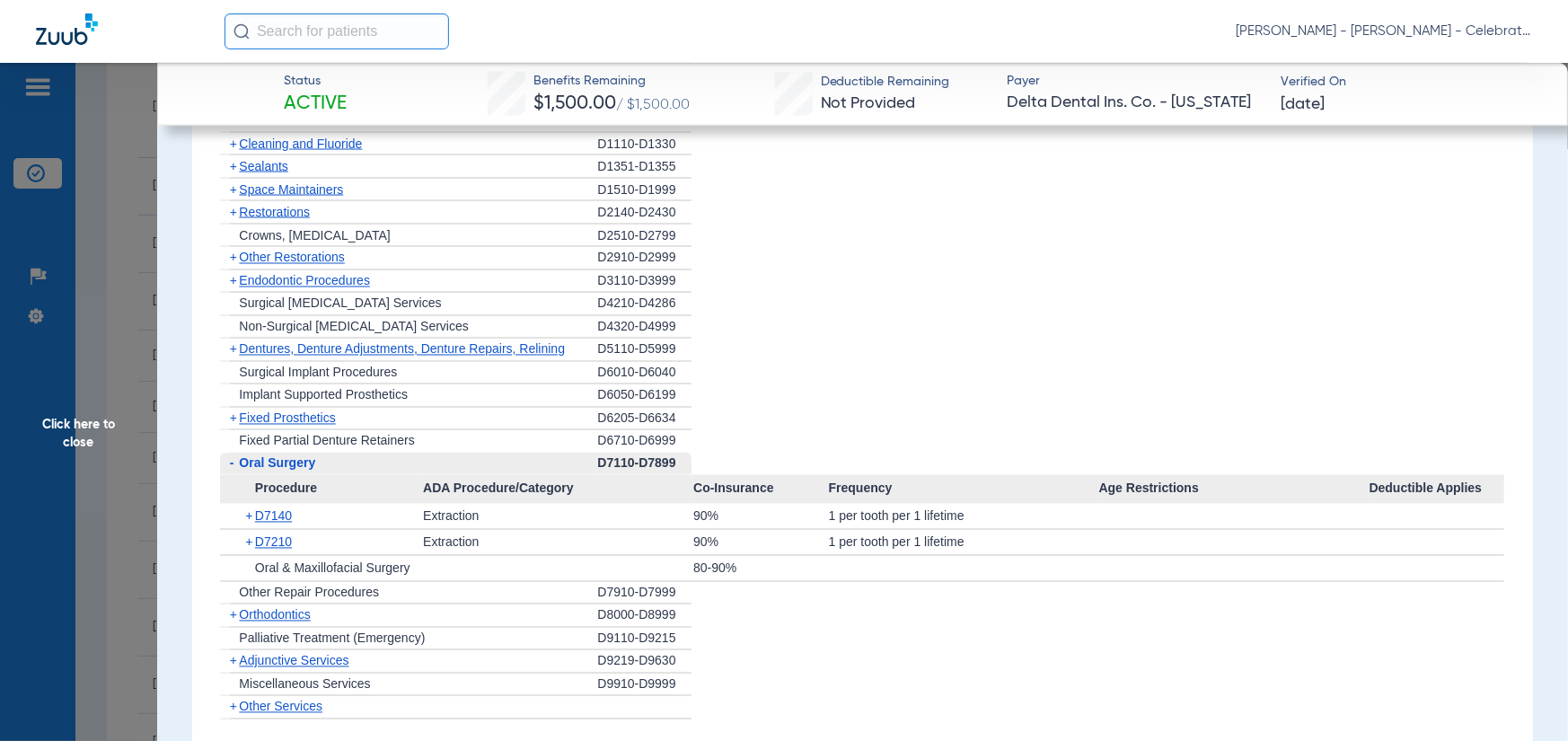
click at [256, 288] on span "Endodontic Procedures" at bounding box center [304, 281] width 131 height 14
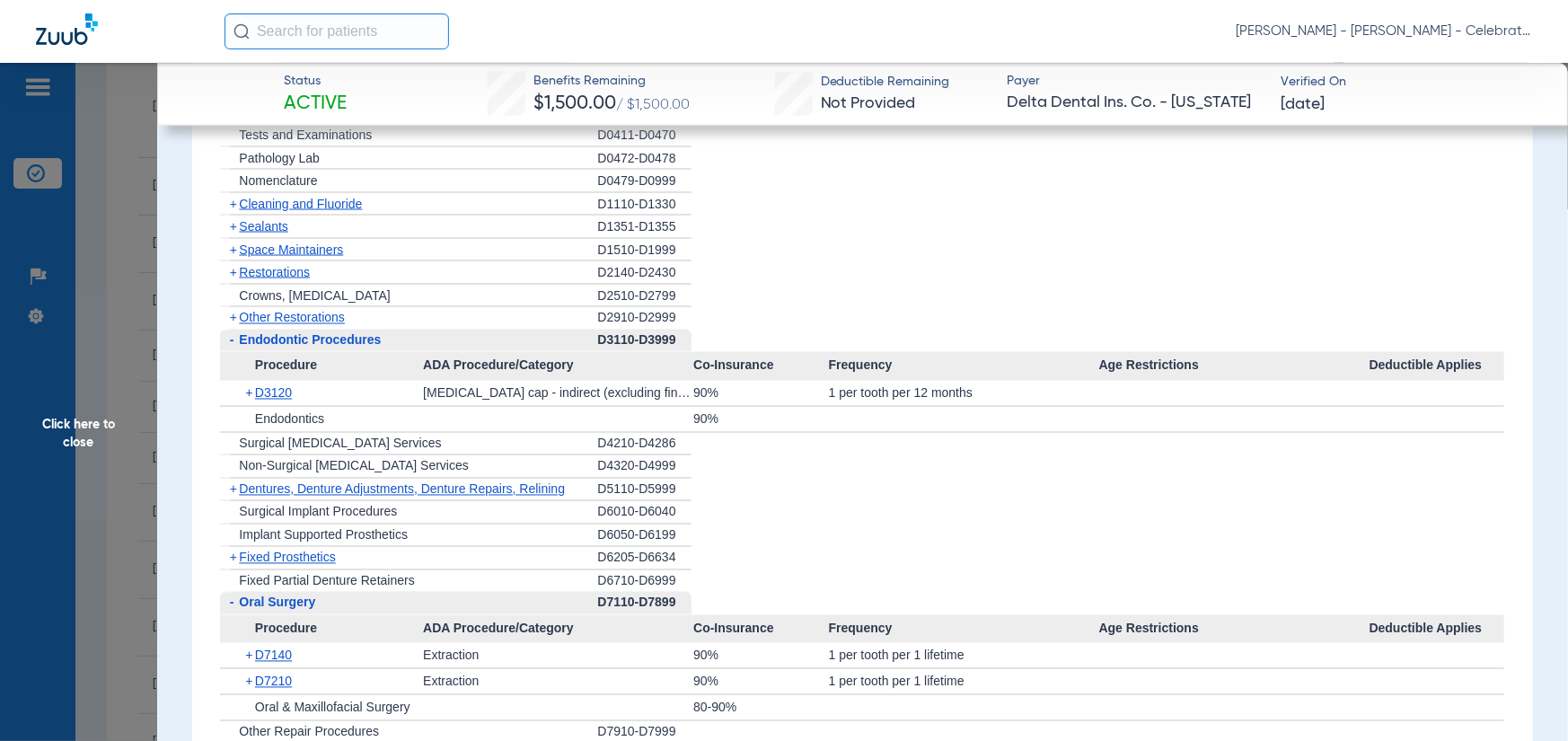
scroll to position [1879, 0]
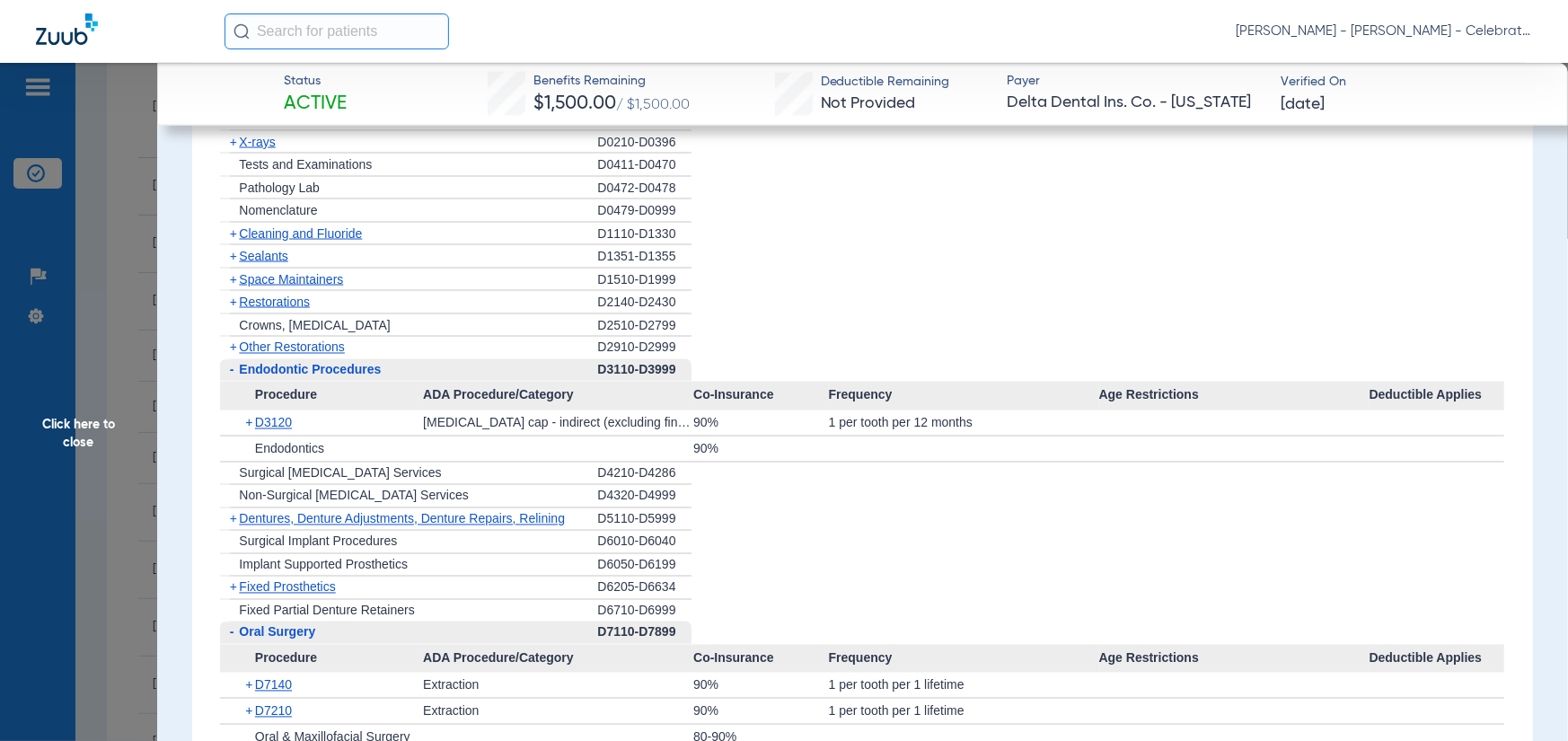
click at [269, 355] on span "Other Restorations" at bounding box center [291, 347] width 106 height 14
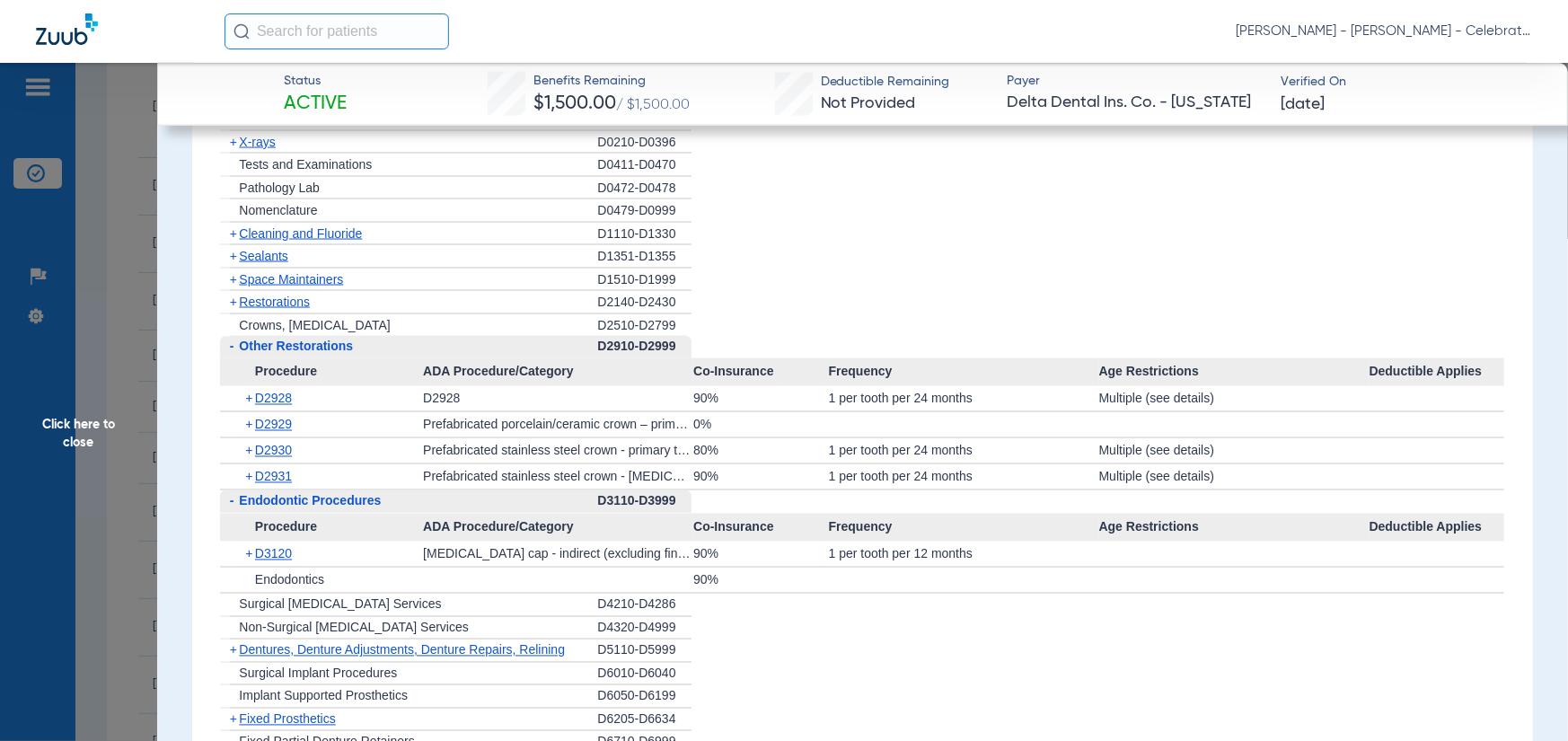
click at [261, 309] on span "Restorations" at bounding box center [273, 301] width 71 height 14
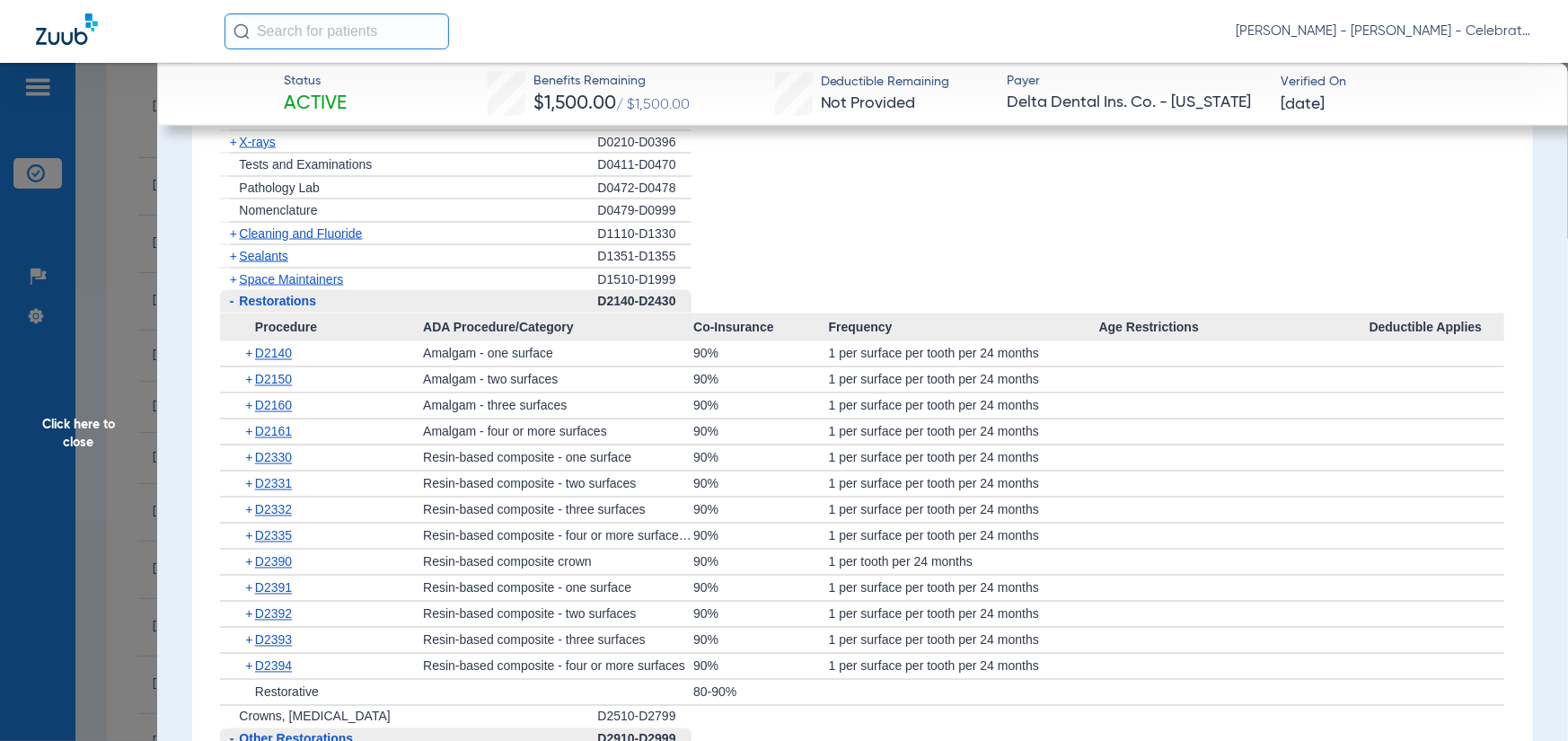
scroll to position [1789, 0]
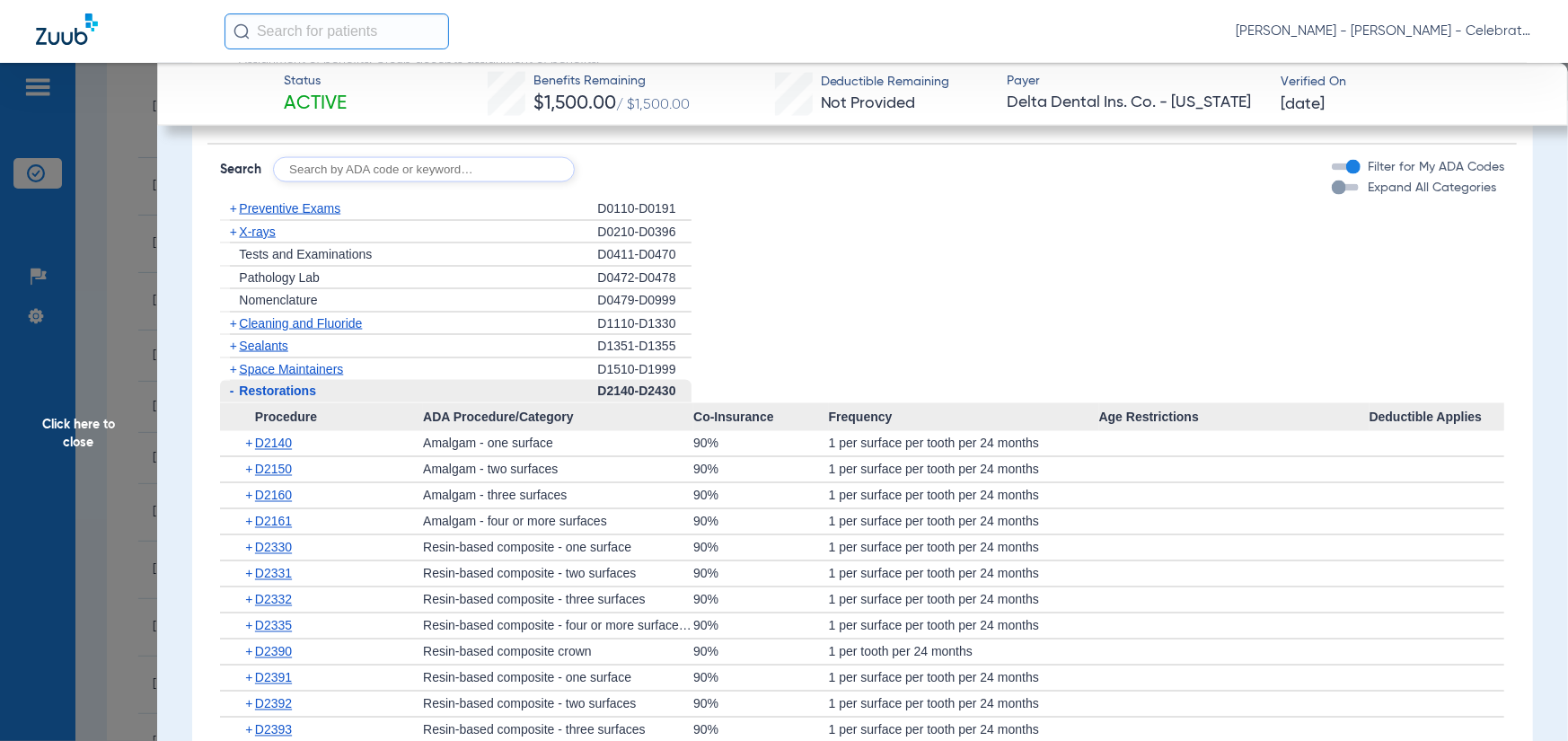
click at [261, 377] on span "Space Maintainers" at bounding box center [290, 369] width 104 height 14
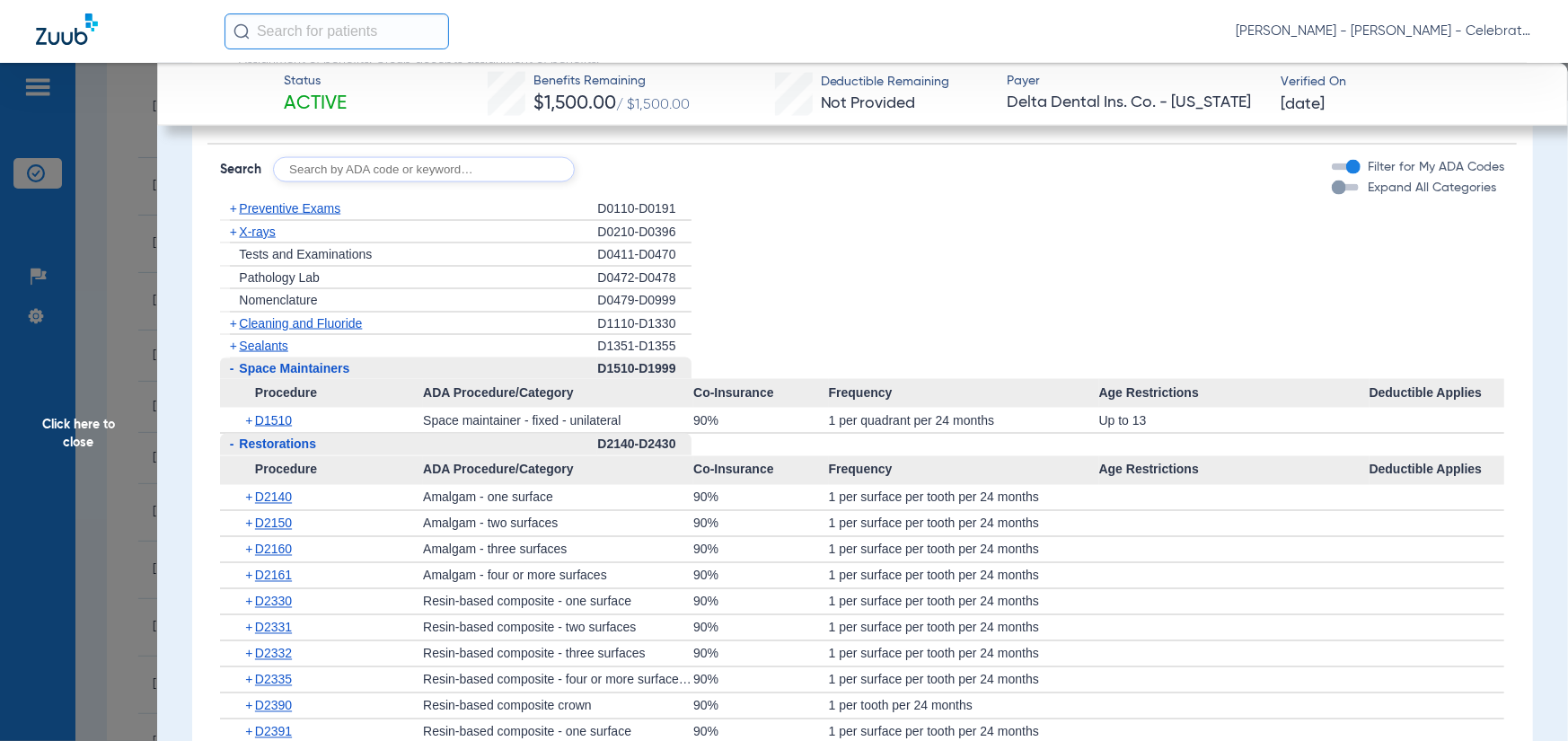
click at [260, 353] on span "Sealants" at bounding box center [262, 346] width 49 height 14
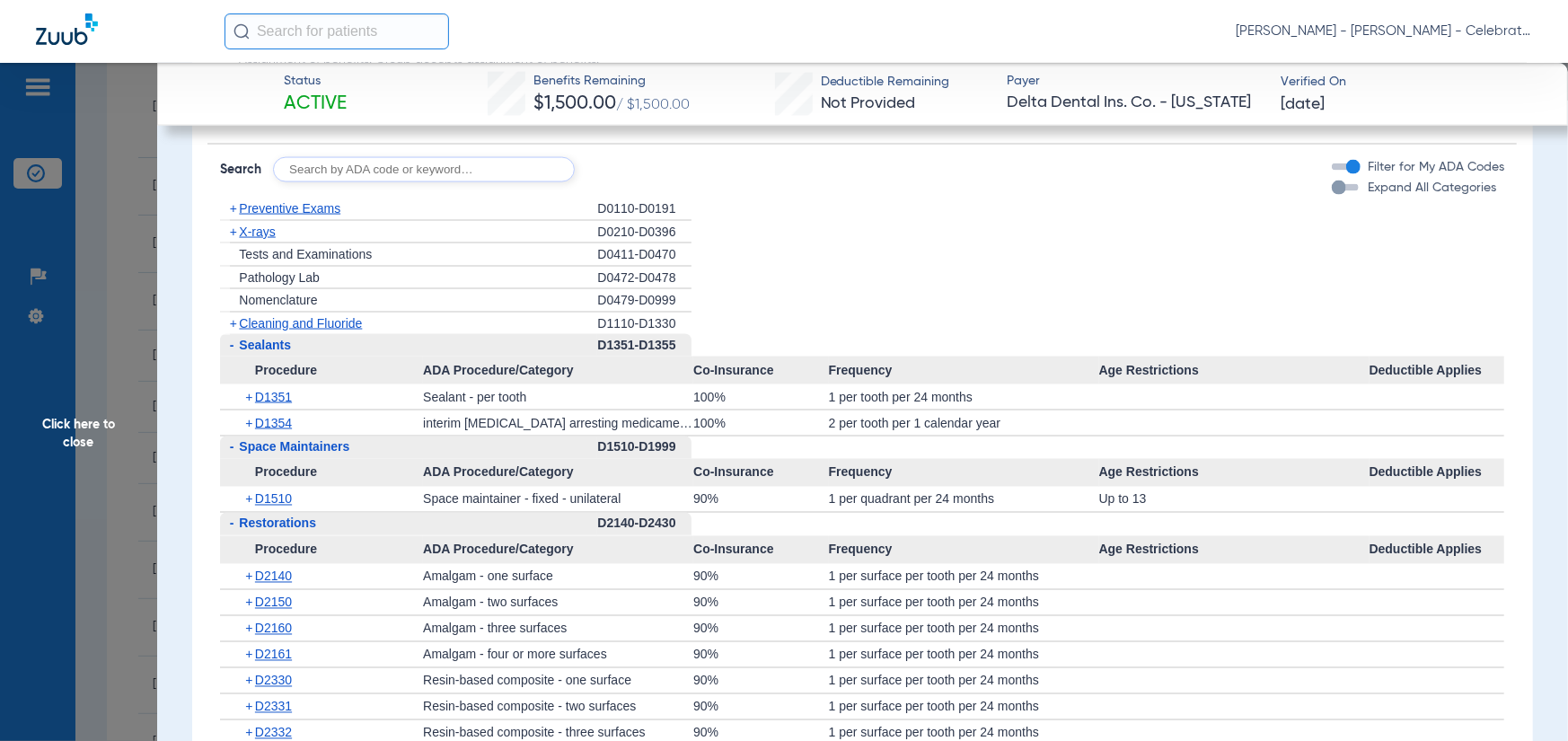
click at [264, 330] on span "Cleaning and Fluoride" at bounding box center [300, 323] width 123 height 14
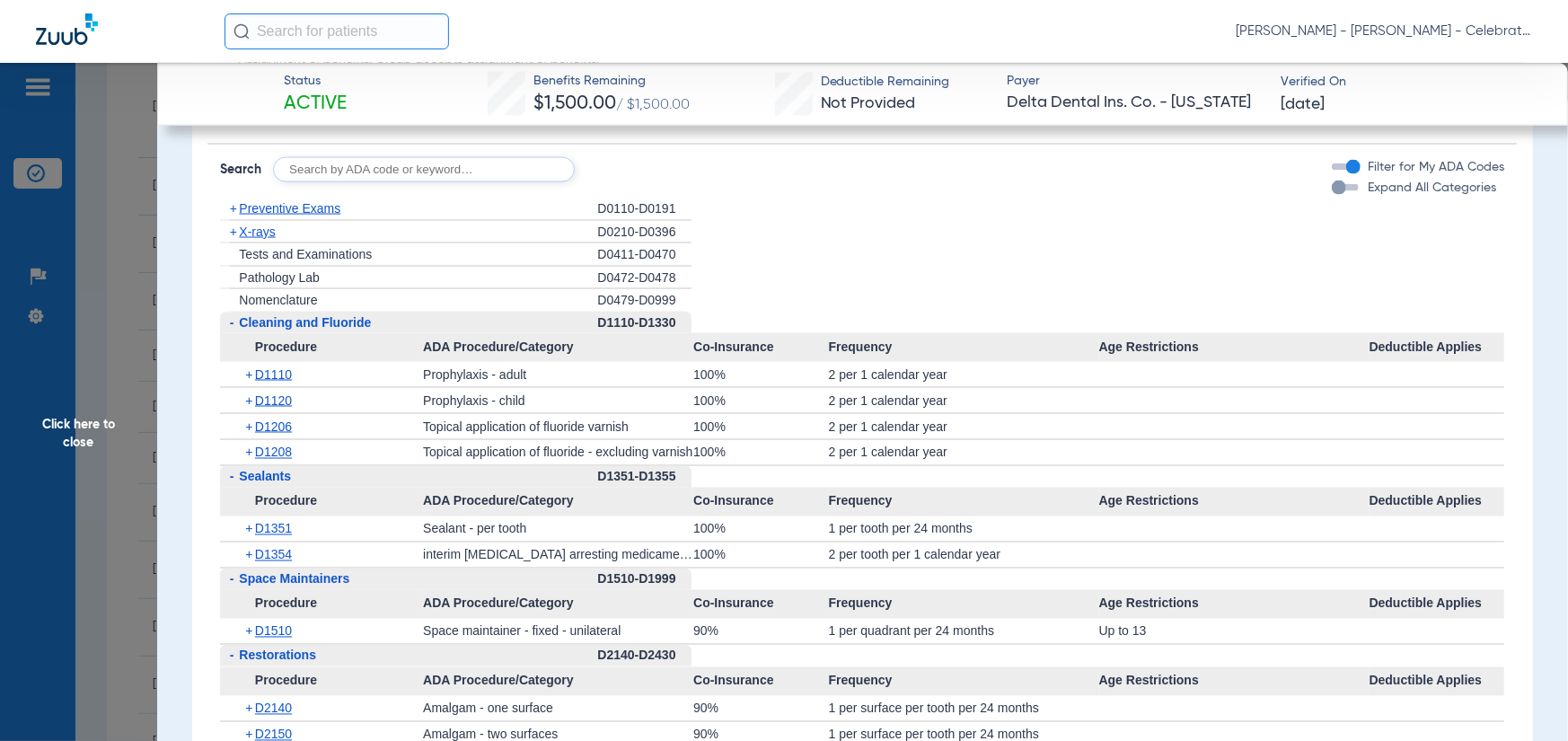
click at [248, 239] on span "X-rays" at bounding box center [257, 232] width 36 height 14
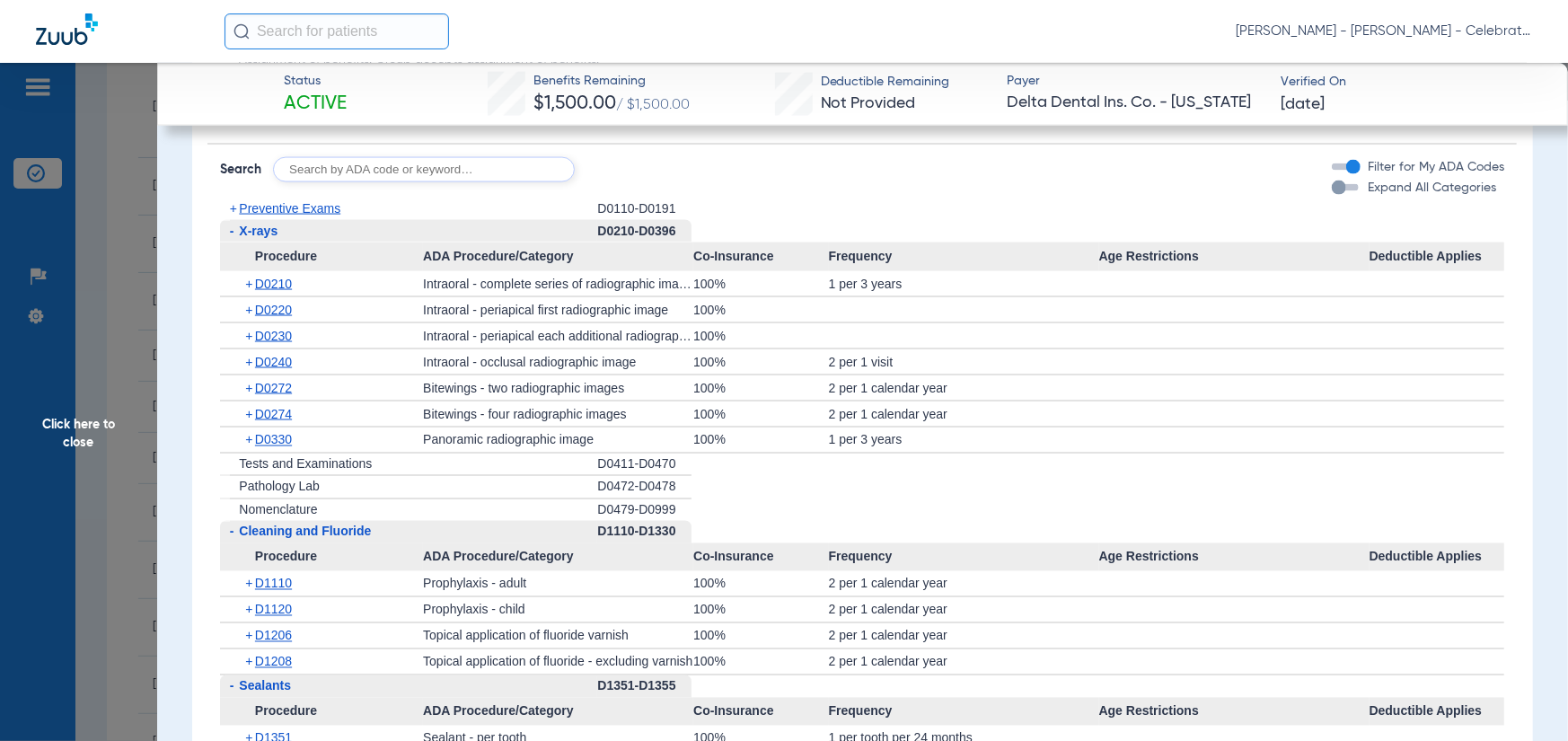
click at [256, 216] on span "Preventive Exams" at bounding box center [289, 208] width 101 height 14
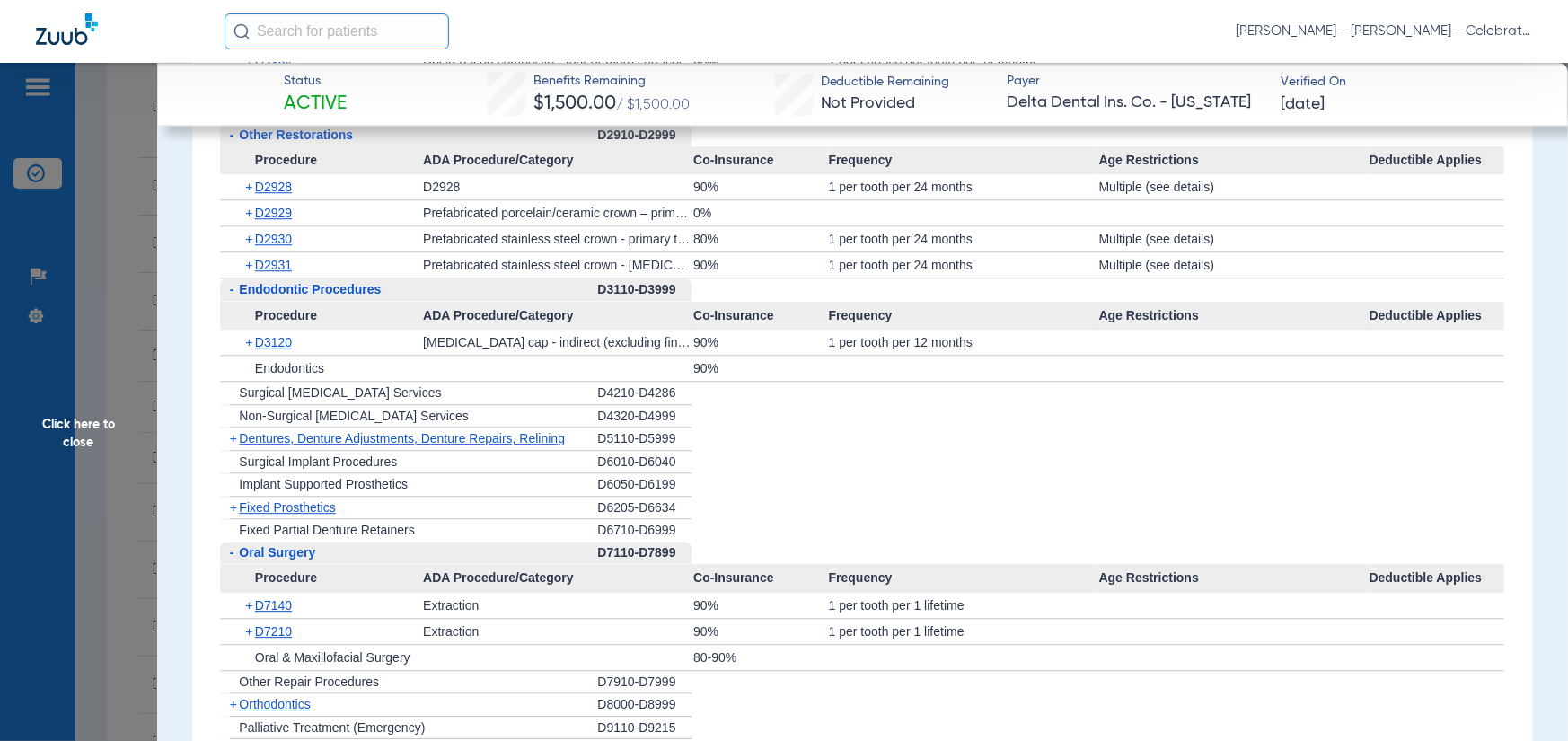
scroll to position [3047, 0]
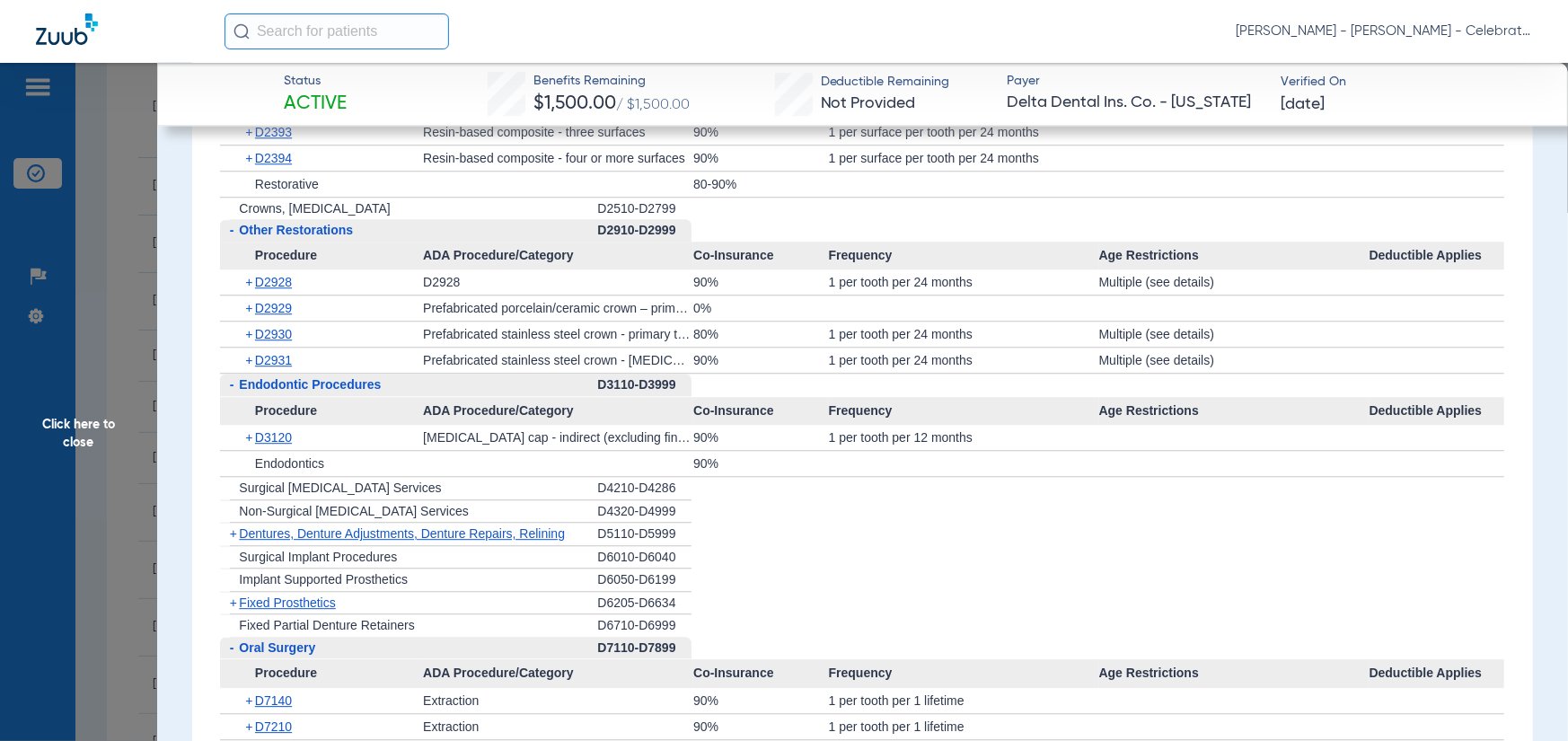
drag, startPoint x: 129, startPoint y: 318, endPoint x: 110, endPoint y: 312, distance: 19.9
click at [128, 318] on span "Click here to close" at bounding box center [79, 433] width 157 height 741
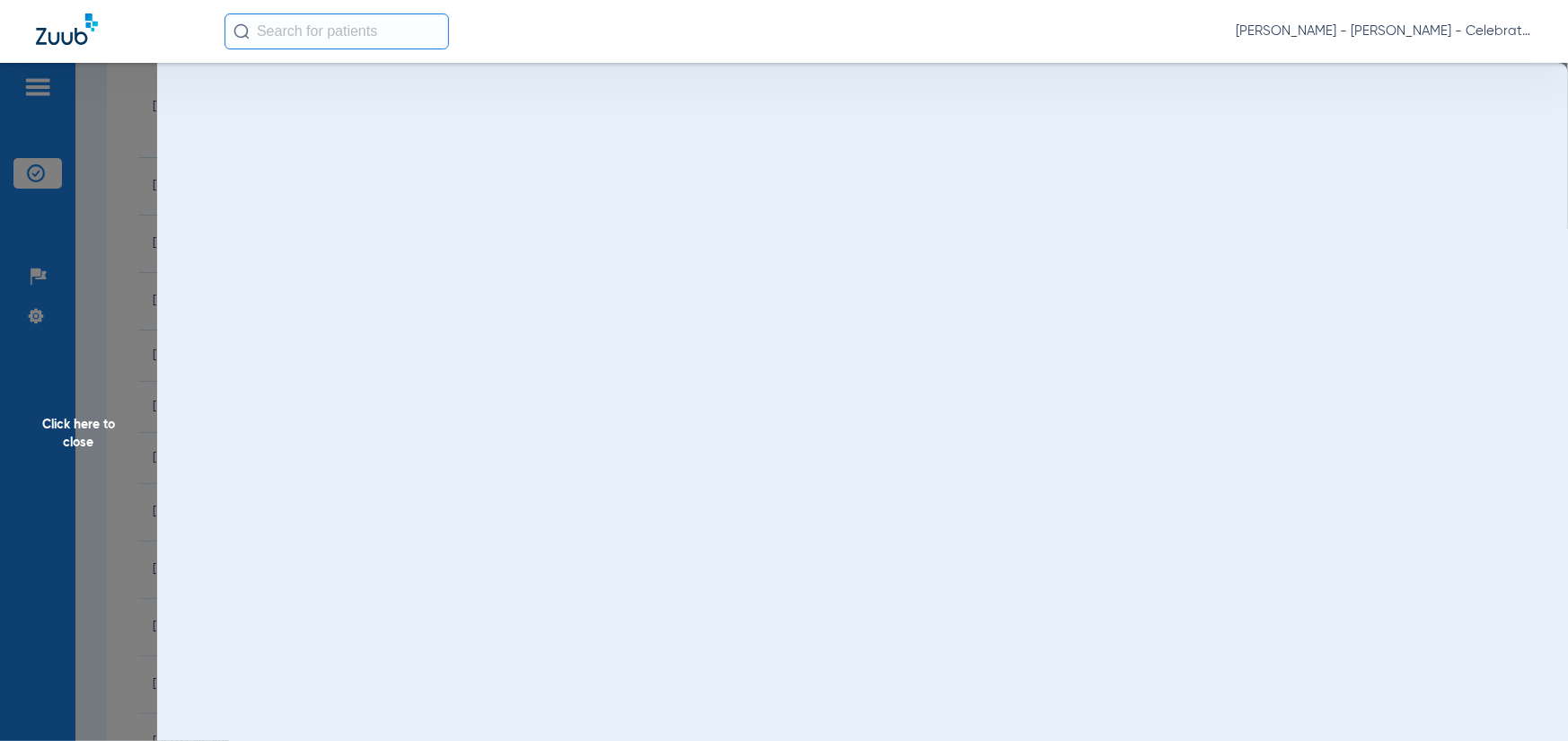
scroll to position [0, 0]
click at [108, 303] on span "Click here to close" at bounding box center [79, 433] width 157 height 741
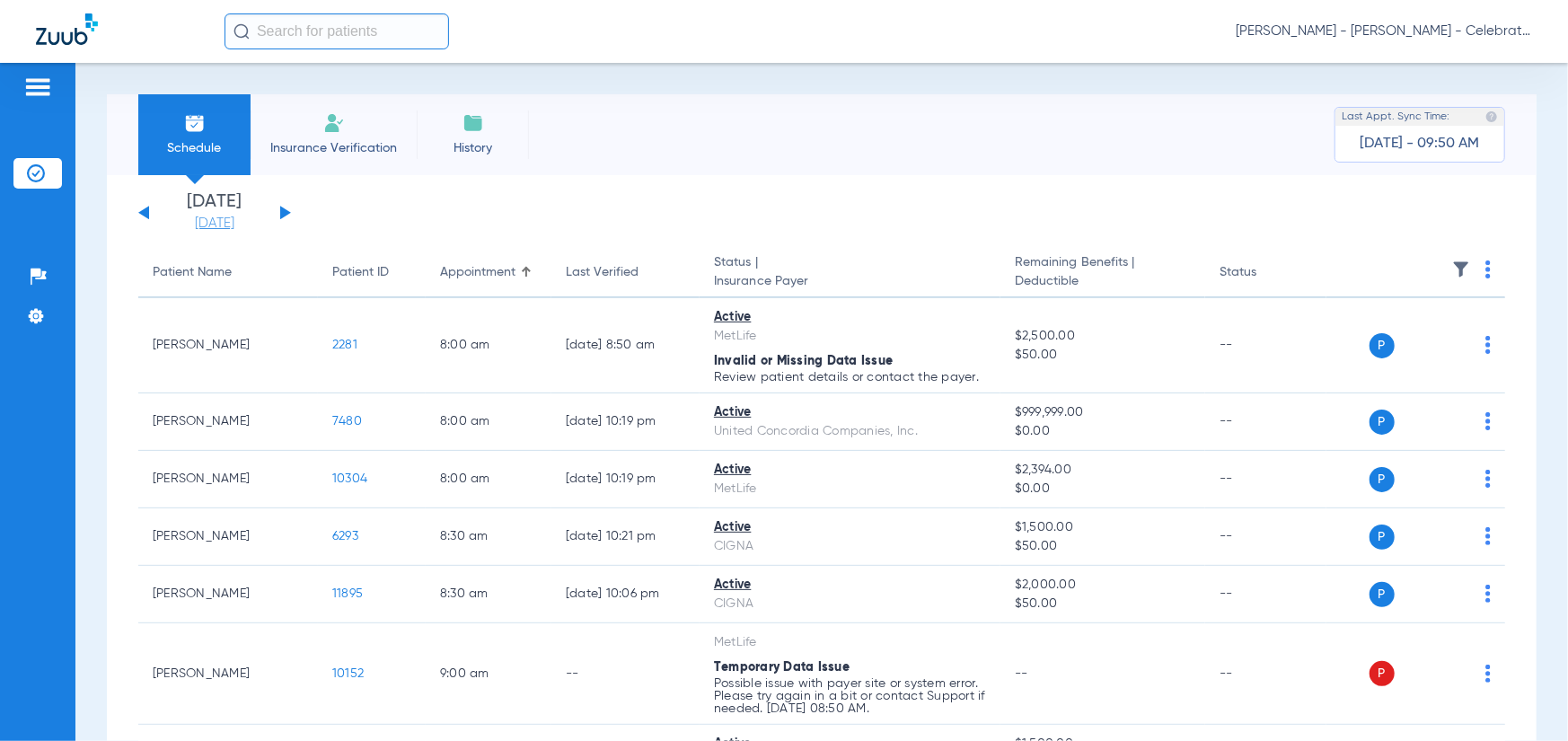
drag, startPoint x: 191, startPoint y: 215, endPoint x: 214, endPoint y: 226, distance: 25.5
click at [192, 215] on link "[DATE]" at bounding box center [215, 224] width 107 height 18
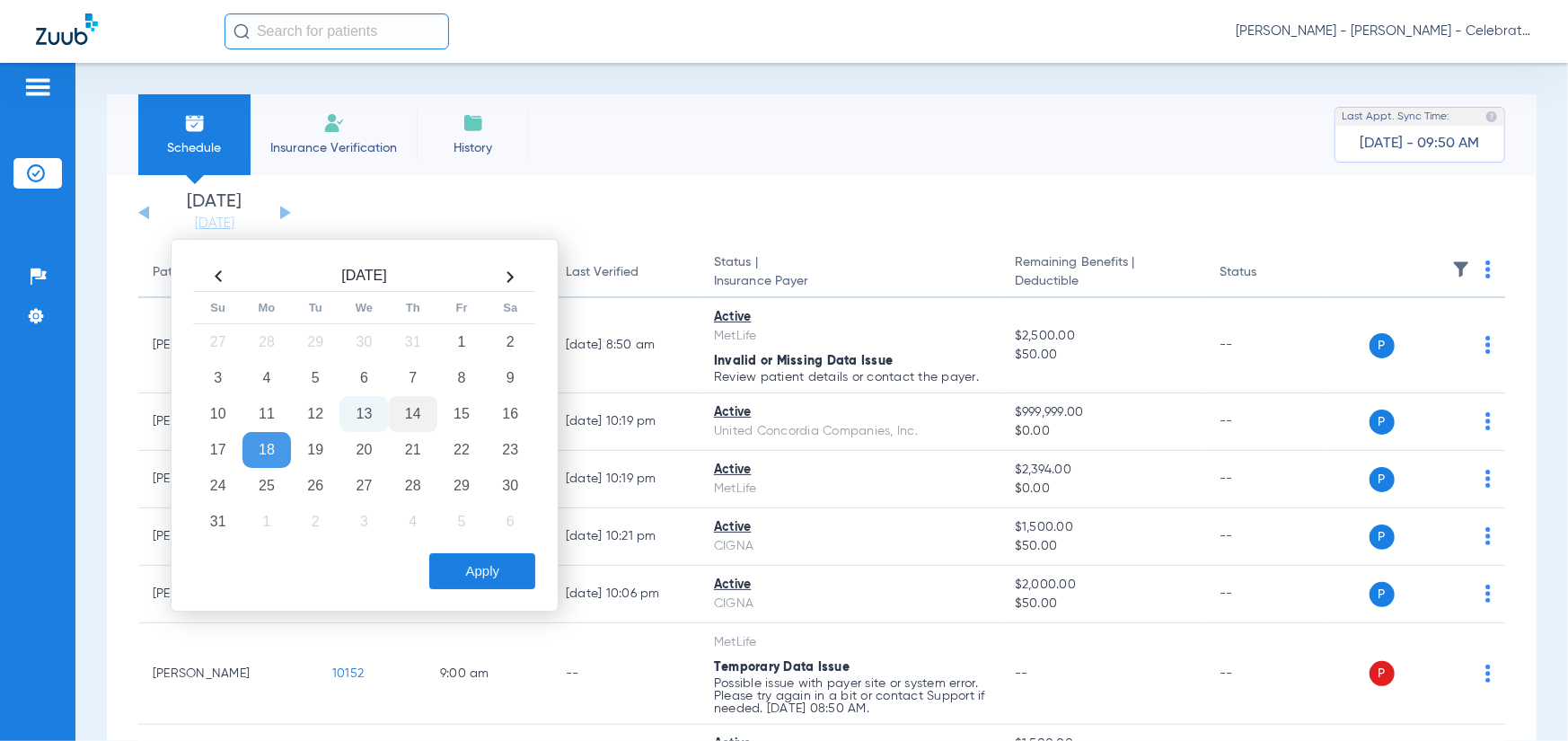
drag, startPoint x: 414, startPoint y: 414, endPoint x: 406, endPoint y: 423, distance: 12.0
click at [413, 414] on td "14" at bounding box center [413, 414] width 49 height 36
drag, startPoint x: 505, startPoint y: 559, endPoint x: 469, endPoint y: 469, distance: 96.9
click at [504, 556] on button "Apply" at bounding box center [482, 571] width 106 height 36
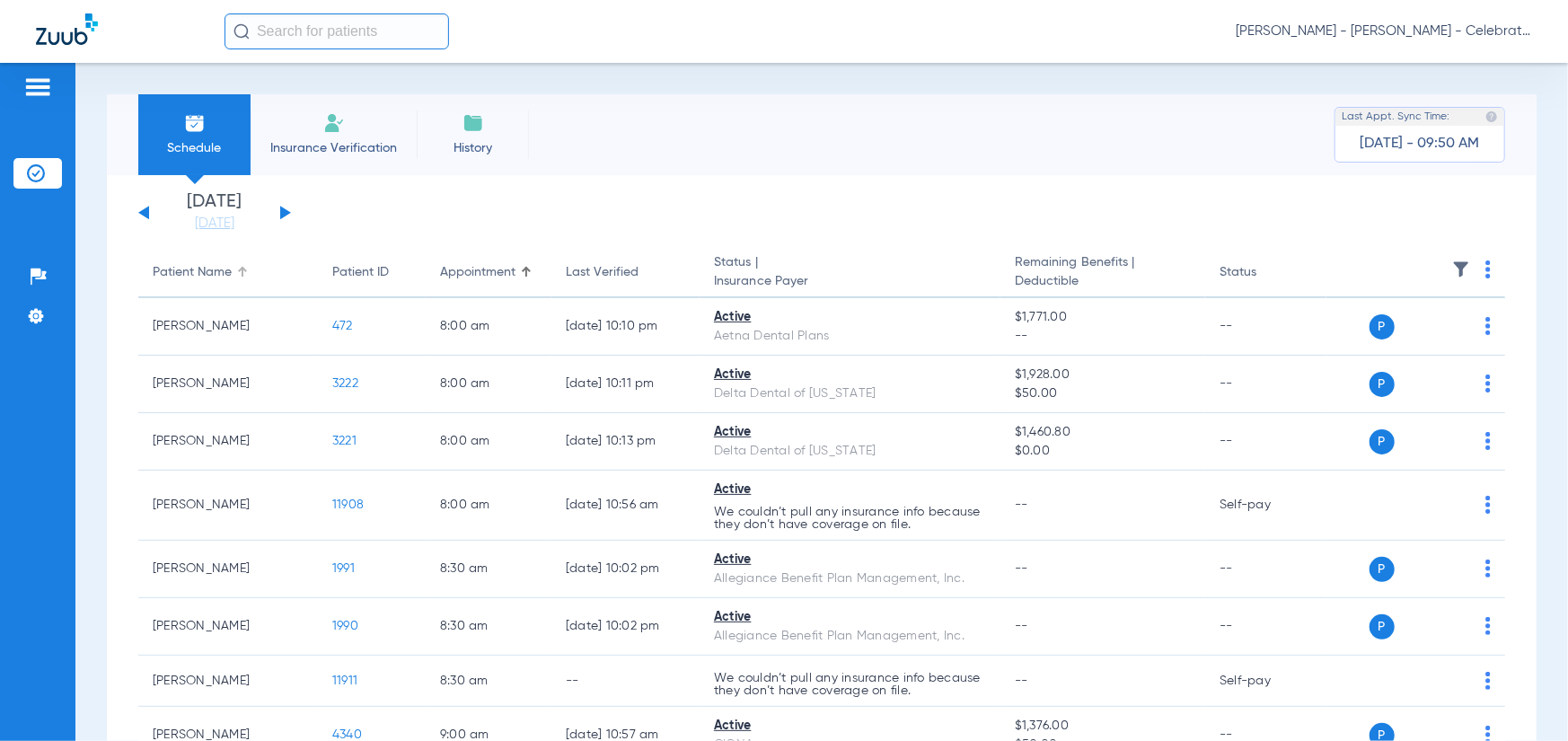
scroll to position [270, 0]
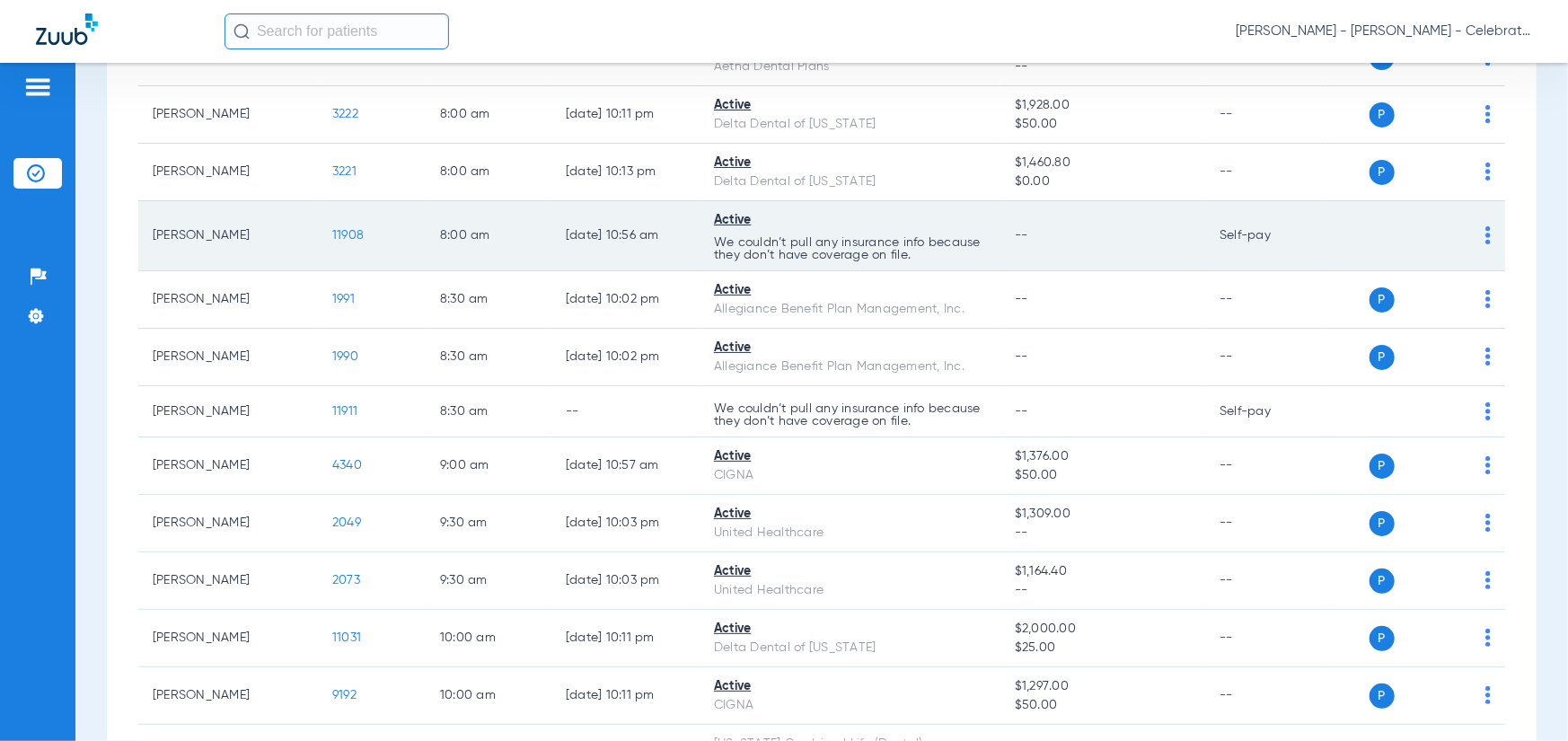
click at [341, 237] on span "11908" at bounding box center [348, 235] width 32 height 13
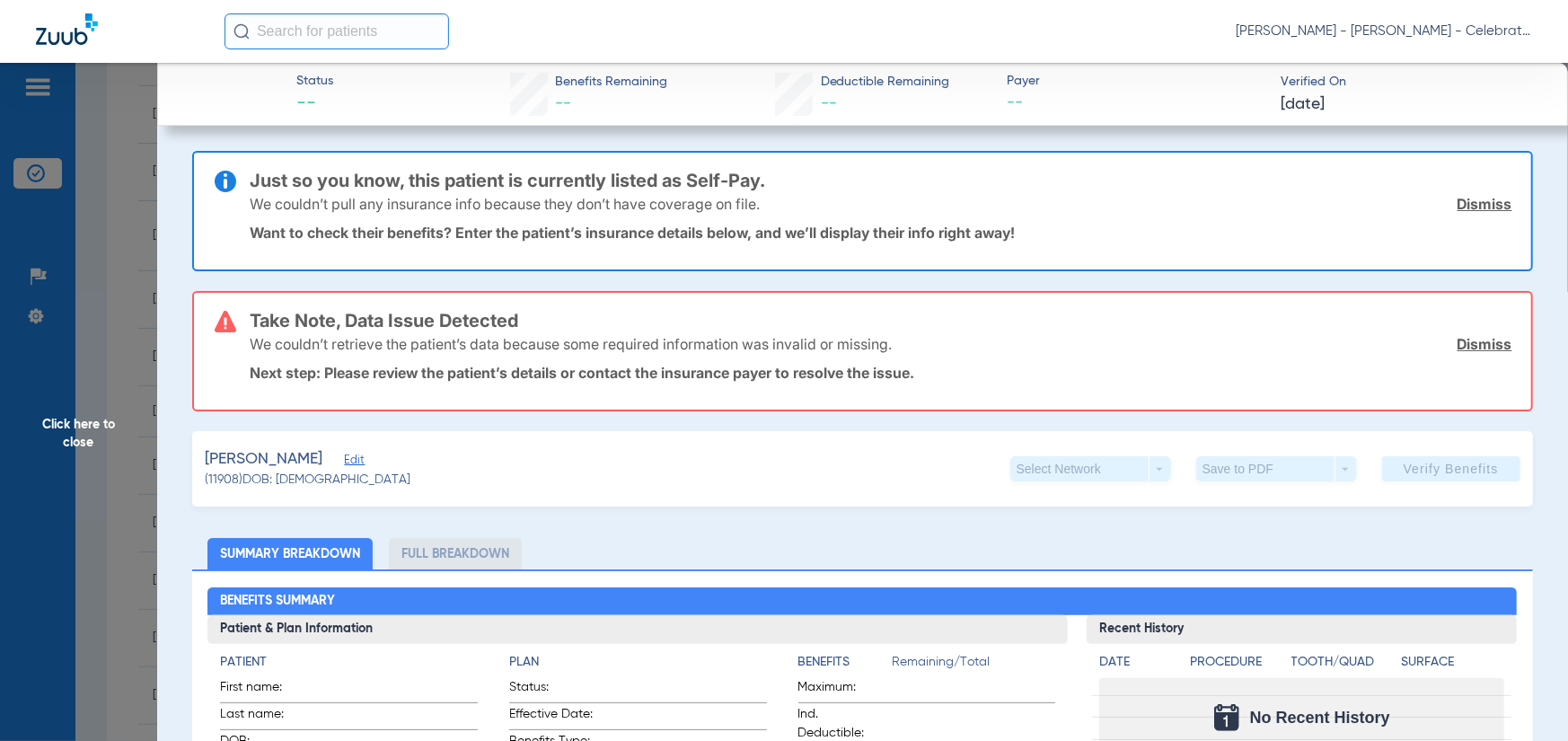
drag, startPoint x: 330, startPoint y: 465, endPoint x: 338, endPoint y: 459, distance: 10.0
click at [344, 463] on span "Edit" at bounding box center [352, 462] width 16 height 17
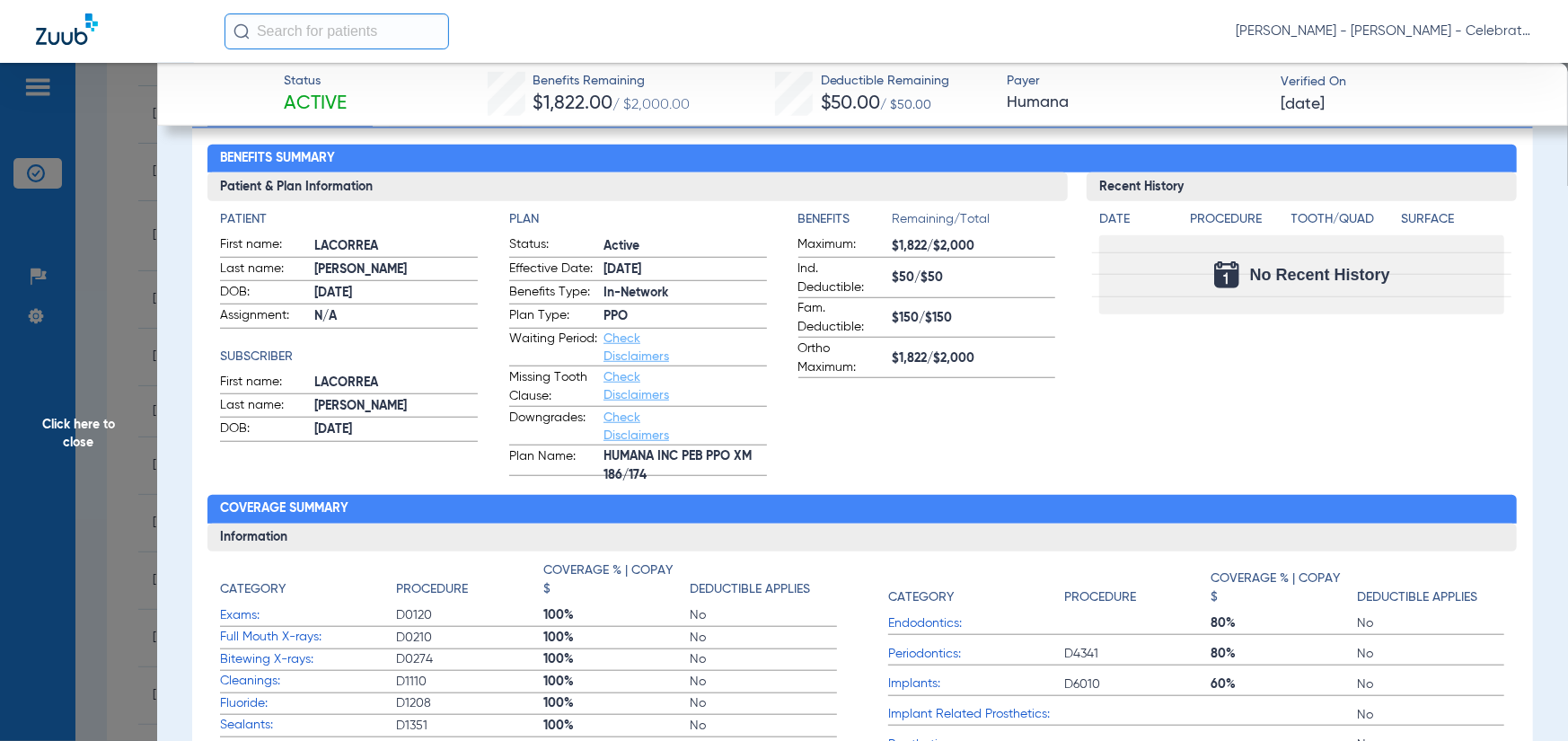
scroll to position [809, 0]
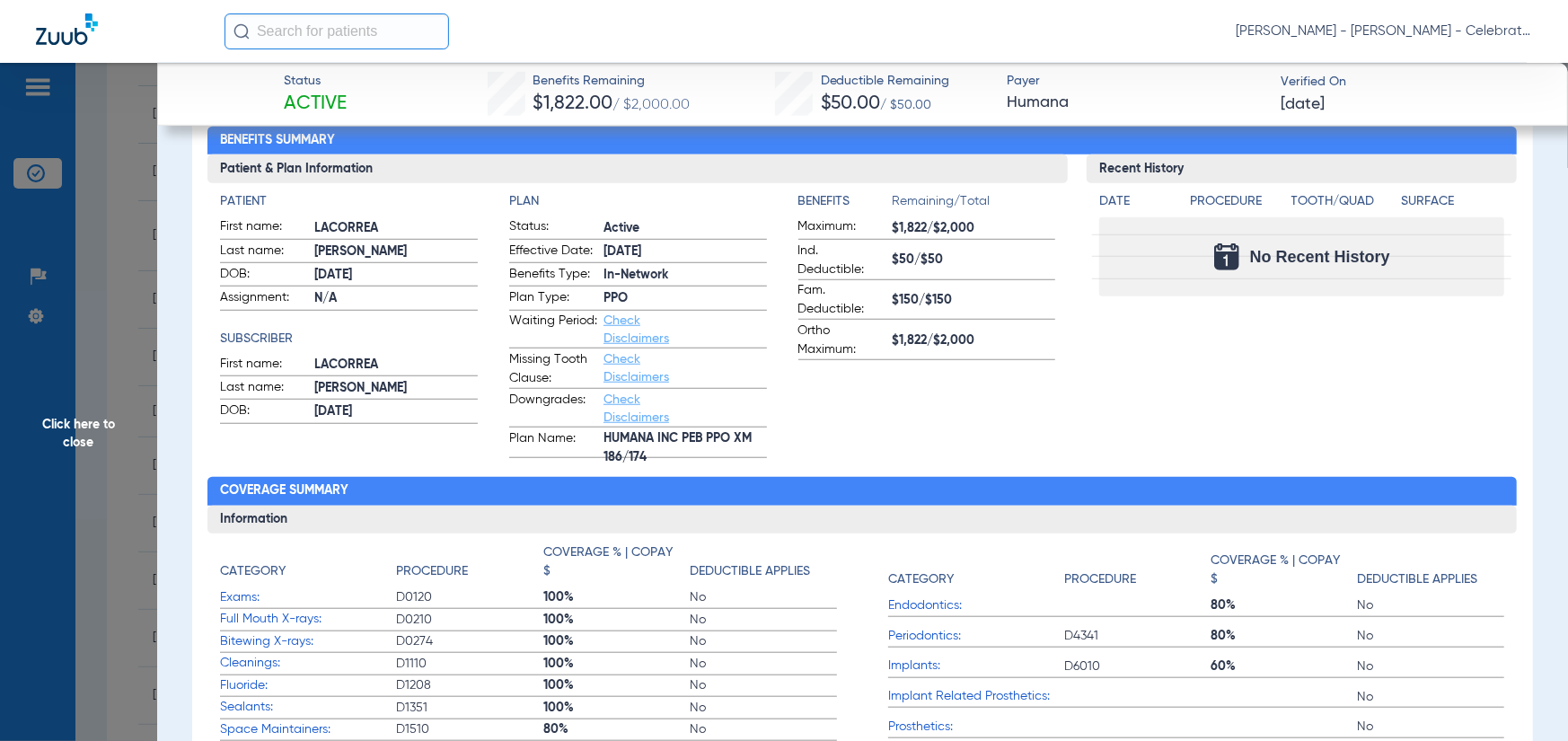
click at [936, 371] on app-benefits-information "Benefits Remaining/Total Maximum: $1,822/$2,000 Ind. Deductible: $50/$50 Fam. D…" at bounding box center [927, 324] width 258 height 266
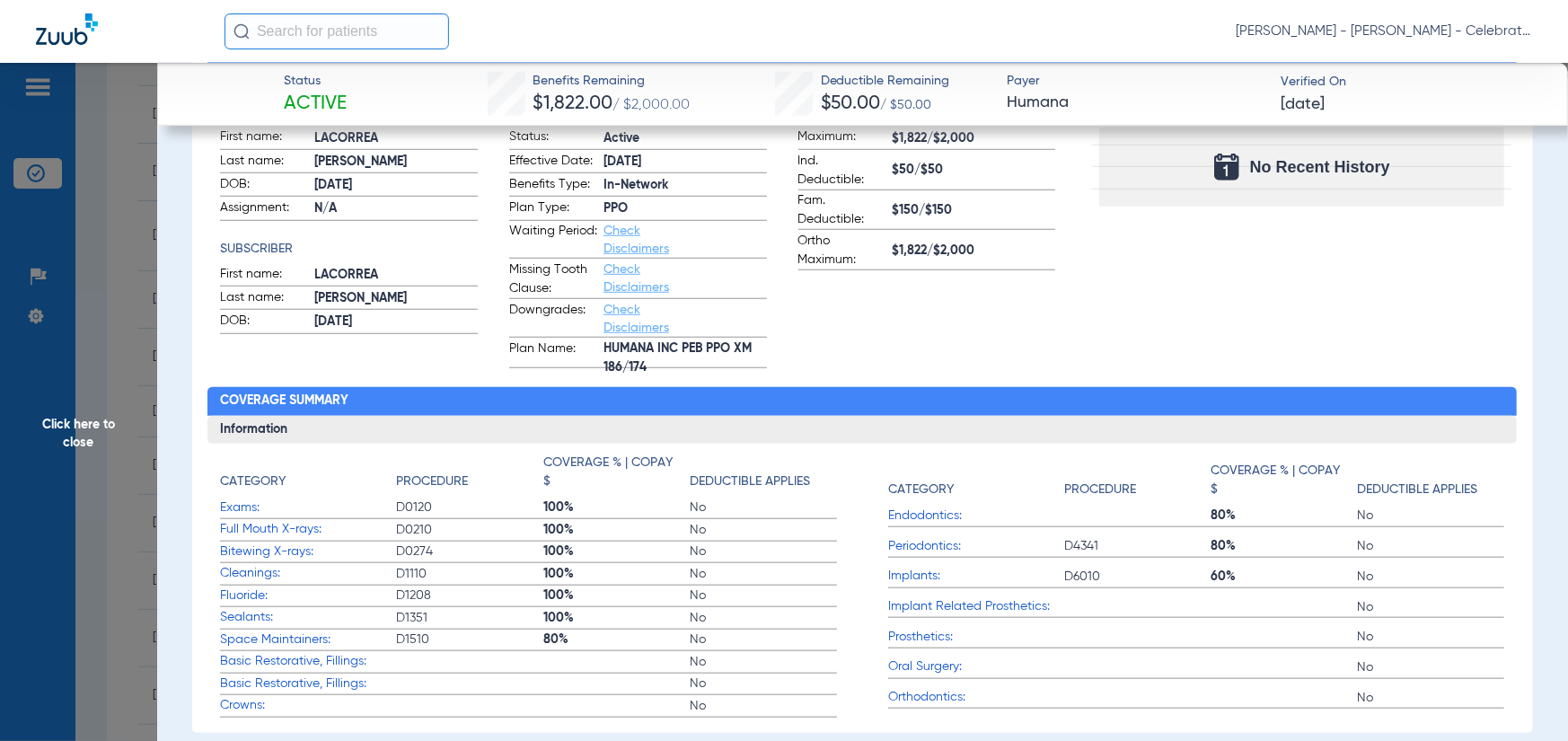
scroll to position [719, 0]
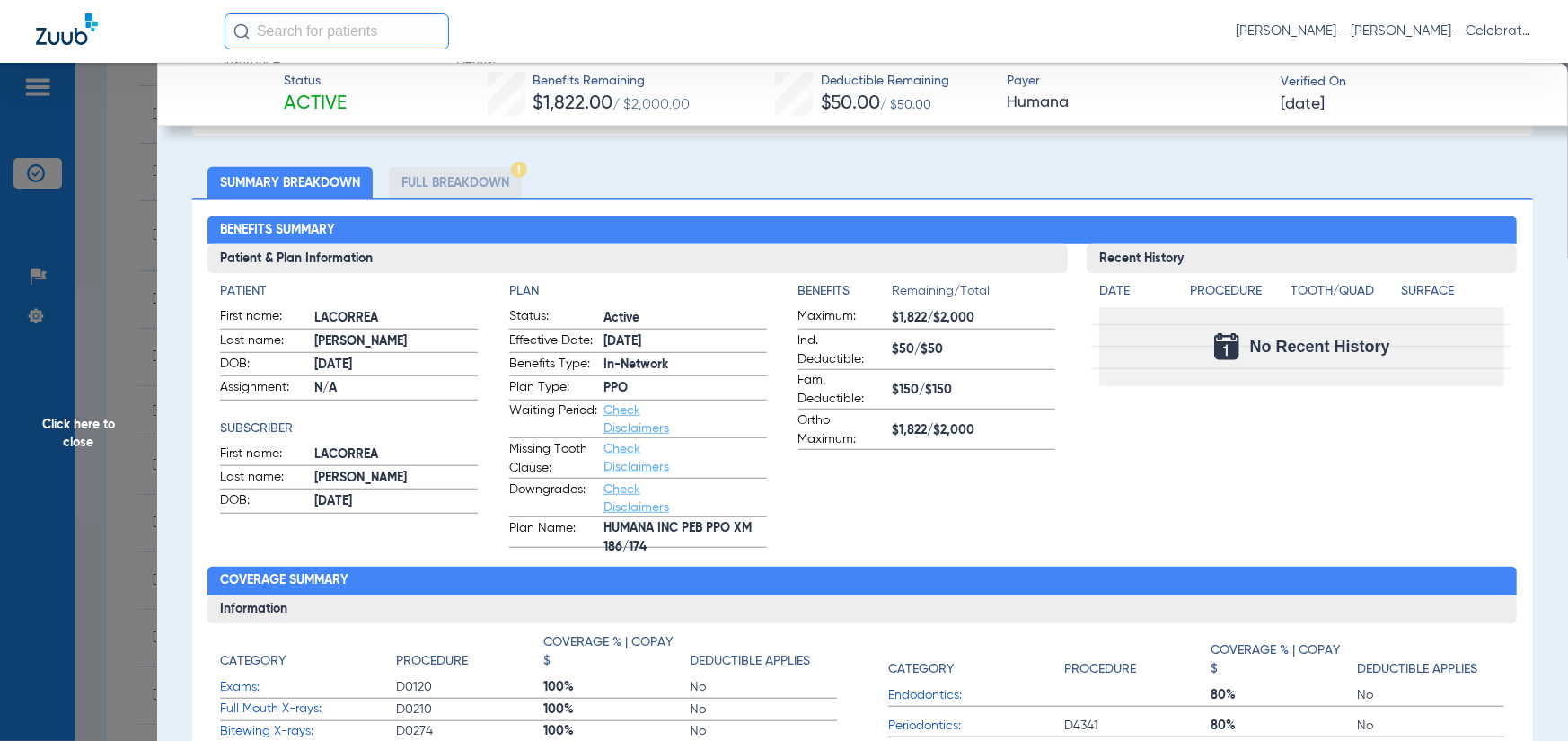
click at [426, 176] on li "Full Breakdown" at bounding box center [455, 183] width 133 height 32
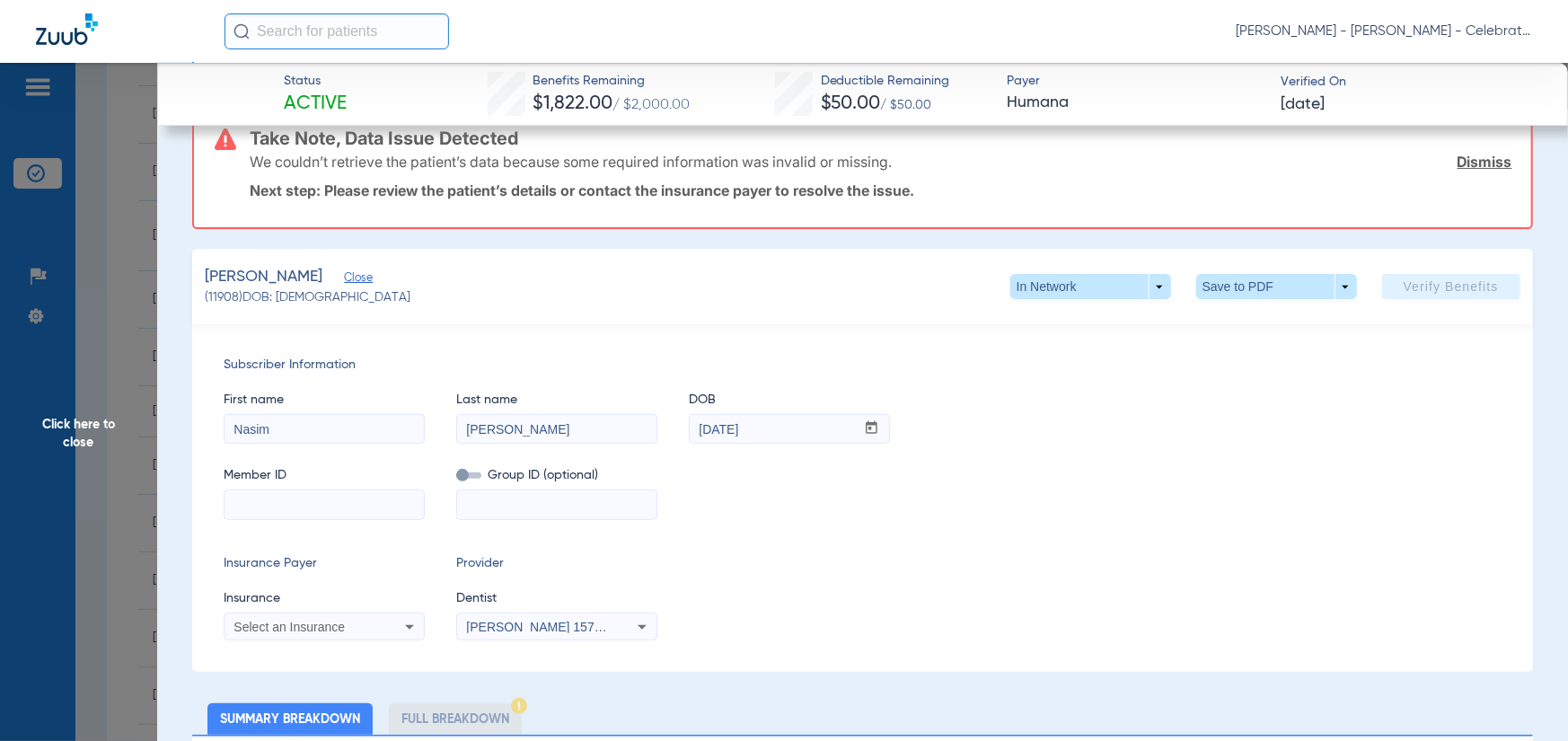
scroll to position [180, 0]
click at [78, 488] on span "Click here to close" at bounding box center [79, 433] width 157 height 741
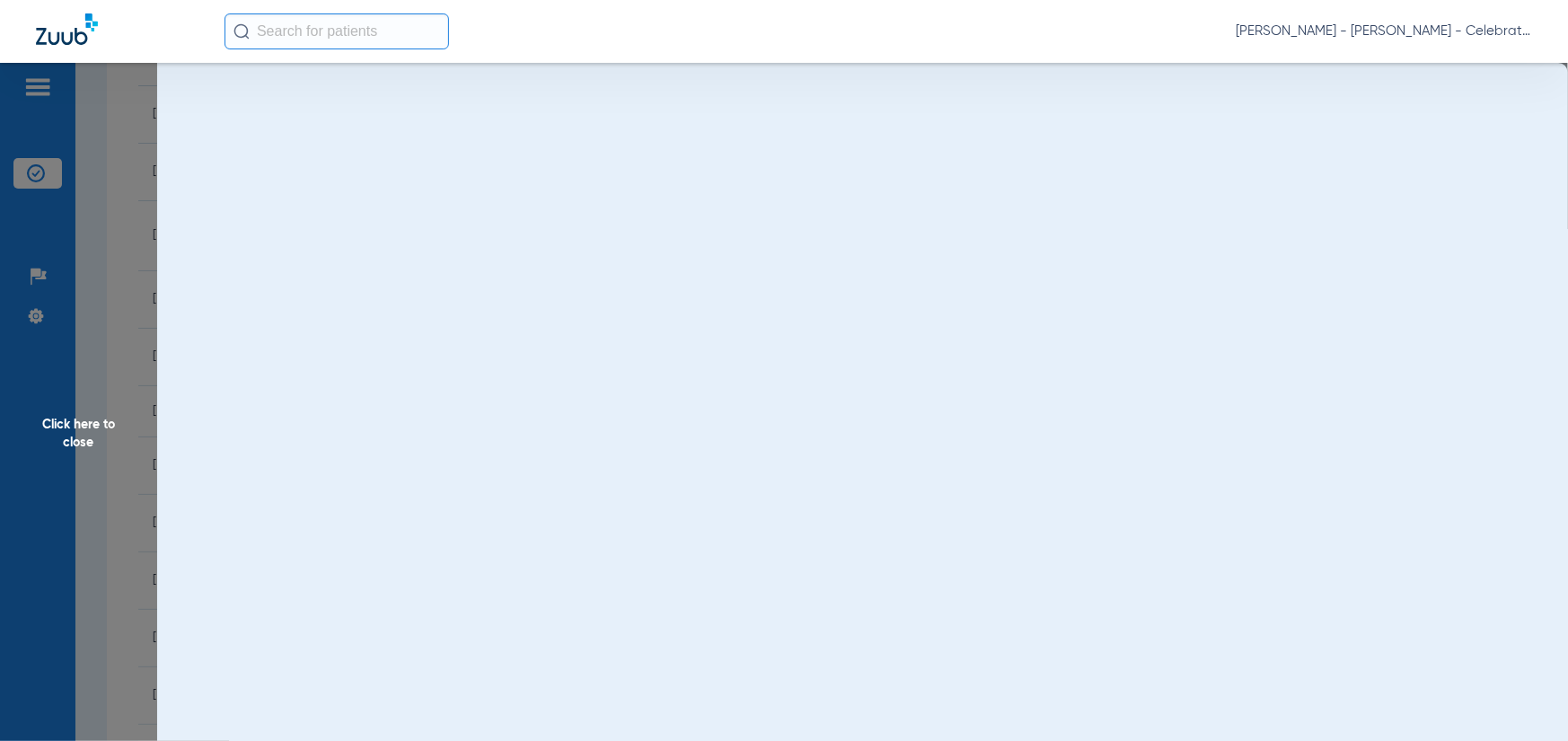
scroll to position [0, 0]
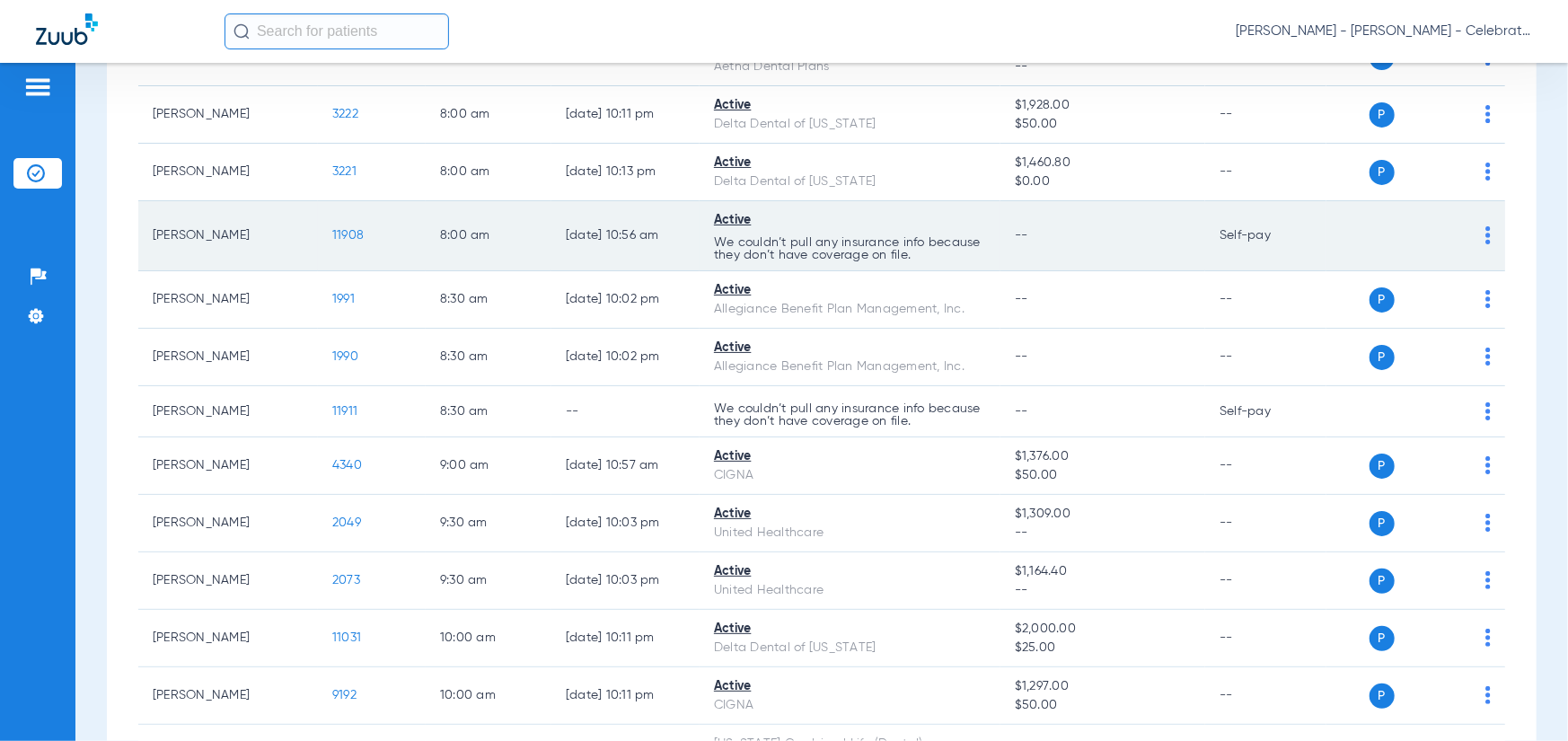
click at [339, 232] on span "11908" at bounding box center [348, 235] width 32 height 13
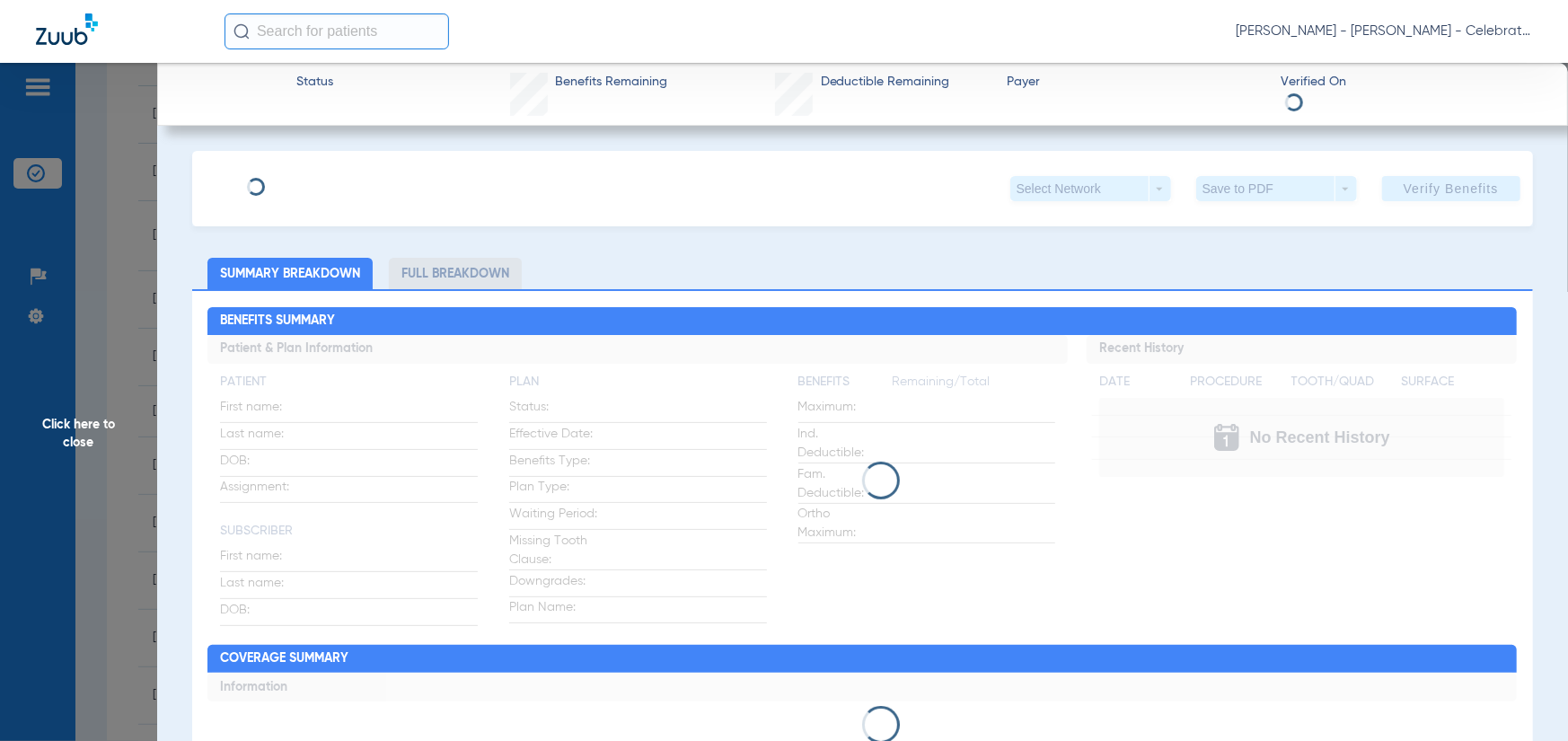
type input "Nasim"
type input "Ahmed"
type input "11/12/2018"
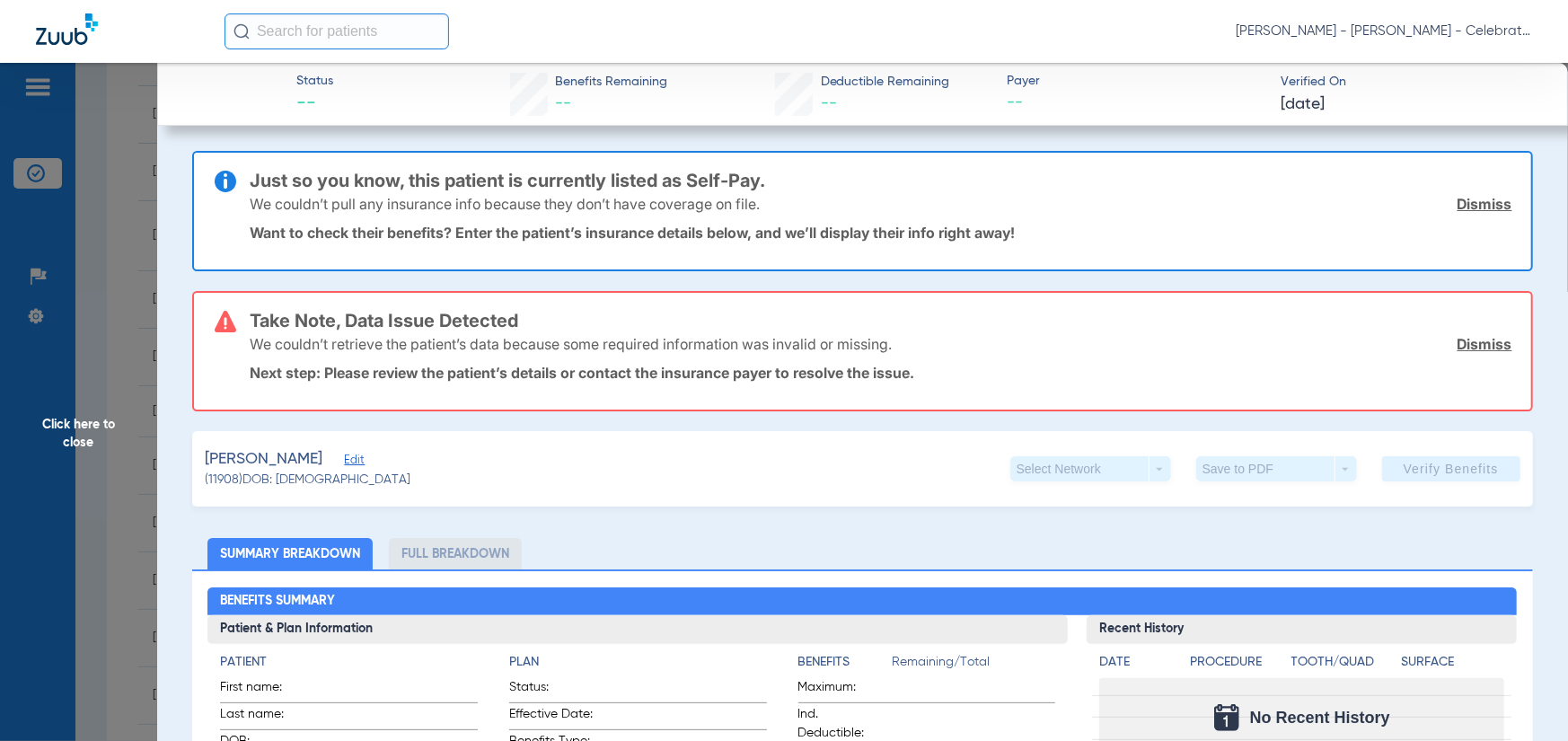
click at [341, 449] on div "Ahmed, Nasim Edit" at bounding box center [307, 460] width 206 height 23
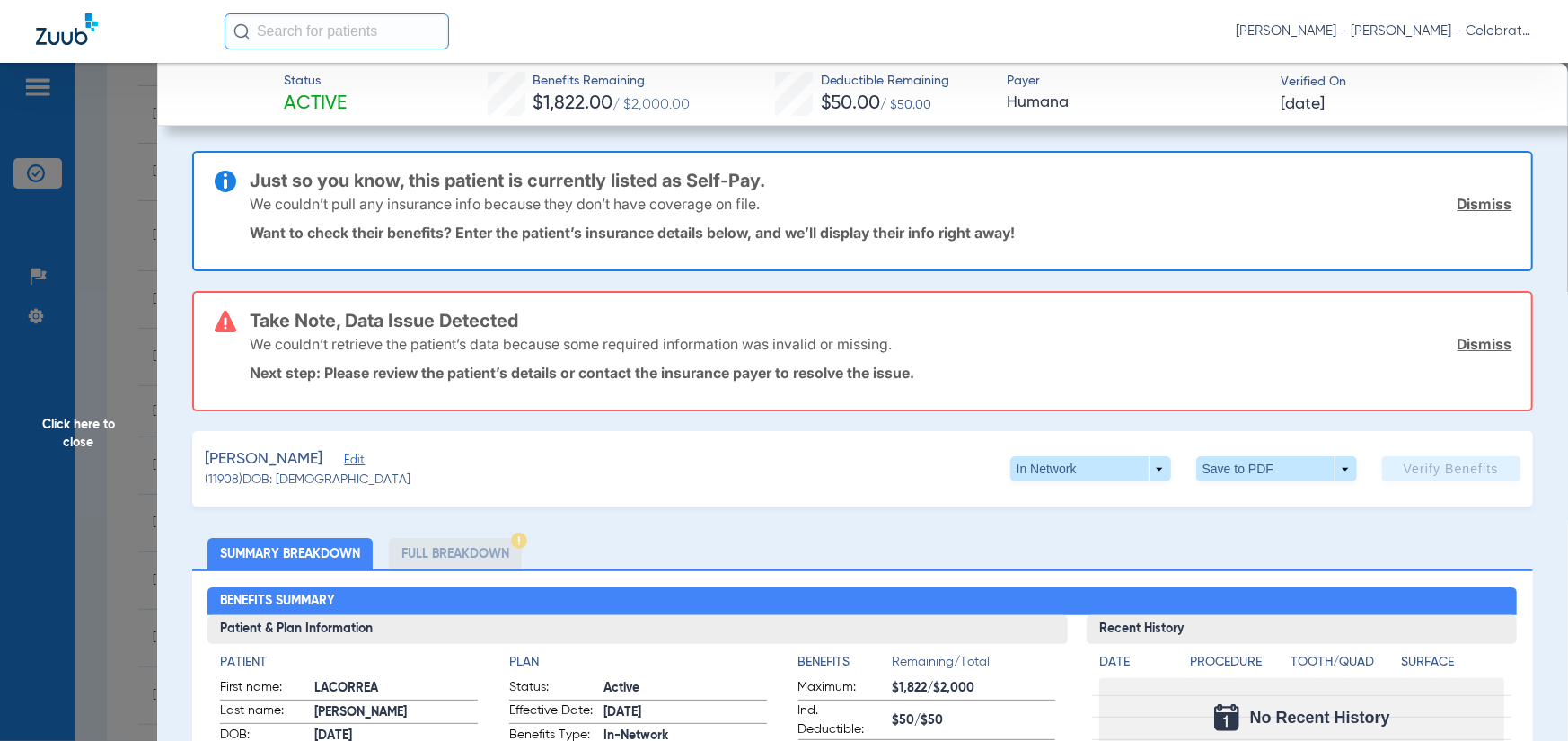
click at [344, 457] on span "Edit" at bounding box center [352, 462] width 16 height 17
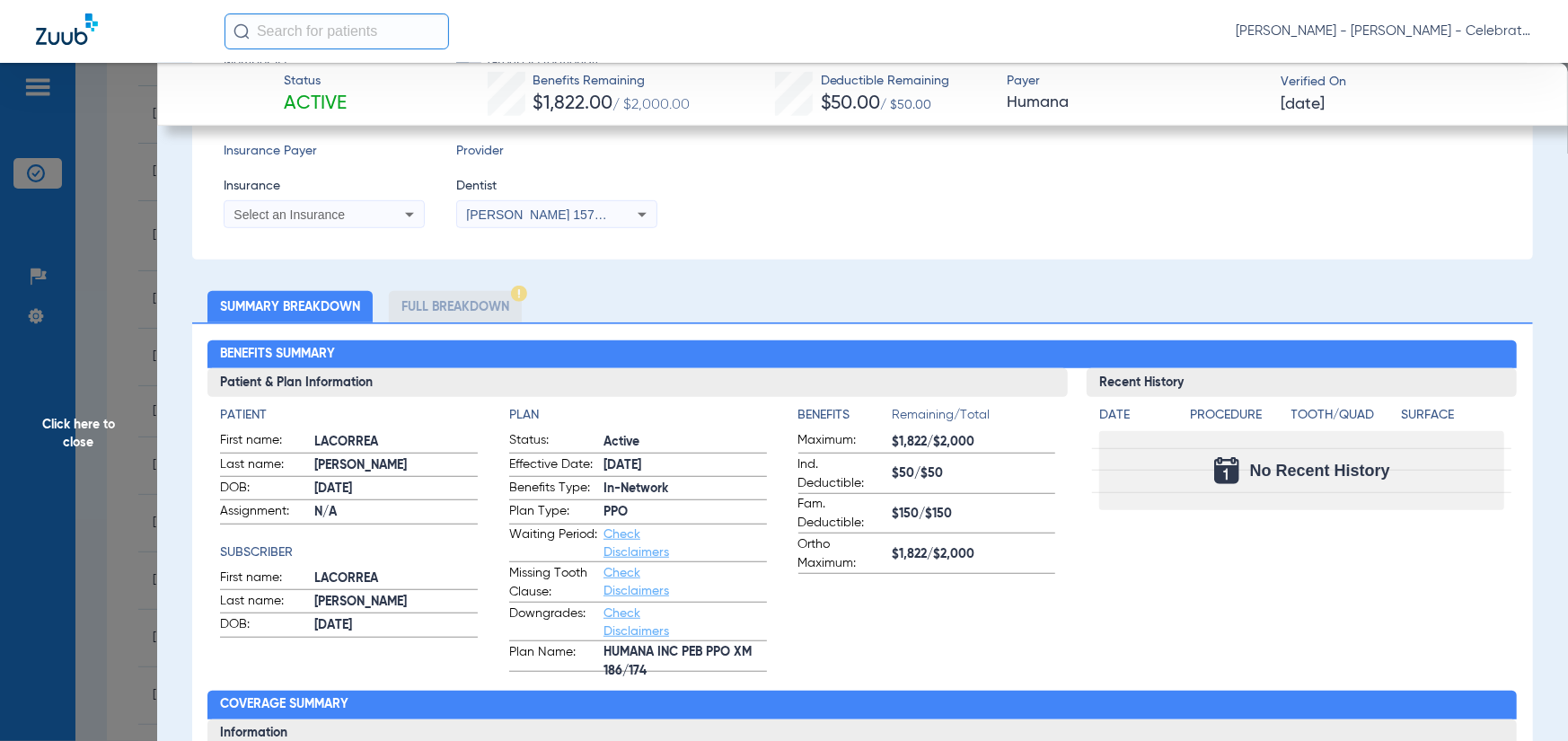
scroll to position [539, 0]
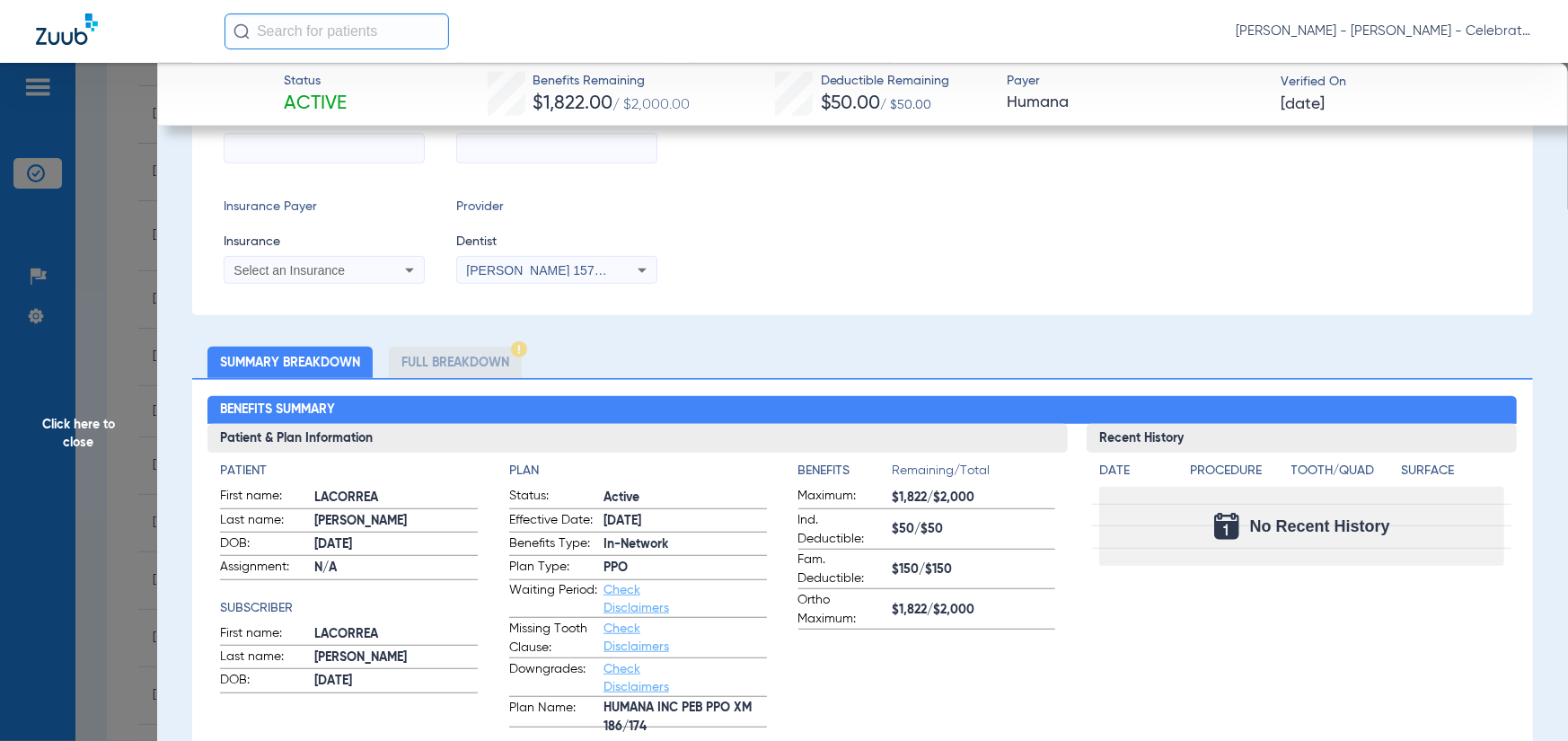
click at [324, 41] on input "text" at bounding box center [337, 32] width 225 height 36
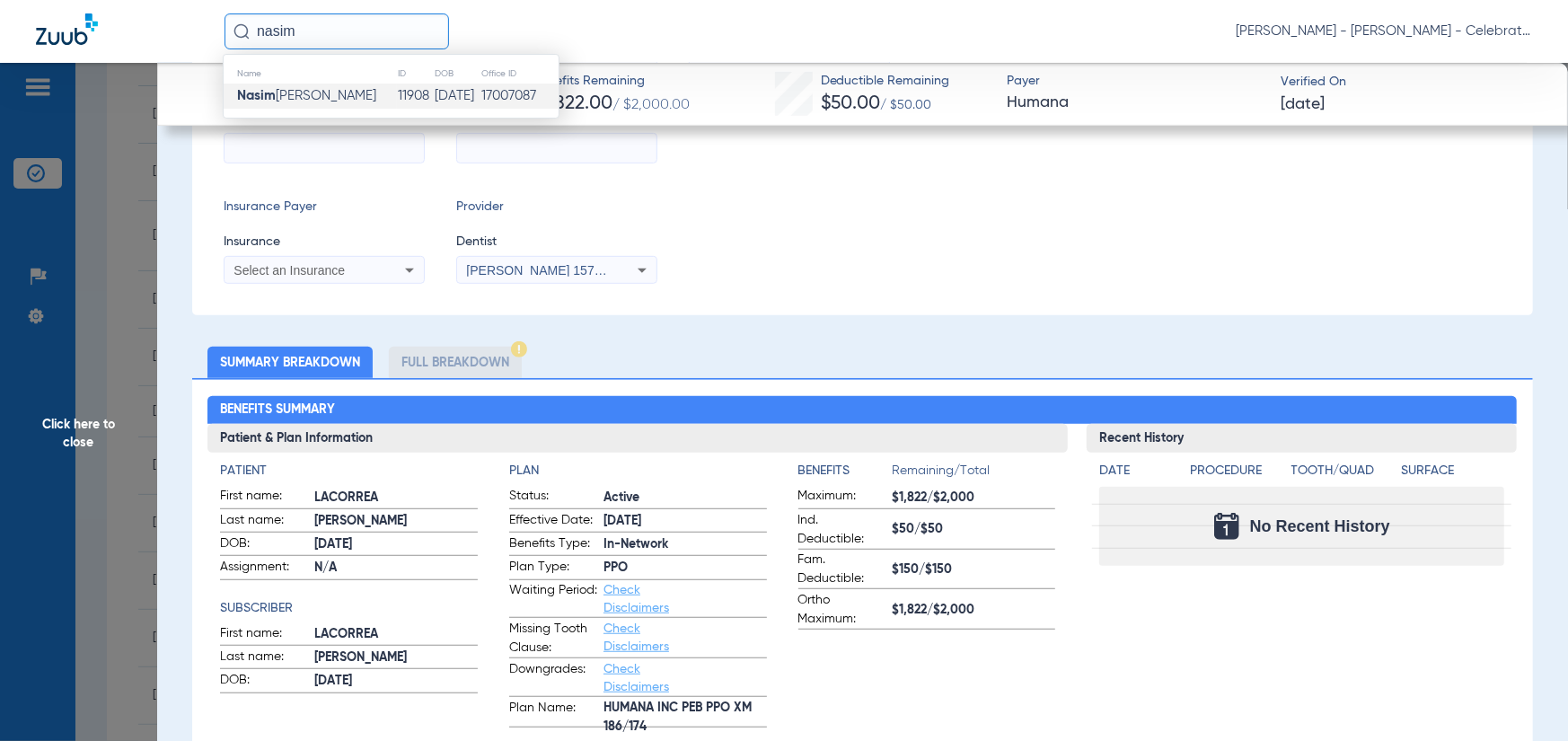
type input "nasim"
click at [397, 95] on td "11908" at bounding box center [416, 95] width 38 height 25
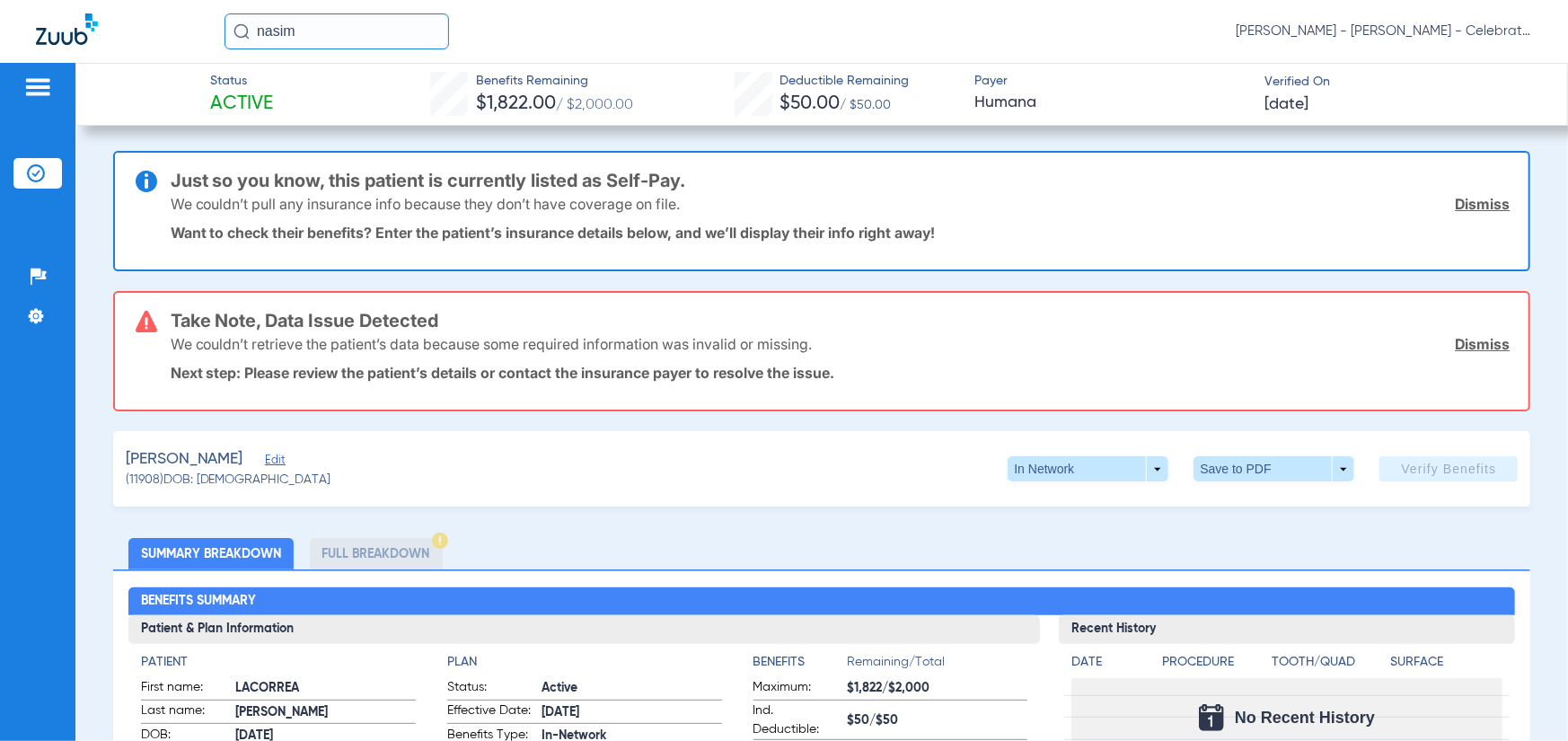
click at [263, 450] on div "Ahmed, Nasim Edit" at bounding box center [228, 460] width 206 height 23
click at [264, 463] on span "Edit" at bounding box center [272, 462] width 16 height 17
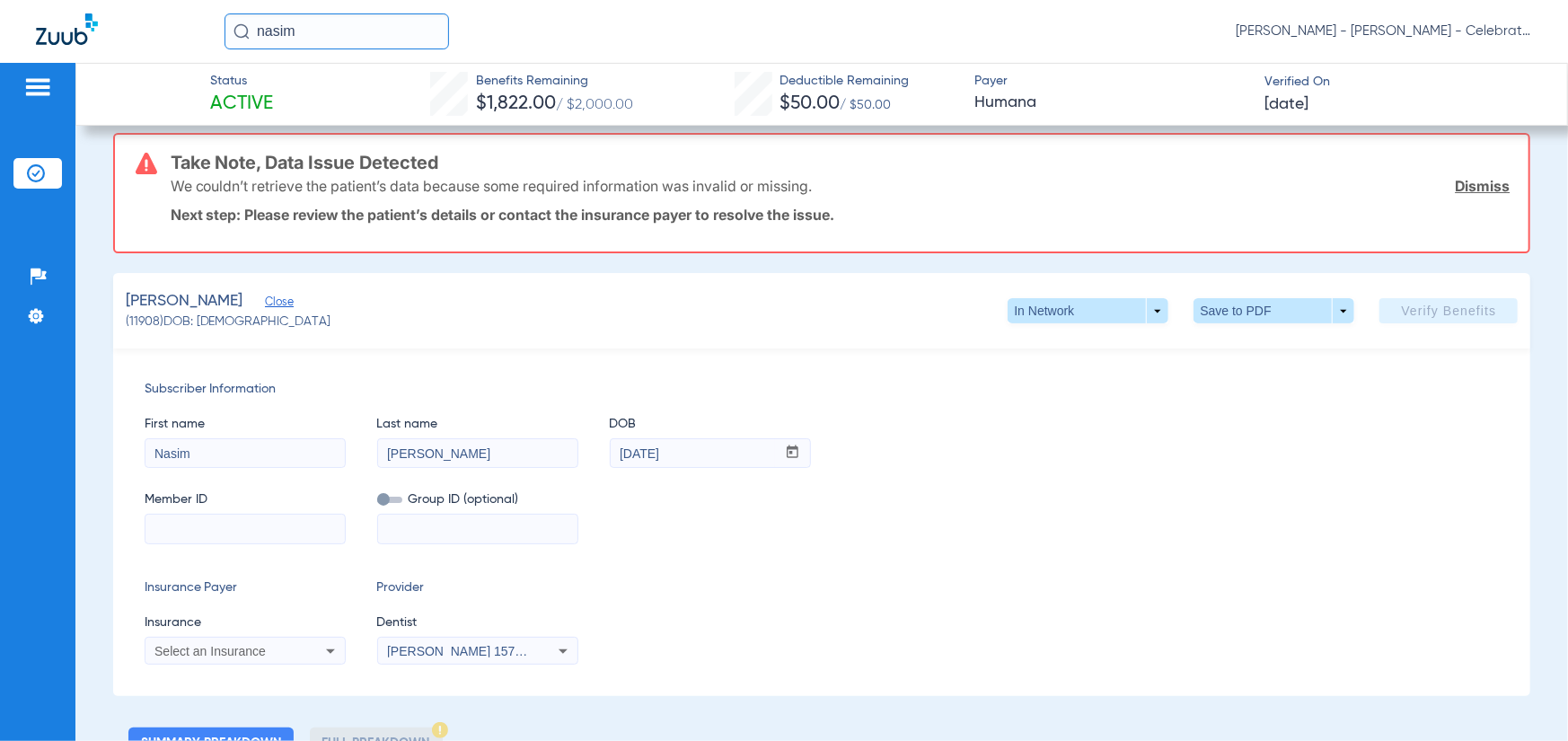
scroll to position [180, 0]
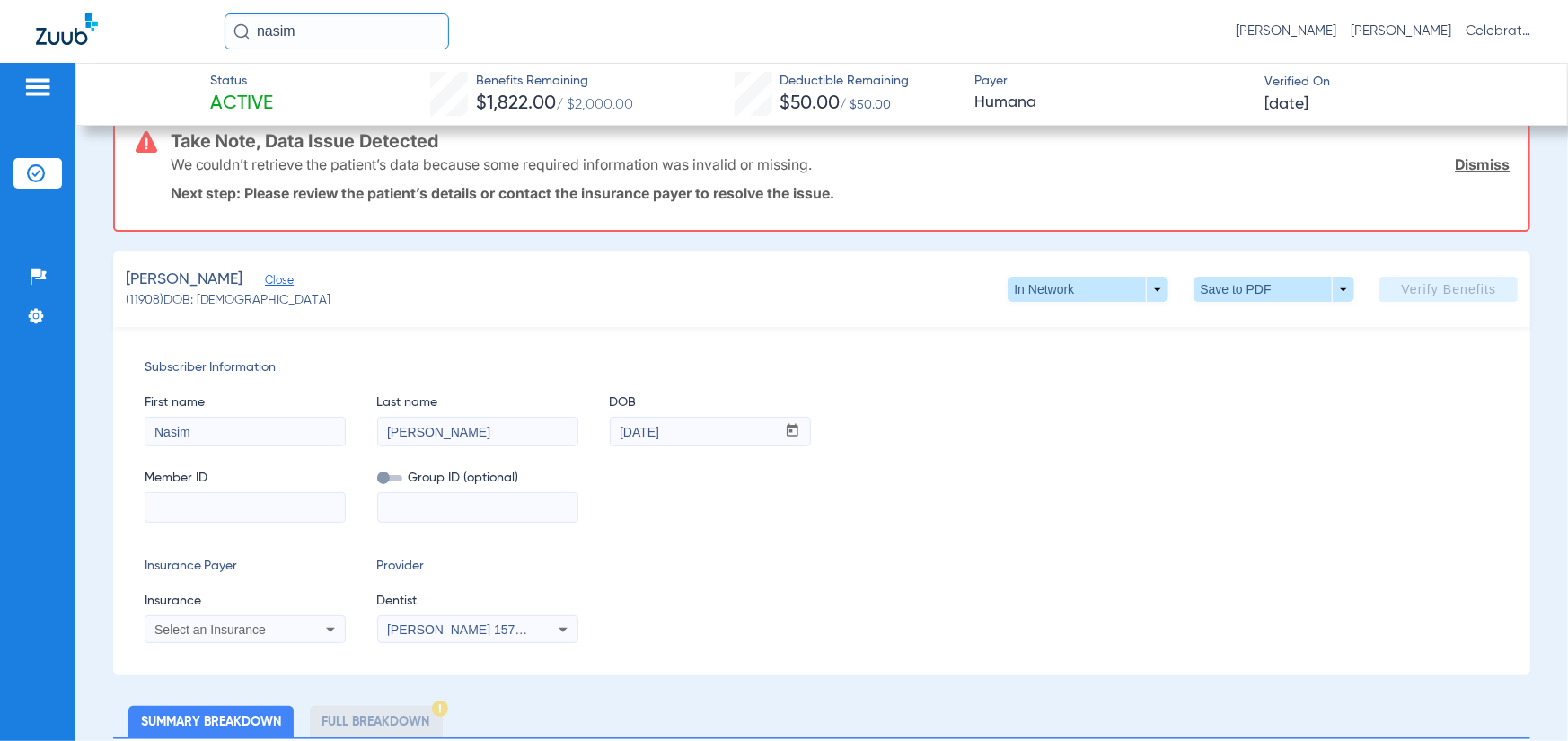
click at [218, 409] on span "First name" at bounding box center [245, 403] width 201 height 19
drag, startPoint x: 228, startPoint y: 435, endPoint x: -22, endPoint y: 459, distance: 251.1
click at [0, 459] on html "nasim Lake Nona - Lake Nona - Celebration Pediatric Dentistry Patients Insuranc…" at bounding box center [784, 370] width 1568 height 741
type input "la correa"
click at [450, 440] on input "Ahmed" at bounding box center [477, 432] width 200 height 29
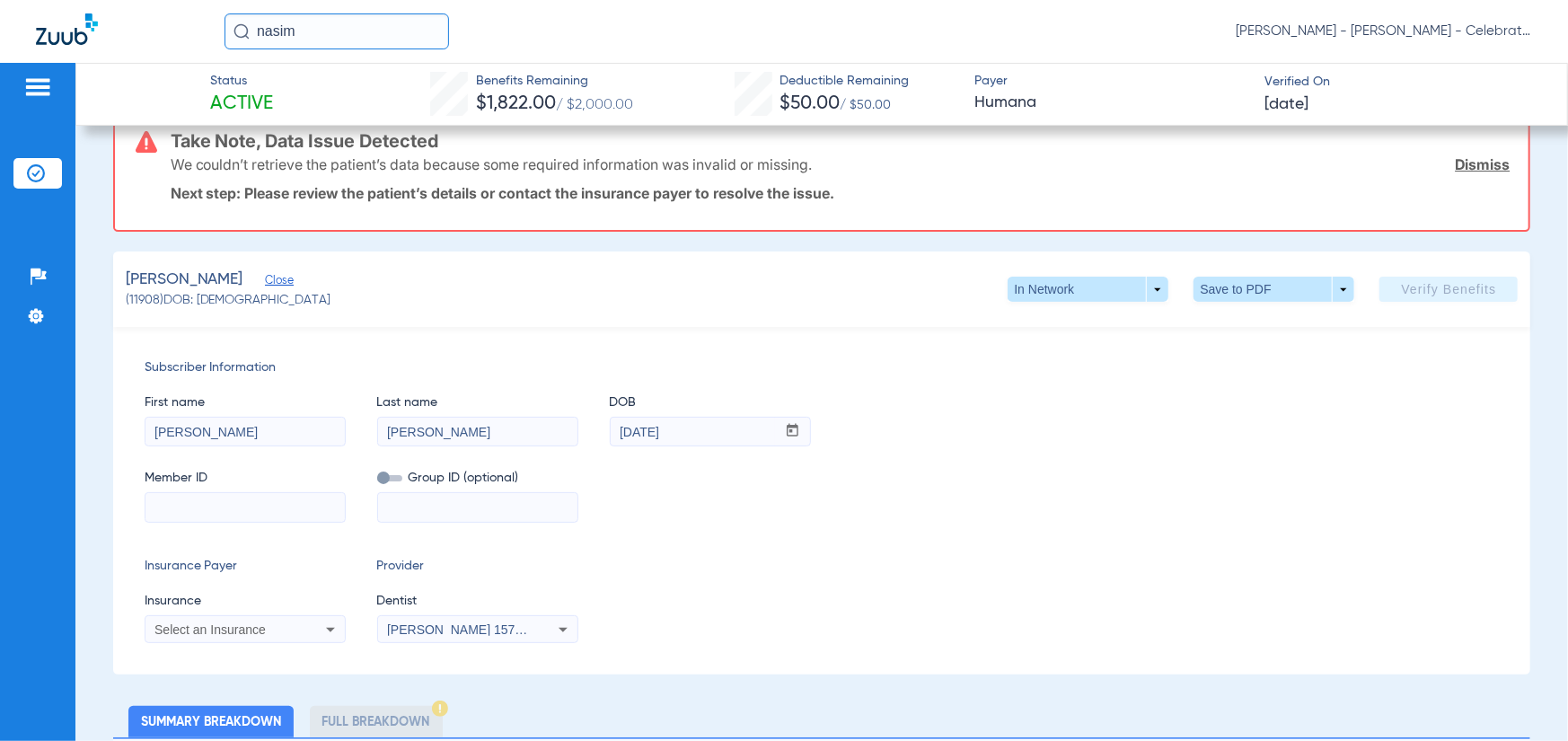
click at [693, 431] on input "11/12/2018" at bounding box center [693, 432] width 165 height 29
drag, startPoint x: 696, startPoint y: 431, endPoint x: 204, endPoint y: 431, distance: 492.0
click at [204, 431] on div "First name la correa Last name Ahmed DOB mm / dd / yyyy 11/12/2018" at bounding box center [821, 412] width 1355 height 70
click at [674, 435] on input "11/12/2018" at bounding box center [693, 432] width 165 height 29
drag, startPoint x: 711, startPoint y: 435, endPoint x: 547, endPoint y: 436, distance: 164.0
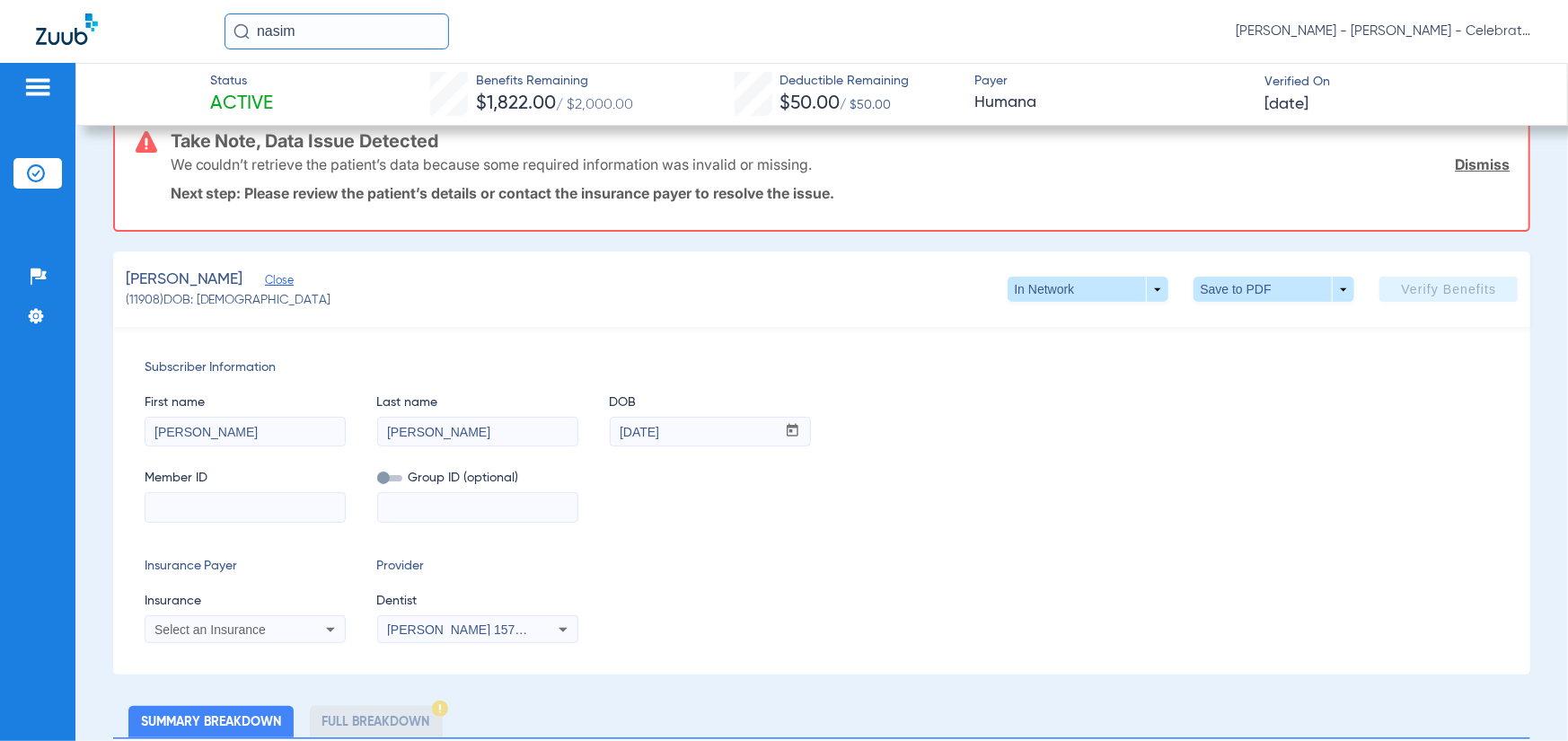
click at [547, 436] on div "First name la correa Last name Ahmed DOB mm / dd / yyyy 11/12/2018" at bounding box center [821, 412] width 1355 height 70
type input "03/16/1991"
click at [1166, 466] on div "Member ID Group ID (optional)" at bounding box center [821, 487] width 1355 height 70
click at [222, 502] on input at bounding box center [245, 507] width 200 height 29
click at [225, 509] on input at bounding box center [245, 507] width 200 height 29
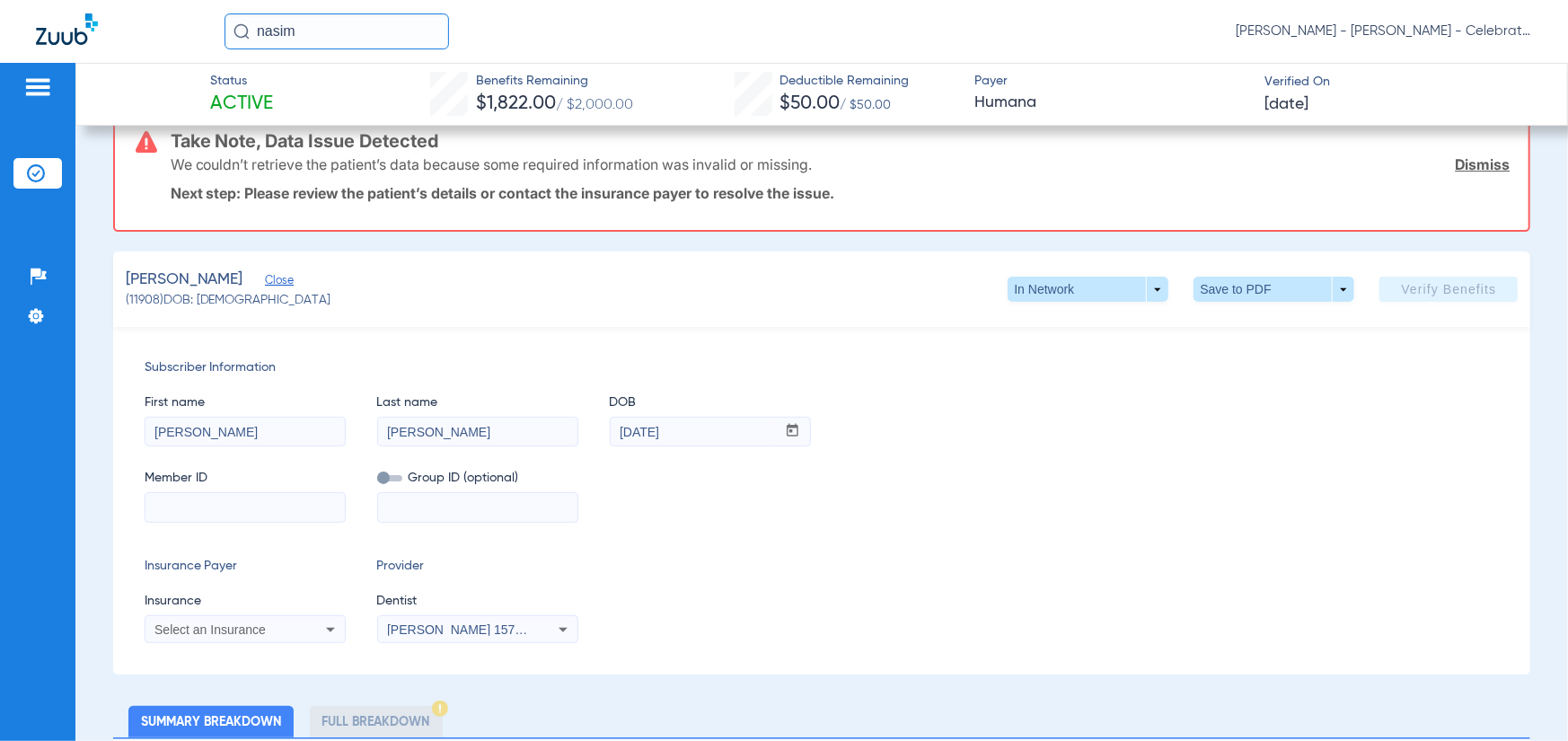
paste input "128337562"
type input "128337562"
drag, startPoint x: 214, startPoint y: 647, endPoint x: 219, endPoint y: 631, distance: 16.8
click at [216, 637] on div "Subscriber Information First name la correa Last name Ahmed DOB mm / dd / yyyy …" at bounding box center [822, 501] width 1418 height 348
click at [219, 625] on span "Select an Insurance" at bounding box center [210, 630] width 111 height 14
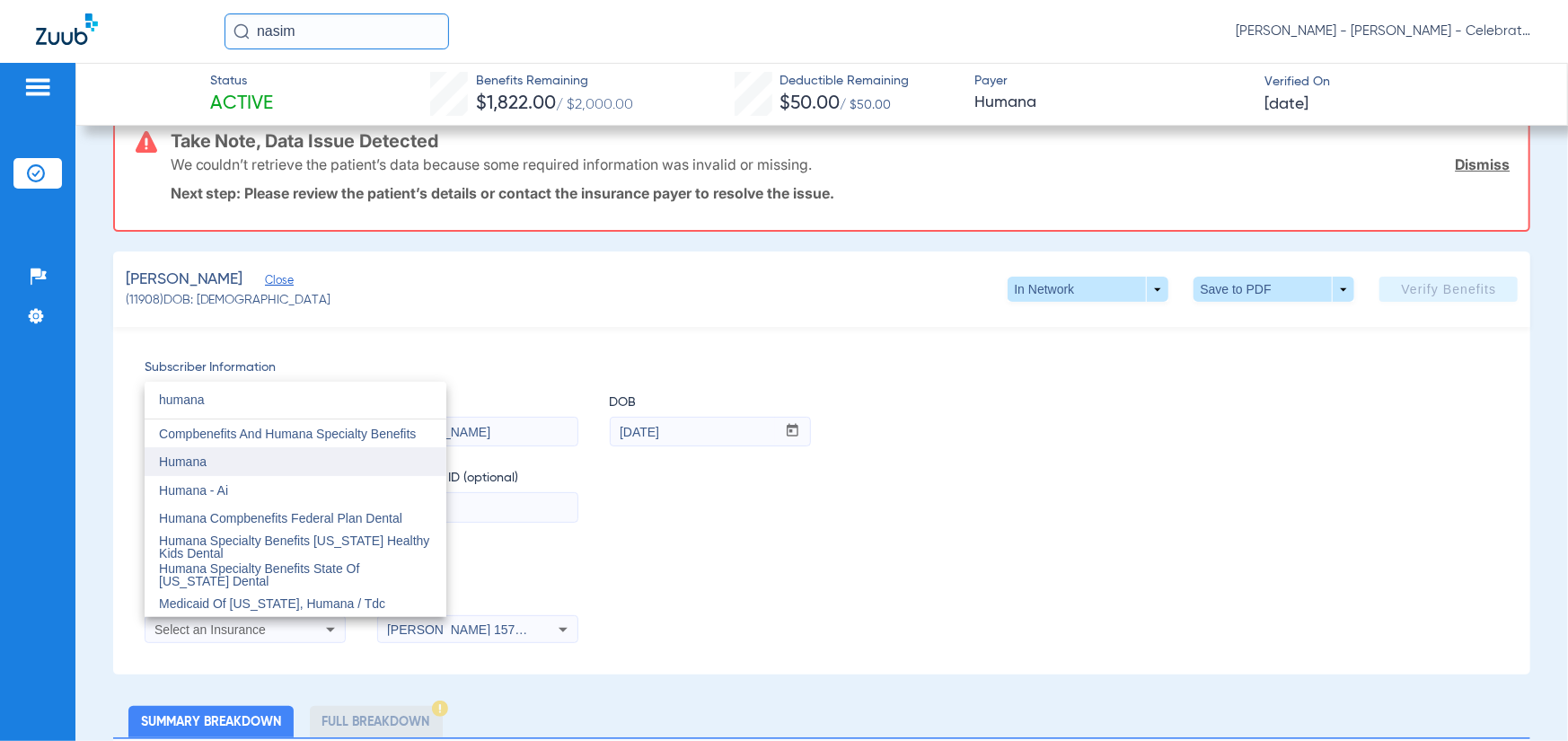
type input "humana"
click at [275, 457] on mat-option "Humana" at bounding box center [295, 462] width 302 height 29
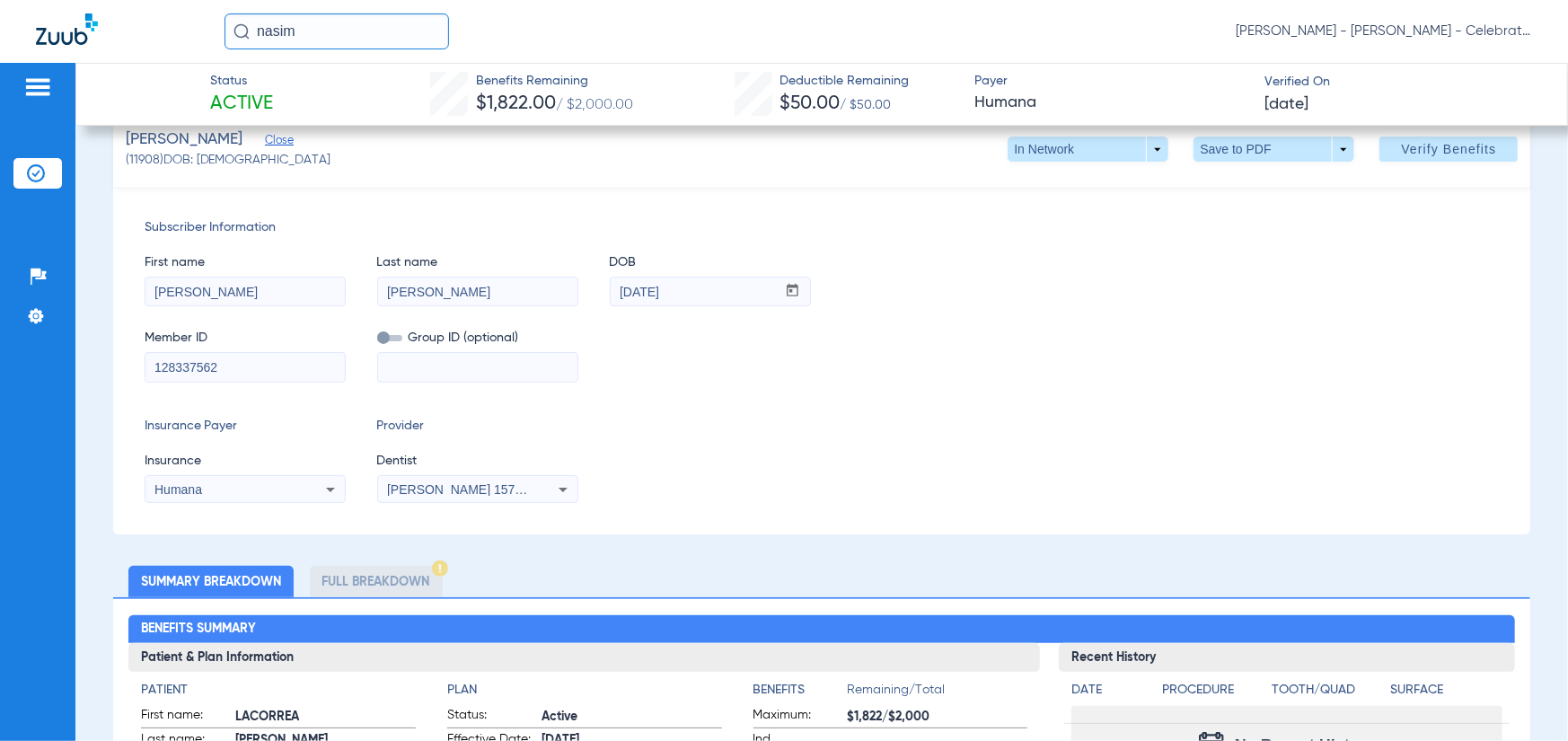
click at [898, 508] on div "Subscriber Information First name la correa Last name Ahmed DOB mm / dd / yyyy …" at bounding box center [822, 361] width 1418 height 348
click at [1380, 165] on span at bounding box center [1449, 148] width 138 height 43
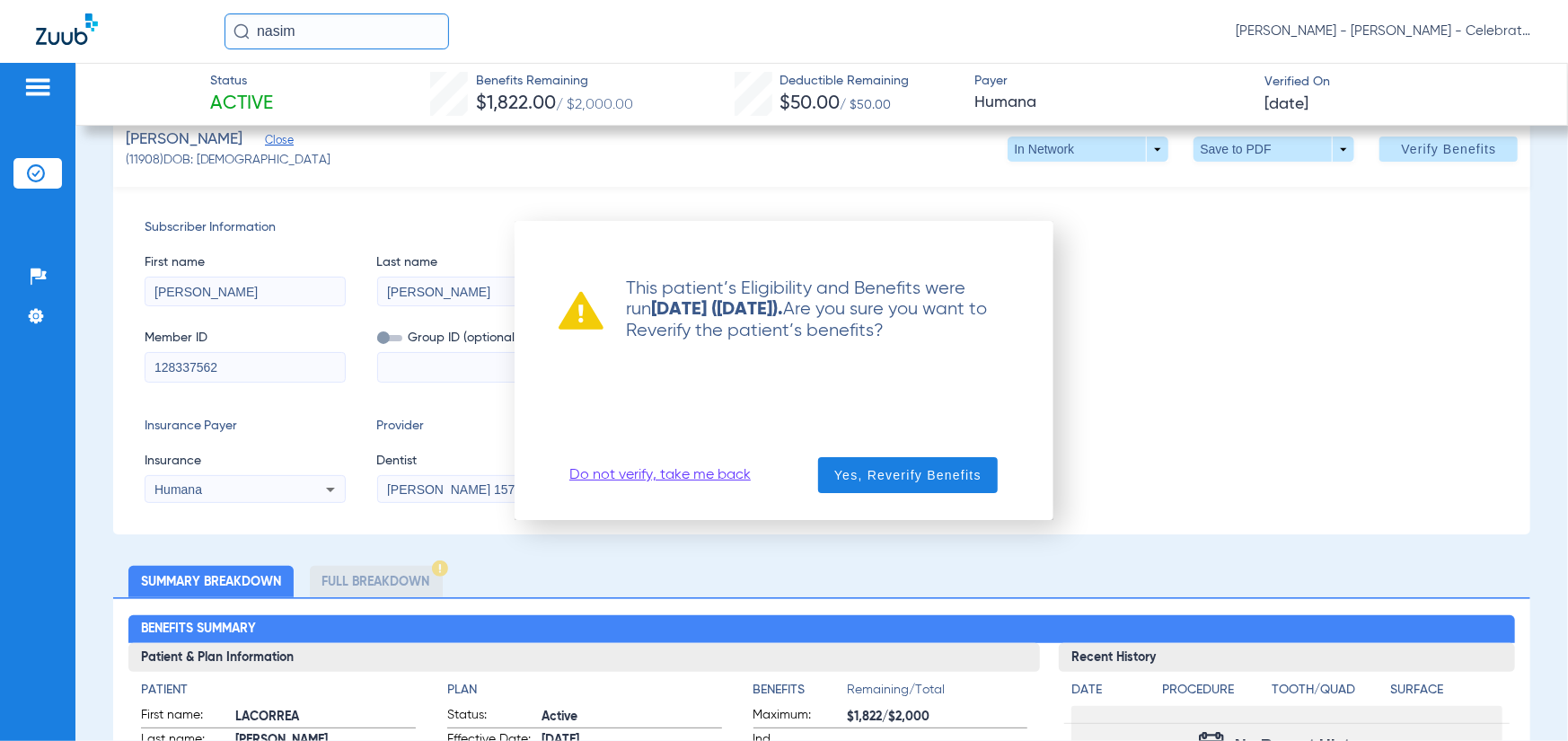
drag, startPoint x: 477, startPoint y: 538, endPoint x: 547, endPoint y: 526, distance: 71.0
click at [477, 538] on div at bounding box center [784, 370] width 1568 height 741
click at [845, 488] on span "button" at bounding box center [908, 474] width 180 height 43
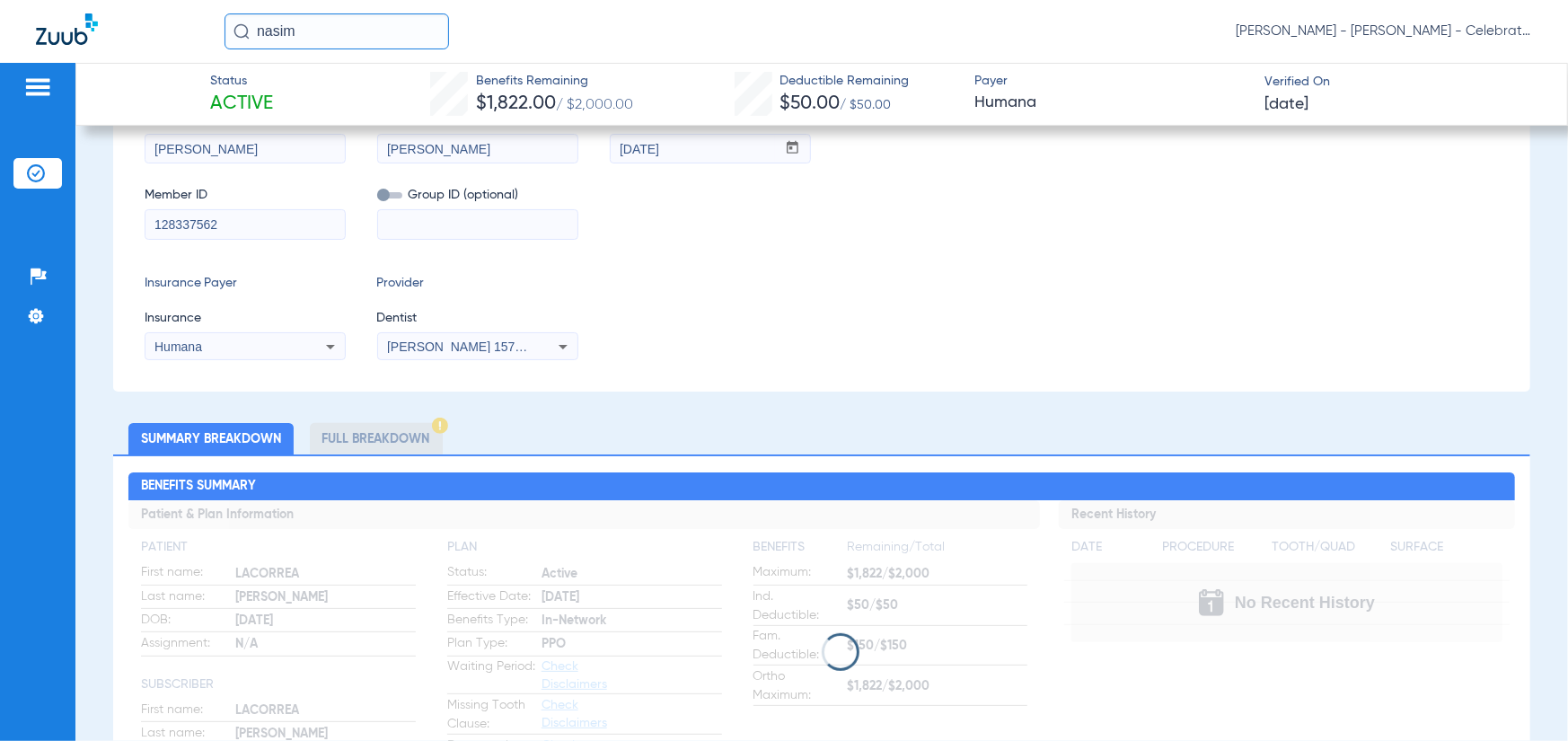
scroll to position [0, 0]
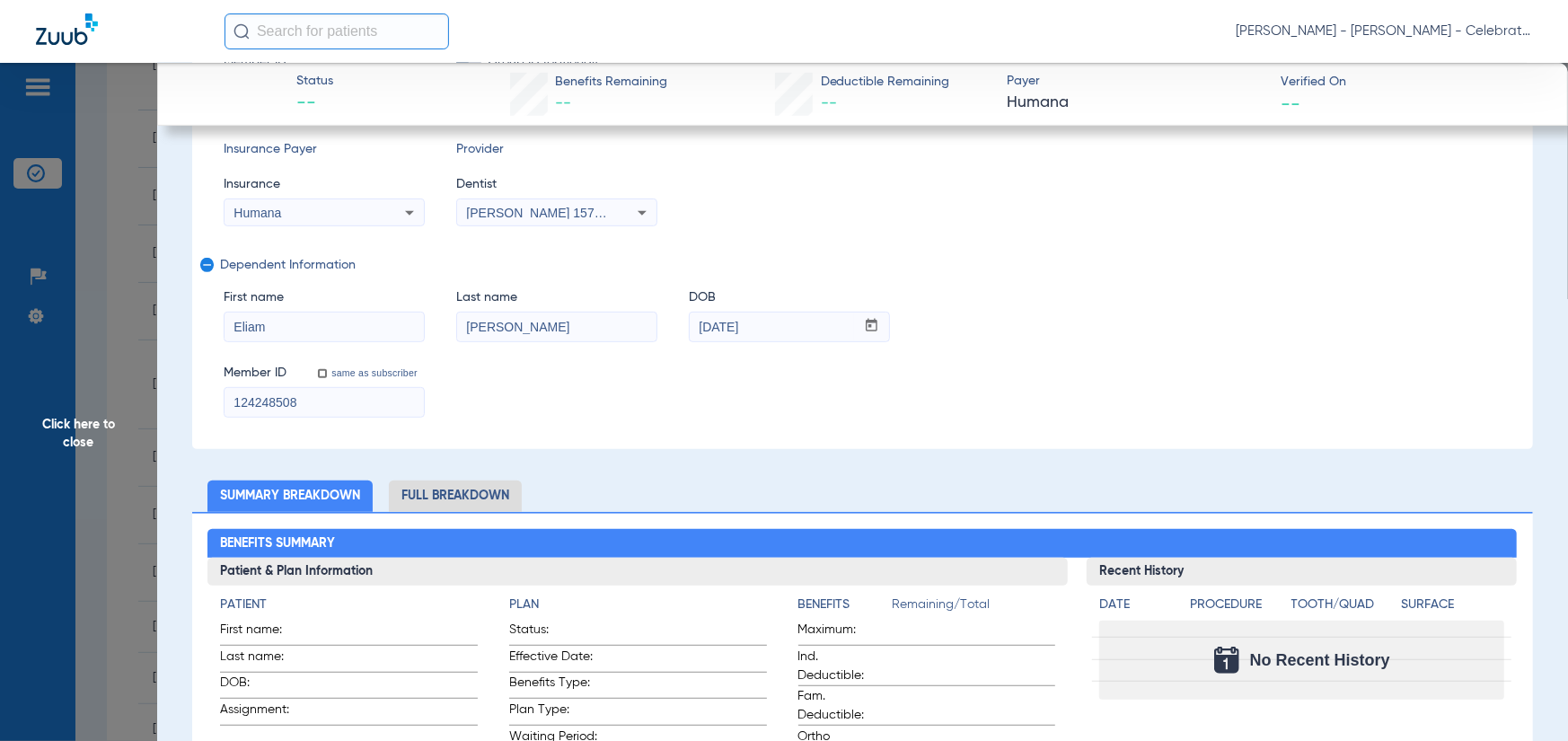
scroll to position [359, 0]
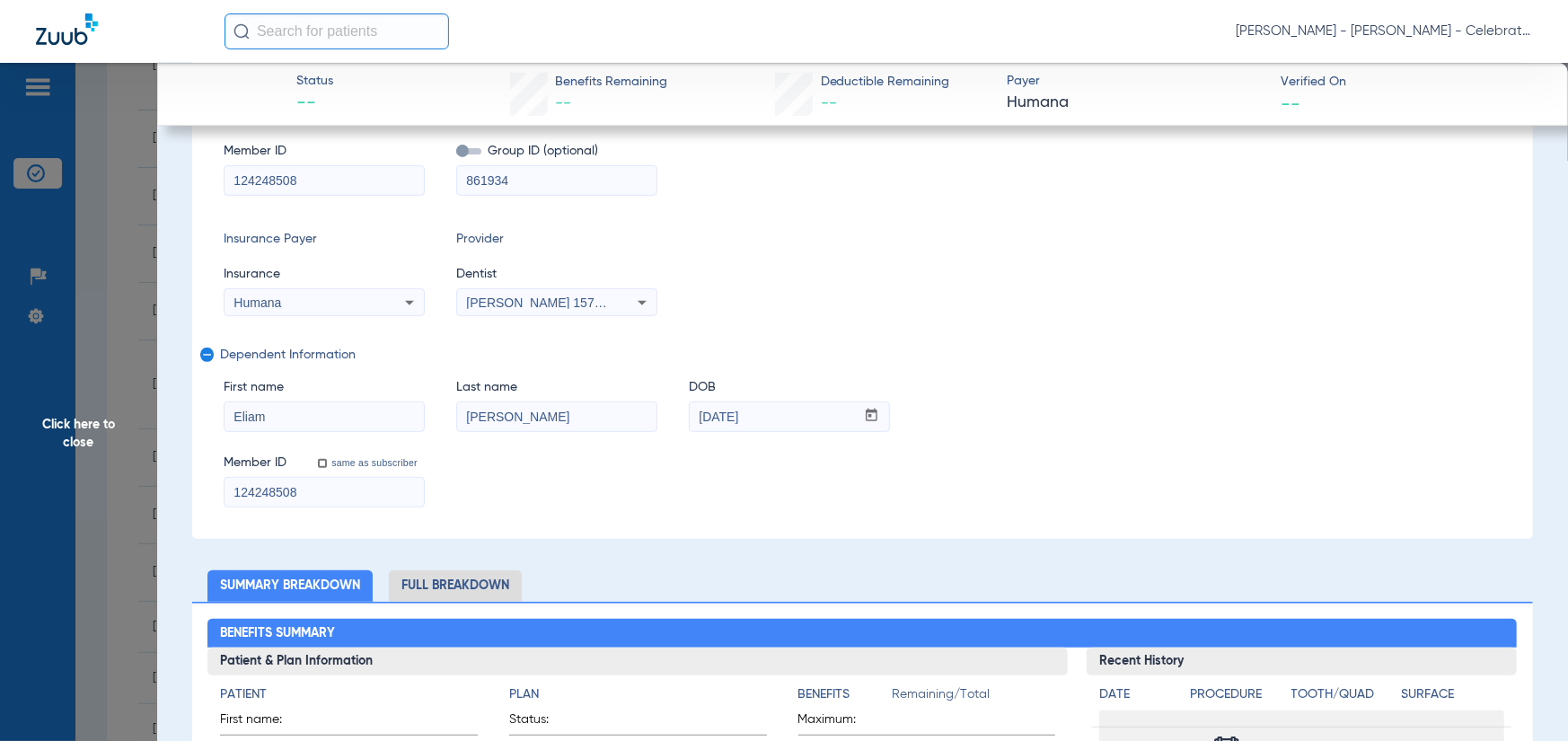
drag, startPoint x: 143, startPoint y: 302, endPoint x: 72, endPoint y: 295, distance: 71.3
click at [142, 302] on span "Click here to close" at bounding box center [79, 433] width 157 height 741
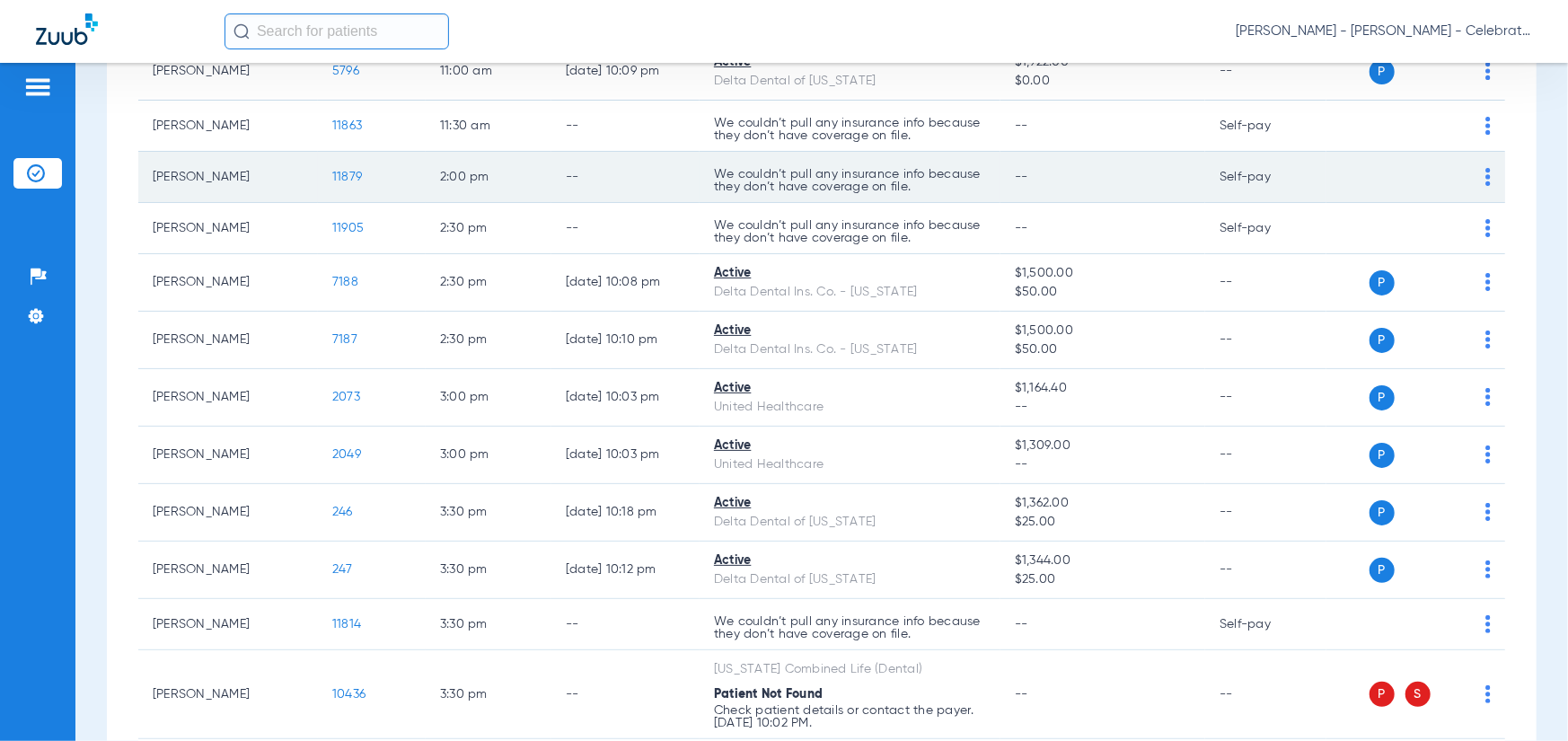
scroll to position [1141, 0]
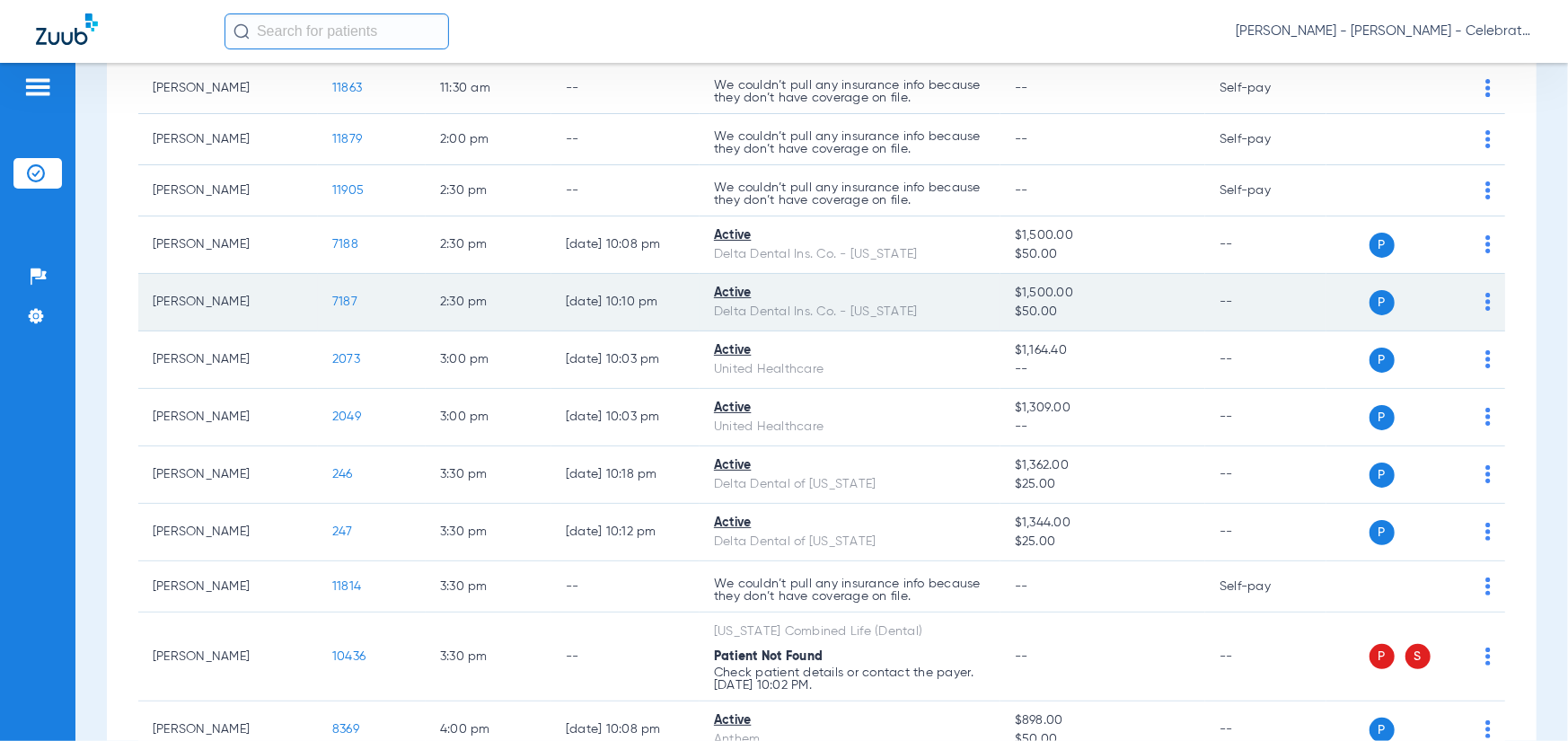
click at [330, 297] on td "7187" at bounding box center [372, 303] width 107 height 58
click at [339, 300] on span "7187" at bounding box center [344, 301] width 25 height 13
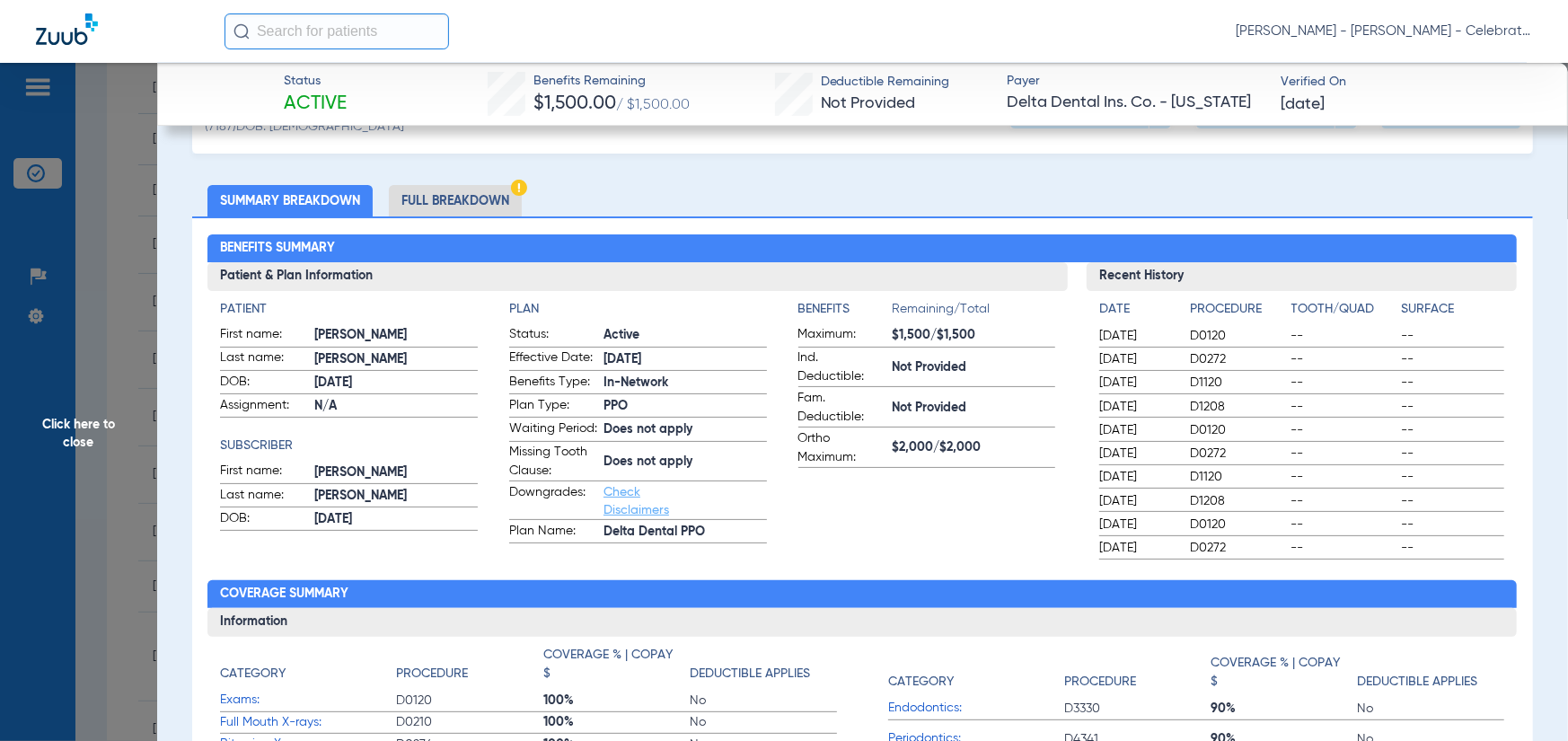
scroll to position [0, 0]
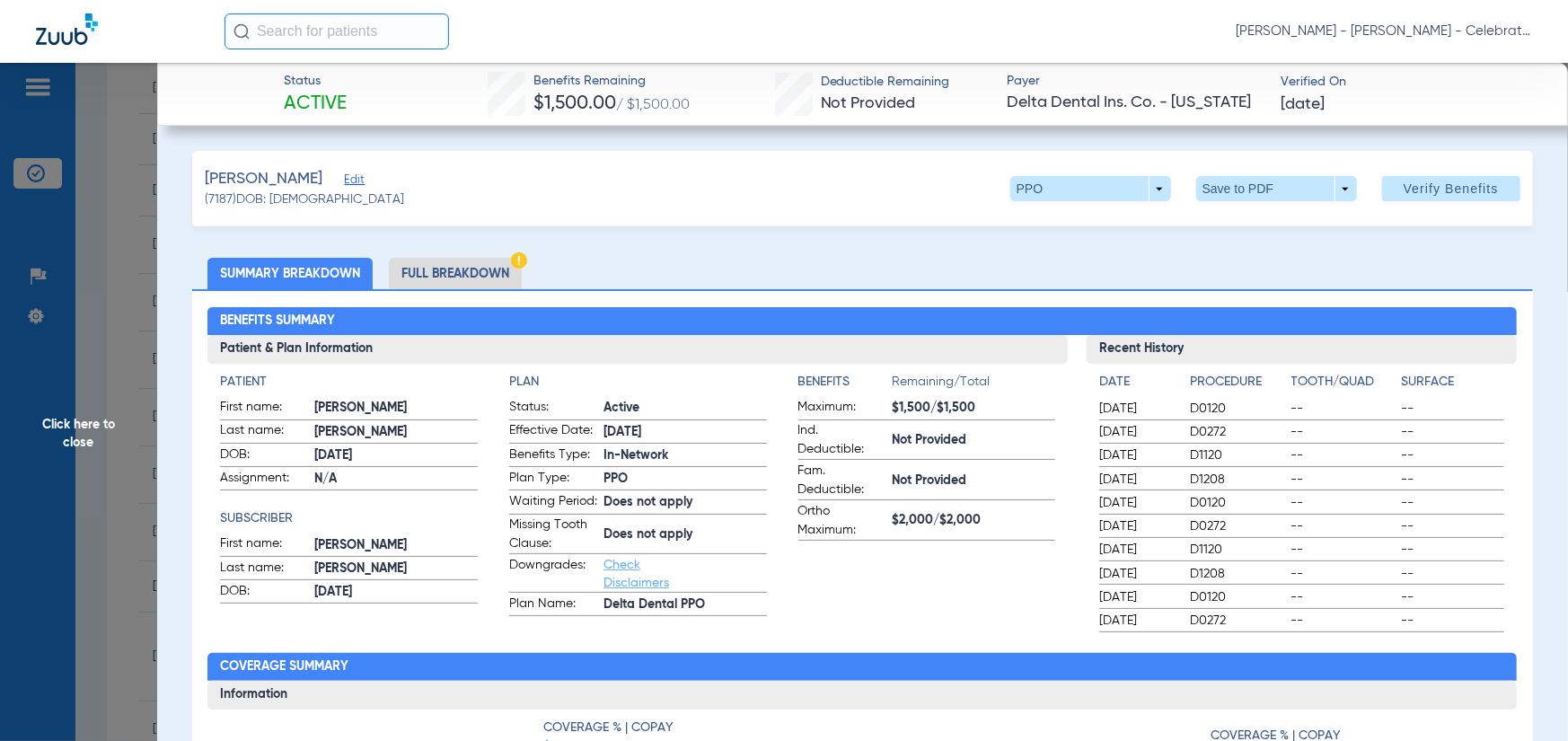
drag, startPoint x: 420, startPoint y: 281, endPoint x: 405, endPoint y: 289, distance: 17.0
click at [420, 281] on li "Full Breakdown" at bounding box center [455, 274] width 133 height 32
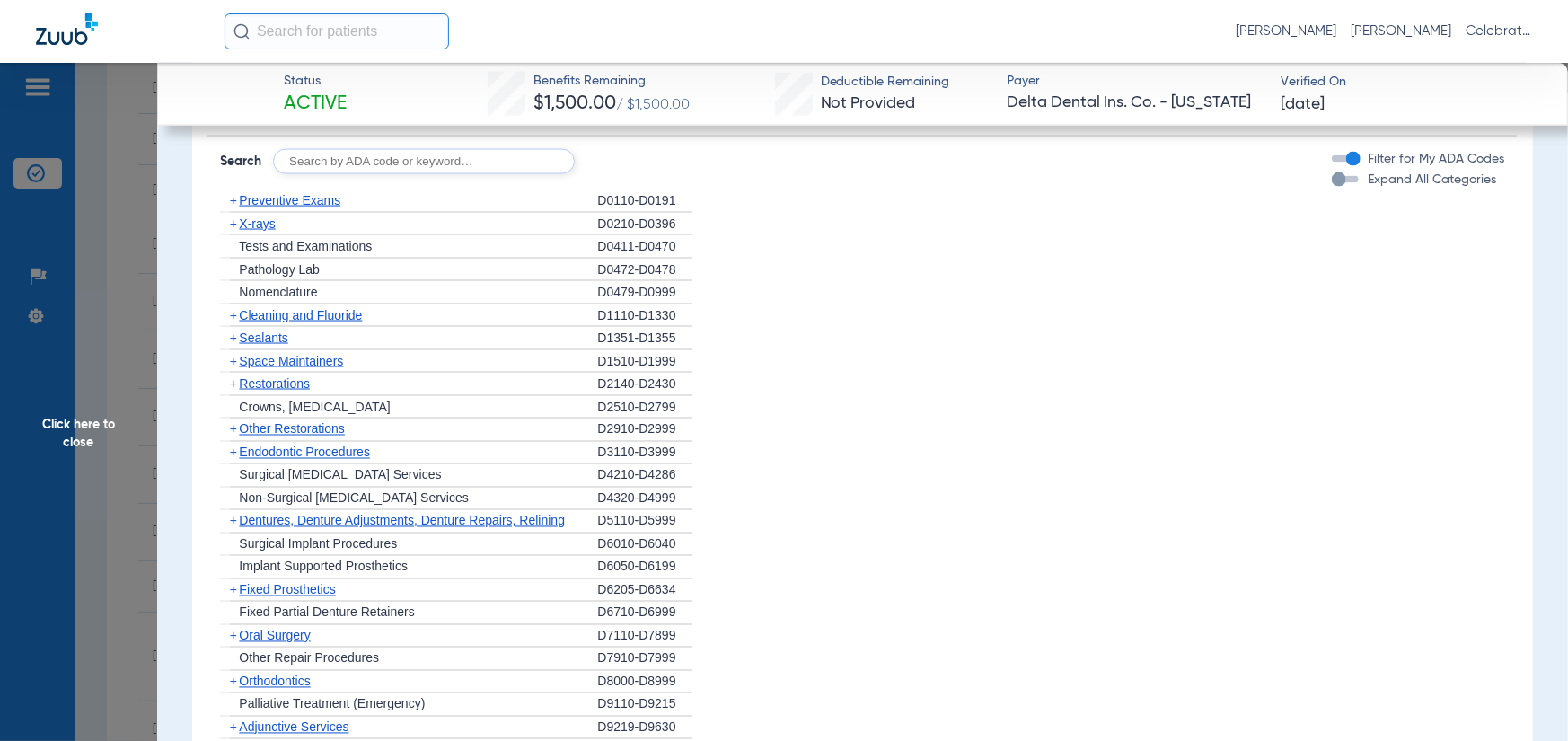
scroll to position [1797, 0]
click at [262, 345] on span "Sealants" at bounding box center [262, 337] width 49 height 14
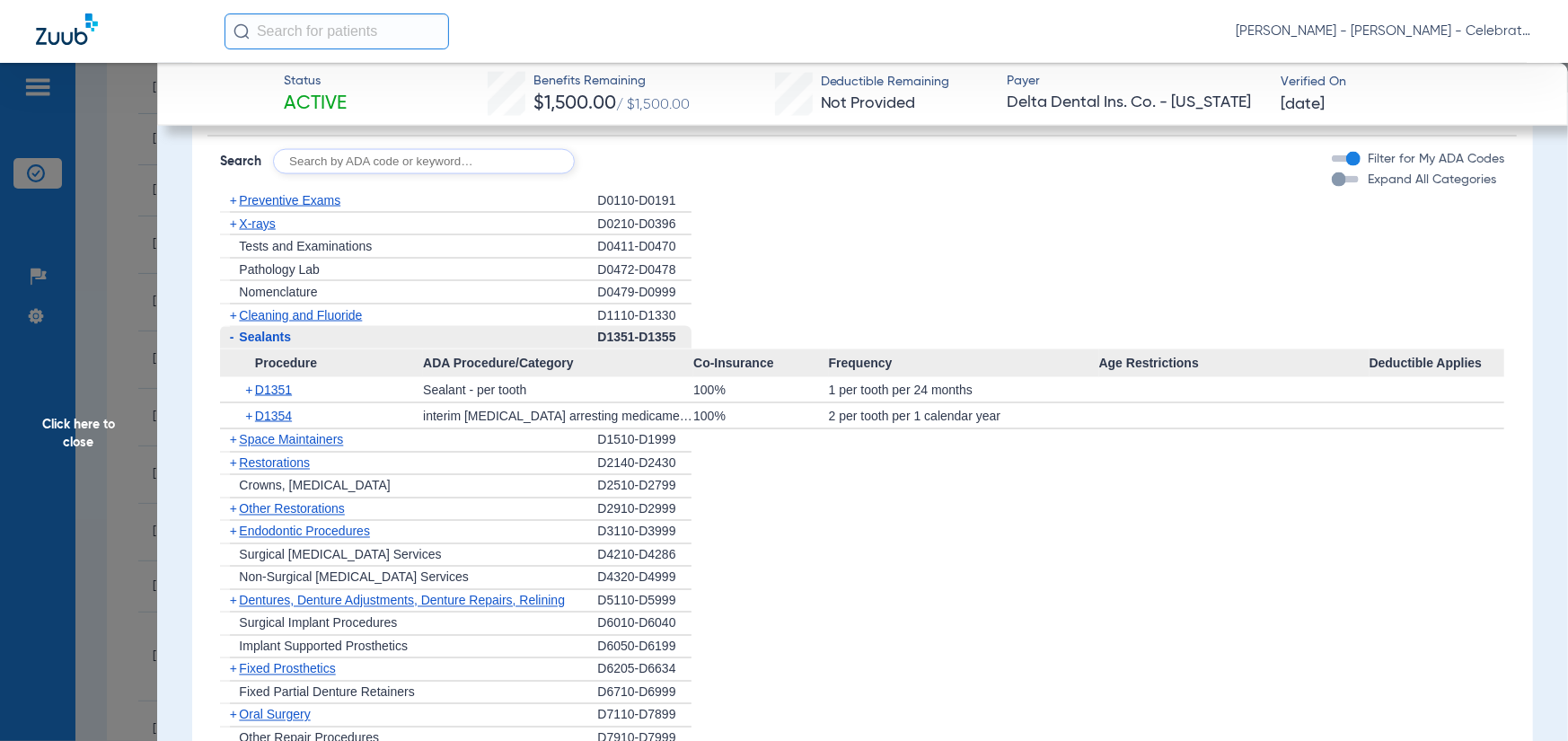
click at [278, 322] on span "Cleaning and Fluoride" at bounding box center [300, 315] width 123 height 14
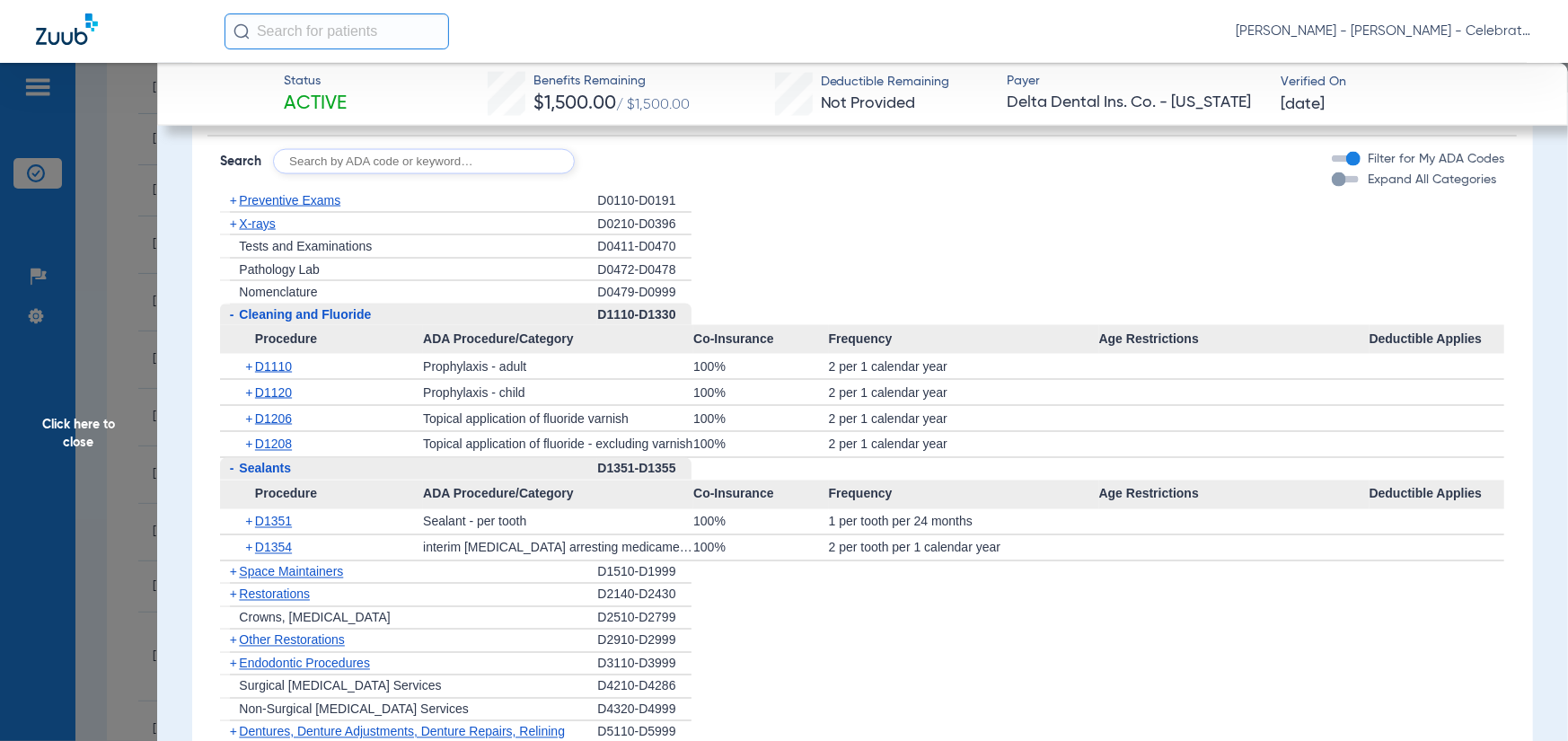
click at [256, 231] on span "X-rays" at bounding box center [257, 224] width 36 height 14
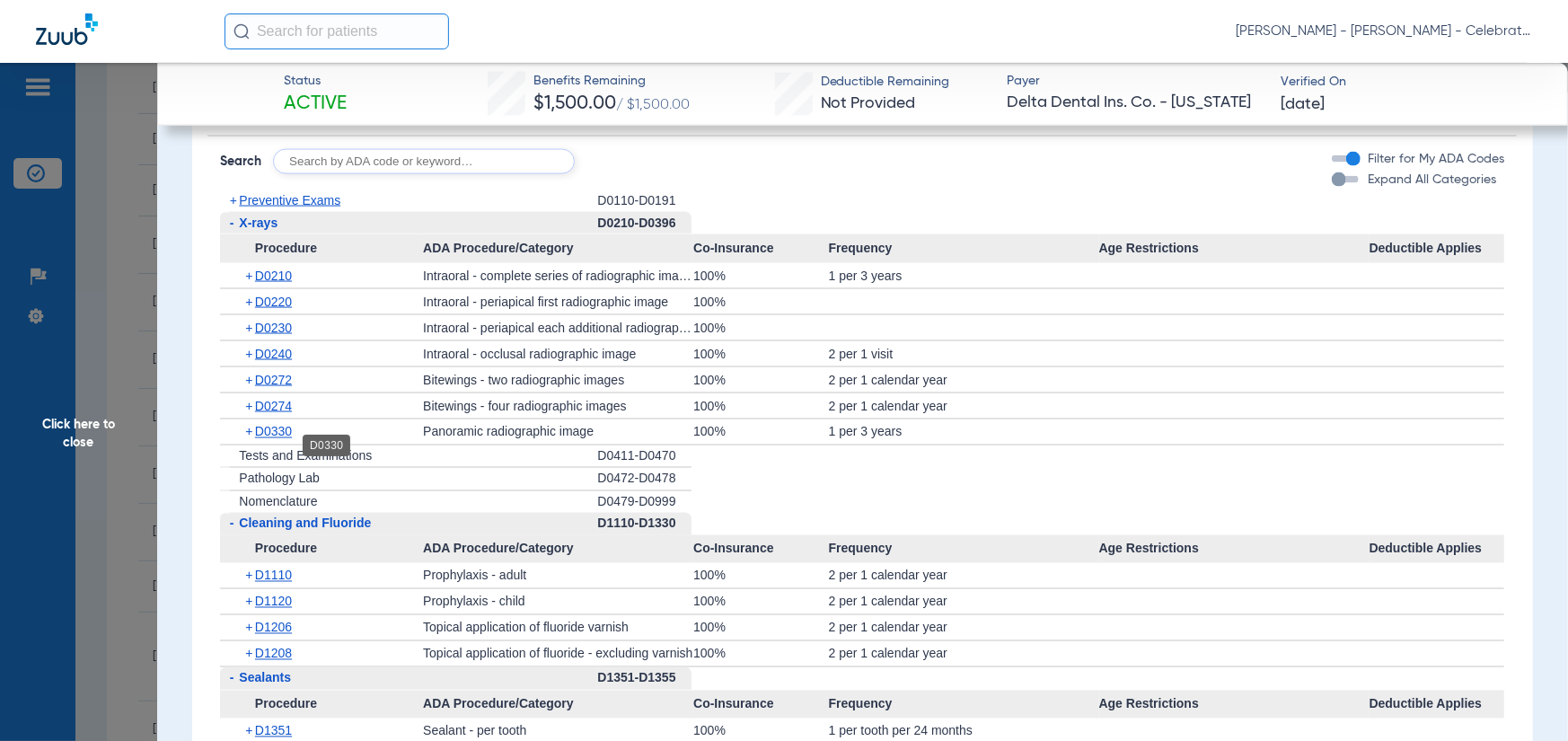
click at [277, 440] on span "D0330" at bounding box center [273, 432] width 37 height 14
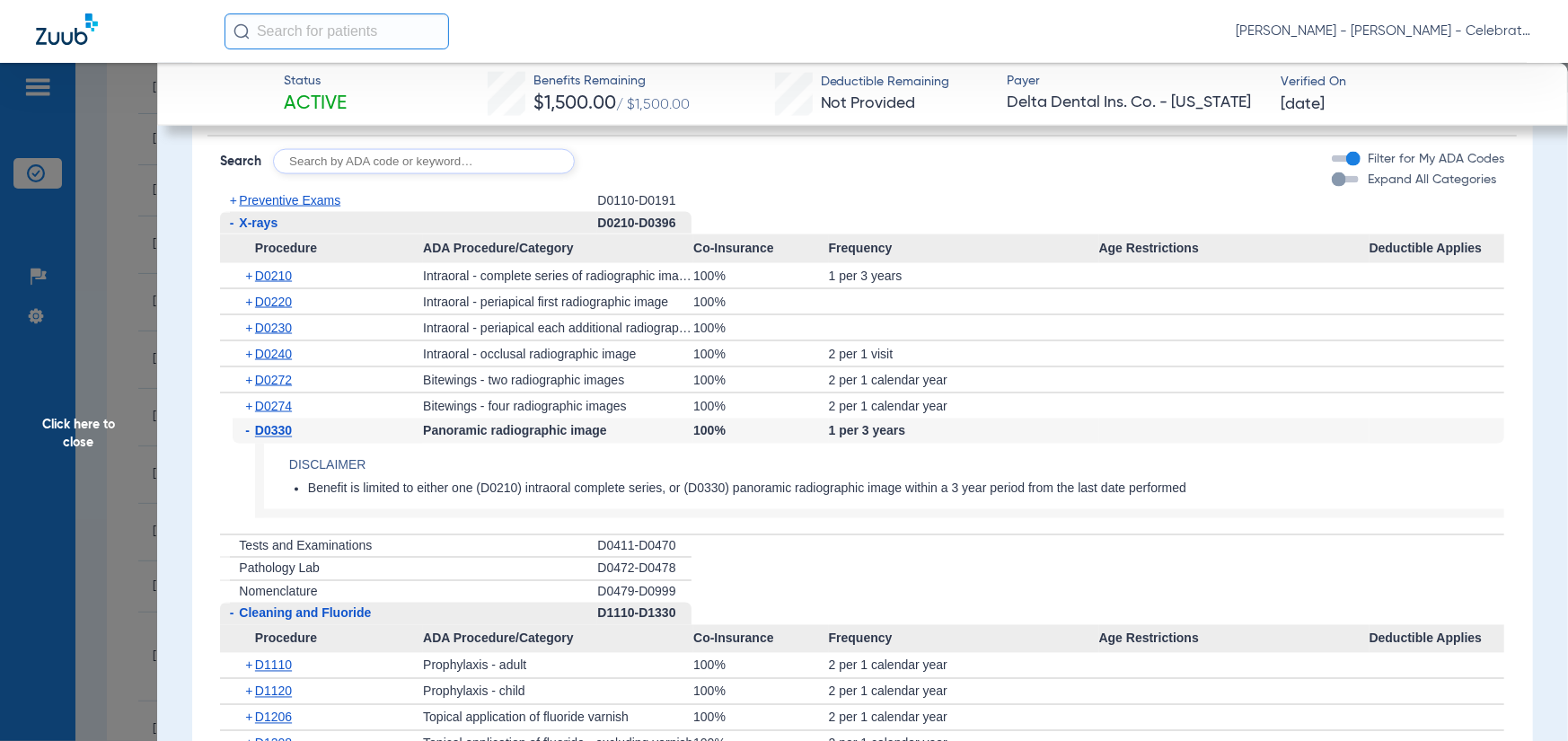
drag, startPoint x: 87, startPoint y: 419, endPoint x: 96, endPoint y: 406, distance: 15.8
click at [88, 419] on span "Click here to close" at bounding box center [79, 433] width 157 height 741
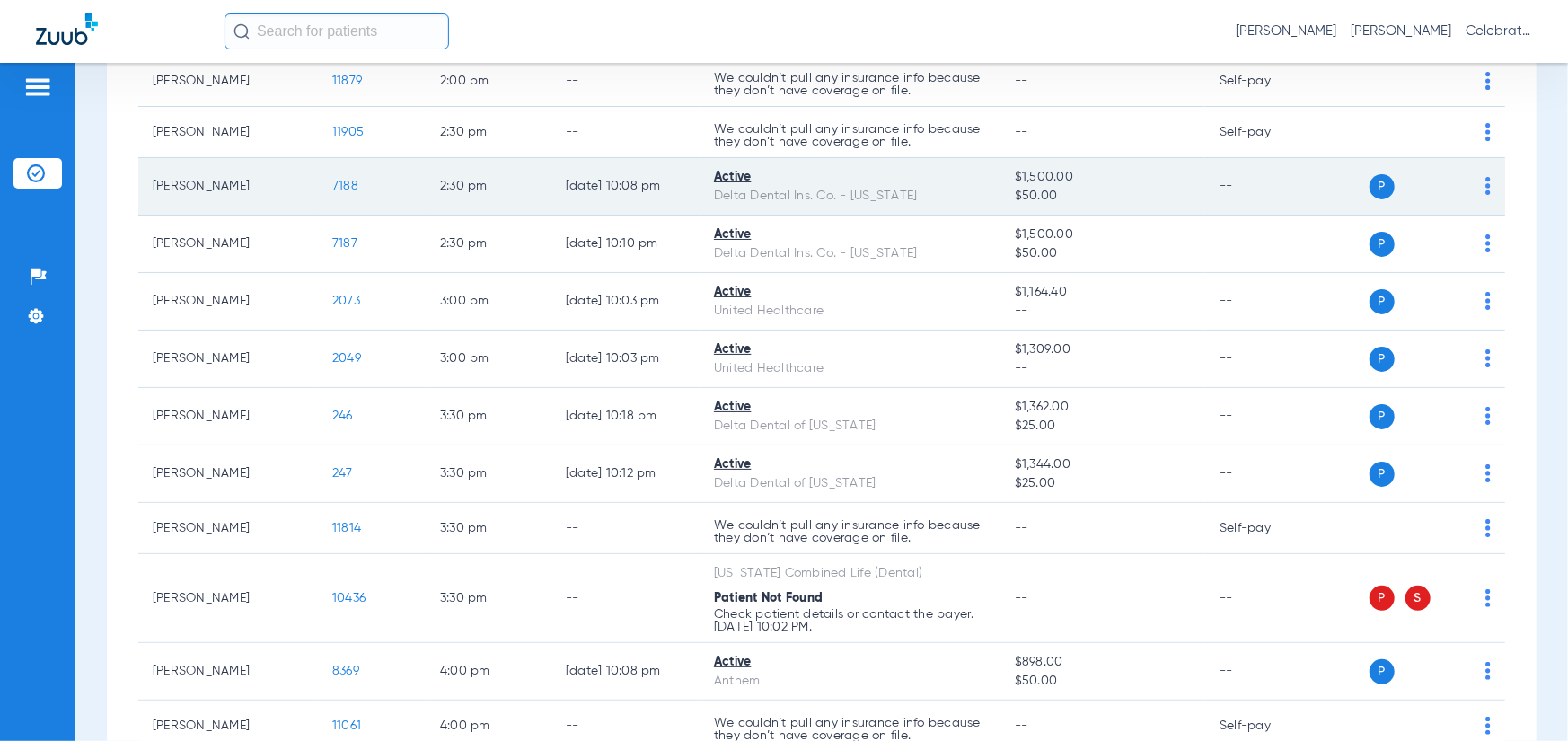
scroll to position [1231, 0]
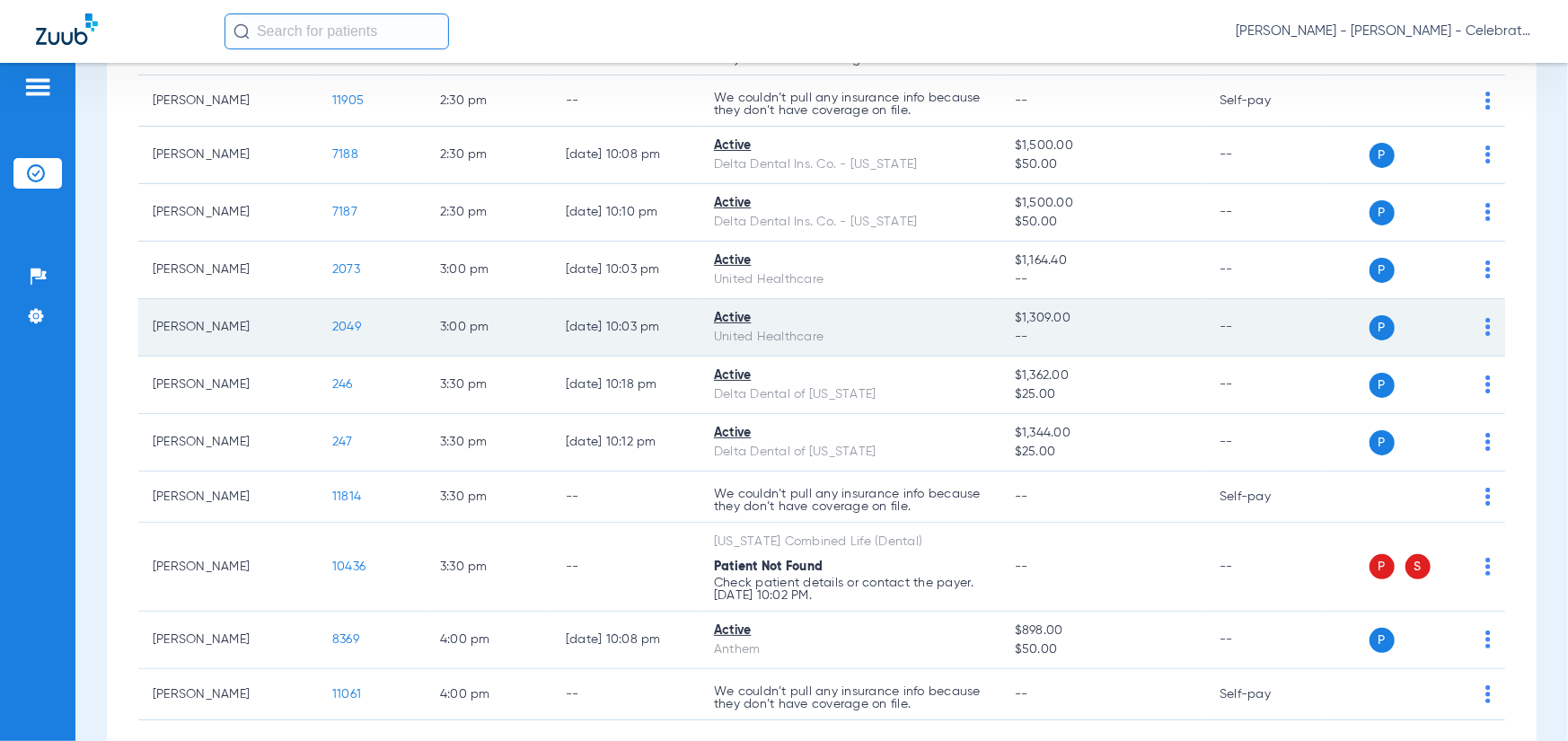
click at [344, 330] on span "2049" at bounding box center [346, 327] width 29 height 13
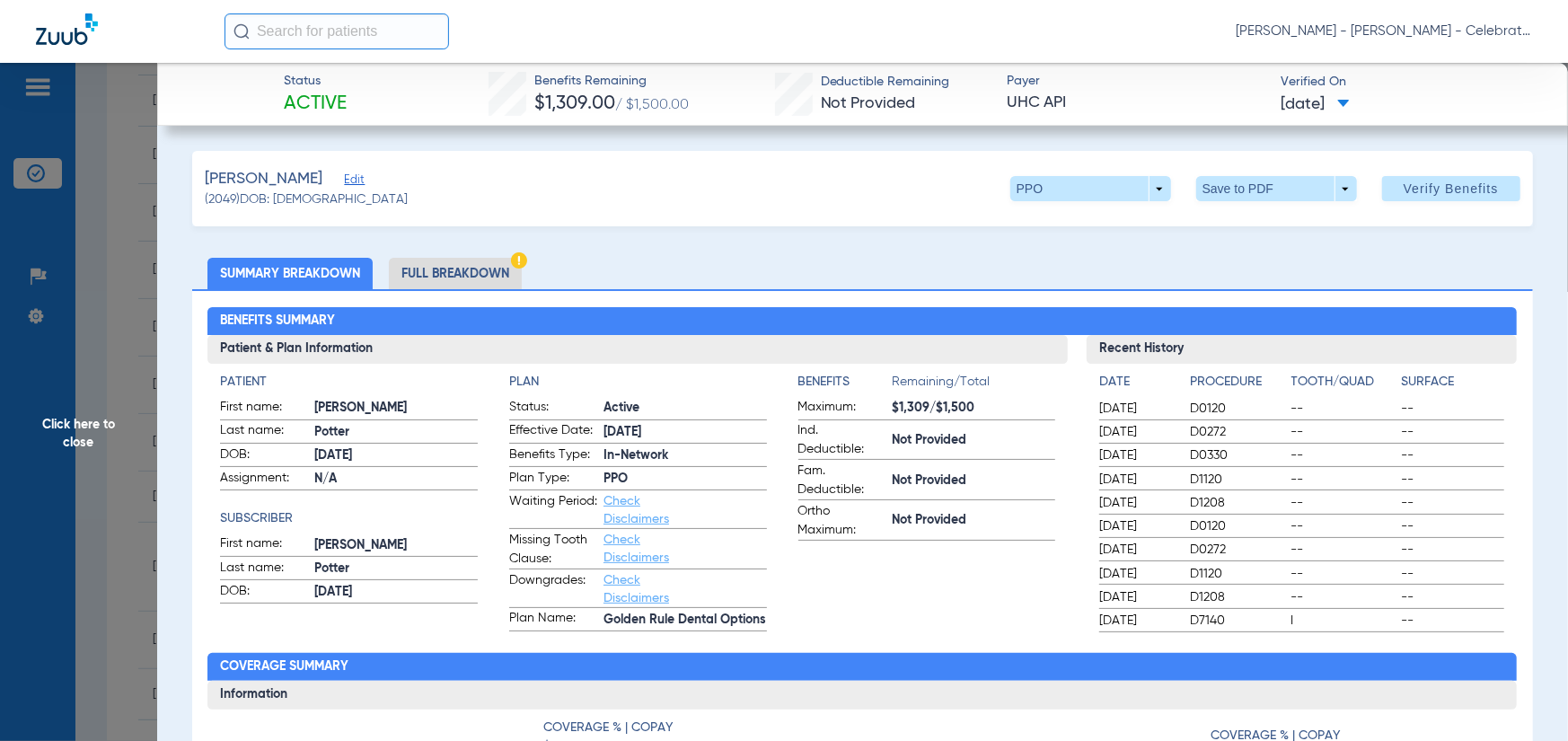
click at [459, 270] on li "Full Breakdown" at bounding box center [455, 274] width 133 height 32
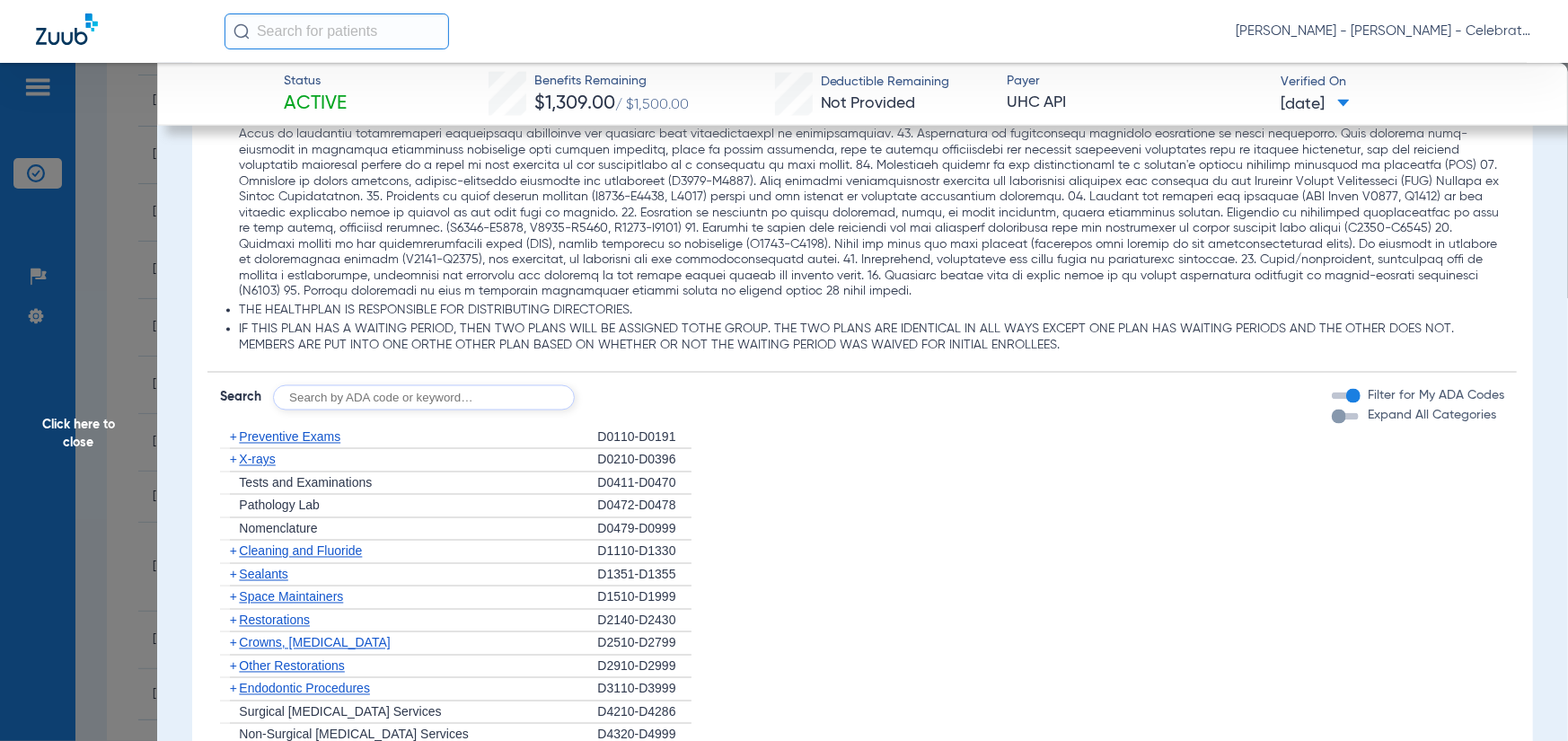
scroll to position [2067, 0]
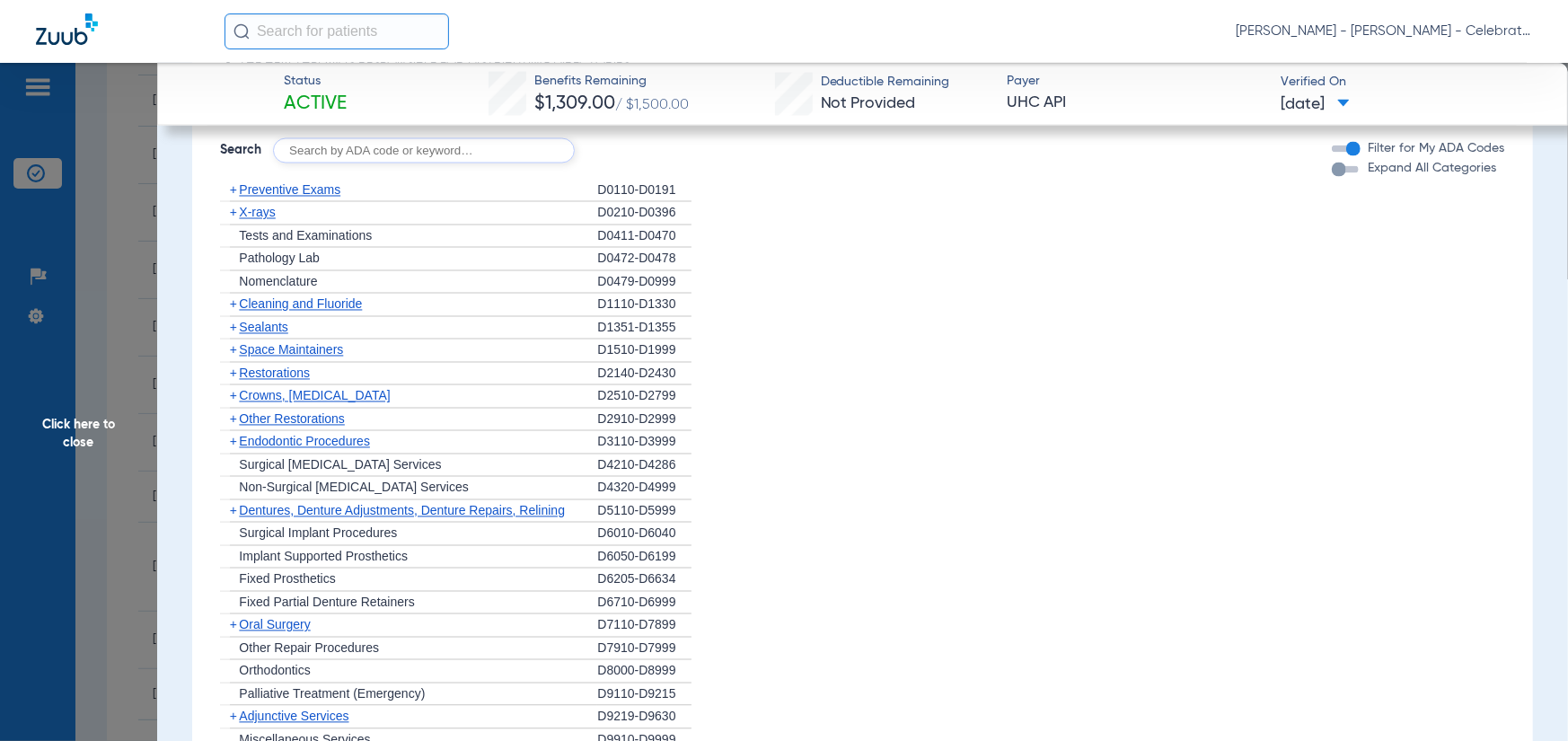
click at [291, 176] on div "Disclaimers Dental accident coverage: THERE IS NO SPECIAL COVERAGE FOR ACCIDENT…" at bounding box center [862, 141] width 1309 height 1292
click at [288, 187] on span "Preventive Exams" at bounding box center [289, 190] width 101 height 14
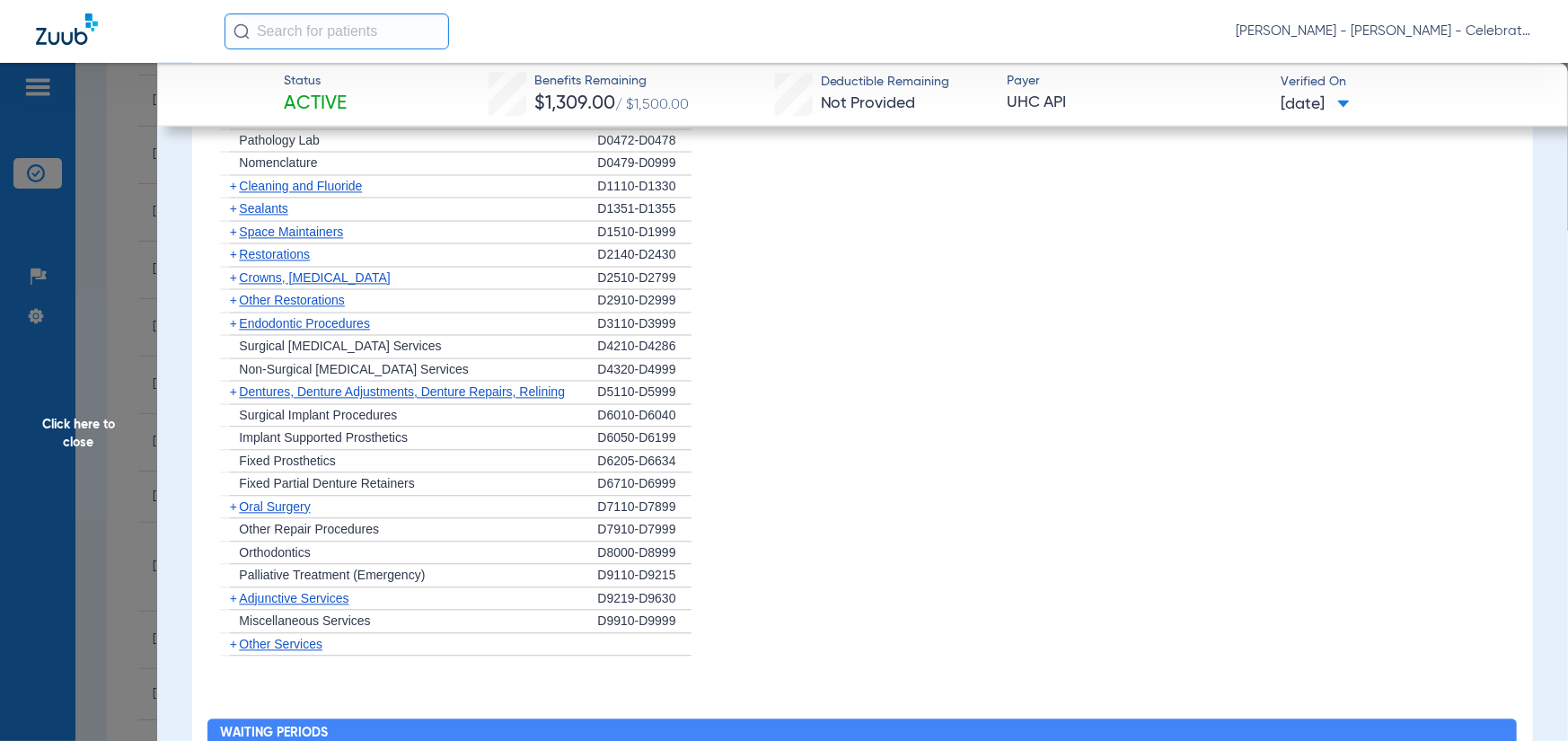
scroll to position [2336, 0]
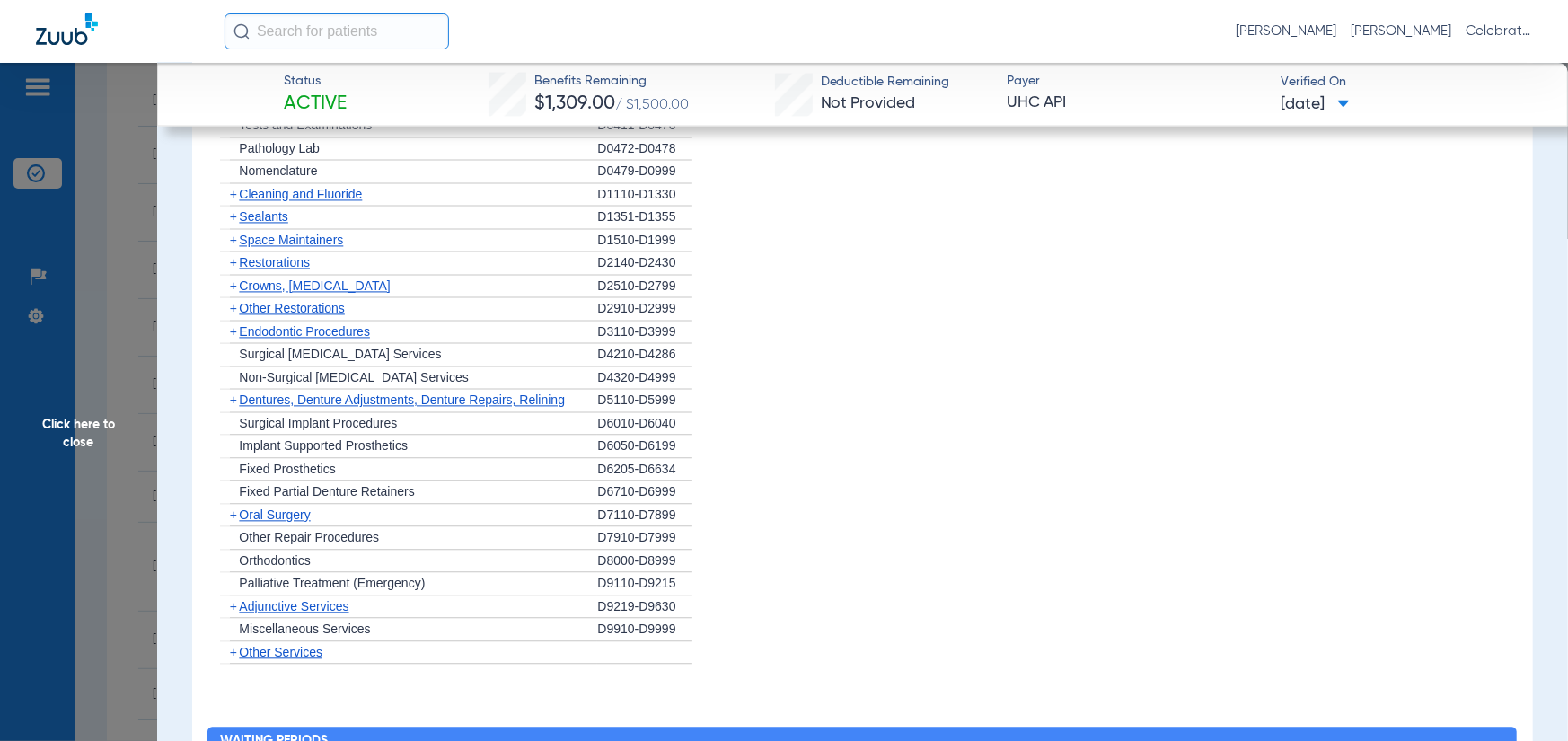
click at [263, 215] on span "Sealants" at bounding box center [262, 216] width 49 height 14
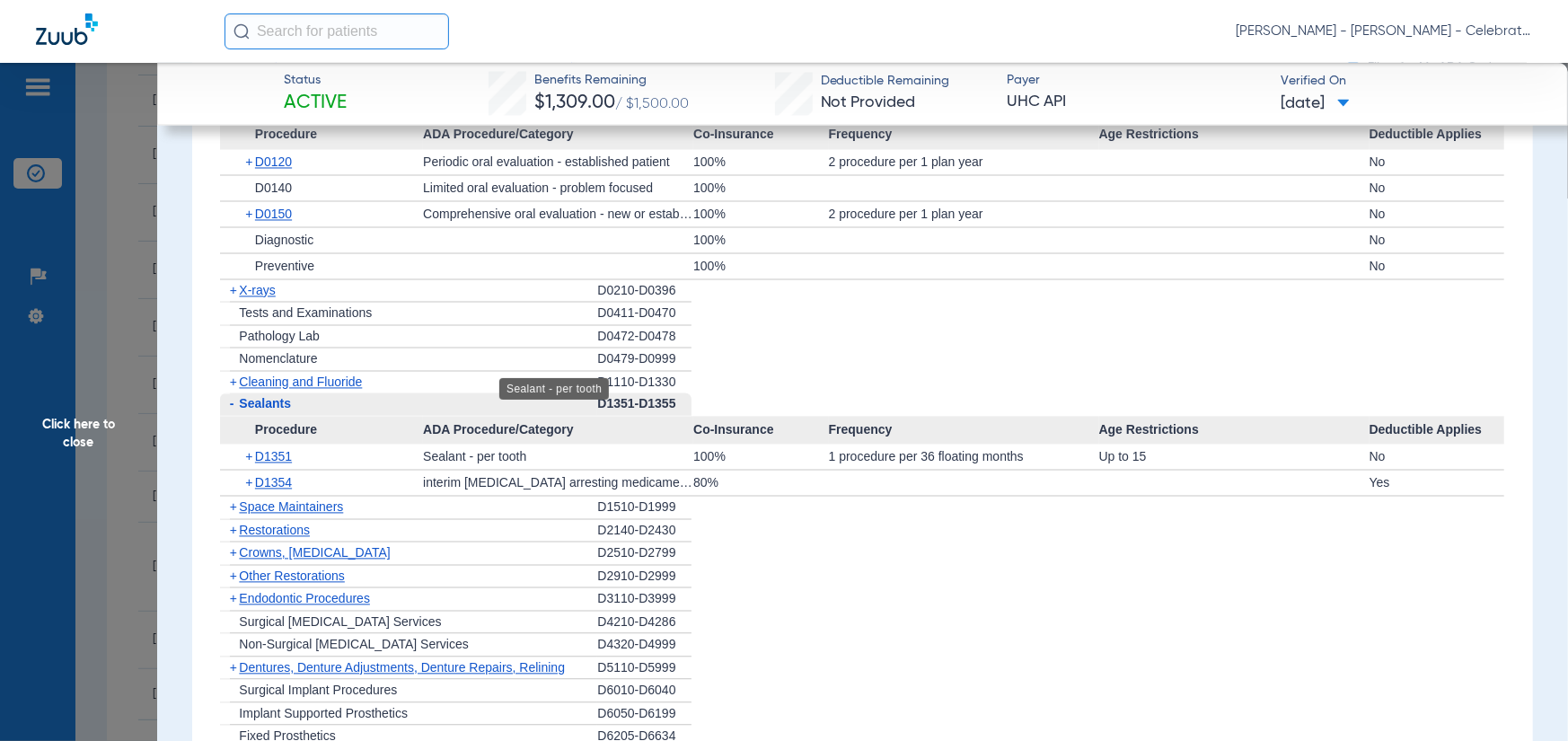
scroll to position [2067, 0]
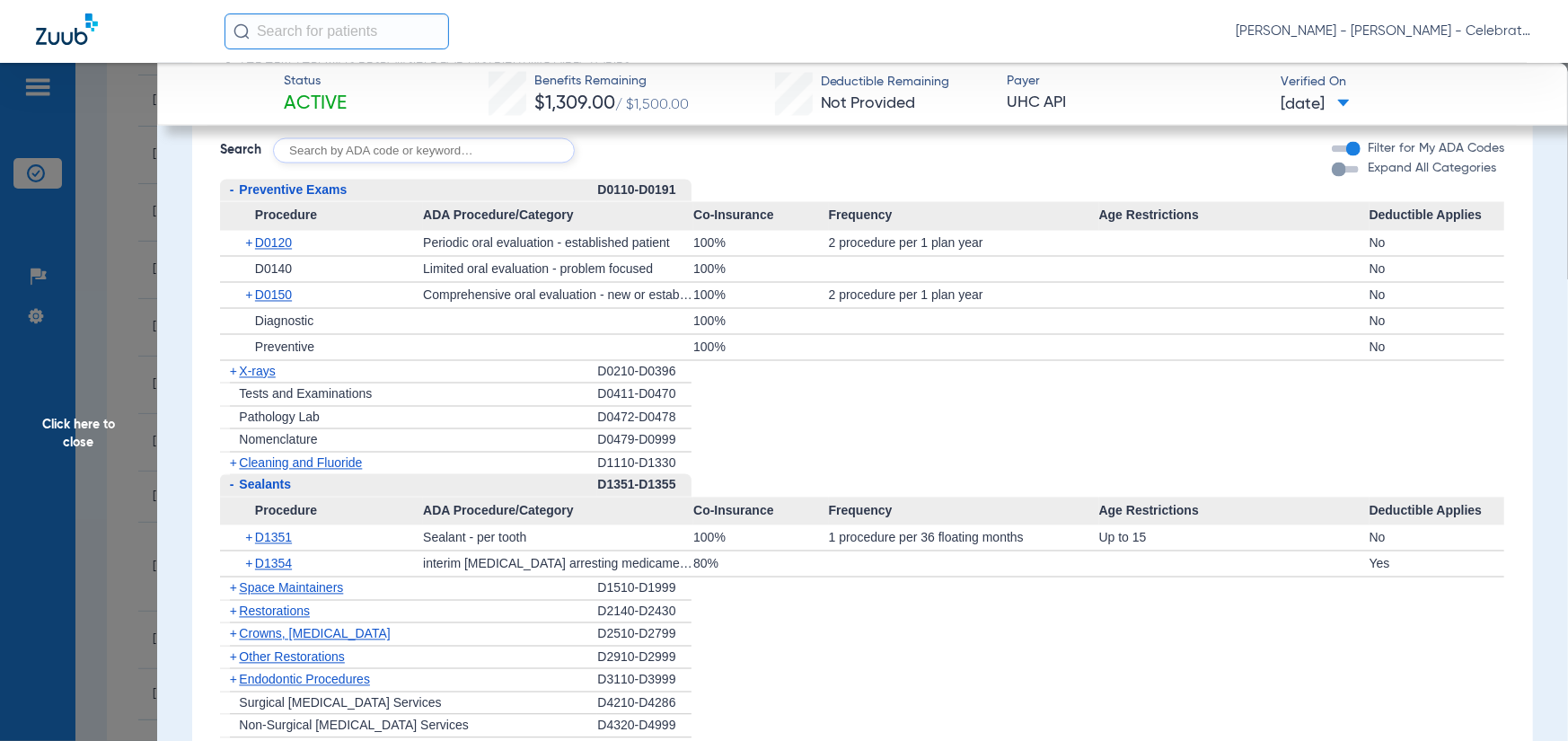
click at [275, 468] on span "Cleaning and Fluoride" at bounding box center [300, 463] width 123 height 14
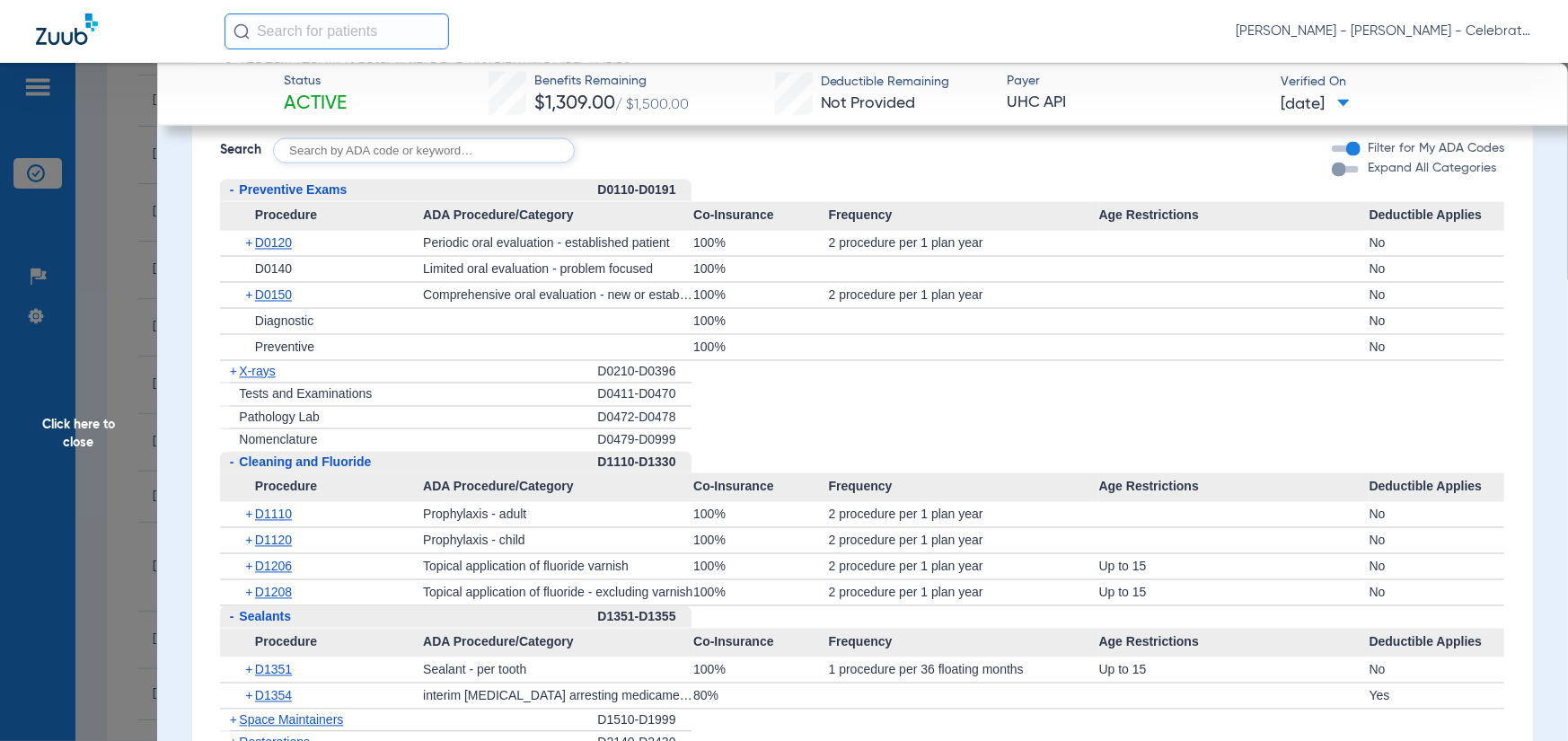
click at [261, 365] on span "X-rays" at bounding box center [257, 372] width 36 height 14
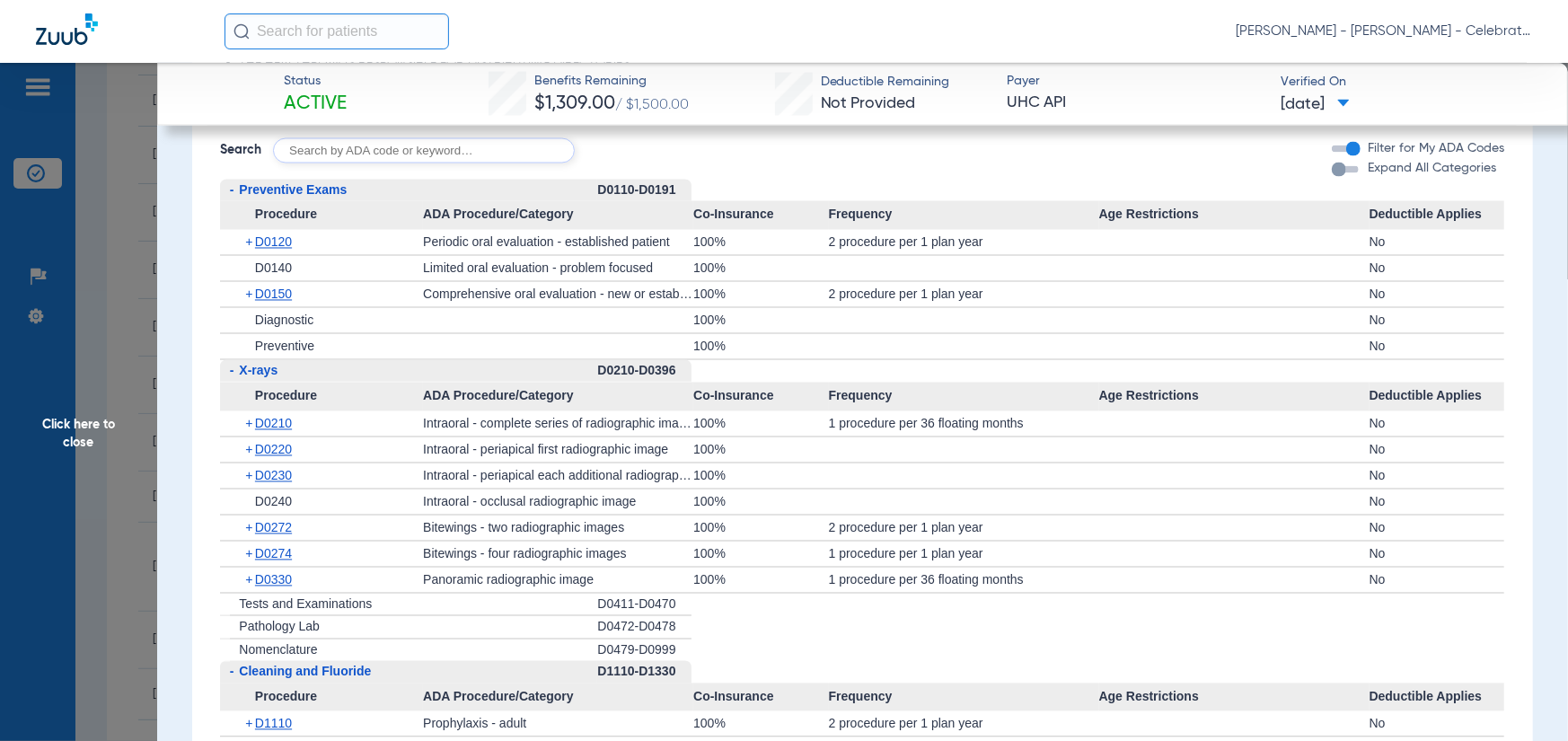
scroll to position [2246, 0]
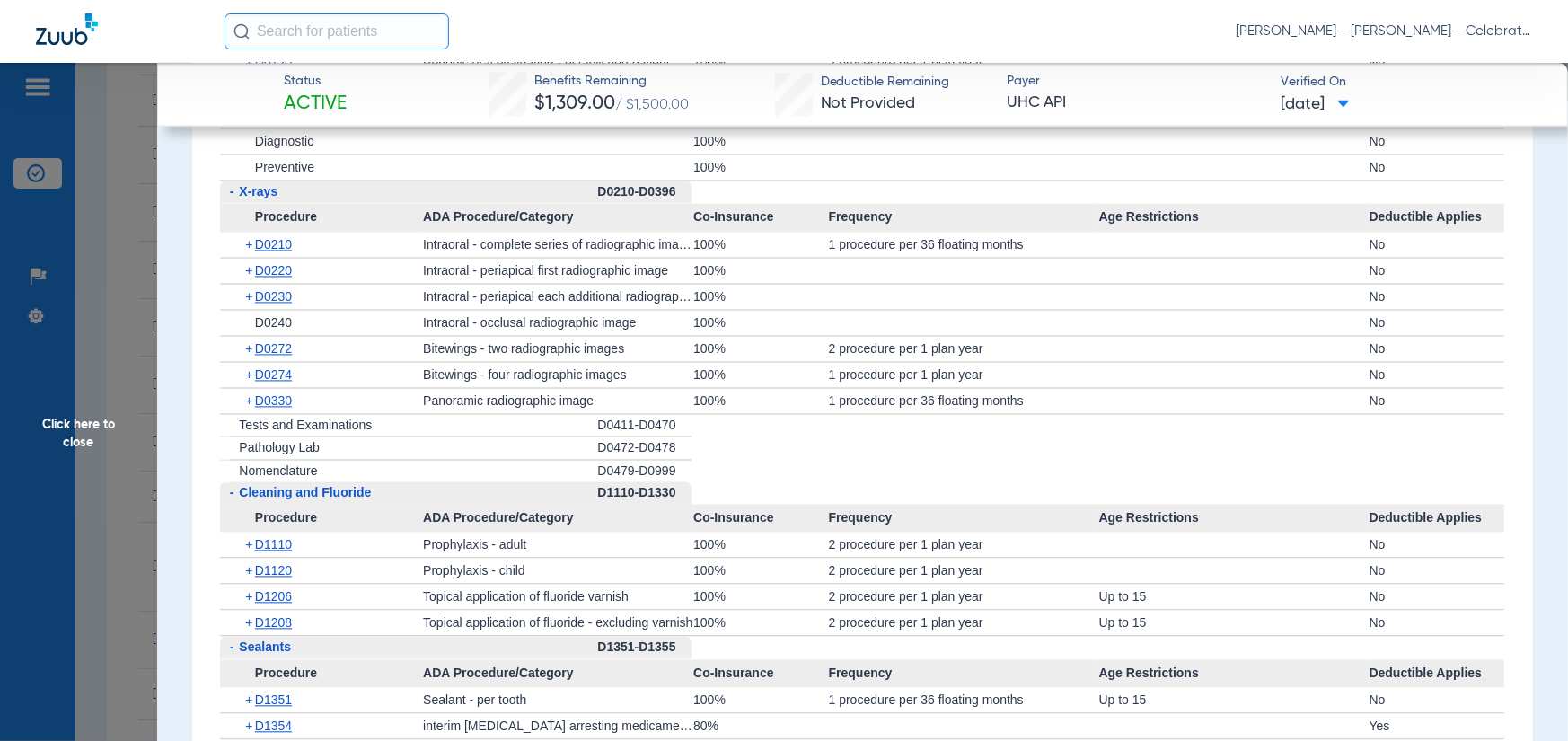
click at [90, 449] on span "Click here to close" at bounding box center [79, 433] width 157 height 741
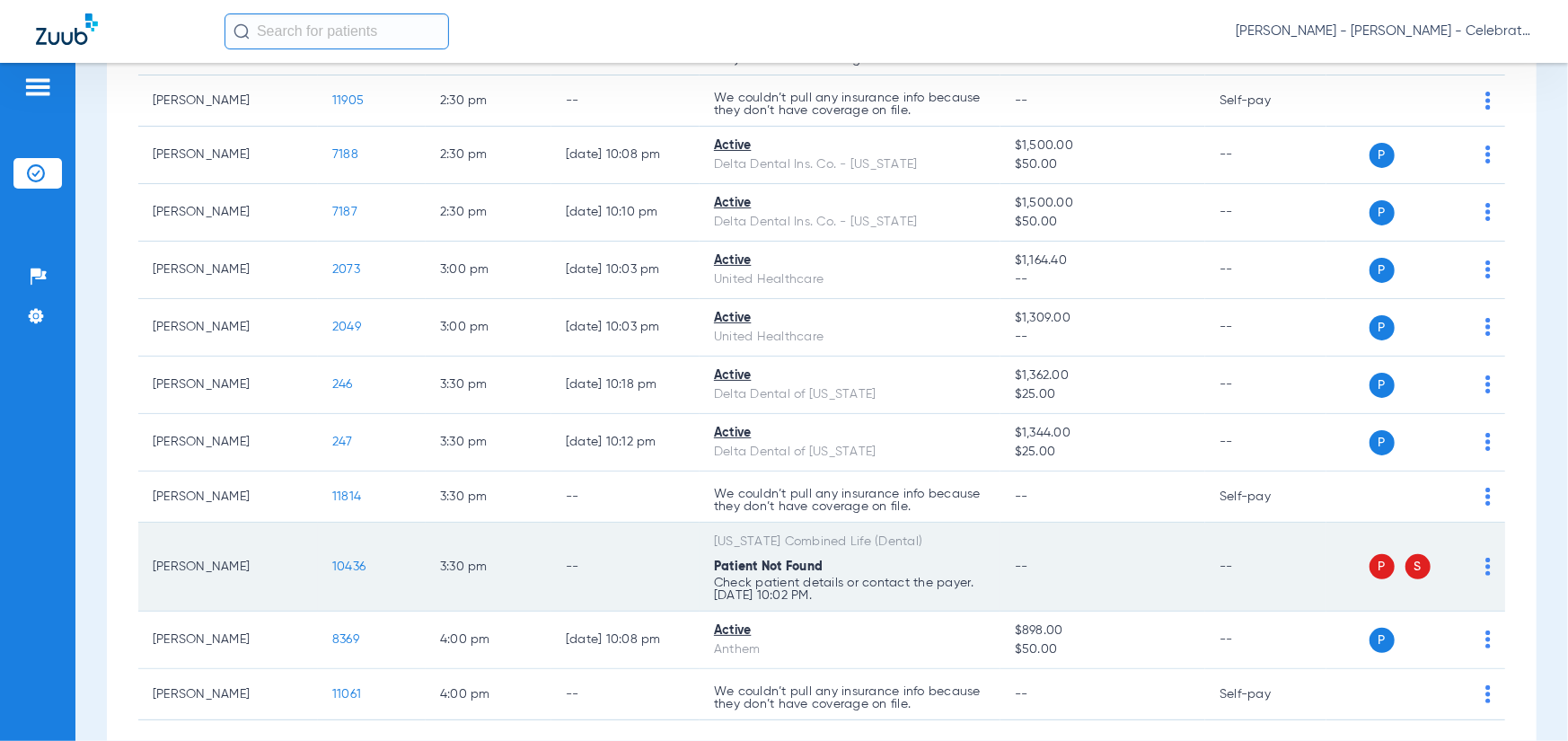
scroll to position [1321, 0]
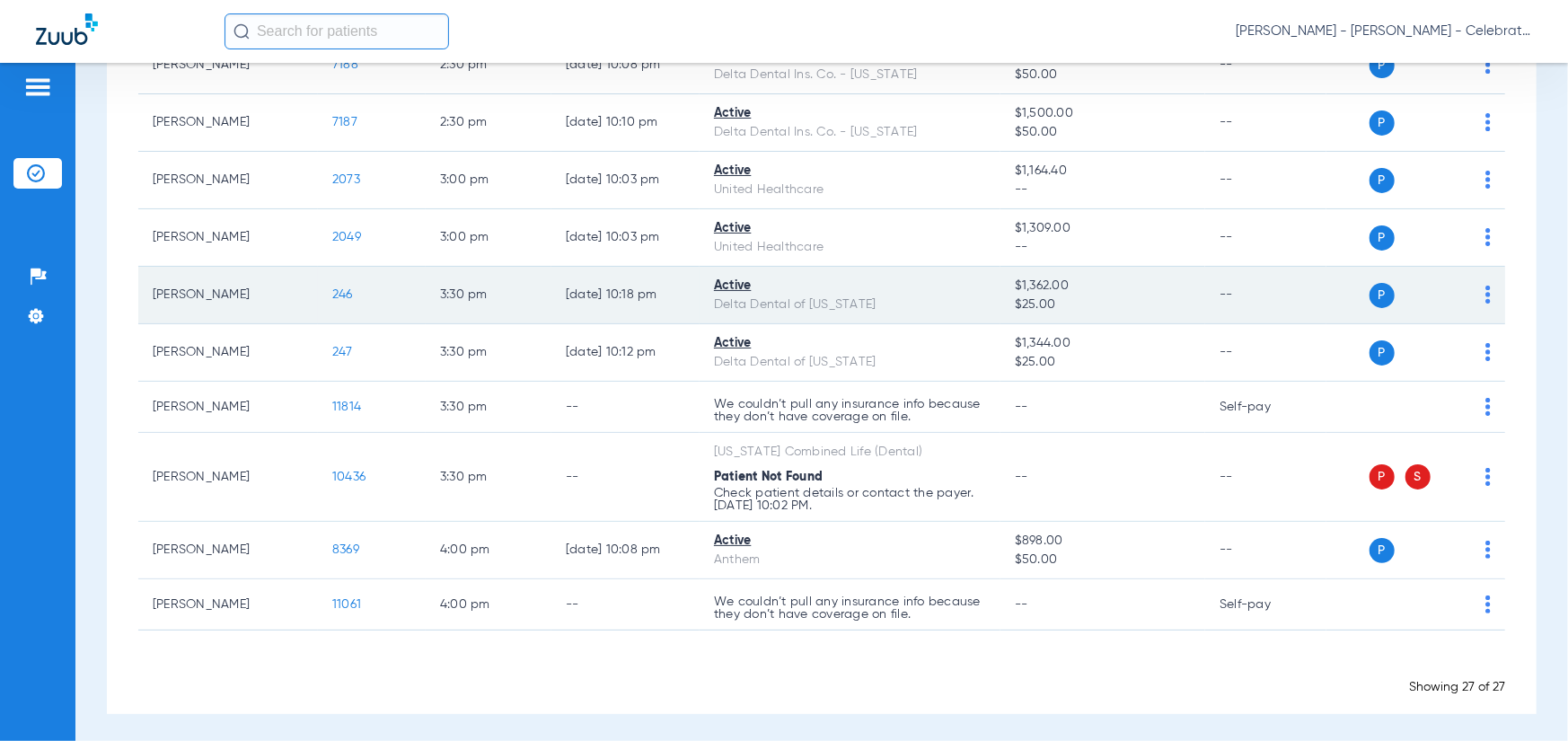
click at [340, 294] on span "246" at bounding box center [342, 294] width 21 height 13
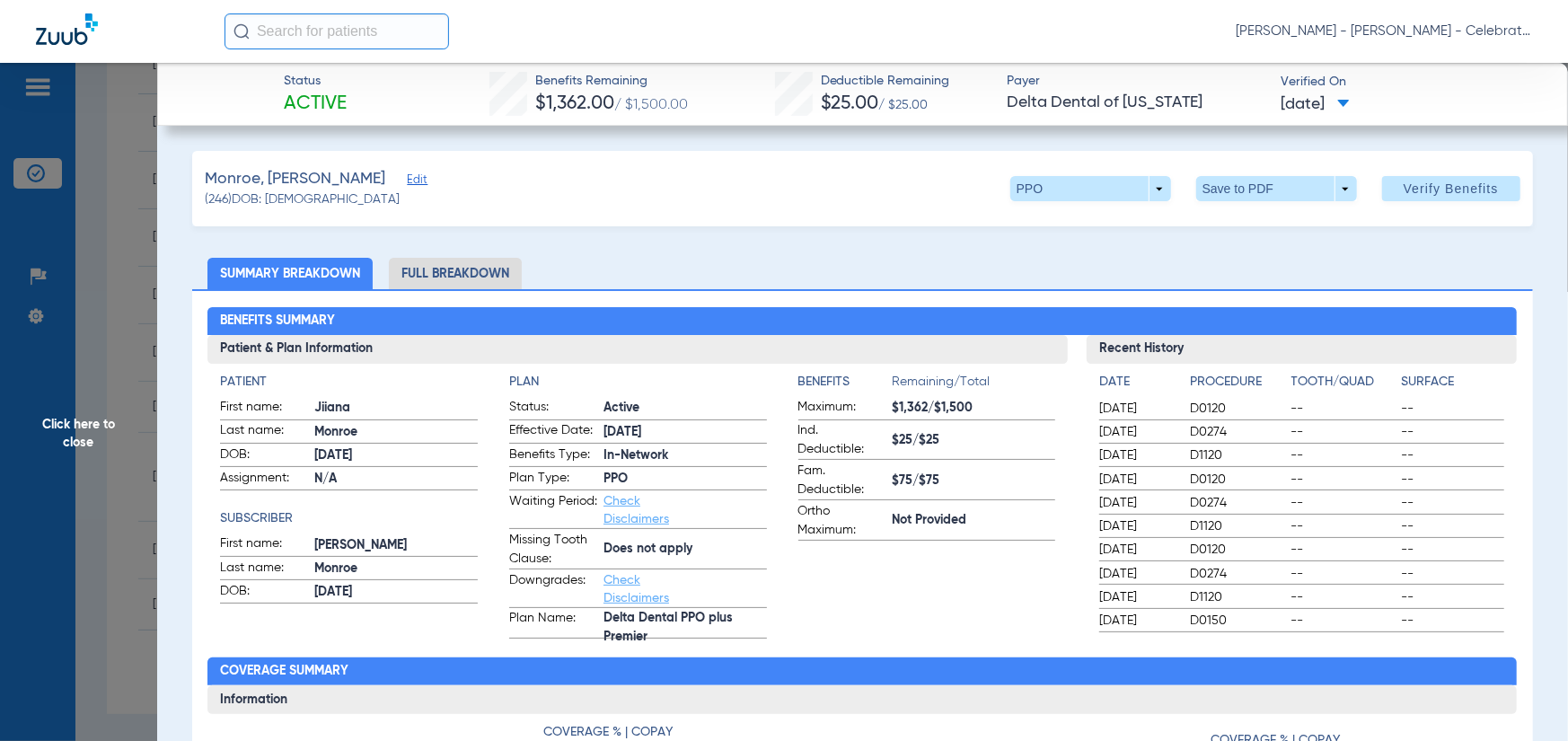
drag, startPoint x: 472, startPoint y: 275, endPoint x: 88, endPoint y: 214, distance: 388.8
click at [471, 275] on li "Full Breakdown" at bounding box center [455, 274] width 133 height 32
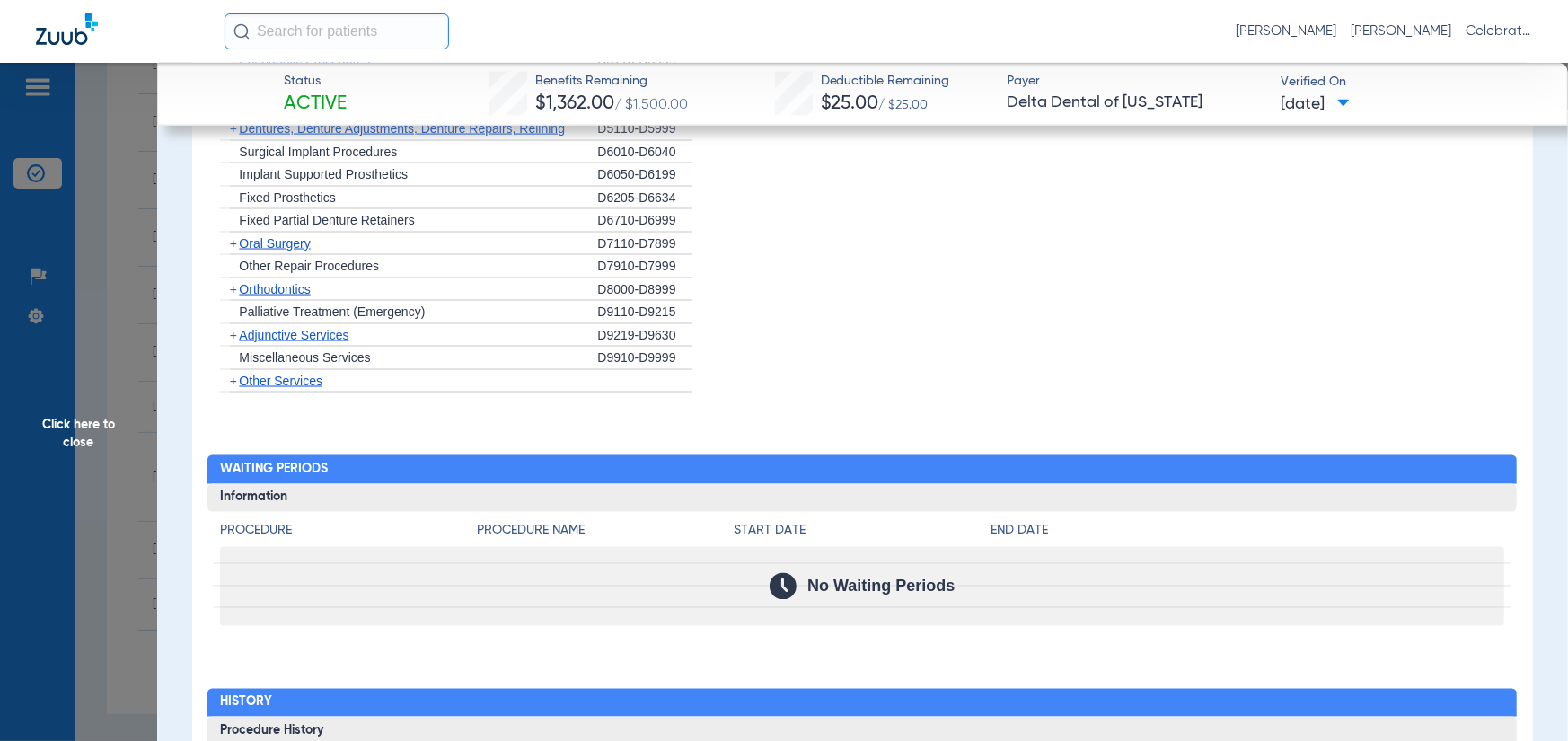
scroll to position [1600, 0]
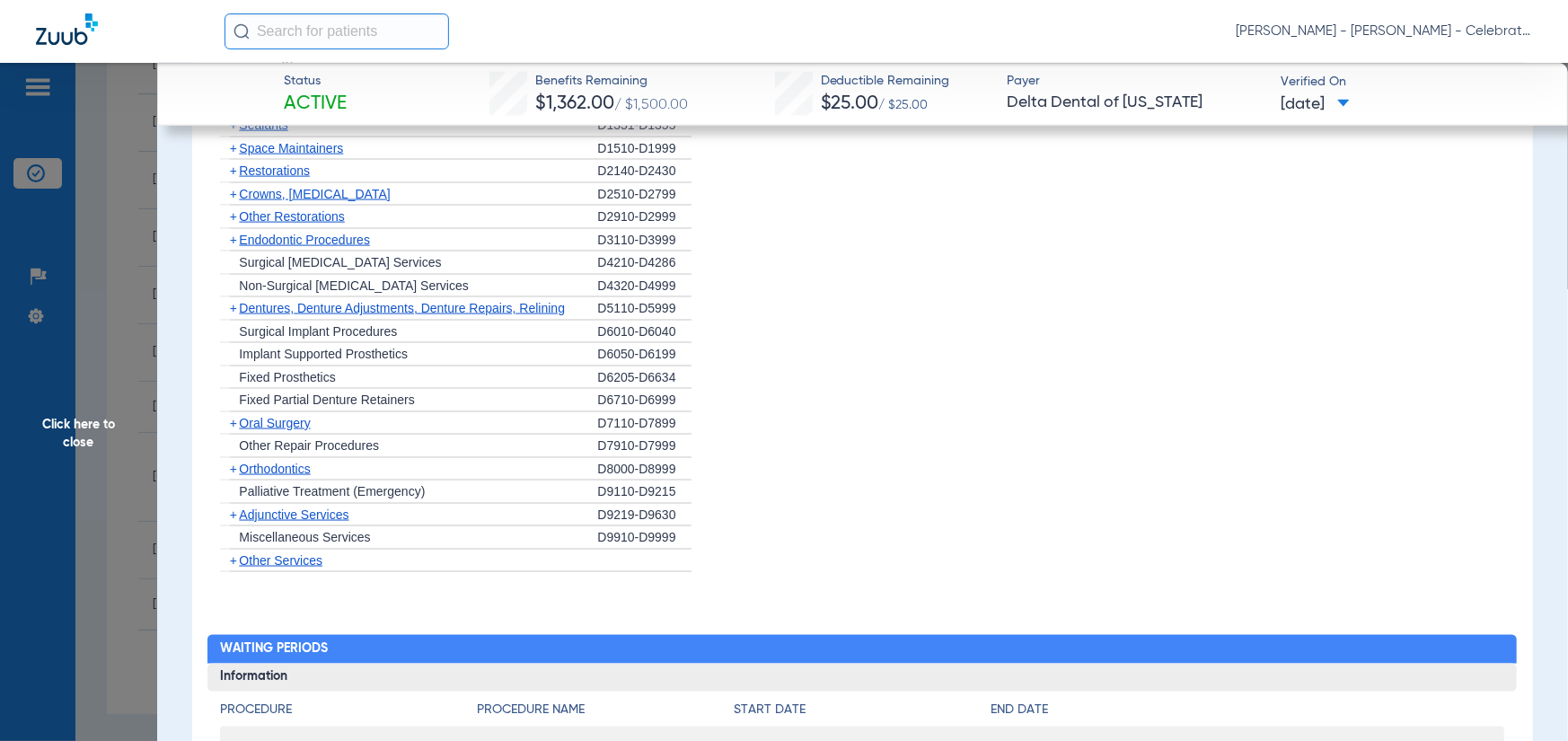
click at [264, 423] on span "Oral Surgery" at bounding box center [273, 423] width 71 height 14
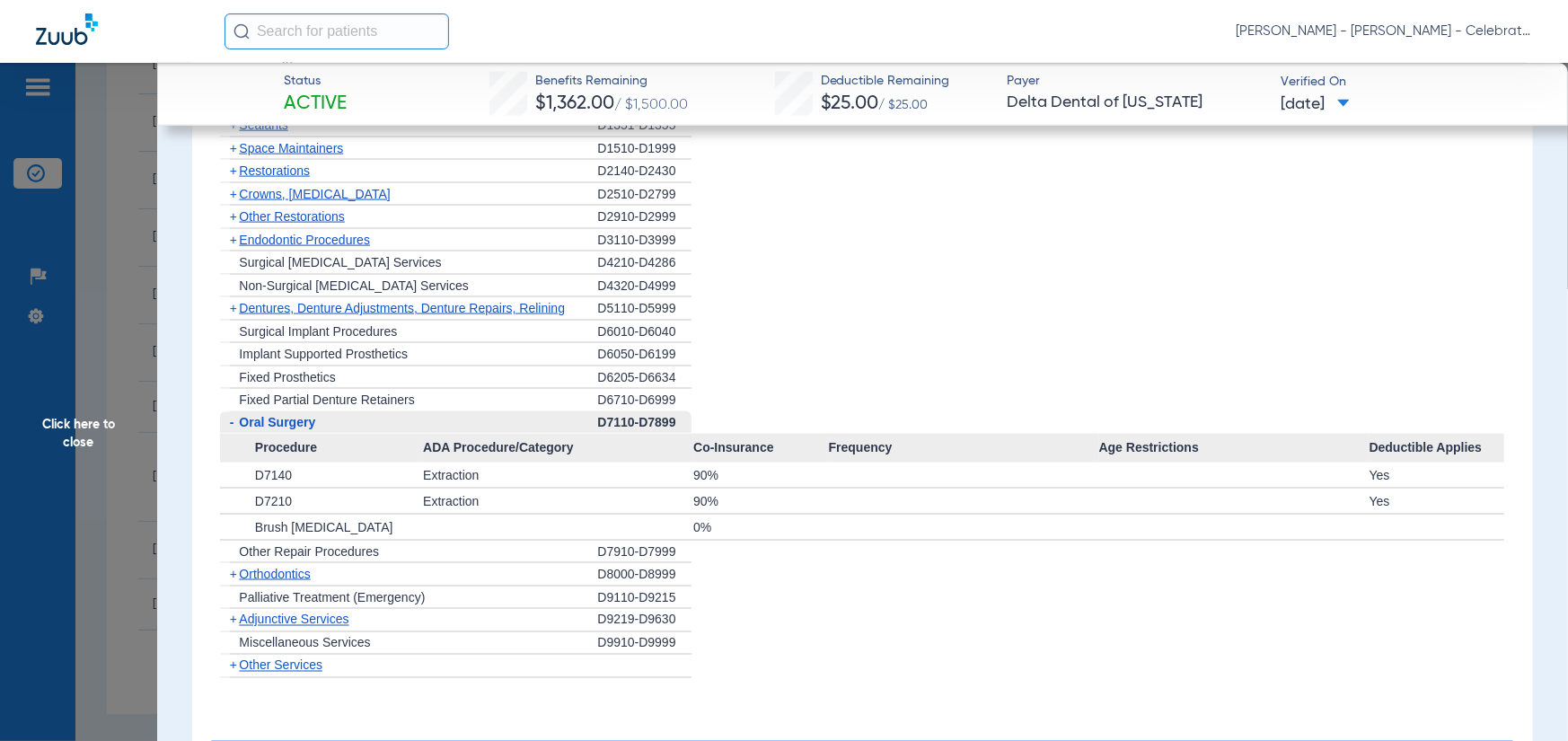
click at [258, 237] on span "Endodontic Procedures" at bounding box center [304, 240] width 131 height 14
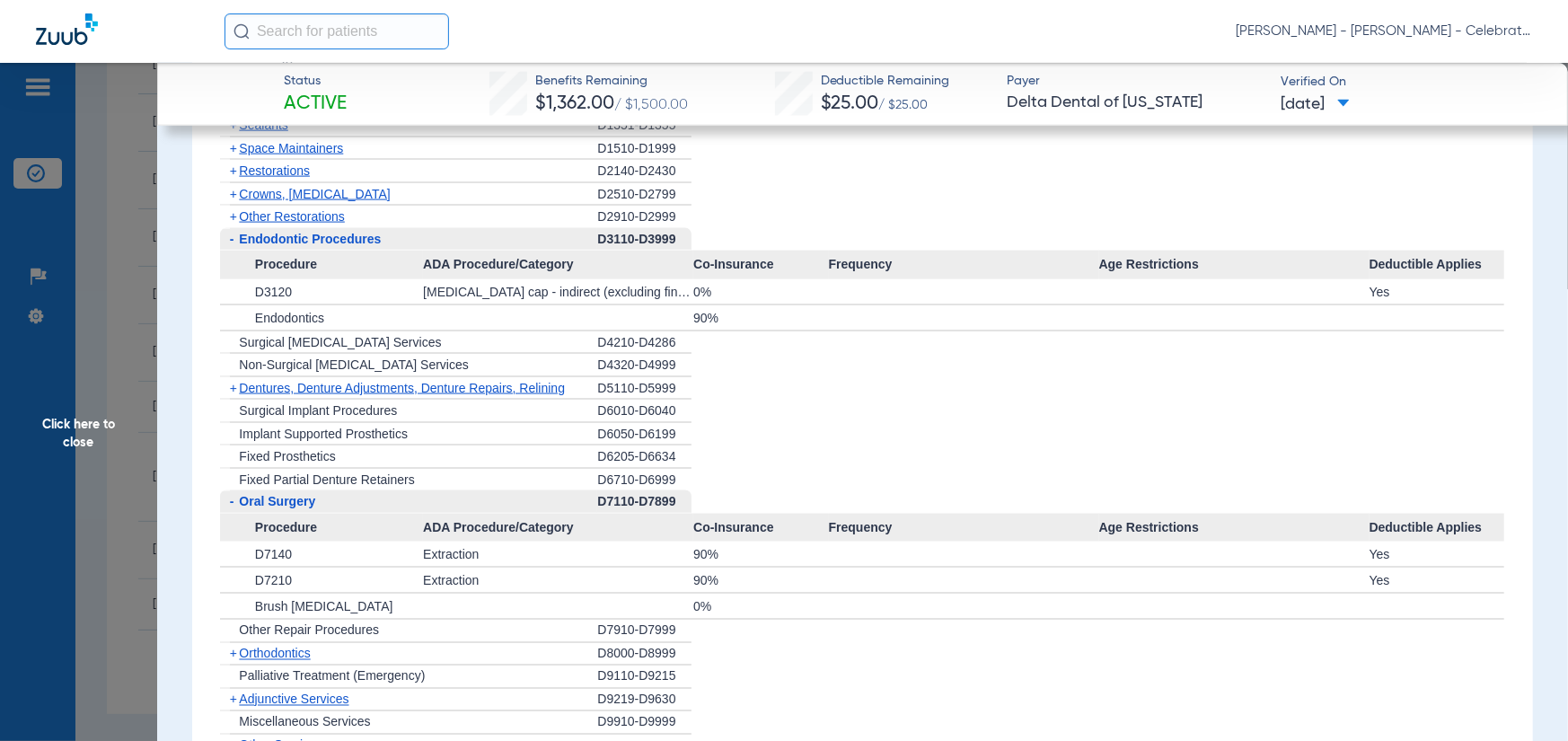
click at [302, 213] on span "Other Restorations" at bounding box center [291, 216] width 106 height 14
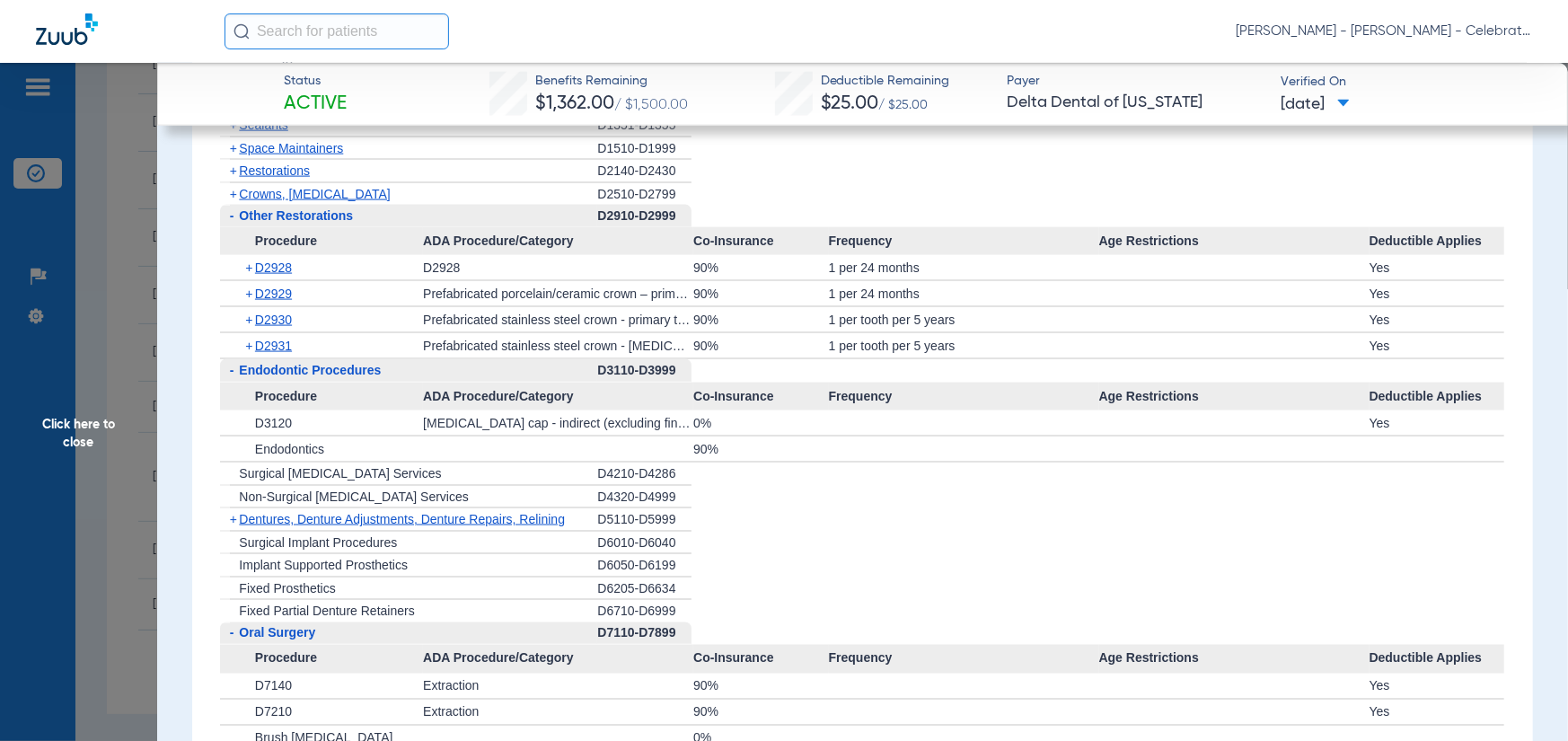
click at [1288, 214] on li "- Other Restorations D2910-D2999 Procedure ADA Procedure/Category Co-Insurance …" at bounding box center [862, 281] width 1285 height 154
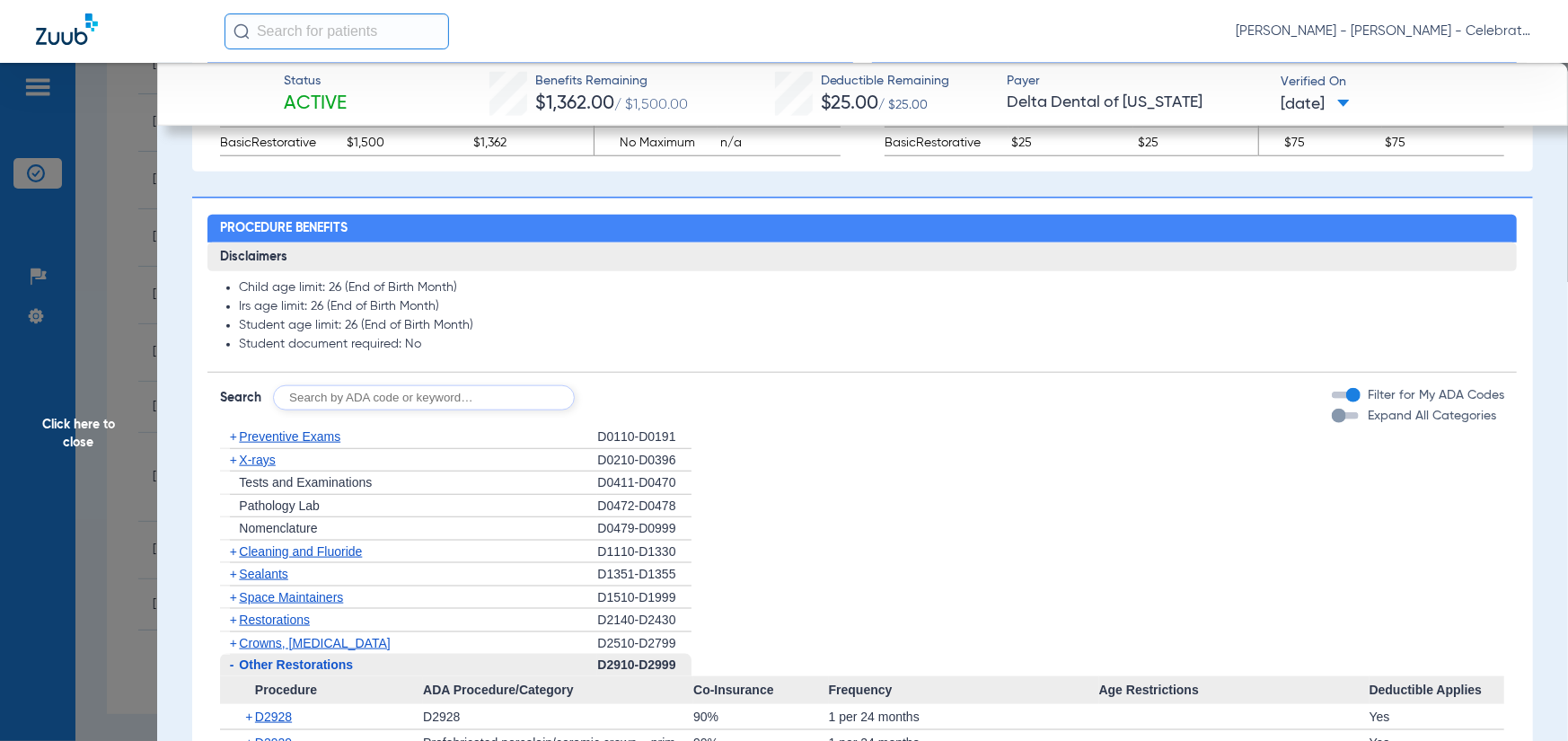
scroll to position [1241, 0]
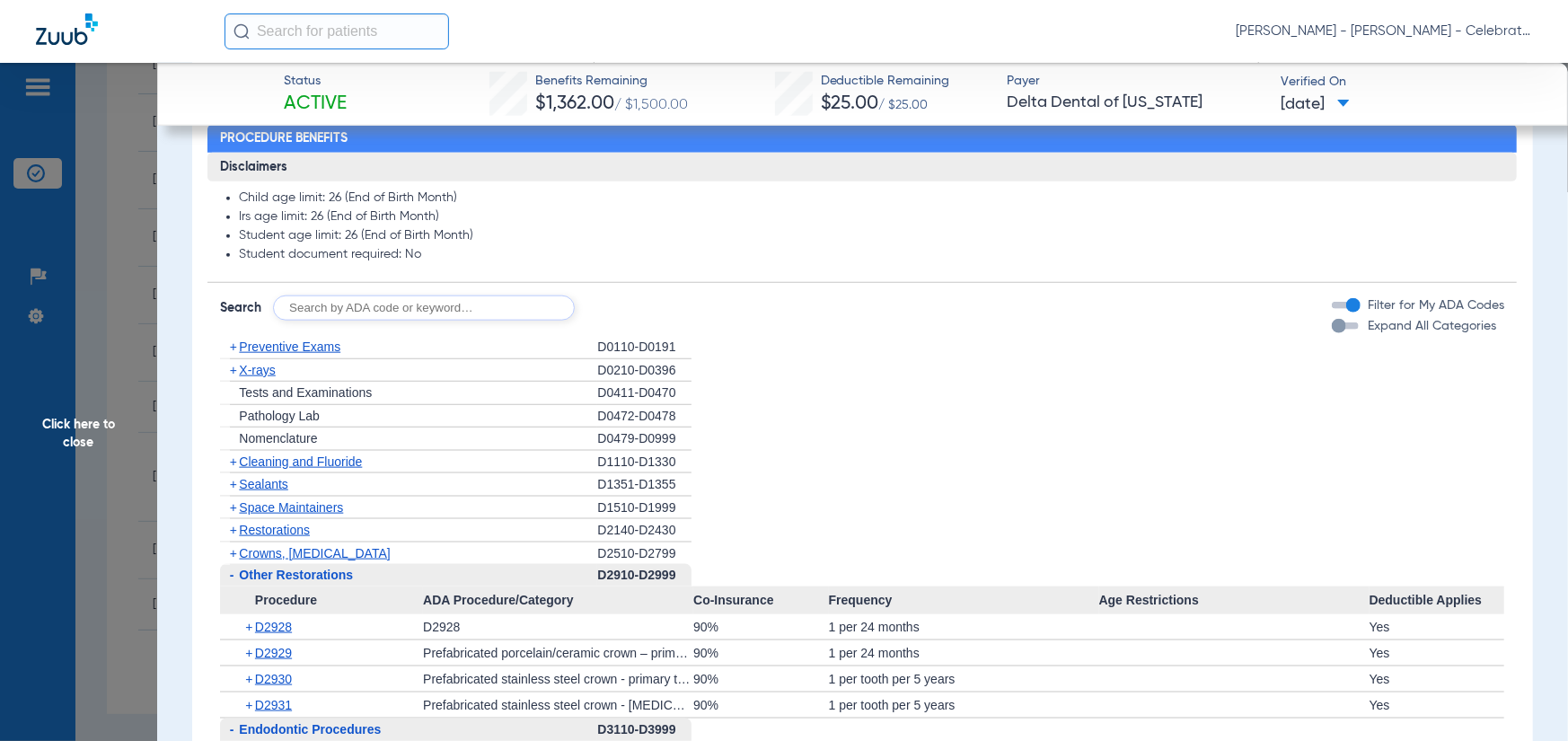
click at [302, 351] on span "Preventive Exams" at bounding box center [289, 346] width 101 height 14
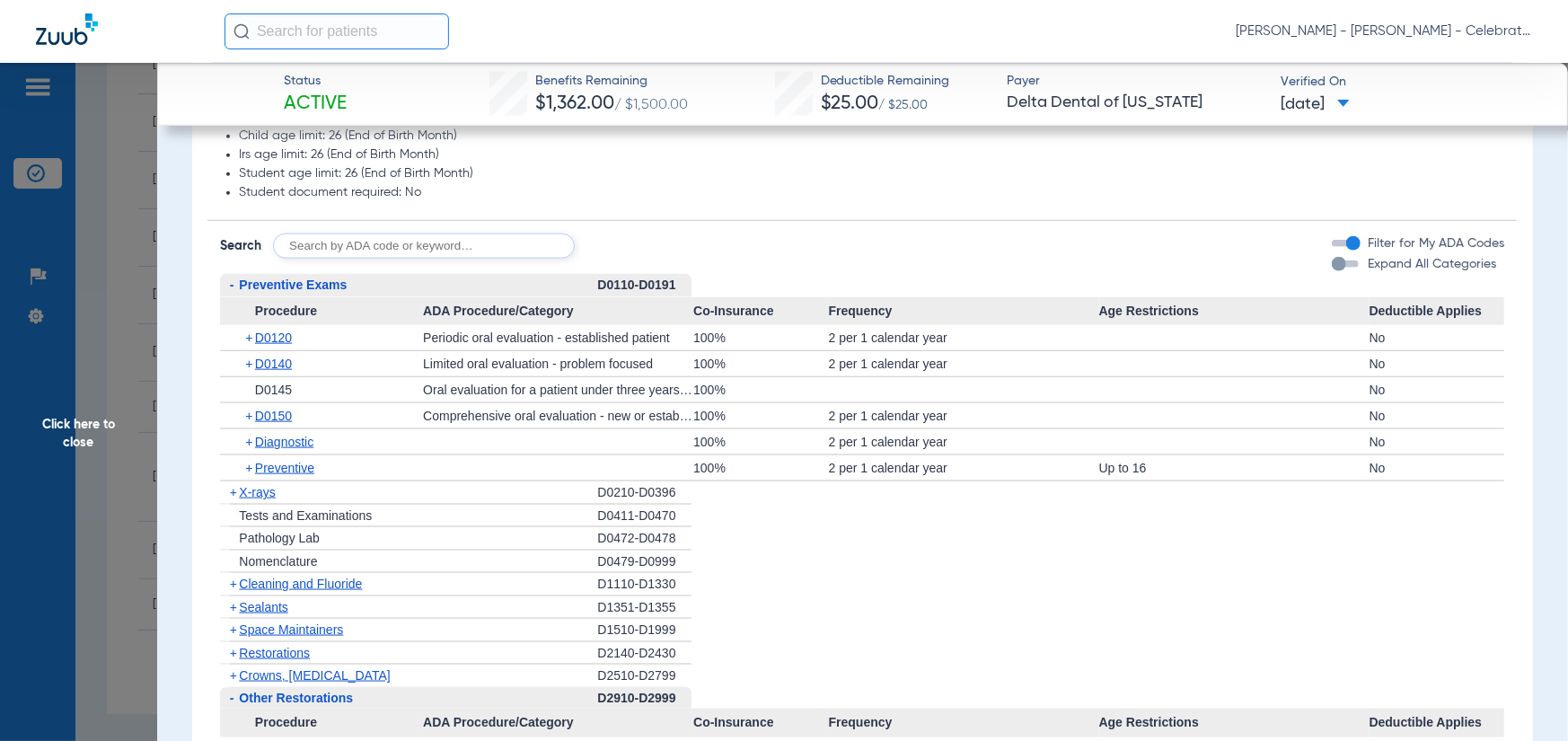
scroll to position [1331, 0]
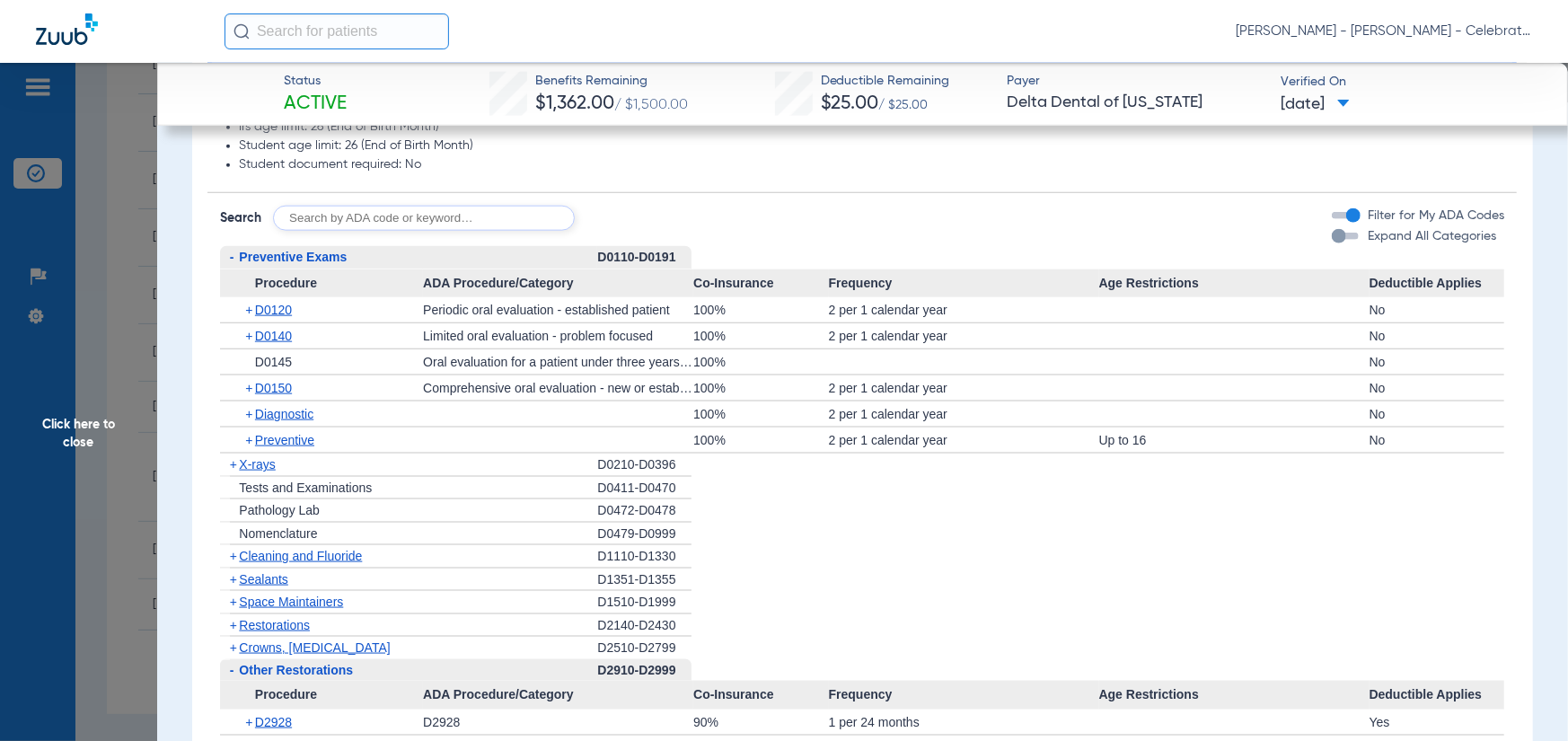
click at [255, 462] on span "X-rays" at bounding box center [257, 464] width 36 height 14
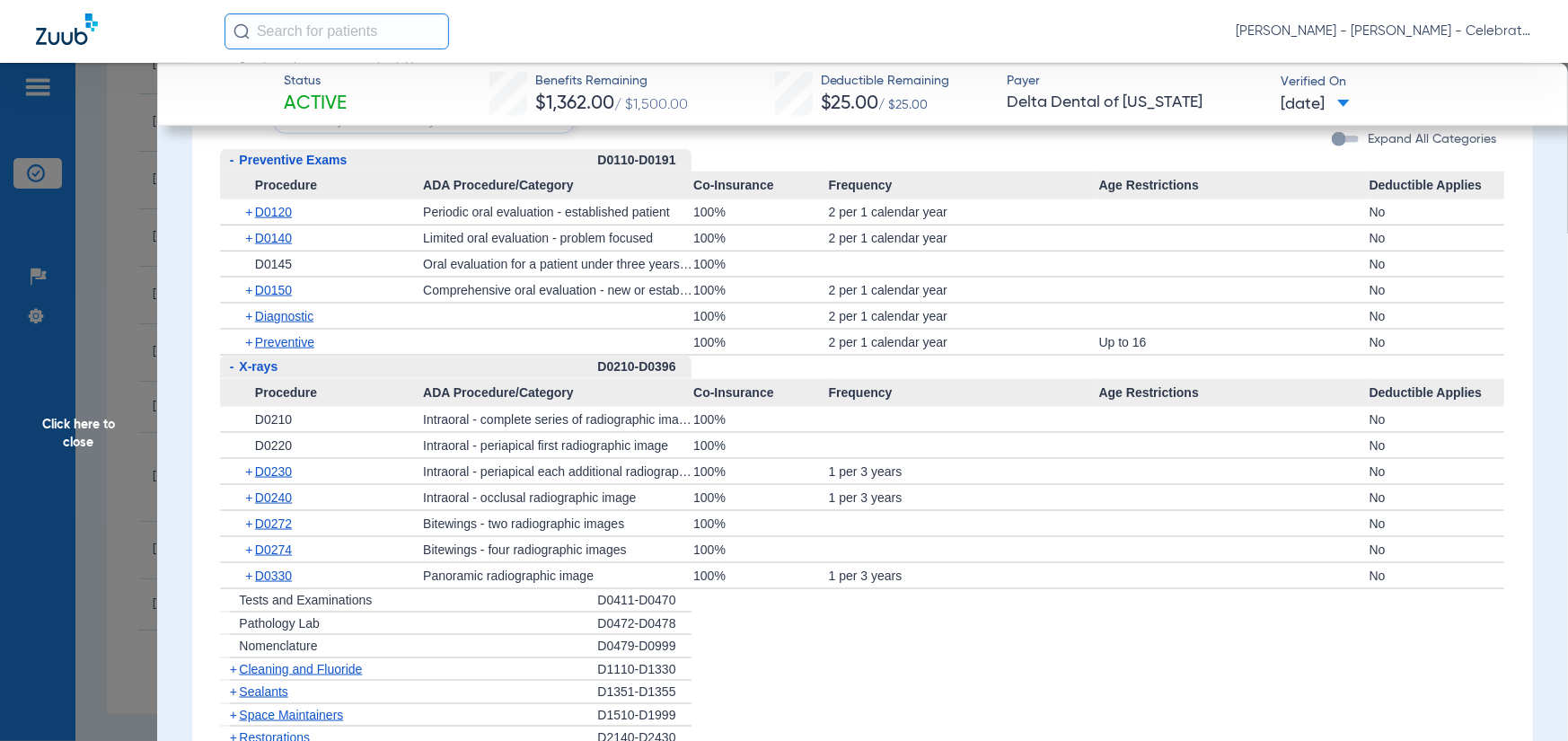
scroll to position [1511, 0]
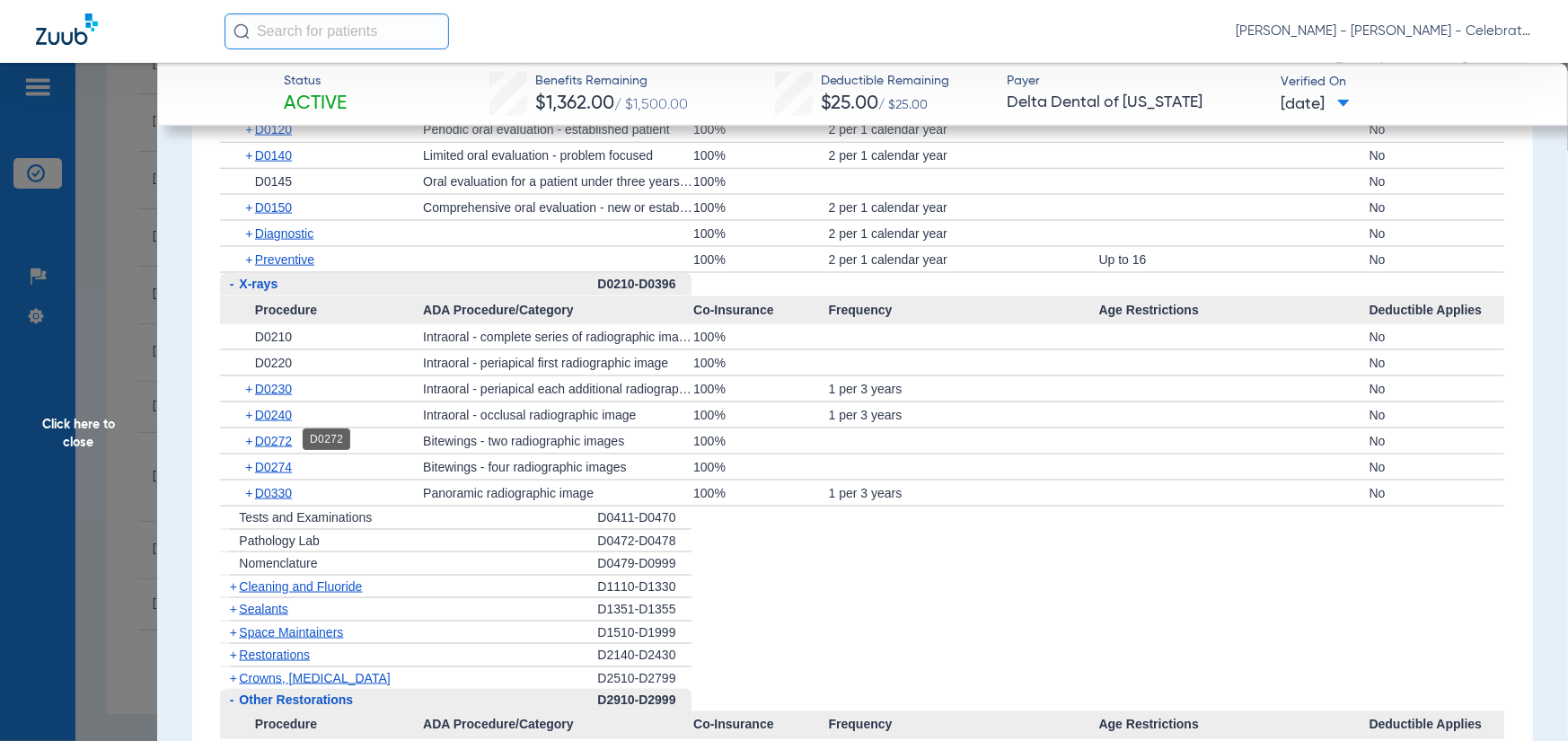
click at [287, 435] on span "D0272" at bounding box center [273, 441] width 37 height 14
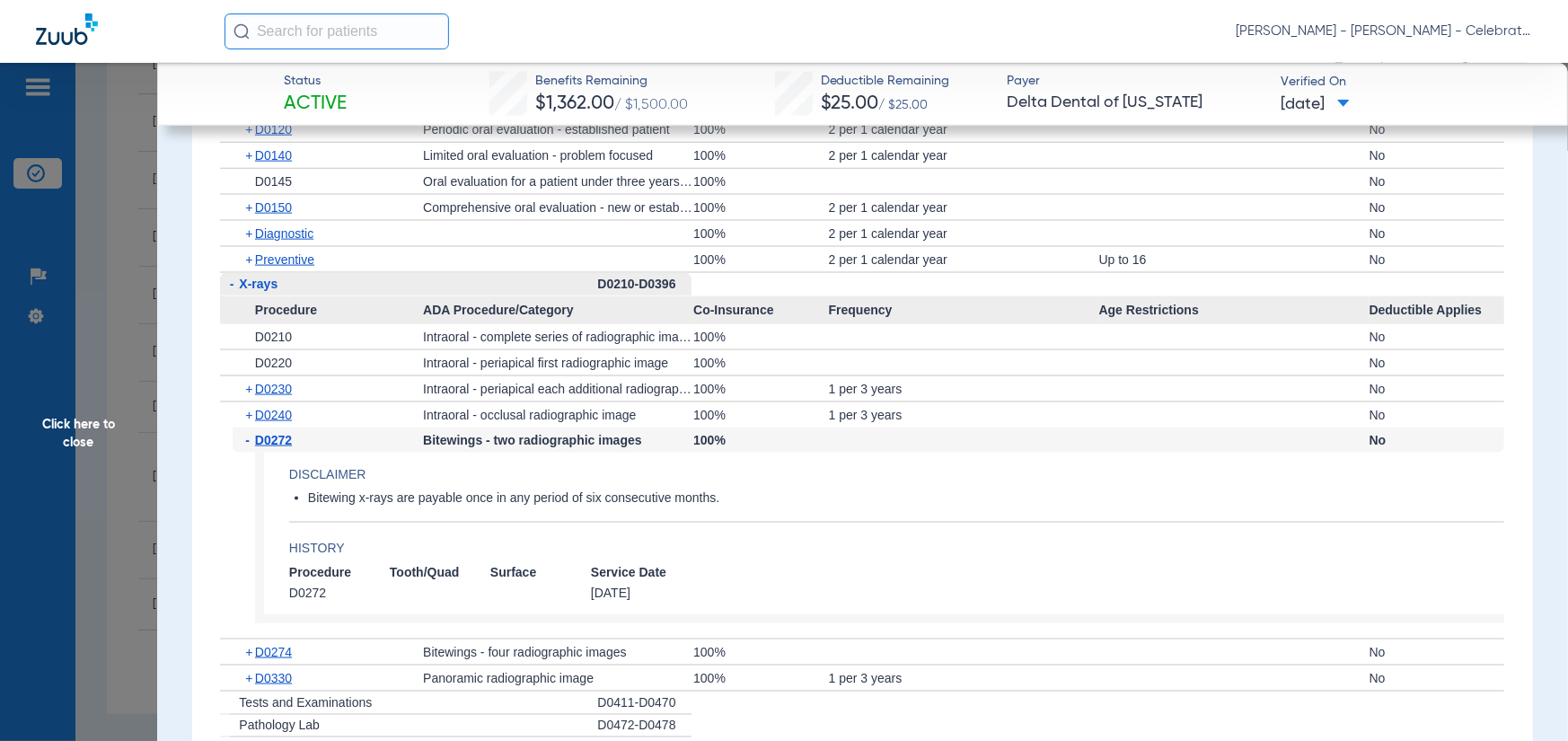
click at [287, 435] on span "D0272" at bounding box center [273, 440] width 37 height 14
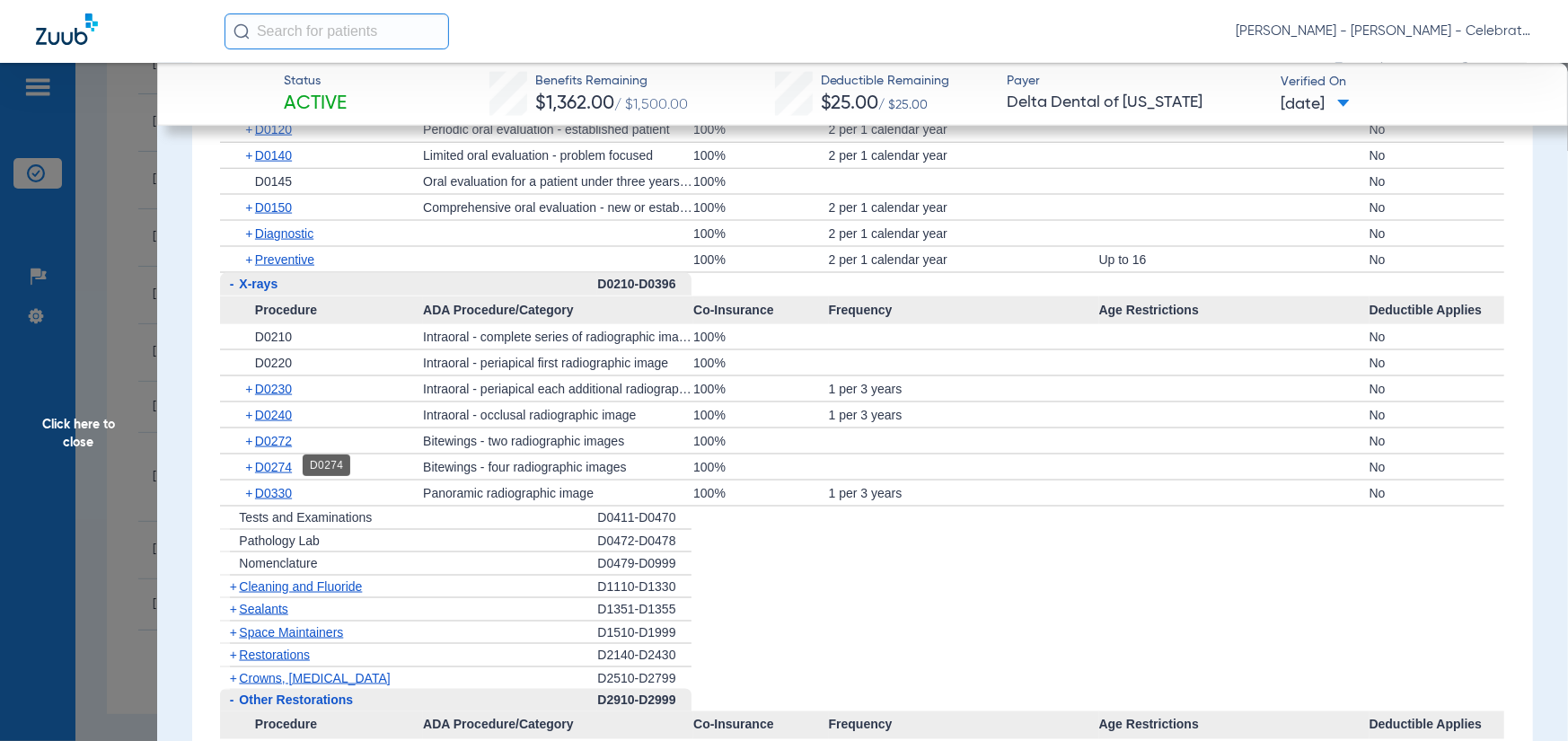
click at [275, 470] on span "D0274" at bounding box center [273, 467] width 37 height 14
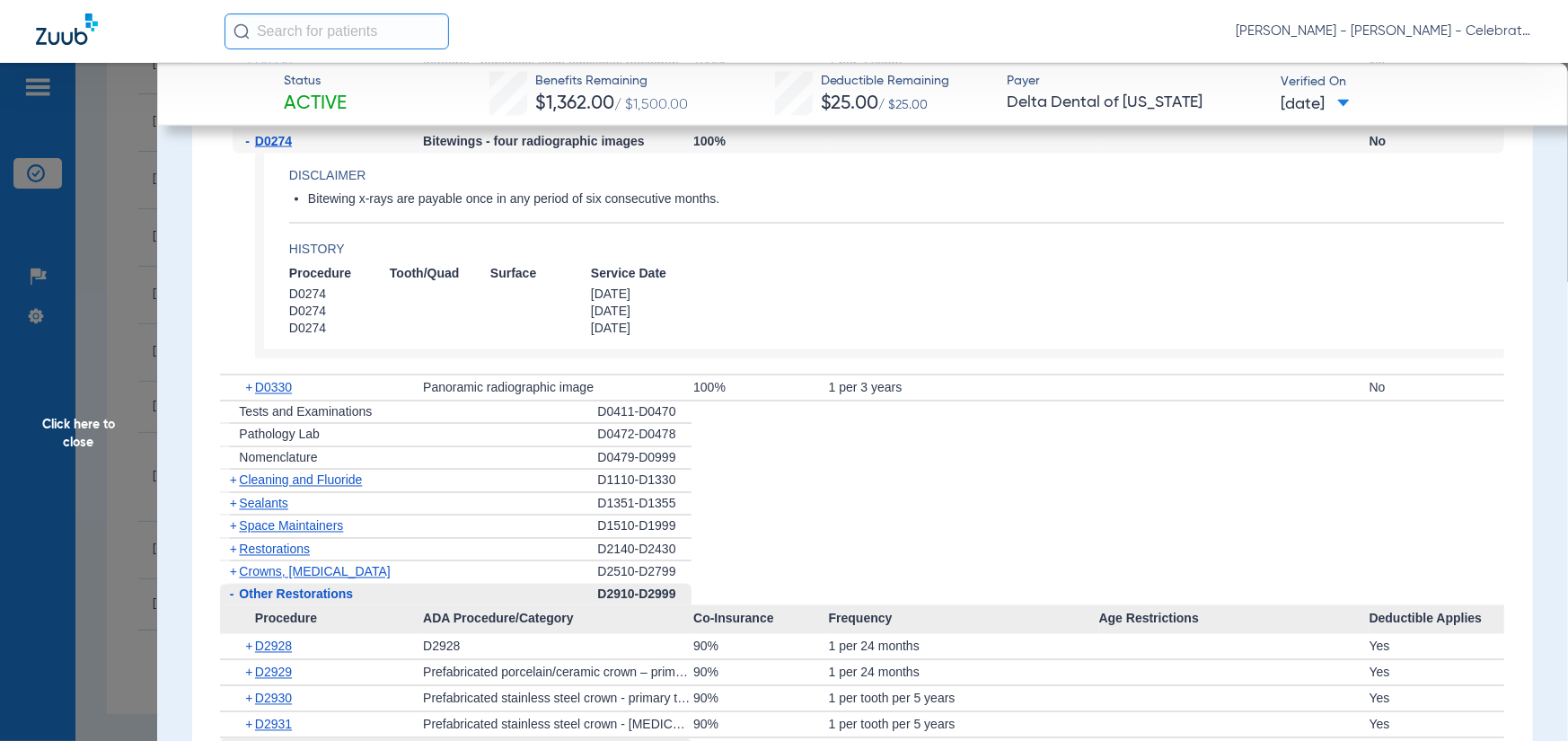
scroll to position [1870, 0]
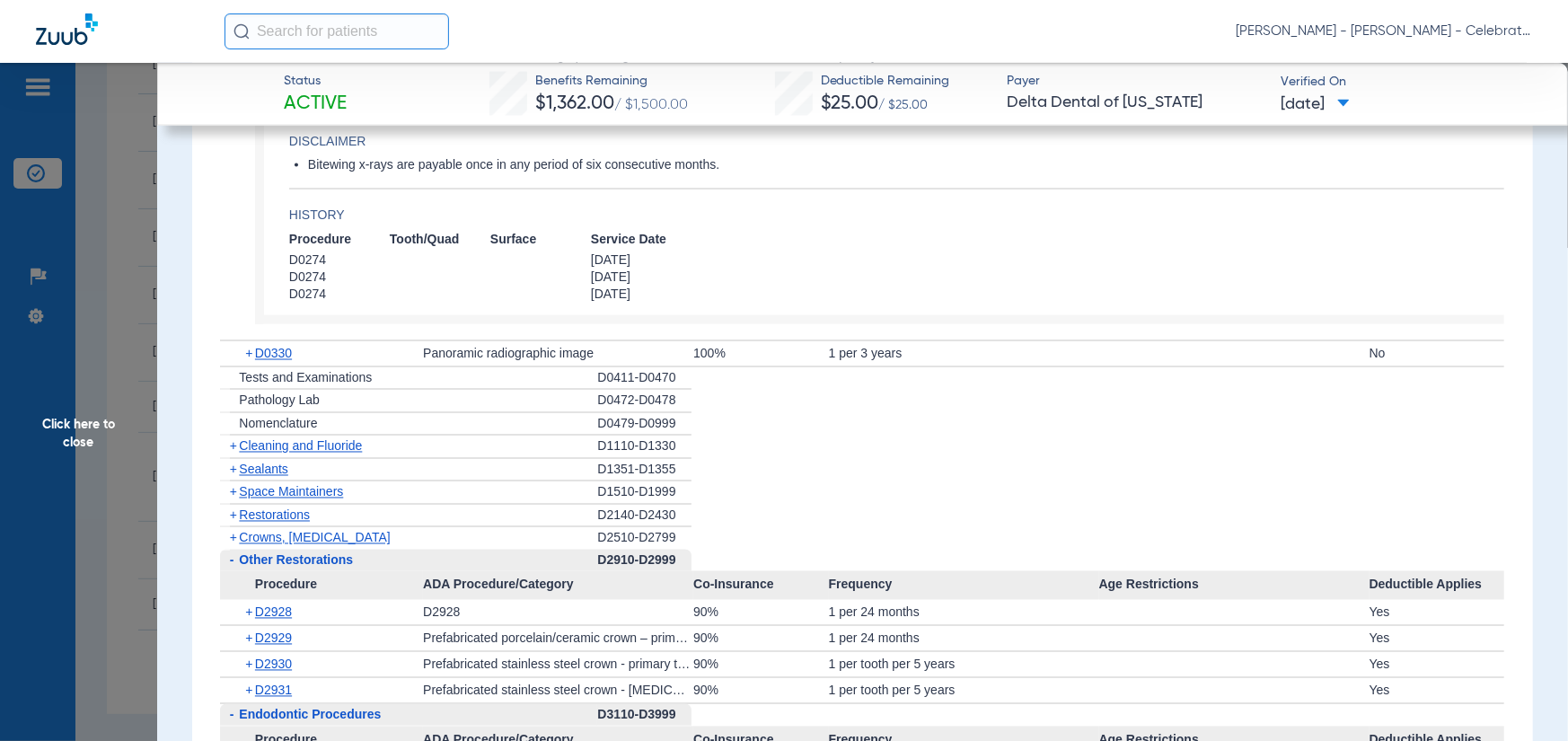
click at [284, 443] on span "Cleaning and Fluoride" at bounding box center [300, 447] width 123 height 14
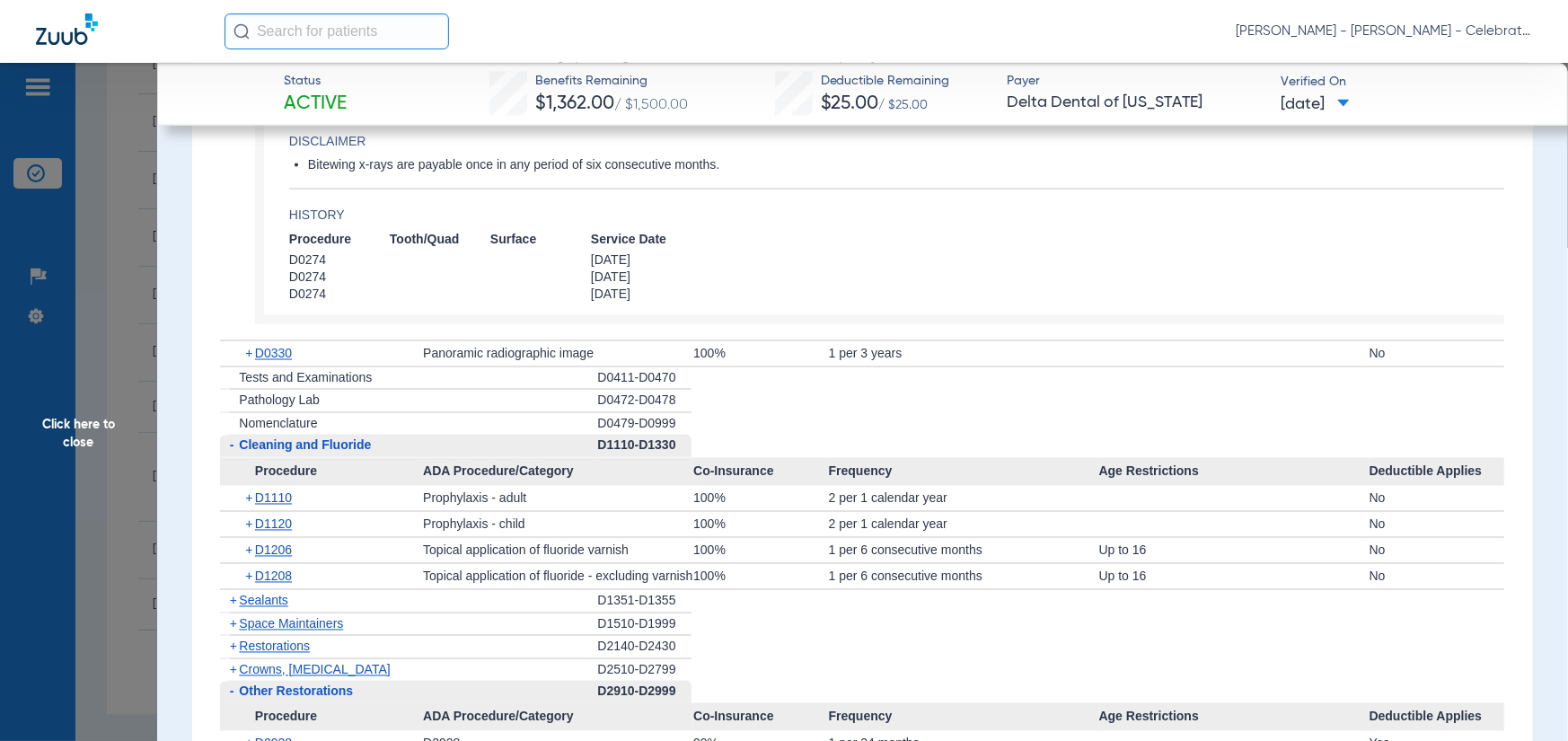
scroll to position [1959, 0]
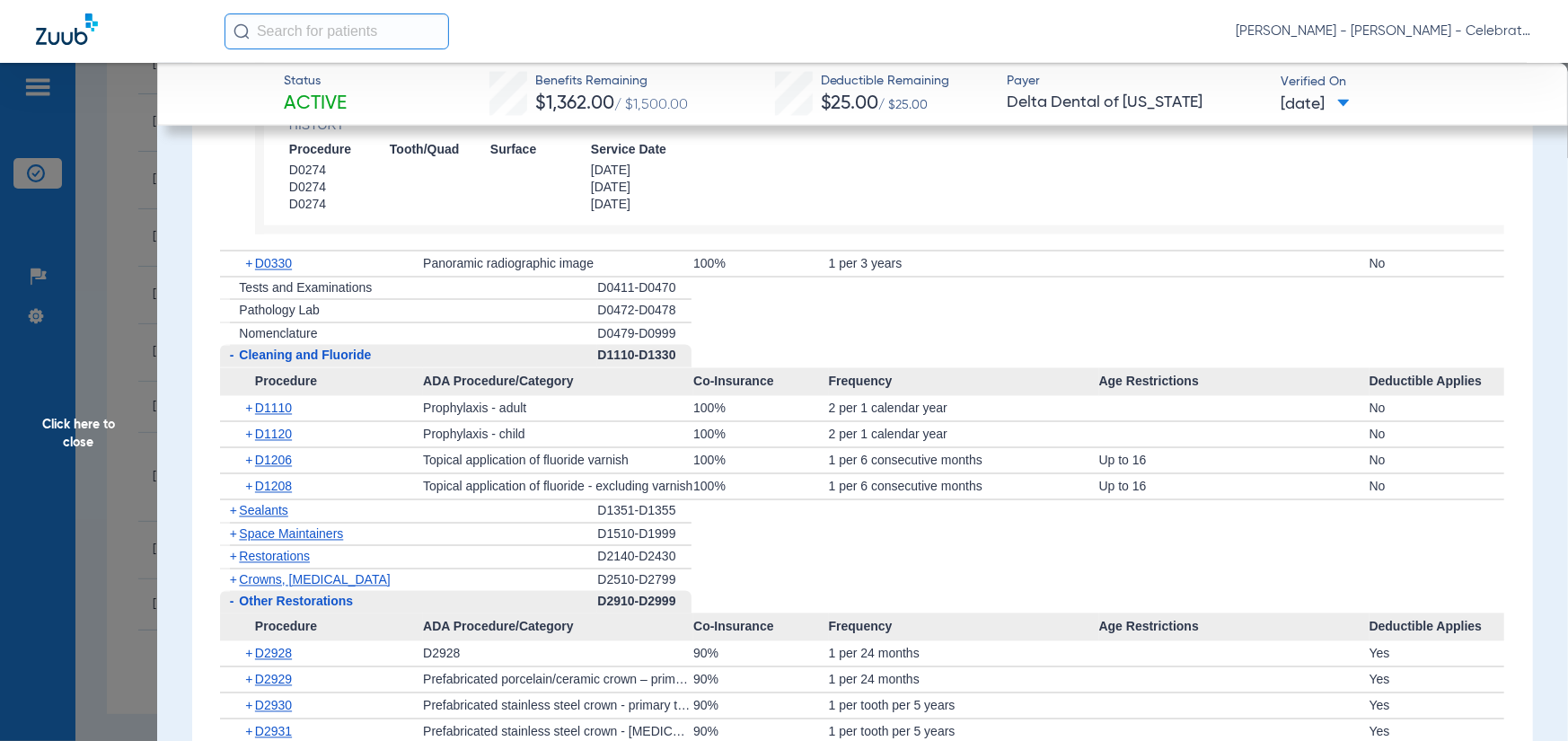
click at [292, 458] on span "D1206" at bounding box center [273, 461] width 37 height 14
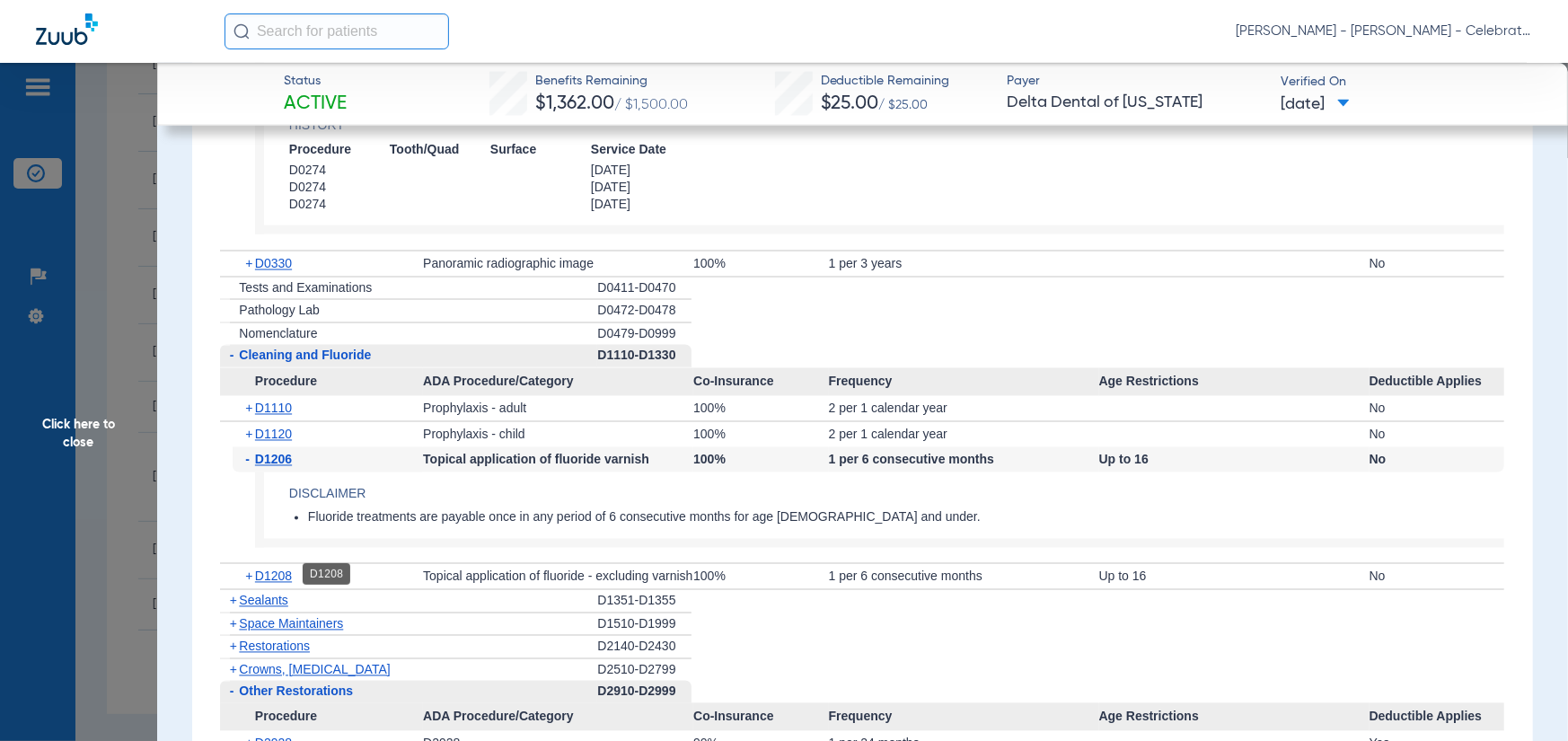
click at [271, 570] on span "D1208" at bounding box center [273, 577] width 37 height 14
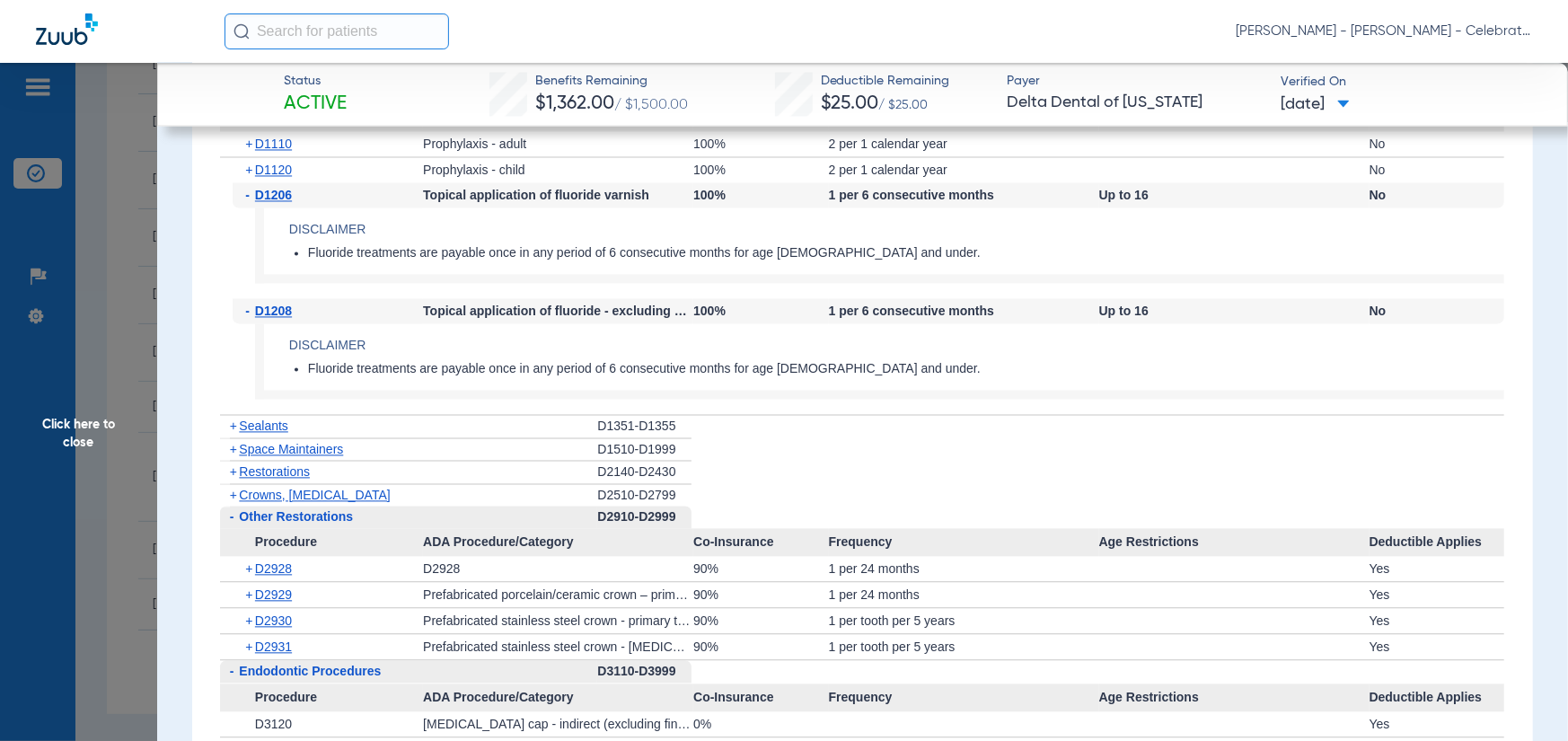
scroll to position [2229, 0]
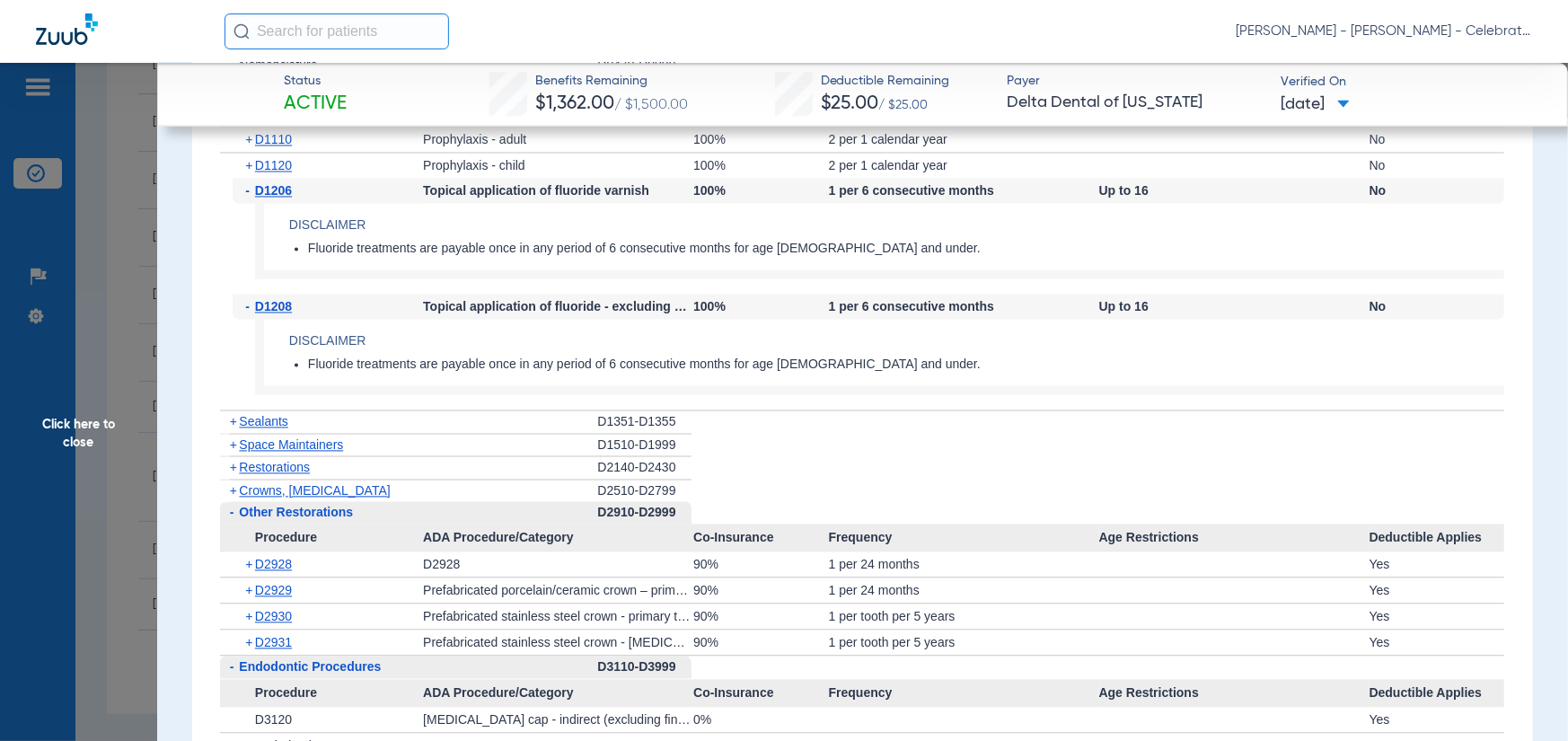
click at [279, 415] on span "Sealants" at bounding box center [262, 421] width 49 height 14
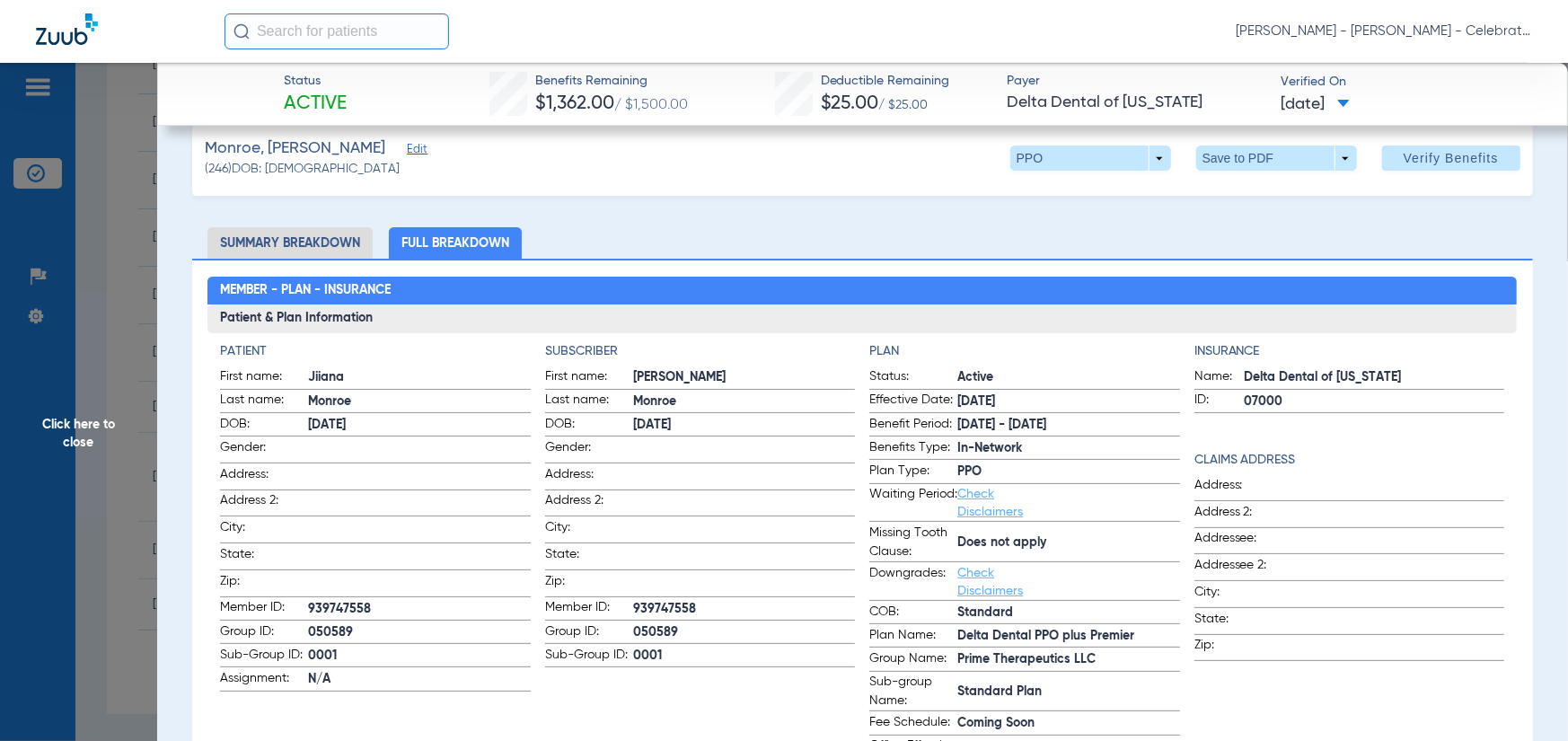
scroll to position [0, 0]
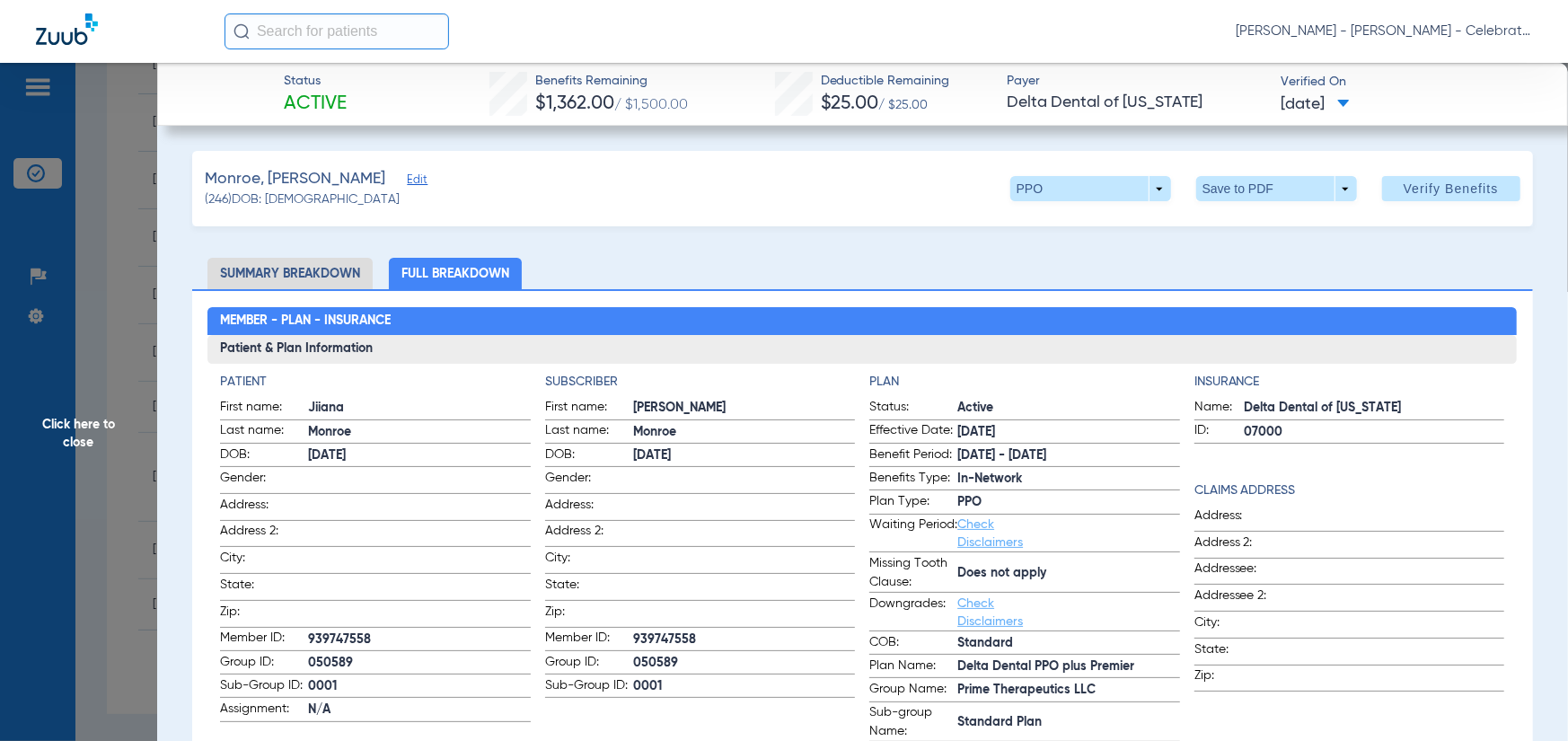
drag, startPoint x: 112, startPoint y: 440, endPoint x: 114, endPoint y: 425, distance: 15.1
click at [112, 440] on span "Click here to close" at bounding box center [79, 433] width 157 height 741
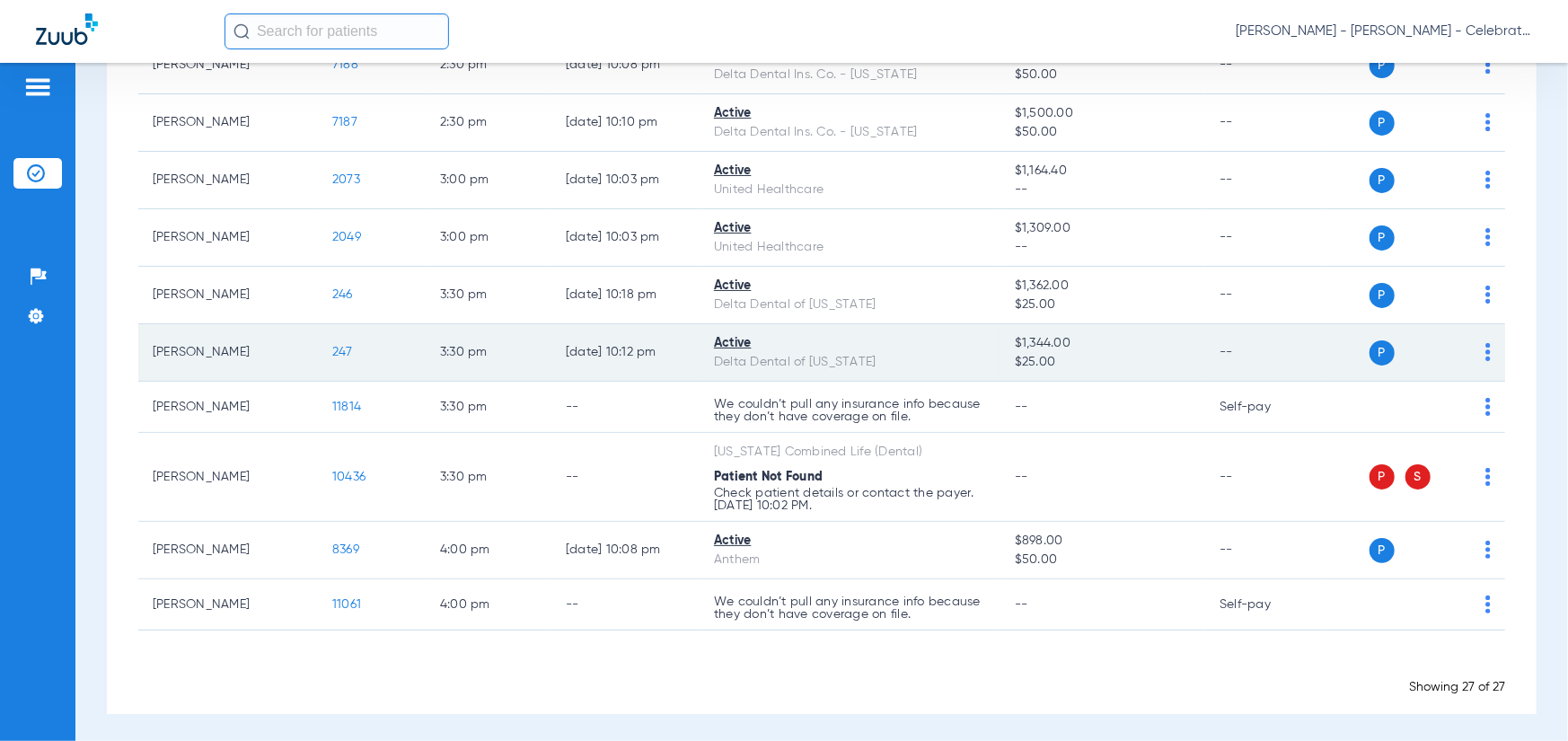
click at [341, 352] on span "247" at bounding box center [342, 352] width 21 height 13
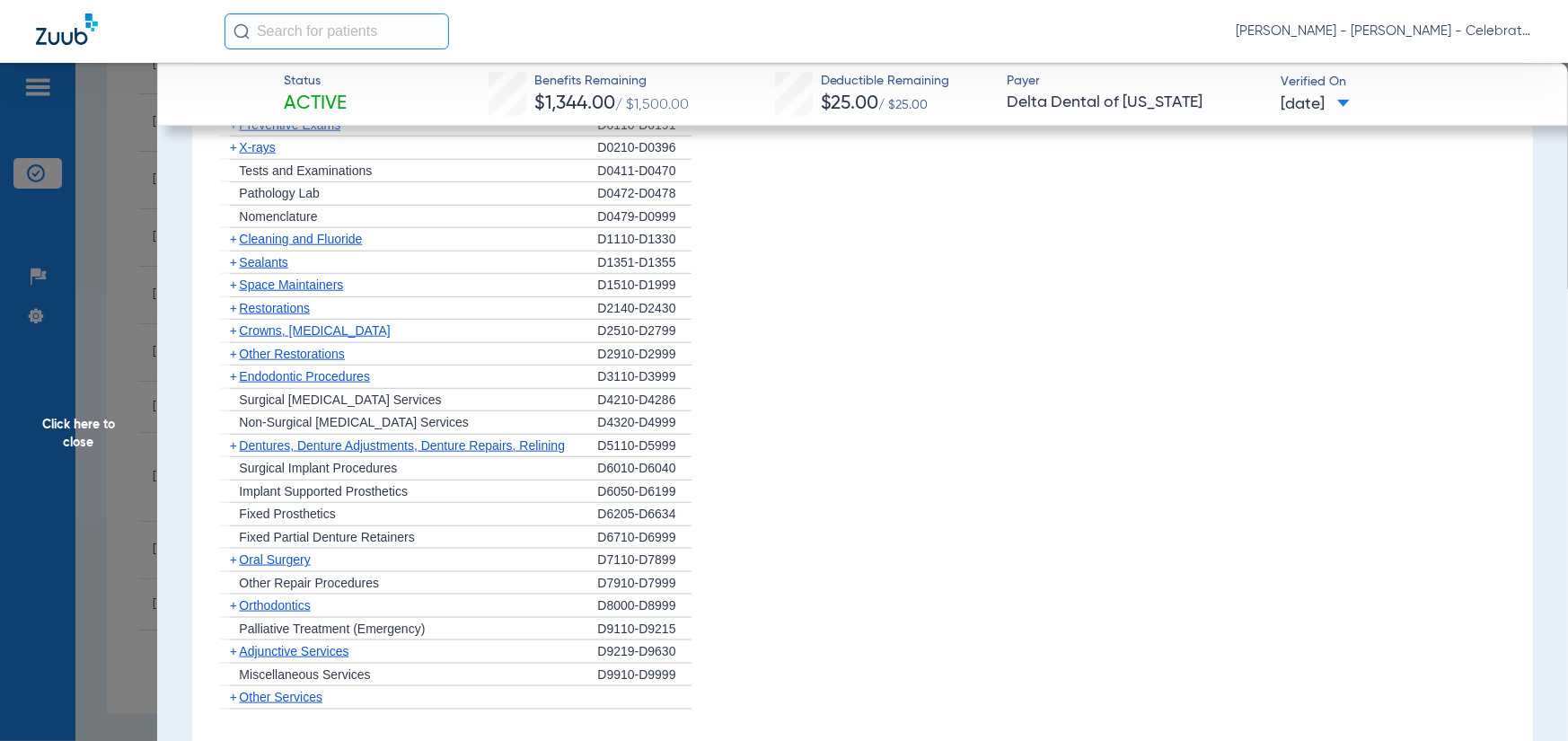
scroll to position [1078, 0]
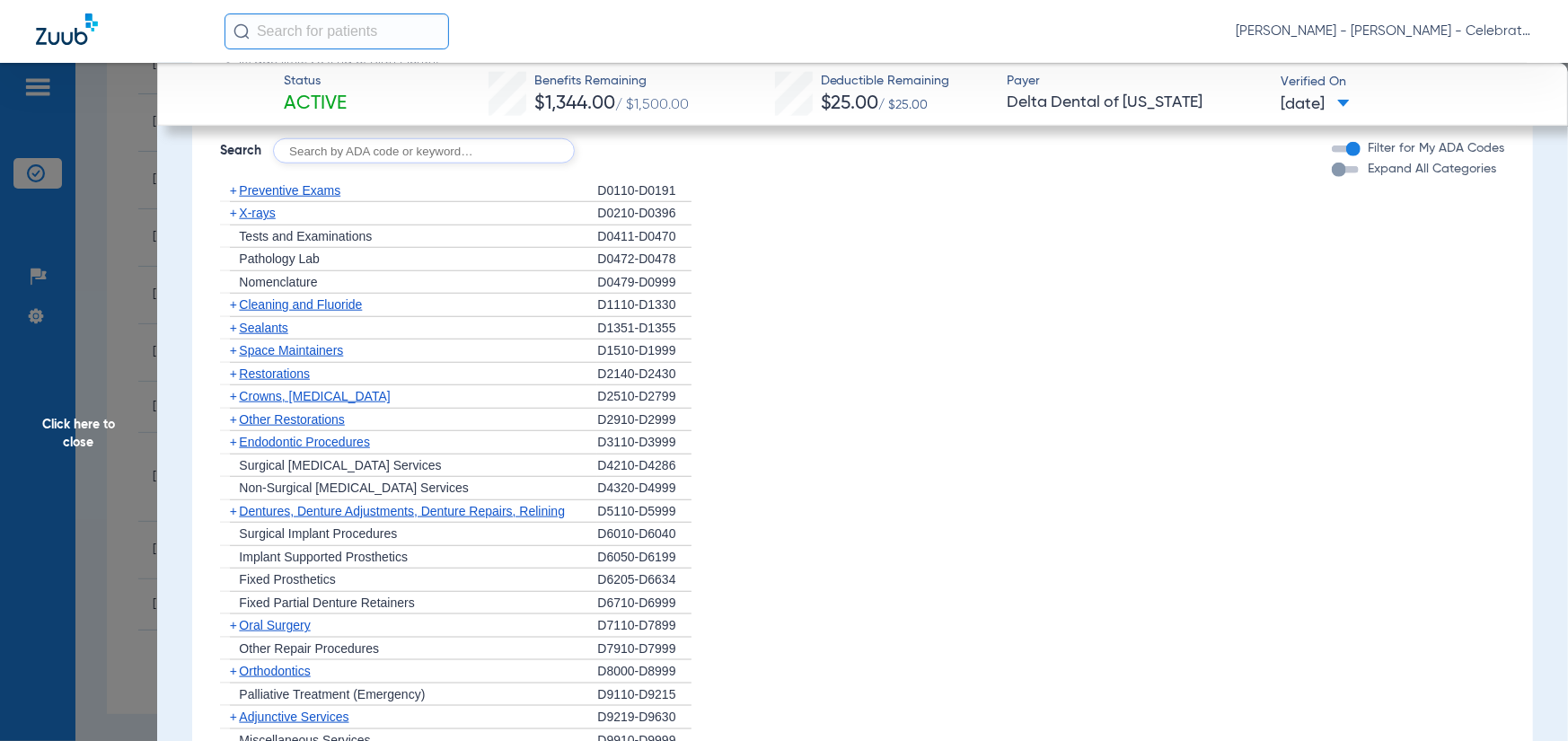
click at [275, 180] on div "+ Preventive Exams" at bounding box center [408, 191] width 377 height 23
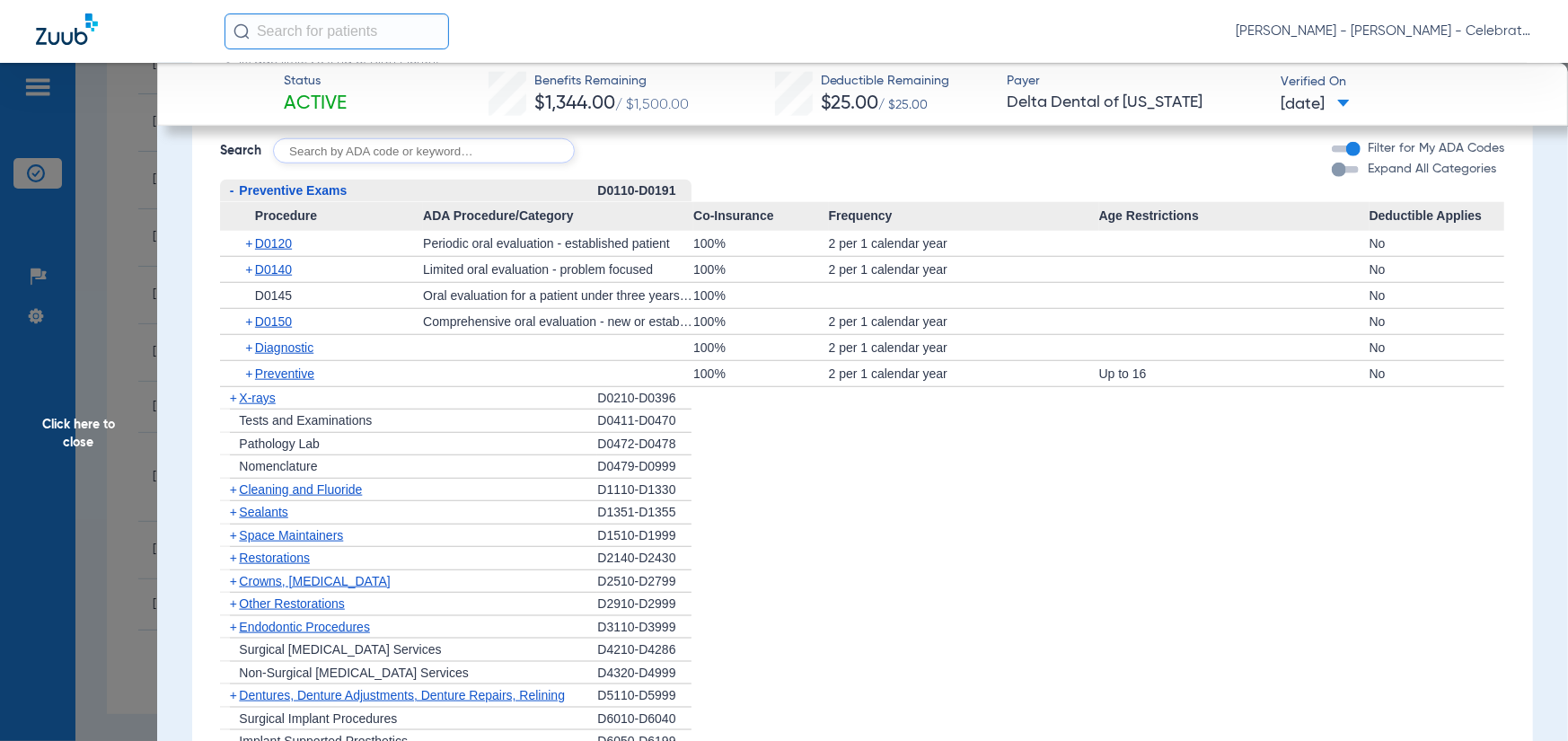
click at [247, 395] on span "X-rays" at bounding box center [257, 398] width 36 height 14
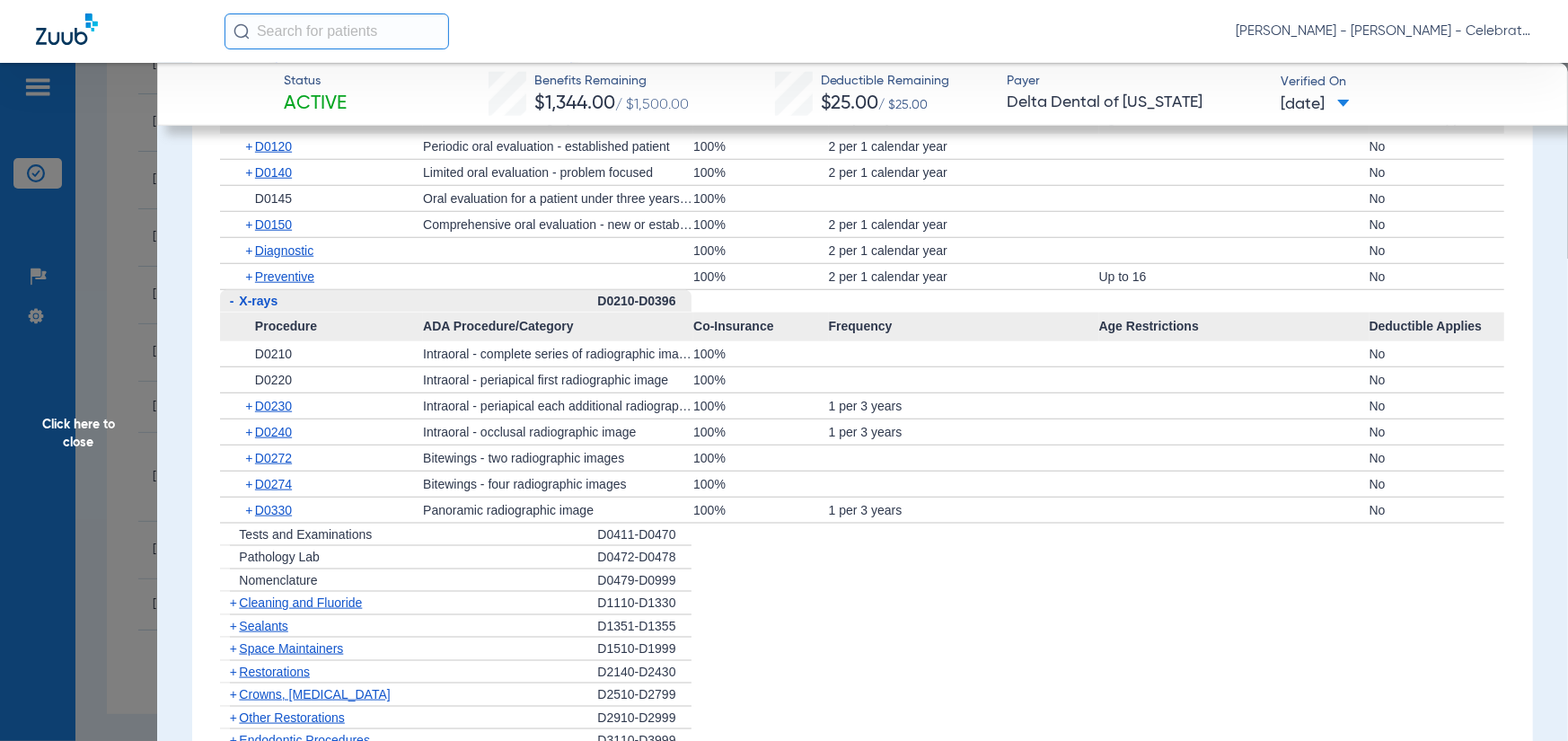
scroll to position [1258, 0]
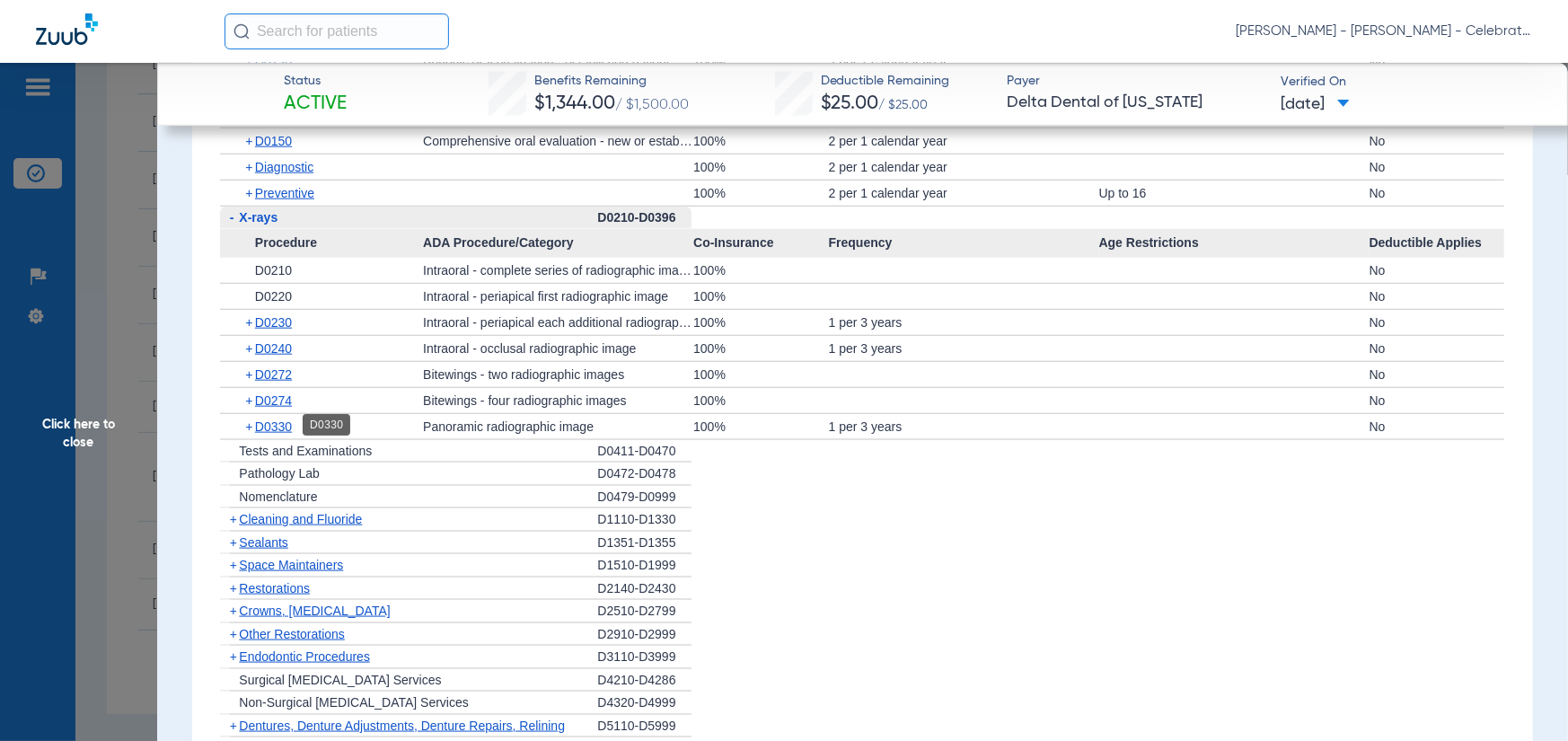
click at [265, 424] on span "D0330" at bounding box center [273, 427] width 37 height 14
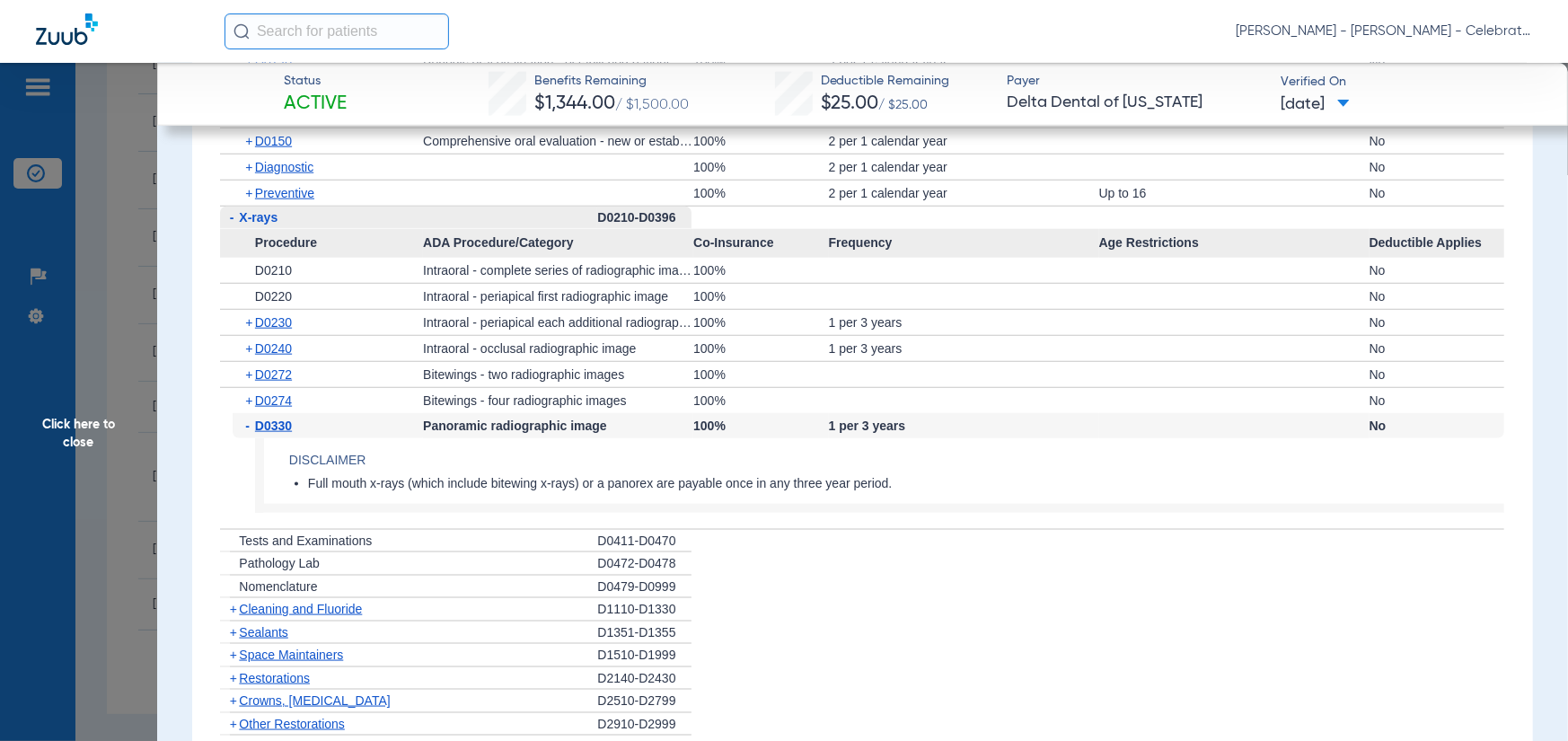
scroll to position [1348, 0]
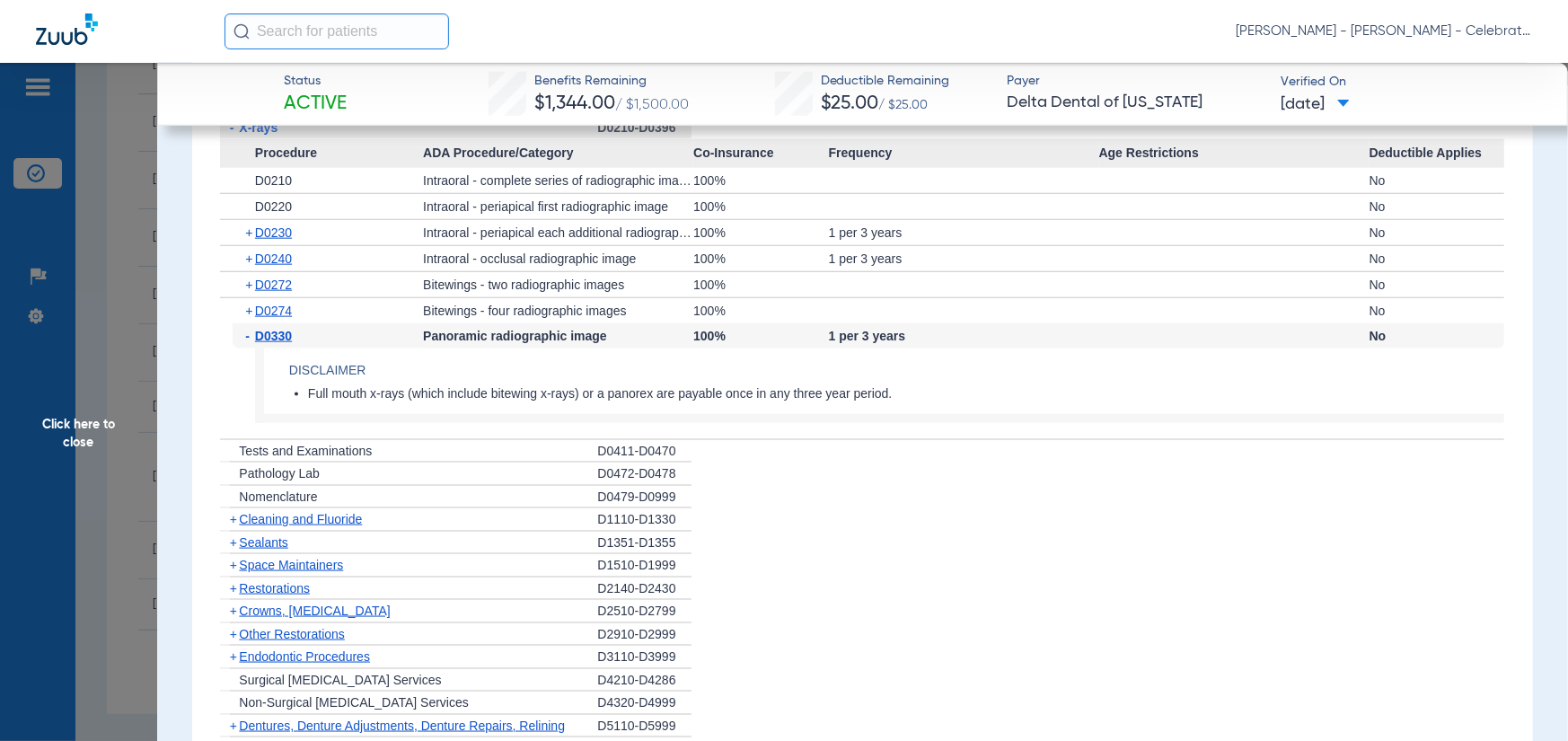
click at [287, 512] on span "Cleaning and Fluoride" at bounding box center [300, 519] width 123 height 14
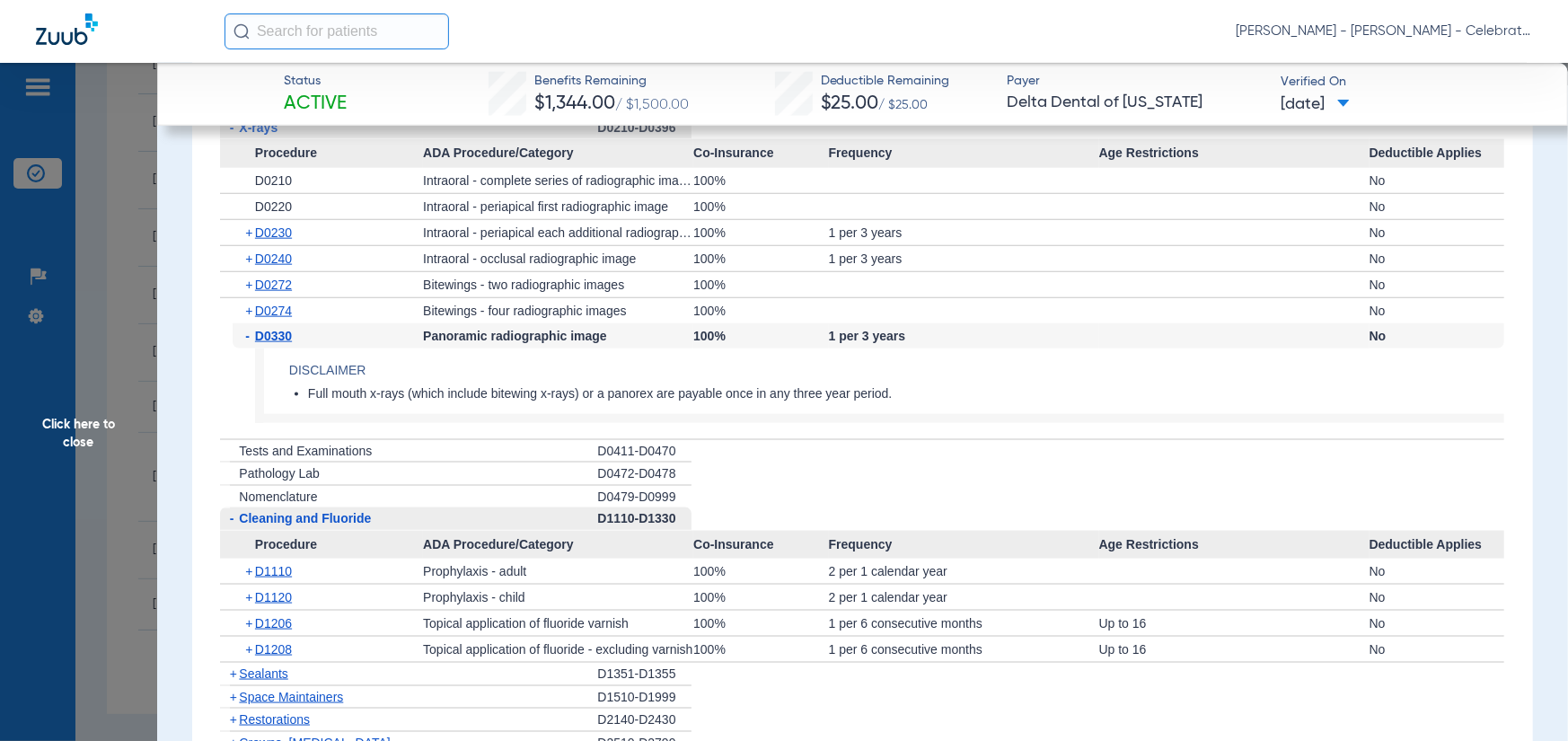
click at [107, 418] on span "Click here to close" at bounding box center [79, 433] width 157 height 741
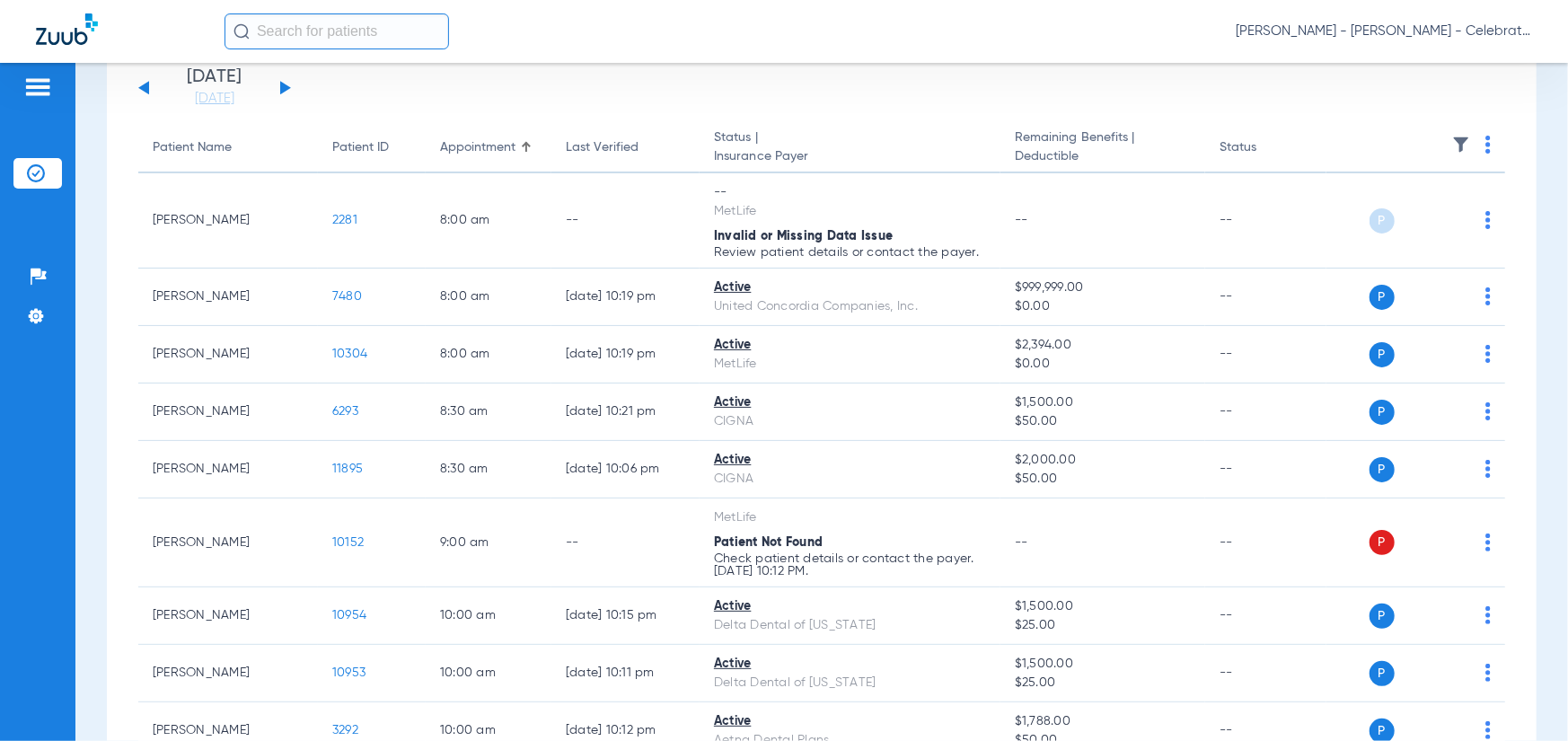
scroll to position [0, 0]
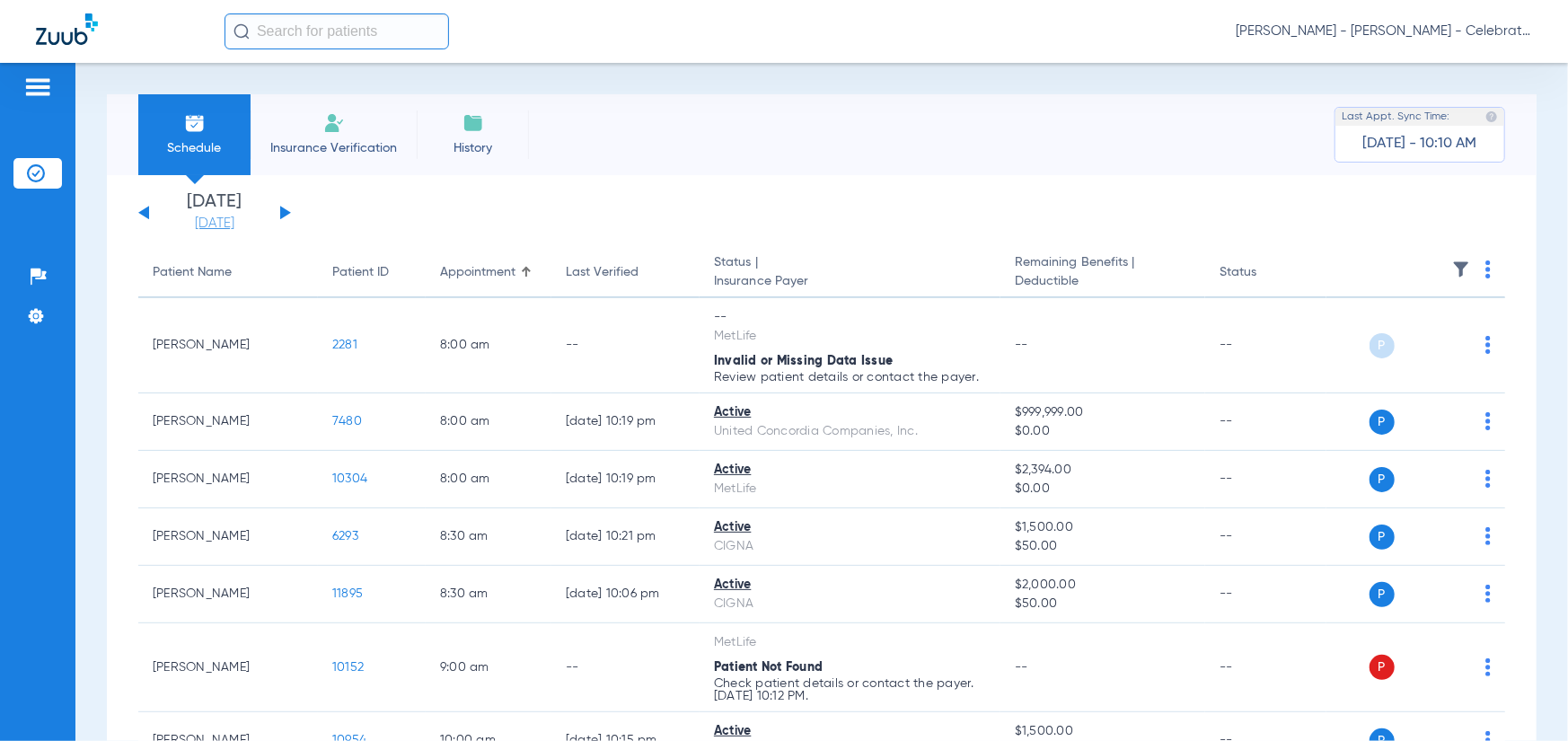
click at [230, 222] on link "[DATE]" at bounding box center [215, 224] width 107 height 18
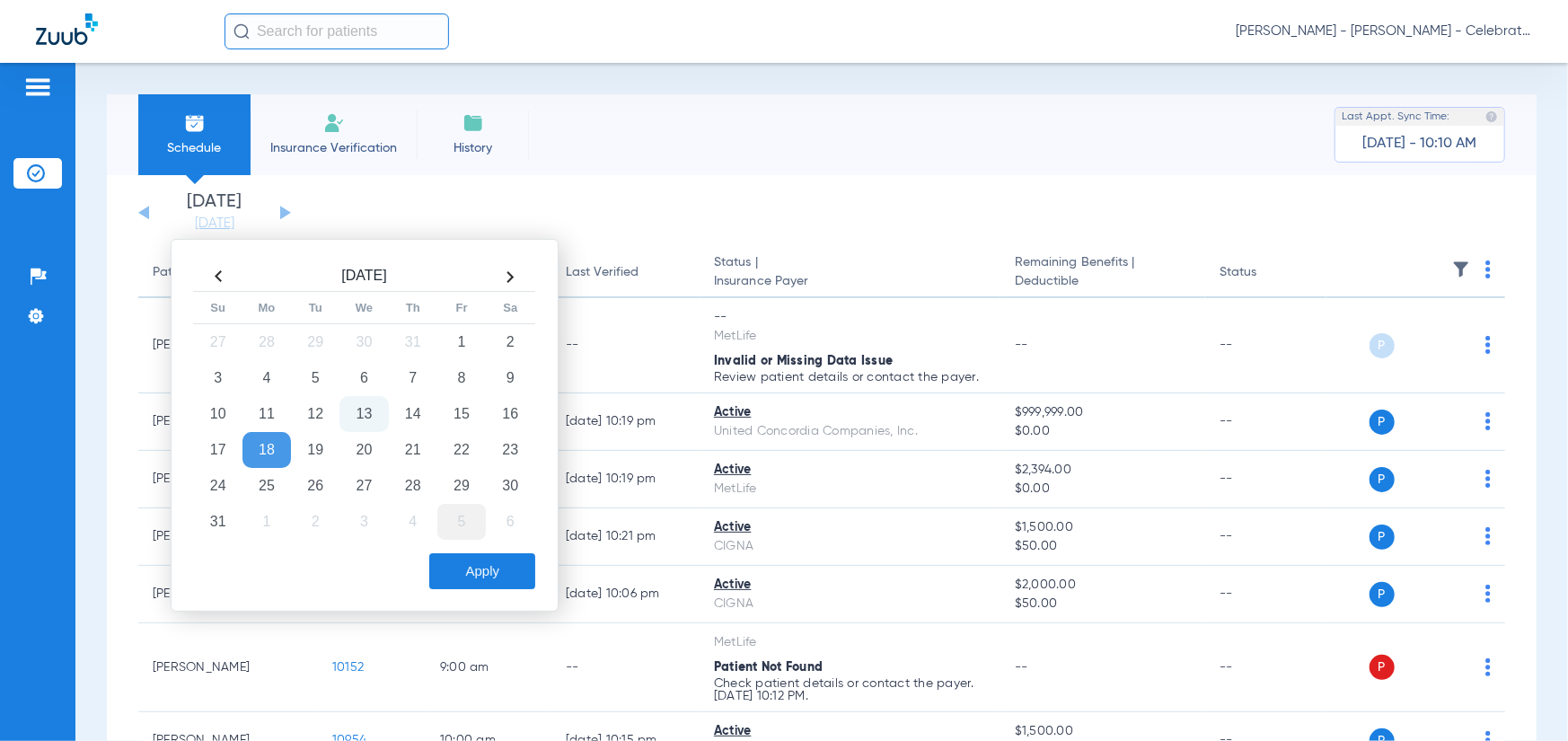
drag, startPoint x: 412, startPoint y: 416, endPoint x: 469, endPoint y: 513, distance: 112.5
click at [413, 416] on td "14" at bounding box center [413, 414] width 49 height 36
drag, startPoint x: 497, startPoint y: 582, endPoint x: 521, endPoint y: 553, distance: 37.6
click at [498, 582] on button "Apply" at bounding box center [482, 571] width 106 height 36
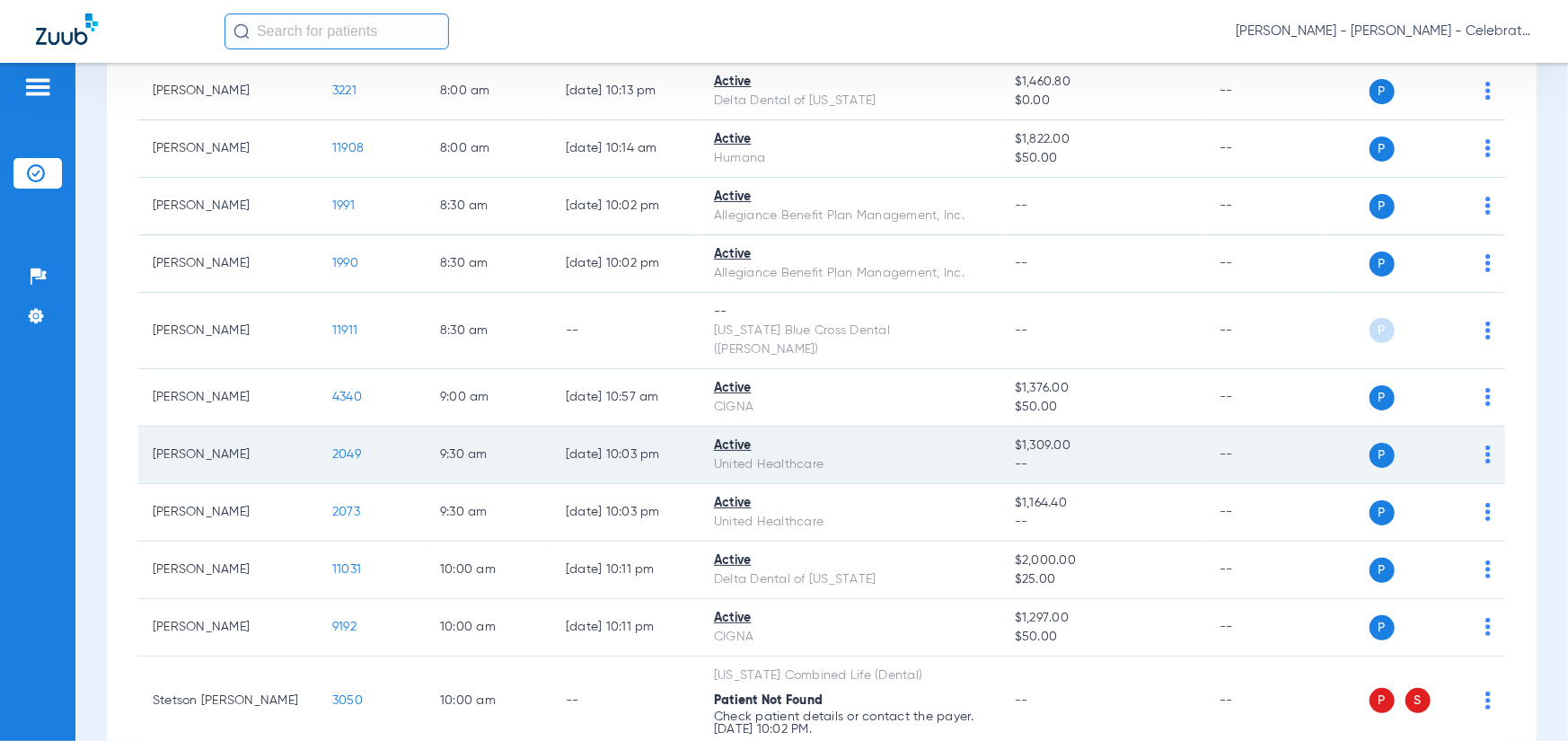
scroll to position [171, 0]
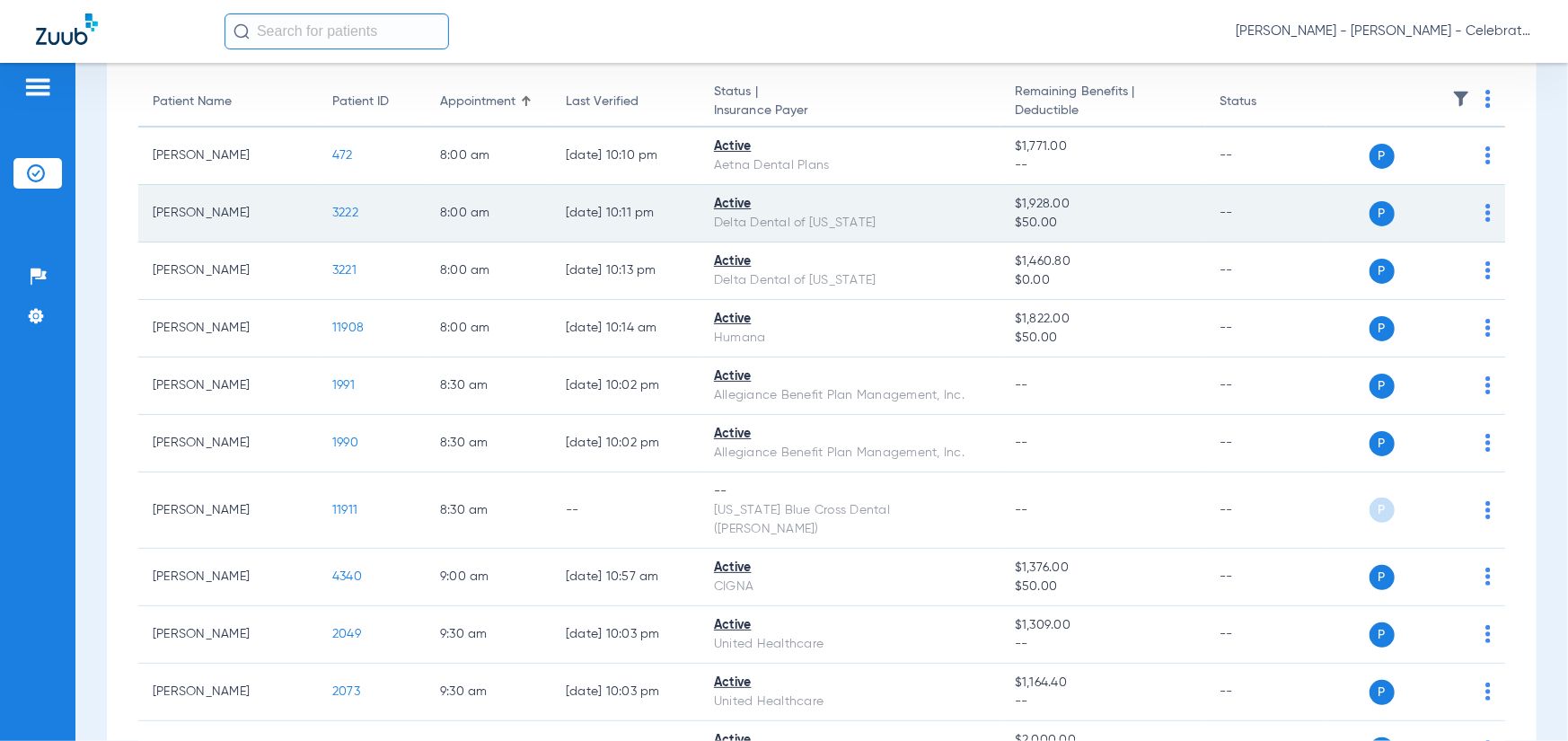
click at [363, 201] on td "3222" at bounding box center [372, 214] width 107 height 58
click at [335, 212] on span "3222" at bounding box center [345, 213] width 26 height 13
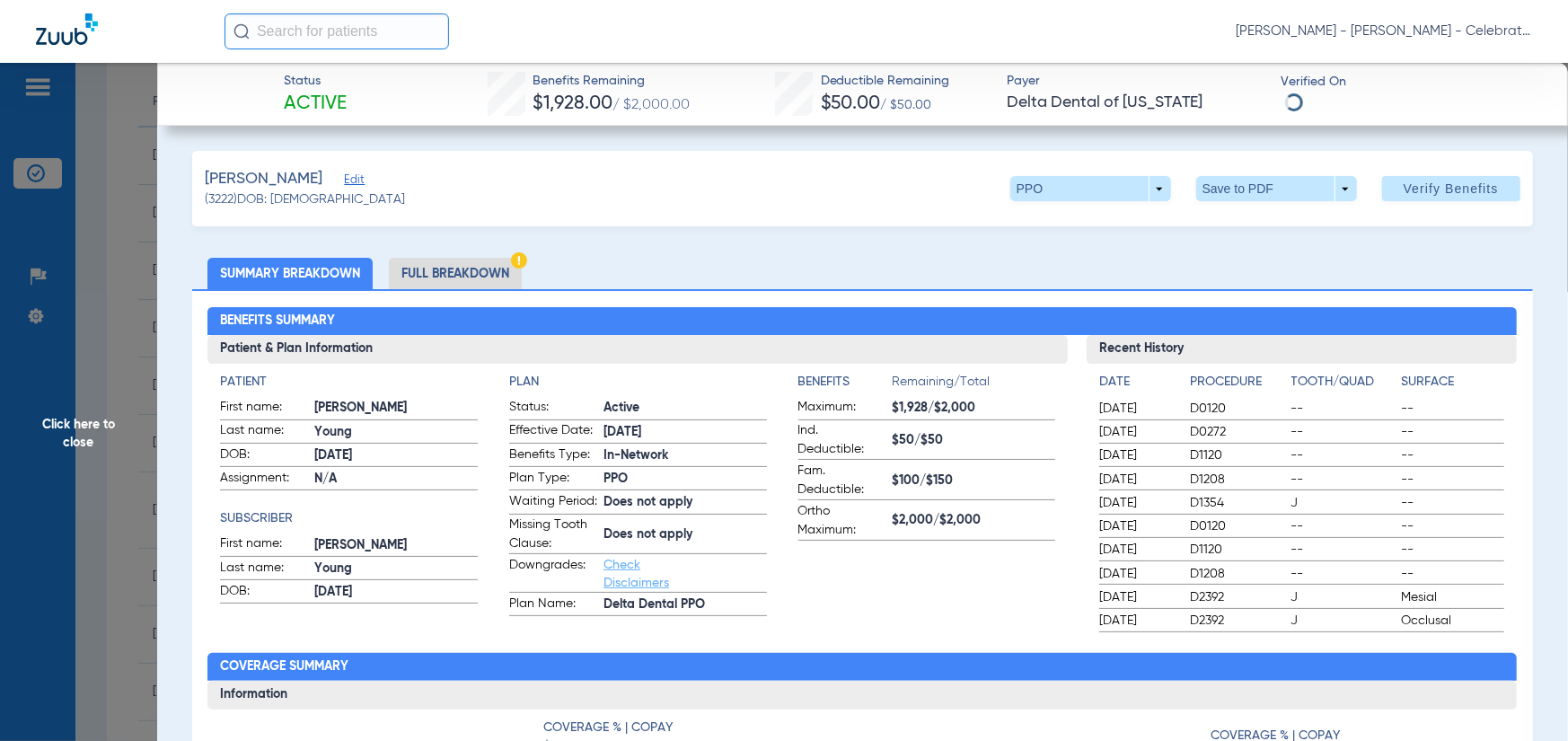
drag, startPoint x: 439, startPoint y: 277, endPoint x: 444, endPoint y: 291, distance: 14.9
click at [439, 276] on li "Full Breakdown" at bounding box center [455, 274] width 133 height 32
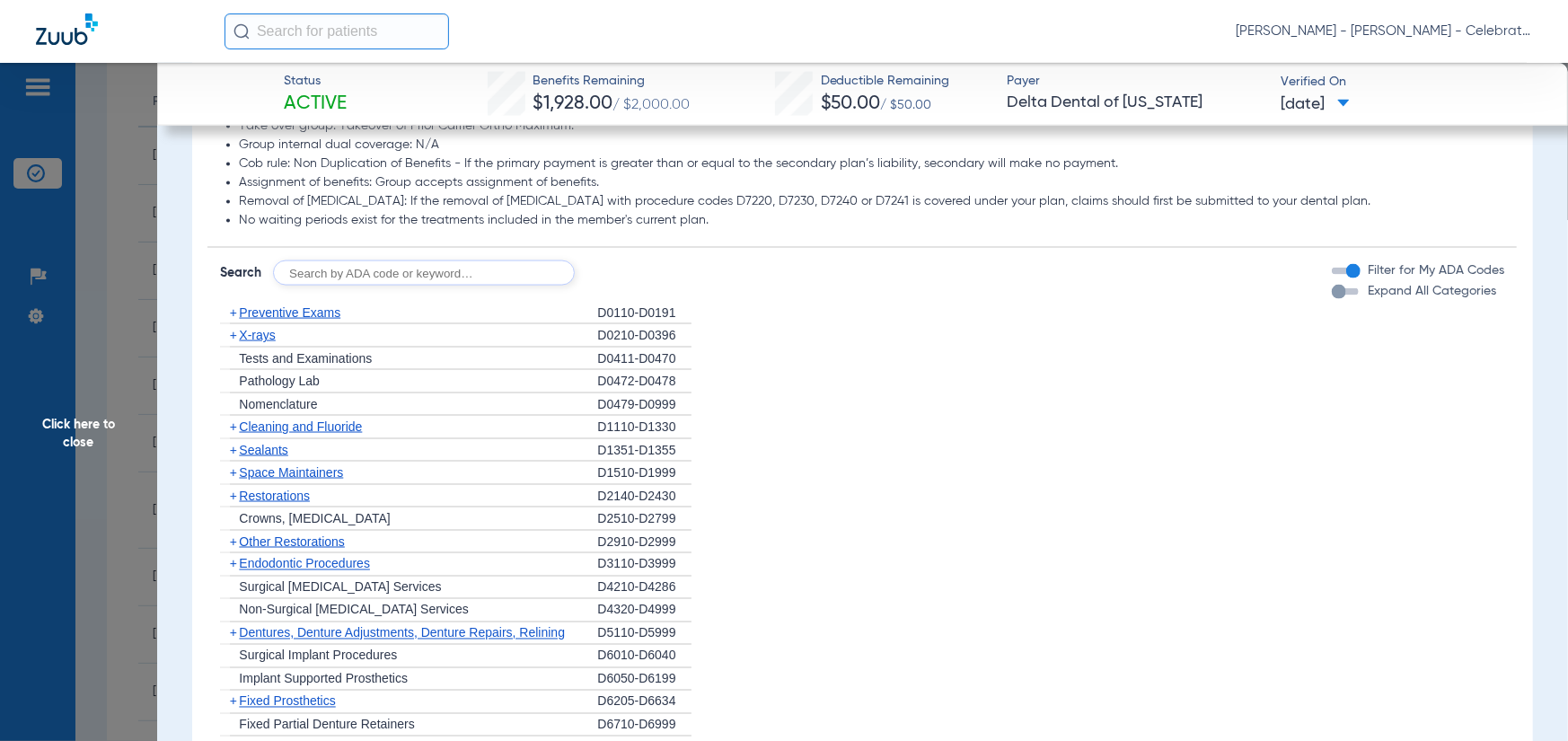
scroll to position [1707, 0]
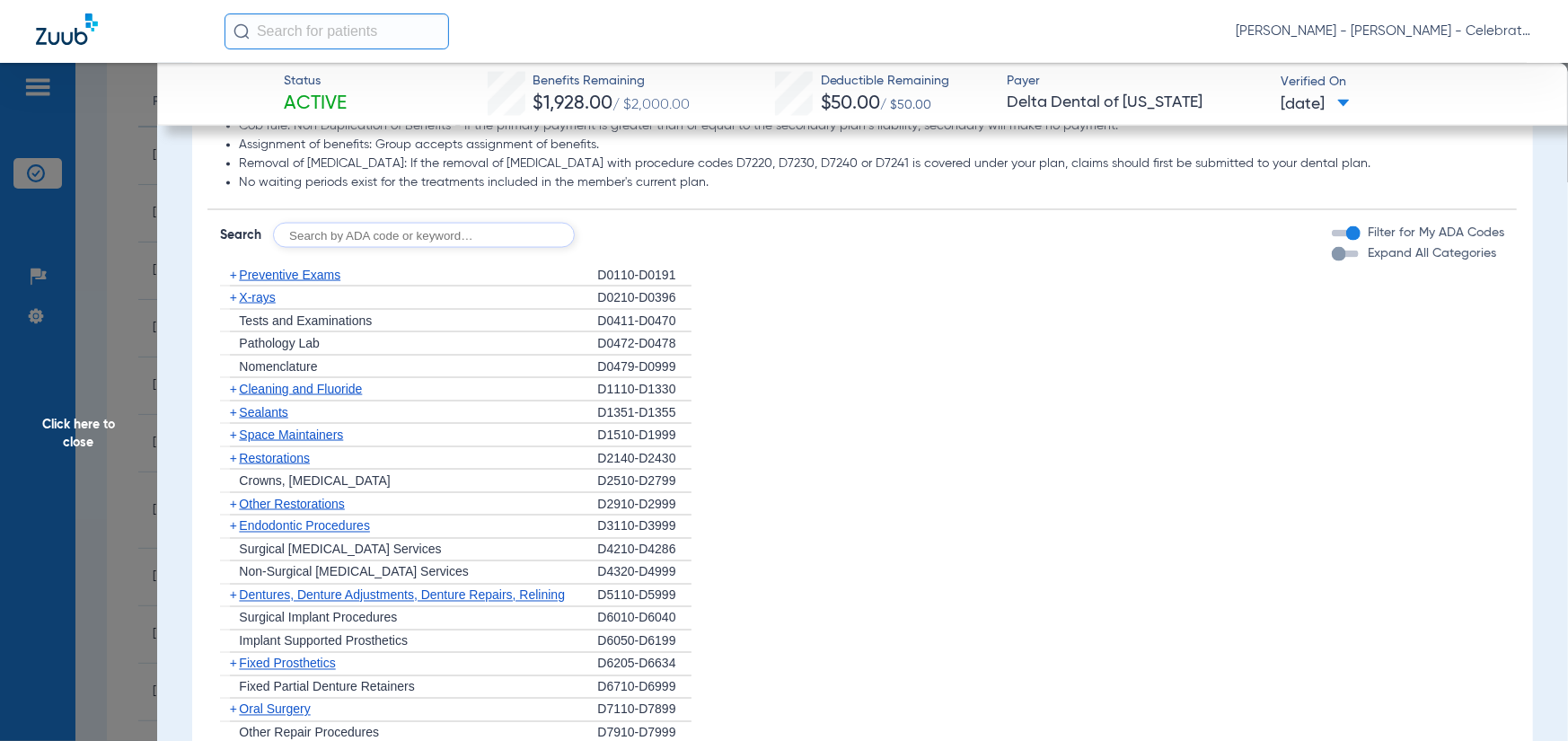
click at [296, 282] on span "Preventive Exams" at bounding box center [289, 275] width 101 height 14
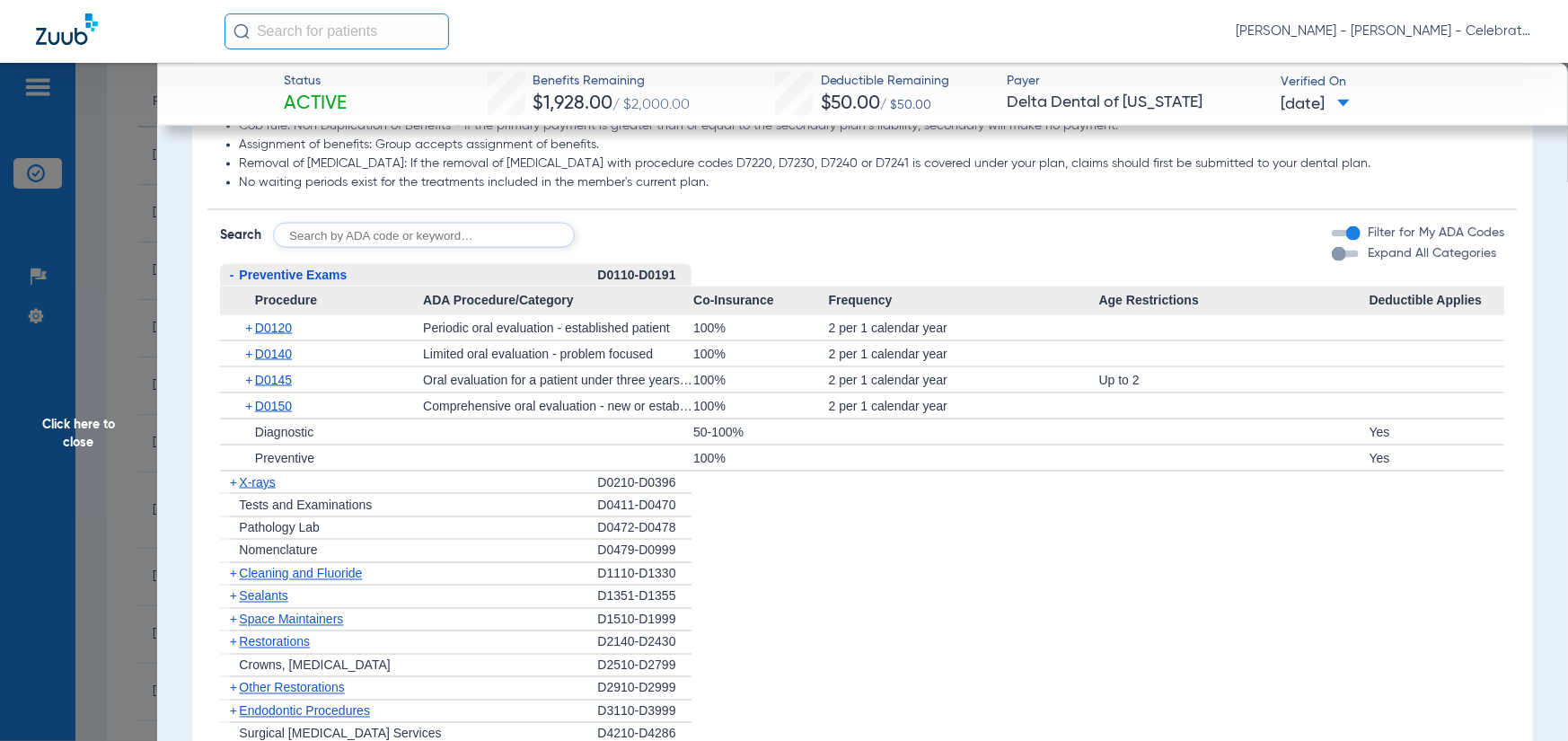
click at [245, 489] on span "X-rays" at bounding box center [257, 482] width 36 height 14
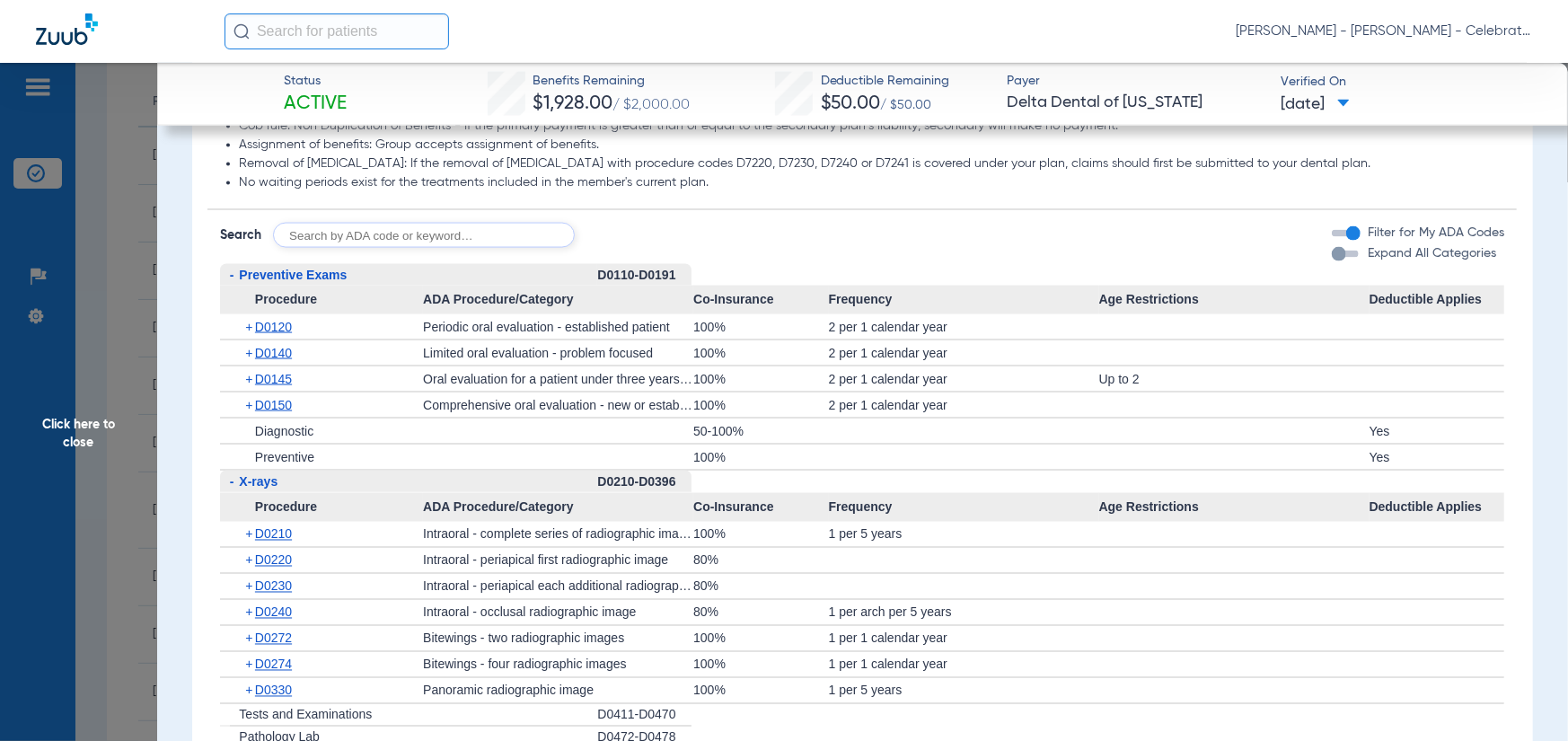
scroll to position [1797, 0]
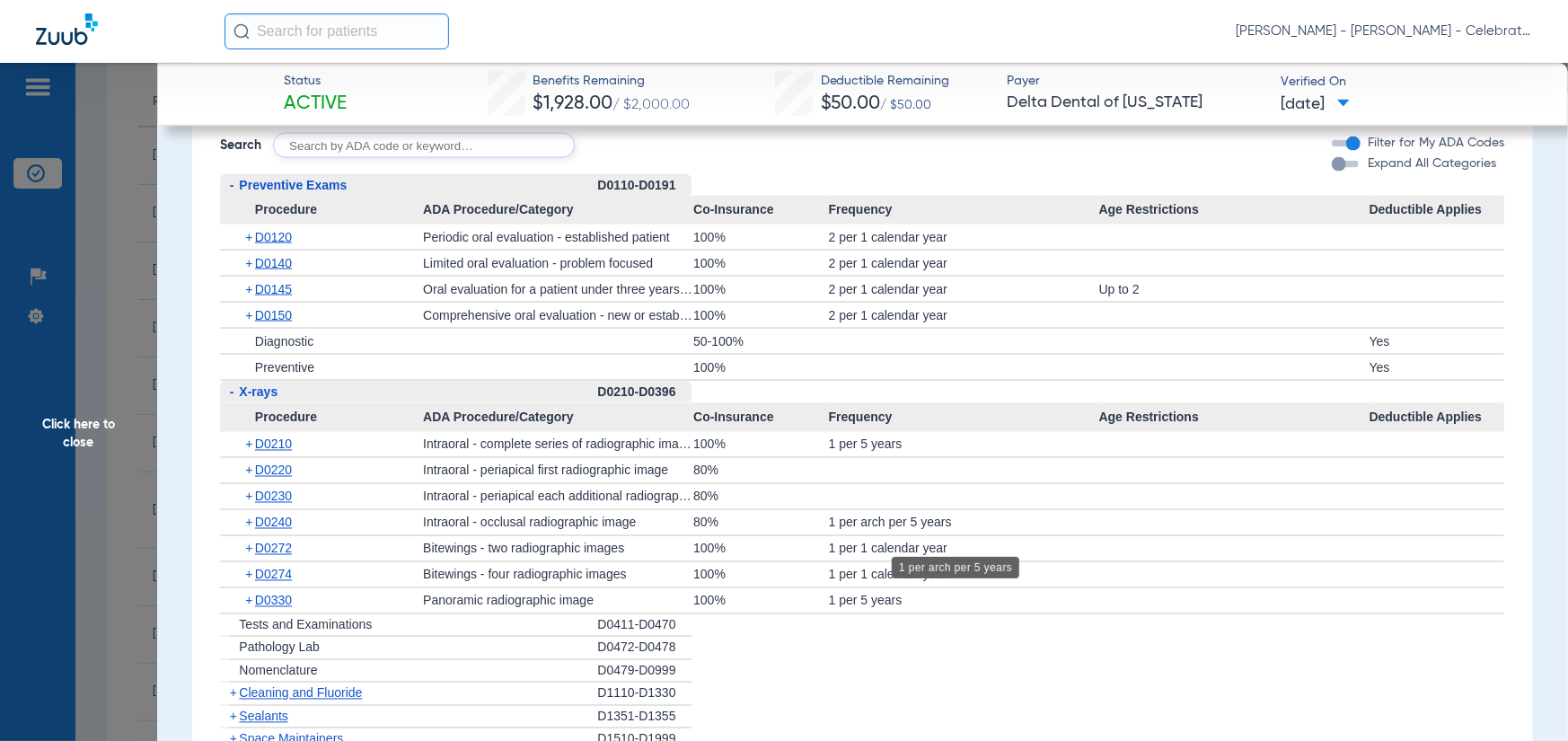
drag, startPoint x: 873, startPoint y: 540, endPoint x: 802, endPoint y: 544, distance: 71.1
click at [802, 535] on div "+ D0240 Intraoral - occlusal radiographic image 80% 1 per arch per 5 years" at bounding box center [862, 522] width 1285 height 25
click at [789, 549] on div "100%" at bounding box center [761, 548] width 135 height 25
click at [101, 349] on span "Click here to close" at bounding box center [79, 433] width 157 height 741
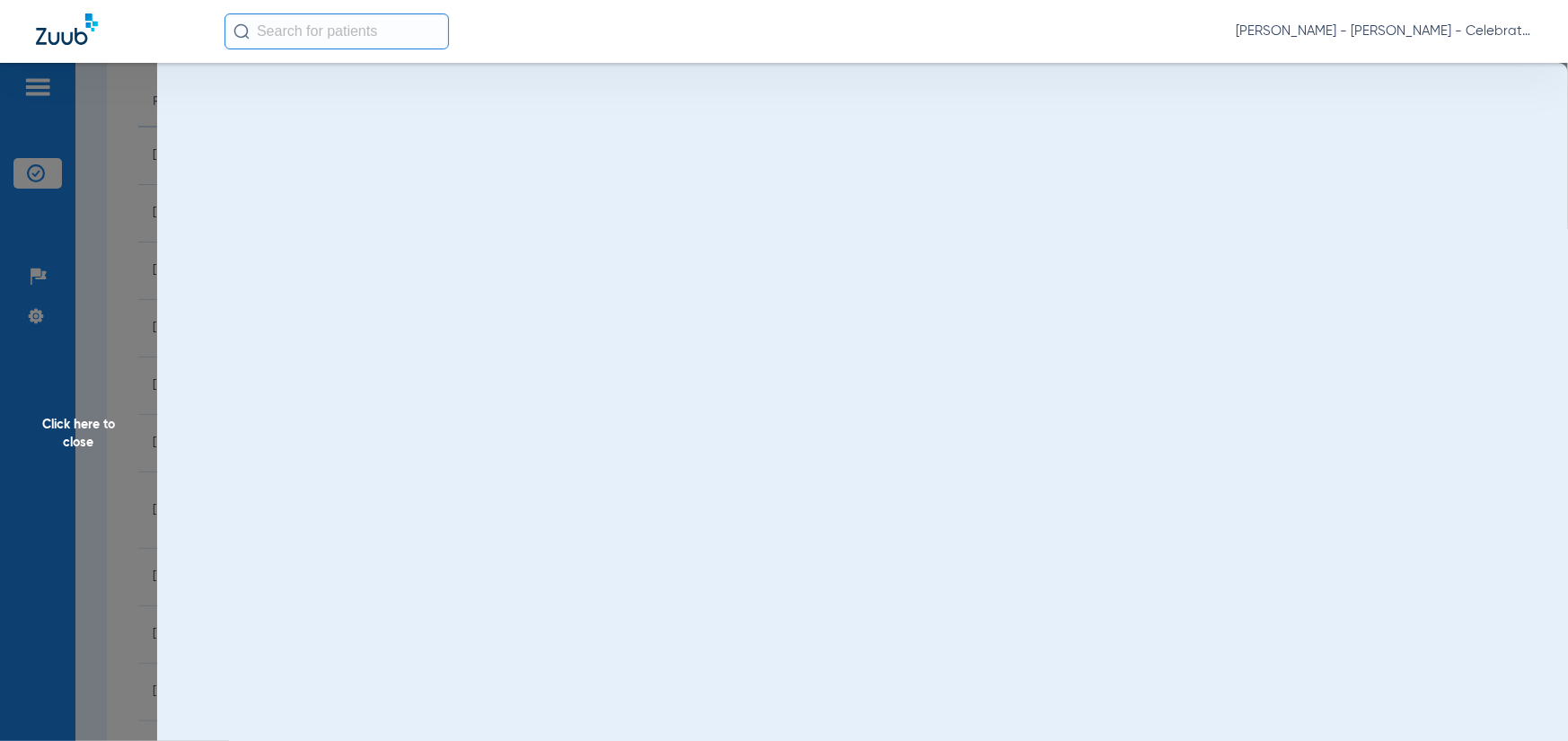
scroll to position [0, 0]
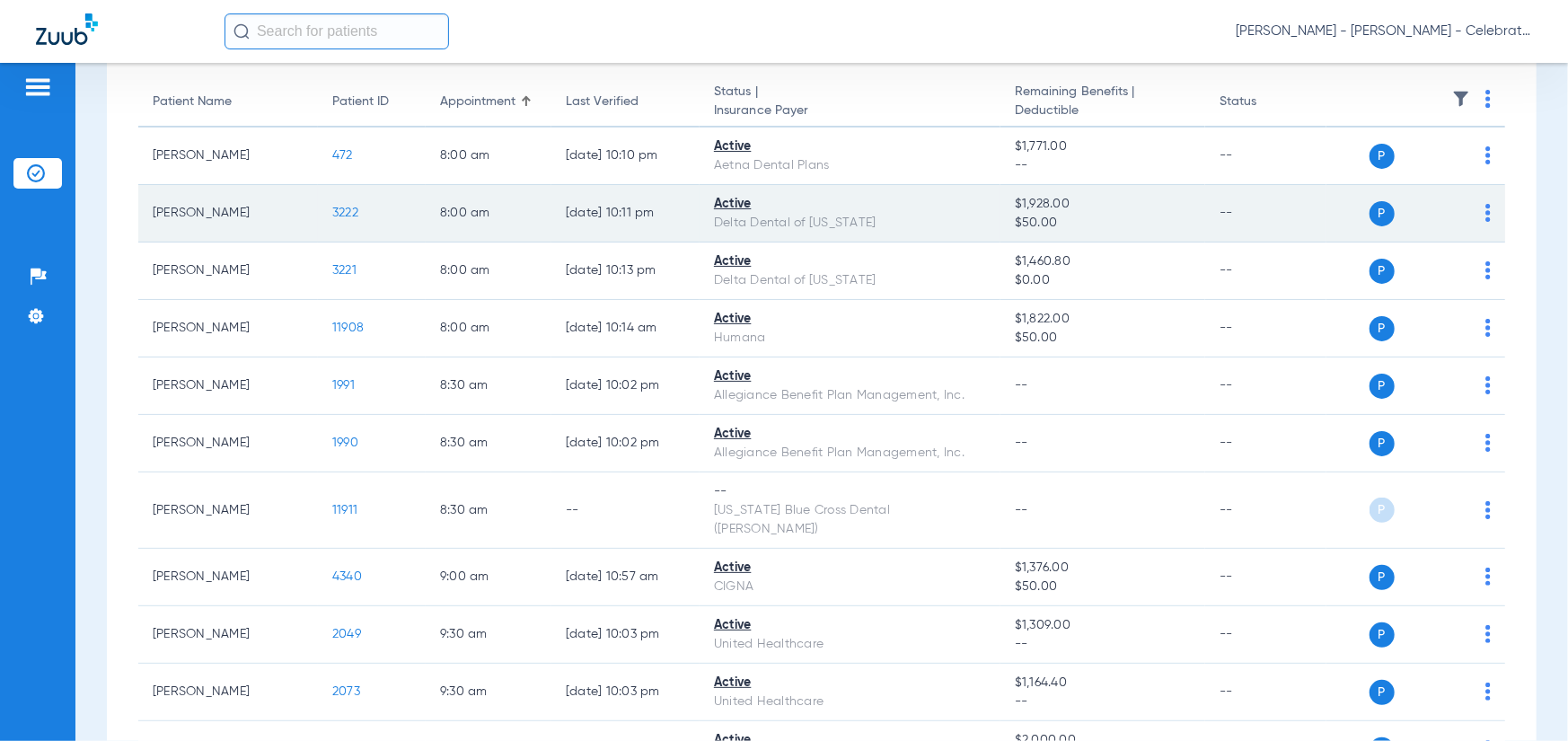
click at [353, 219] on span "3222" at bounding box center [345, 213] width 26 height 13
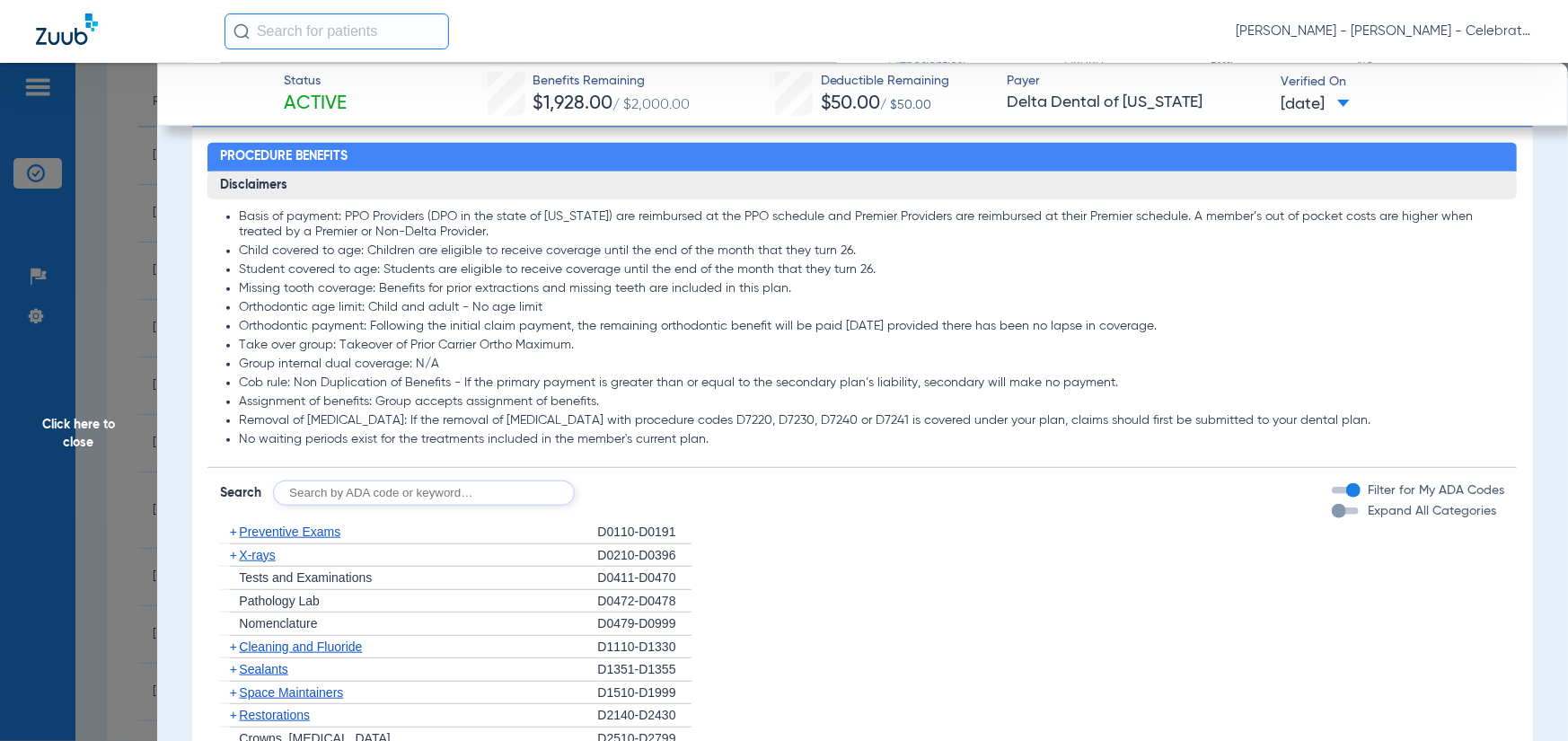
scroll to position [989, 0]
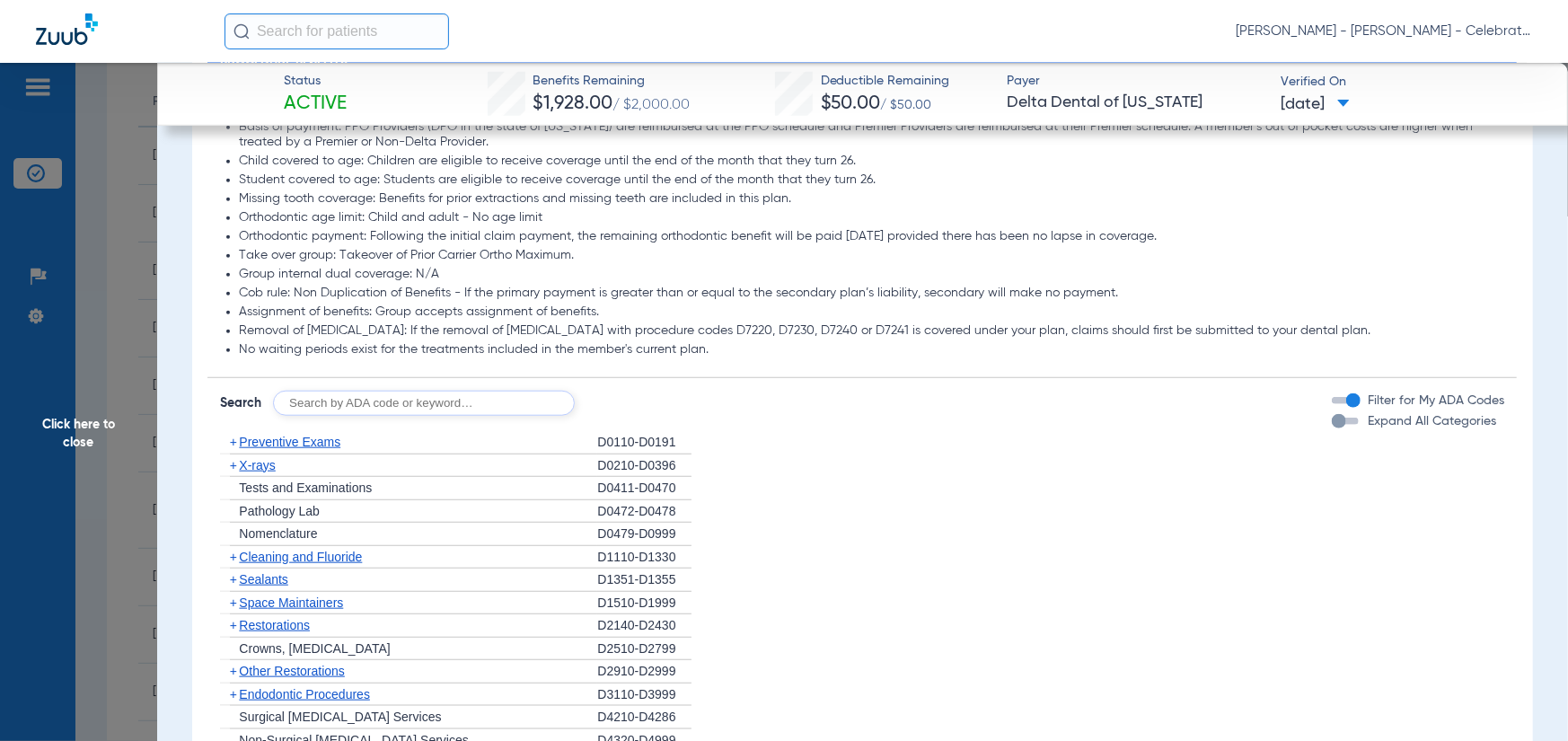
click at [261, 461] on span "X-rays" at bounding box center [257, 465] width 36 height 14
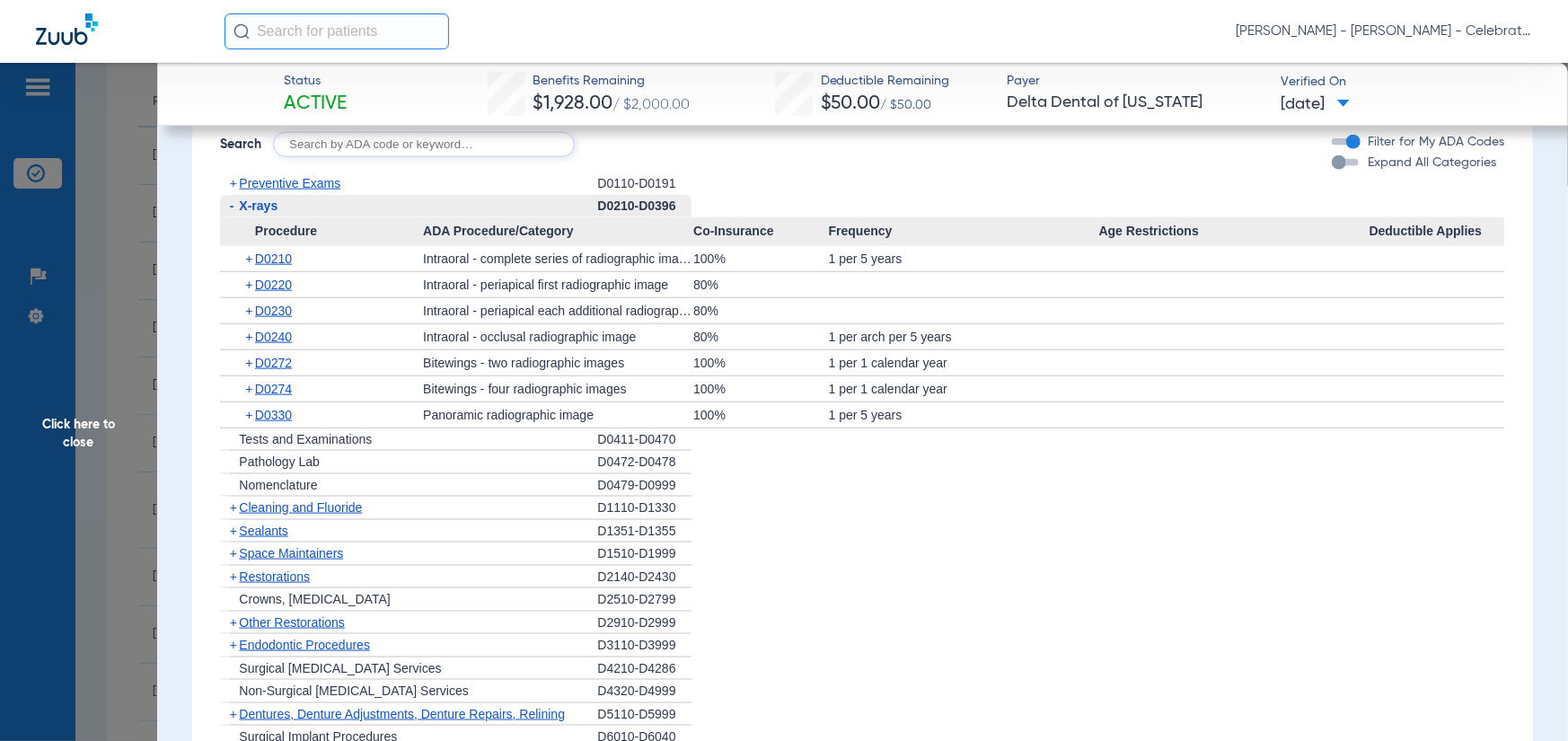
scroll to position [1258, 0]
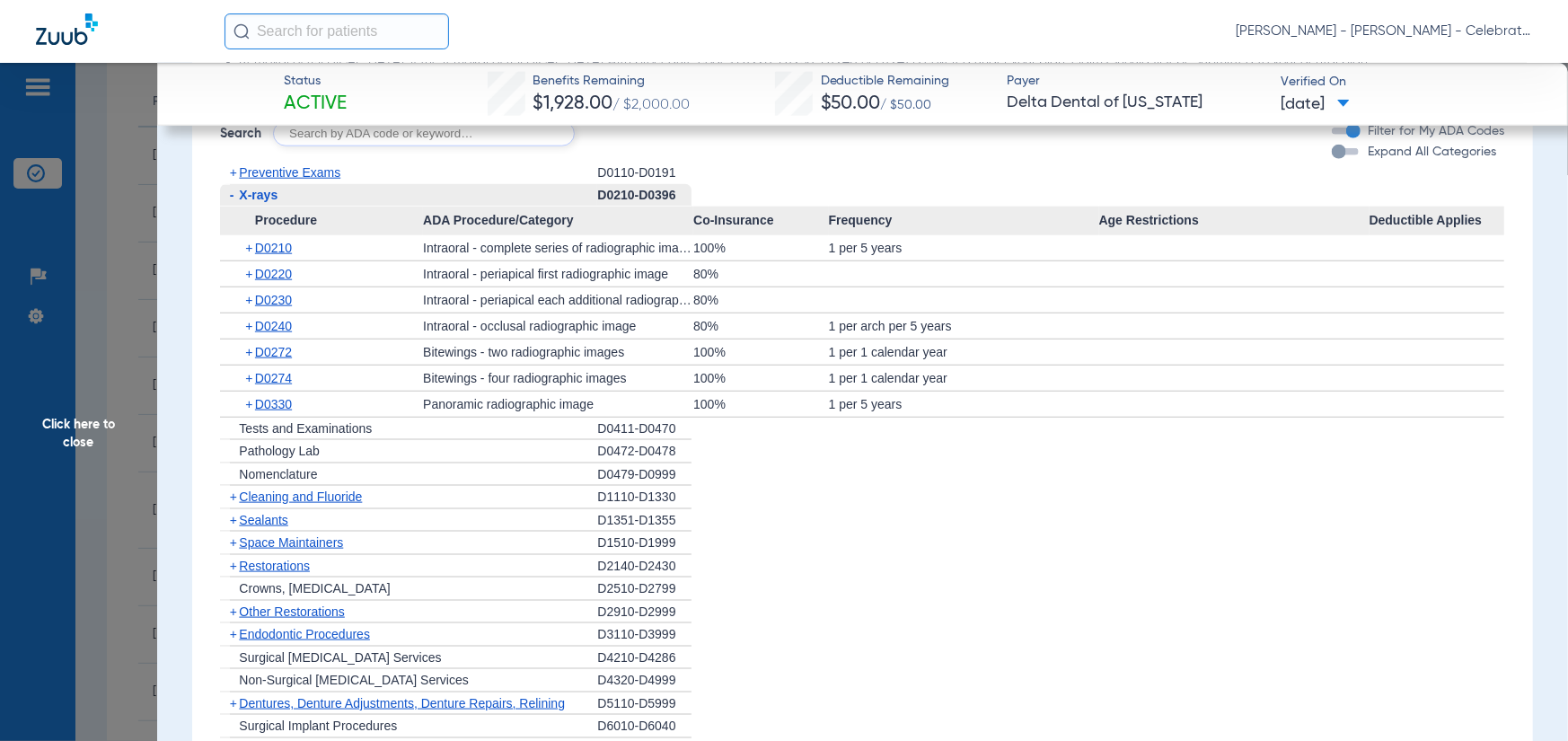
click at [276, 499] on span "Cleaning and Fluoride" at bounding box center [300, 496] width 123 height 14
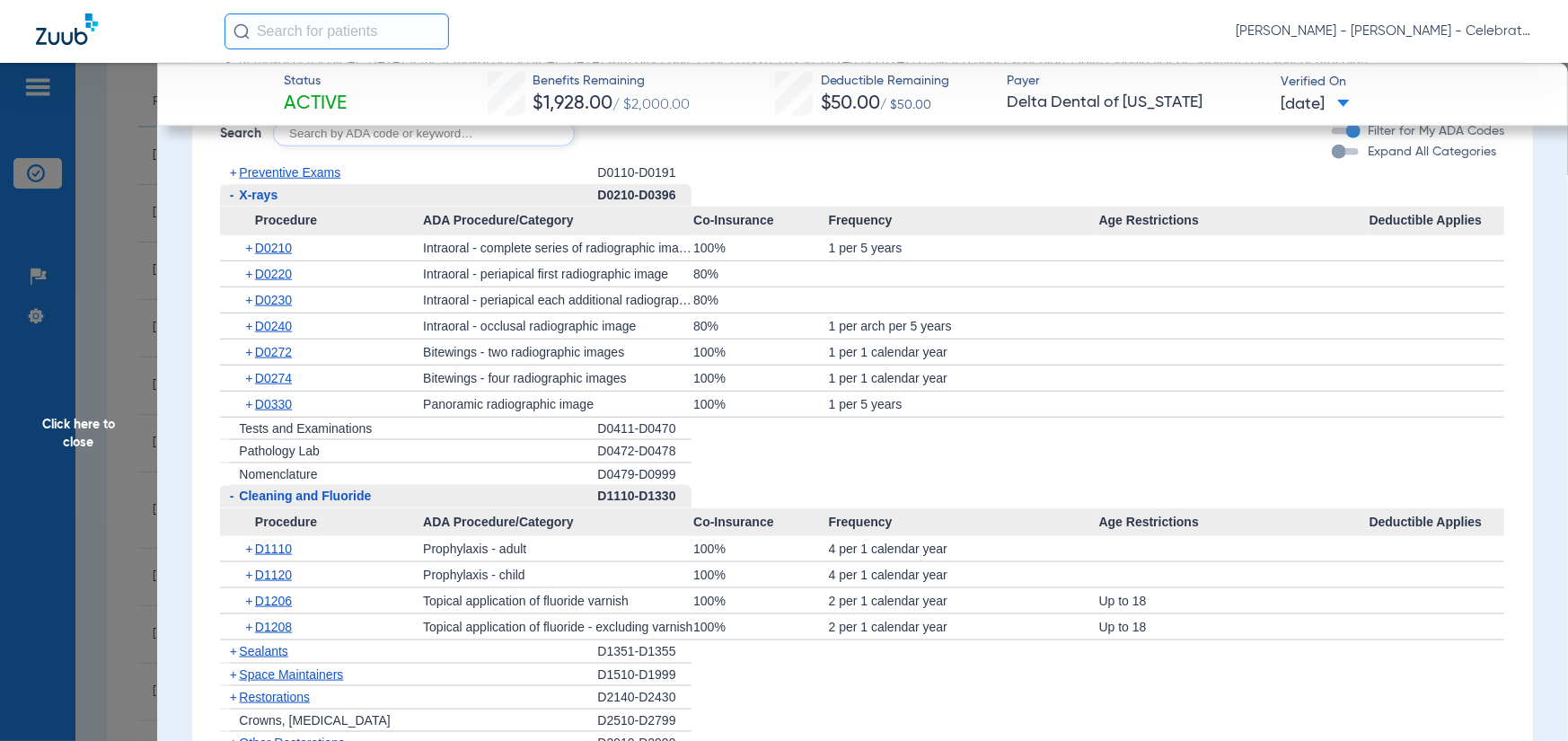
click at [286, 314] on div "+ D0240" at bounding box center [328, 325] width 191 height 25
click at [277, 326] on span "D0240" at bounding box center [273, 326] width 37 height 14
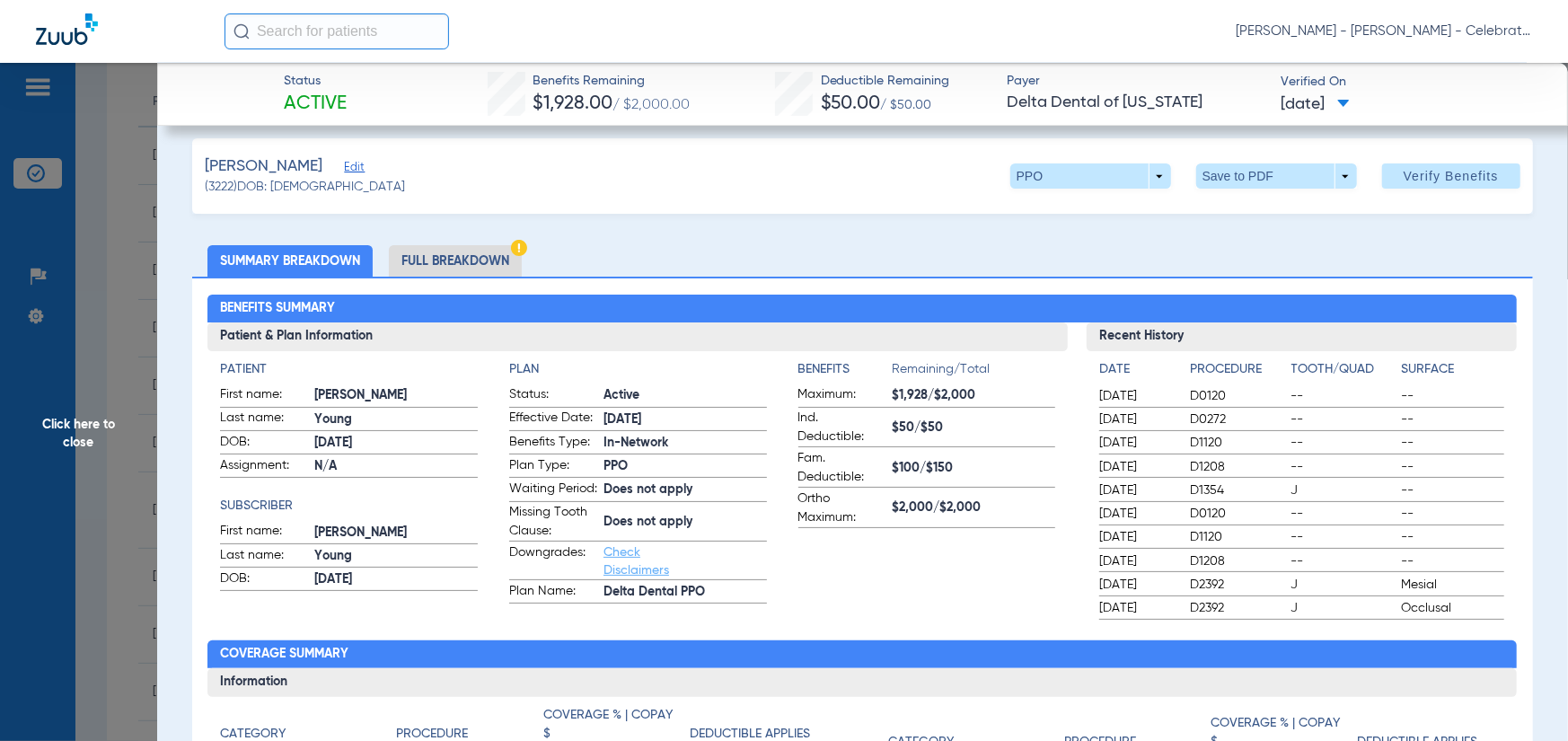
scroll to position [0, 0]
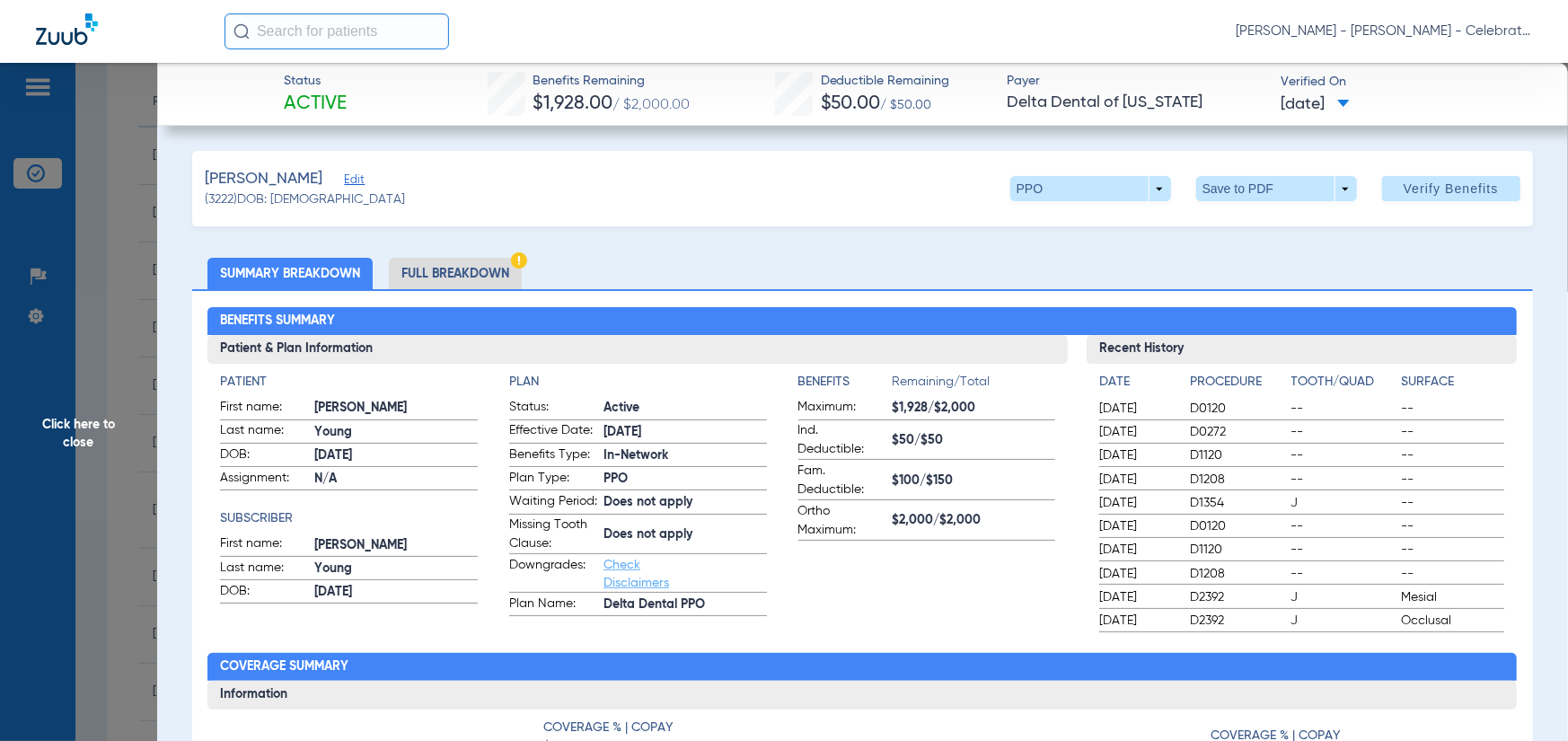
click at [412, 270] on li "Full Breakdown" at bounding box center [455, 274] width 133 height 32
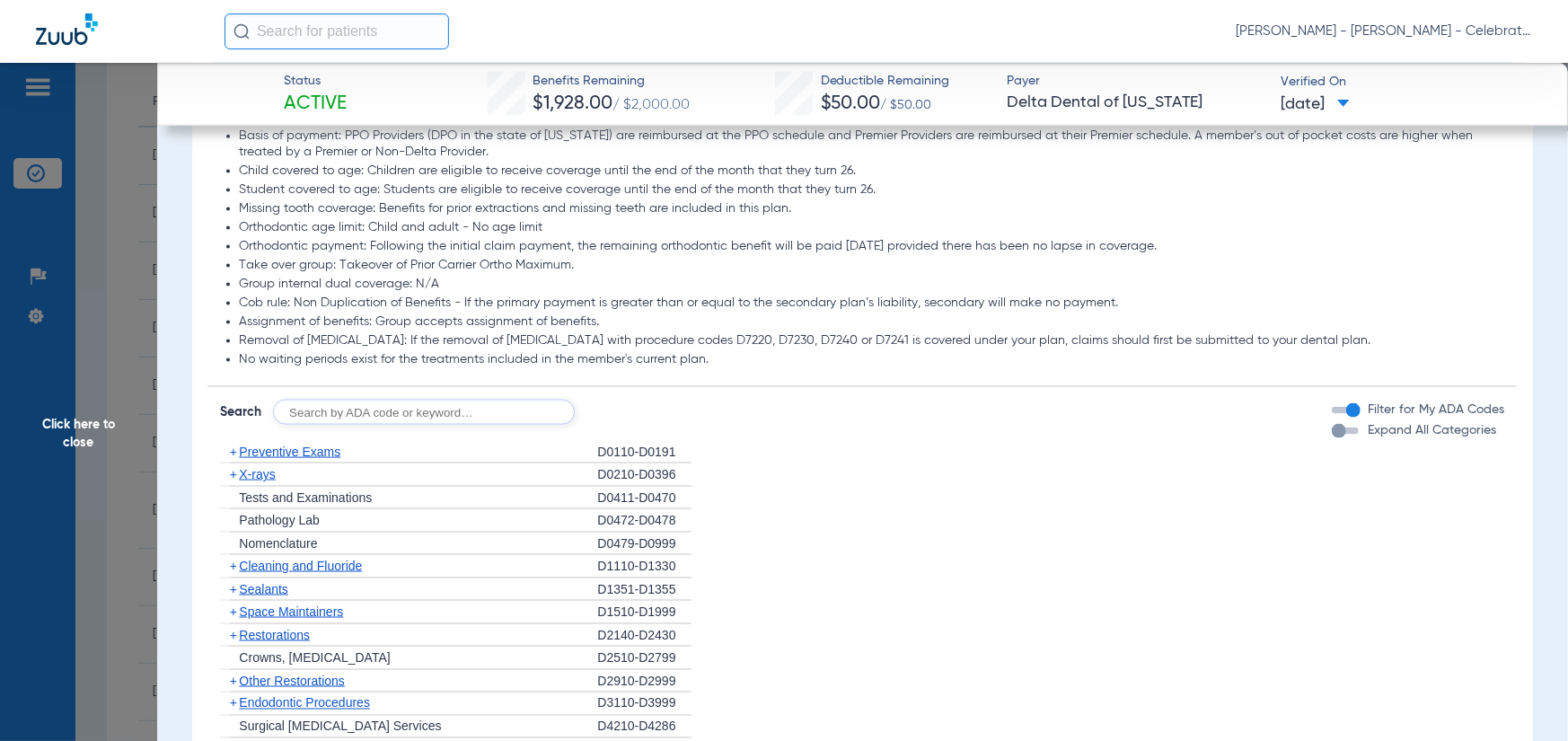
scroll to position [1528, 0]
drag, startPoint x: 36, startPoint y: 462, endPoint x: 51, endPoint y: 448, distance: 20.5
click at [36, 461] on span "Click here to close" at bounding box center [79, 433] width 157 height 741
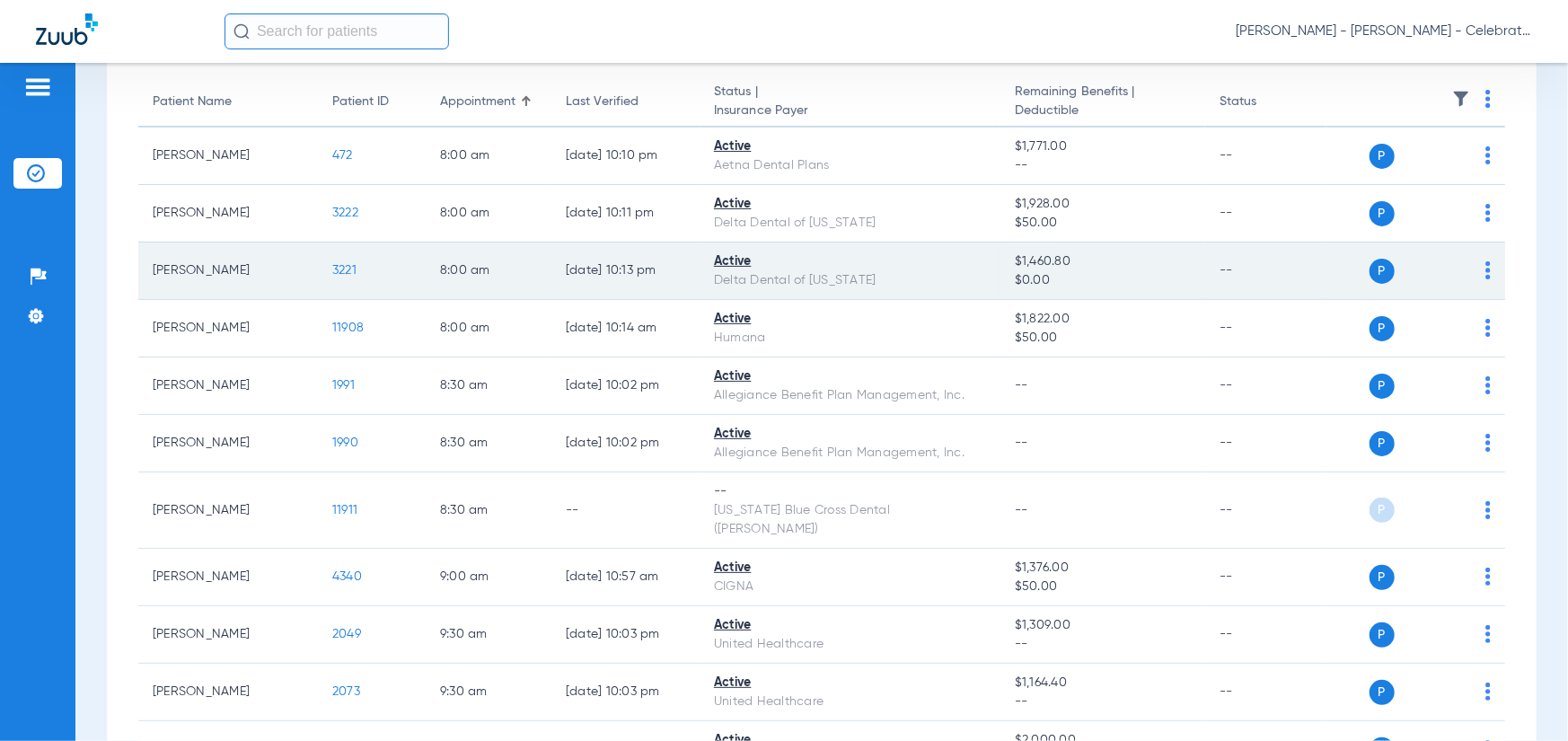
scroll to position [0, 0]
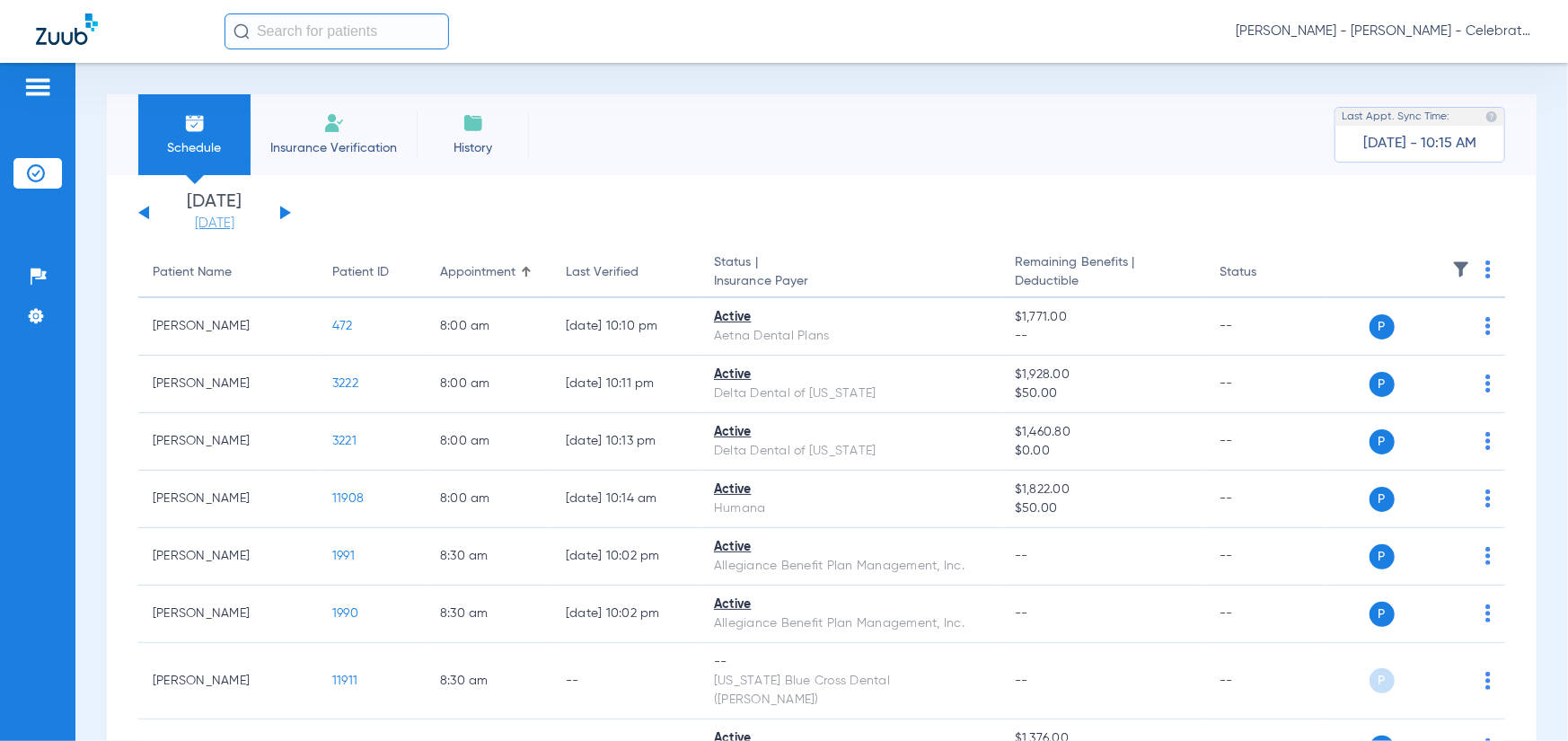
click at [222, 219] on link "[DATE]" at bounding box center [215, 224] width 107 height 18
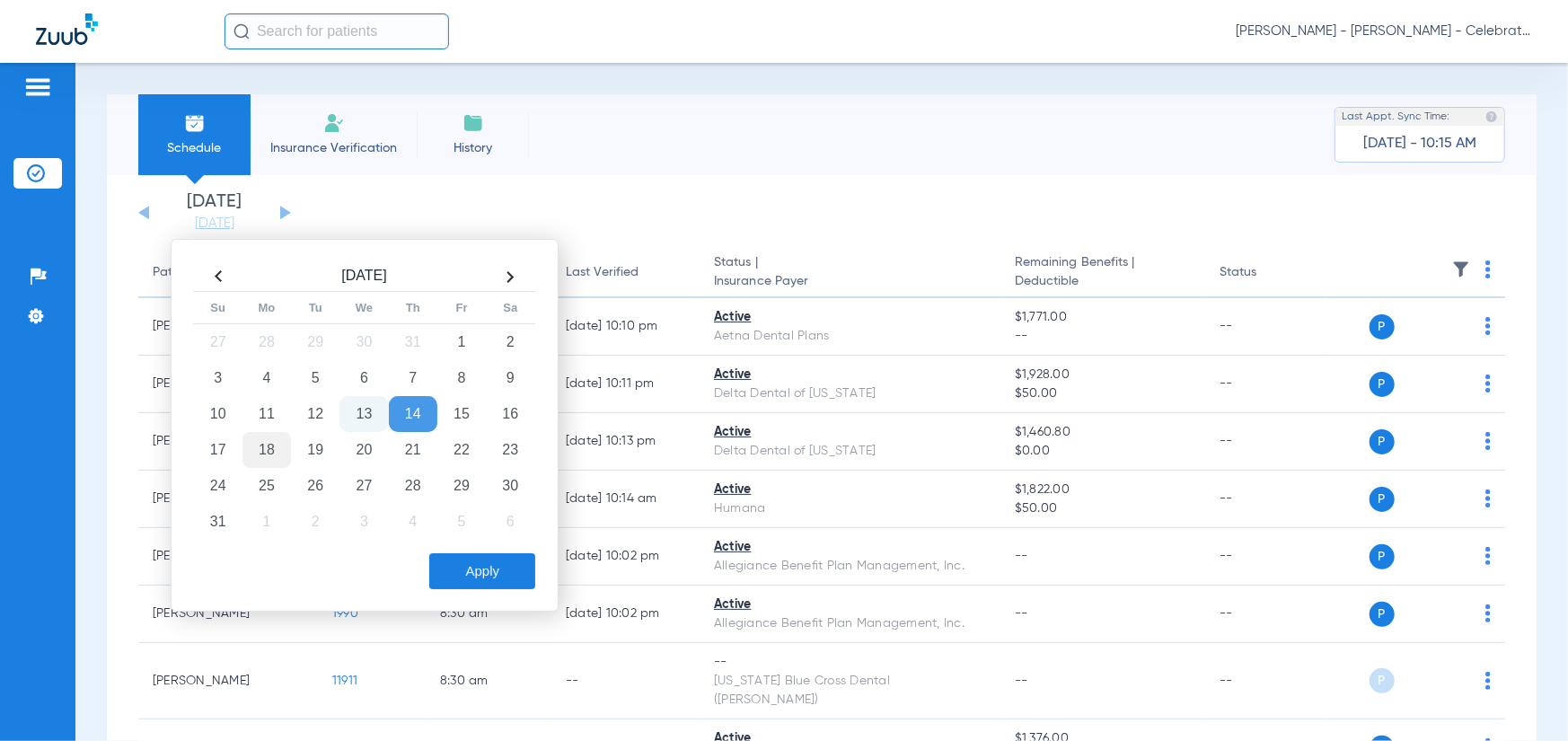
click at [261, 451] on td "18" at bounding box center [266, 451] width 49 height 36
click at [514, 564] on button "Apply" at bounding box center [482, 571] width 106 height 36
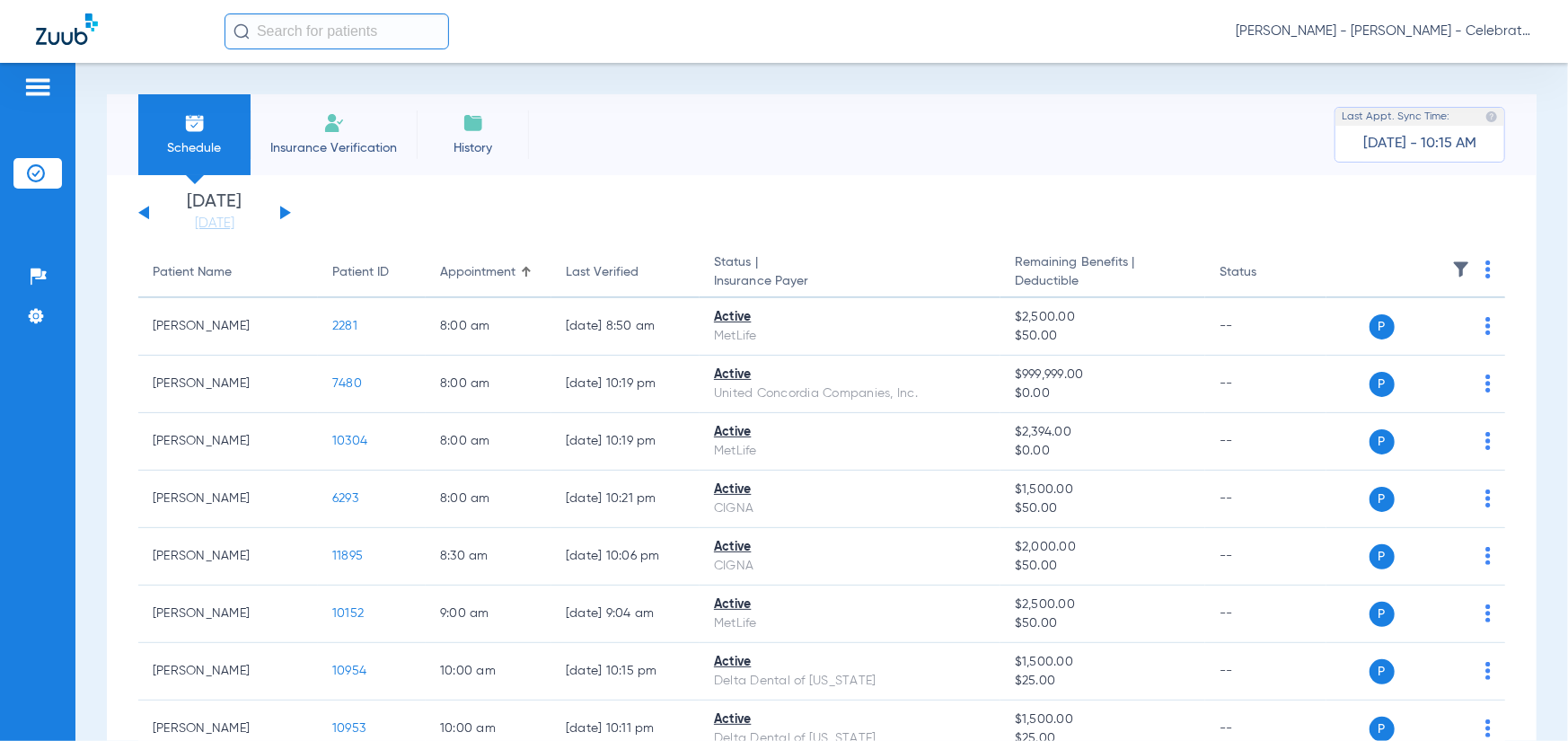
click at [691, 215] on app-single-date-navigator "[DATE] [DATE] [DATE] [DATE] [DATE] [DATE] [DATE] [DATE] [DATE] [DATE] [DATE] [D…" at bounding box center [821, 213] width 1367 height 40
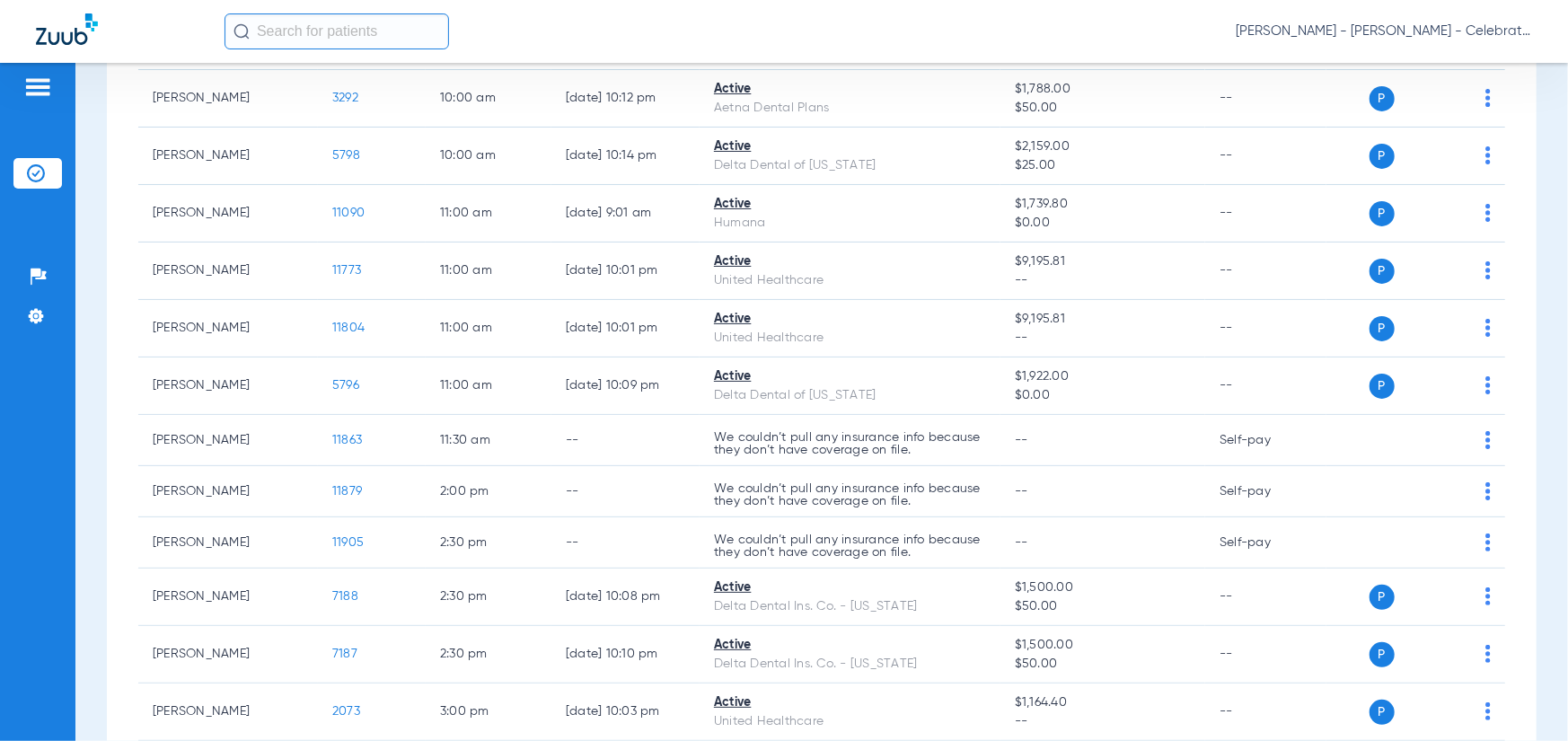
scroll to position [1227, 0]
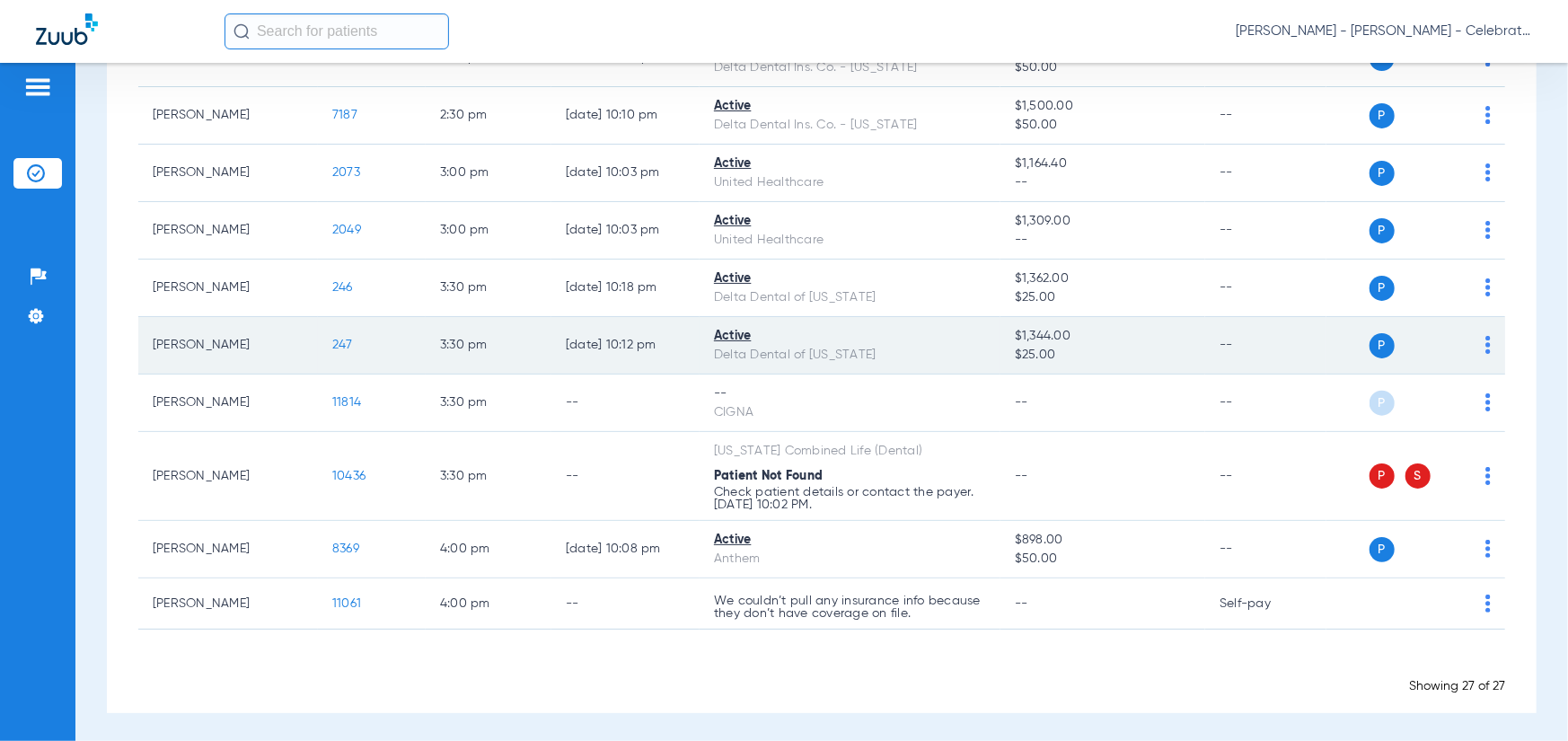
click at [340, 348] on span "247" at bounding box center [342, 345] width 21 height 13
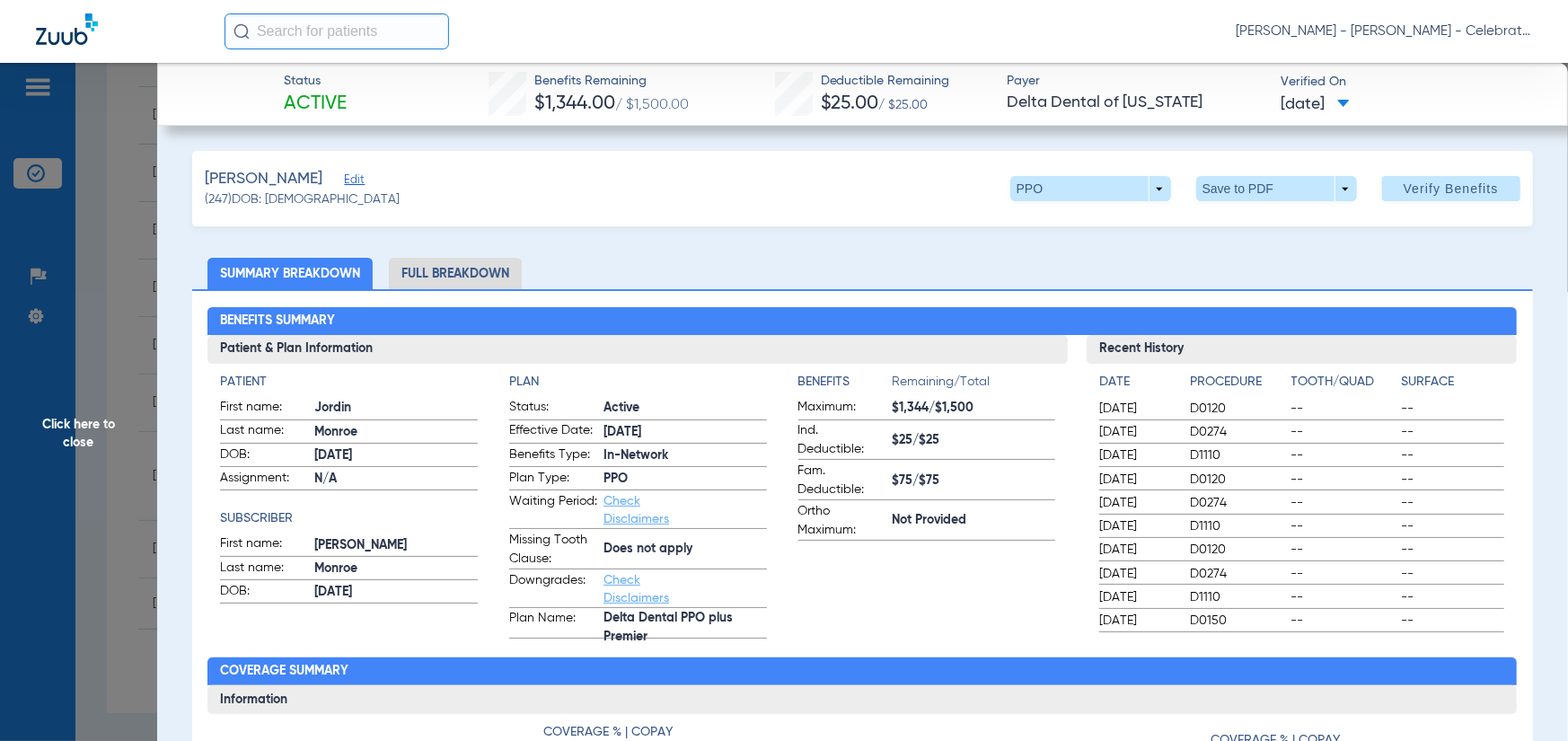
click at [436, 278] on li "Full Breakdown" at bounding box center [455, 274] width 133 height 32
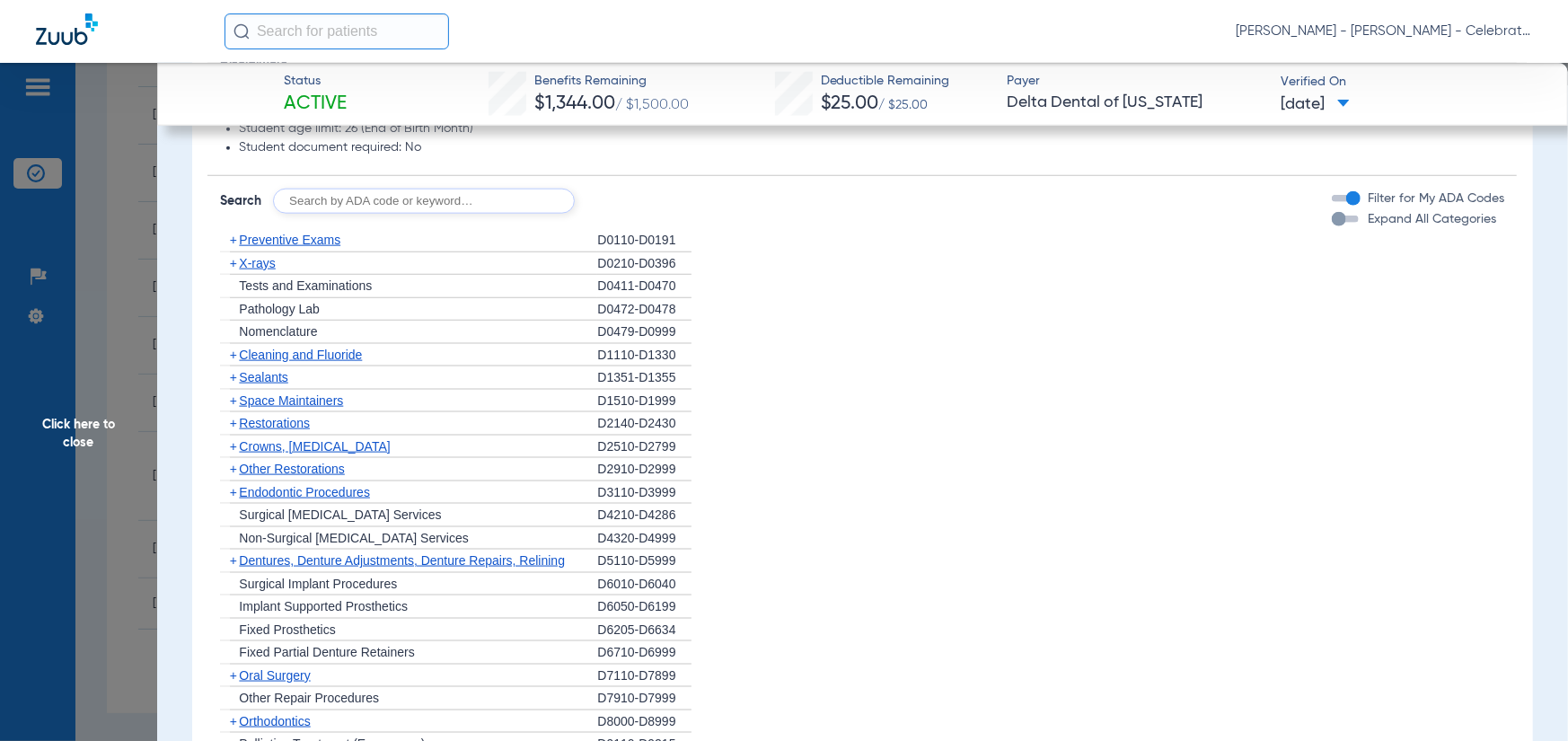
scroll to position [1528, 0]
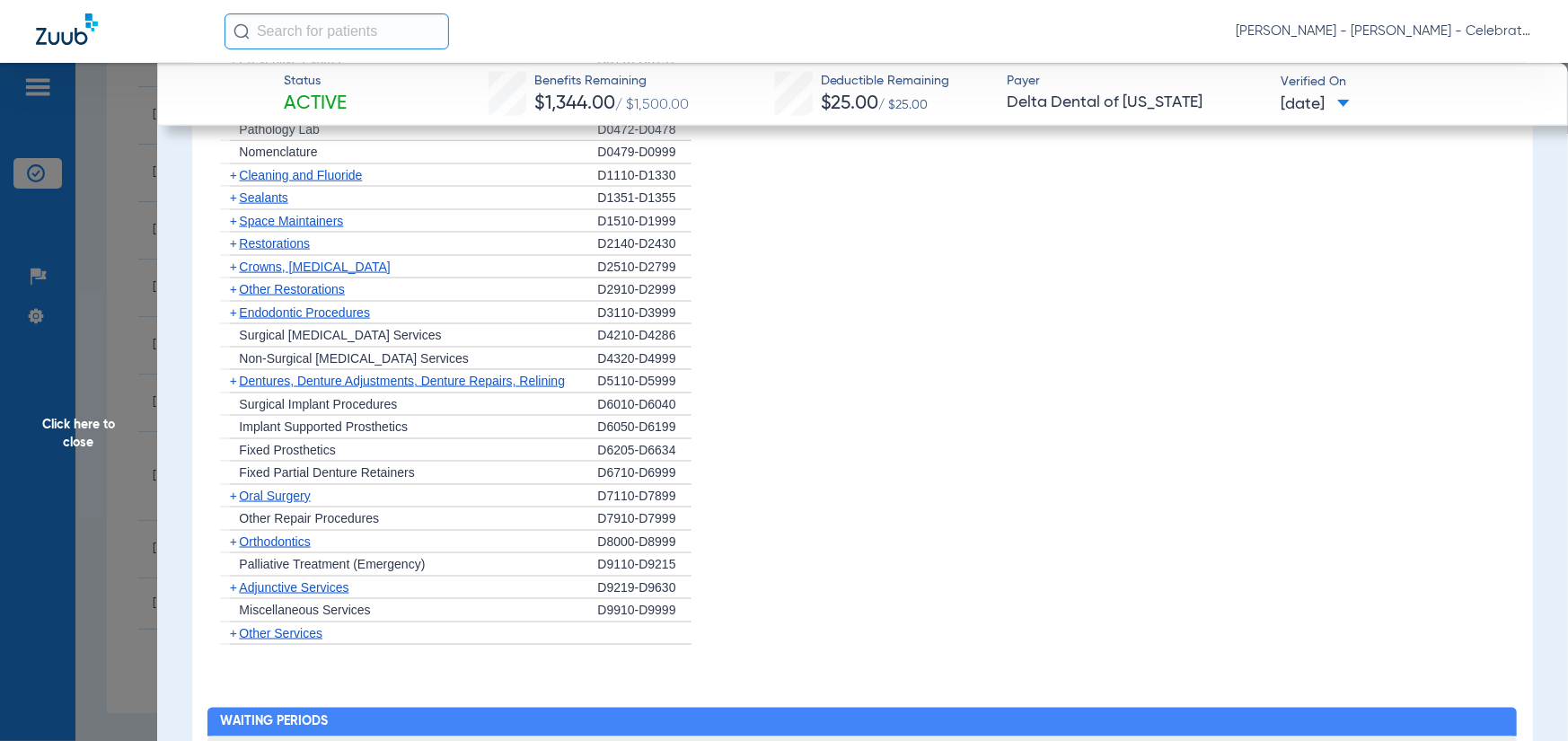
click at [269, 199] on span "Sealants" at bounding box center [262, 198] width 49 height 14
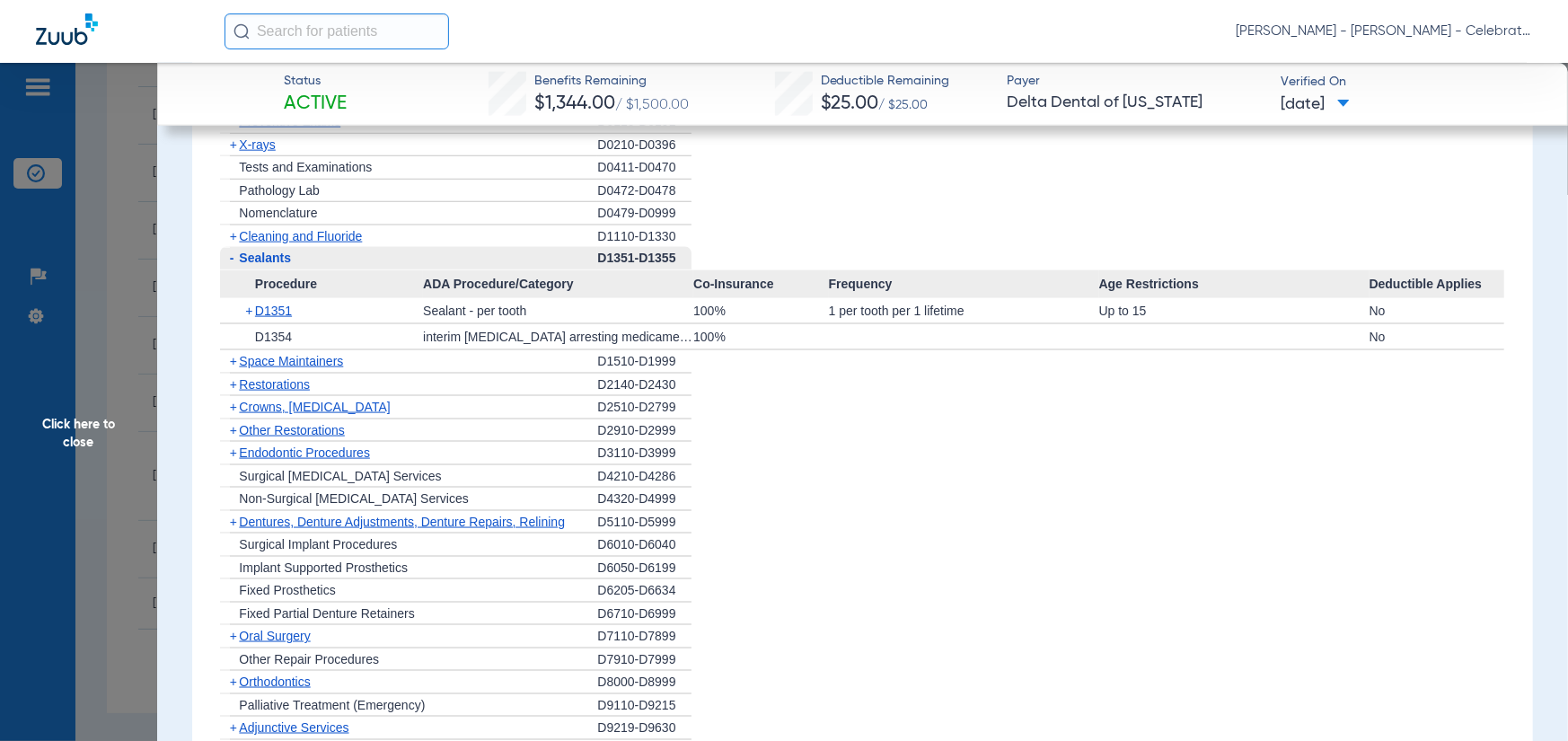
scroll to position [1437, 0]
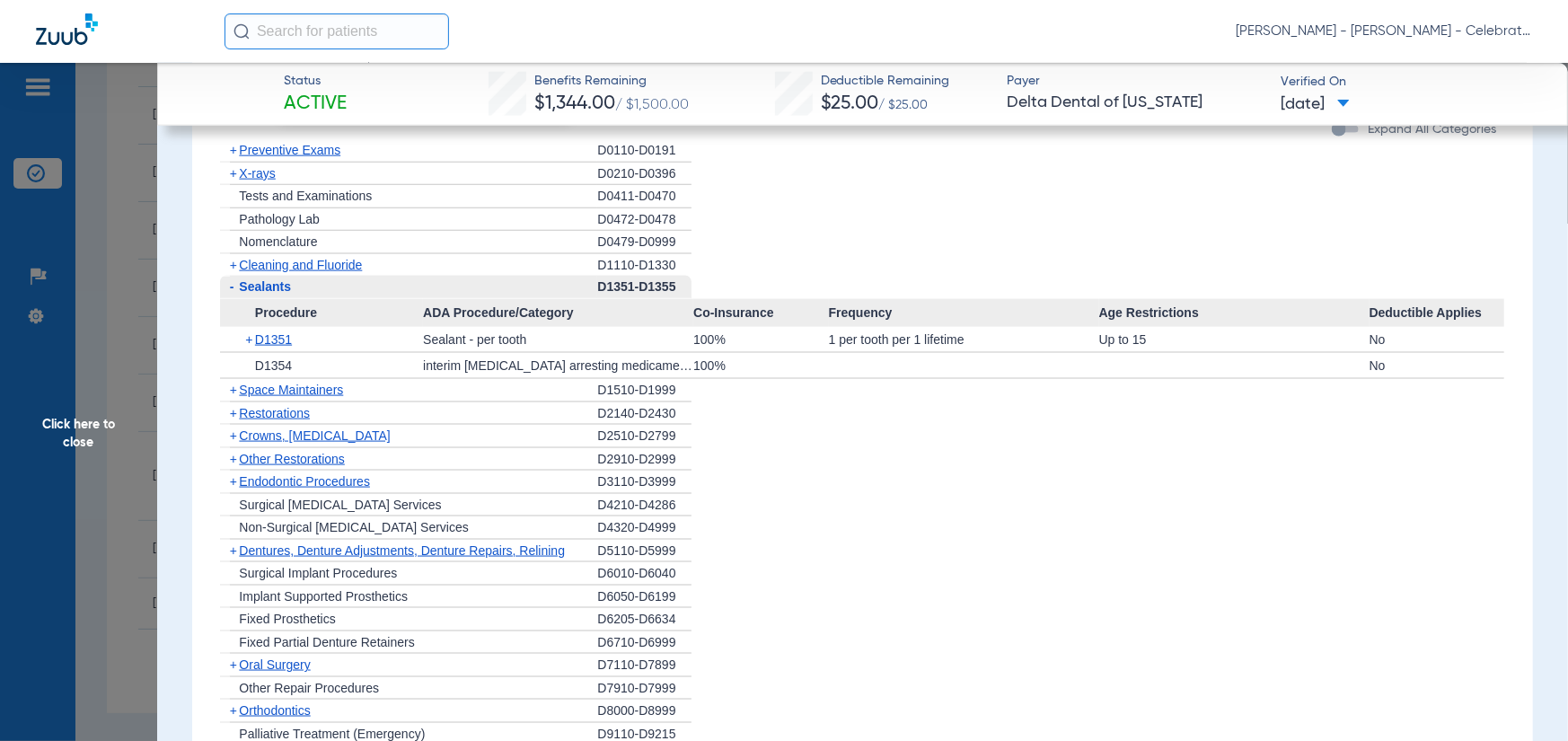
click at [263, 268] on span "Cleaning and Fluoride" at bounding box center [300, 265] width 123 height 14
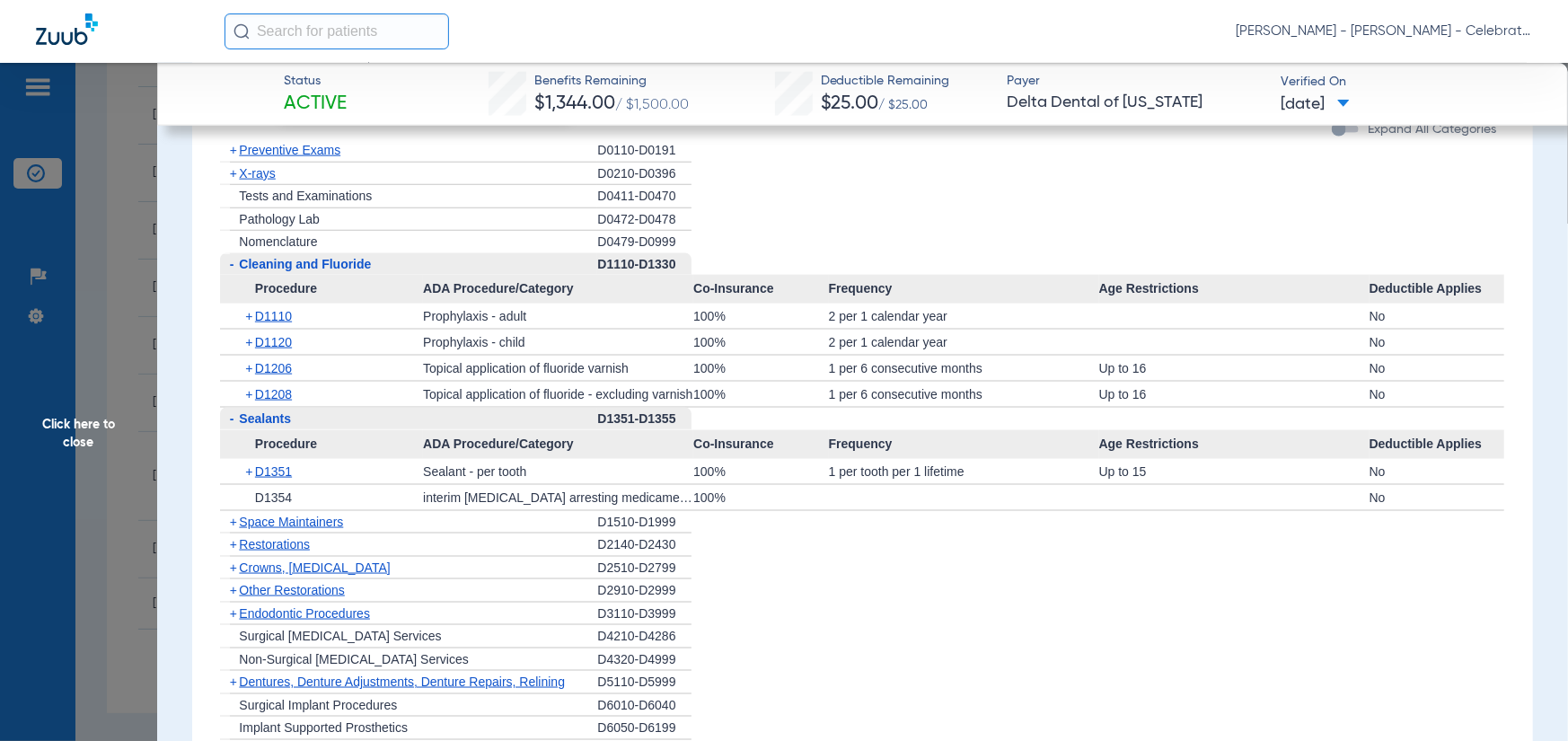
scroll to position [1348, 0]
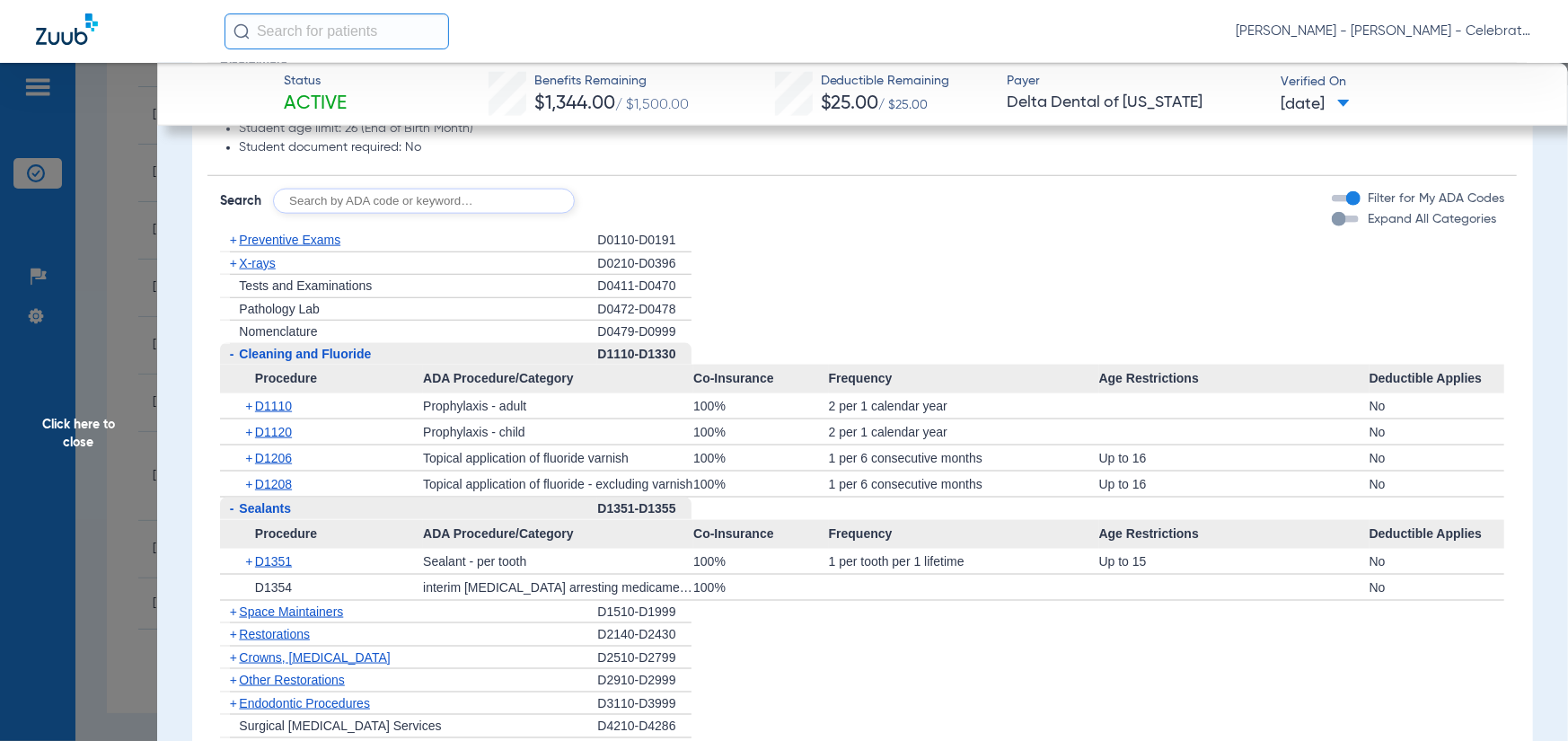
drag, startPoint x: 247, startPoint y: 268, endPoint x: 197, endPoint y: 277, distance: 50.8
click at [247, 268] on span "X-rays" at bounding box center [257, 263] width 36 height 14
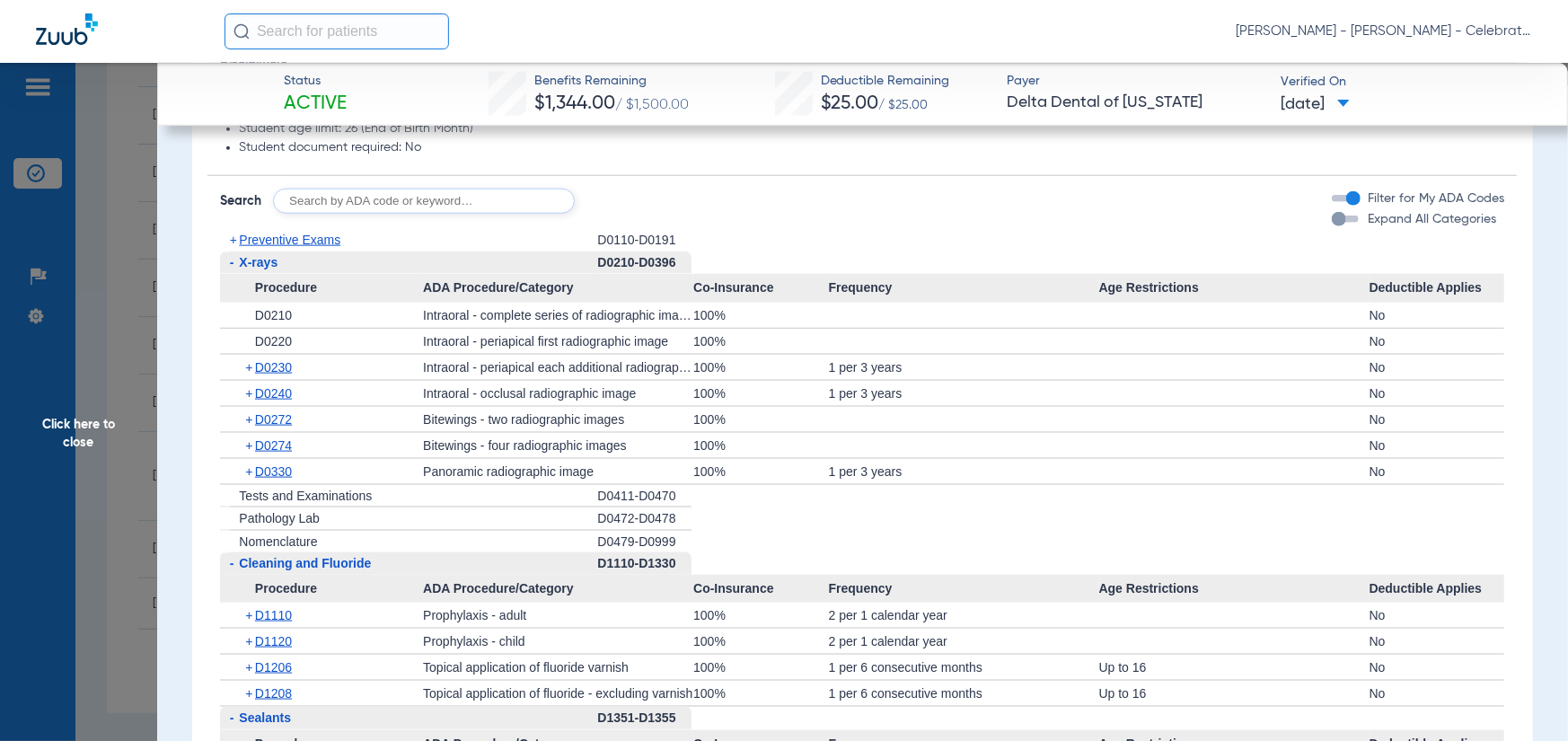
drag, startPoint x: 146, startPoint y: 424, endPoint x: 166, endPoint y: 404, distance: 28.3
click at [146, 424] on span "Click here to close" at bounding box center [79, 433] width 157 height 741
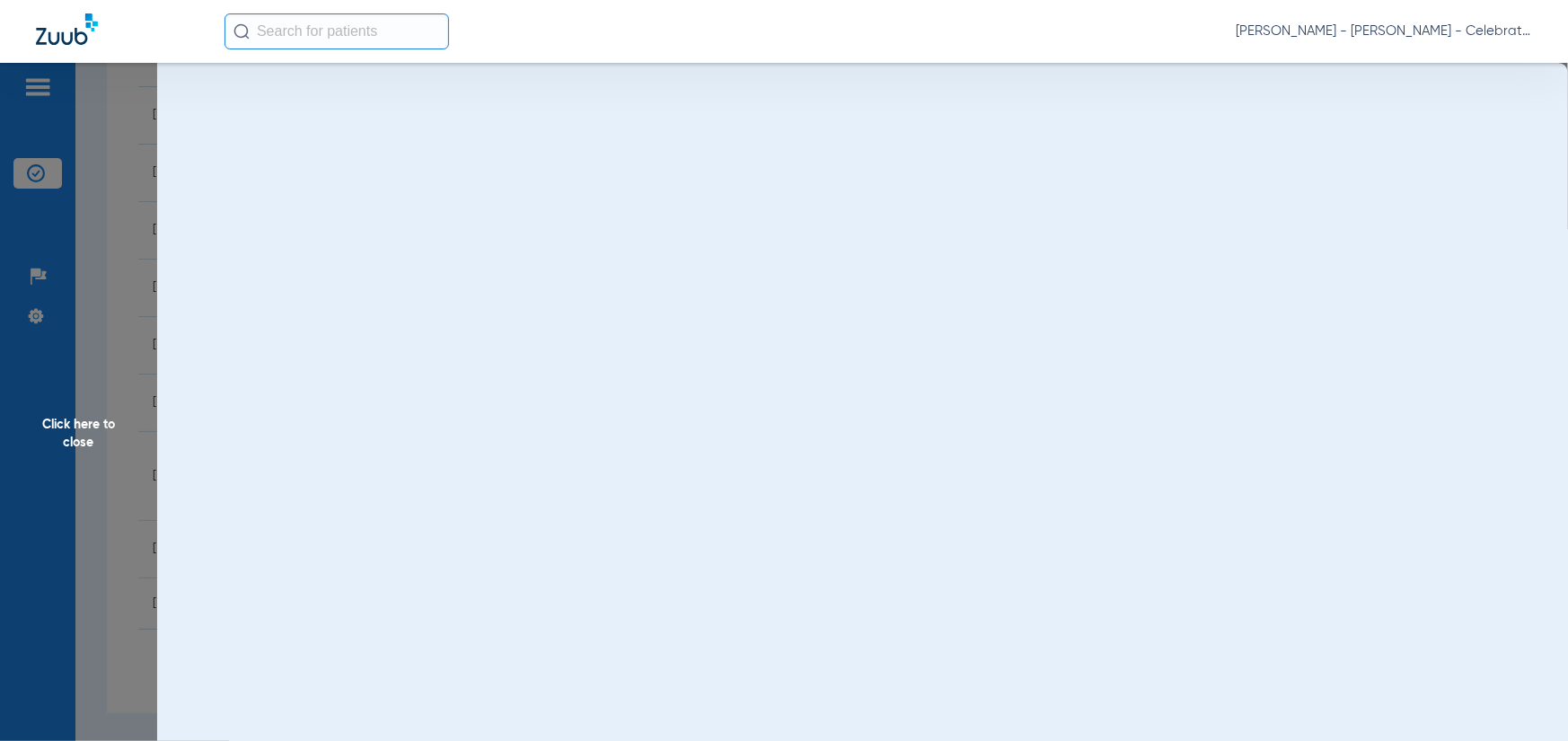
scroll to position [0, 0]
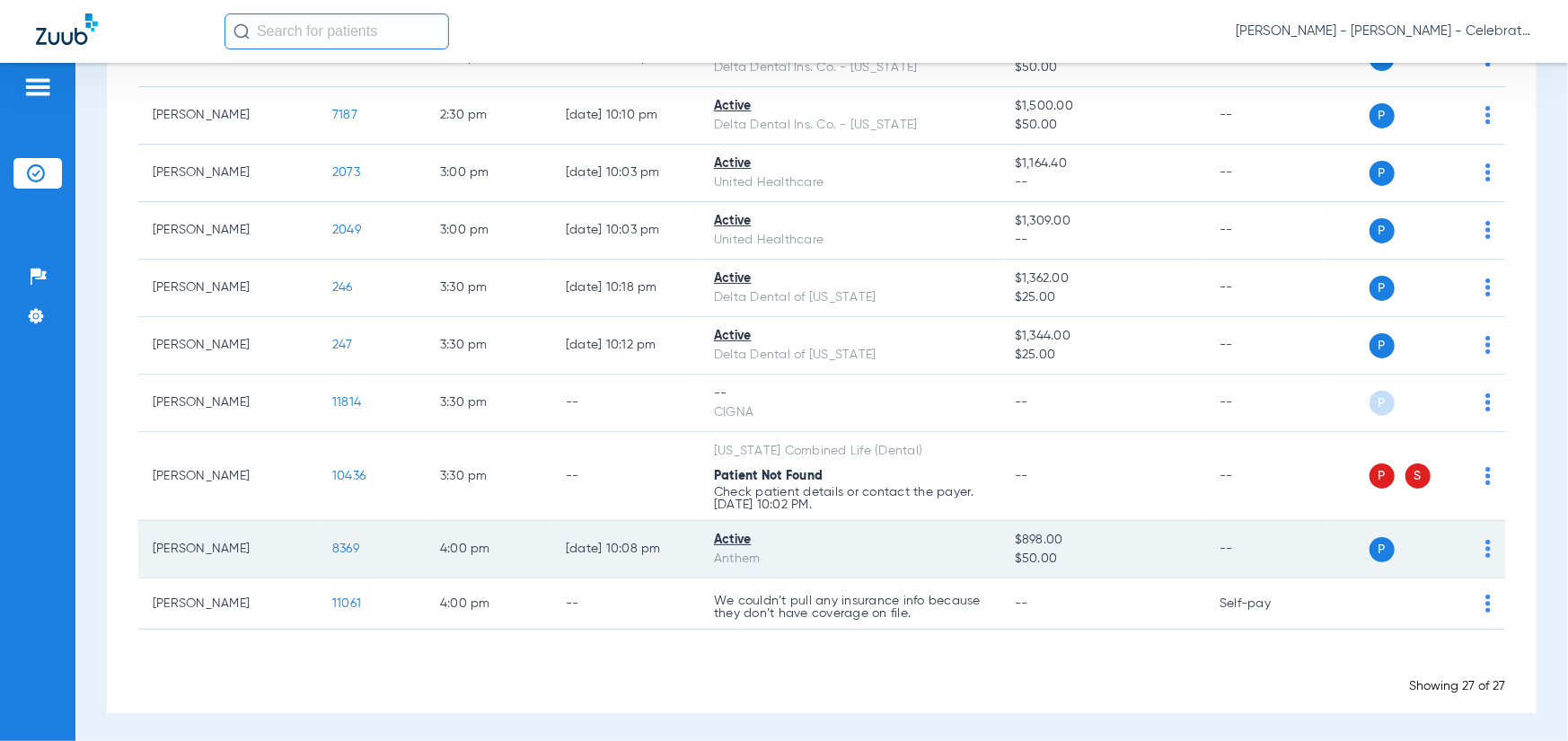
click at [347, 550] on span "8369" at bounding box center [345, 549] width 27 height 13
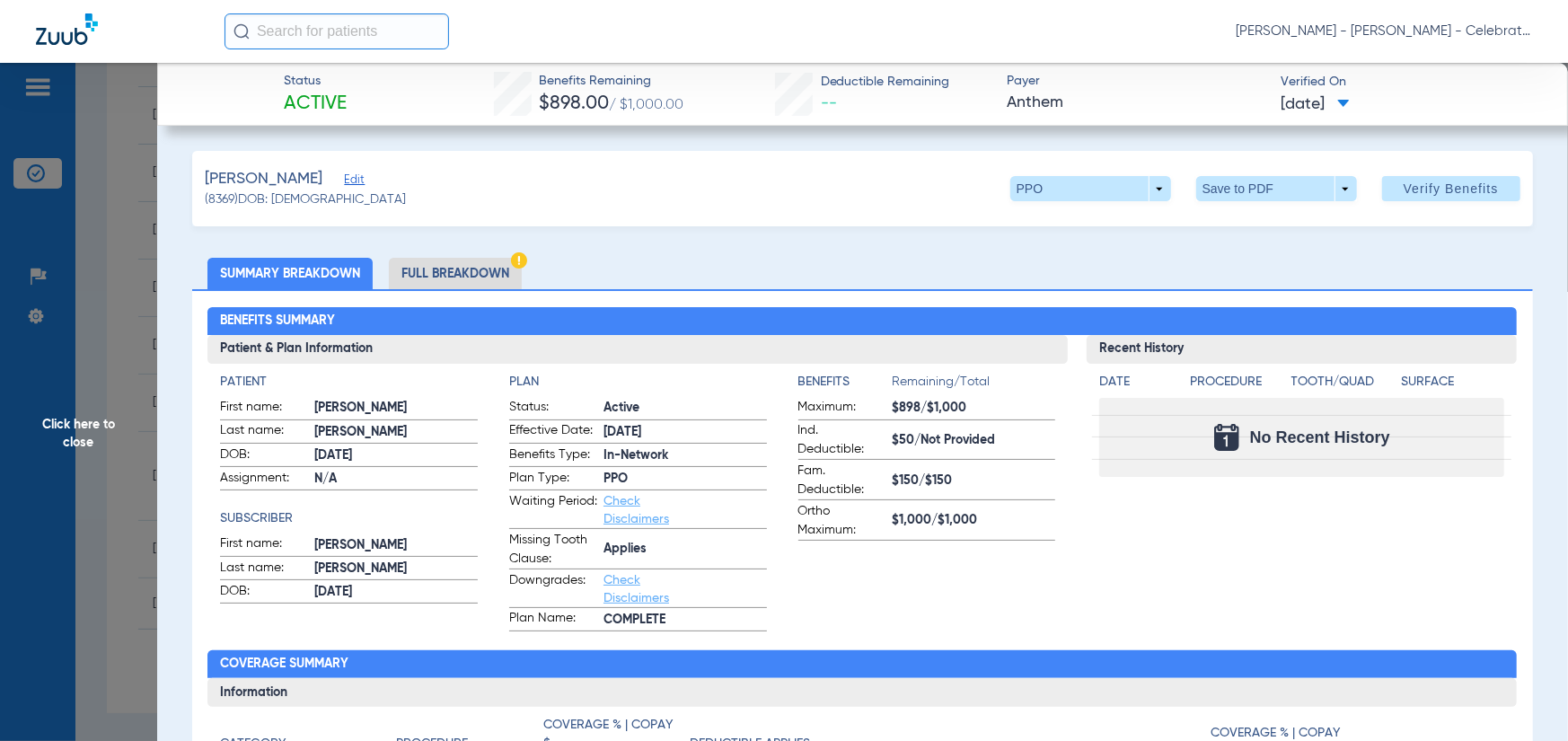
click at [464, 267] on li "Full Breakdown" at bounding box center [455, 274] width 133 height 32
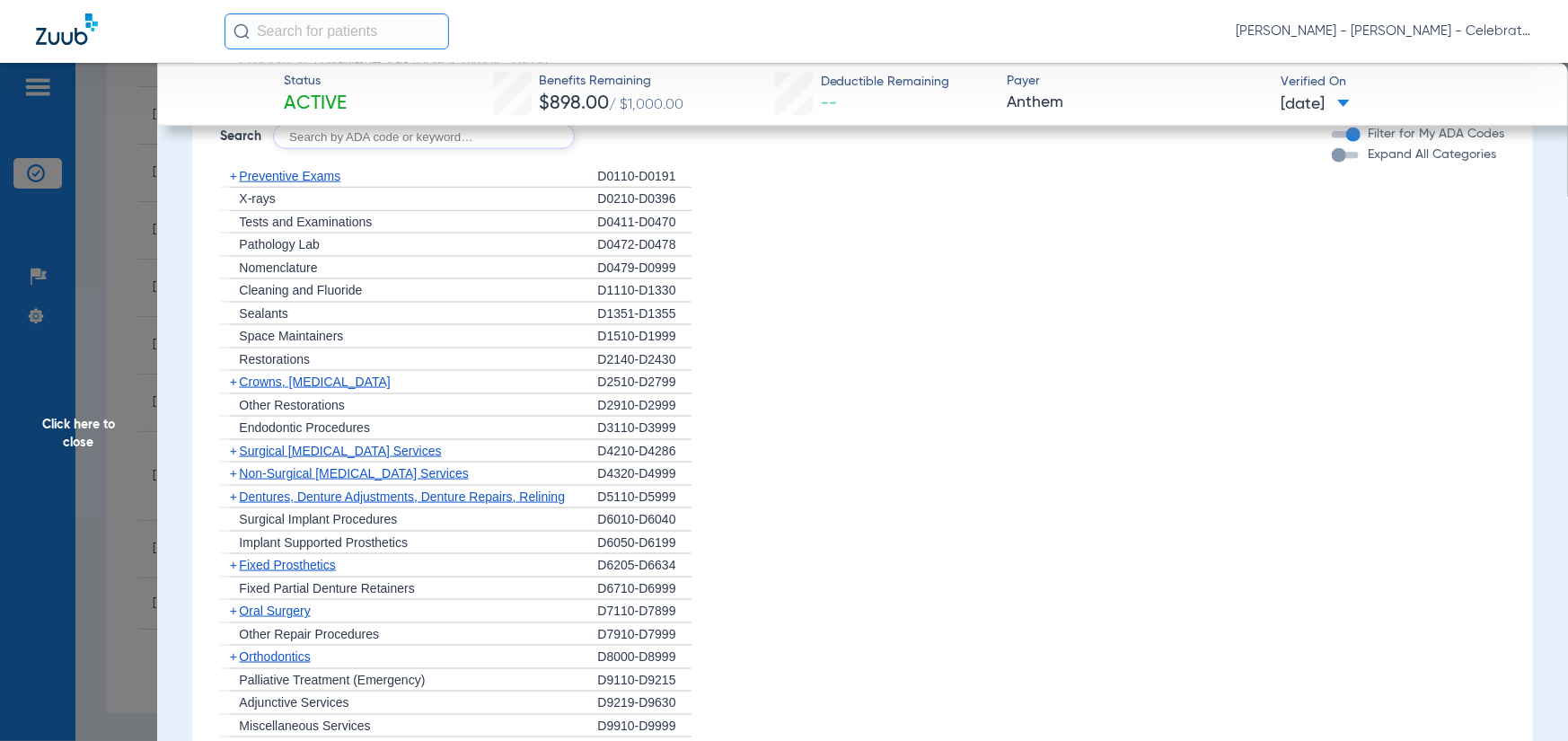
scroll to position [1335, 0]
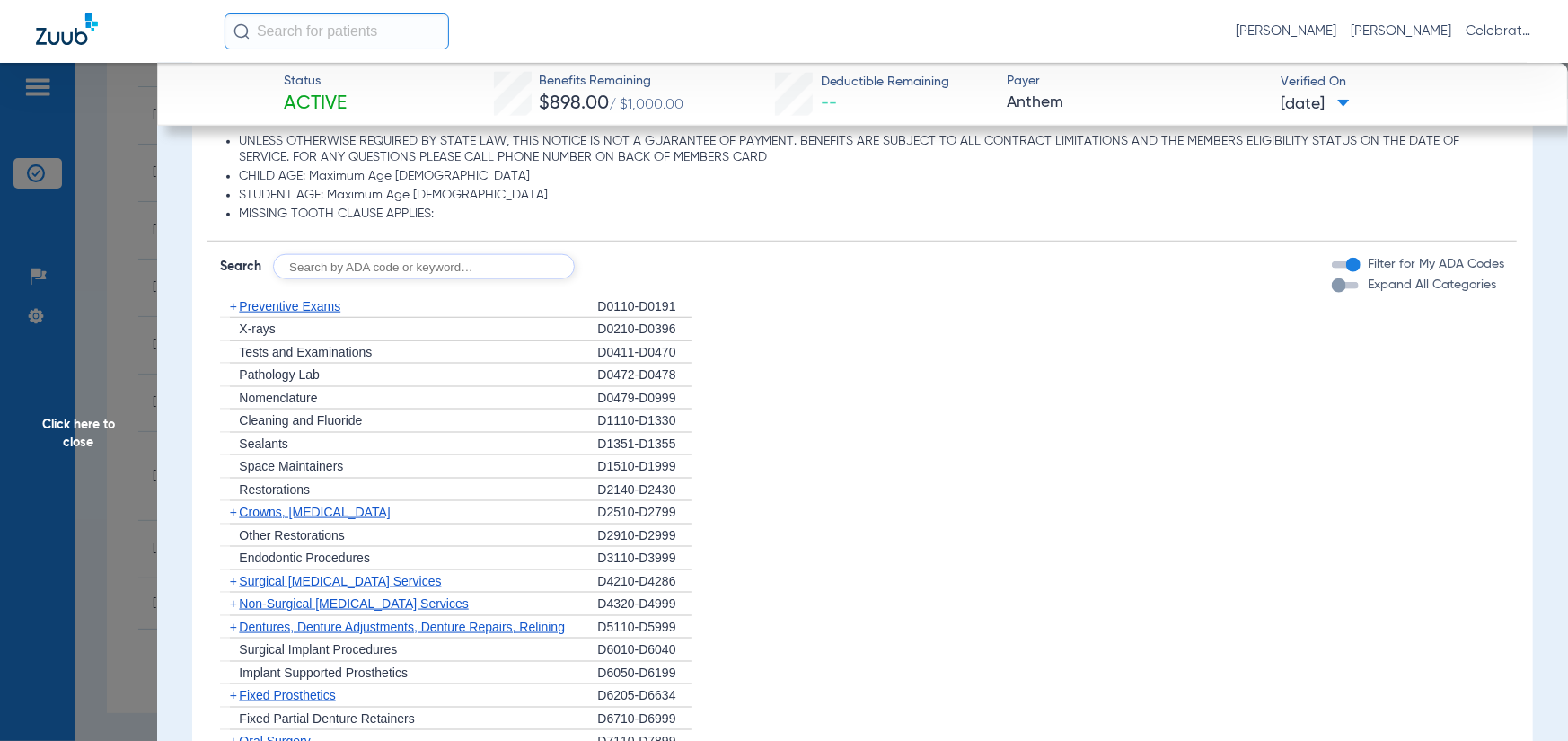
click at [296, 318] on div "+ X-rays" at bounding box center [408, 329] width 377 height 23
click at [295, 305] on span "Preventive Exams" at bounding box center [289, 306] width 101 height 14
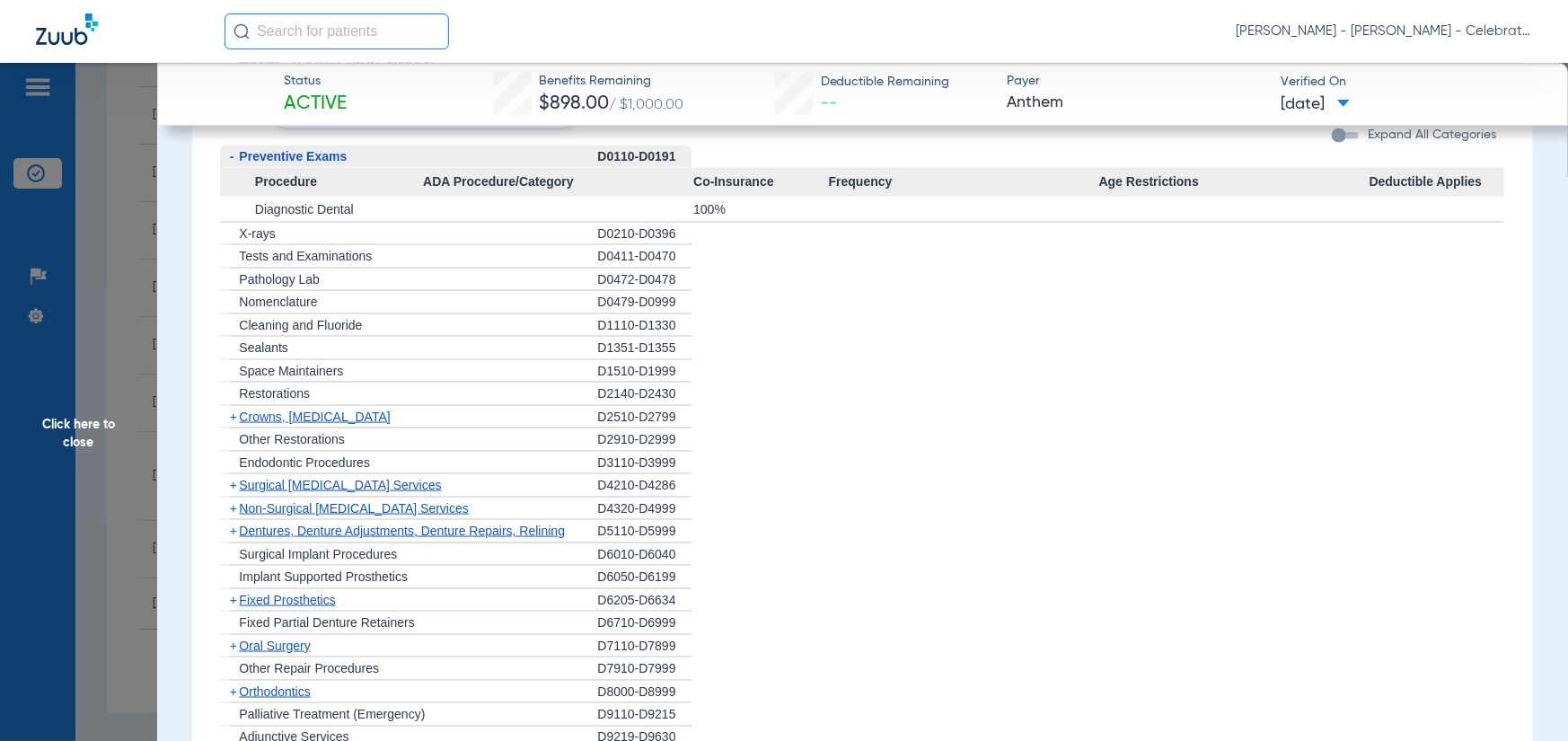
scroll to position [1514, 0]
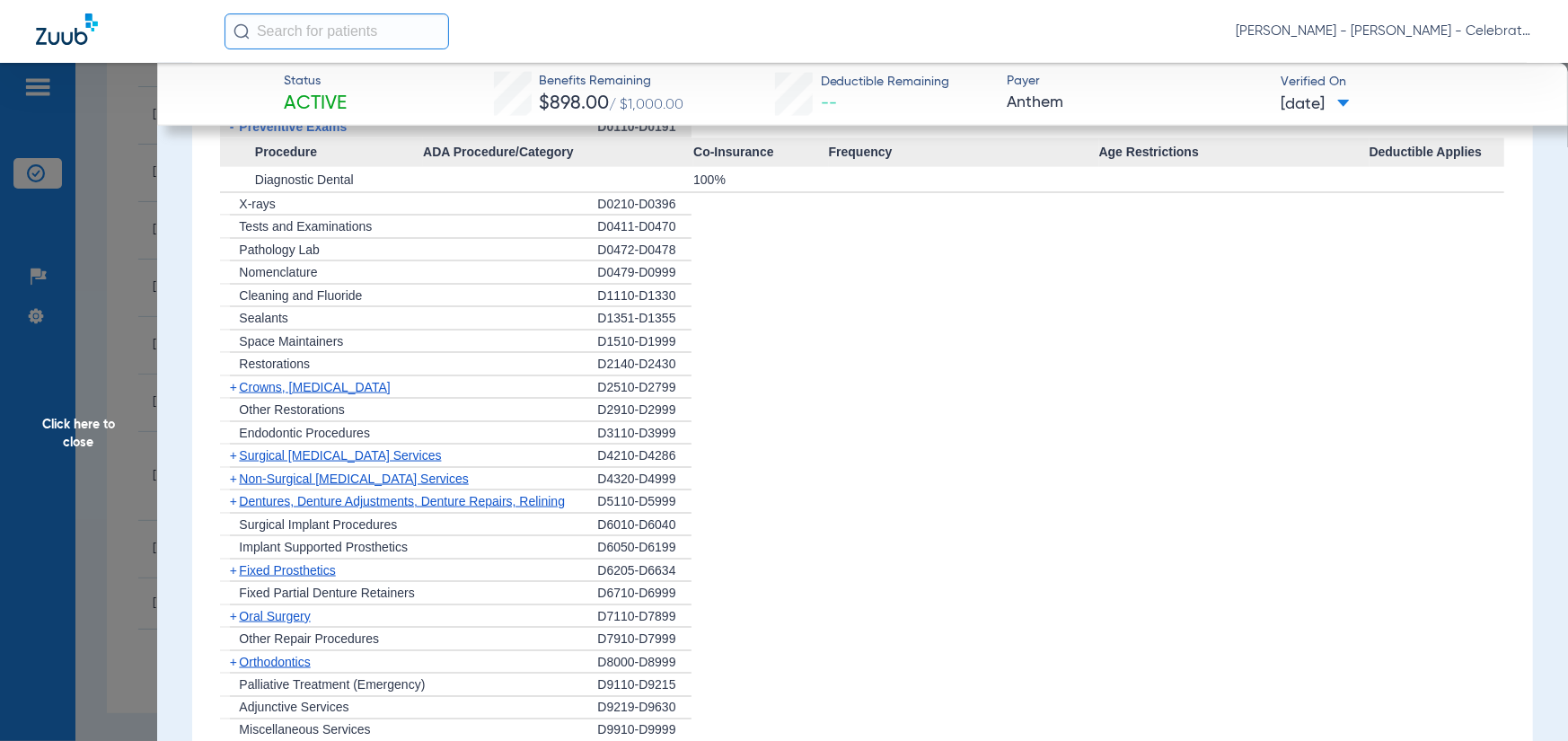
click at [260, 619] on span "Oral Surgery" at bounding box center [273, 616] width 71 height 14
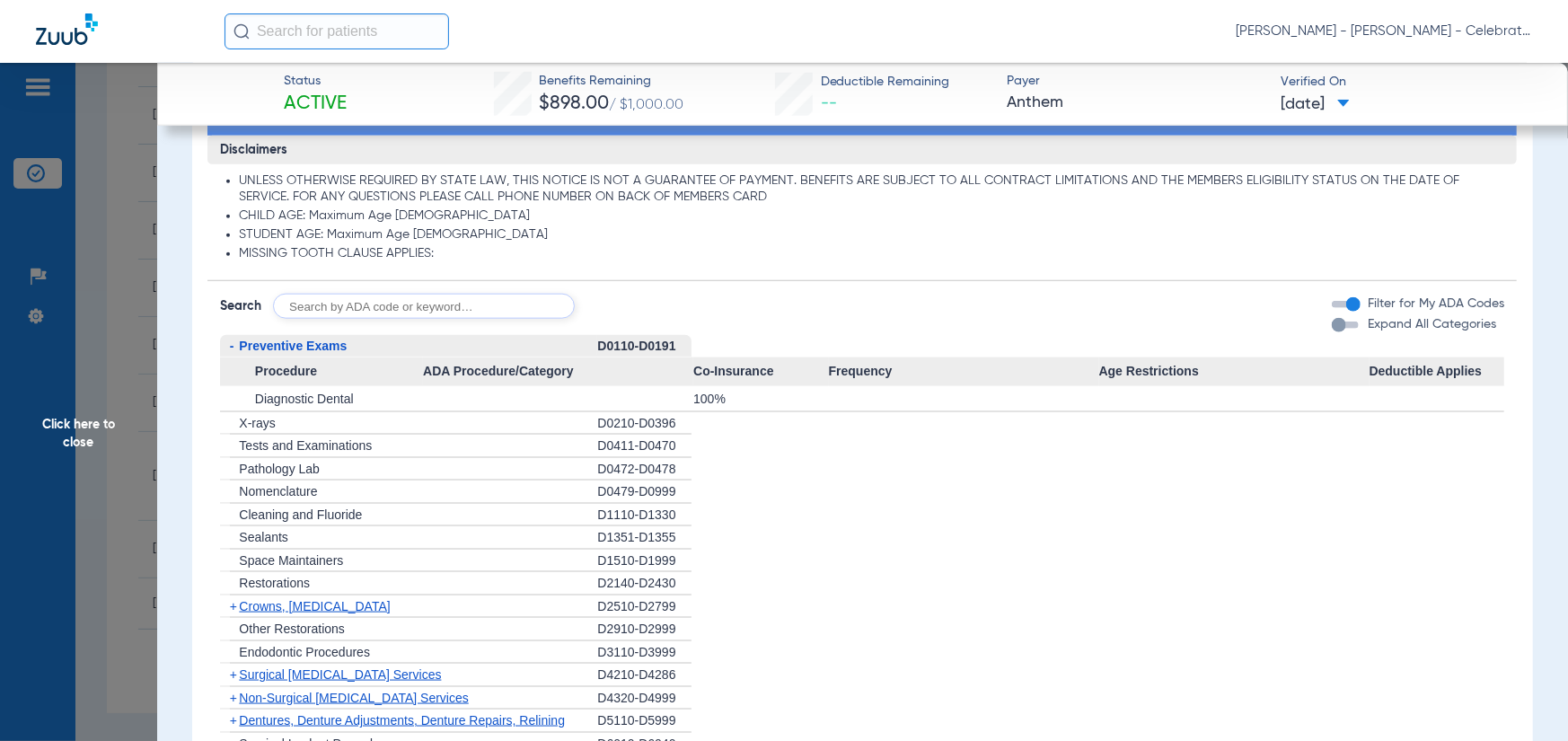
scroll to position [1335, 0]
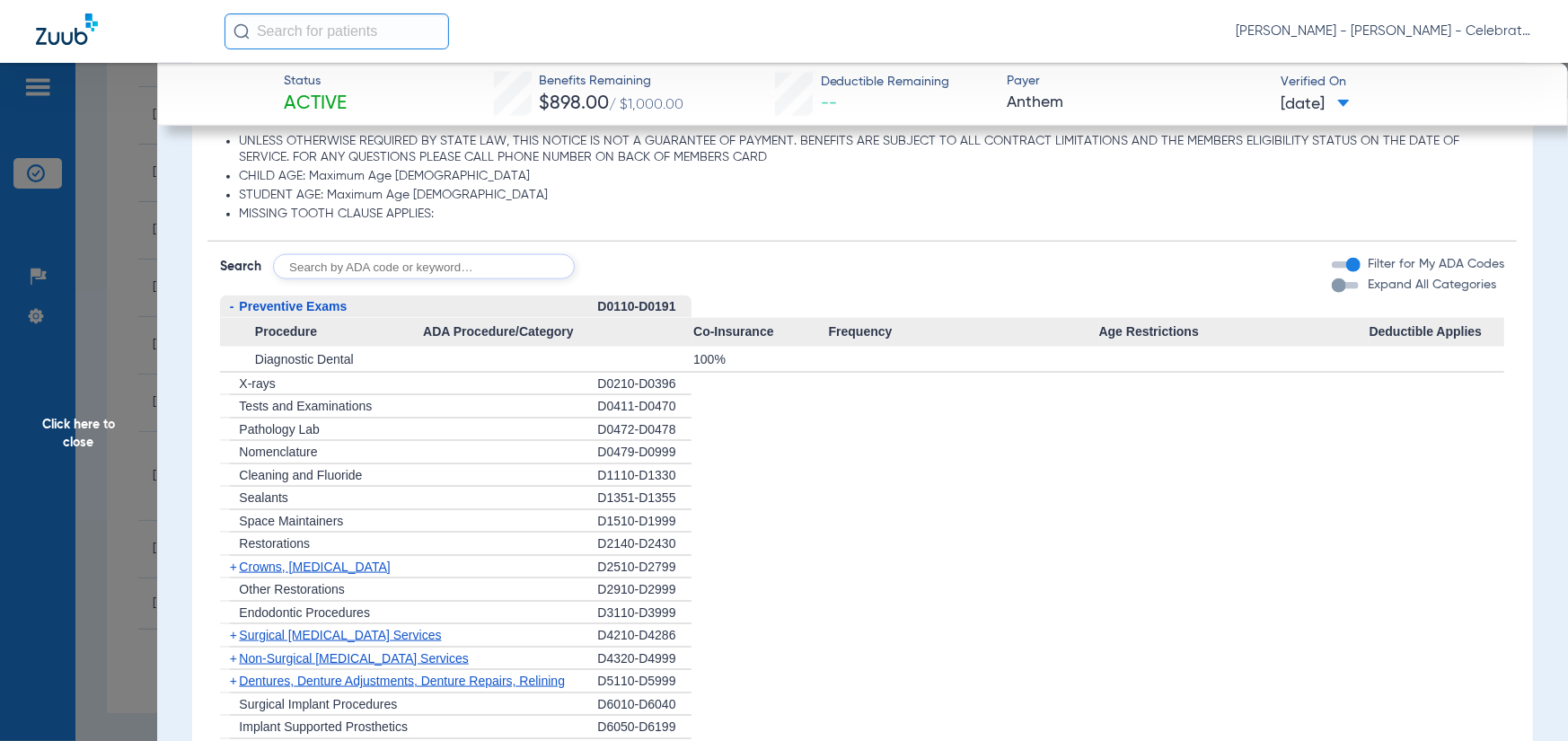
click at [107, 434] on span "Click here to close" at bounding box center [79, 433] width 157 height 741
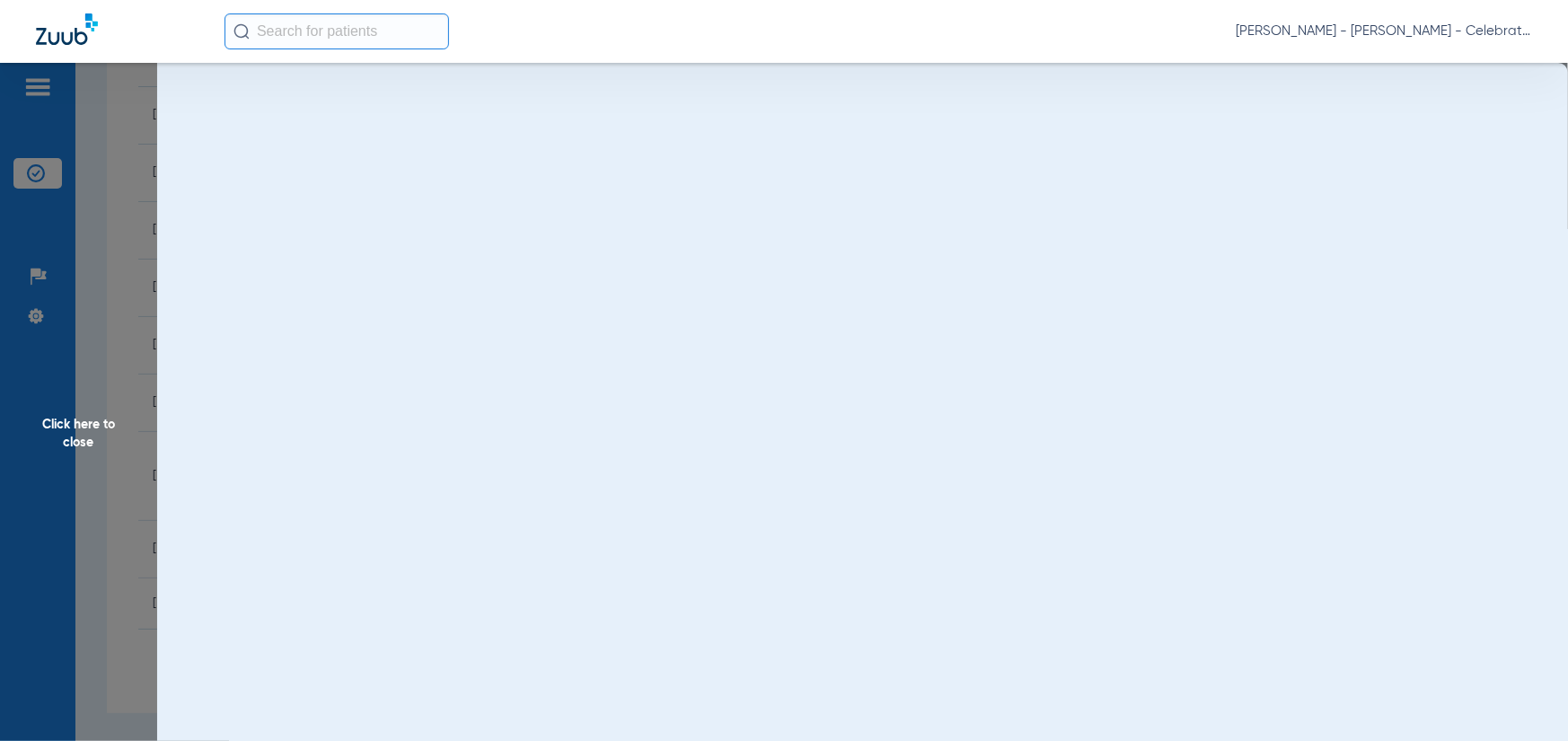
scroll to position [0, 0]
